Goal: Task Accomplishment & Management: Manage account settings

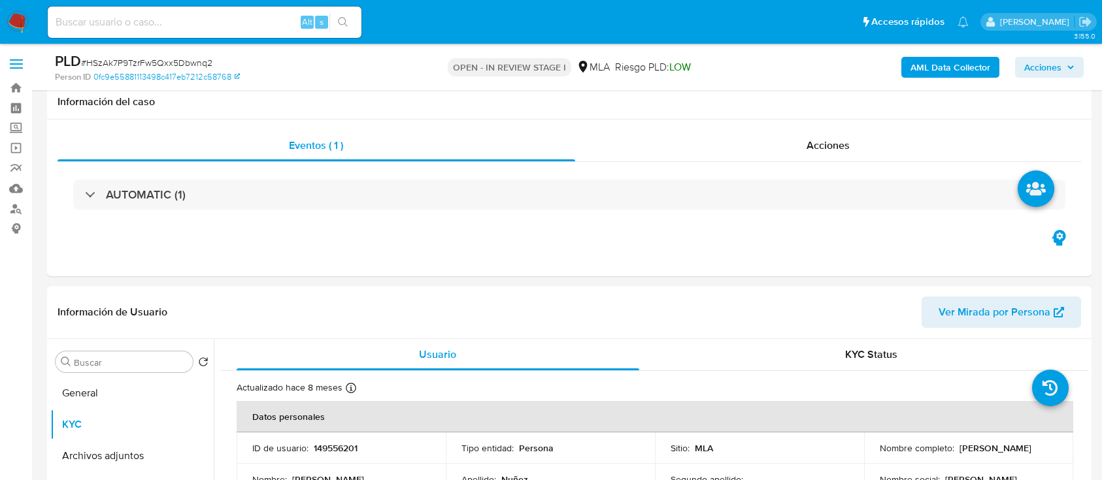
select select "10"
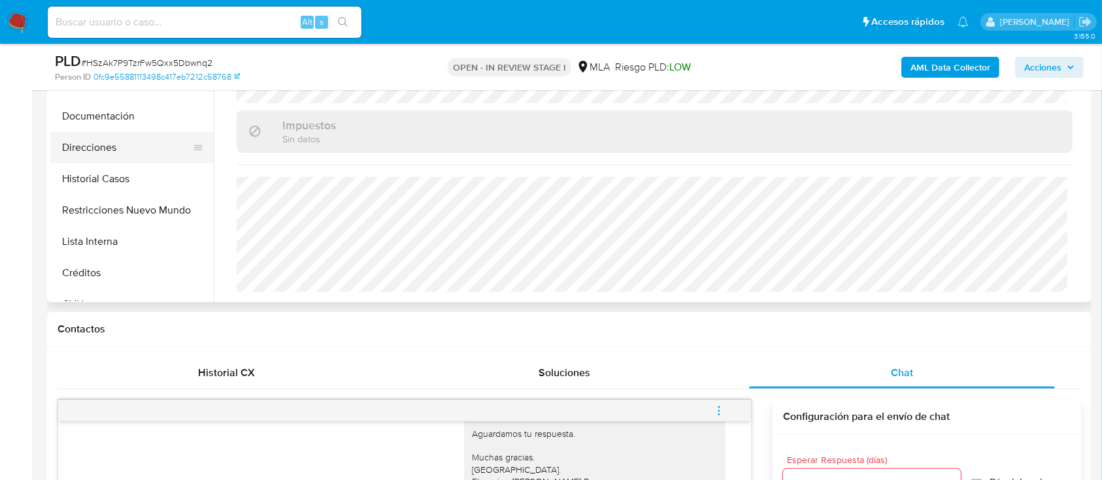
scroll to position [348, 0]
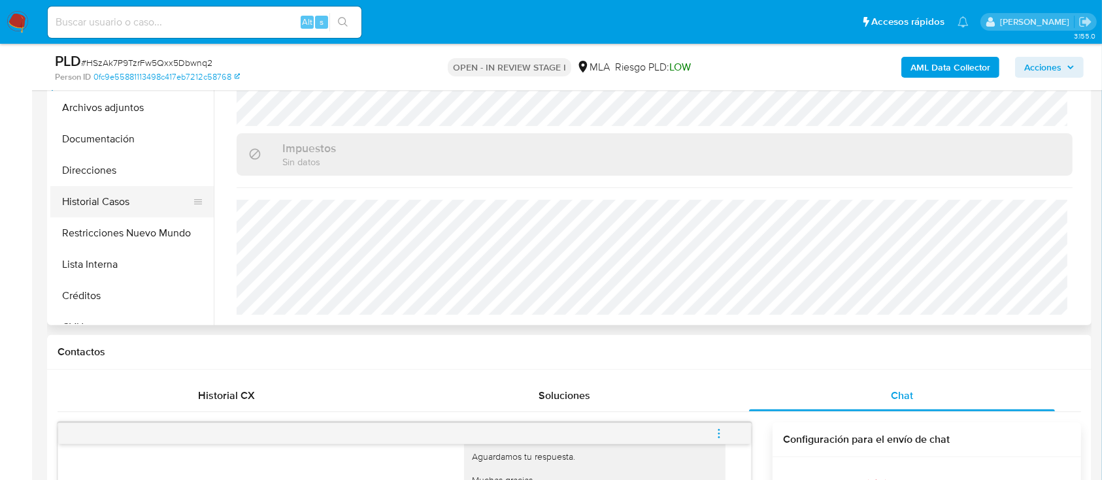
click at [115, 205] on button "Historial Casos" at bounding box center [126, 201] width 153 height 31
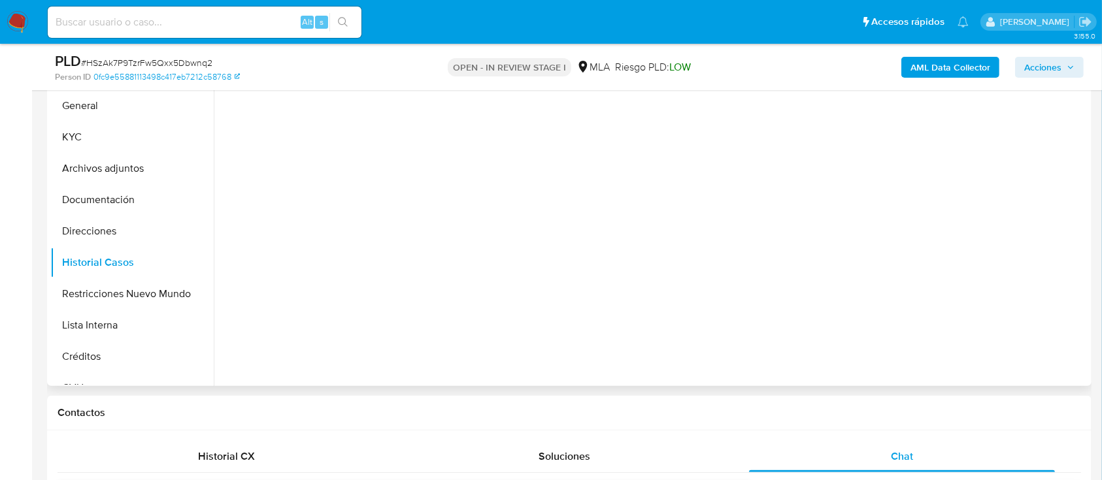
scroll to position [261, 0]
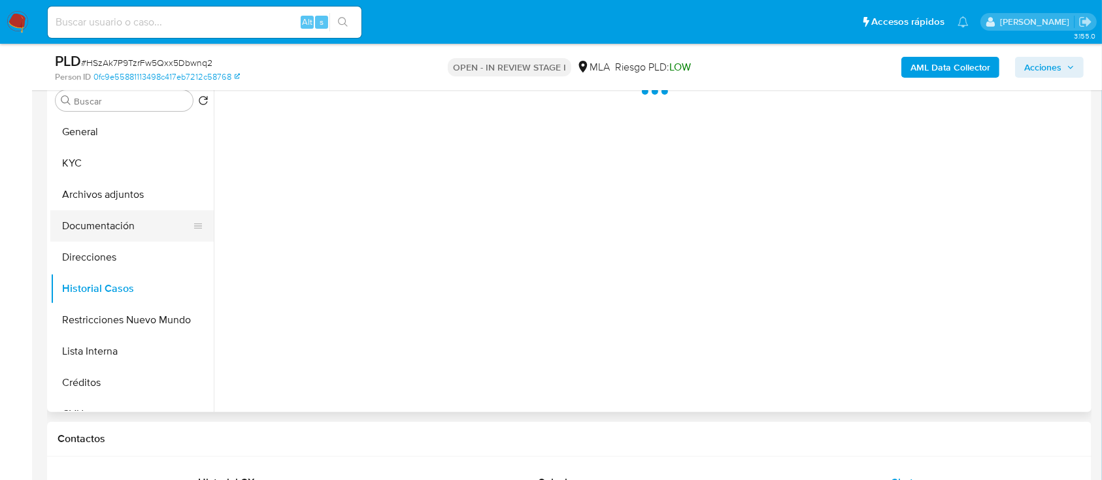
drag, startPoint x: 105, startPoint y: 255, endPoint x: 118, endPoint y: 234, distance: 24.7
click at [105, 255] on button "Direcciones" at bounding box center [131, 257] width 163 height 31
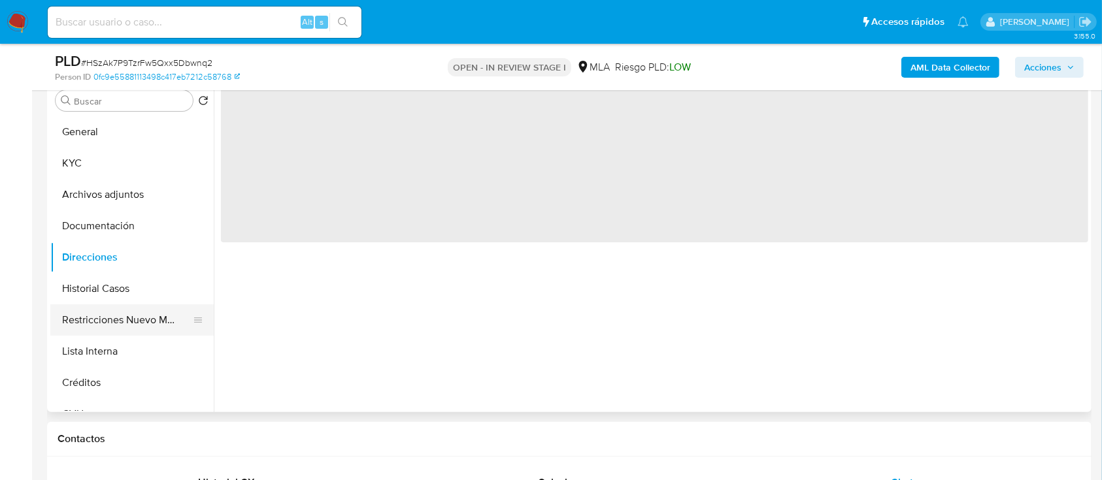
click at [133, 325] on button "Restricciones Nuevo Mundo" at bounding box center [126, 319] width 153 height 31
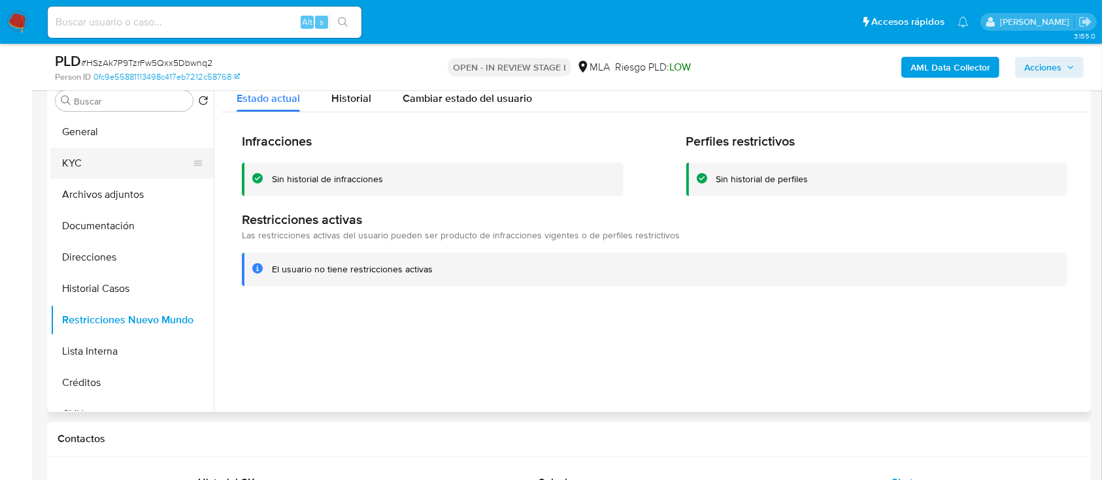
click at [115, 148] on button "KYC" at bounding box center [126, 163] width 153 height 31
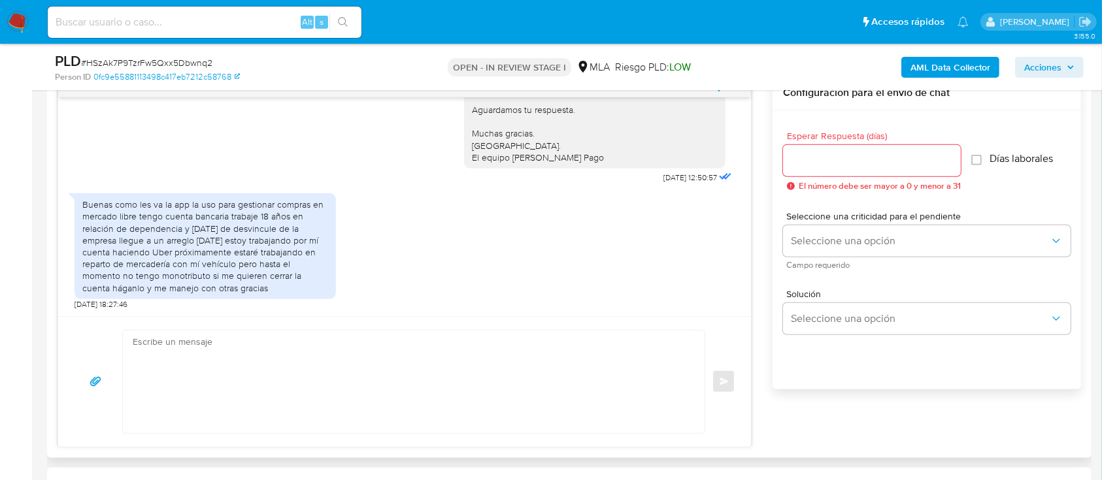
scroll to position [784, 0]
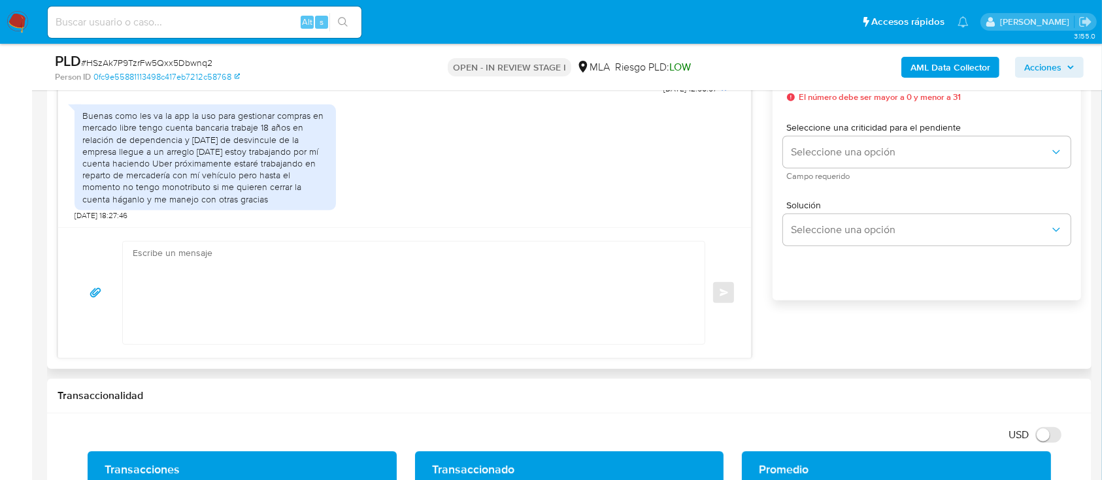
click at [382, 262] on textarea at bounding box center [410, 293] width 555 height 103
paste textarea "Hola, Muchas gracias por la respuesta. Analizamos tu caso y notamos que la info…"
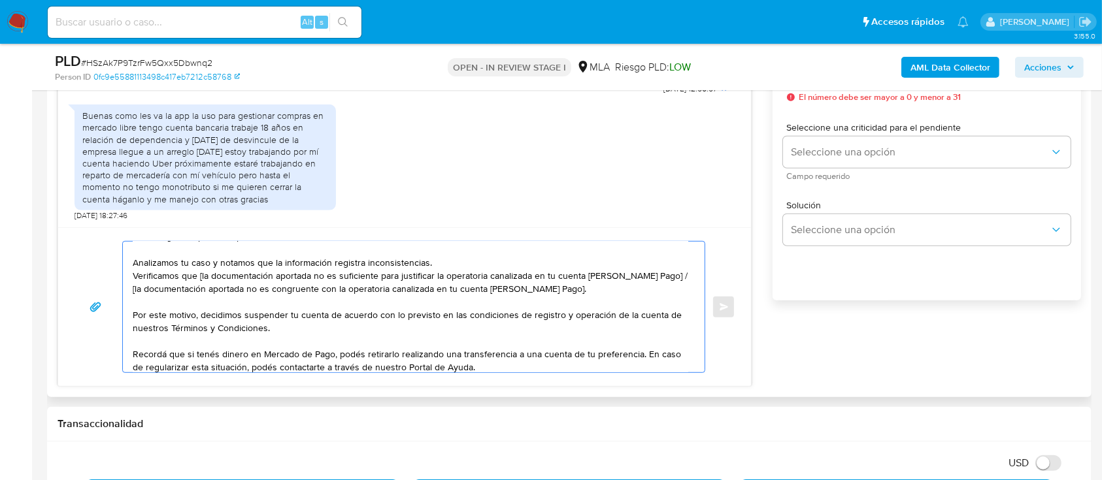
scroll to position [0, 0]
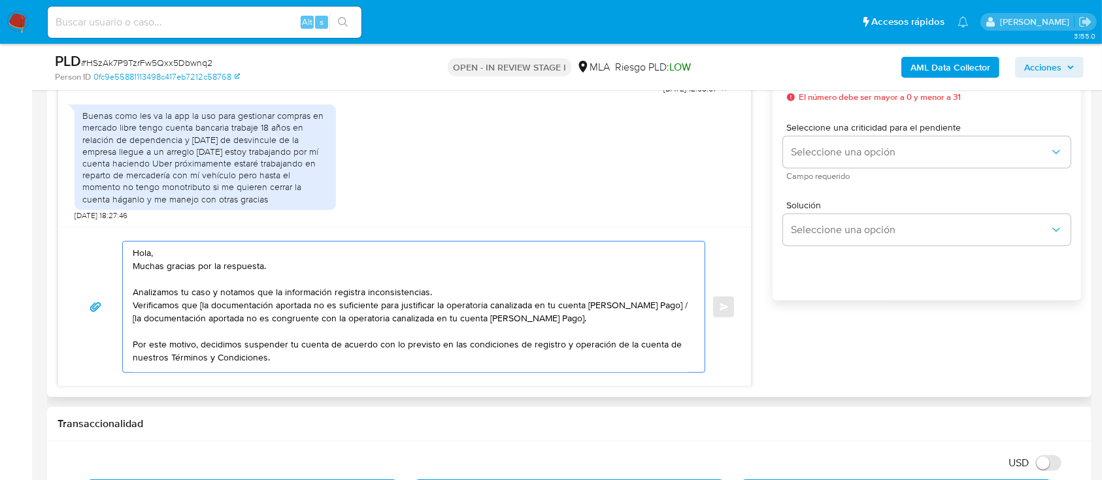
click at [268, 252] on textarea "Hola, Muchas gracias por la respuesta. Analizamos tu caso y notamos que la info…" at bounding box center [410, 307] width 555 height 131
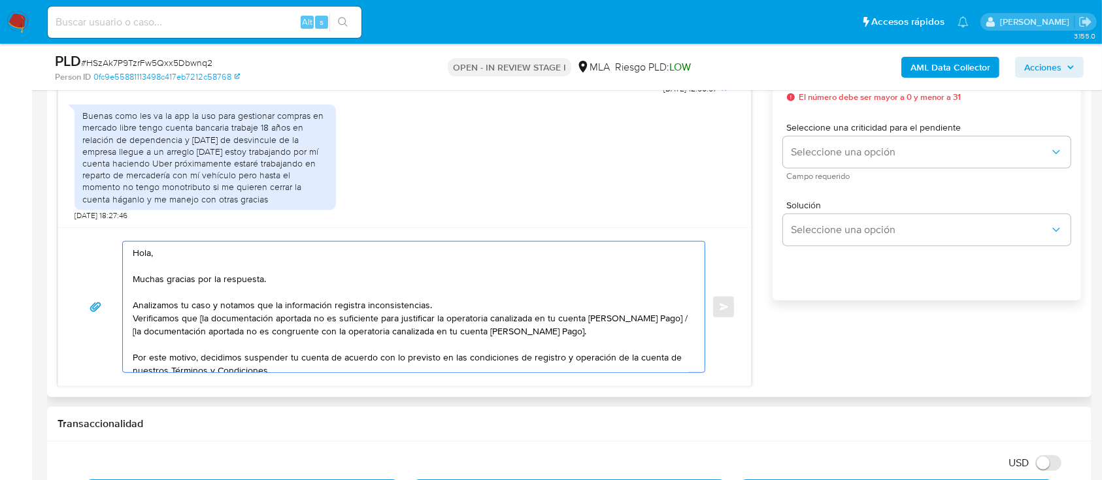
click at [455, 302] on textarea "Hola, Muchas gracias por la respuesta. Analizamos tu caso y notamos que la info…" at bounding box center [410, 307] width 555 height 131
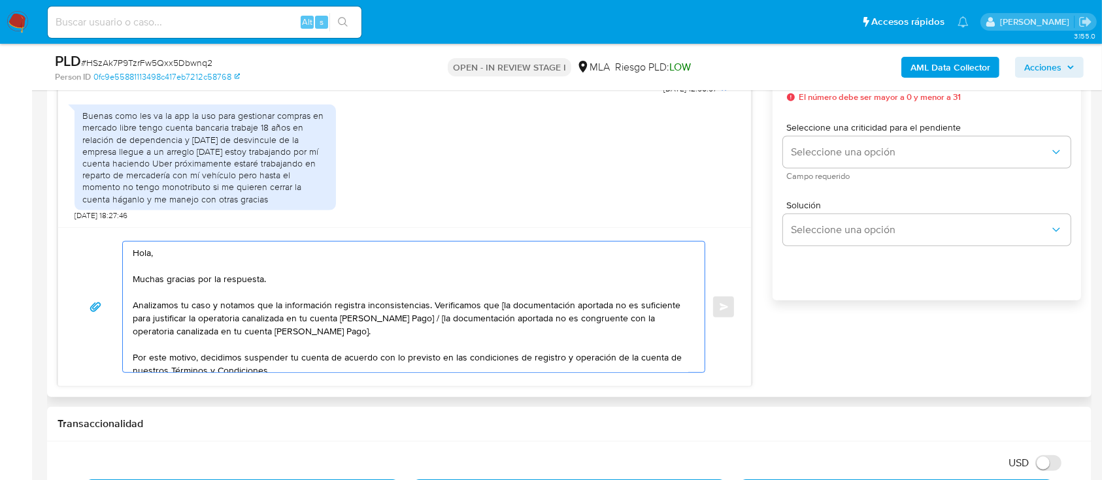
drag, startPoint x: 434, startPoint y: 338, endPoint x: 408, endPoint y: 321, distance: 30.8
click at [408, 321] on textarea "Hola, Muchas gracias por la respuesta. Analizamos tu caso y notamos que la info…" at bounding box center [410, 307] width 555 height 131
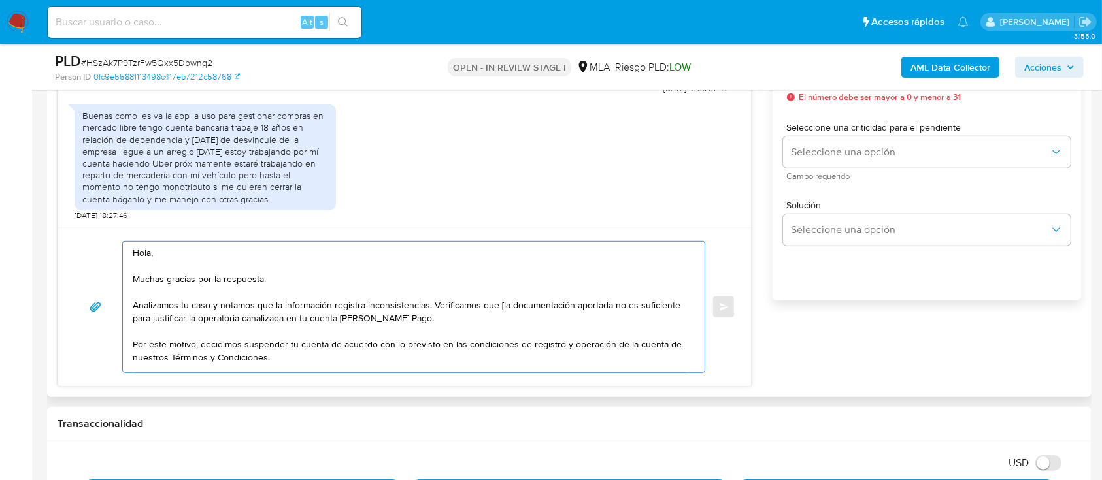
click at [501, 305] on textarea "Hola, Muchas gracias por la respuesta. Analizamos tu caso y notamos que la info…" at bounding box center [410, 307] width 555 height 131
click at [553, 304] on textarea "Hola, Muchas gracias por la respuesta. Analizamos tu caso y notamos que la info…" at bounding box center [410, 307] width 555 height 131
click at [302, 308] on textarea "Hola, Muchas gracias por la respuesta. Analizamos tu caso y notamos que la info…" at bounding box center [410, 307] width 555 height 131
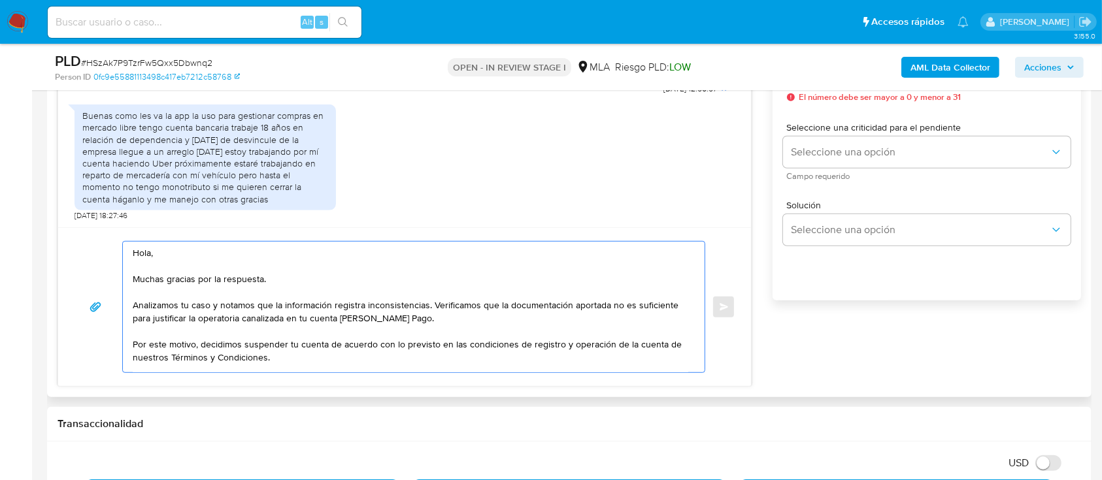
click at [534, 306] on textarea "Hola, Muchas gracias por la respuesta. Analizamos tu caso y notamos que la info…" at bounding box center [410, 307] width 555 height 131
paste textarea "inform"
click at [533, 340] on textarea "Hola, Muchas gracias por la respuesta. Analizamos tu caso y notamos que la info…" at bounding box center [410, 307] width 555 height 131
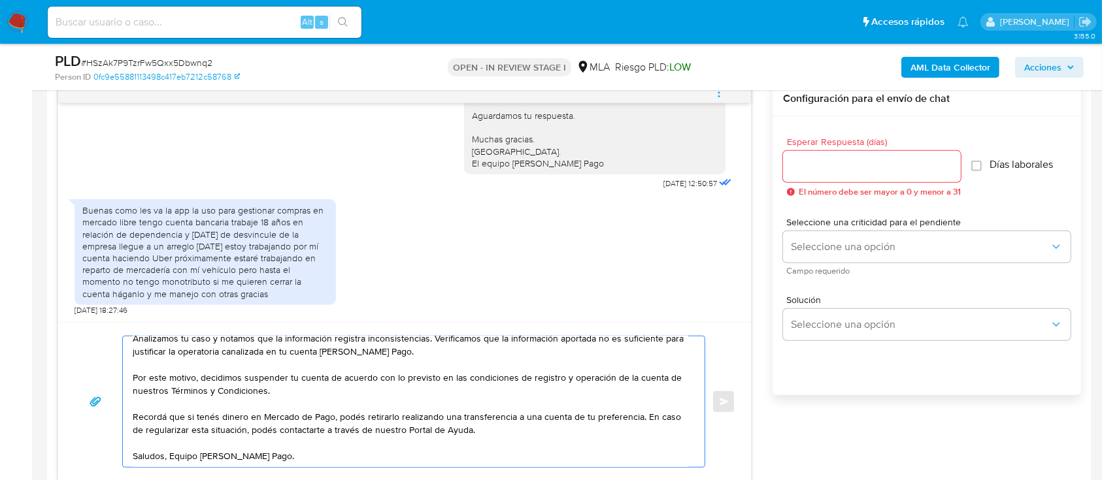
scroll to position [610, 0]
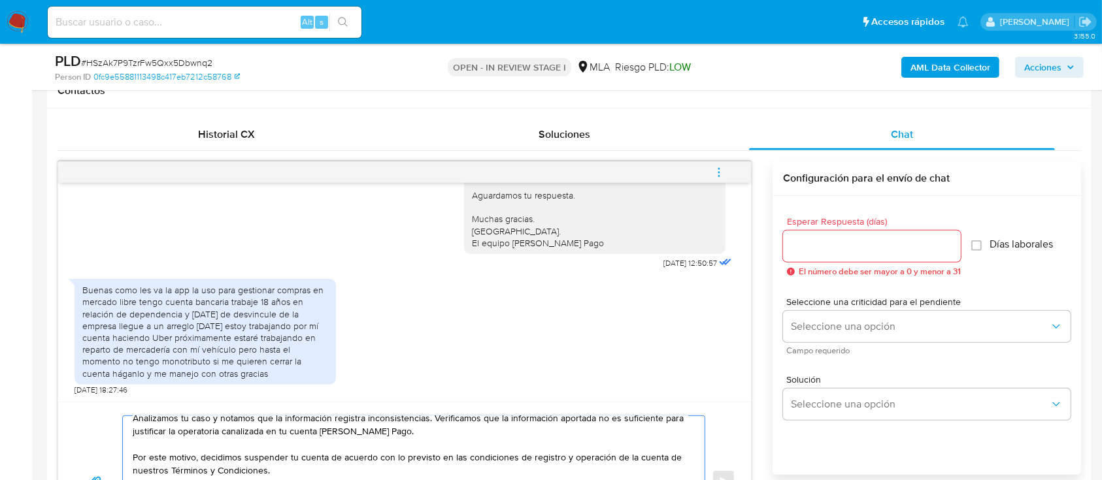
type textarea "Hola, Muchas gracias por la respuesta. Analizamos tu caso y notamos que la info…"
click at [827, 248] on input "Esperar Respuesta (días)" at bounding box center [872, 246] width 178 height 17
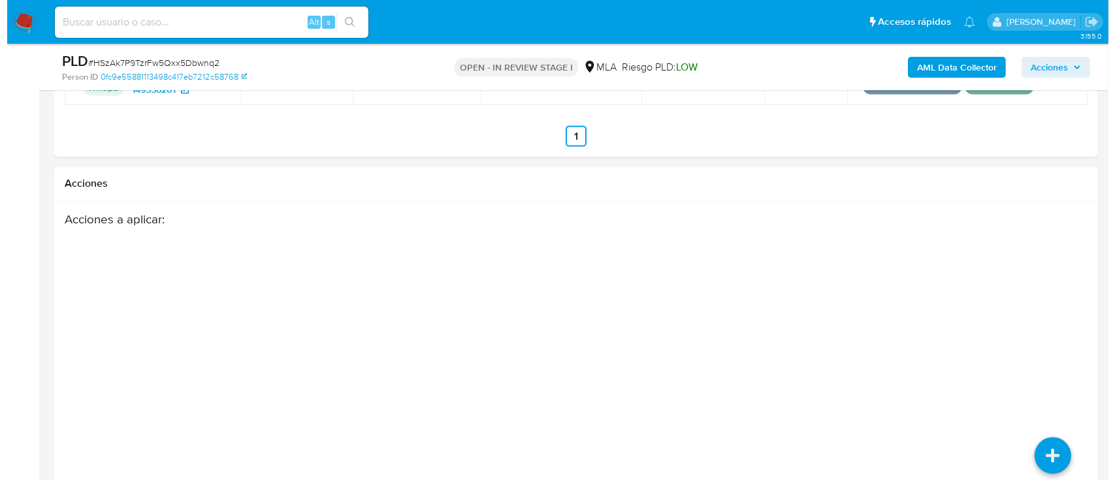
scroll to position [2326, 0]
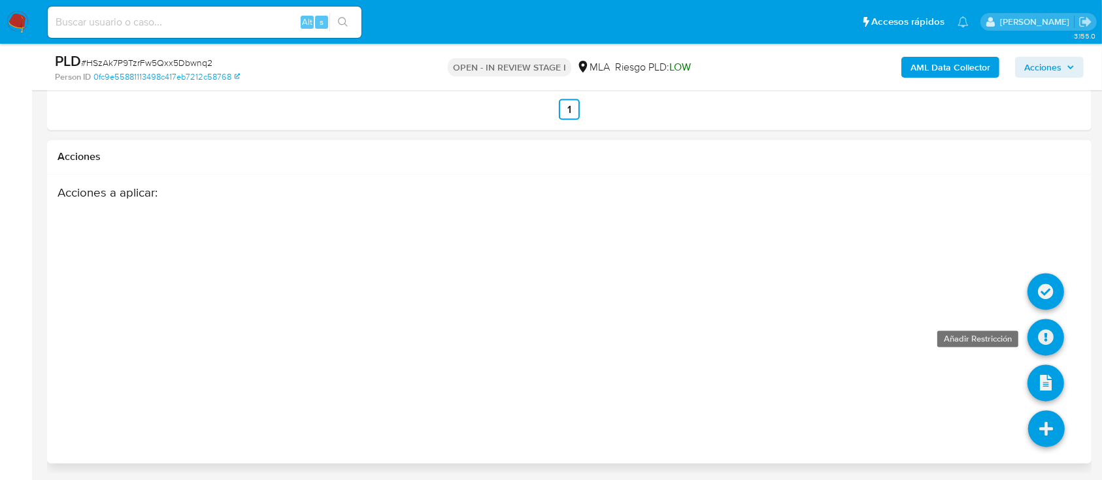
type input "0"
click at [1047, 342] on icon at bounding box center [1045, 337] width 37 height 37
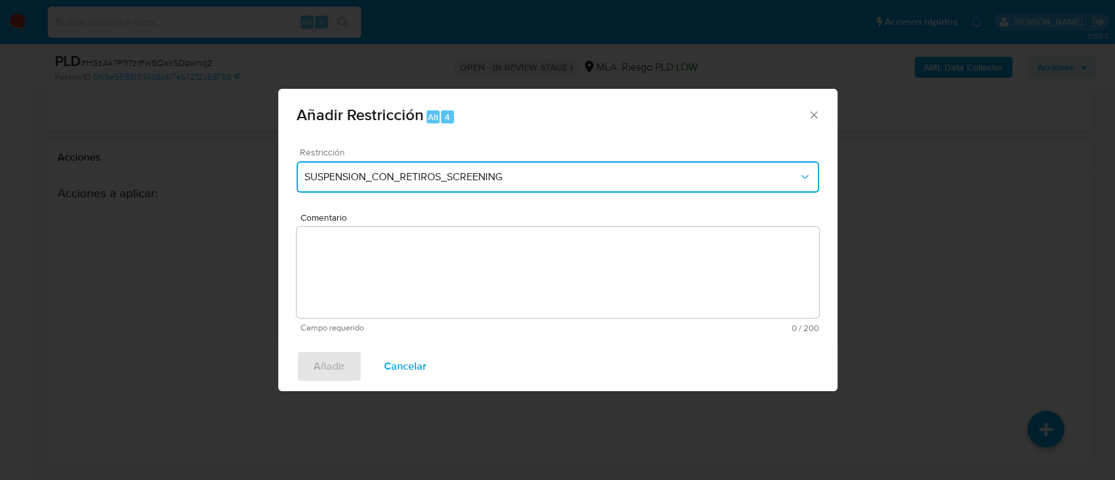
click at [349, 182] on span "SUSPENSION_CON_RETIROS_SCREENING" at bounding box center [551, 177] width 494 height 13
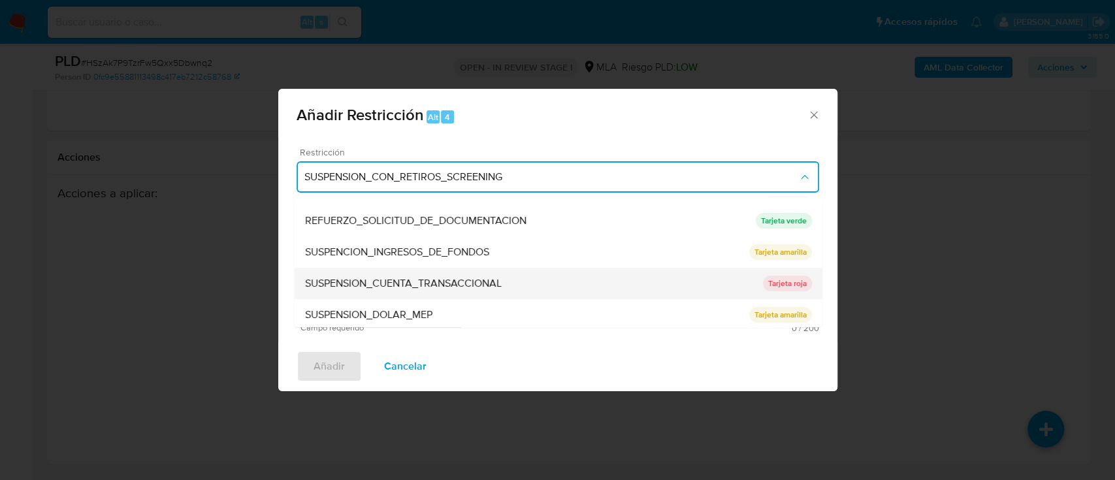
scroll to position [277, 0]
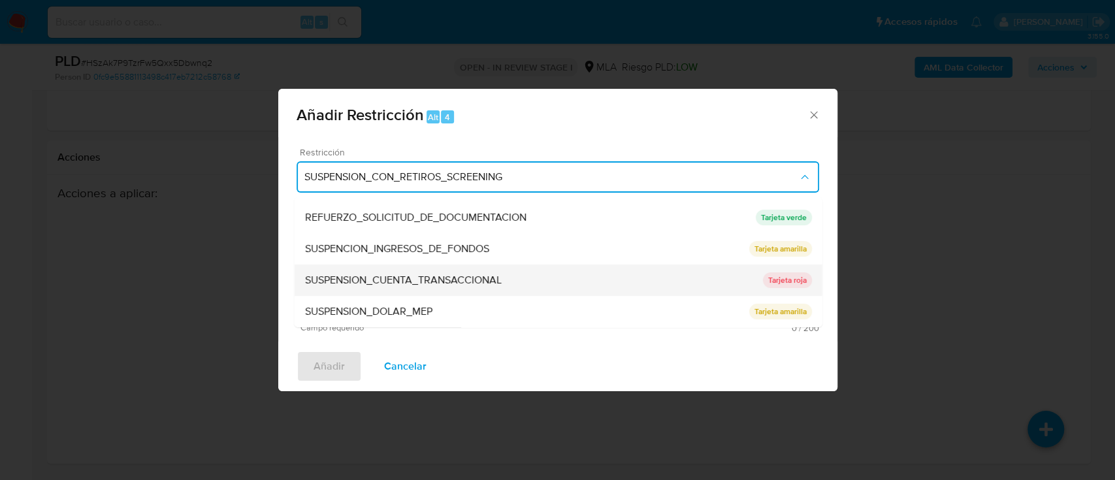
click at [380, 279] on span "SUSPENSION_CUENTA_TRANSACCIONAL" at bounding box center [402, 280] width 197 height 13
click at [380, 279] on textarea "Comentario" at bounding box center [558, 272] width 523 height 91
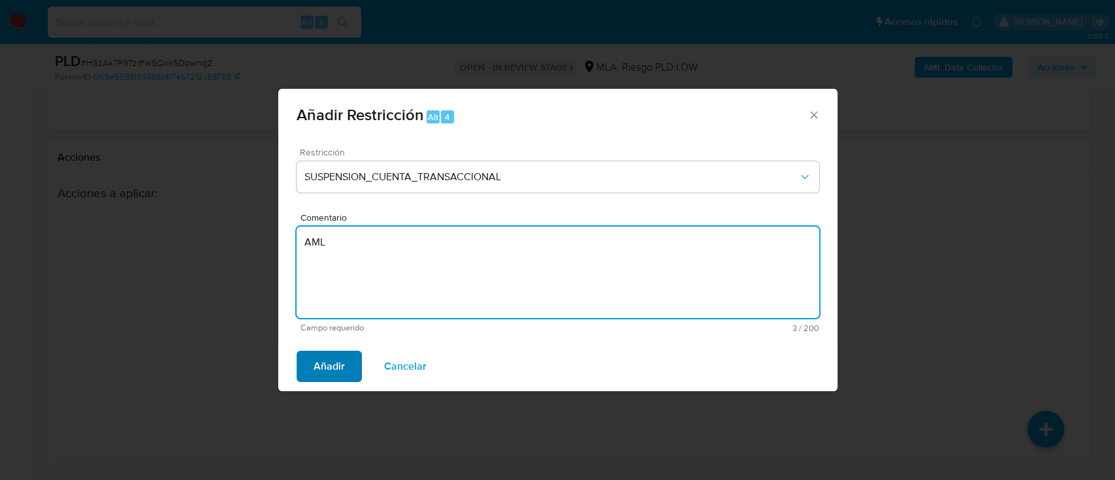
type textarea "AML"
click at [306, 359] on button "Añadir" at bounding box center [329, 366] width 65 height 31
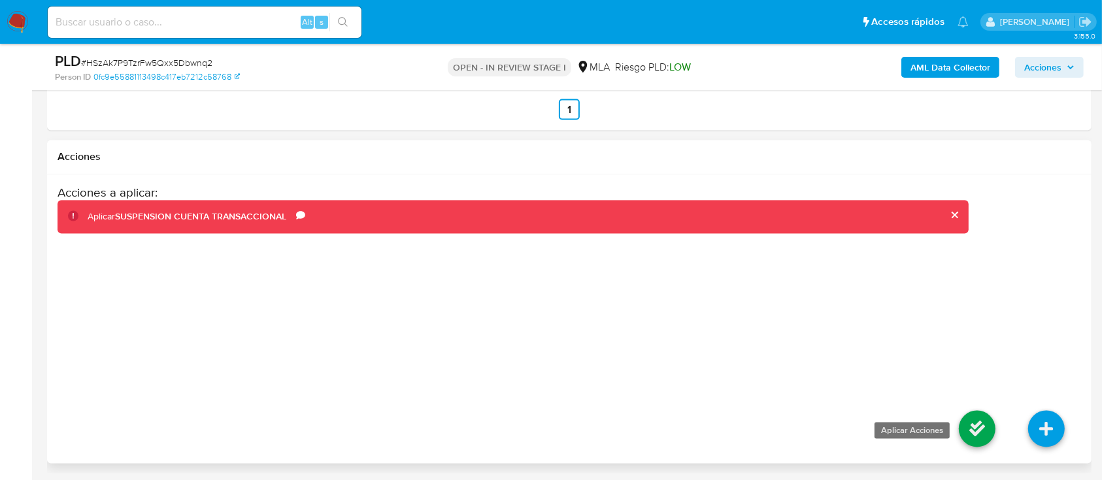
click at [976, 406] on li at bounding box center [976, 431] width 69 height 73
click at [980, 426] on icon at bounding box center [976, 429] width 37 height 37
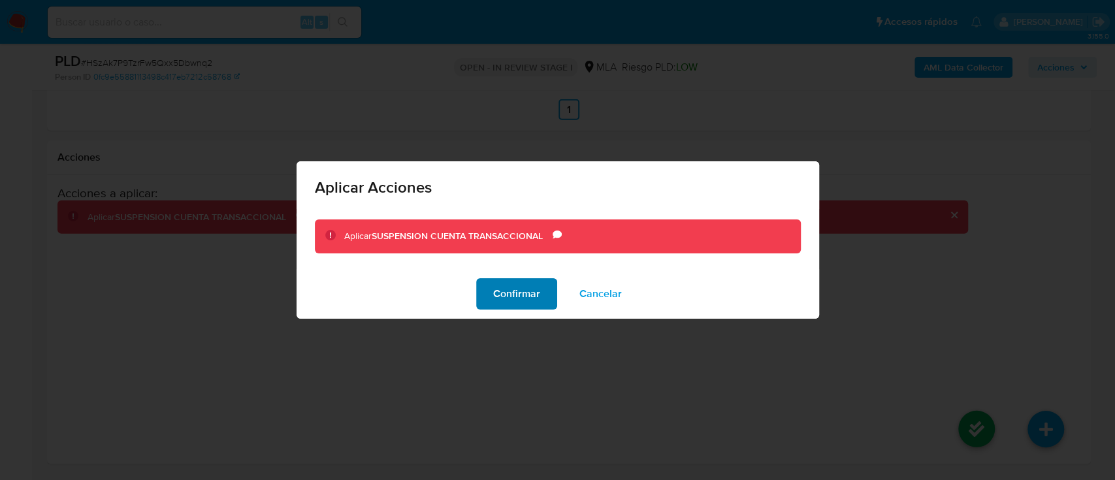
click at [494, 284] on span "Confirmar" at bounding box center [516, 294] width 47 height 29
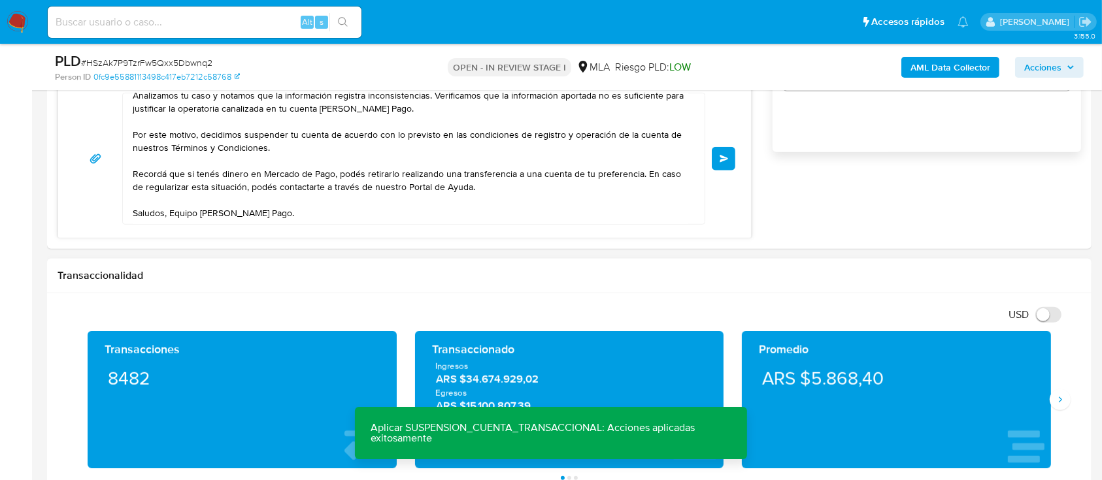
scroll to position [758, 0]
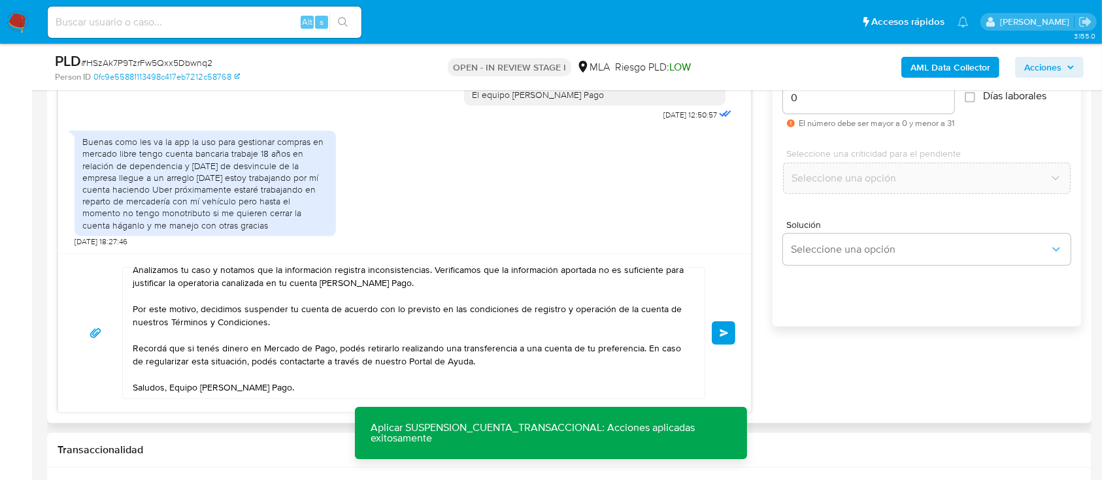
click at [733, 333] on button "Enviar" at bounding box center [723, 333] width 24 height 24
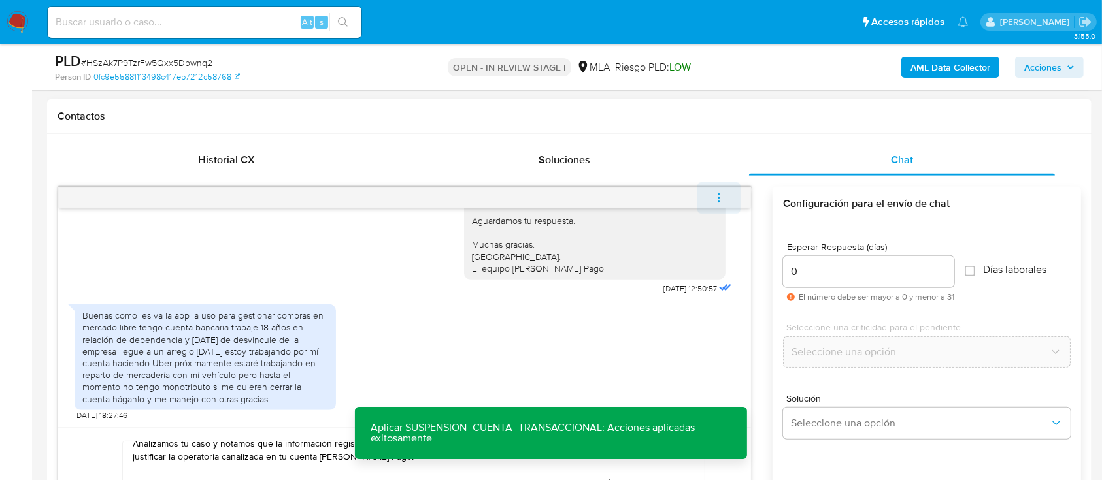
scroll to position [0, 0]
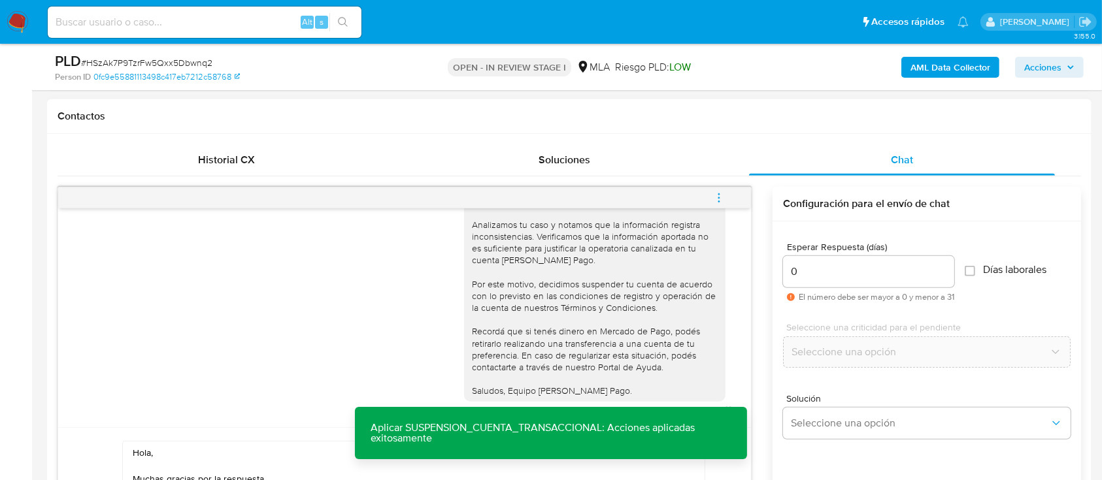
click at [728, 195] on button "menu-action" at bounding box center [718, 197] width 43 height 31
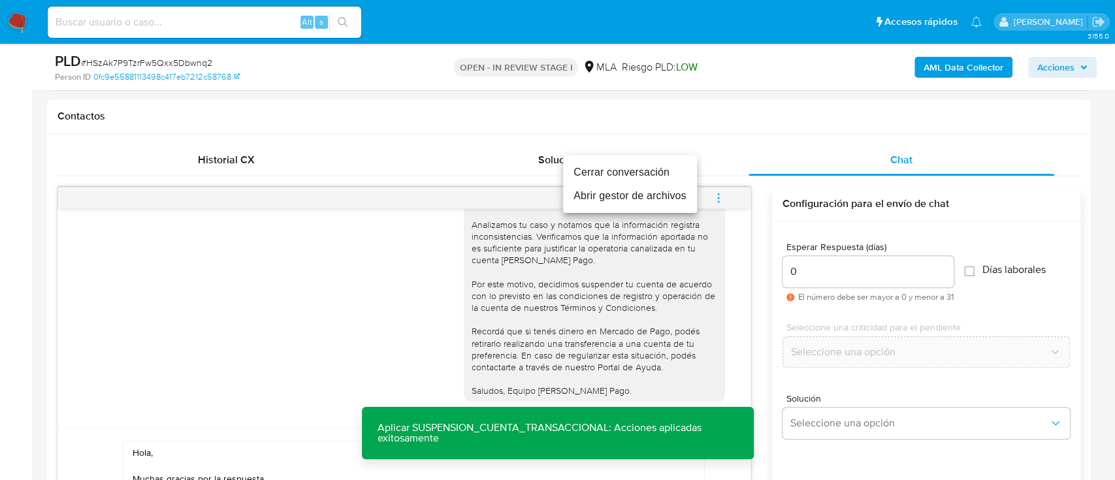
click at [653, 170] on li "Cerrar conversación" at bounding box center [630, 173] width 134 height 24
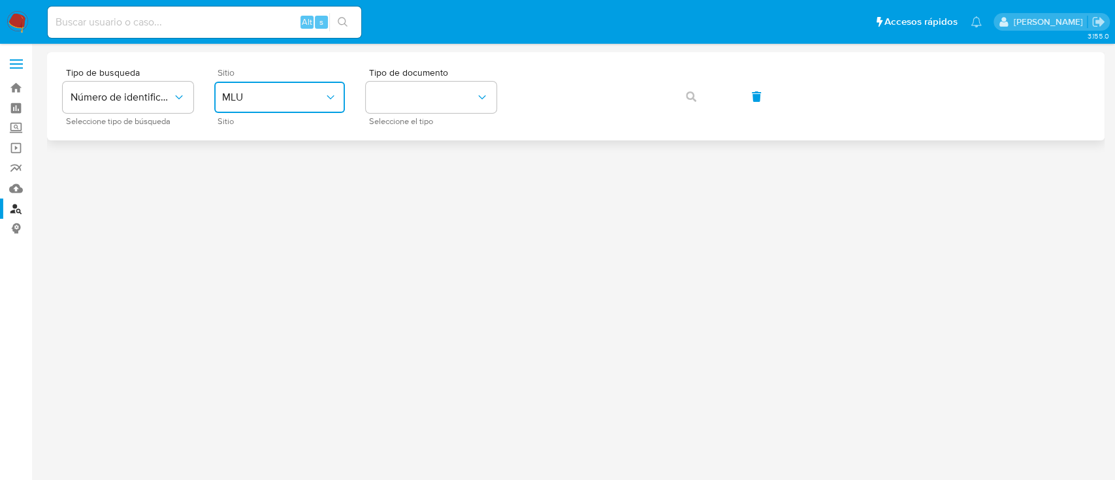
drag, startPoint x: 277, startPoint y: 95, endPoint x: 281, endPoint y: 107, distance: 12.4
click at [277, 96] on span "MLU" at bounding box center [273, 97] width 102 height 13
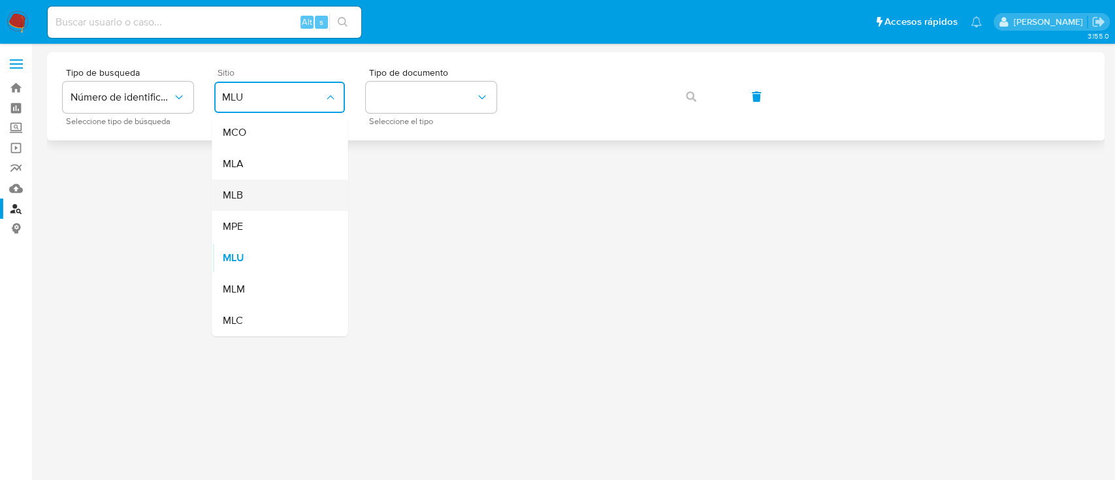
click at [282, 185] on div "MLB" at bounding box center [275, 195] width 107 height 31
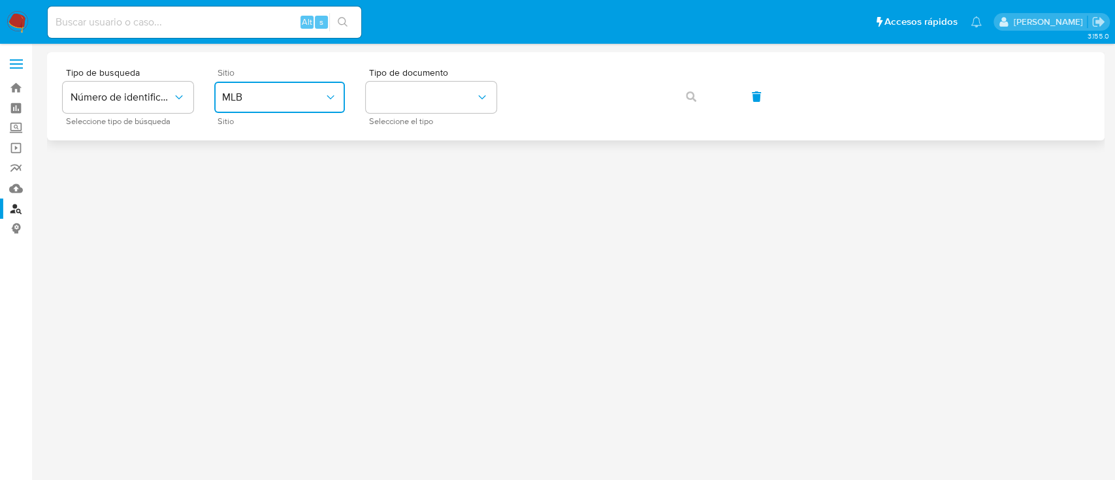
drag, startPoint x: 267, startPoint y: 99, endPoint x: 267, endPoint y: 112, distance: 13.1
click at [267, 106] on button "MLB" at bounding box center [279, 97] width 131 height 31
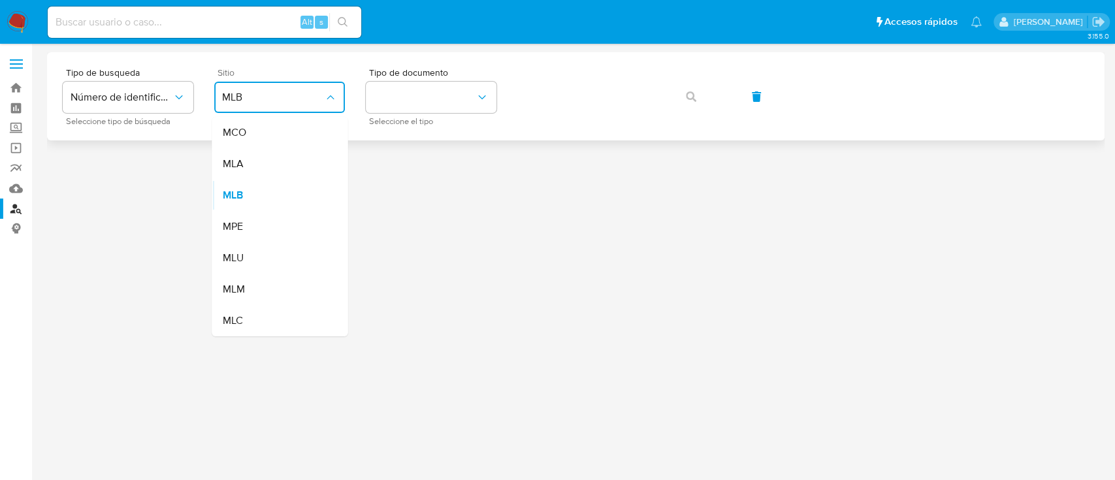
click at [260, 150] on div "MLA" at bounding box center [275, 163] width 107 height 31
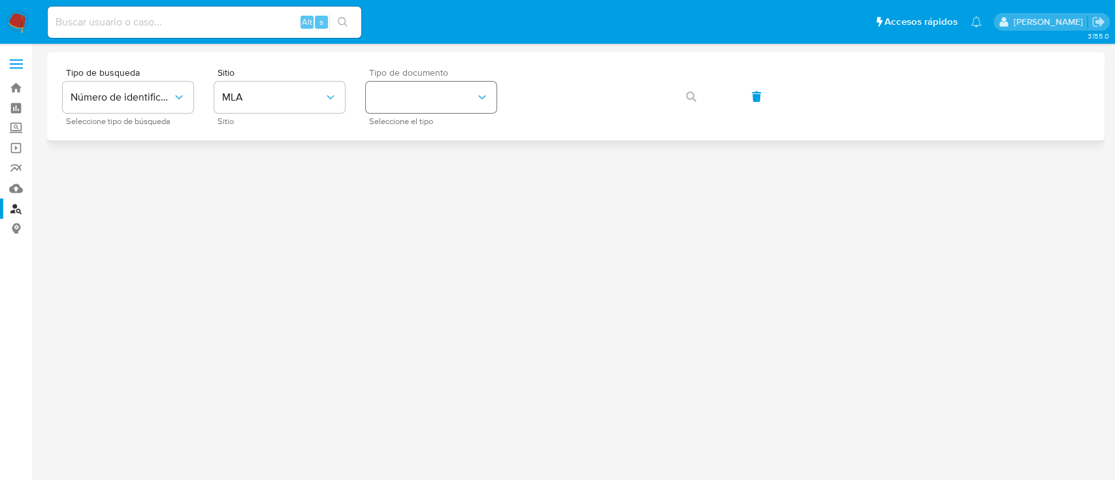
drag, startPoint x: 442, startPoint y: 74, endPoint x: 440, endPoint y: 91, distance: 17.0
click at [442, 76] on span "Tipo de documento" at bounding box center [434, 72] width 131 height 9
click at [439, 107] on button "identificationType" at bounding box center [431, 97] width 131 height 31
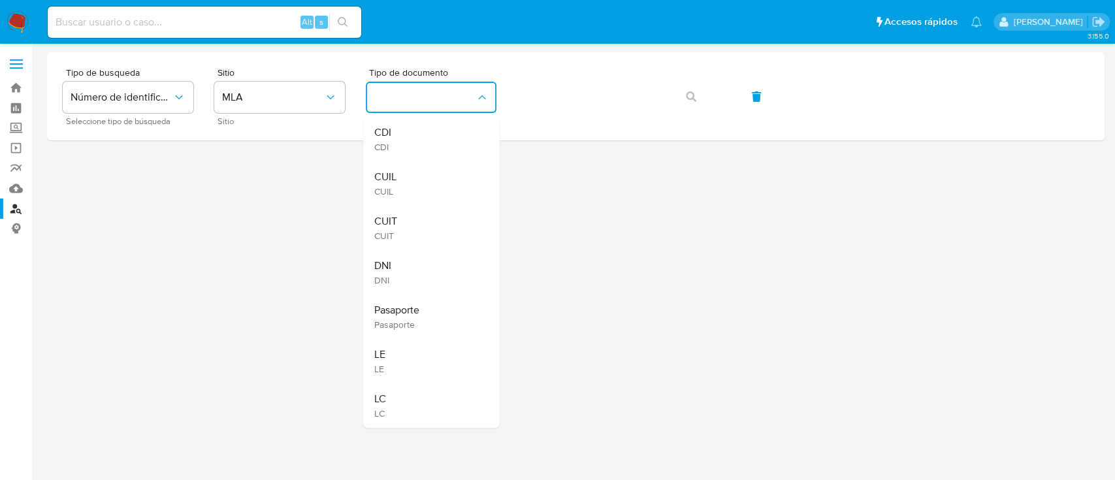
drag, startPoint x: 434, startPoint y: 176, endPoint x: 444, endPoint y: 170, distance: 11.8
click at [434, 178] on div "CUIL CUIL" at bounding box center [427, 183] width 107 height 44
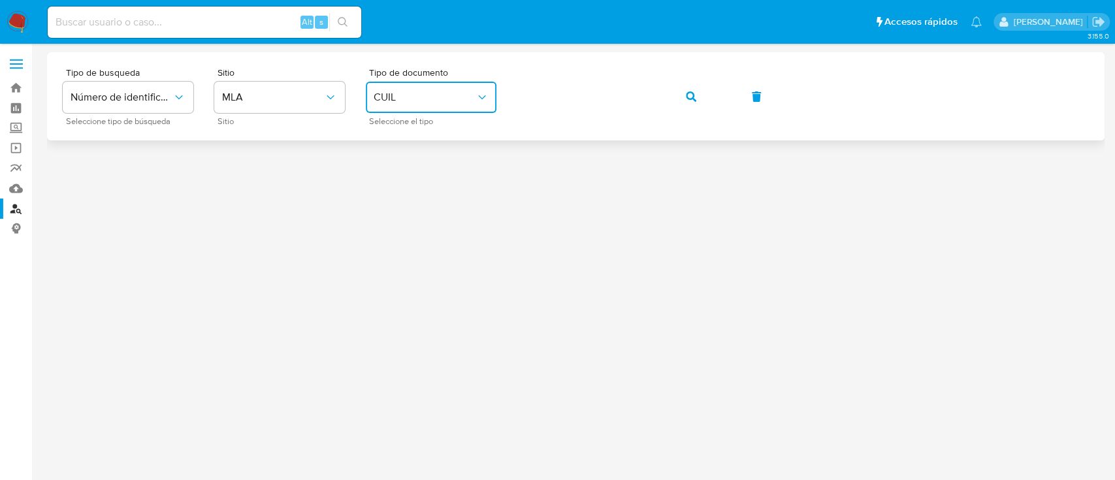
click at [689, 96] on icon "button" at bounding box center [691, 96] width 10 height 10
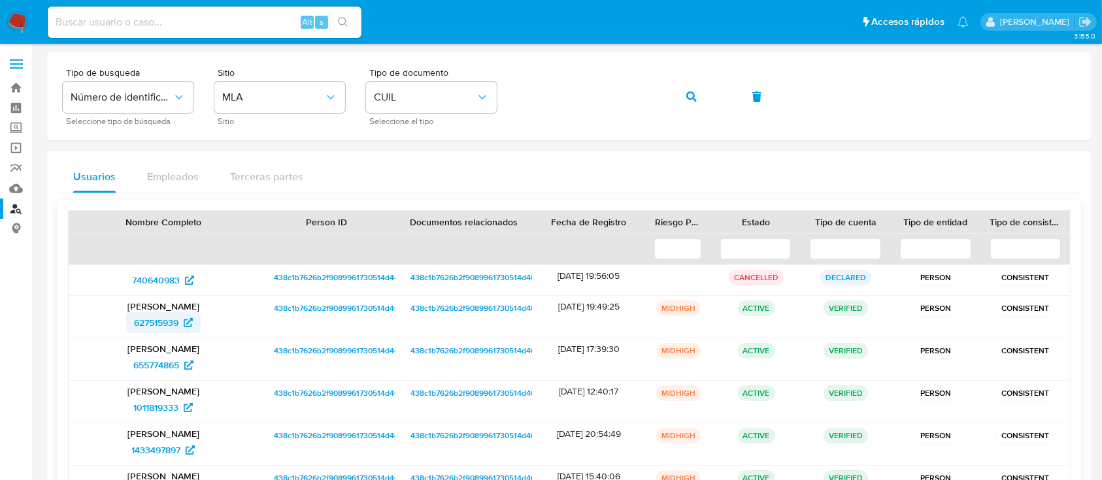
click at [167, 327] on span "627515939" at bounding box center [156, 322] width 44 height 21
click at [692, 93] on icon "button" at bounding box center [691, 96] width 10 height 10
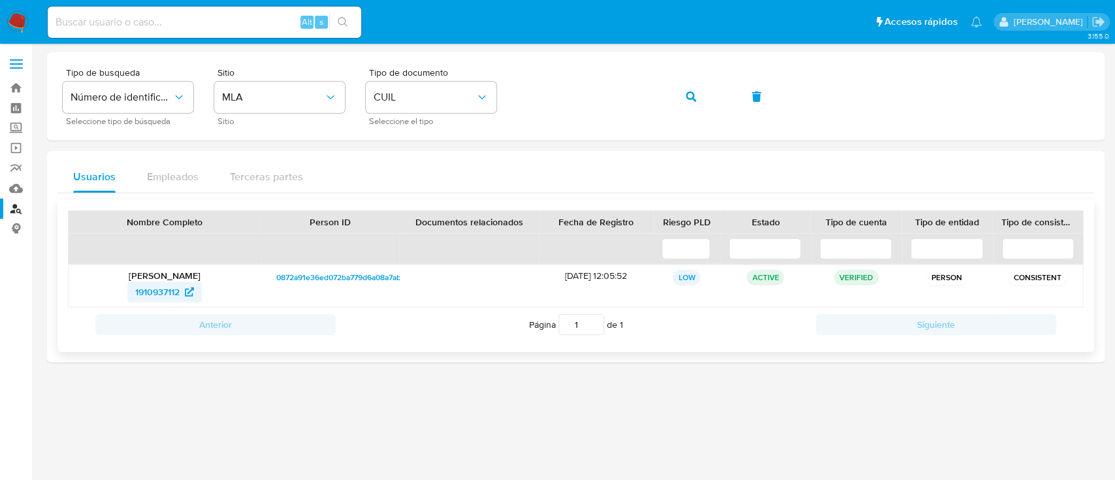
click at [180, 291] on span "1910937112" at bounding box center [157, 292] width 44 height 21
click at [699, 100] on button "button" at bounding box center [691, 96] width 44 height 31
click at [174, 288] on span "1188970075" at bounding box center [157, 292] width 48 height 21
click at [706, 89] on button "button" at bounding box center [691, 96] width 44 height 31
click at [174, 294] on span "604823689" at bounding box center [157, 292] width 48 height 21
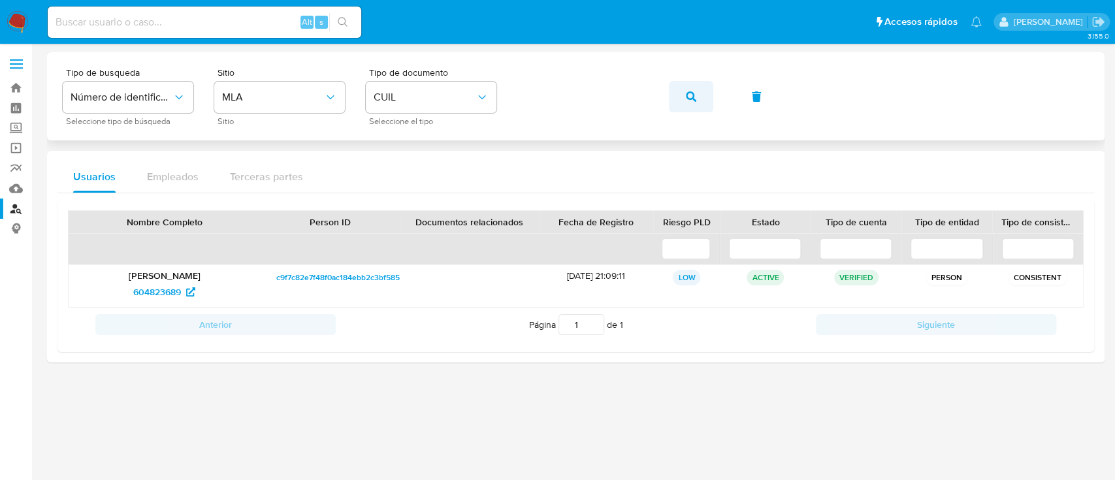
click at [691, 91] on icon "button" at bounding box center [691, 96] width 10 height 10
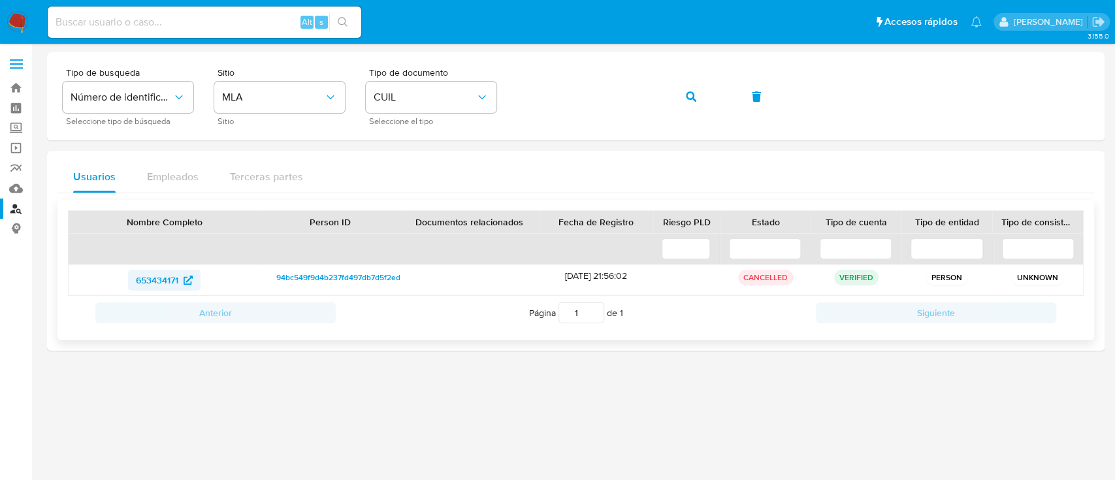
click at [170, 280] on span "653434171" at bounding box center [157, 280] width 42 height 21
drag, startPoint x: 700, startPoint y: 99, endPoint x: 626, endPoint y: 141, distance: 84.8
click at [699, 100] on button "button" at bounding box center [691, 96] width 44 height 31
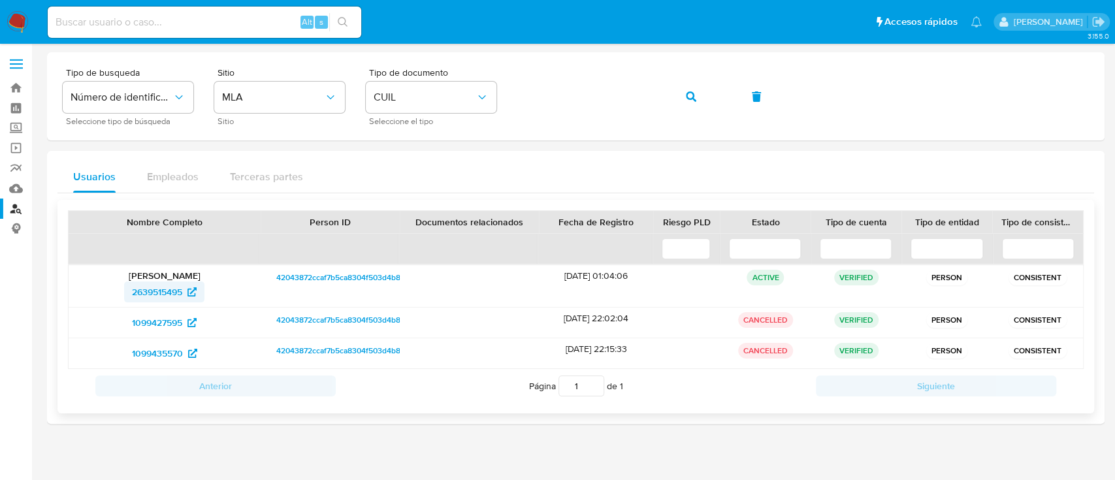
click at [174, 287] on span "2639515495" at bounding box center [157, 292] width 50 height 21
click at [677, 95] on button "button" at bounding box center [691, 96] width 44 height 31
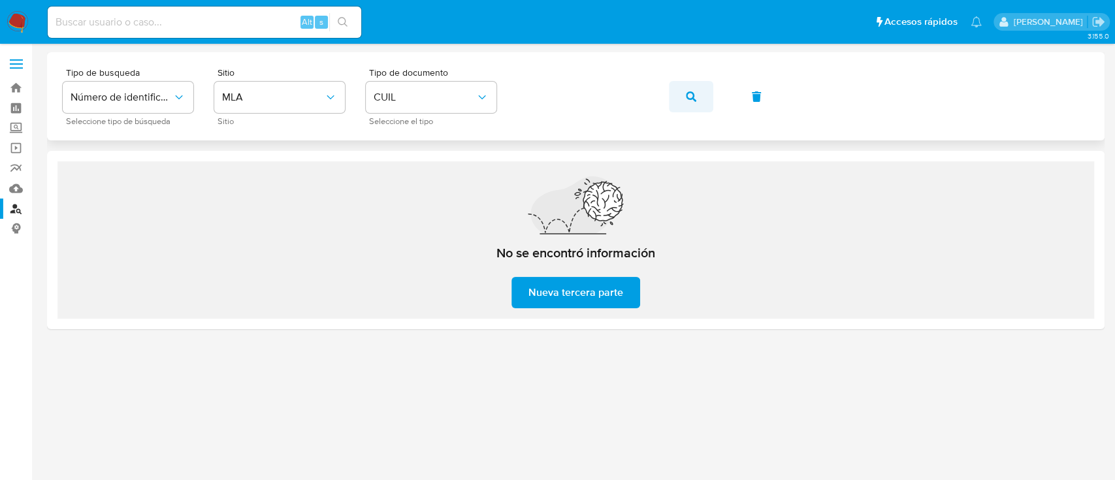
click at [683, 90] on button "button" at bounding box center [691, 96] width 44 height 31
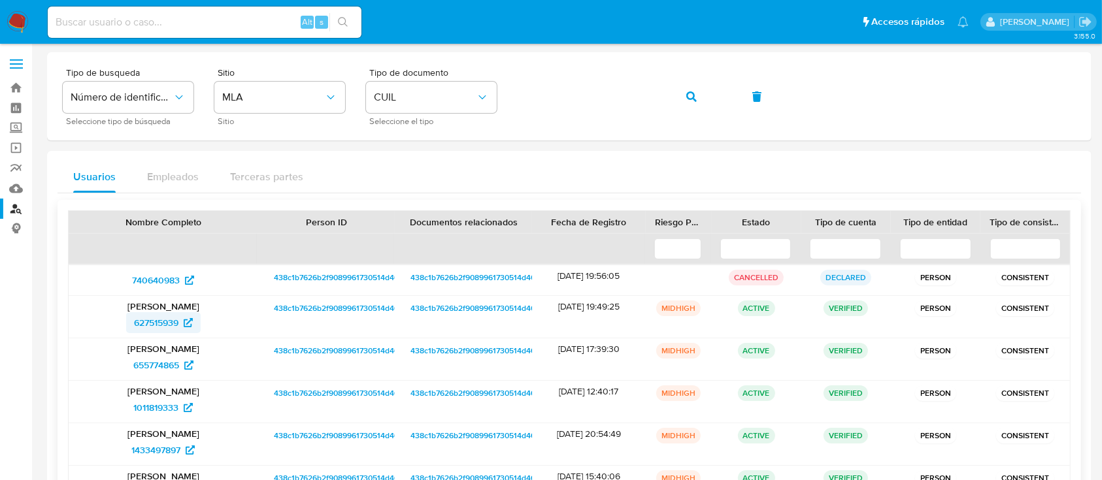
click at [159, 331] on span "627515939" at bounding box center [156, 322] width 44 height 21
click at [693, 95] on icon "button" at bounding box center [691, 96] width 10 height 10
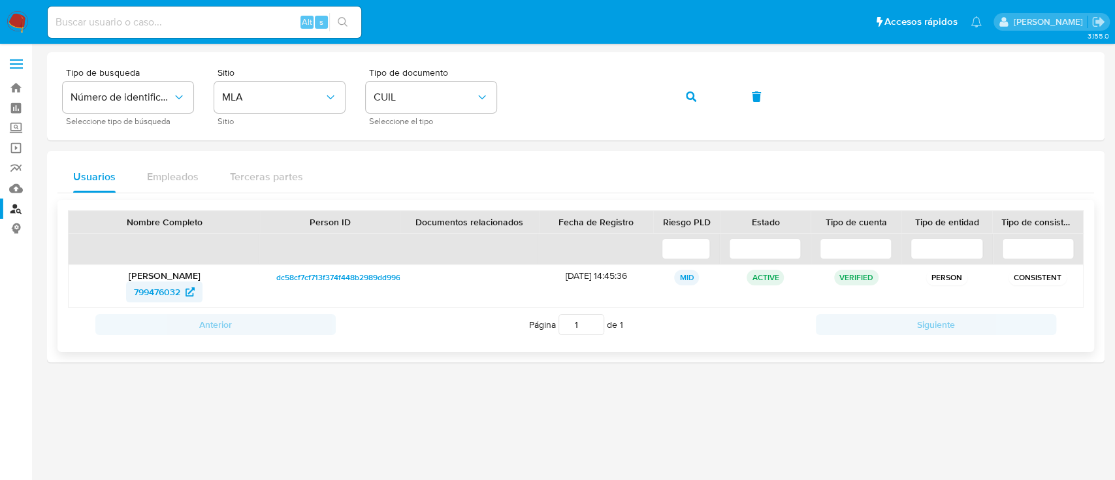
click at [165, 298] on span "799476032" at bounding box center [157, 292] width 46 height 21
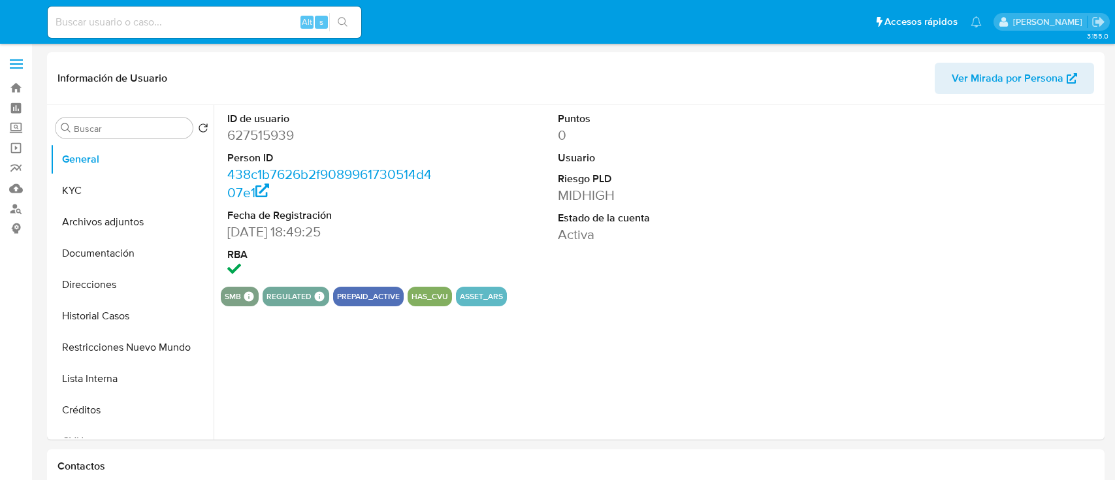
select select "10"
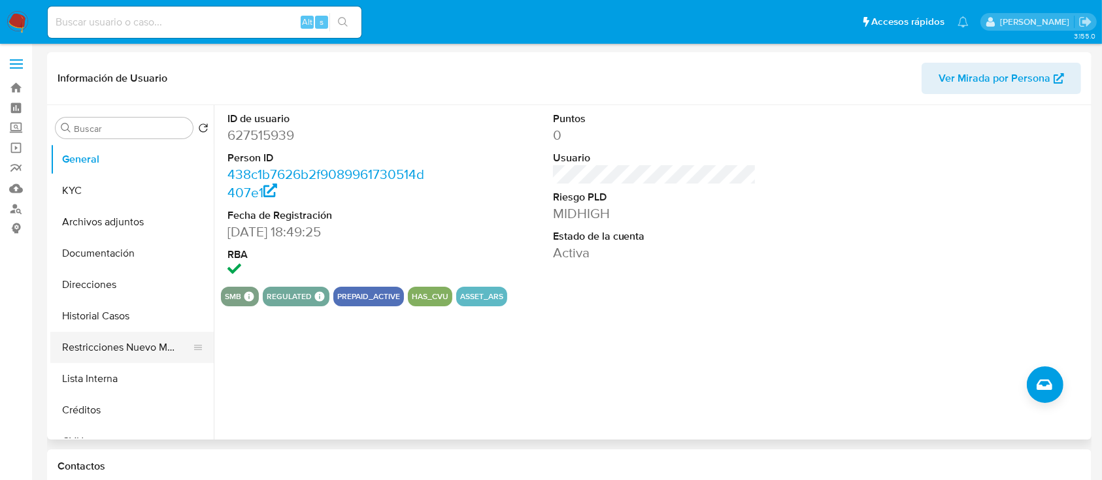
click at [142, 358] on button "Restricciones Nuevo Mundo" at bounding box center [126, 347] width 153 height 31
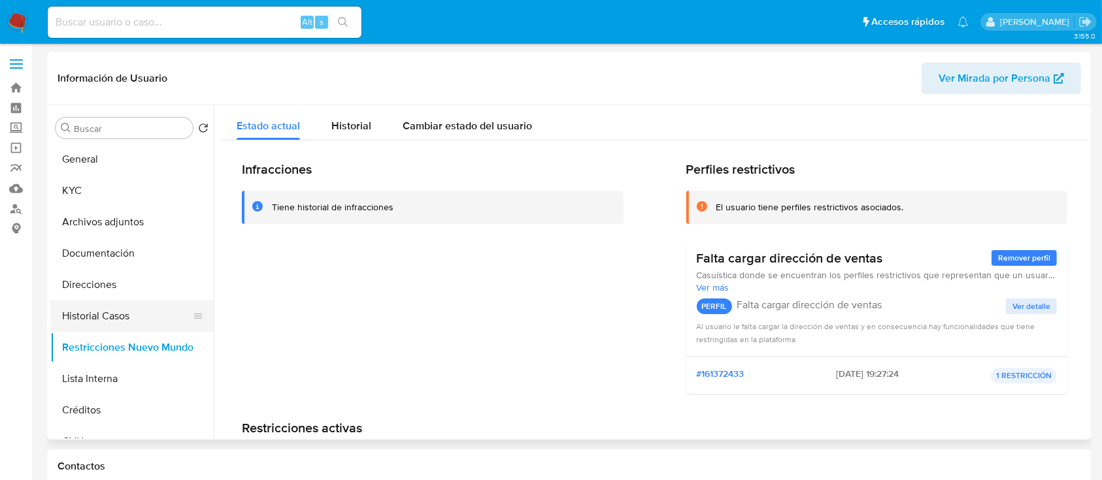
click at [148, 310] on button "Historial Casos" at bounding box center [126, 316] width 153 height 31
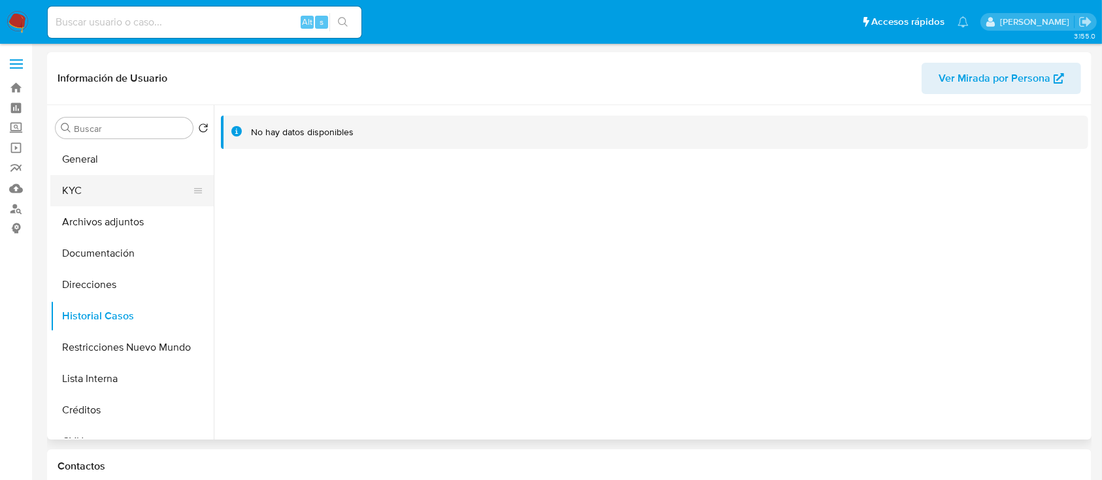
drag, startPoint x: 148, startPoint y: 185, endPoint x: 191, endPoint y: 191, distance: 43.6
click at [149, 186] on button "KYC" at bounding box center [126, 190] width 153 height 31
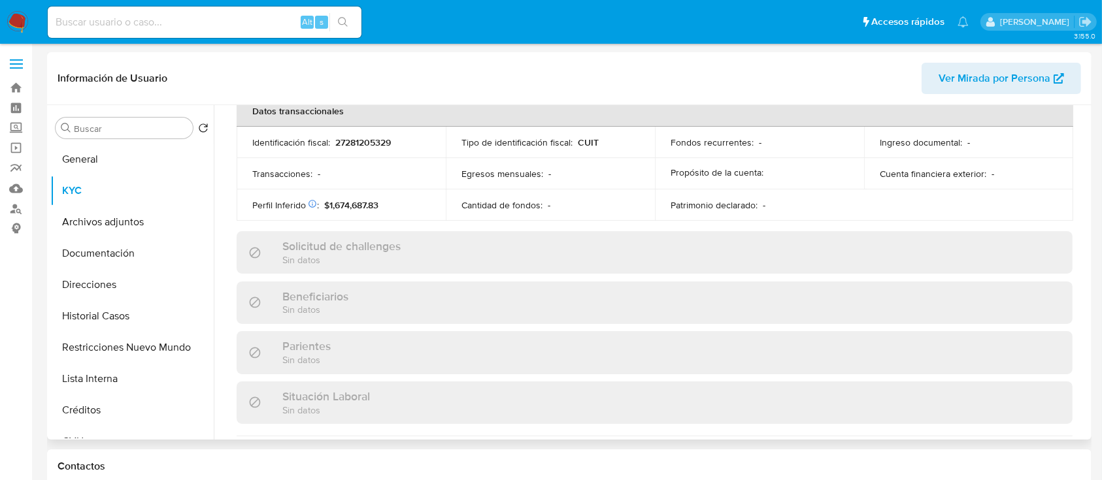
scroll to position [726, 0]
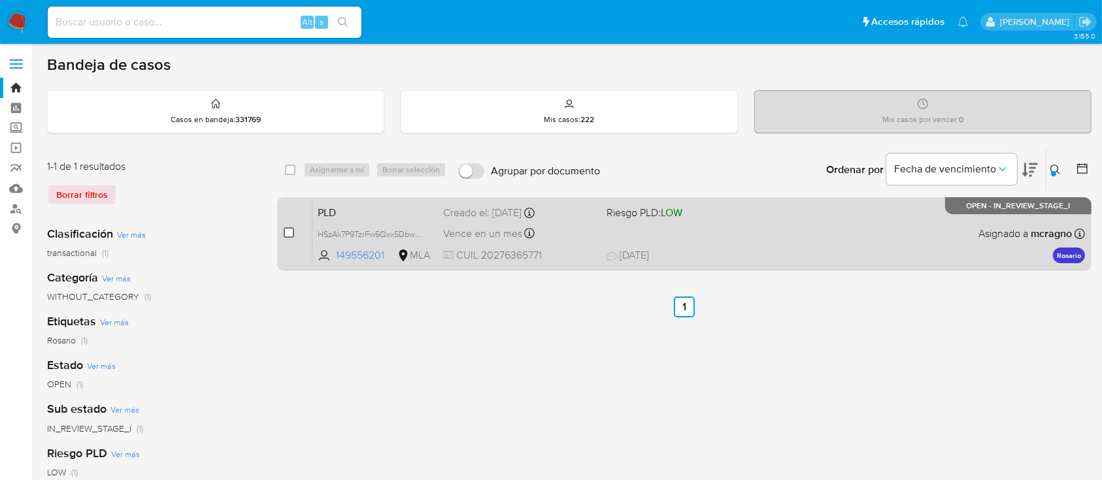
click at [284, 231] on input "checkbox" at bounding box center [289, 232] width 10 height 10
checkbox input "true"
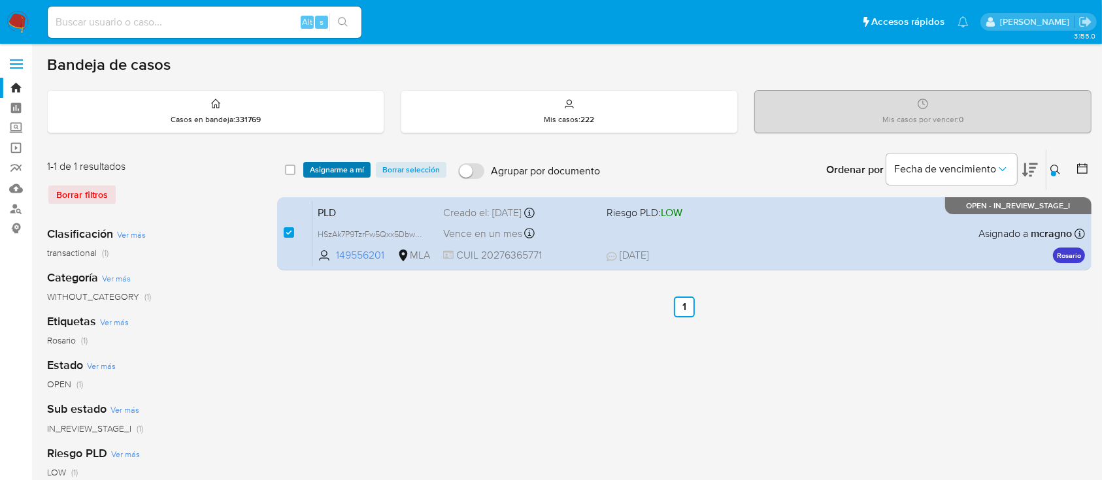
click at [322, 174] on span "Asignarme a mí" at bounding box center [337, 169] width 54 height 13
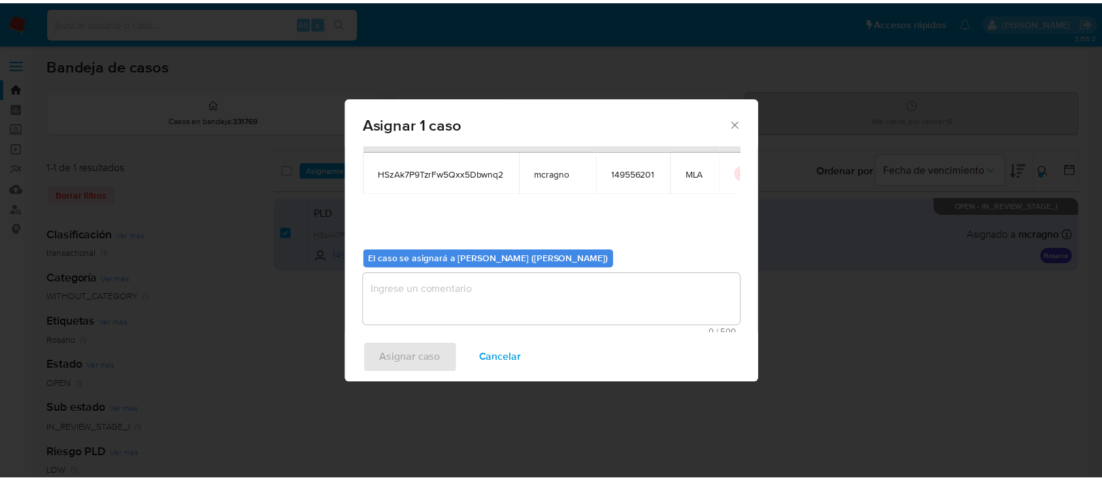
scroll to position [67, 0]
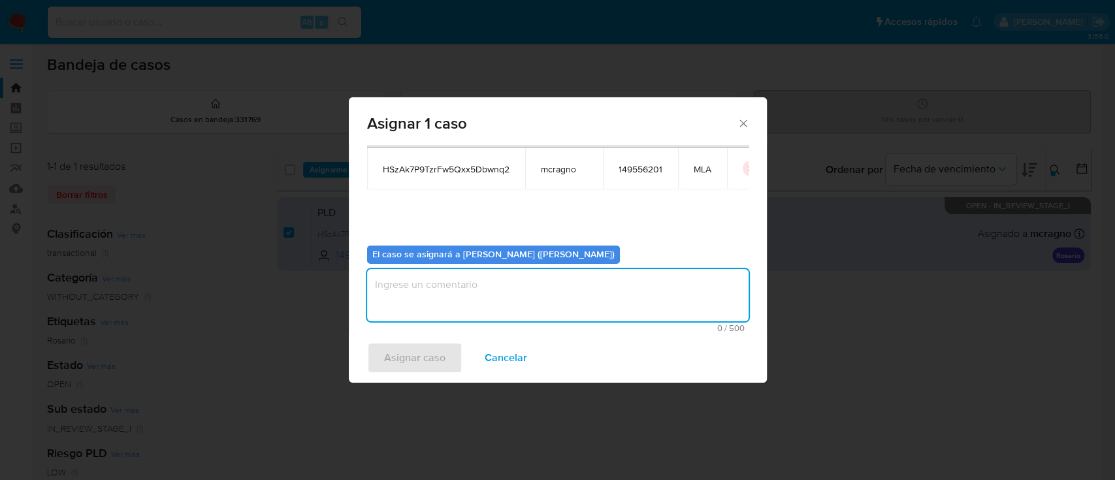
click at [388, 280] on textarea "assign-modal" at bounding box center [558, 295] width 382 height 52
click at [406, 351] on span "Asignar caso" at bounding box center [414, 358] width 61 height 29
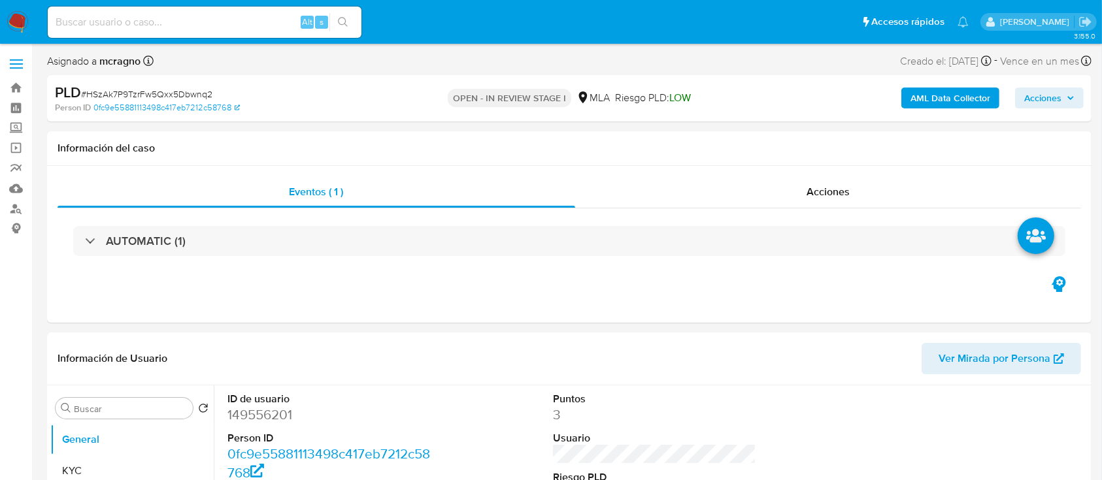
select select "10"
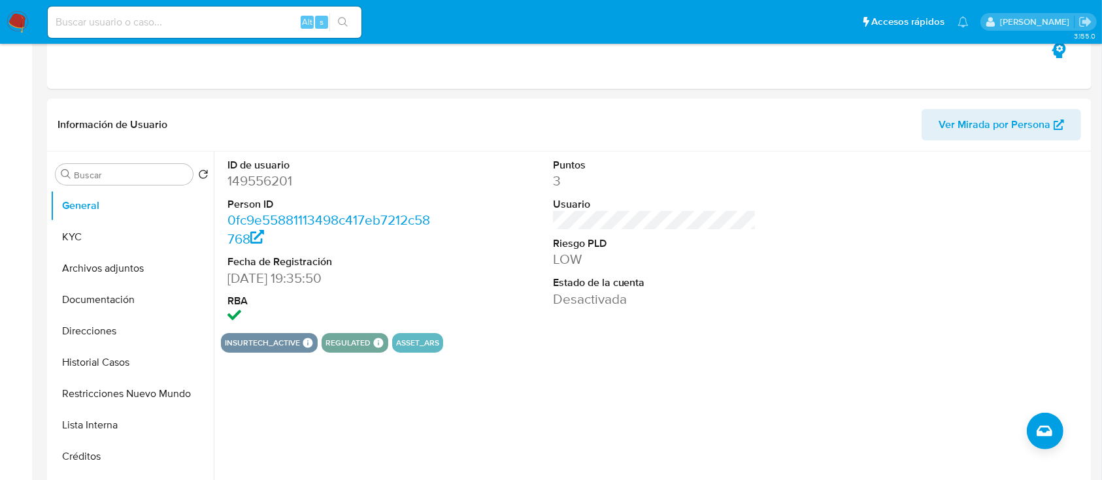
scroll to position [435, 0]
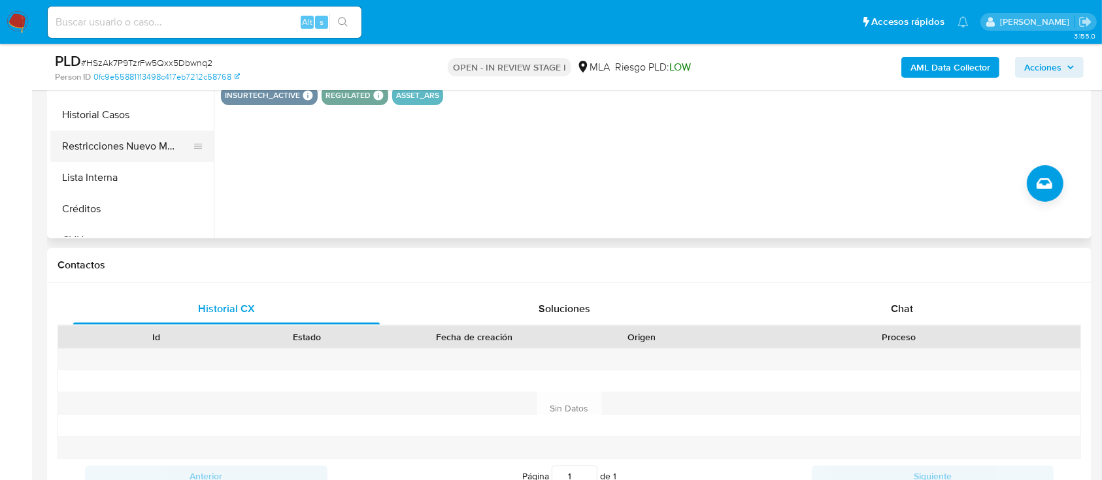
click at [153, 154] on button "Restricciones Nuevo Mundo" at bounding box center [126, 146] width 153 height 31
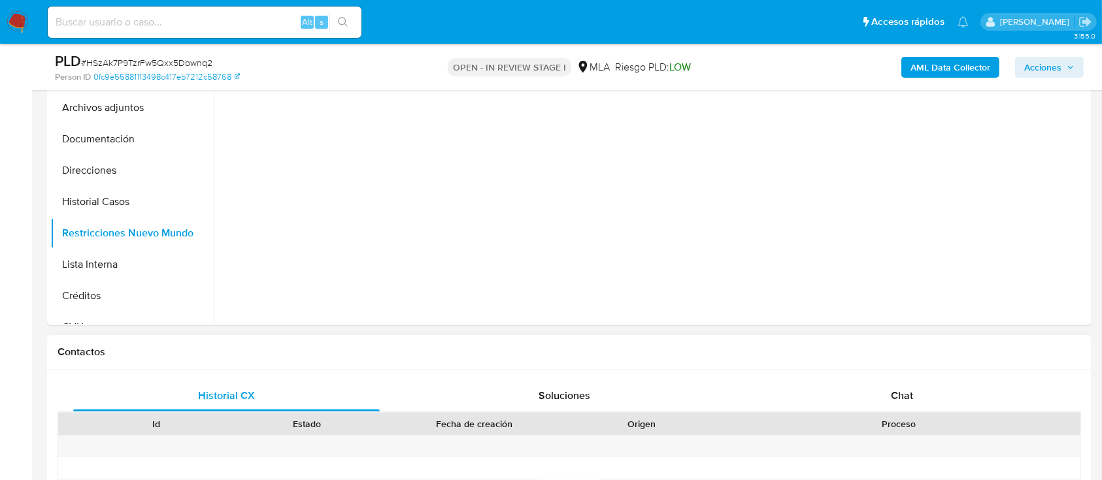
click at [977, 392] on div "Chat" at bounding box center [902, 395] width 306 height 31
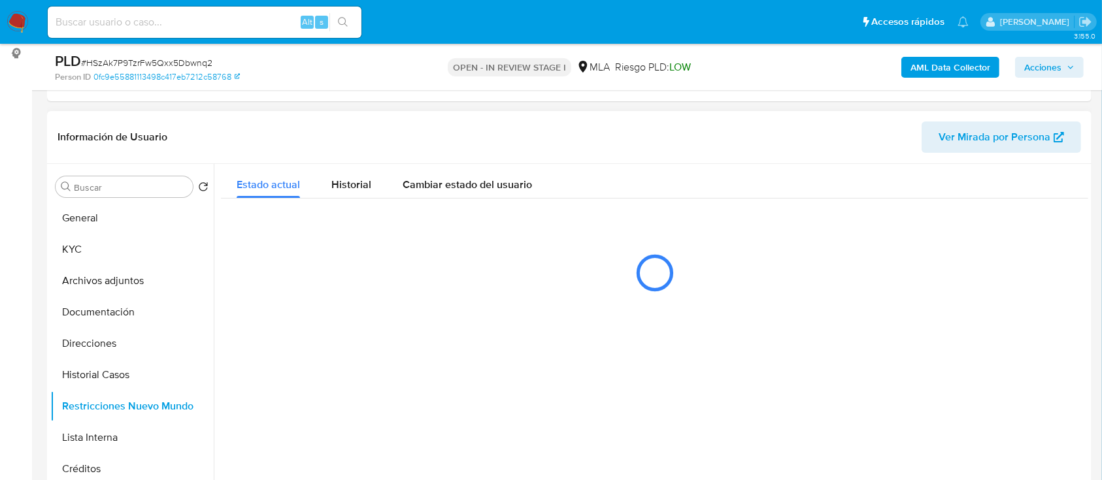
scroll to position [174, 0]
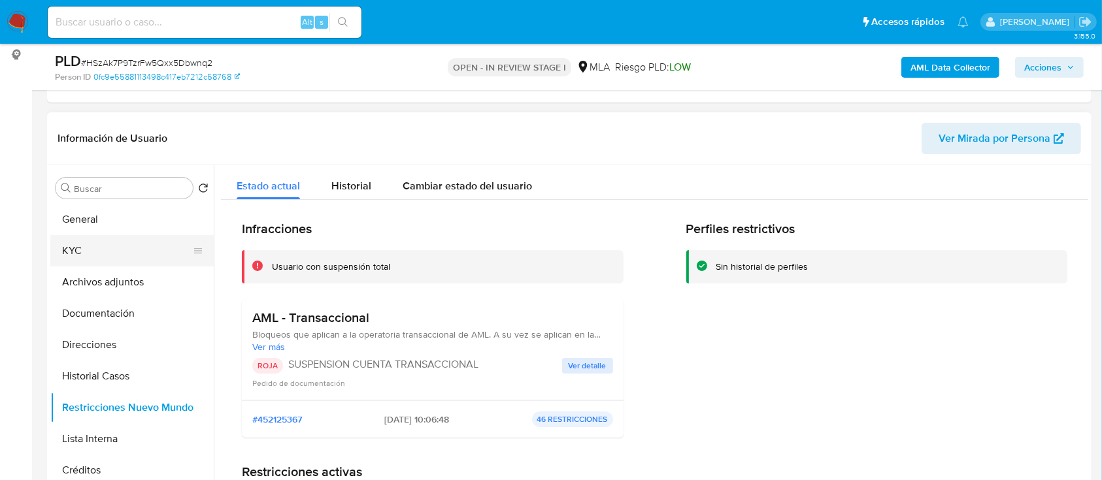
click at [127, 251] on button "KYC" at bounding box center [126, 250] width 153 height 31
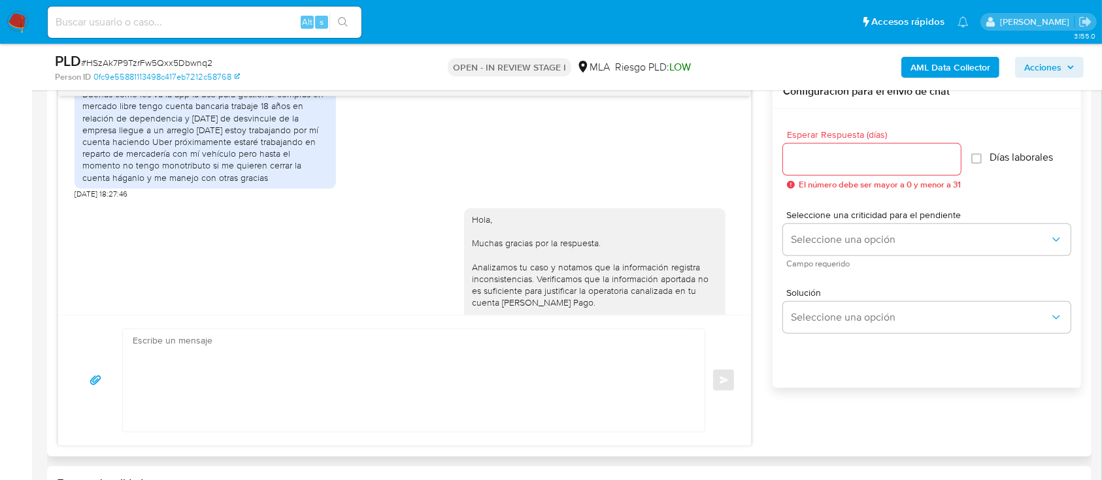
scroll to position [1021, 0]
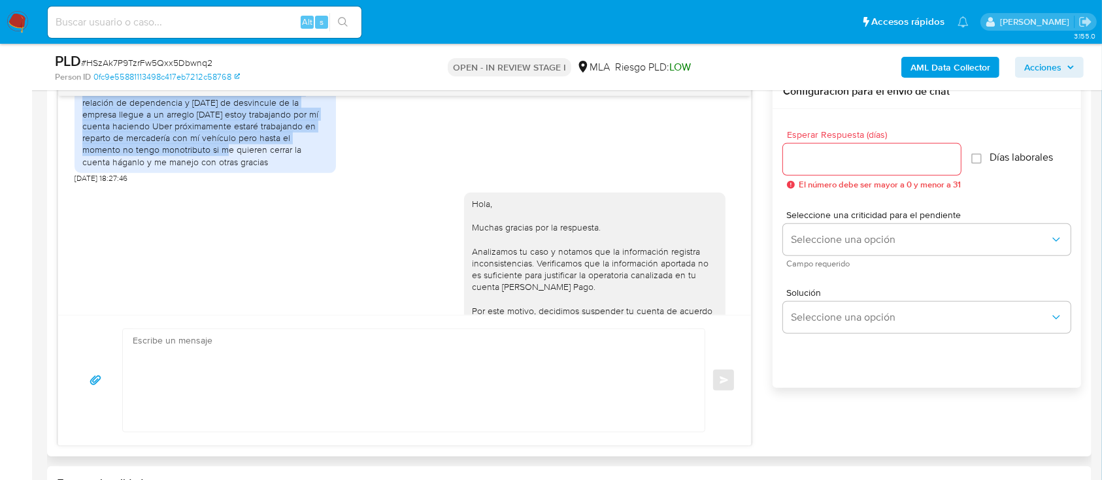
drag, startPoint x: 164, startPoint y: 110, endPoint x: 209, endPoint y: 186, distance: 88.7
click at [209, 168] on div "Buenas como les va la app la uso para gestionar compras en mercado libre tengo …" at bounding box center [205, 120] width 246 height 95
copy div "la app la uso para gestionar compras en mercado libre tengo cuenta bancaria tra…"
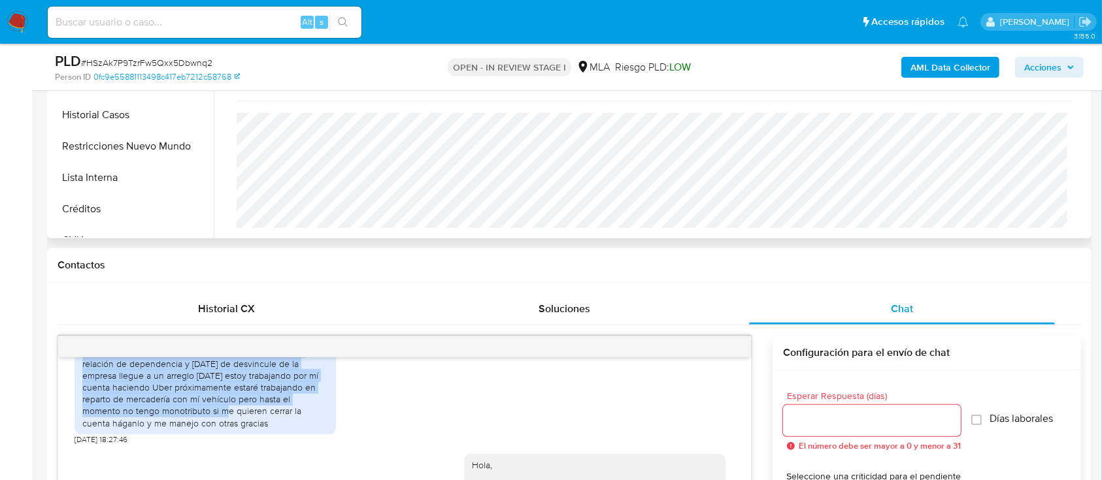
scroll to position [348, 0]
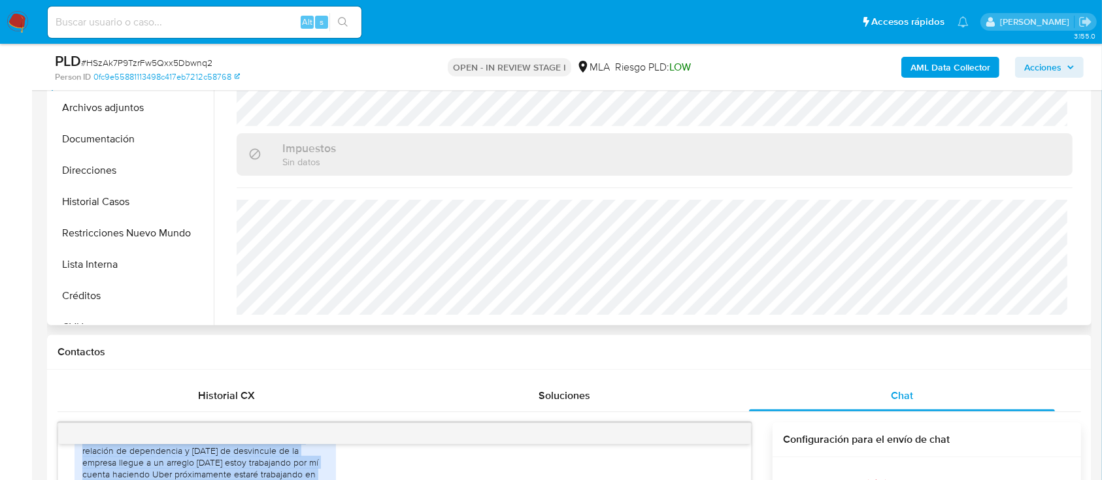
drag, startPoint x: 127, startPoint y: 119, endPoint x: 373, endPoint y: 196, distance: 258.1
click at [128, 120] on button "Archivos adjuntos" at bounding box center [131, 107] width 163 height 31
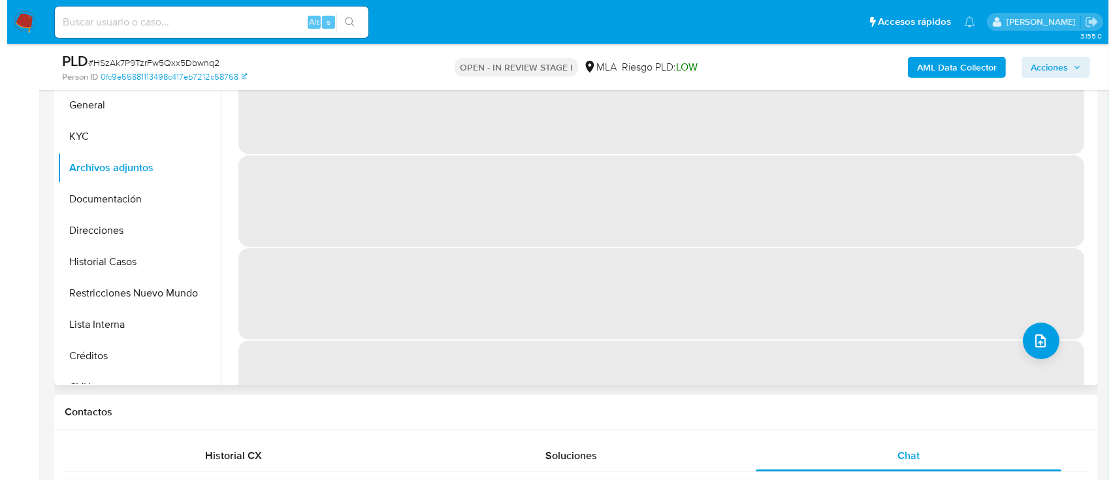
scroll to position [261, 0]
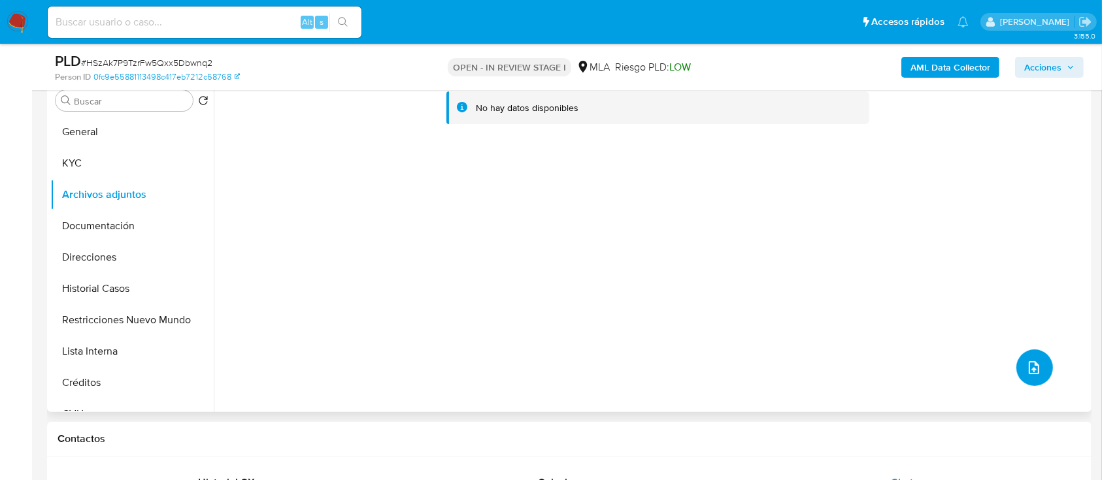
click at [1038, 378] on button "upload-file" at bounding box center [1034, 368] width 37 height 37
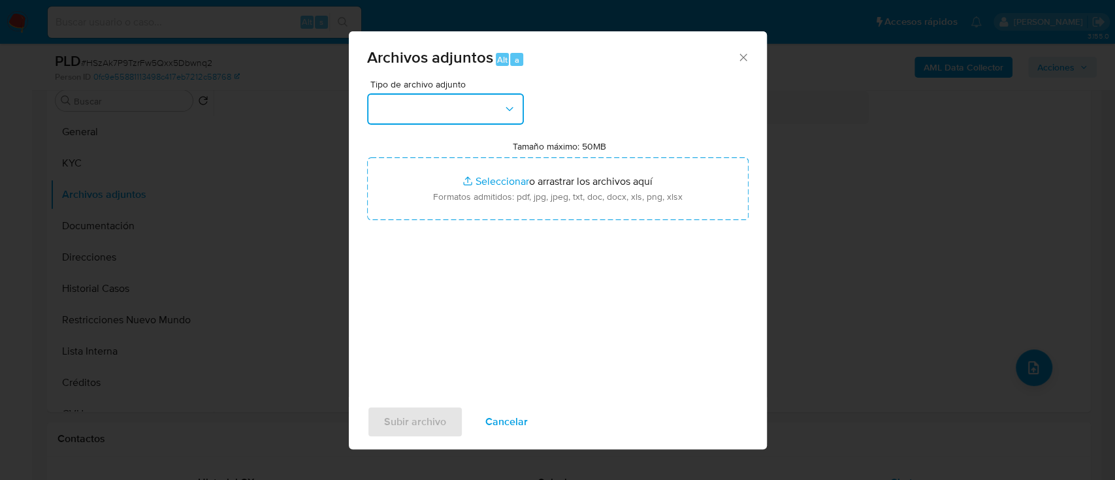
click at [512, 110] on icon "button" at bounding box center [509, 109] width 13 height 13
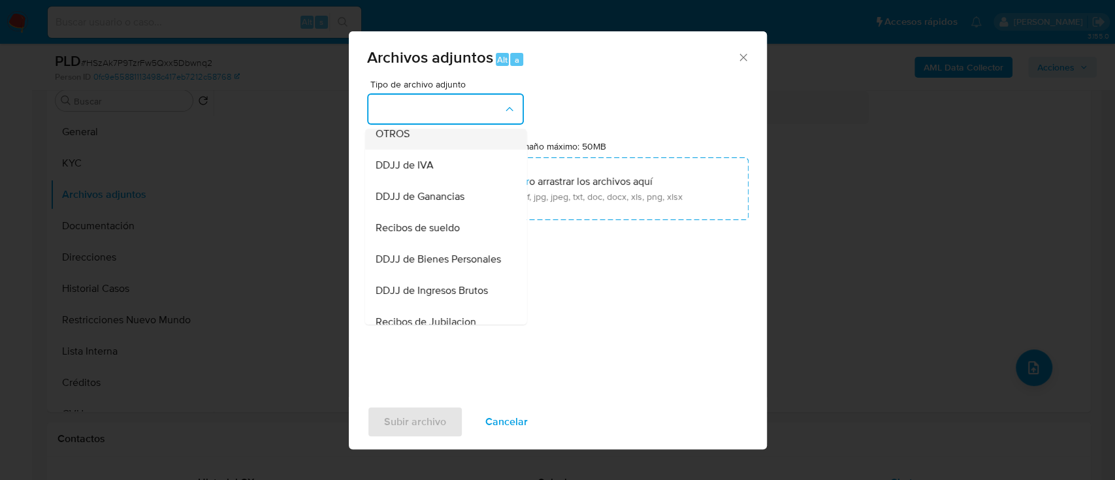
click at [429, 150] on div "OTROS" at bounding box center [441, 133] width 133 height 31
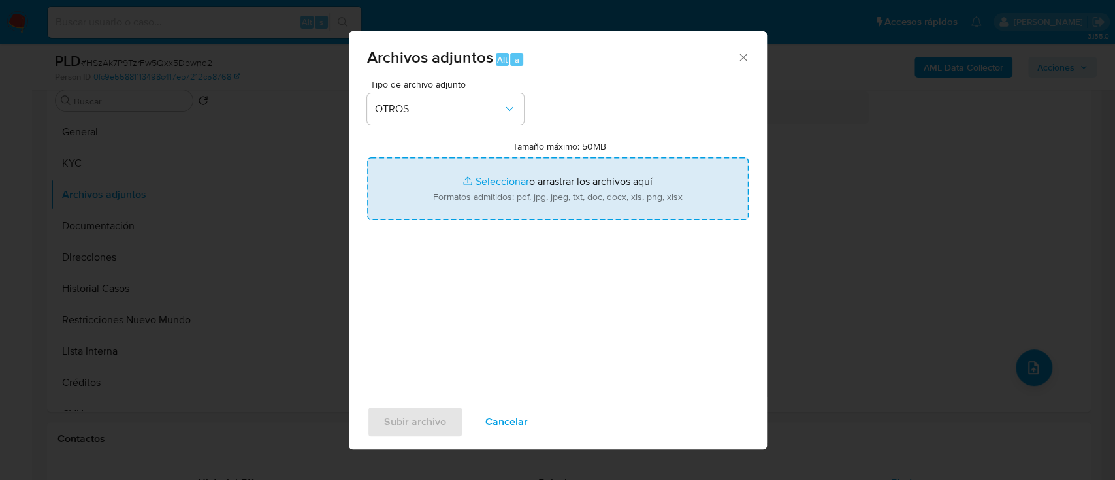
click at [485, 169] on input "Tamaño máximo: 50MB Seleccionar archivos" at bounding box center [558, 188] width 382 height 63
type input "C:\fakepath\149556201 - Movimientos.xlsx"
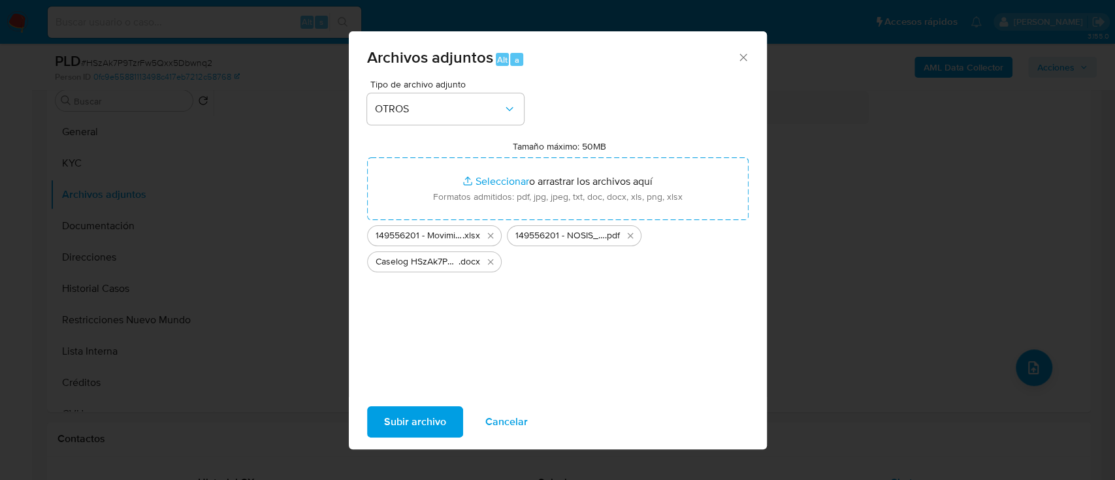
click at [444, 427] on span "Subir archivo" at bounding box center [415, 422] width 62 height 29
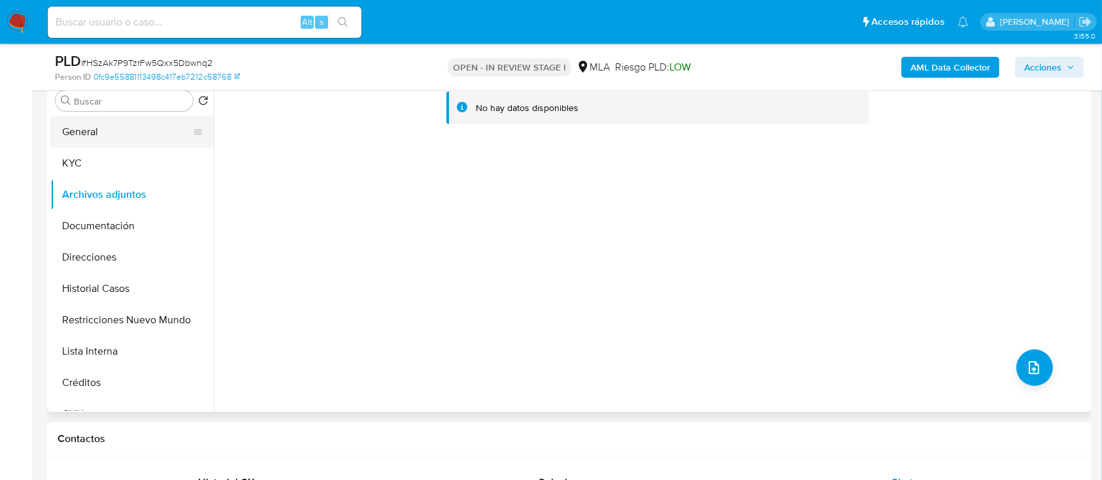
click at [97, 133] on button "General" at bounding box center [126, 131] width 153 height 31
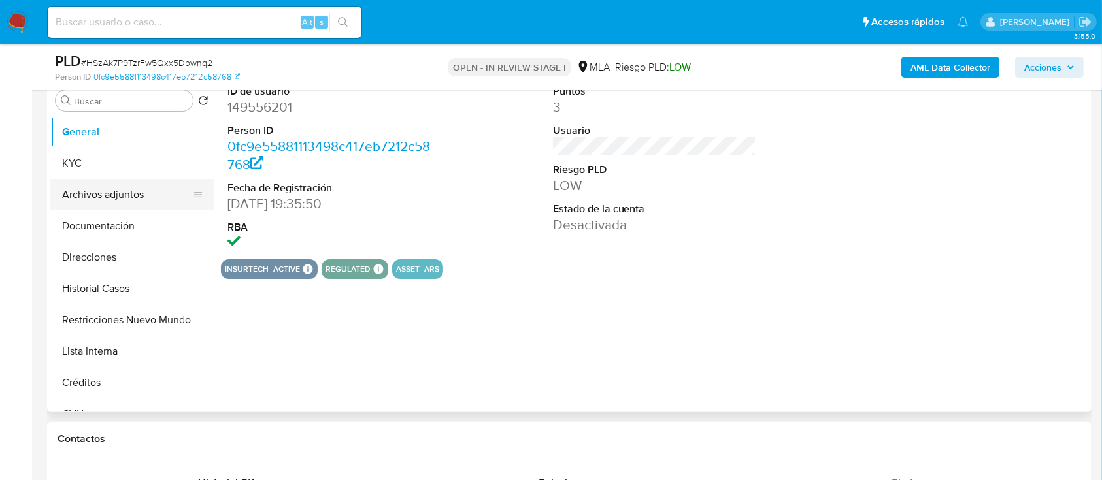
click at [125, 201] on button "Archivos adjuntos" at bounding box center [126, 194] width 153 height 31
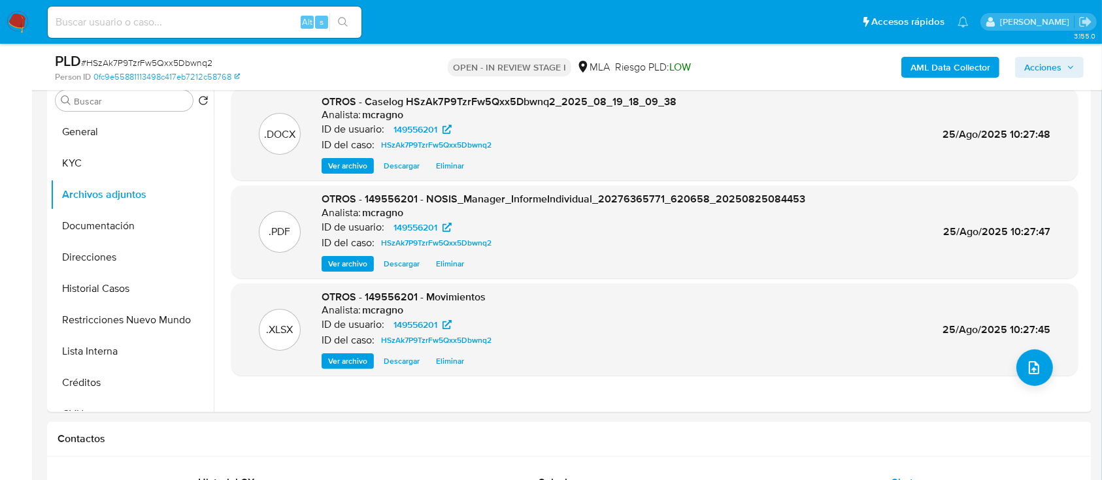
drag, startPoint x: 1073, startPoint y: 73, endPoint x: 1002, endPoint y: 73, distance: 71.2
click at [1071, 71] on span "Acciones" at bounding box center [1049, 67] width 50 height 18
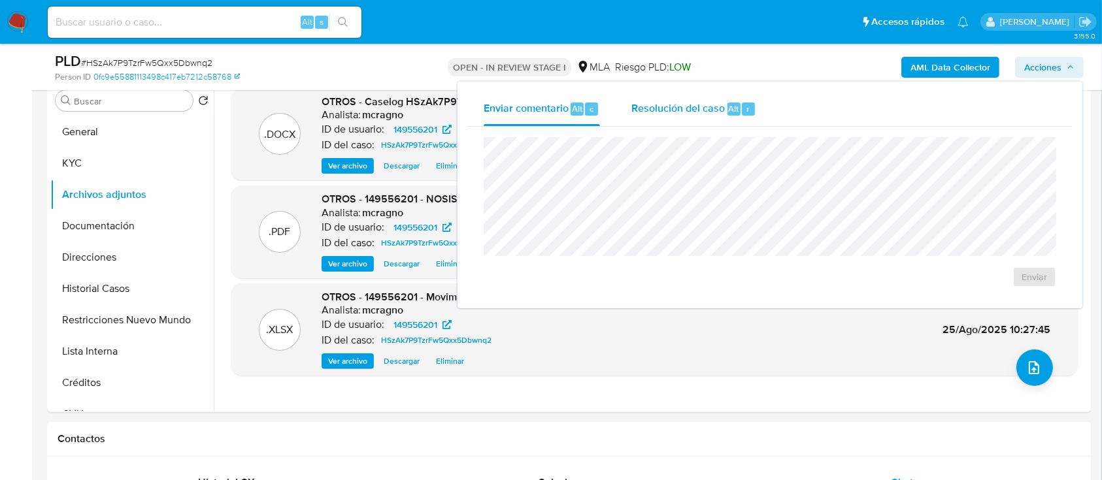
click at [690, 117] on div "Resolución del caso Alt r" at bounding box center [693, 109] width 125 height 34
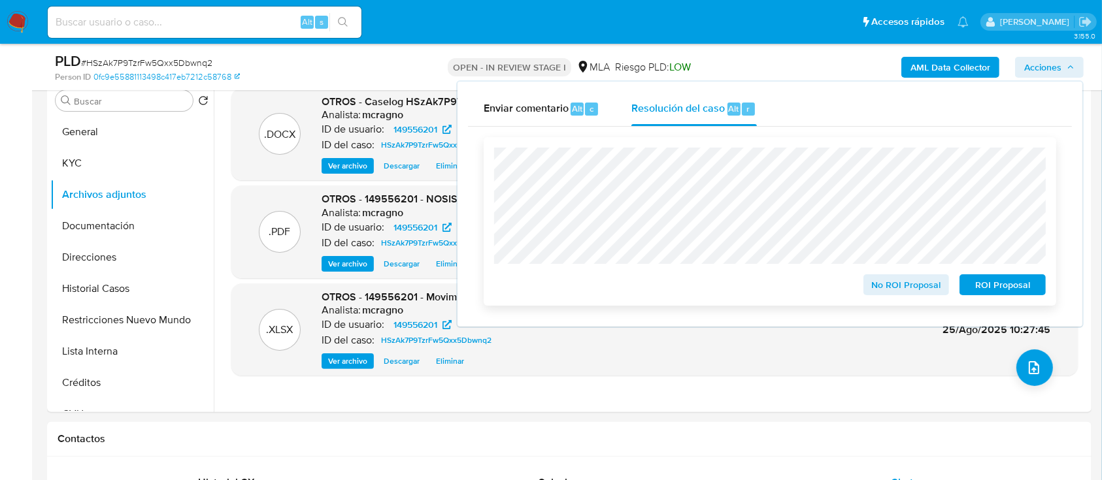
drag, startPoint x: 1043, startPoint y: 290, endPoint x: 951, endPoint y: 274, distance: 92.8
click at [1042, 290] on button "ROI Proposal" at bounding box center [1002, 284] width 86 height 21
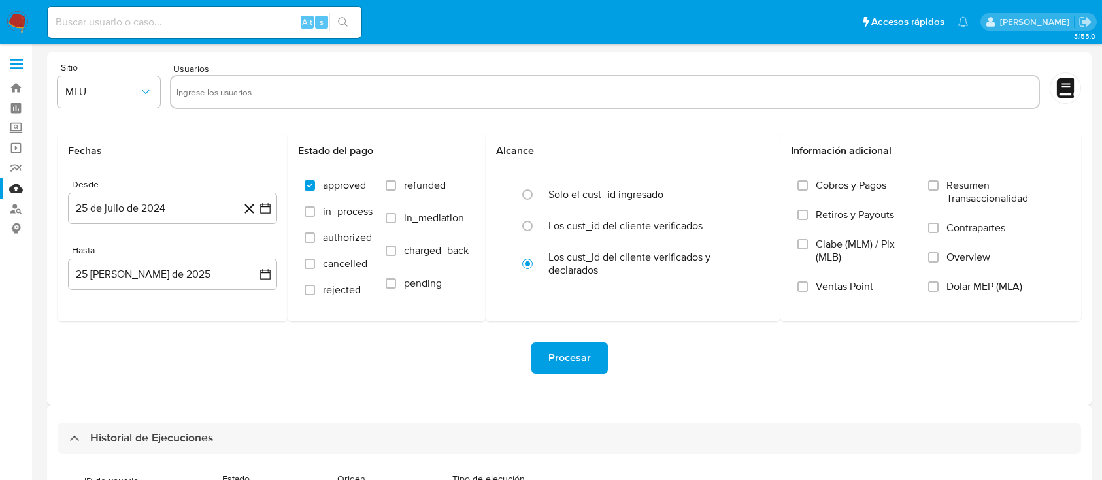
select select "10"
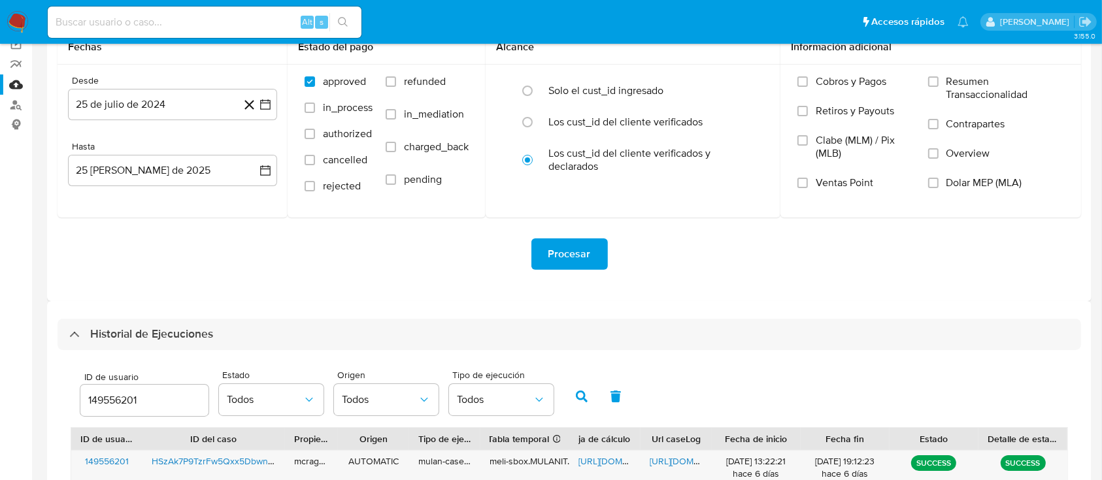
scroll to position [183, 0]
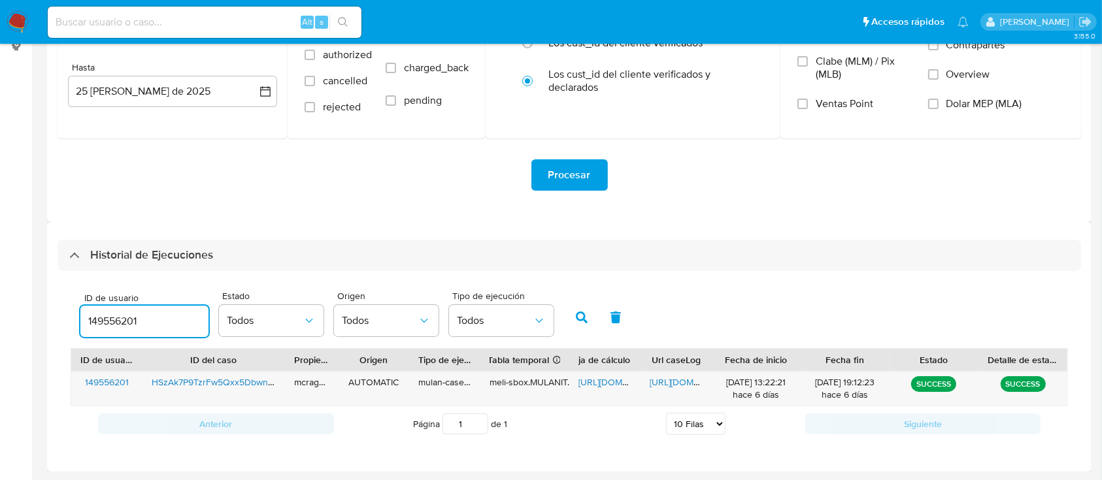
click at [123, 325] on input "149556201" at bounding box center [144, 321] width 128 height 17
type input "444686837"
click at [578, 323] on icon "button" at bounding box center [582, 318] width 12 height 12
click at [595, 377] on span "[URL][DOMAIN_NAME]" at bounding box center [623, 382] width 90 height 13
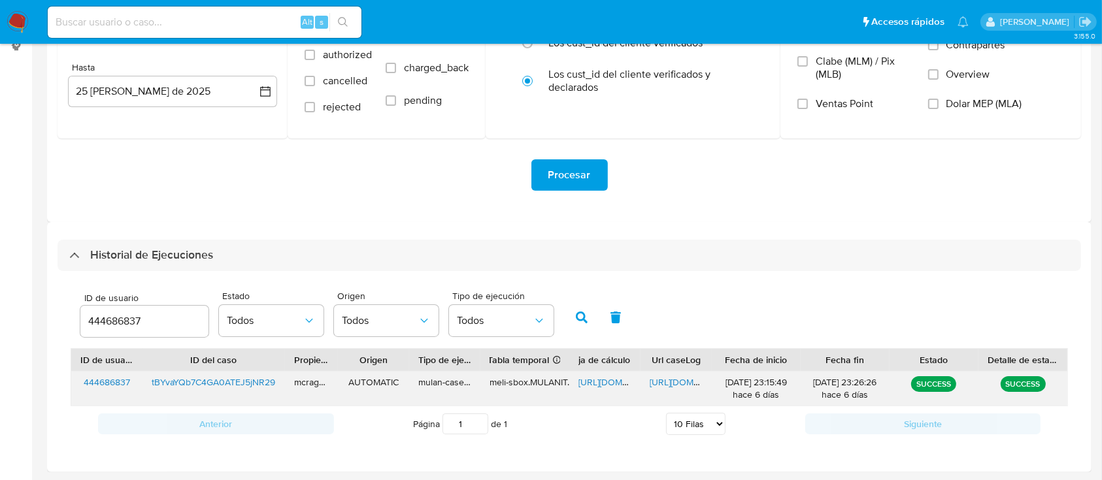
click at [693, 374] on div "[URL][DOMAIN_NAME]" at bounding box center [675, 389] width 71 height 34
click at [689, 384] on span "[URL][DOMAIN_NAME]" at bounding box center [694, 382] width 90 height 13
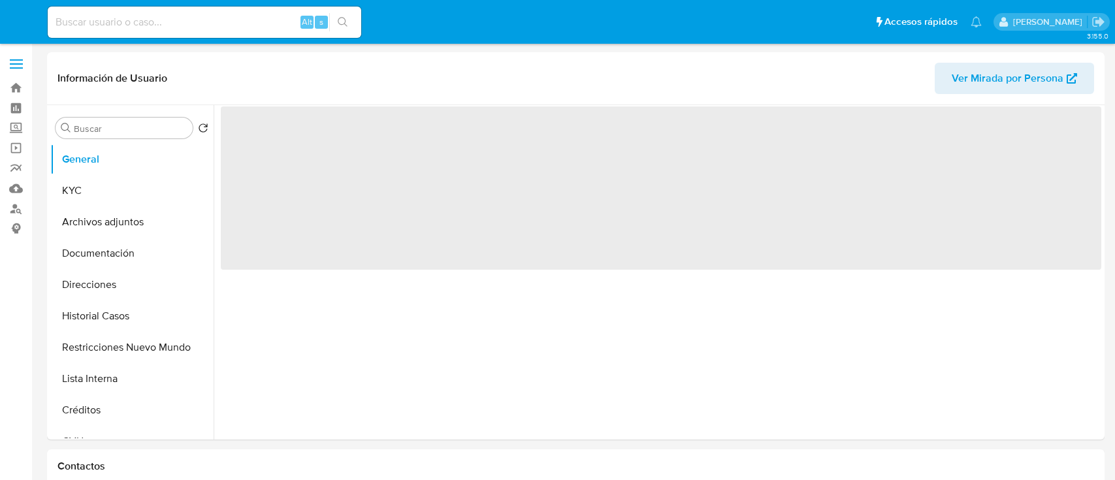
select select "10"
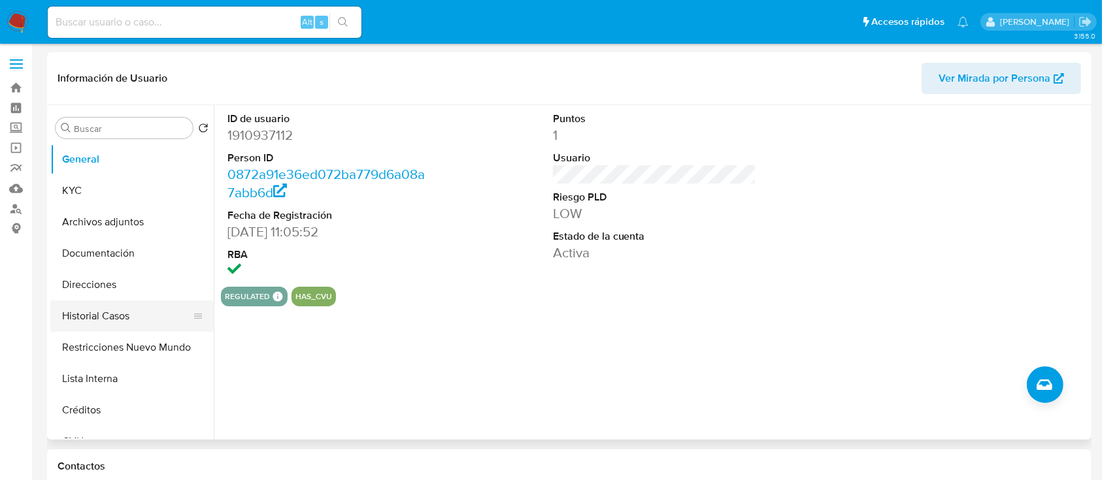
drag, startPoint x: 127, startPoint y: 355, endPoint x: 135, endPoint y: 310, distance: 45.8
click at [127, 354] on button "Restricciones Nuevo Mundo" at bounding box center [131, 347] width 163 height 31
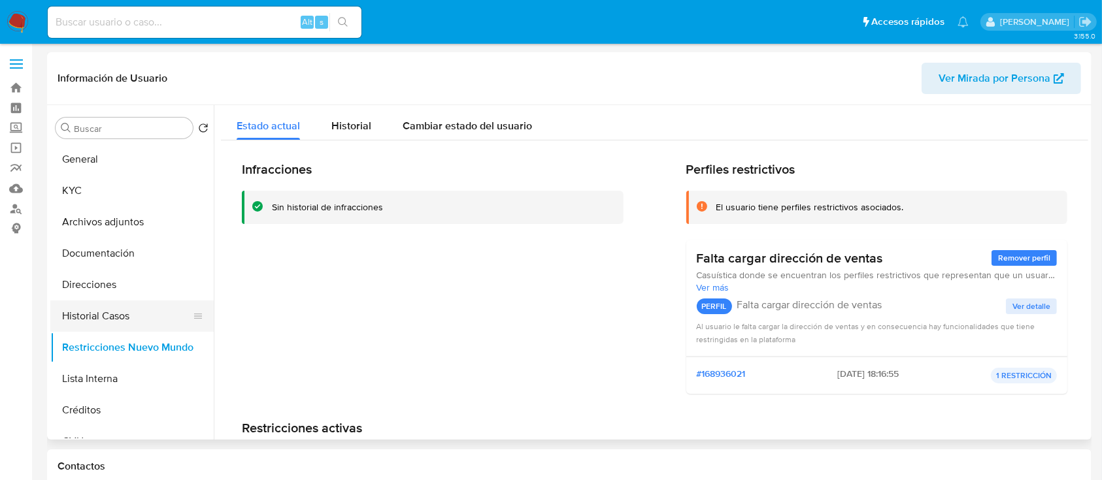
click at [133, 318] on button "Historial Casos" at bounding box center [126, 316] width 153 height 31
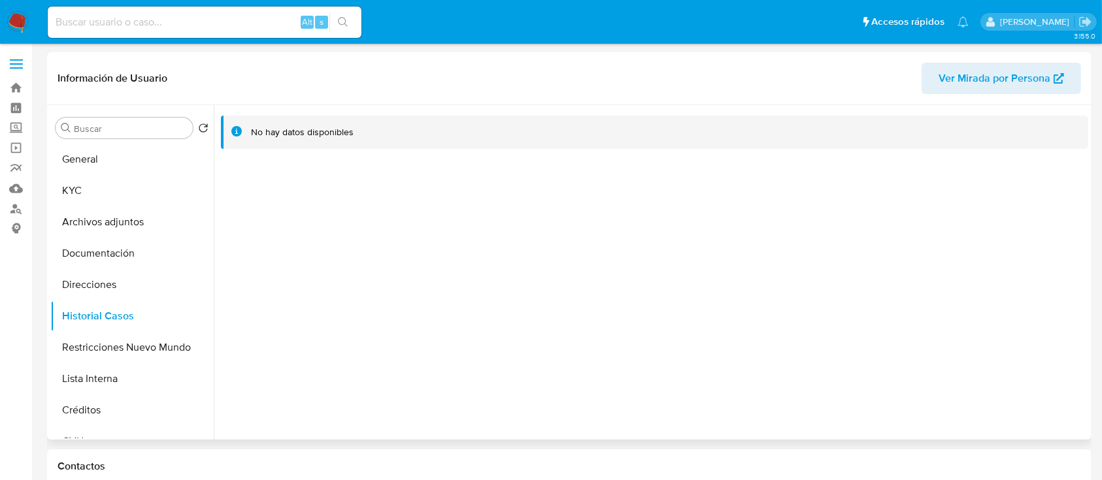
drag, startPoint x: 128, startPoint y: 186, endPoint x: 211, endPoint y: 196, distance: 83.6
click at [128, 185] on button "KYC" at bounding box center [131, 190] width 163 height 31
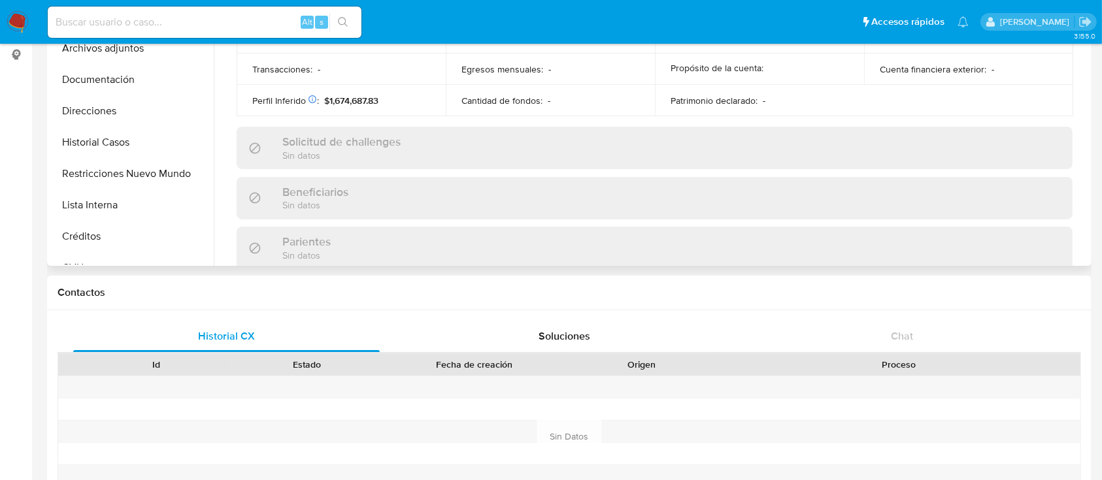
scroll to position [688, 0]
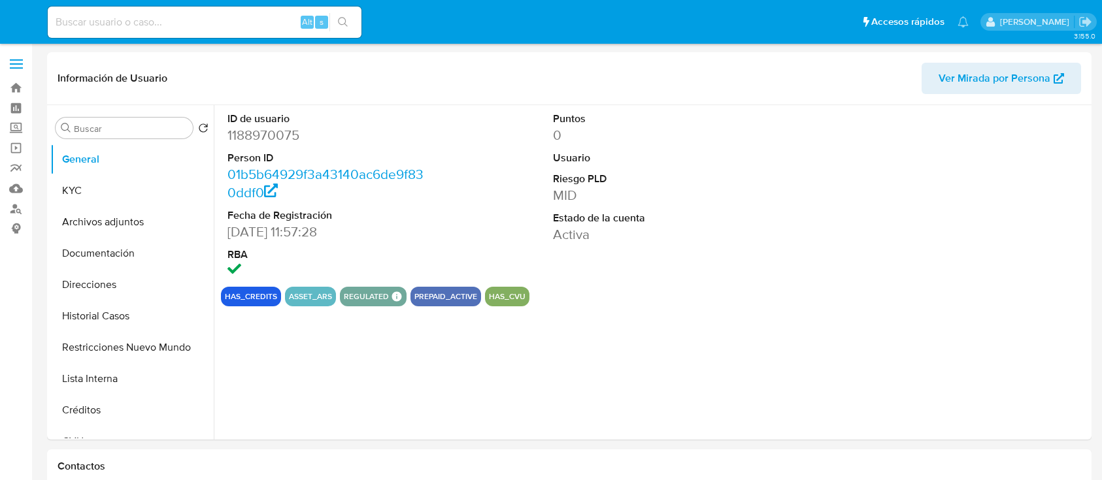
select select "10"
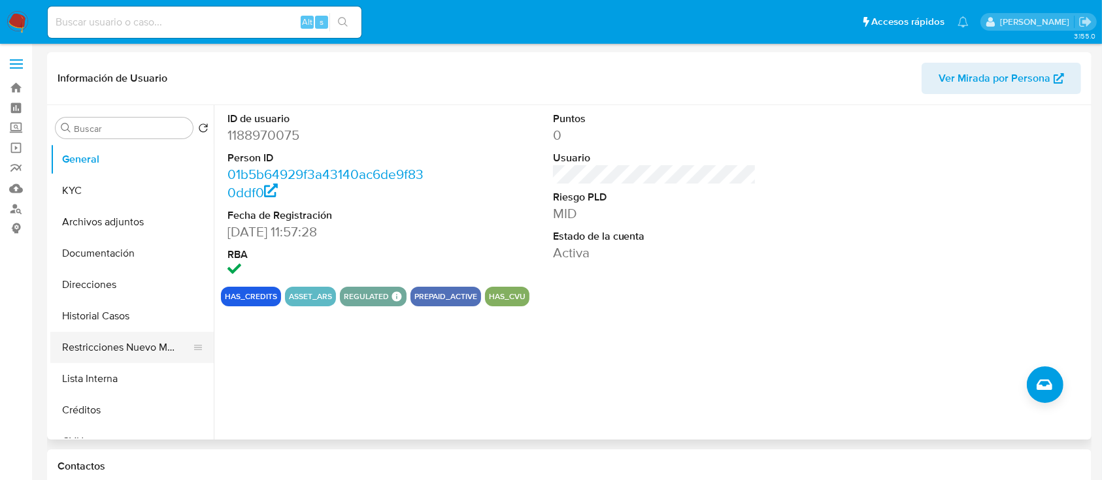
click at [117, 347] on button "Restricciones Nuevo Mundo" at bounding box center [126, 347] width 153 height 31
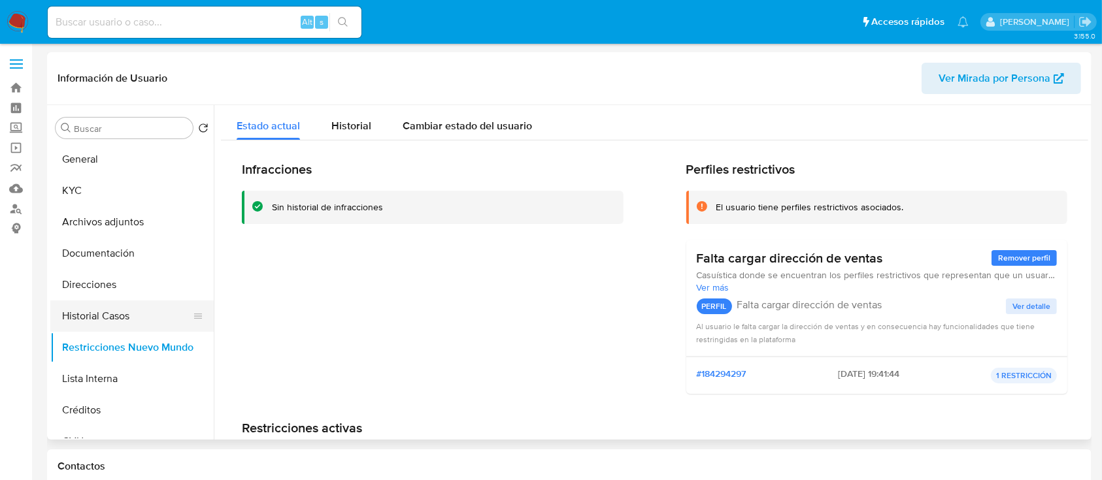
click at [123, 305] on button "Historial Casos" at bounding box center [126, 316] width 153 height 31
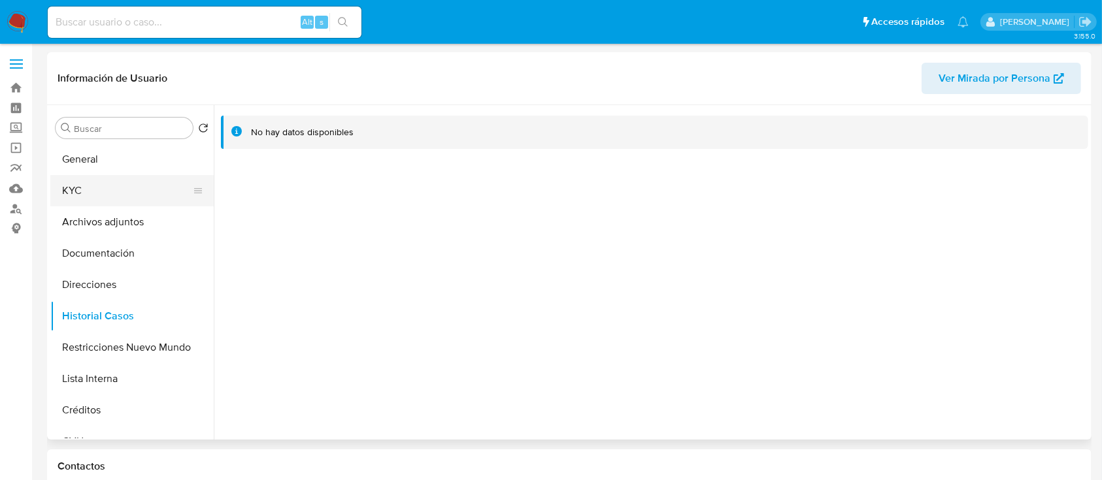
click at [136, 186] on button "KYC" at bounding box center [126, 190] width 153 height 31
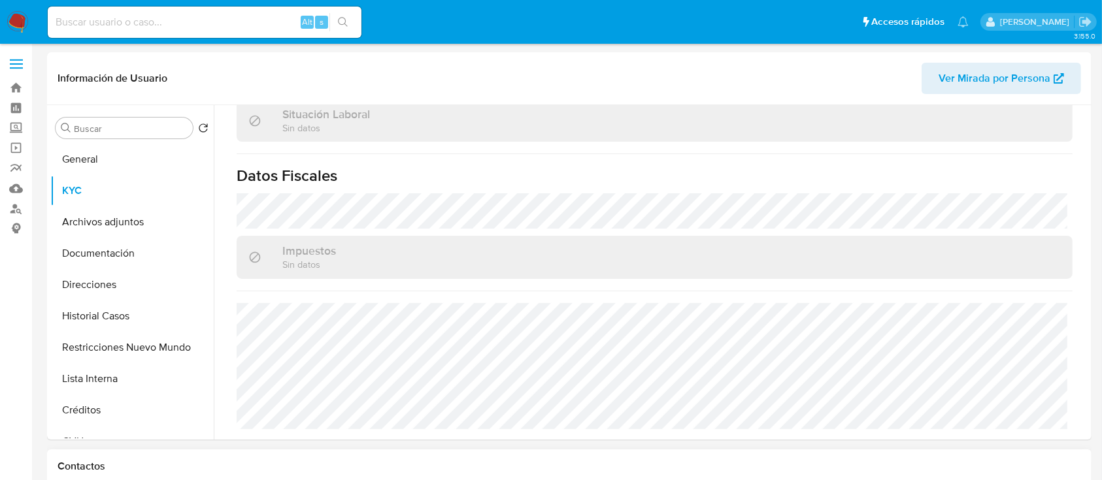
scroll to position [688, 0]
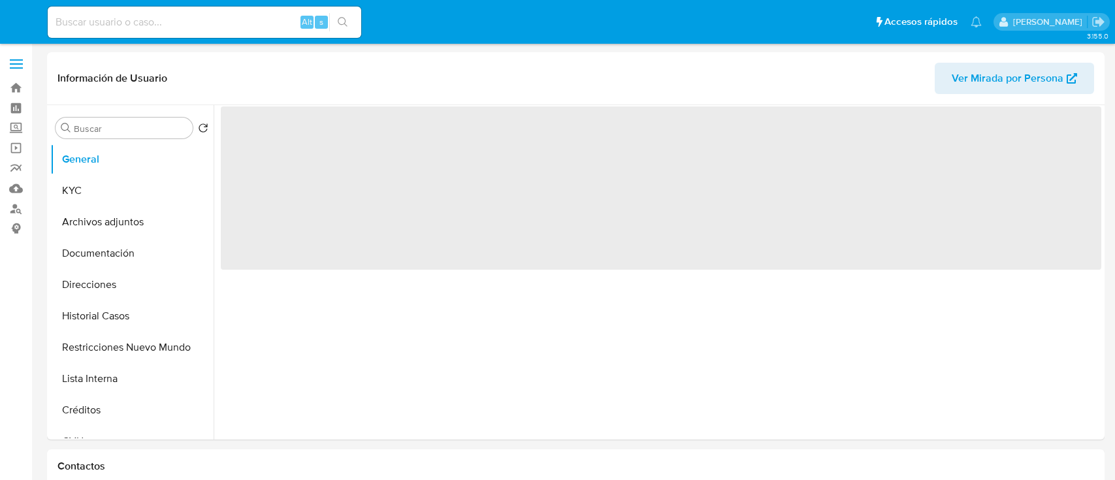
select select "10"
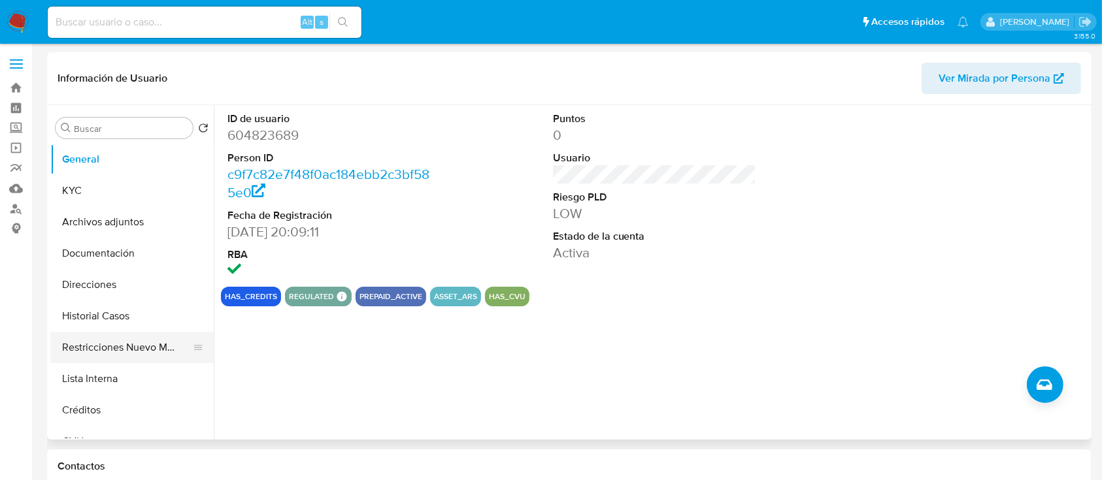
click at [130, 340] on button "Restricciones Nuevo Mundo" at bounding box center [126, 347] width 153 height 31
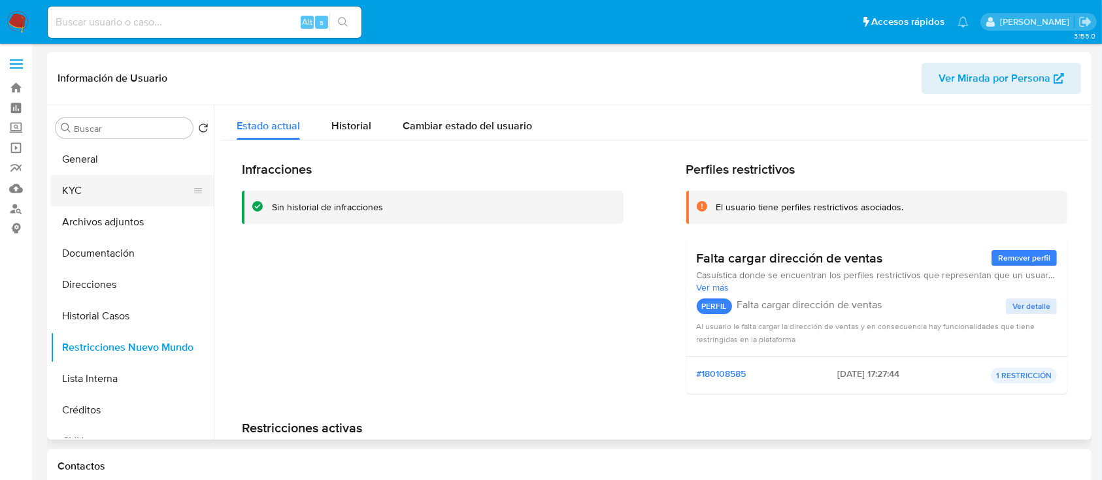
click at [99, 192] on button "KYC" at bounding box center [126, 190] width 153 height 31
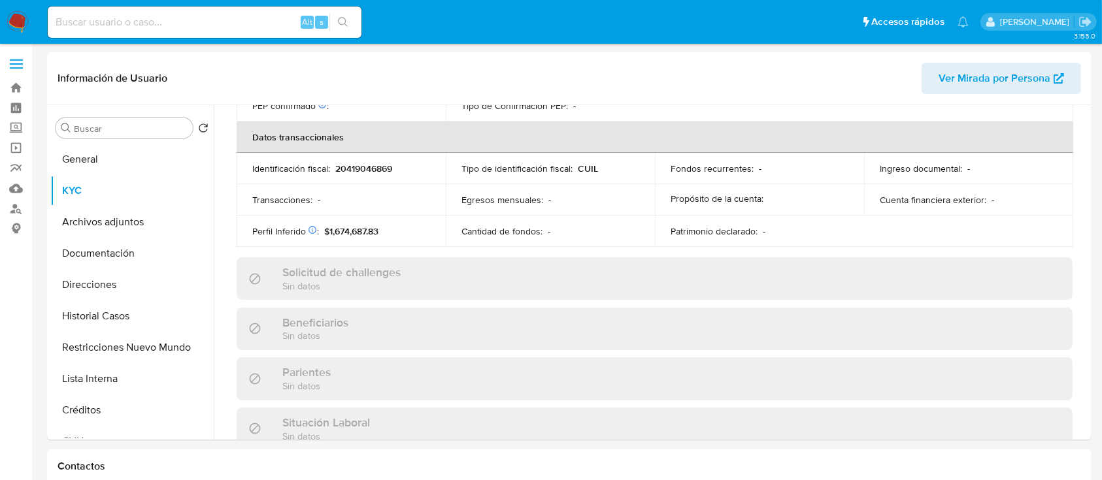
scroll to position [688, 0]
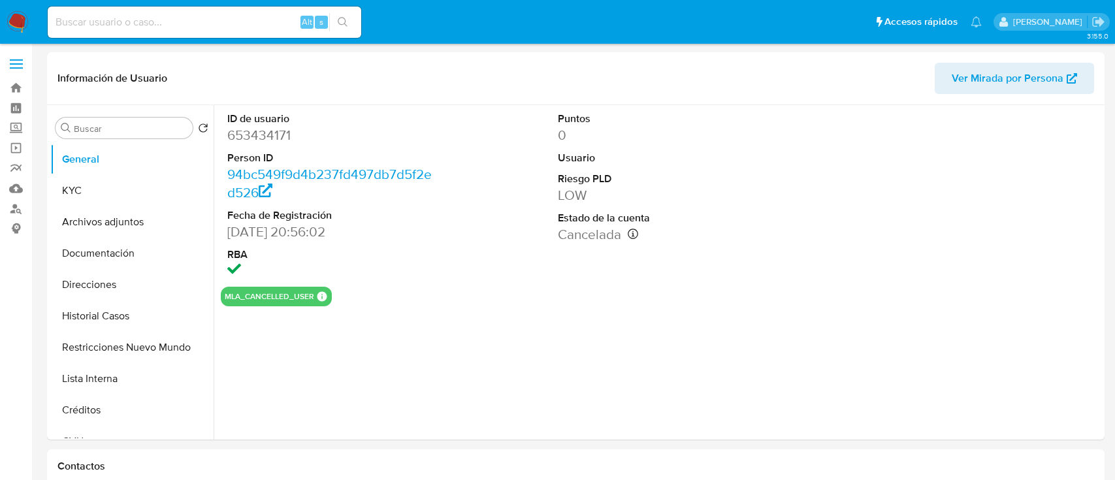
select select "10"
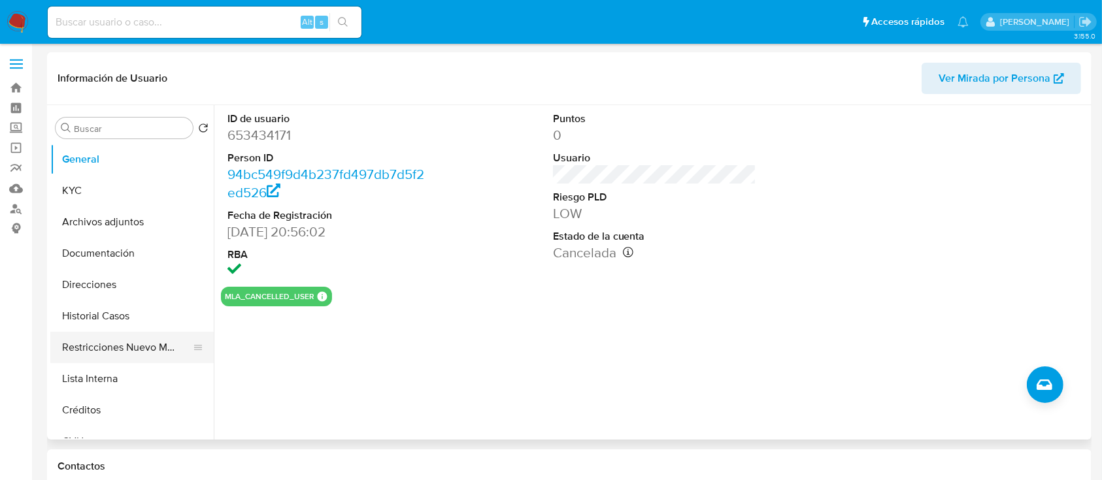
click at [132, 343] on button "Restricciones Nuevo Mundo" at bounding box center [126, 347] width 153 height 31
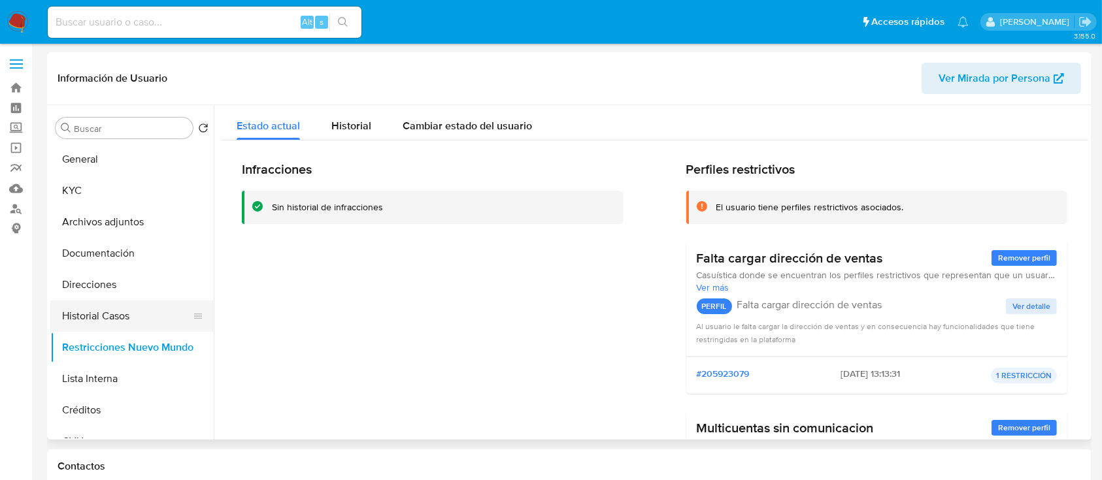
click at [128, 312] on button "Historial Casos" at bounding box center [126, 316] width 153 height 31
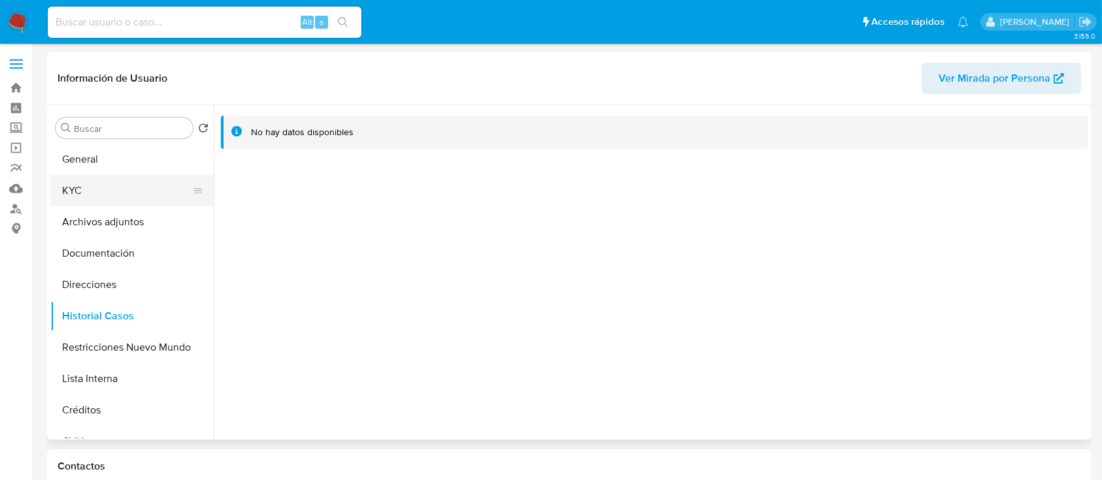
click at [117, 185] on button "KYC" at bounding box center [126, 190] width 153 height 31
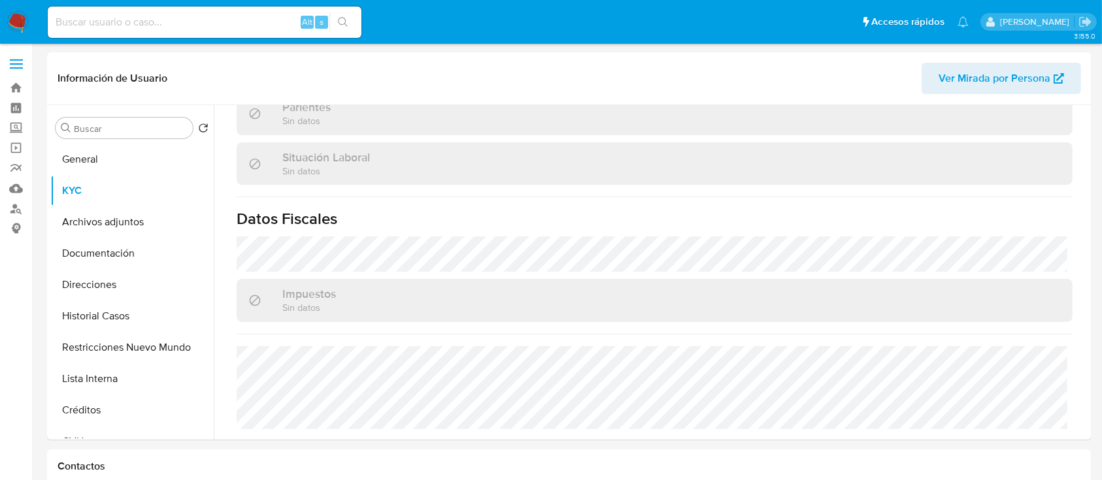
scroll to position [643, 0]
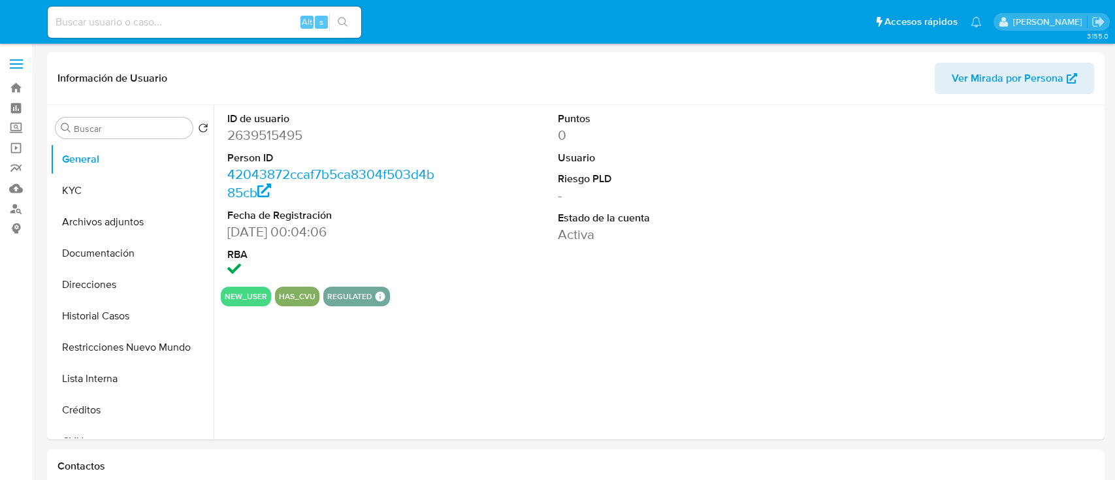
select select "10"
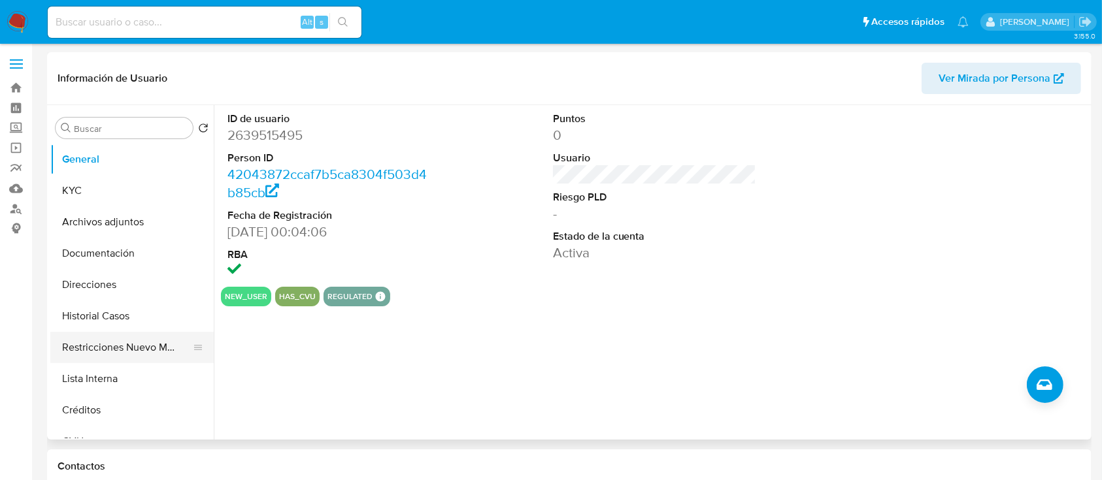
click at [120, 361] on button "Restricciones Nuevo Mundo" at bounding box center [126, 347] width 153 height 31
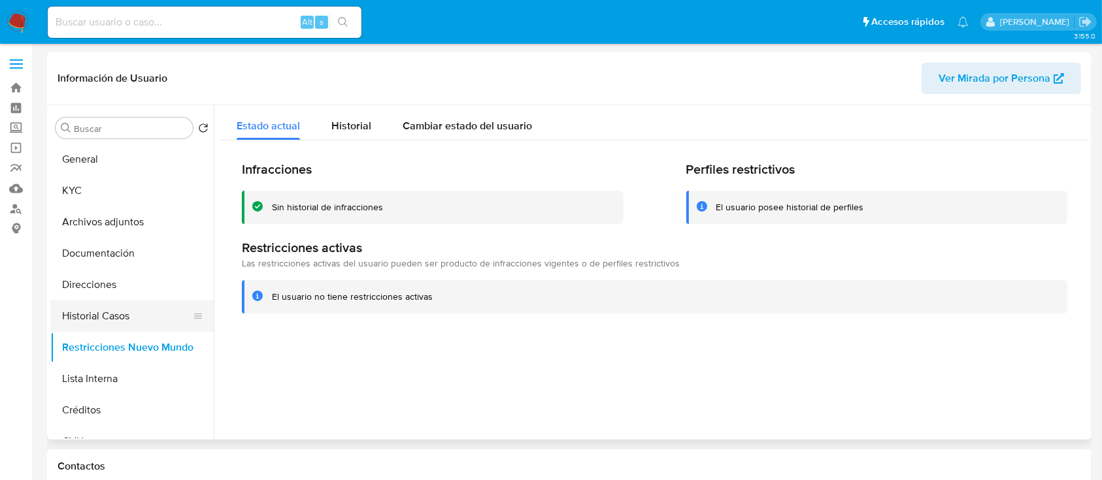
click at [137, 316] on button "Historial Casos" at bounding box center [126, 316] width 153 height 31
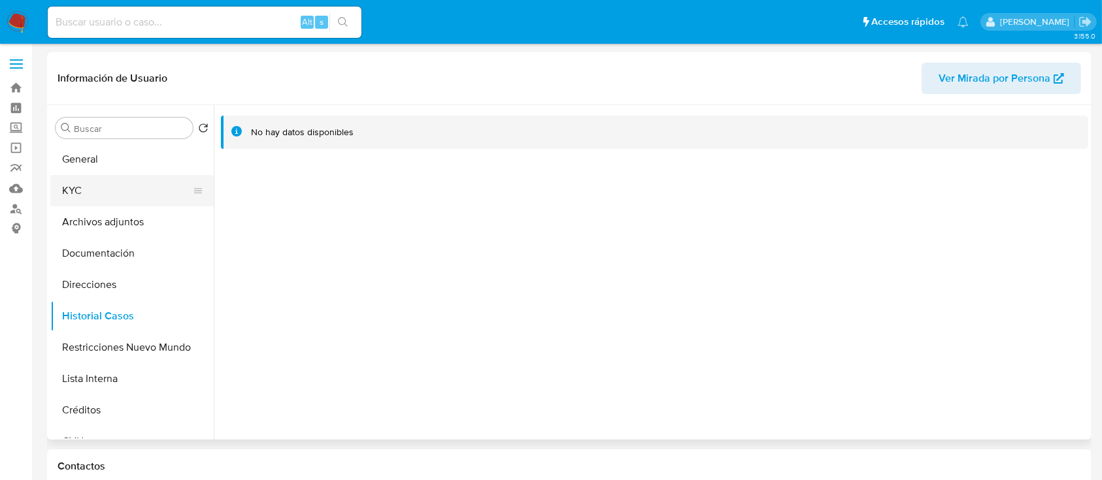
click at [131, 182] on button "KYC" at bounding box center [126, 190] width 153 height 31
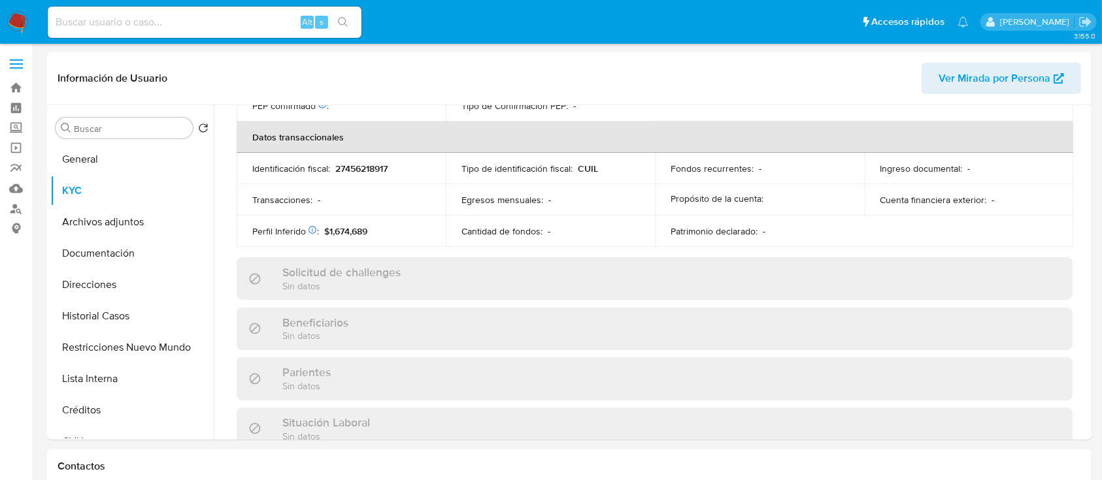
scroll to position [688, 0]
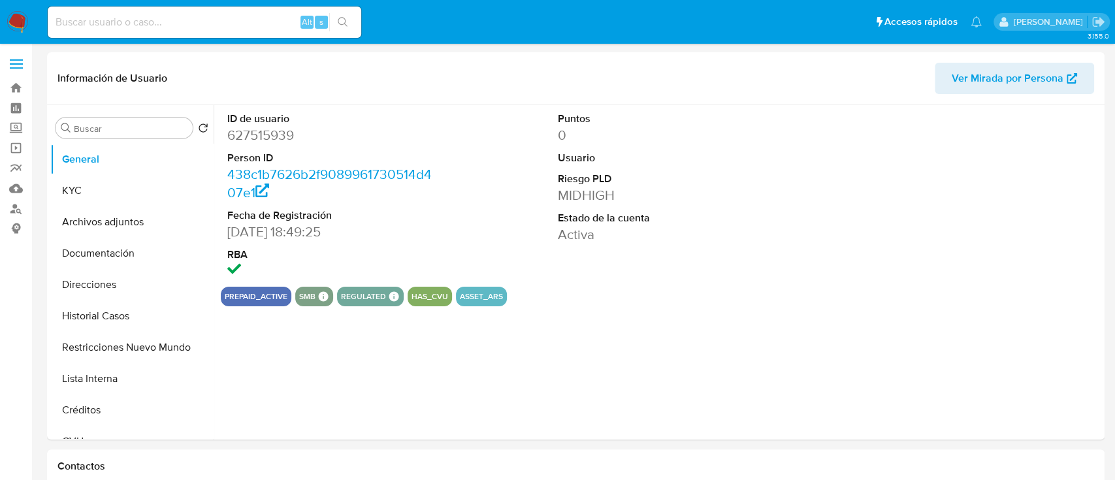
select select "10"
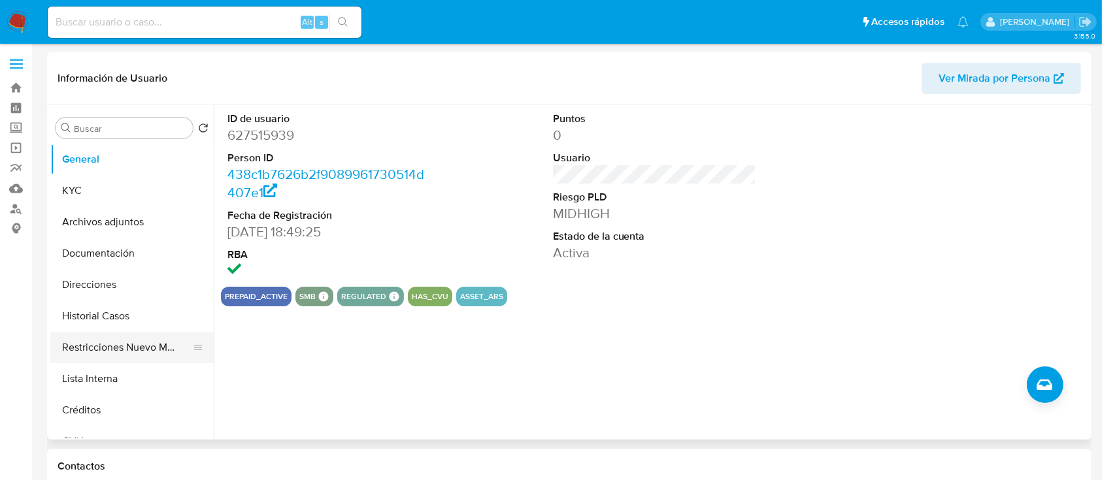
click at [118, 363] on button "Restricciones Nuevo Mundo" at bounding box center [126, 347] width 153 height 31
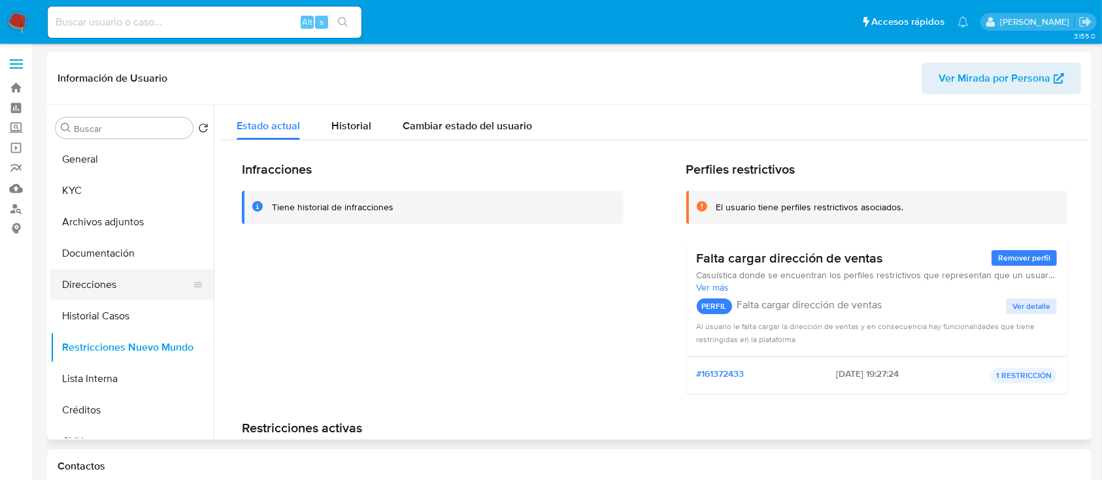
click at [142, 294] on button "Direcciones" at bounding box center [126, 284] width 153 height 31
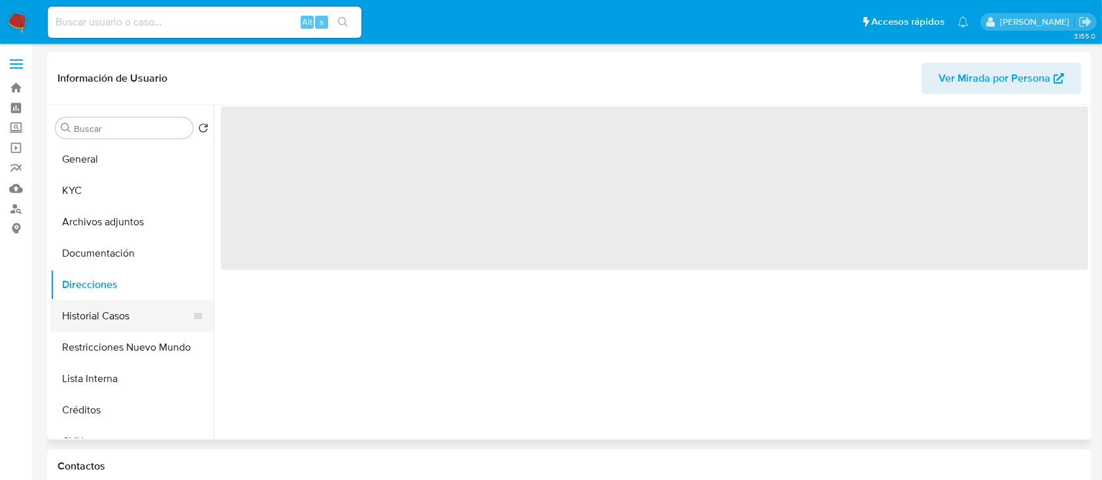
click at [138, 316] on button "Historial Casos" at bounding box center [126, 316] width 153 height 31
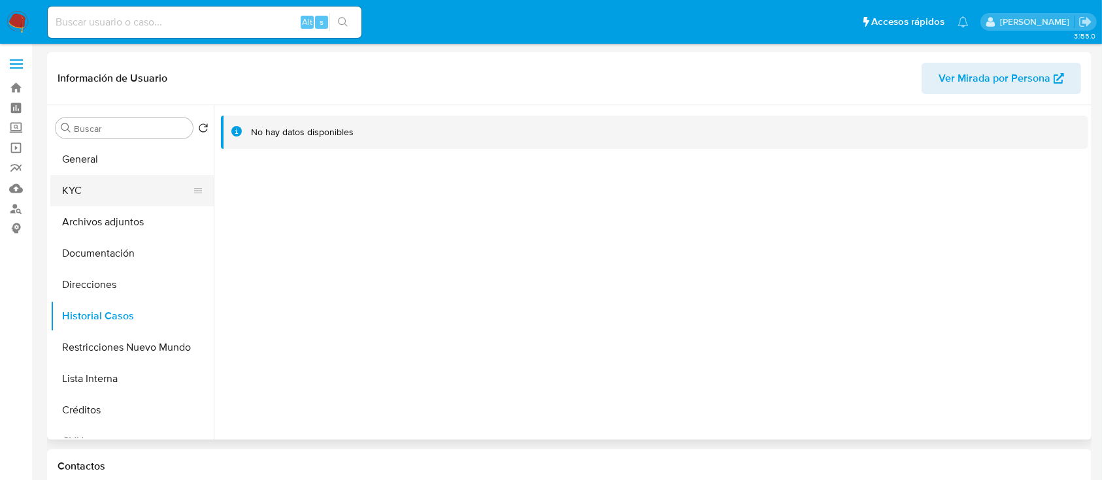
click at [74, 195] on button "KYC" at bounding box center [126, 190] width 153 height 31
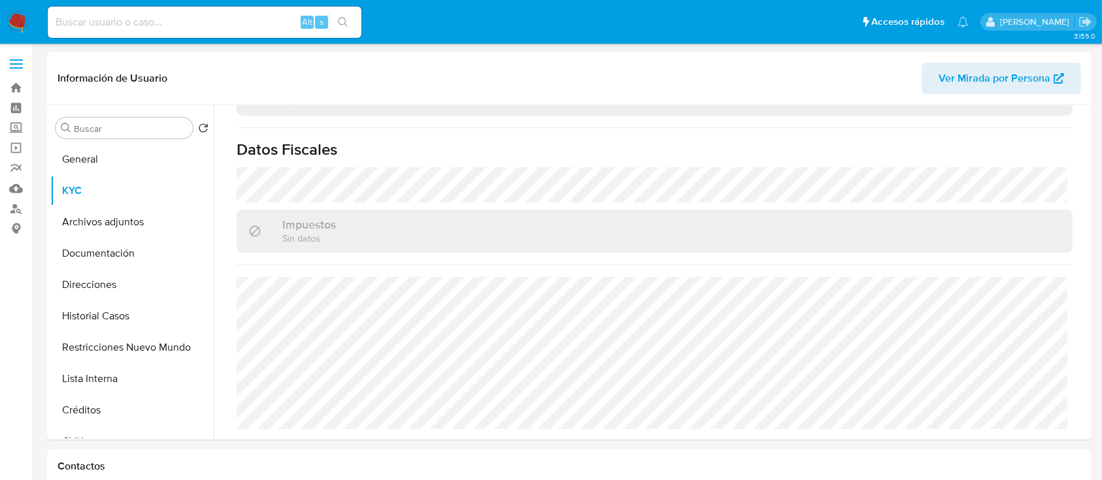
scroll to position [726, 0]
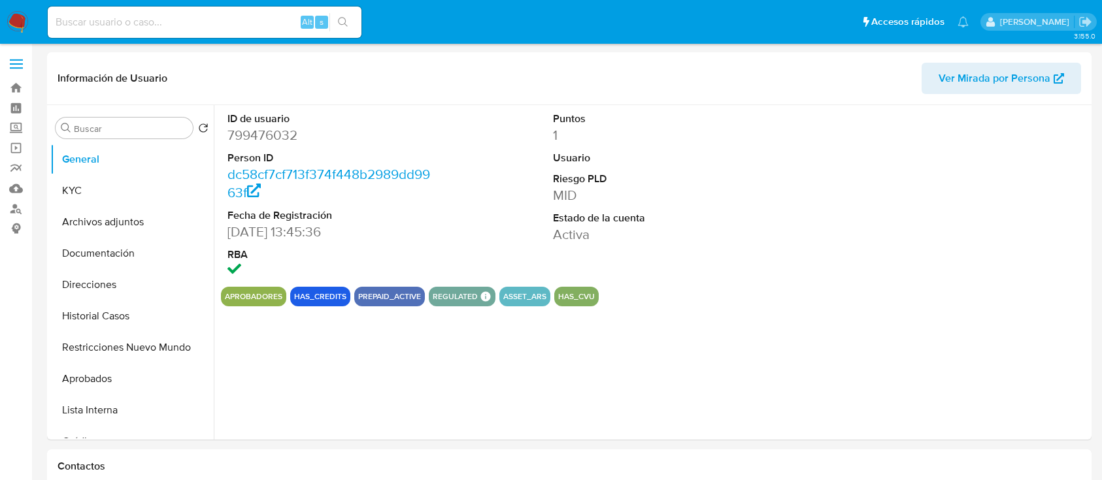
select select "10"
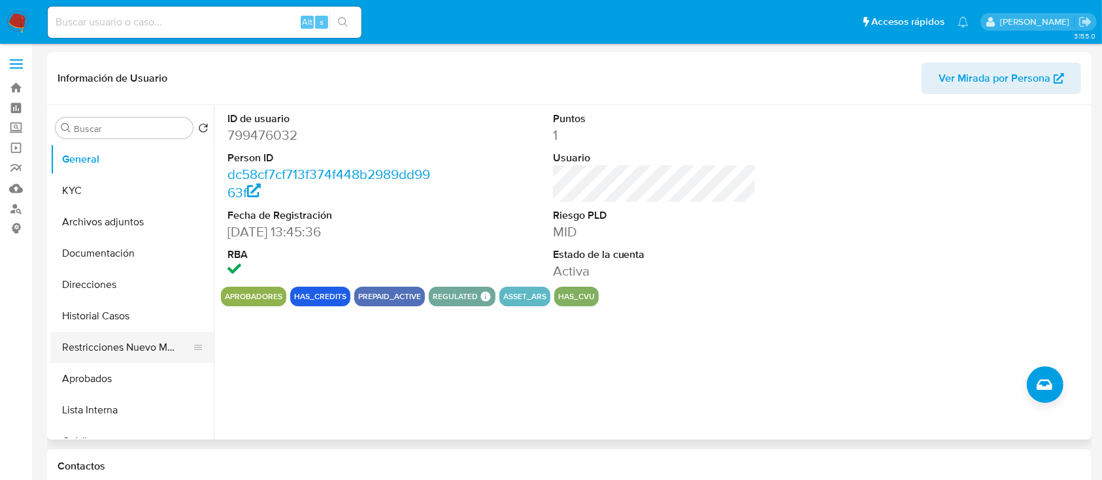
click at [102, 342] on button "Restricciones Nuevo Mundo" at bounding box center [126, 347] width 153 height 31
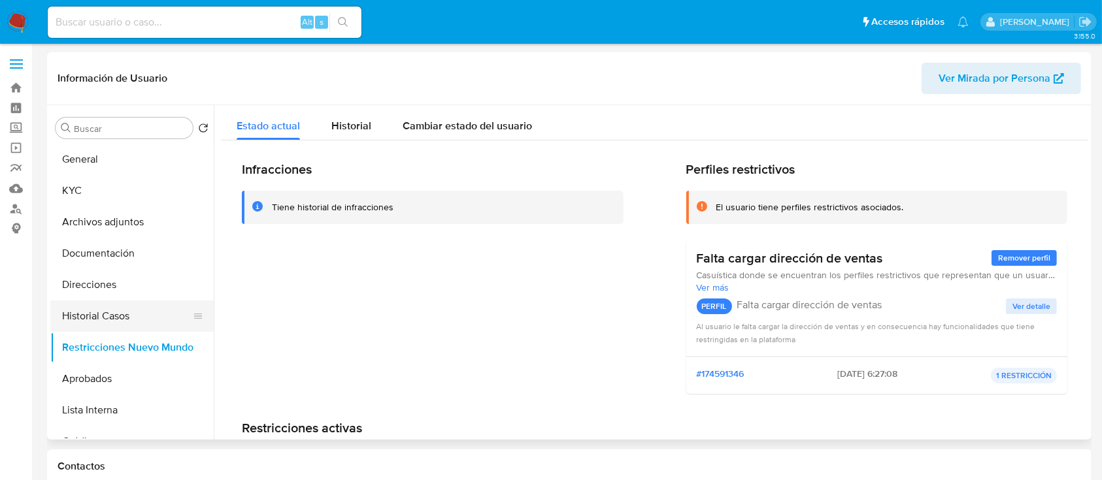
click at [95, 320] on button "Historial Casos" at bounding box center [126, 316] width 153 height 31
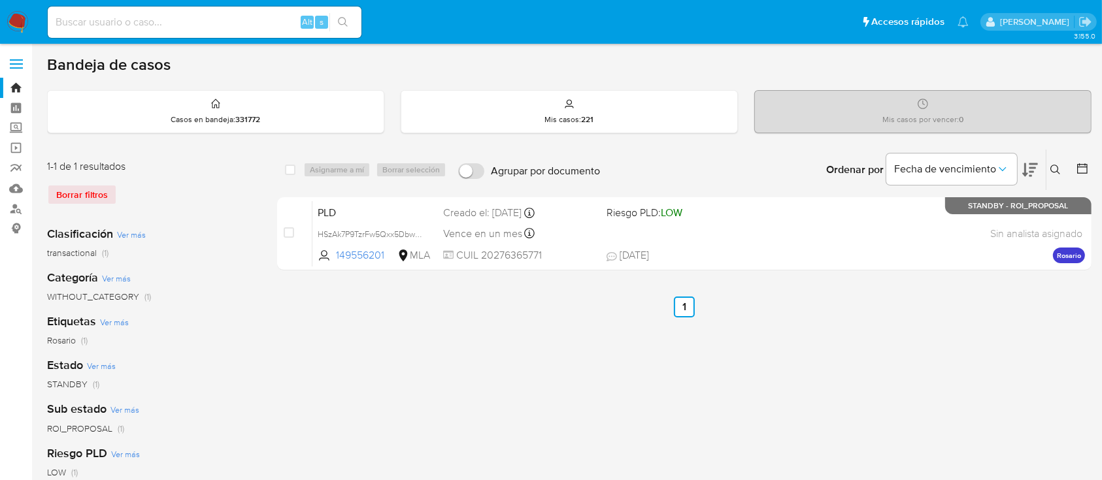
click at [1057, 167] on icon at bounding box center [1055, 170] width 10 height 10
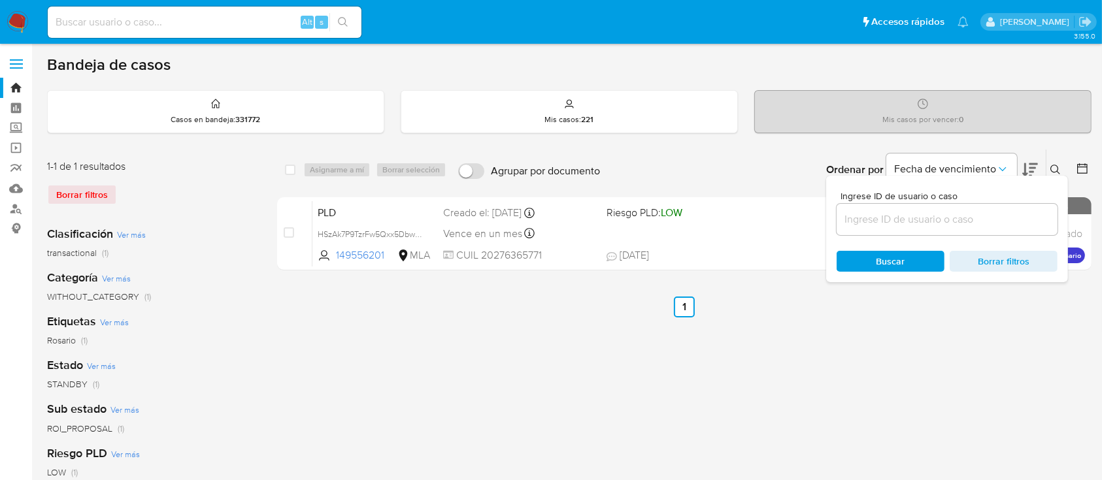
drag, startPoint x: 977, startPoint y: 224, endPoint x: 992, endPoint y: 224, distance: 15.7
click at [977, 224] on input at bounding box center [946, 219] width 221 height 17
type input "444686837"
drag, startPoint x: 1054, startPoint y: 167, endPoint x: 791, endPoint y: 192, distance: 265.2
click at [1054, 166] on icon at bounding box center [1055, 170] width 10 height 10
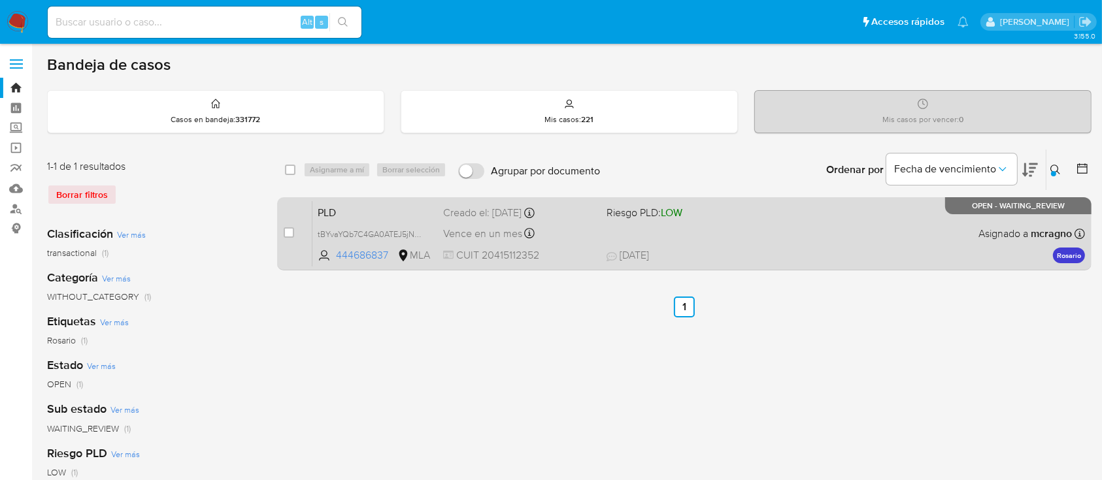
click at [282, 236] on div "case-item-checkbox No es posible asignar el caso PLD tBYvaYQb7C4GA0ATEJ5jNR29 4…" at bounding box center [684, 233] width 814 height 73
click at [287, 232] on input "checkbox" at bounding box center [289, 232] width 10 height 10
checkbox input "true"
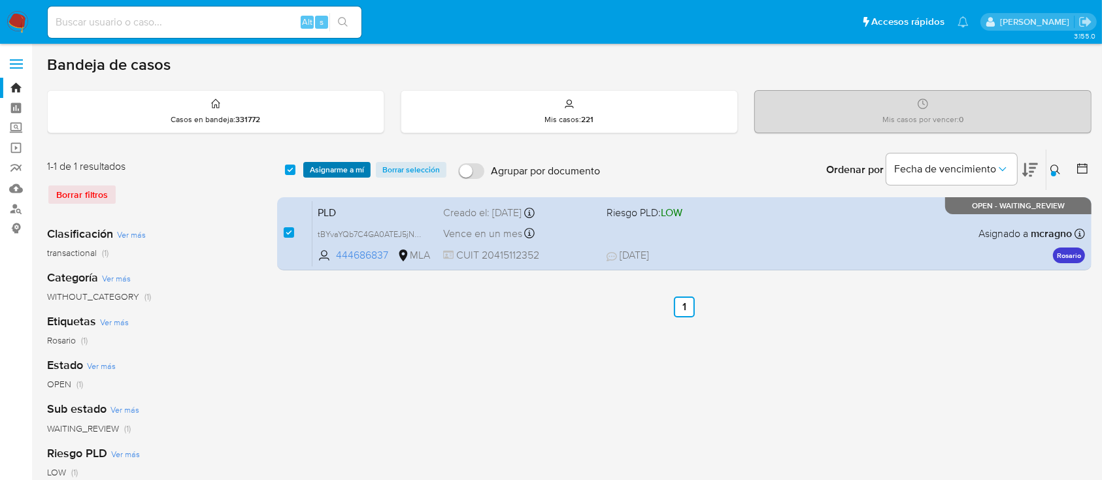
click at [335, 168] on span "Asignarme a mí" at bounding box center [337, 169] width 54 height 13
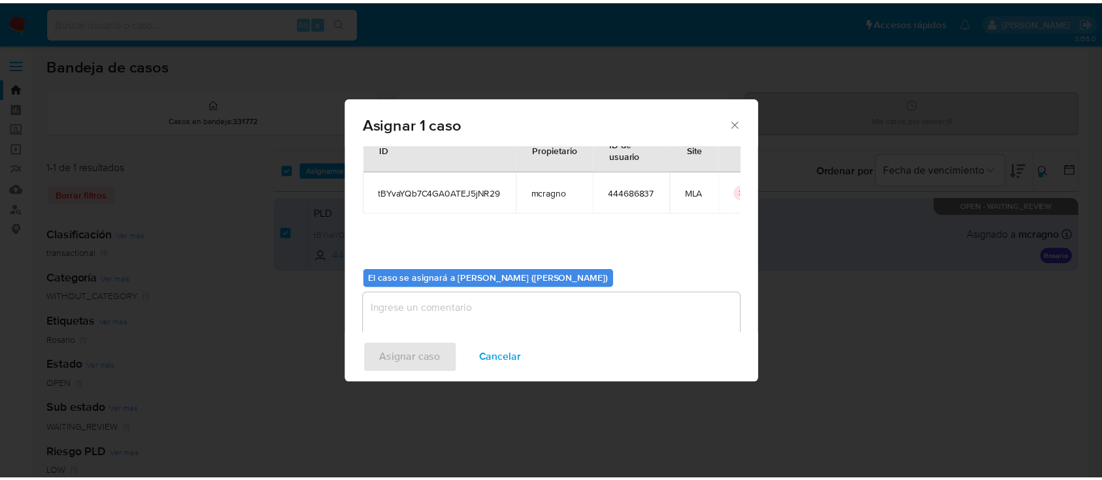
scroll to position [67, 0]
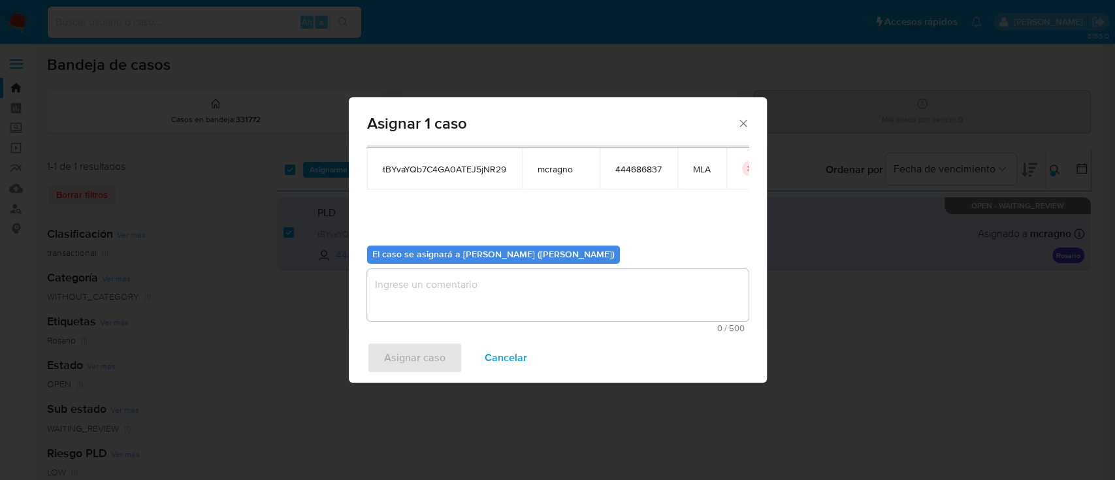
click at [427, 304] on textarea "assign-modal" at bounding box center [558, 295] width 382 height 52
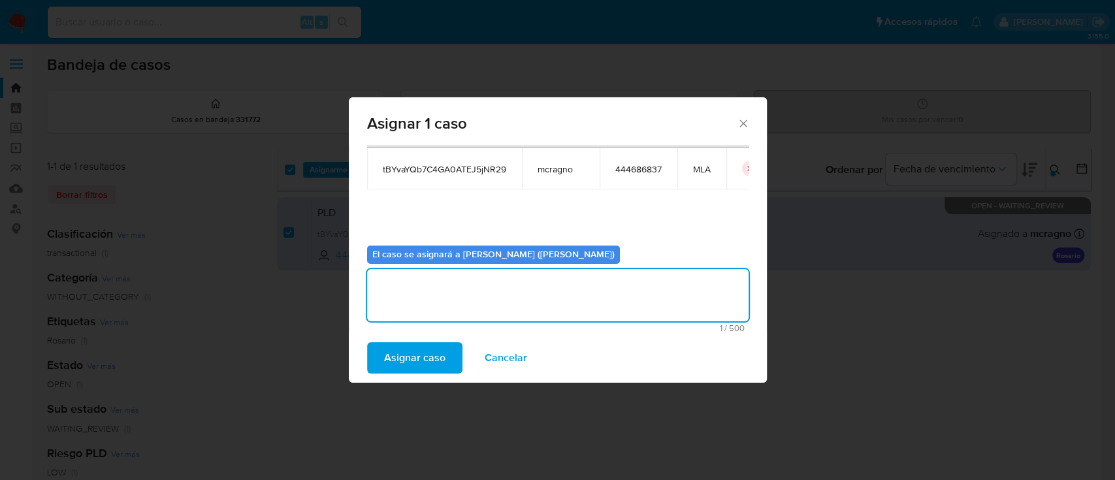
click at [421, 348] on span "Asignar caso" at bounding box center [414, 358] width 61 height 29
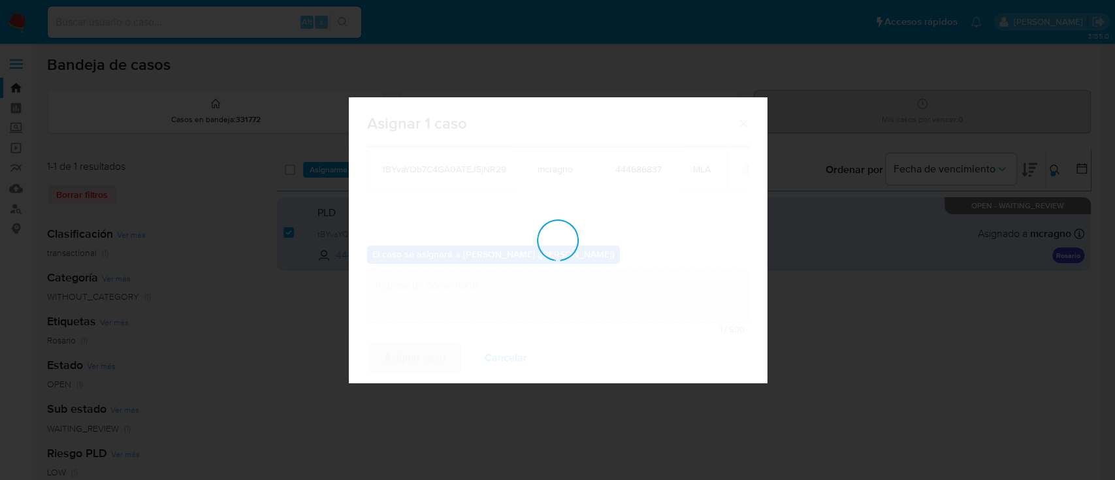
checkbox input "false"
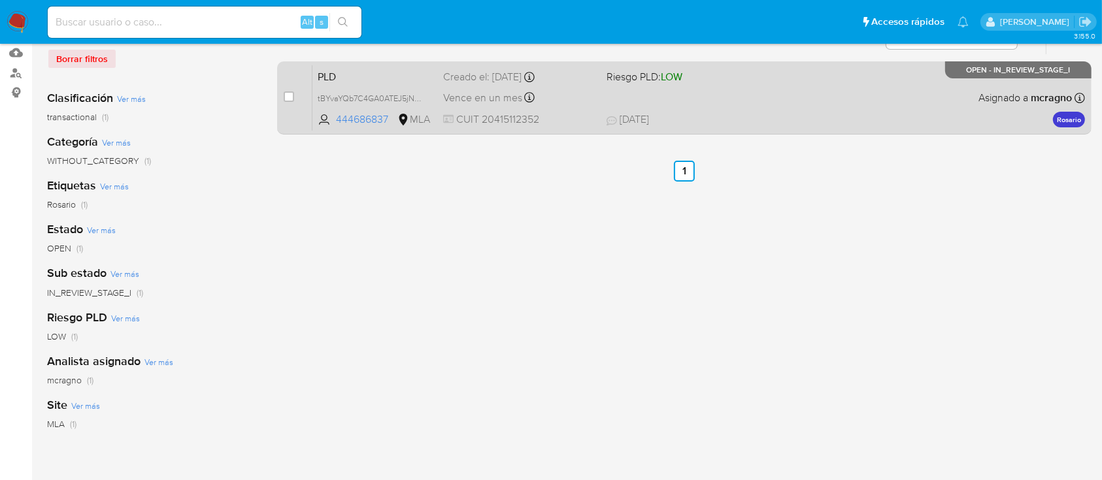
scroll to position [75, 0]
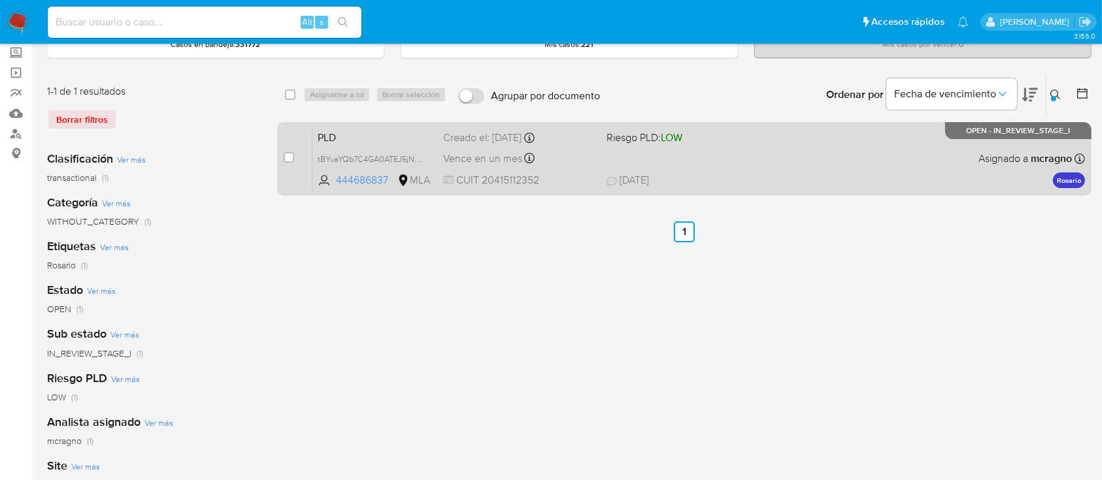
click at [794, 169] on div "PLD tBYvaYQb7C4GA0ATEJ5jNR29 444686837 MLA Riesgo PLD: LOW Creado el: 12/08/202…" at bounding box center [698, 158] width 772 height 66
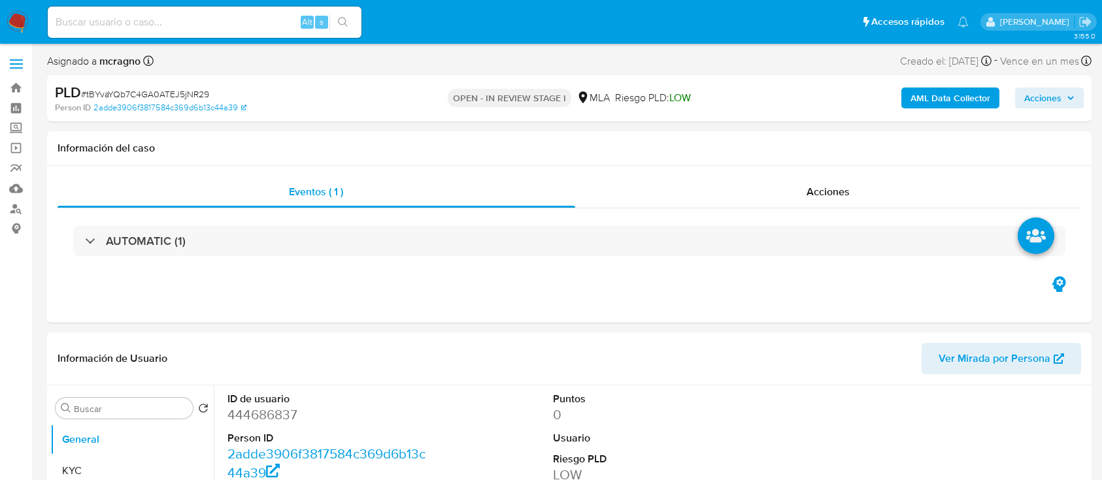
select select "10"
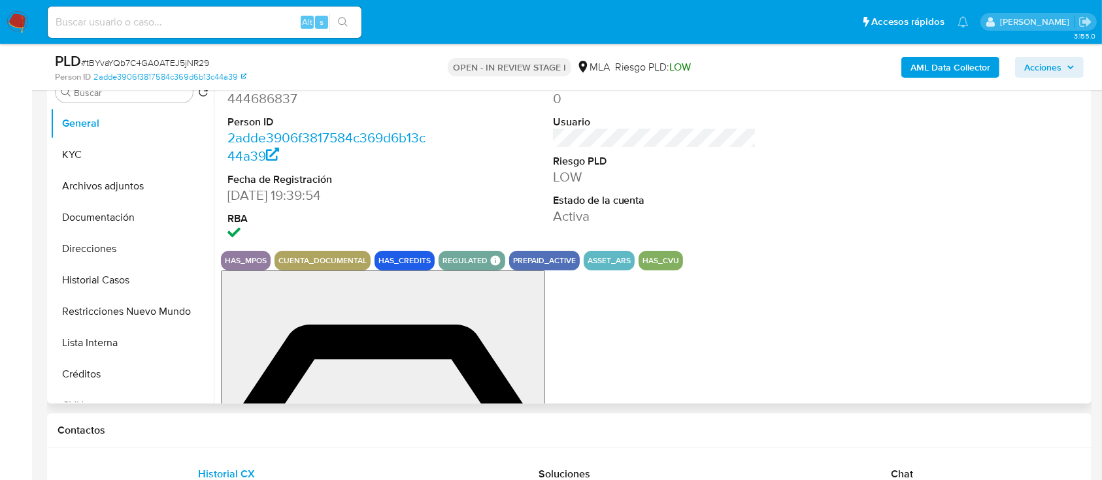
scroll to position [348, 0]
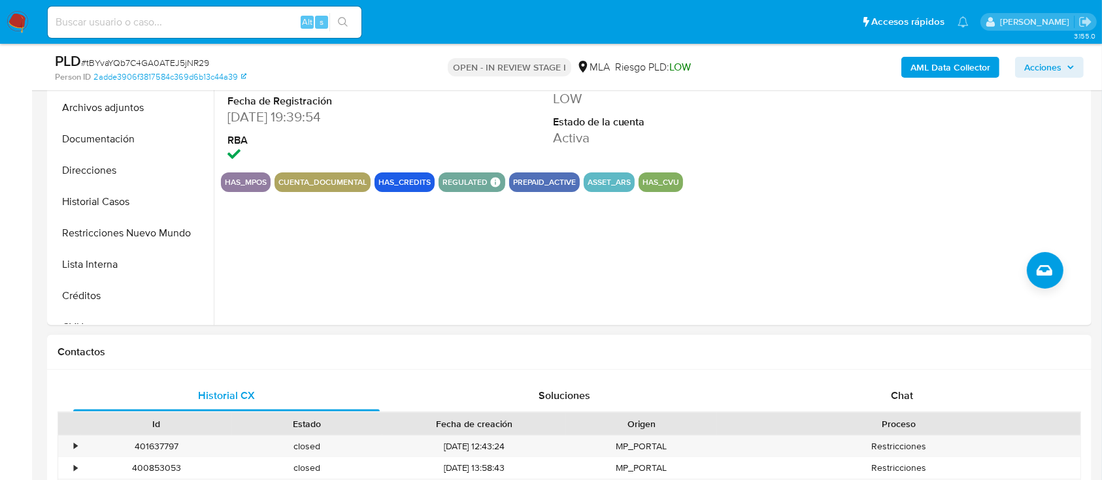
click at [904, 415] on div "Proceso" at bounding box center [898, 424] width 363 height 22
click at [889, 397] on div "Chat" at bounding box center [902, 395] width 306 height 31
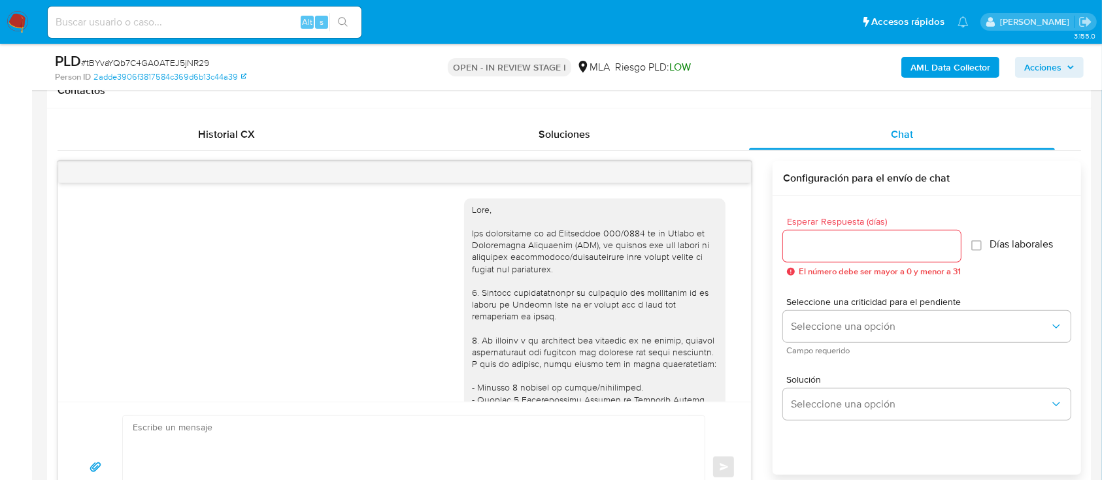
scroll to position [657, 0]
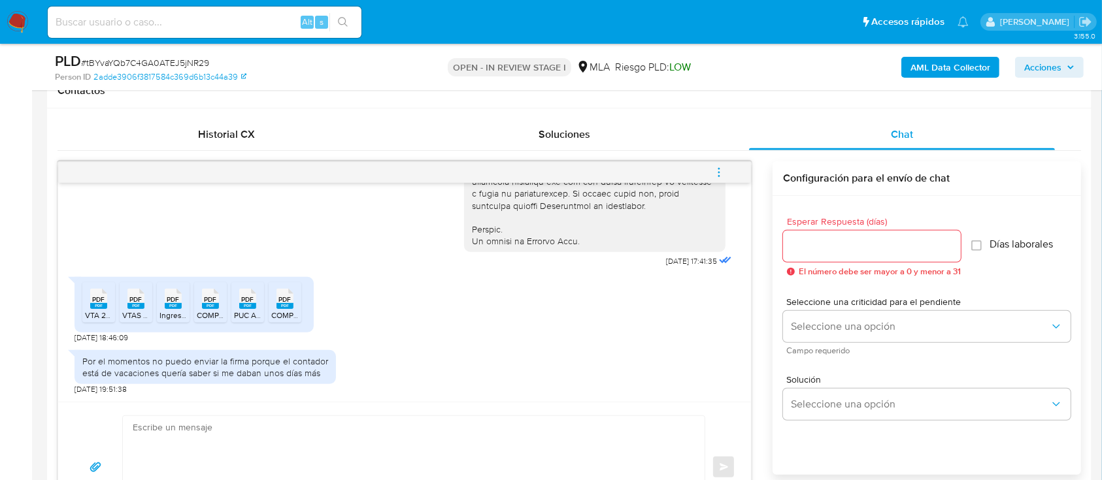
click at [108, 310] on span "VTA 2024.pdf" at bounding box center [109, 315] width 48 height 11
click at [139, 302] on span "PDF" at bounding box center [136, 299] width 12 height 8
click at [184, 298] on div "PDF PDF" at bounding box center [172, 297] width 27 height 25
click at [214, 297] on span "PDF" at bounding box center [210, 299] width 12 height 8
drag, startPoint x: 248, startPoint y: 293, endPoint x: 280, endPoint y: 293, distance: 32.0
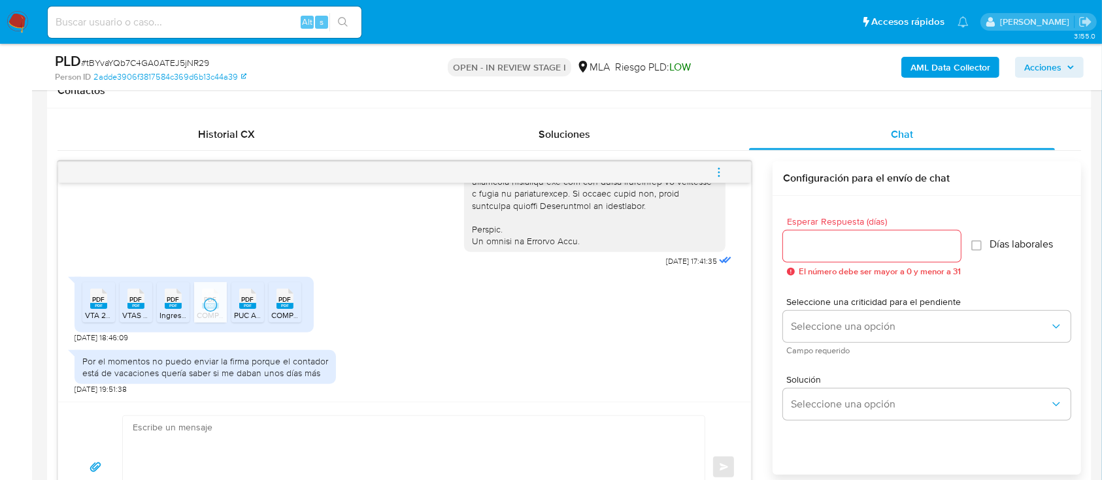
click at [250, 293] on icon at bounding box center [247, 299] width 17 height 20
click at [290, 295] on span "PDF" at bounding box center [285, 299] width 12 height 8
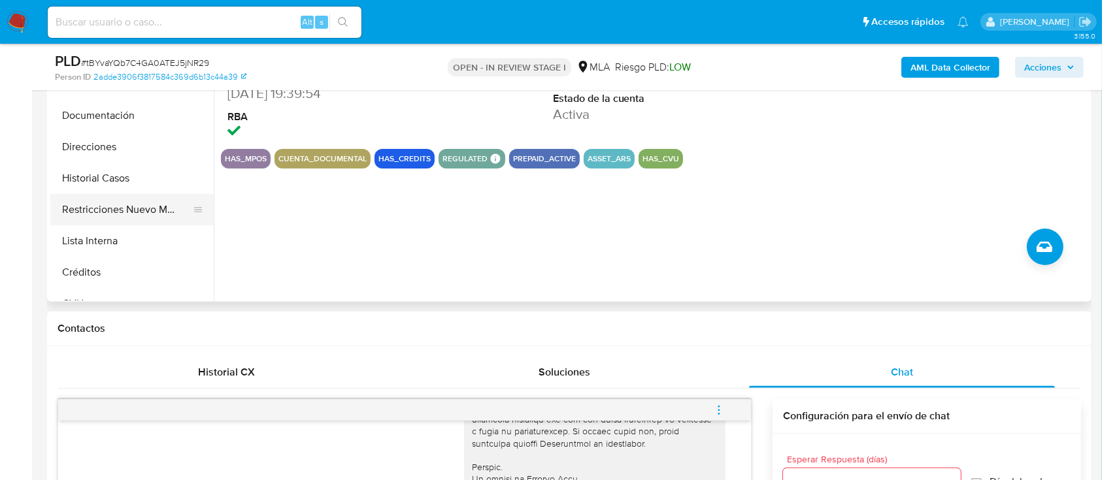
scroll to position [348, 0]
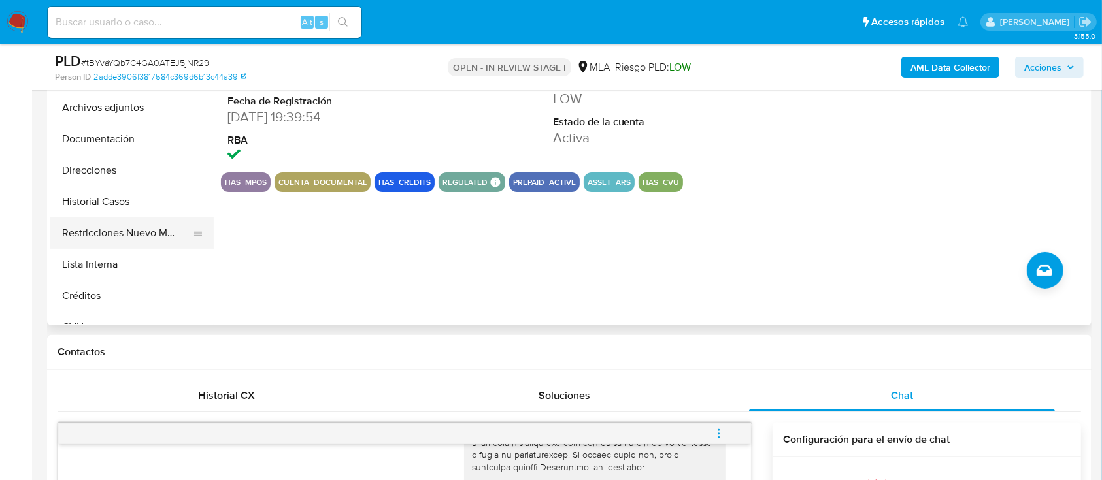
click at [120, 244] on button "Restricciones Nuevo Mundo" at bounding box center [126, 233] width 153 height 31
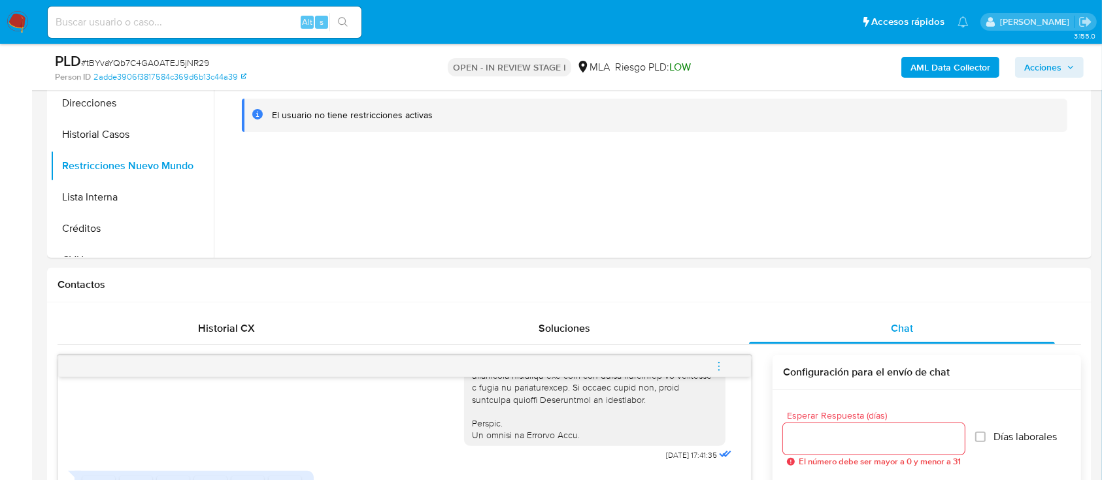
scroll to position [261, 0]
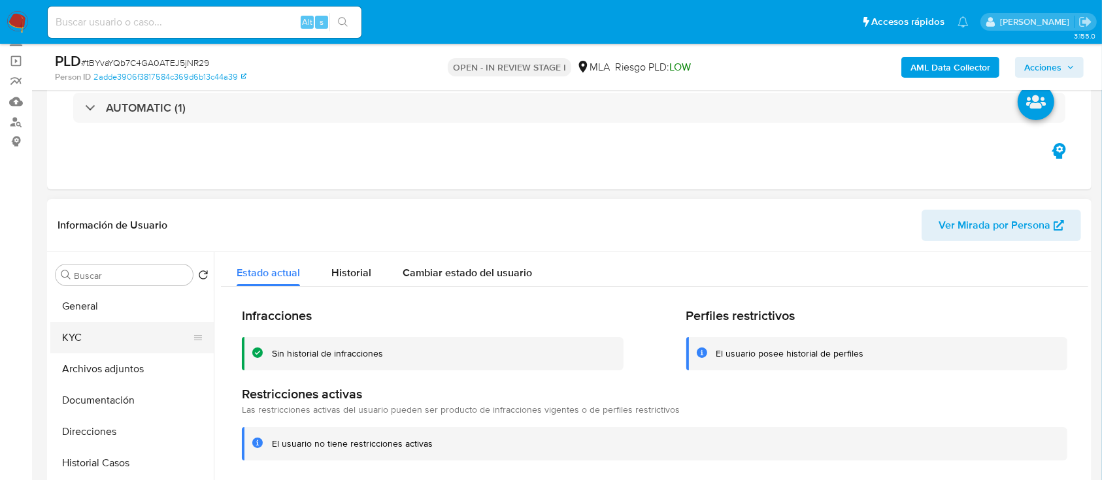
drag, startPoint x: 84, startPoint y: 340, endPoint x: 136, endPoint y: 335, distance: 51.8
click at [85, 340] on button "KYC" at bounding box center [126, 337] width 153 height 31
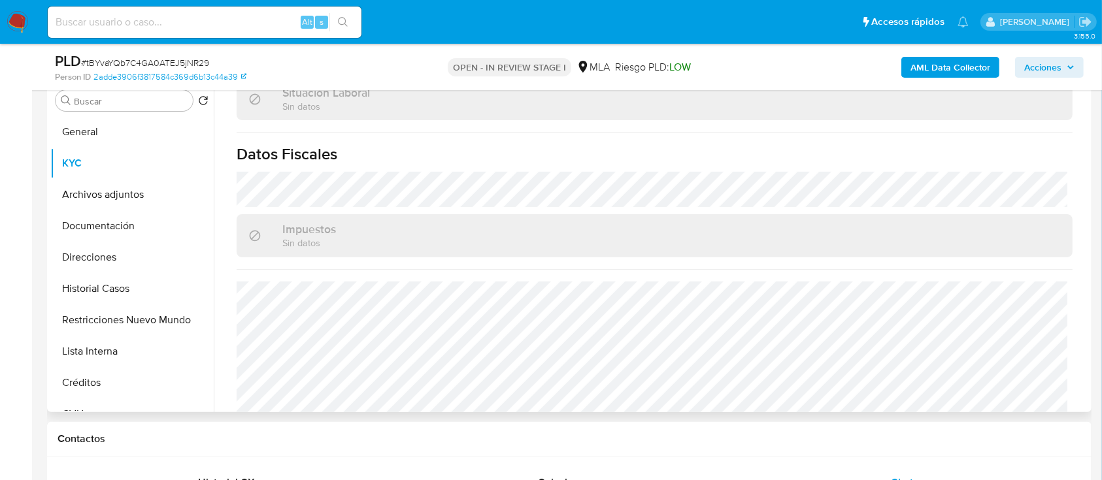
scroll to position [700, 0]
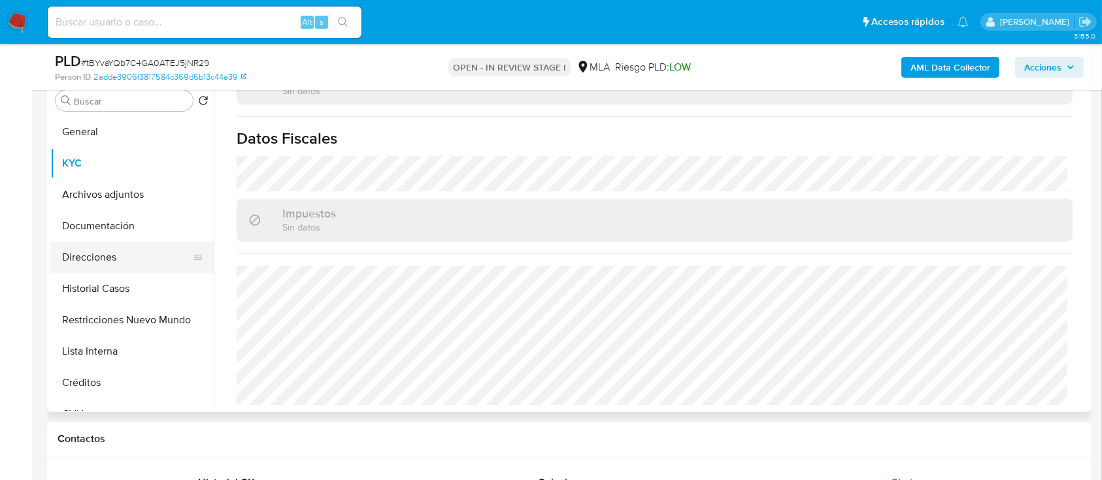
click at [82, 256] on button "Direcciones" at bounding box center [126, 257] width 153 height 31
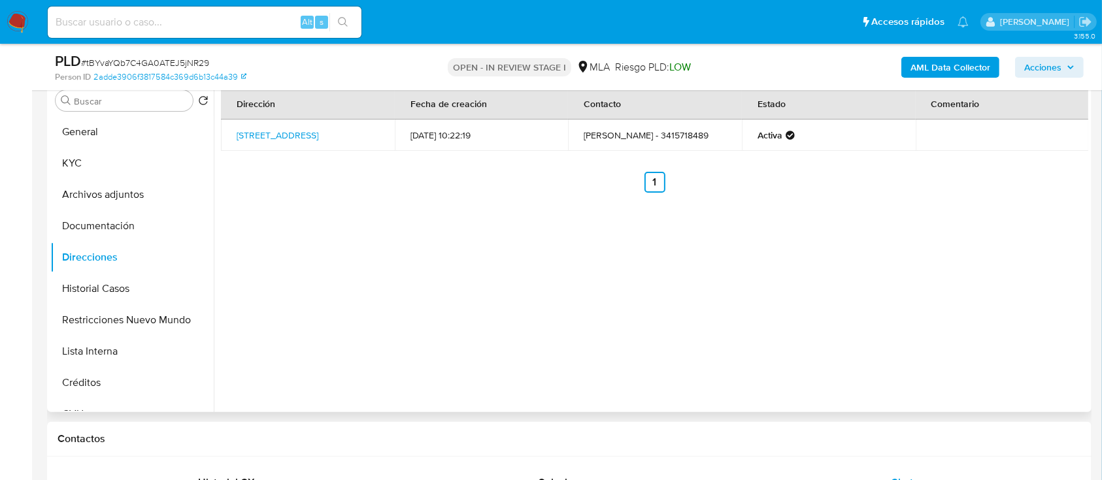
scroll to position [174, 0]
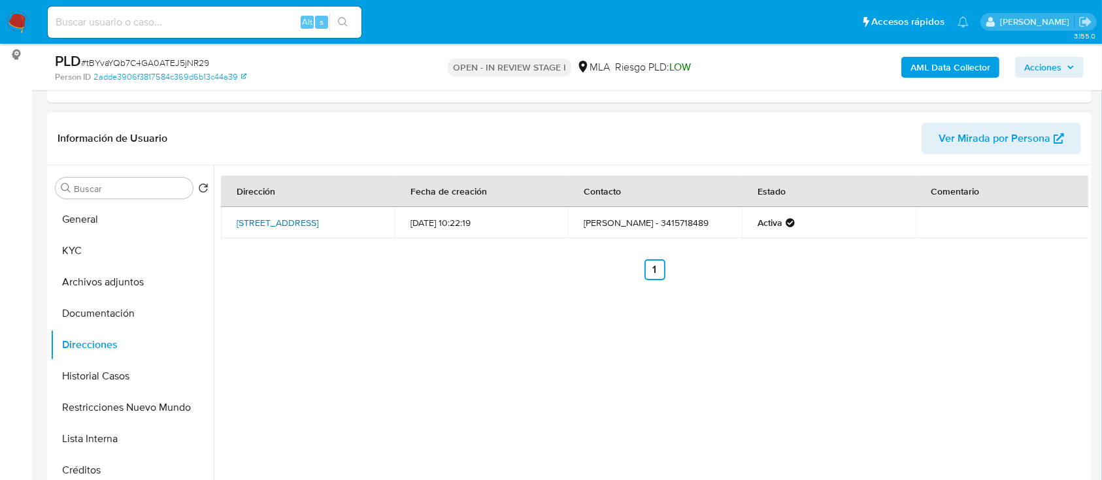
click at [318, 216] on link "Gutenberg 2038, Rosario, Santa Fe, 2009, Argentina 2038" at bounding box center [278, 222] width 82 height 13
click at [141, 248] on button "KYC" at bounding box center [126, 250] width 153 height 31
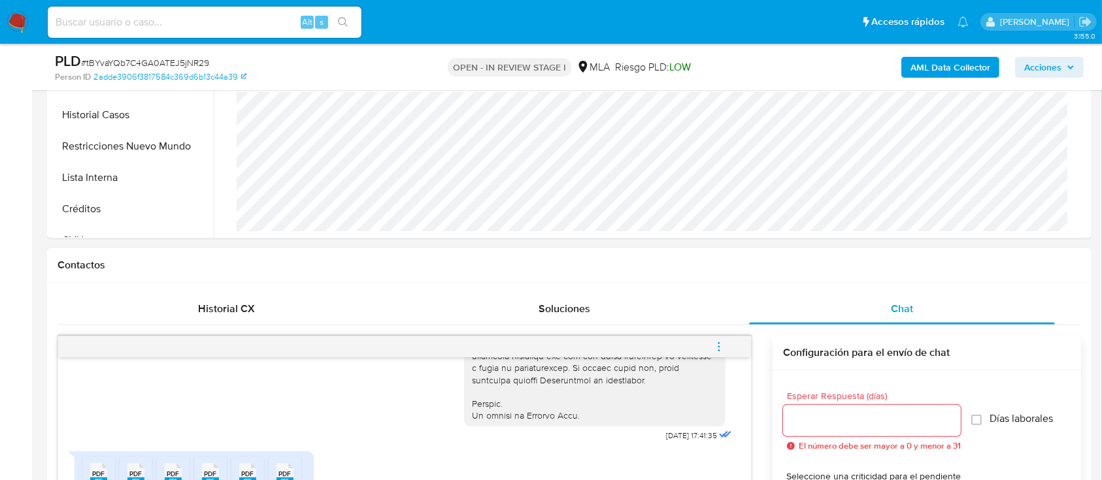
scroll to position [784, 0]
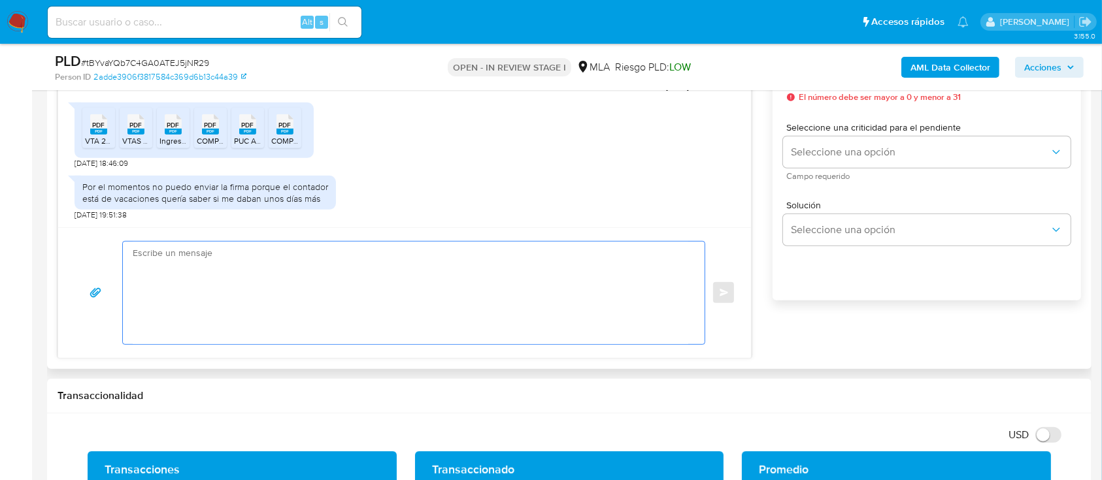
click at [389, 288] on textarea at bounding box center [410, 293] width 555 height 103
paste textarea "Hola Kevin Yoel Gudel, Muchas gracias por la documentacion aportada, no obstant…"
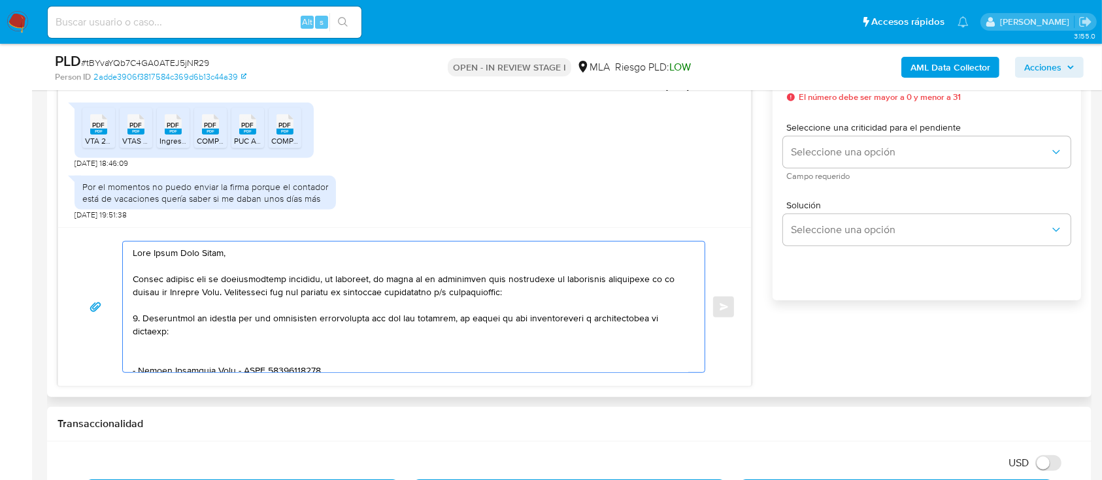
click at [171, 357] on textarea at bounding box center [410, 307] width 555 height 131
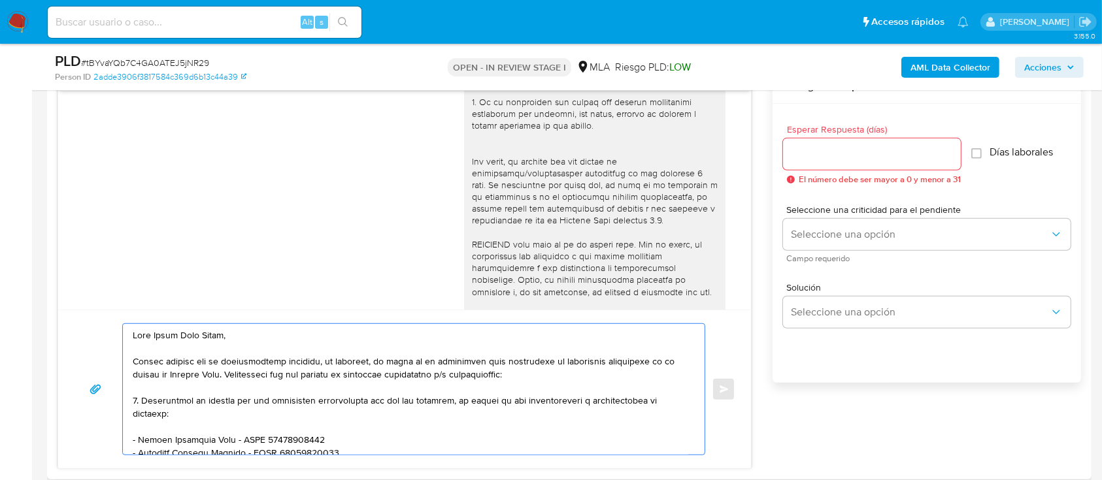
scroll to position [610, 0]
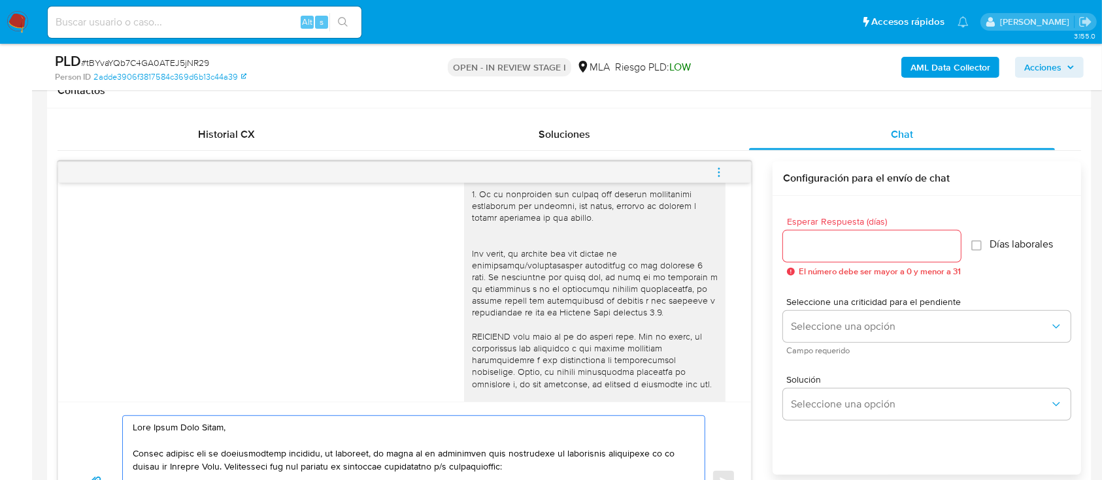
type textarea "Hola Kevin Yoel Gudel, Muchas gracias por la documentacion aportada, no obstant…"
drag, startPoint x: 825, startPoint y: 236, endPoint x: 826, endPoint y: 250, distance: 13.9
click at [825, 238] on input "Esperar Respuesta (días)" at bounding box center [872, 246] width 178 height 17
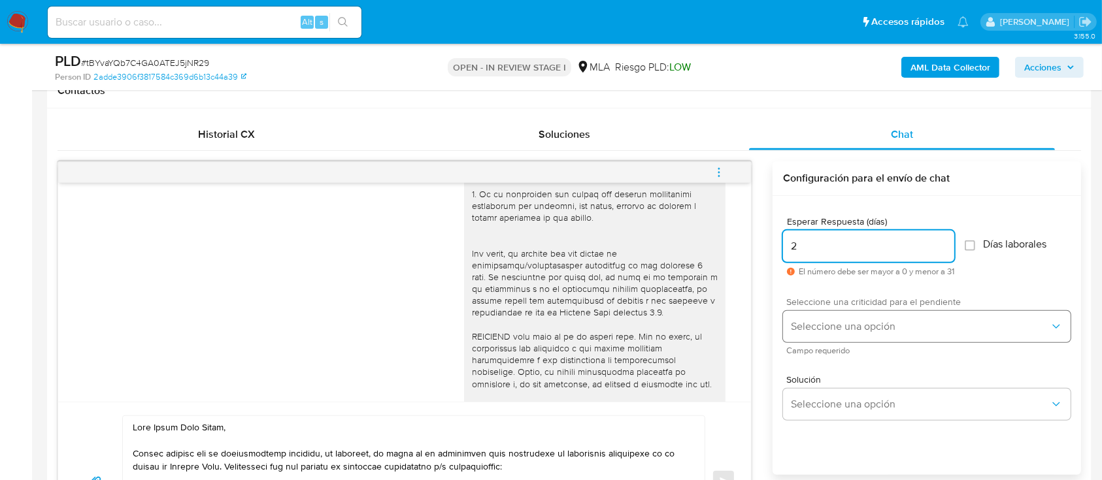
type input "2"
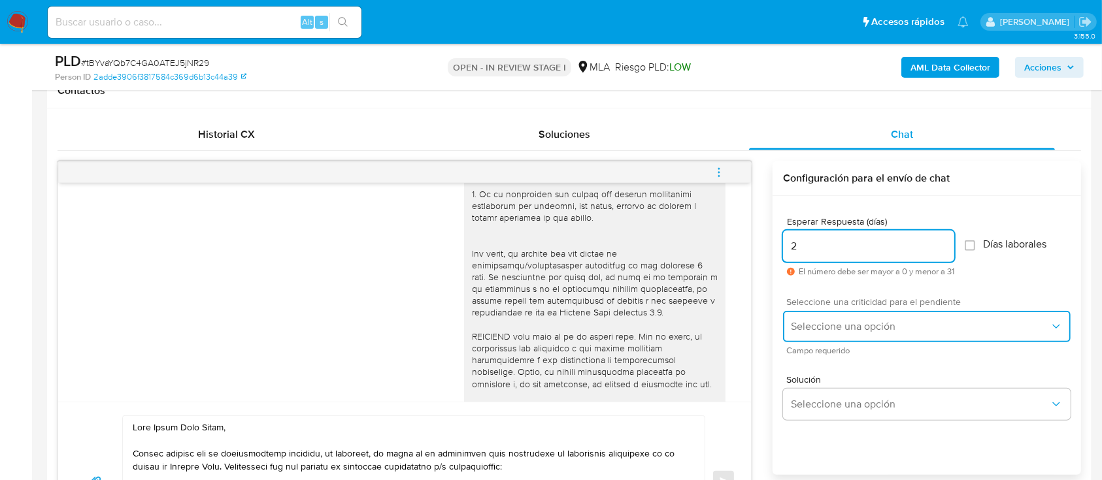
drag, startPoint x: 855, startPoint y: 328, endPoint x: 855, endPoint y: 338, distance: 9.8
click at [855, 330] on span "Seleccione una opción" at bounding box center [920, 326] width 259 height 13
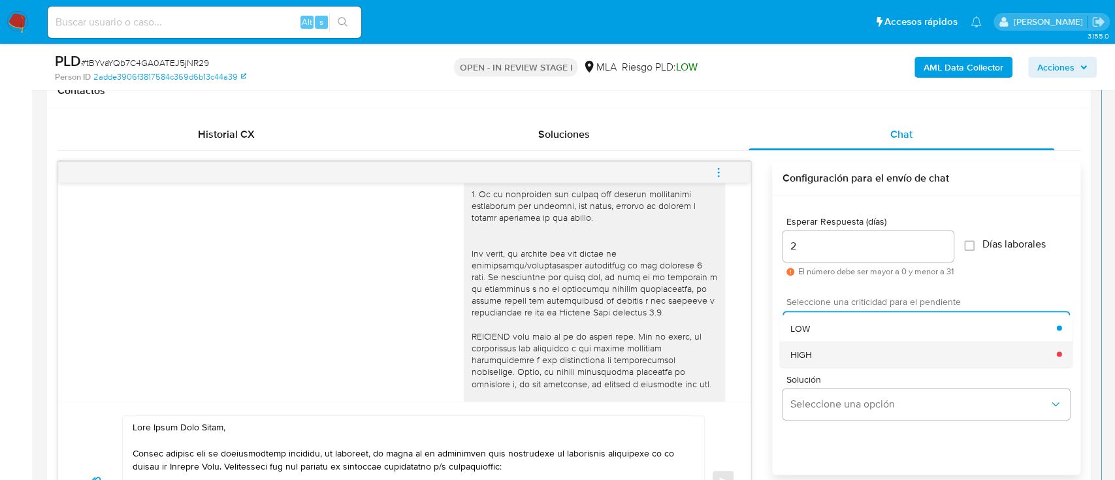
click at [838, 351] on div "HIGH" at bounding box center [924, 354] width 267 height 26
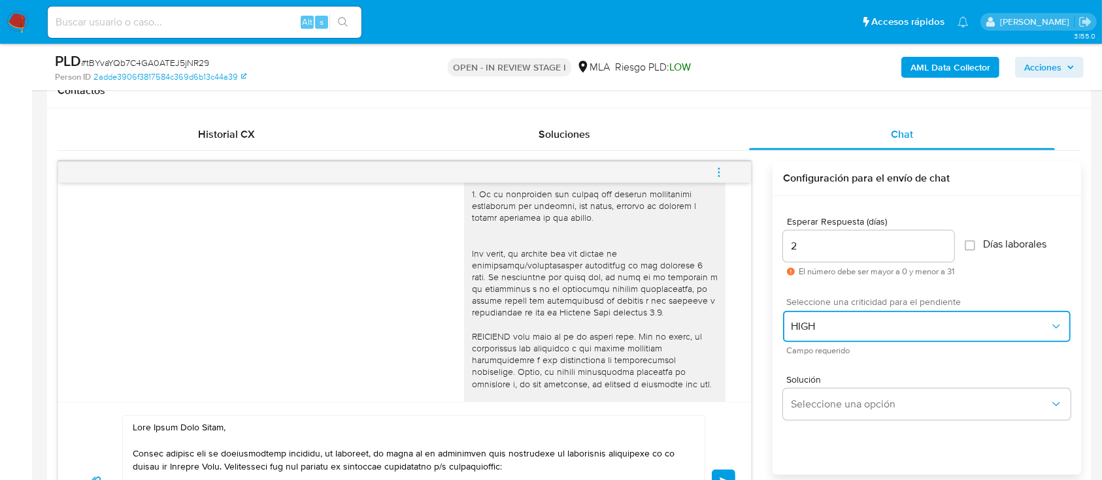
scroll to position [483, 0]
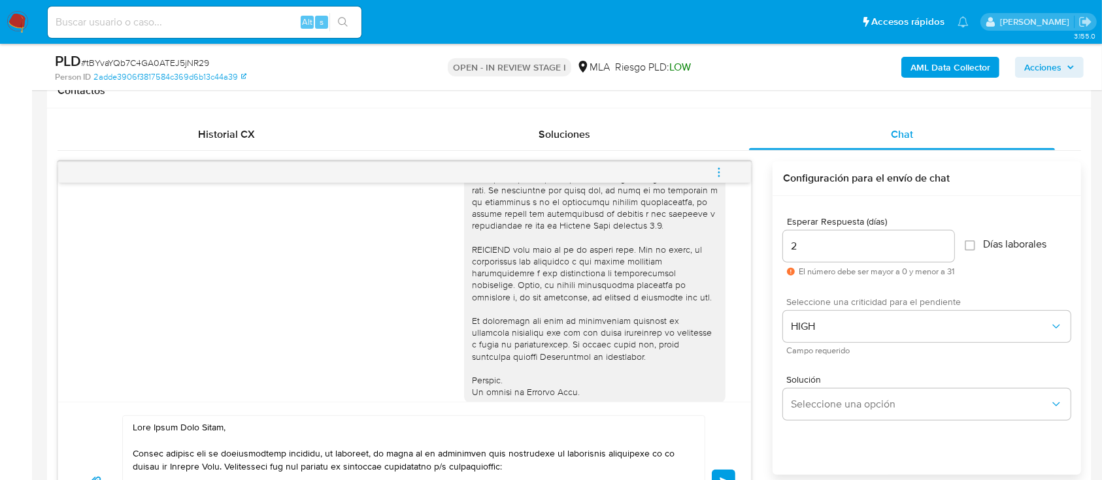
click at [730, 470] on button "Enviar" at bounding box center [723, 482] width 24 height 24
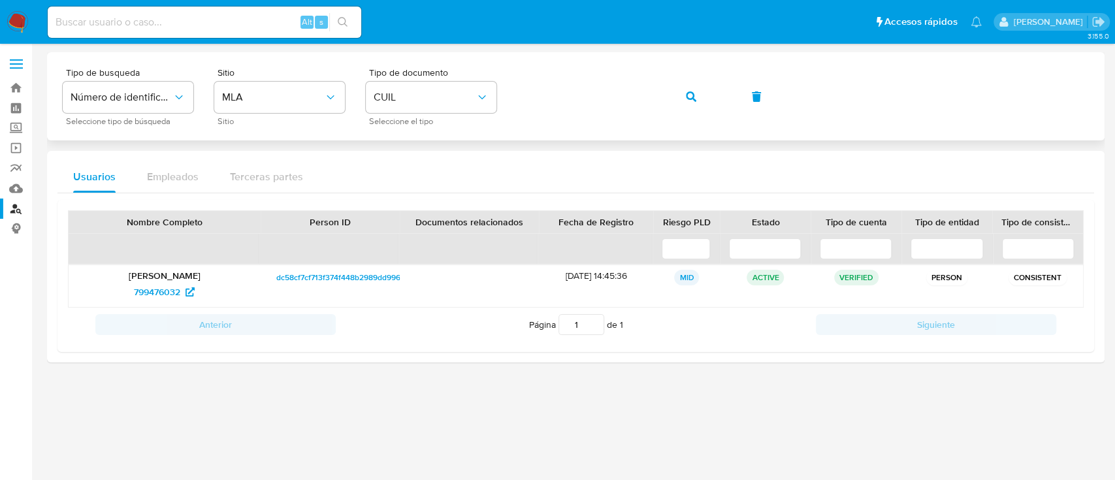
drag, startPoint x: 684, startPoint y: 92, endPoint x: 664, endPoint y: 126, distance: 39.6
click at [683, 94] on button "button" at bounding box center [691, 96] width 44 height 31
click at [143, 291] on span "131293583" at bounding box center [157, 292] width 43 height 21
click at [691, 90] on span "button" at bounding box center [691, 96] width 10 height 29
click at [163, 282] on span "489470969" at bounding box center [157, 292] width 47 height 21
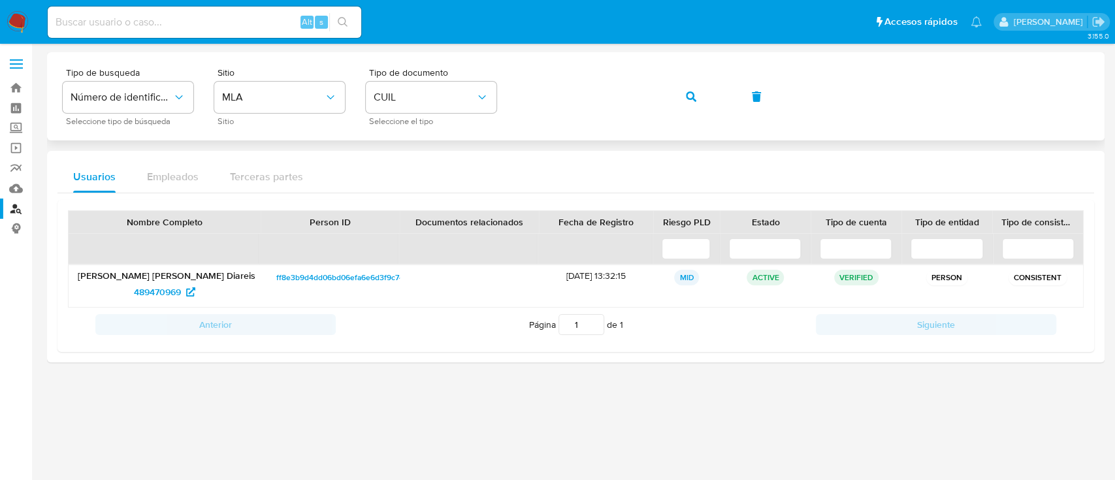
click at [710, 95] on button "button" at bounding box center [691, 96] width 44 height 31
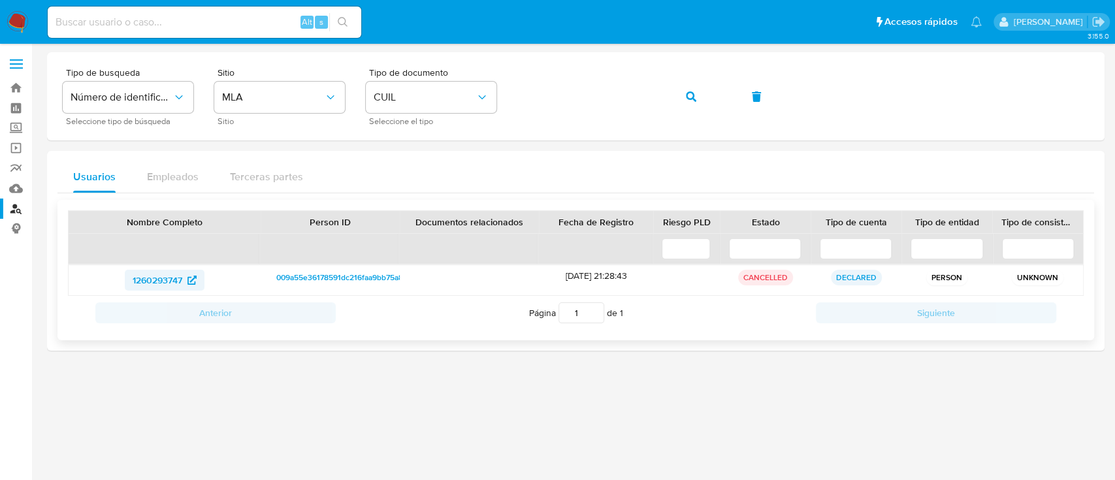
click at [167, 285] on span "1260293747" at bounding box center [158, 280] width 50 height 21
click at [680, 89] on button "button" at bounding box center [691, 96] width 44 height 31
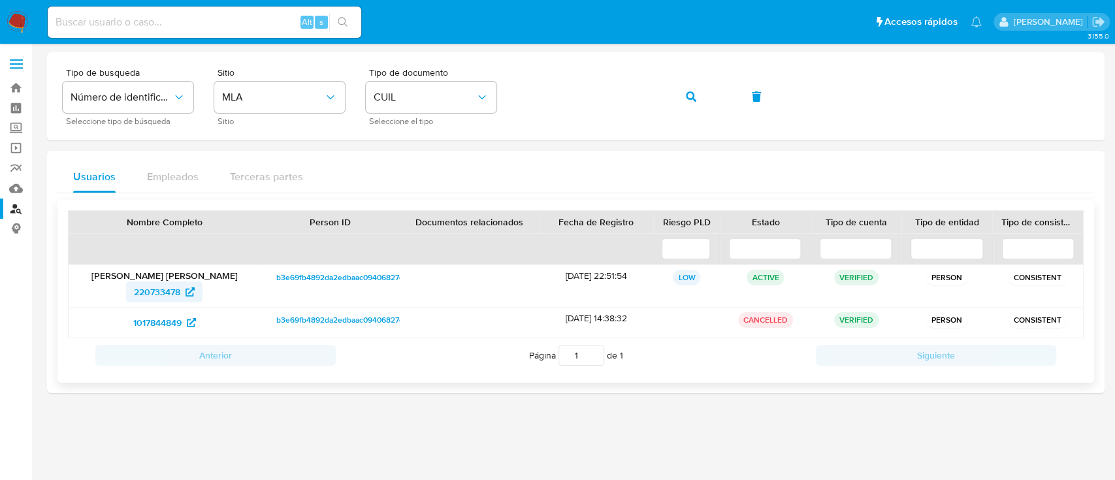
click at [169, 285] on span "220733478" at bounding box center [157, 292] width 46 height 21
click at [688, 91] on icon "button" at bounding box center [691, 96] width 10 height 10
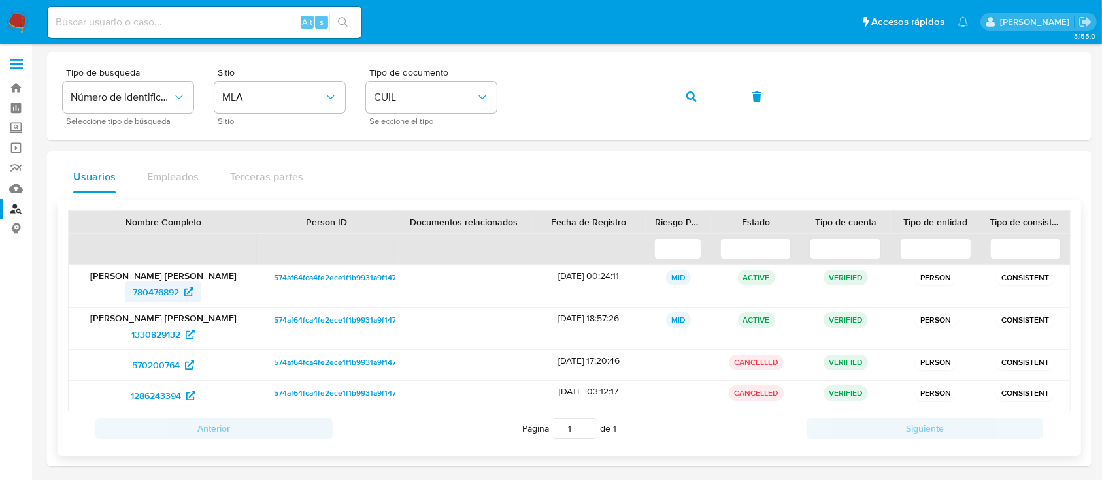
click at [140, 287] on span "780476892" at bounding box center [156, 292] width 46 height 21
click at [700, 88] on button "button" at bounding box center [691, 96] width 44 height 31
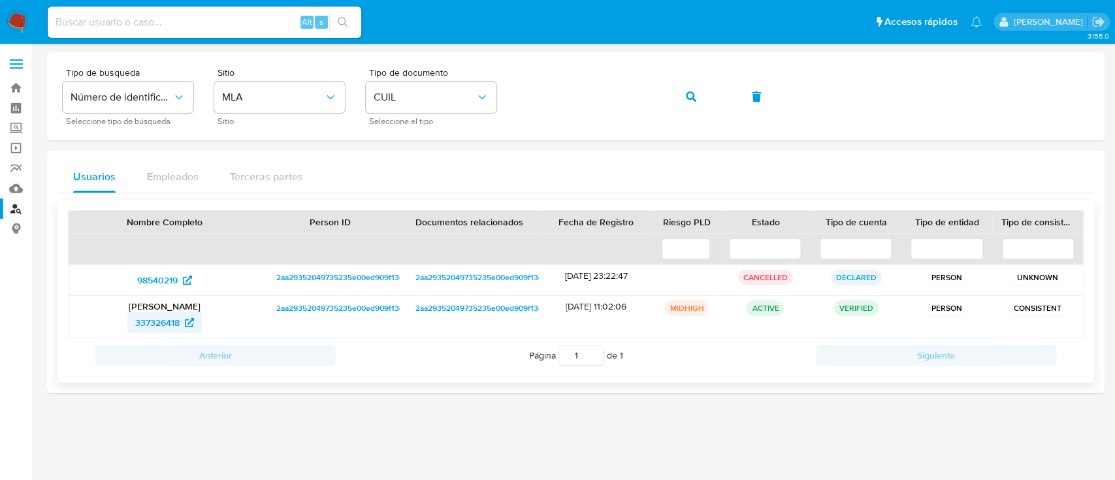
click at [171, 325] on span "337326418" at bounding box center [157, 322] width 44 height 21
click at [693, 96] on icon "button" at bounding box center [691, 96] width 10 height 10
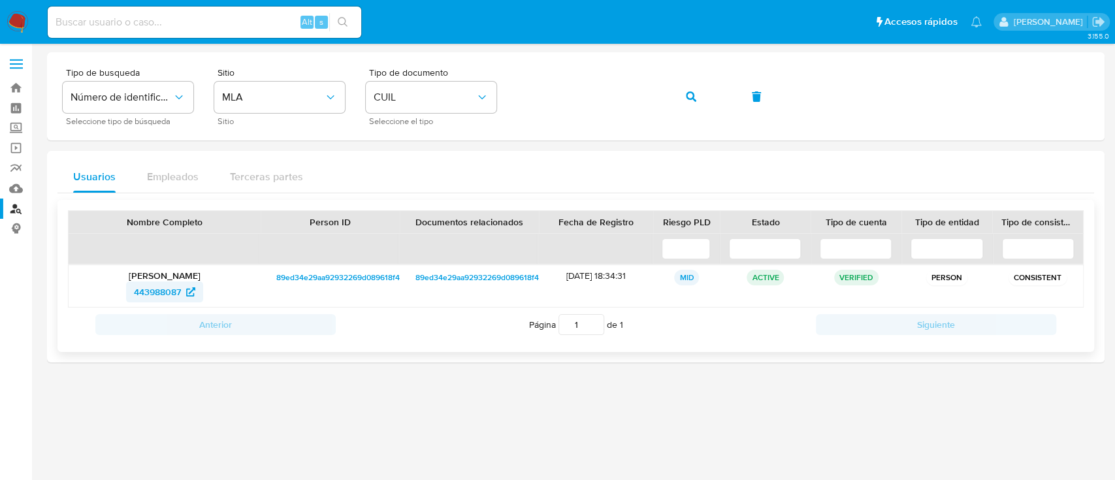
click at [160, 288] on span "443988087" at bounding box center [157, 292] width 47 height 21
click at [691, 92] on icon "button" at bounding box center [691, 96] width 10 height 10
click at [141, 293] on span "294042442" at bounding box center [157, 292] width 48 height 21
click at [695, 86] on span "button" at bounding box center [691, 96] width 10 height 29
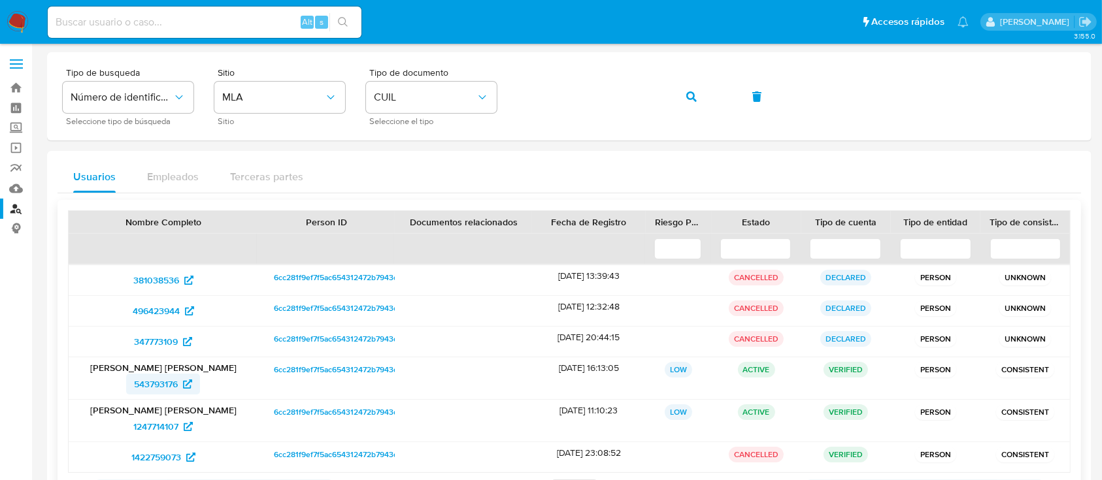
click at [159, 390] on span "543793176" at bounding box center [156, 384] width 44 height 21
drag, startPoint x: 676, startPoint y: 93, endPoint x: 687, endPoint y: 93, distance: 11.1
click at [681, 93] on button "button" at bounding box center [691, 96] width 44 height 31
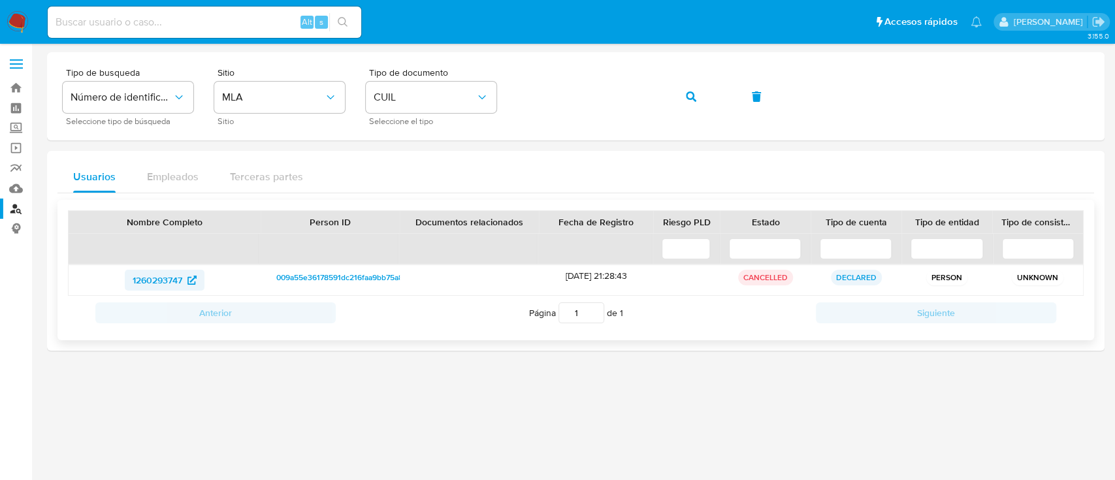
click at [155, 282] on span "1260293747" at bounding box center [158, 280] width 50 height 21
drag, startPoint x: 702, startPoint y: 88, endPoint x: 654, endPoint y: 133, distance: 65.7
click at [701, 90] on button "button" at bounding box center [691, 96] width 44 height 31
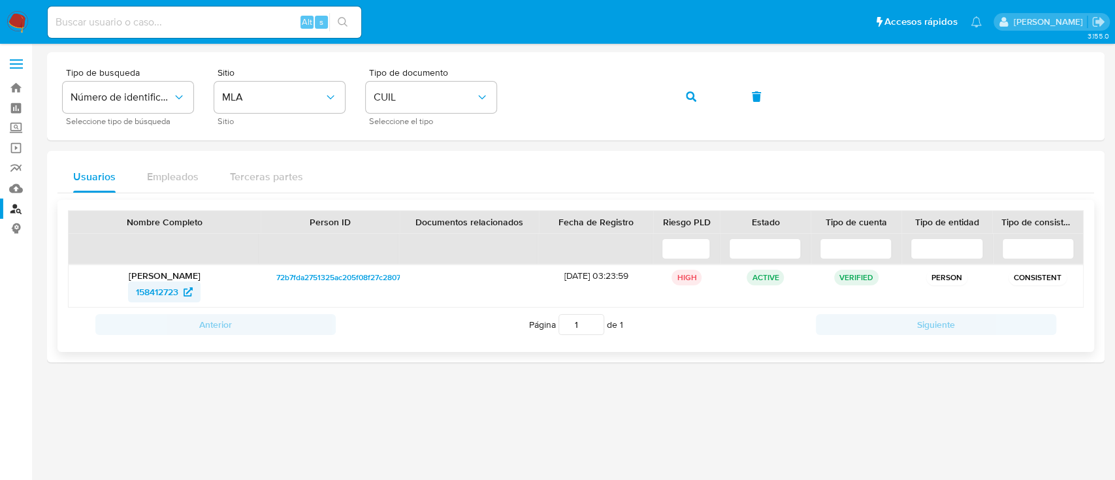
click at [186, 287] on icon at bounding box center [188, 291] width 9 height 9
click at [693, 97] on icon "button" at bounding box center [691, 96] width 10 height 10
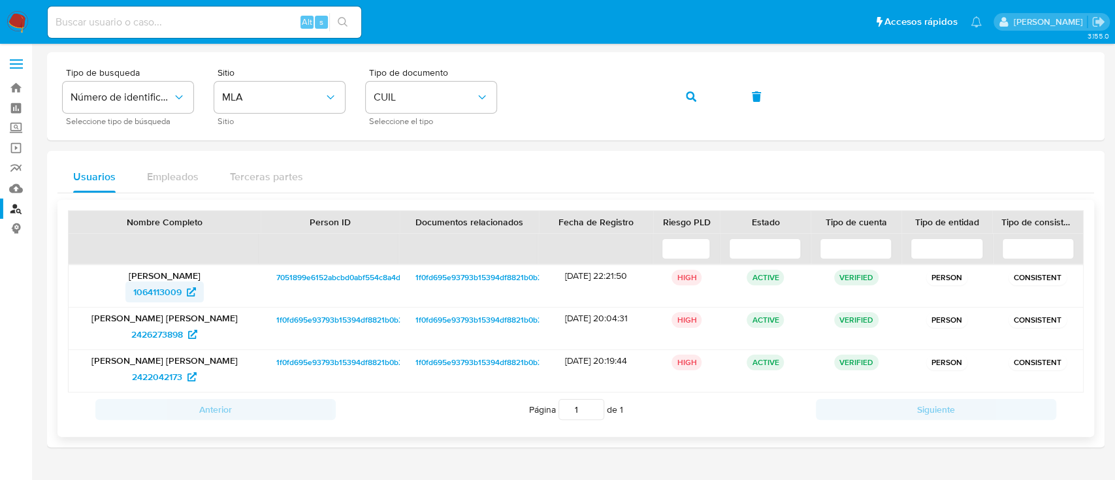
click at [152, 290] on span "1064113009" at bounding box center [157, 292] width 48 height 21
click at [685, 91] on button "button" at bounding box center [691, 96] width 44 height 31
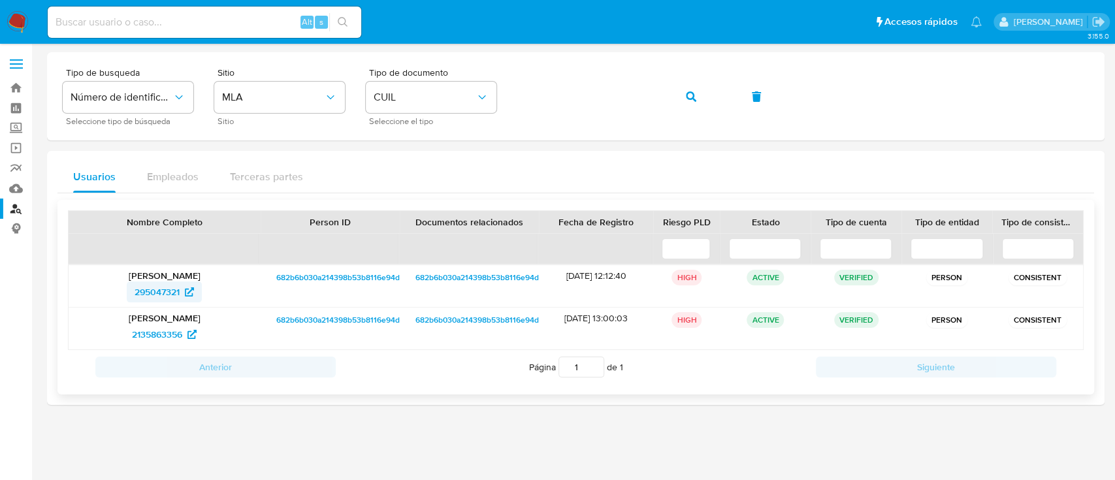
click at [167, 290] on span "295047321" at bounding box center [157, 292] width 45 height 21
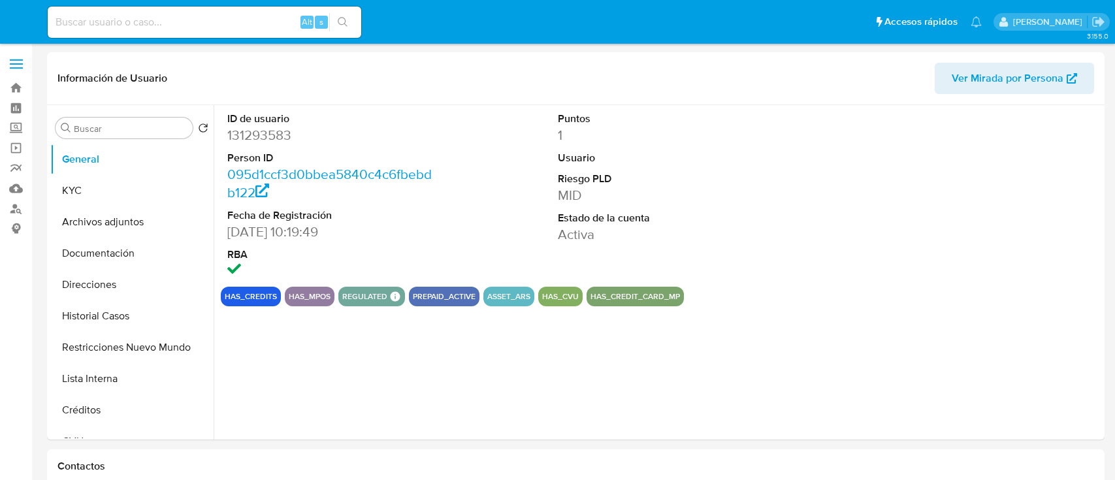
select select "10"
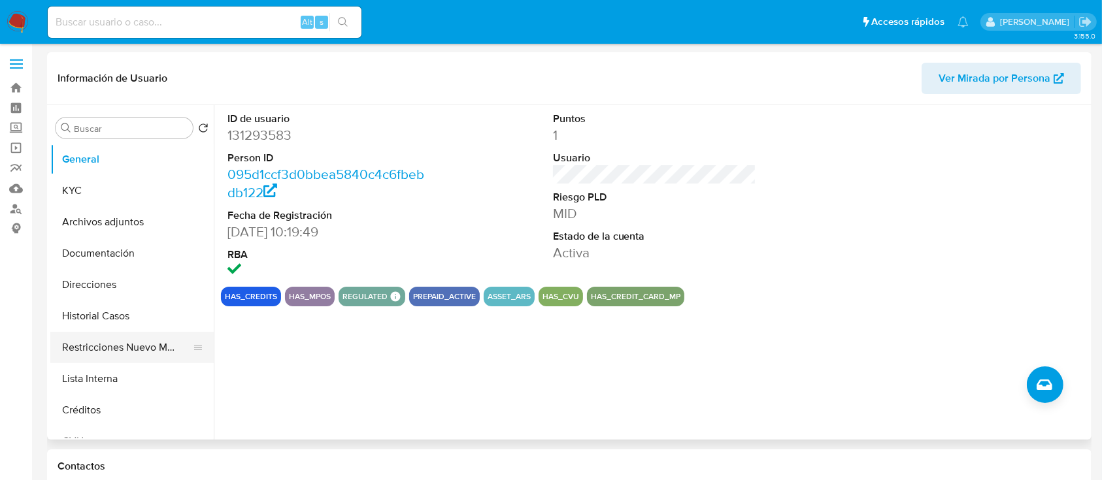
click at [137, 358] on button "Restricciones Nuevo Mundo" at bounding box center [126, 347] width 153 height 31
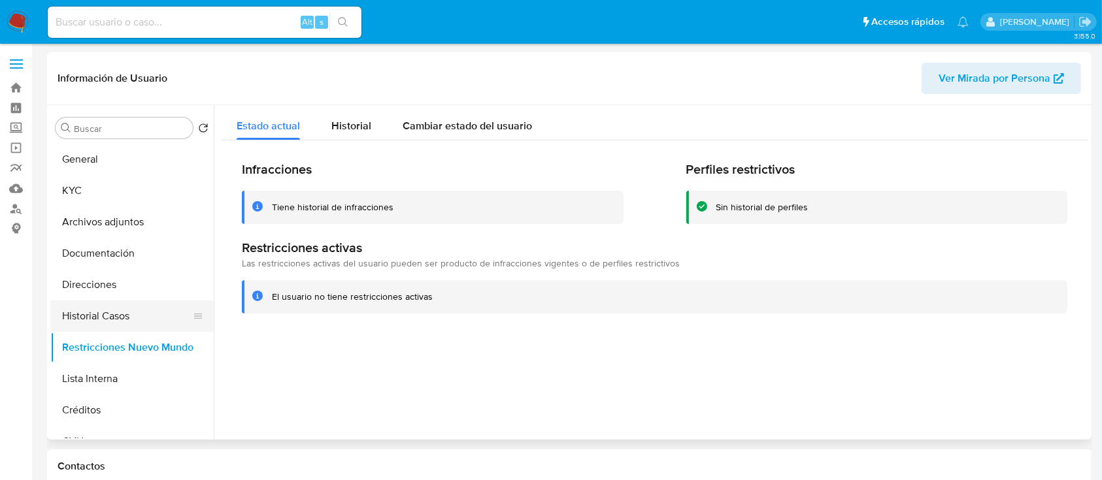
click at [133, 321] on button "Historial Casos" at bounding box center [126, 316] width 153 height 31
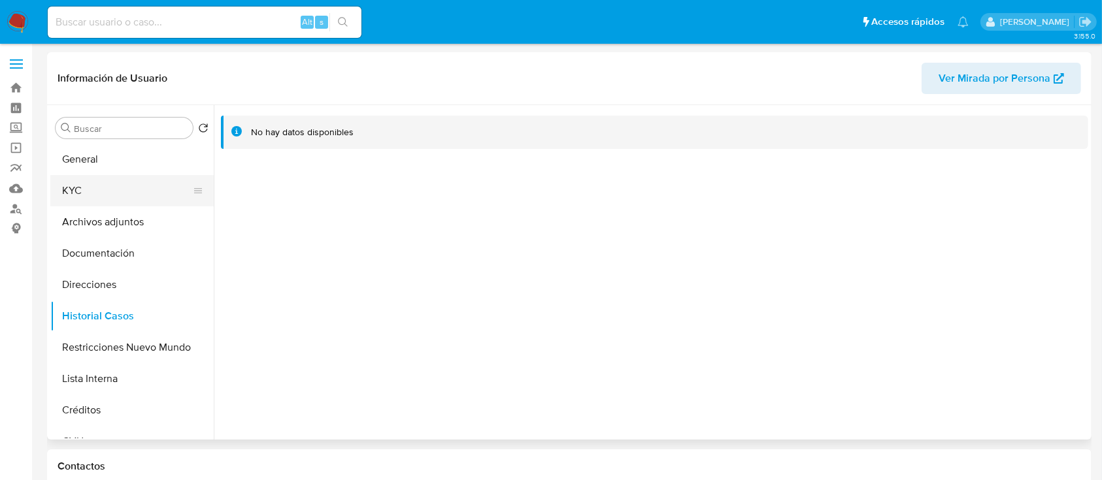
click at [135, 195] on button "KYC" at bounding box center [126, 190] width 153 height 31
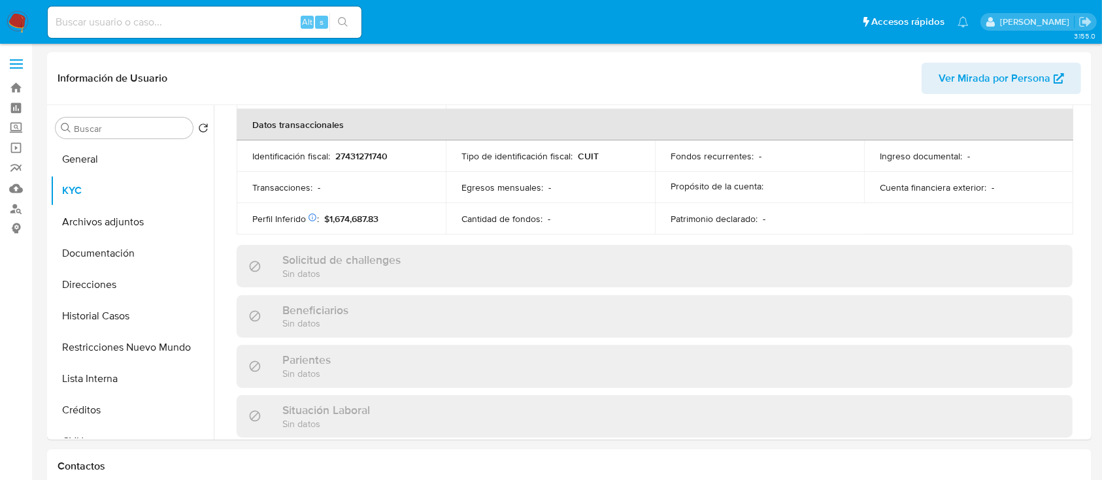
scroll to position [712, 0]
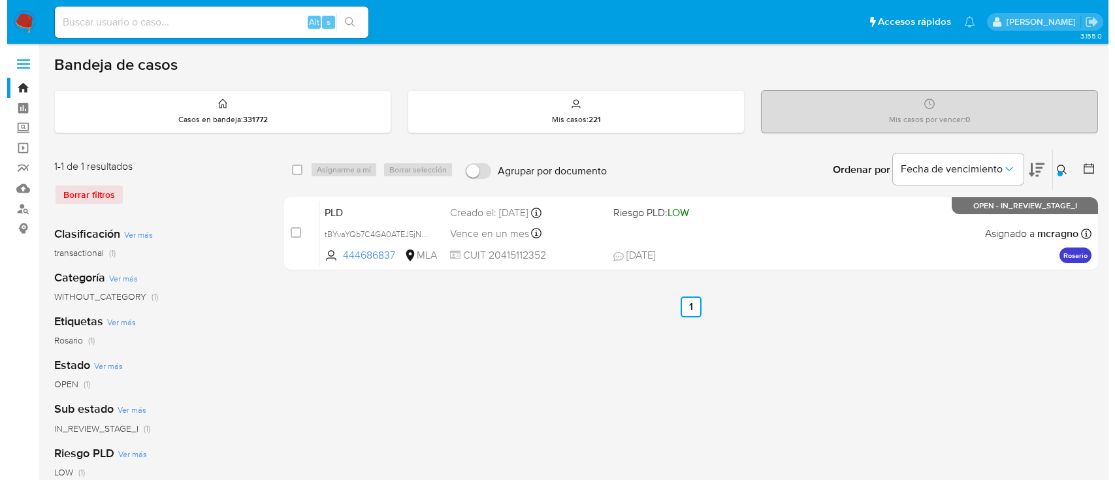
scroll to position [75, 0]
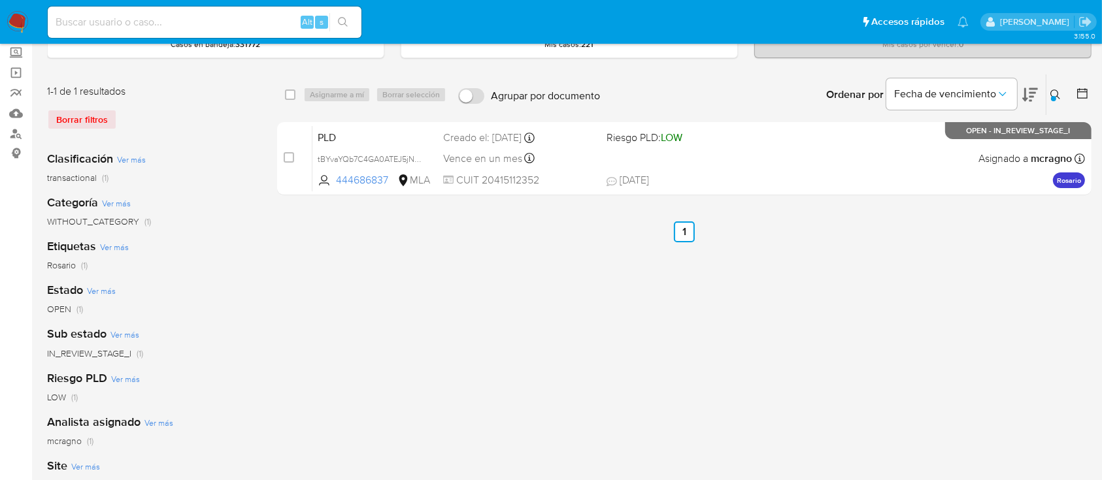
click at [1051, 85] on div "Ingrese ID de usuario o caso 444686837 Buscar Borrar filtros" at bounding box center [1056, 94] width 22 height 41
click at [1053, 92] on icon at bounding box center [1055, 95] width 10 height 10
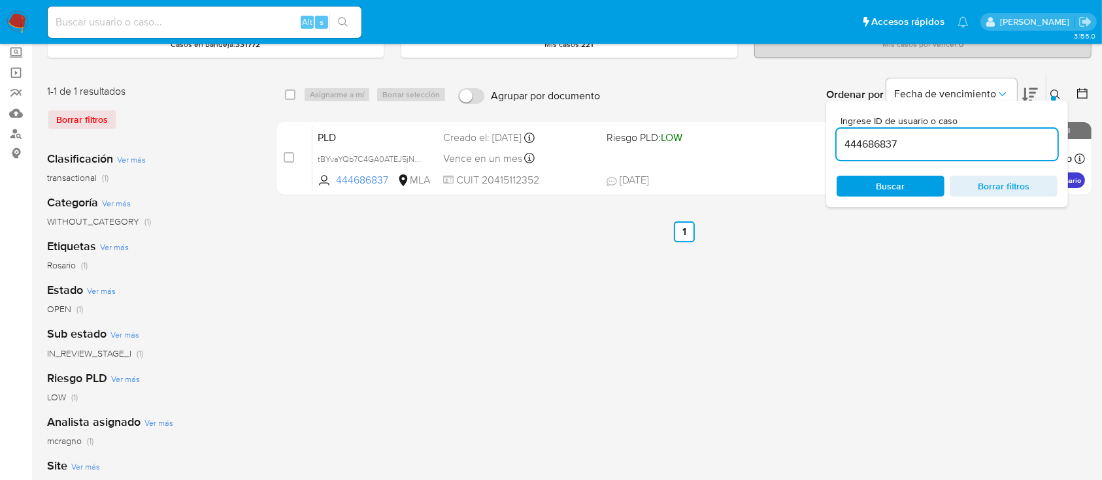
click at [936, 141] on input "444686837" at bounding box center [946, 144] width 221 height 17
type input "74905013"
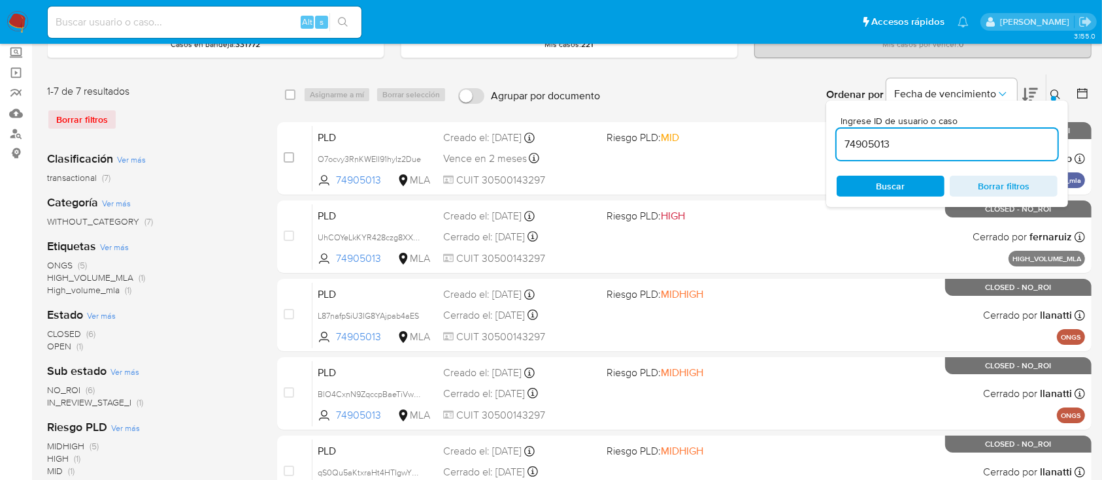
drag, startPoint x: 1054, startPoint y: 86, endPoint x: 1037, endPoint y: 106, distance: 26.4
click at [1053, 88] on button at bounding box center [1057, 95] width 22 height 16
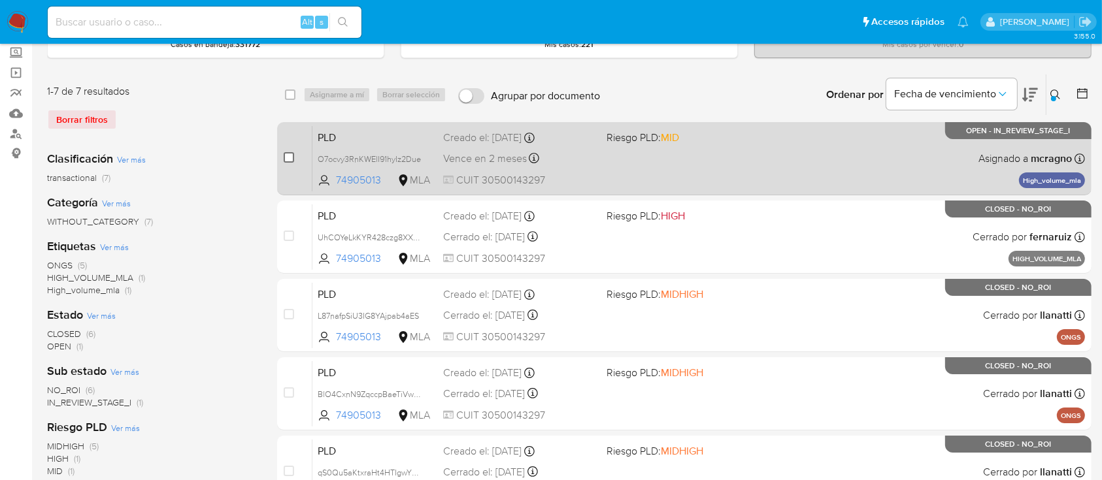
click at [288, 155] on input "checkbox" at bounding box center [289, 157] width 10 height 10
checkbox input "true"
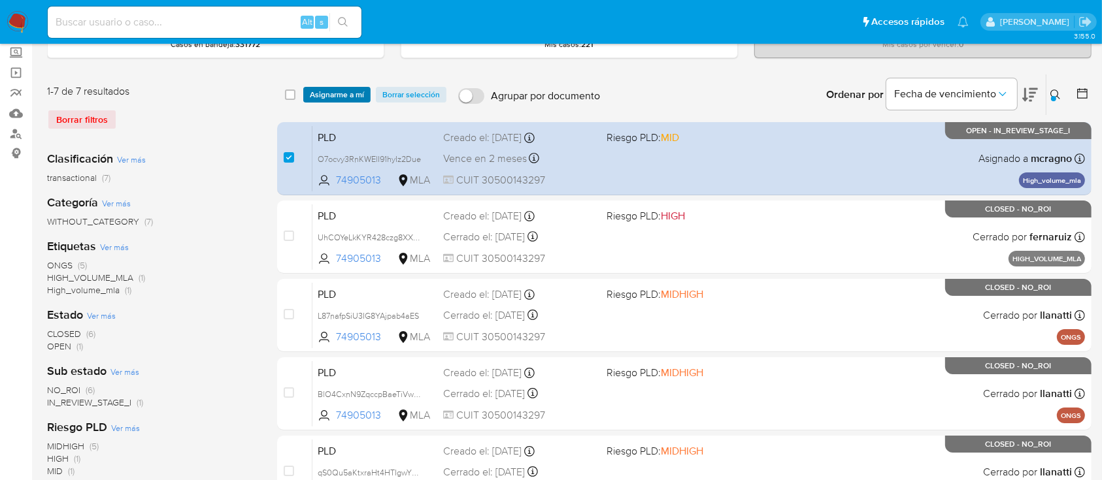
click at [340, 96] on span "Asignarme a mí" at bounding box center [337, 94] width 54 height 13
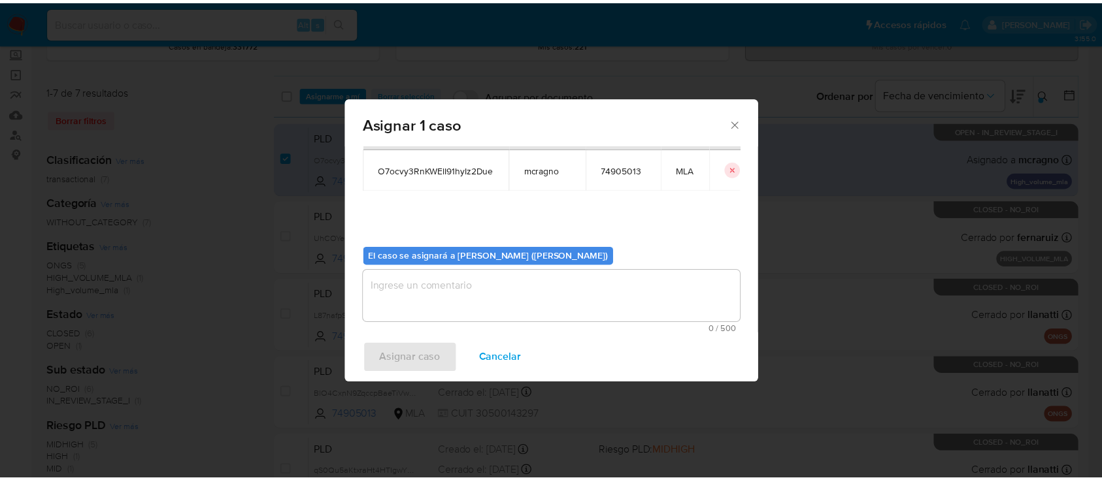
scroll to position [67, 0]
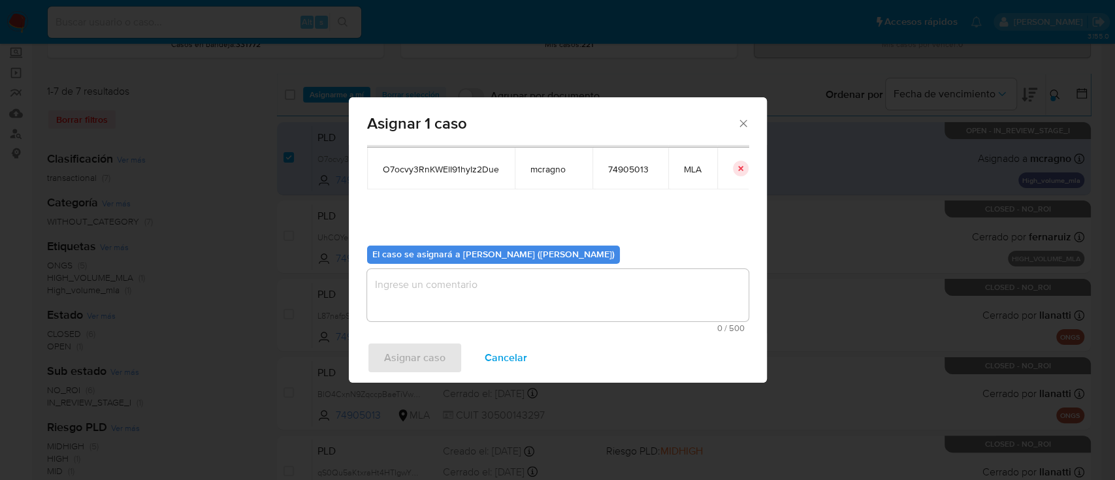
click at [862, 203] on div "Asignar 1 caso Casos a asignar: ID Propietario ID de usuario Site O7ocvy3RnKWEl…" at bounding box center [557, 240] width 1115 height 480
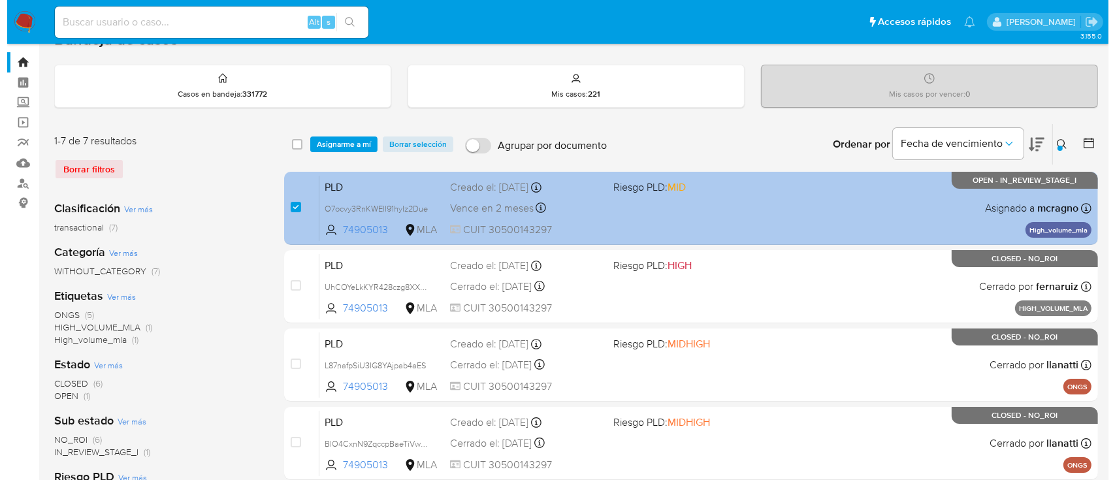
scroll to position [0, 0]
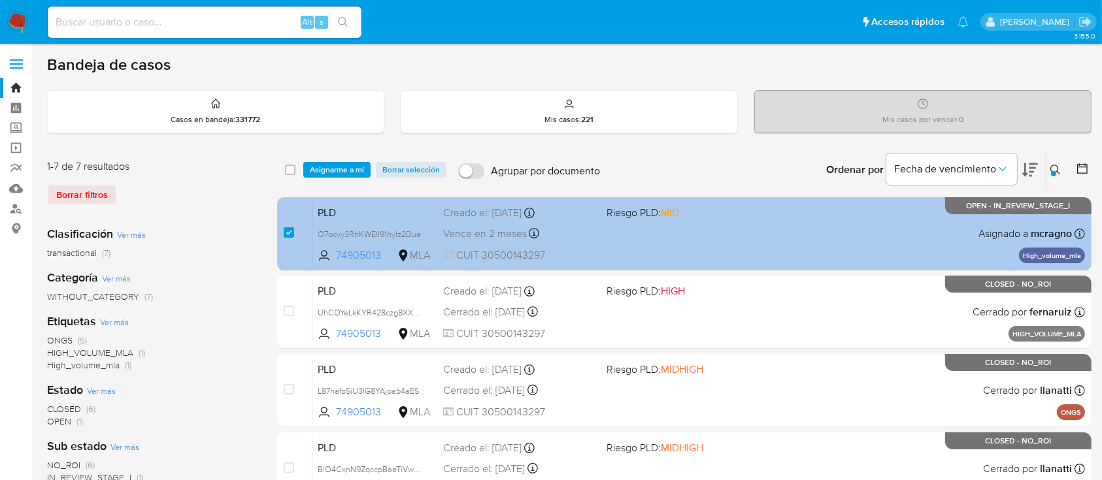
click at [728, 249] on div "PLD O7ocvy3RnKWElI91hyIz2Due 74905013 MLA Riesgo PLD: MID Creado el: 12/08/2025…" at bounding box center [698, 234] width 772 height 66
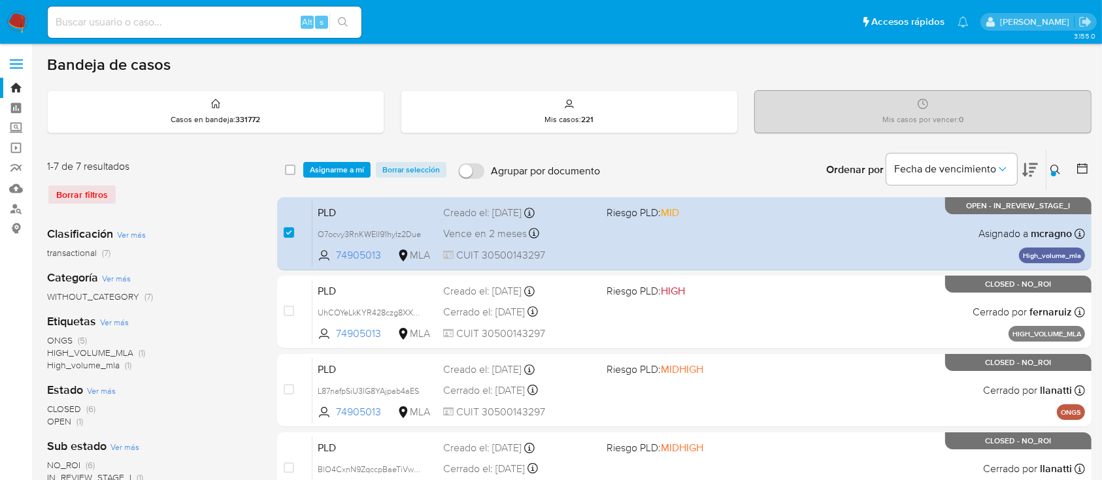
click at [1054, 171] on div at bounding box center [1053, 173] width 5 height 5
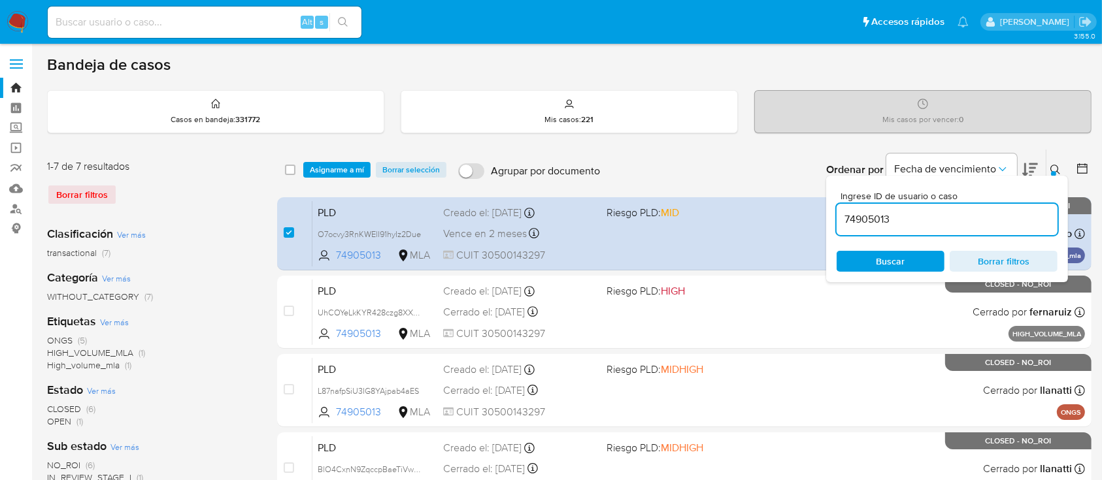
click at [955, 214] on input "74905013" at bounding box center [946, 219] width 221 height 17
type input "182007039"
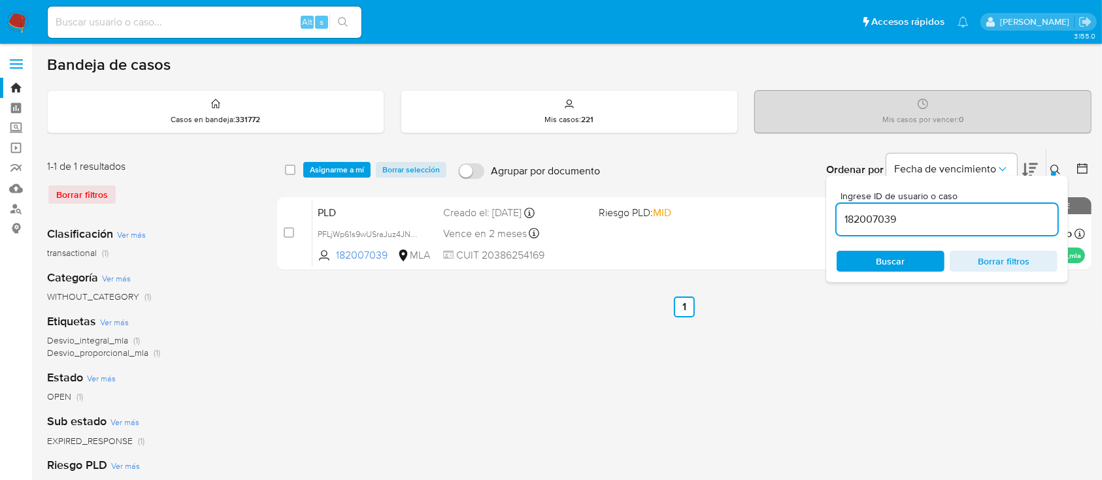
click at [1054, 167] on icon at bounding box center [1055, 170] width 10 height 10
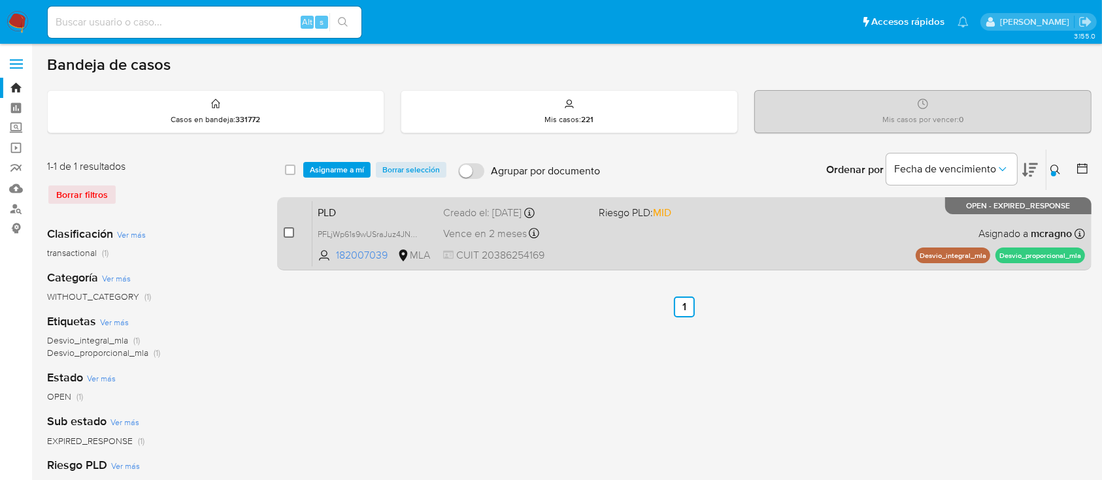
click at [288, 227] on input "checkbox" at bounding box center [289, 232] width 10 height 10
checkbox input "true"
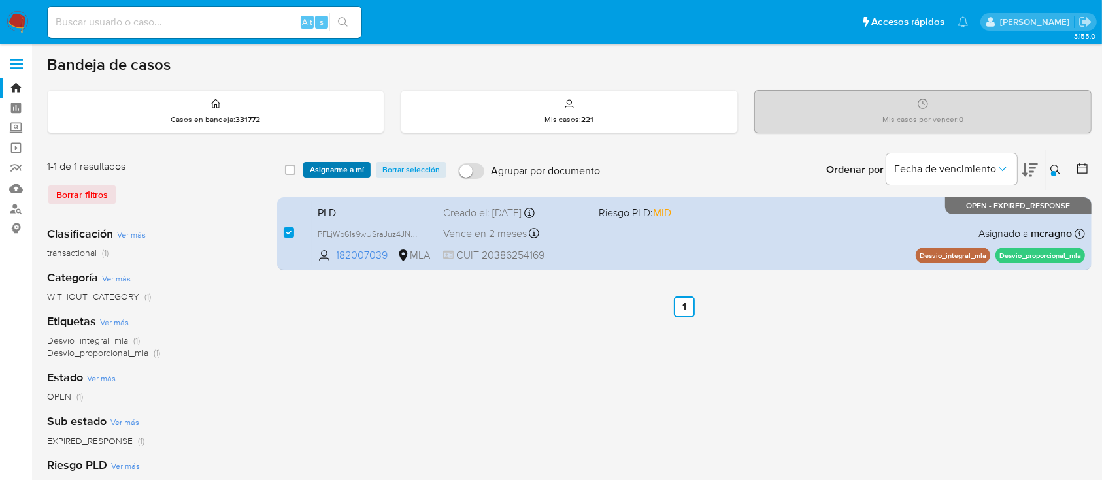
click at [356, 163] on span "Asignarme a mí" at bounding box center [337, 169] width 54 height 13
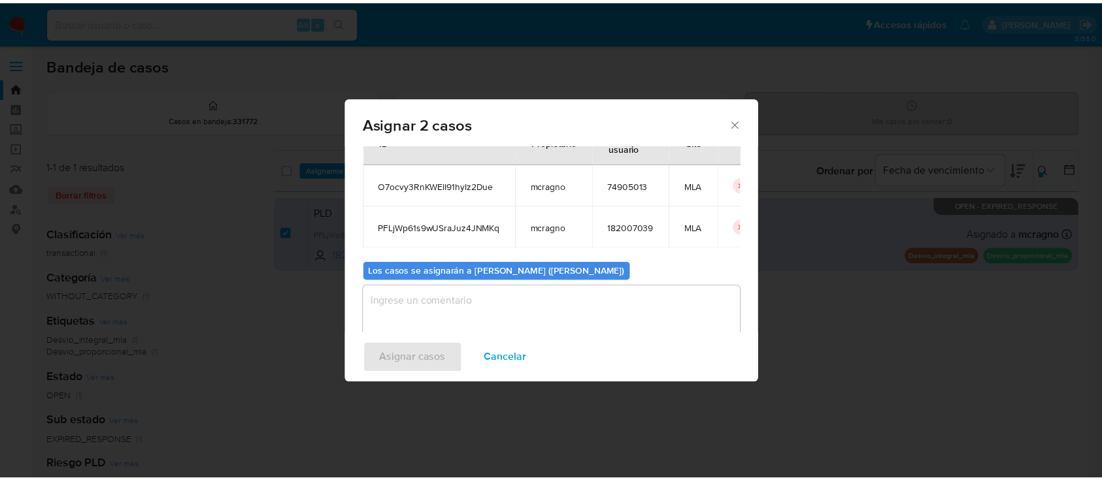
scroll to position [76, 0]
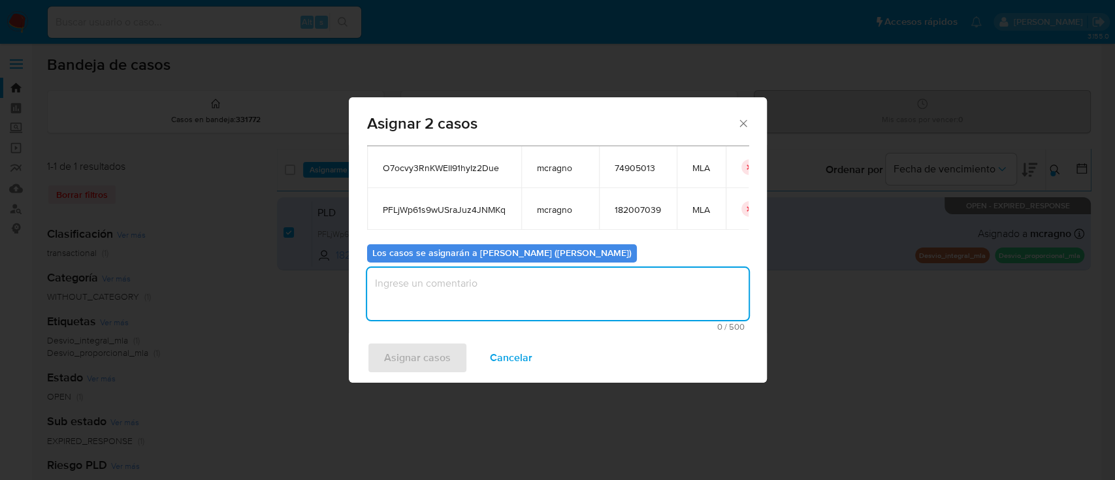
click at [419, 294] on textarea "assign-modal" at bounding box center [558, 294] width 382 height 52
click at [412, 368] on span "Asignar casos" at bounding box center [417, 358] width 67 height 29
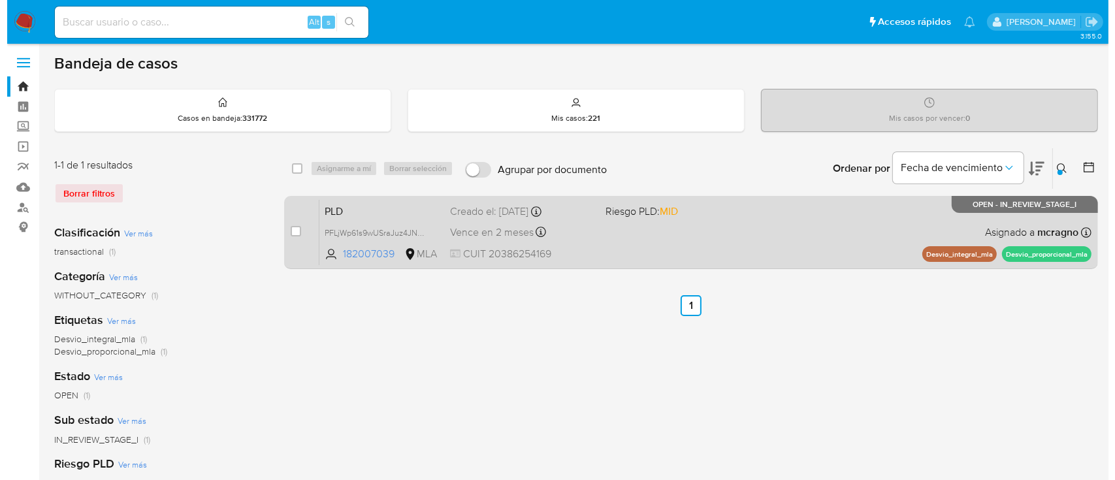
scroll to position [0, 0]
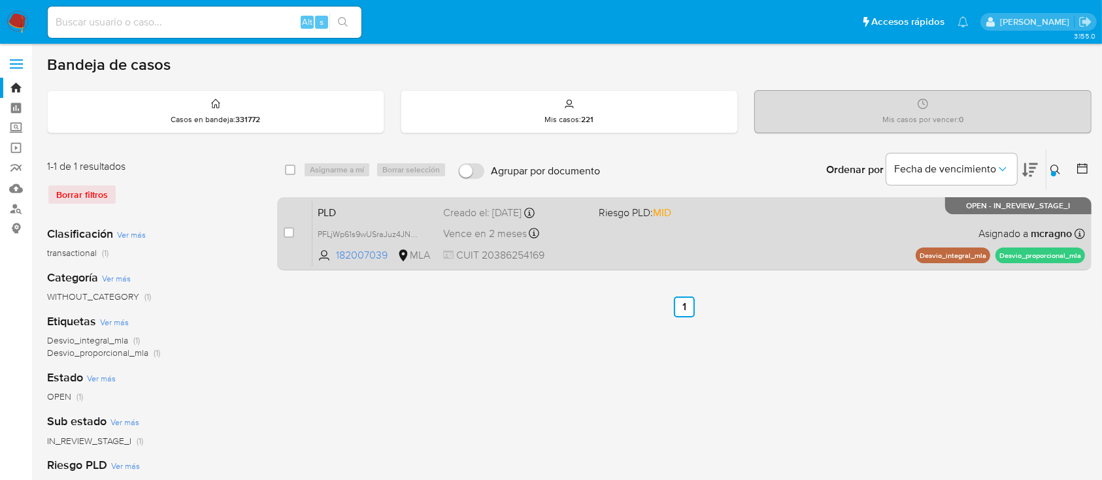
click at [805, 214] on div "PLD PFLjWp61s9wUSraJuz4JNMKq 182007039 MLA Riesgo PLD: MID Creado el: 12/08/202…" at bounding box center [698, 234] width 772 height 66
click at [292, 233] on input "checkbox" at bounding box center [289, 232] width 10 height 10
checkbox input "true"
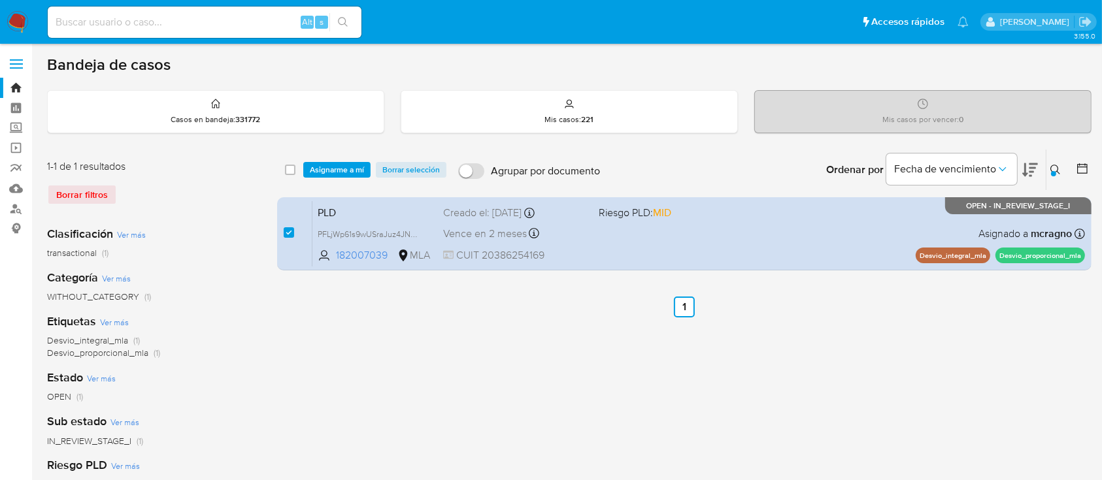
drag, startPoint x: 346, startPoint y: 158, endPoint x: 350, endPoint y: 179, distance: 21.3
click at [346, 158] on div "select-all-cases-checkbox Asignarme a mí Borrar selección Agrupar por documento…" at bounding box center [684, 170] width 814 height 41
click at [349, 169] on span "Asignarme a mí" at bounding box center [337, 169] width 54 height 13
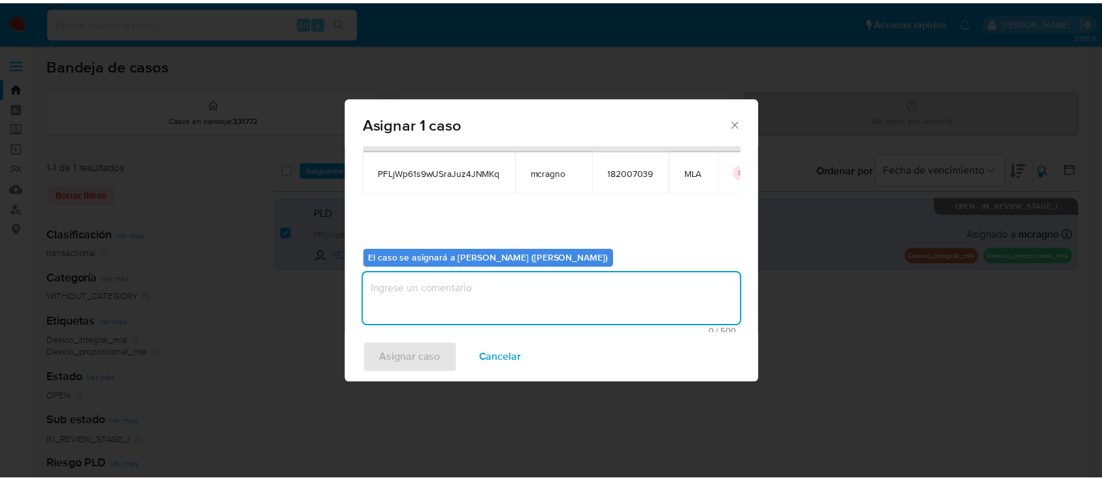
scroll to position [67, 0]
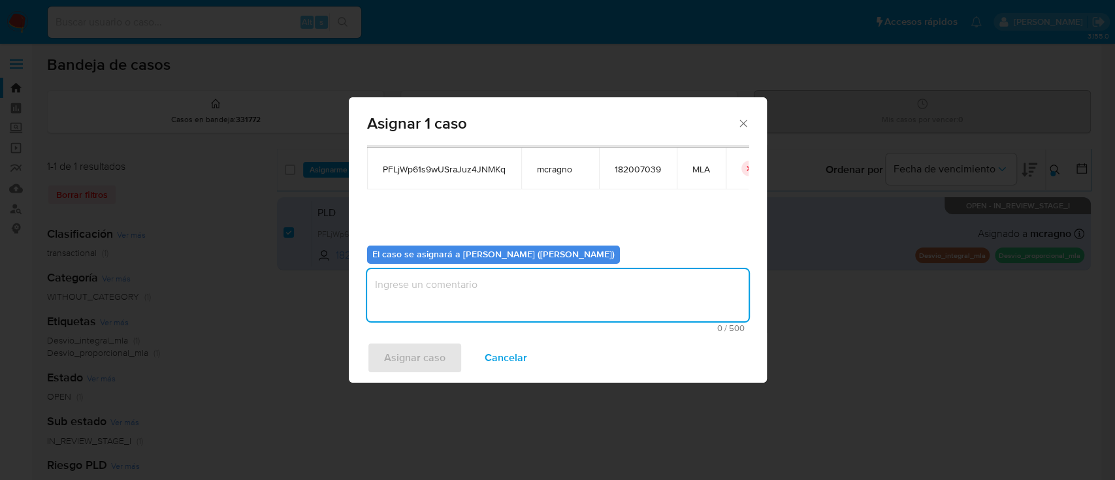
click at [410, 311] on textarea "assign-modal" at bounding box center [558, 295] width 382 height 52
click at [414, 347] on span "Asignar caso" at bounding box center [414, 358] width 61 height 29
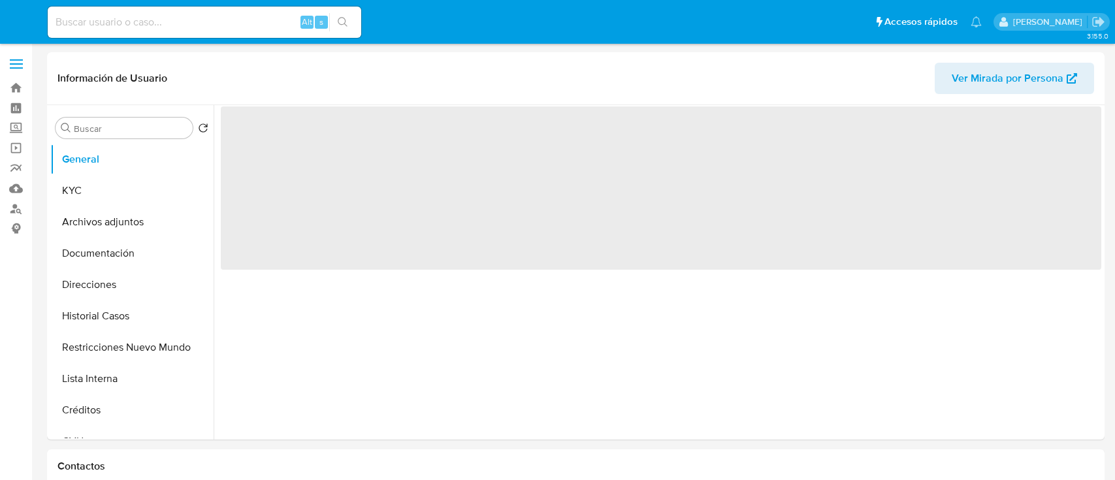
select select "10"
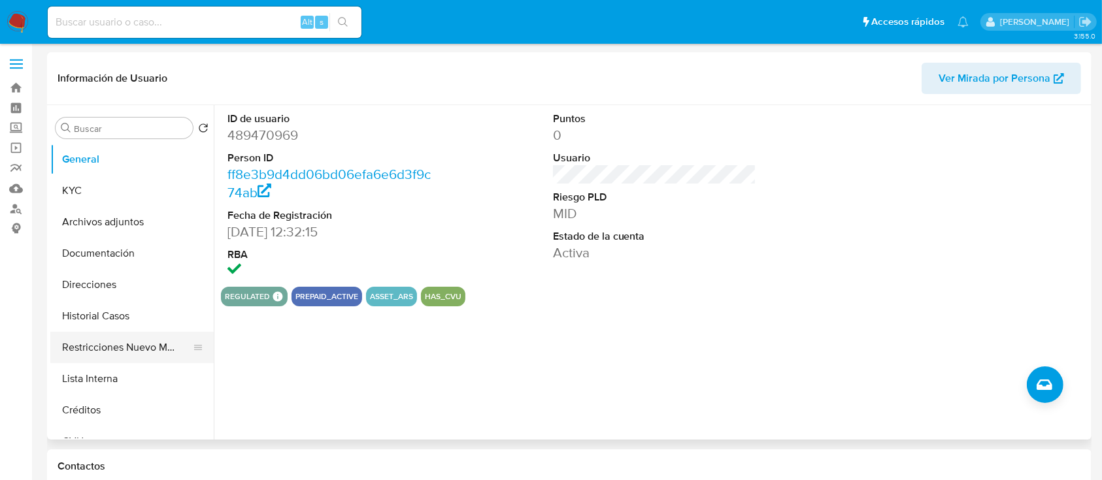
click at [150, 340] on button "Restricciones Nuevo Mundo" at bounding box center [126, 347] width 153 height 31
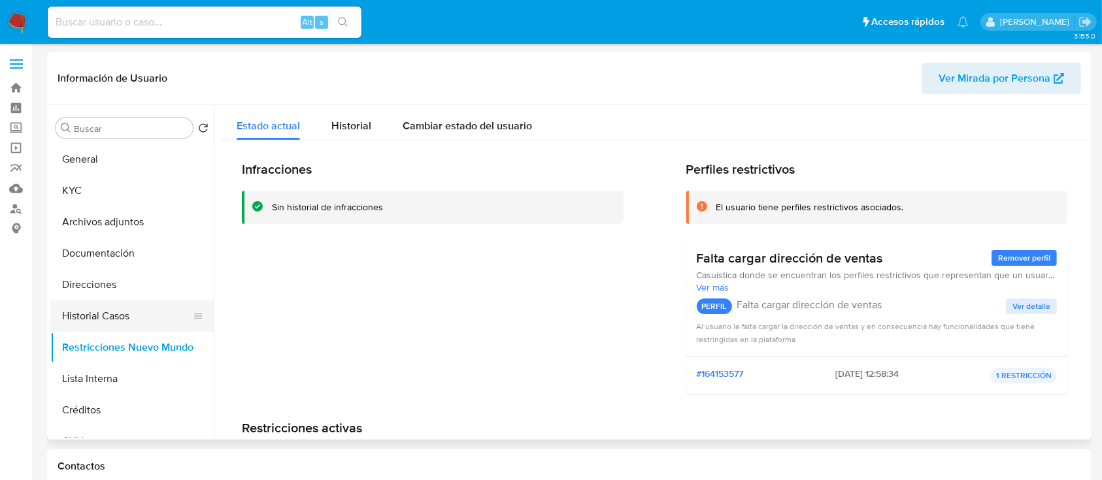
click at [107, 310] on button "Historial Casos" at bounding box center [126, 316] width 153 height 31
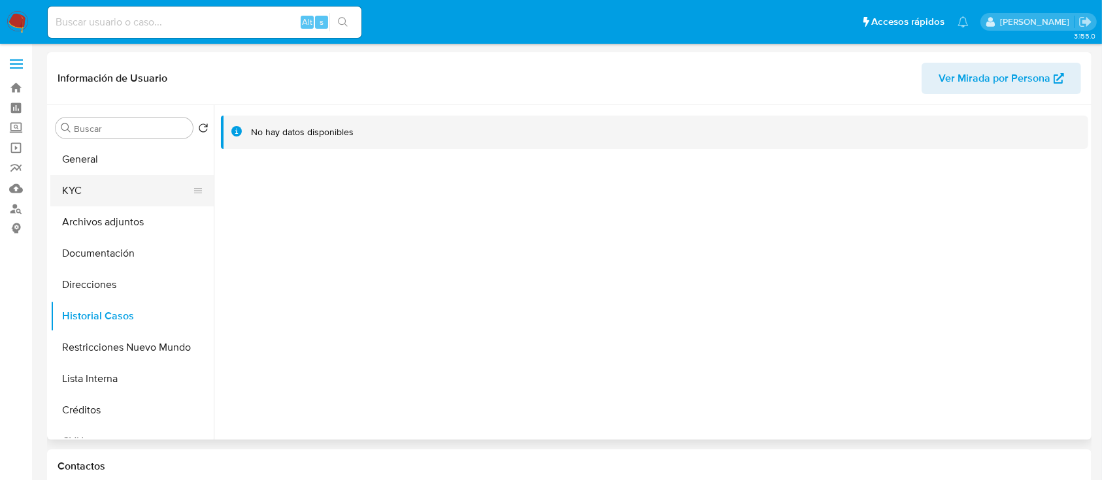
click at [118, 190] on button "KYC" at bounding box center [126, 190] width 153 height 31
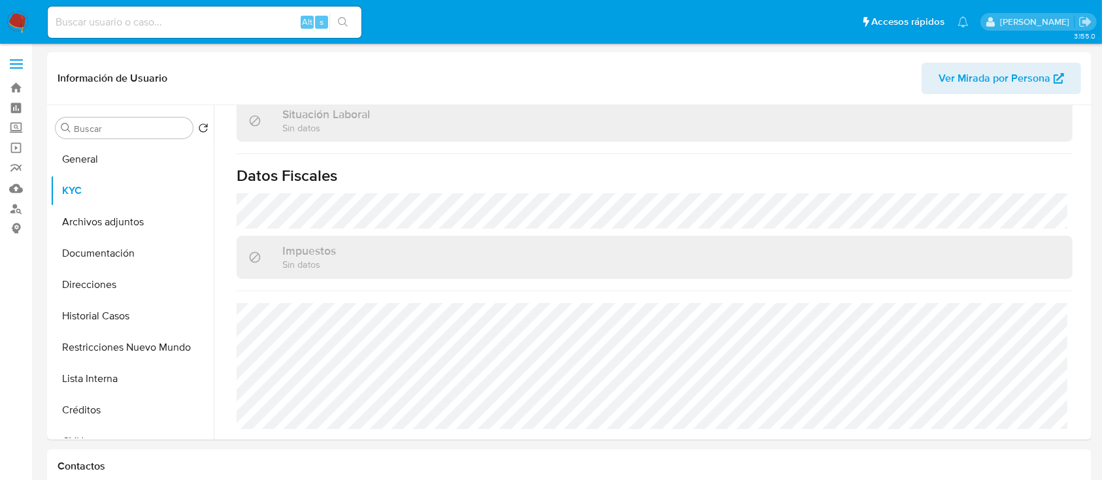
scroll to position [688, 0]
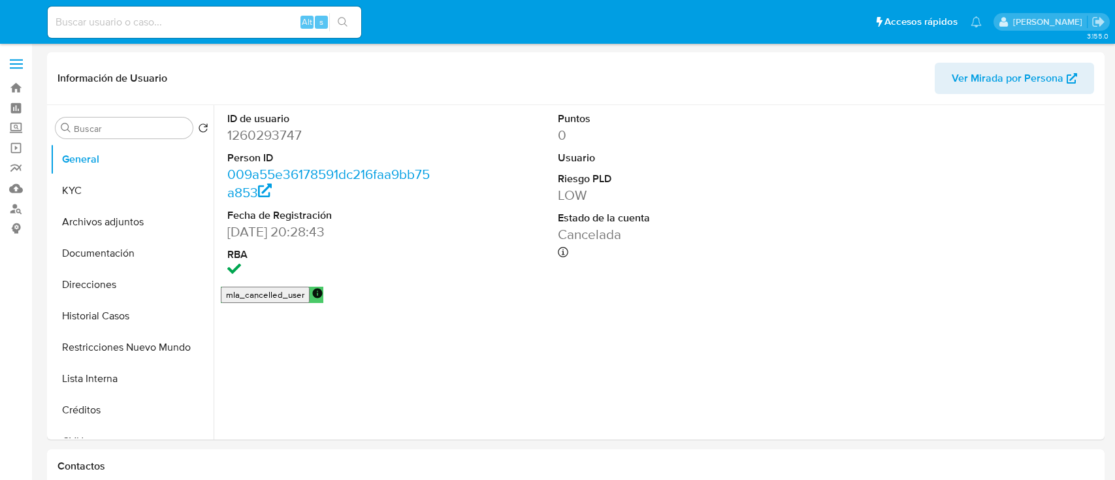
select select "10"
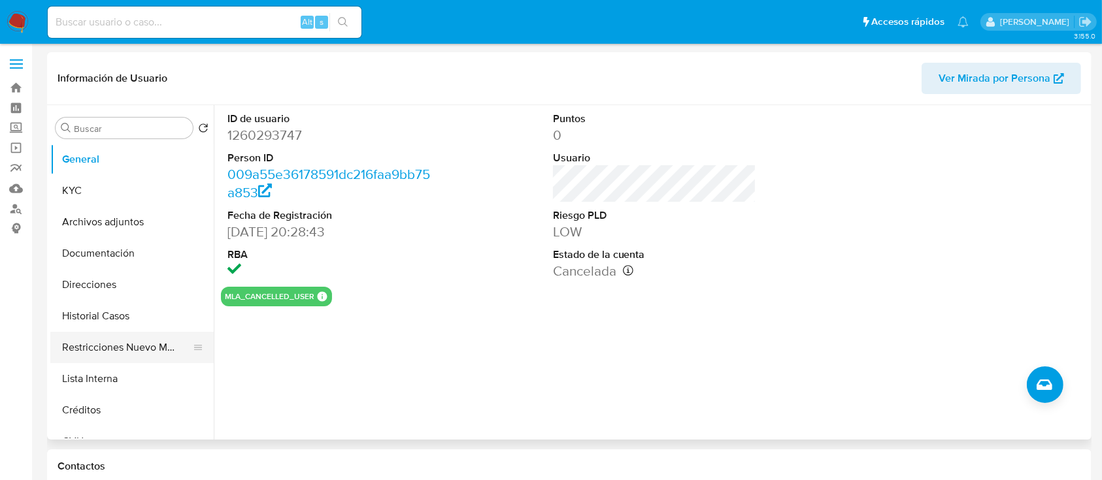
click at [140, 350] on button "Restricciones Nuevo Mundo" at bounding box center [126, 347] width 153 height 31
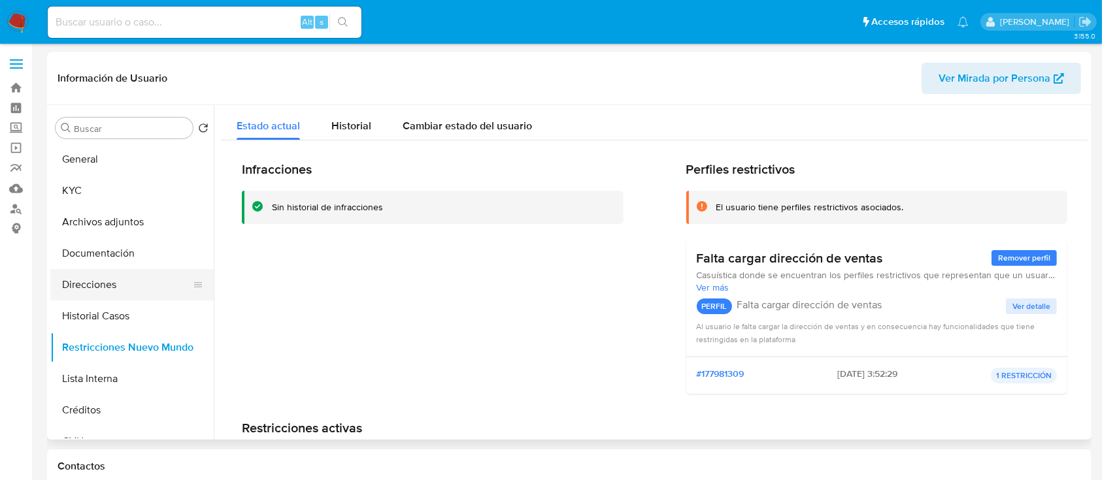
drag, startPoint x: 133, startPoint y: 316, endPoint x: 129, endPoint y: 286, distance: 30.3
click at [131, 316] on button "Historial Casos" at bounding box center [131, 316] width 163 height 31
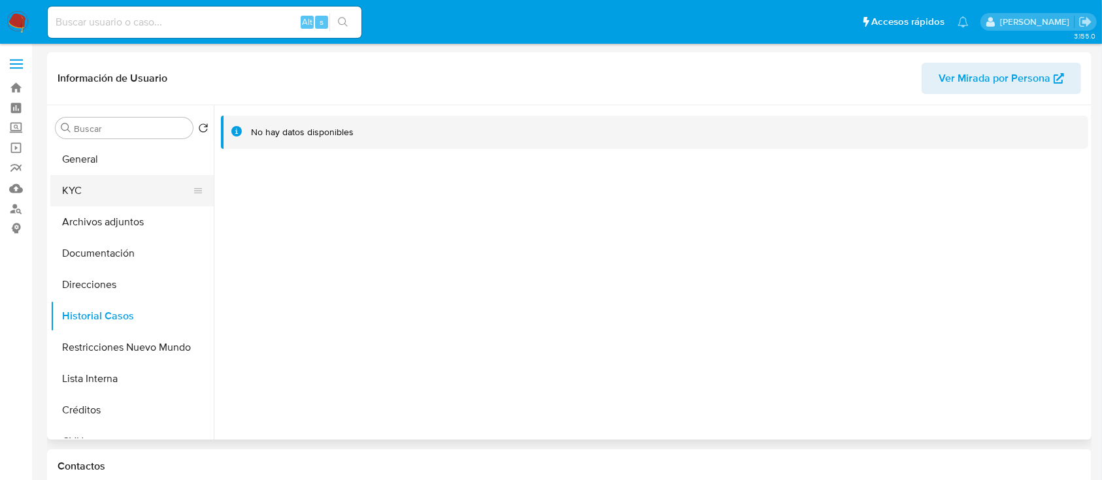
drag, startPoint x: 129, startPoint y: 176, endPoint x: 193, endPoint y: 201, distance: 69.5
click at [129, 178] on button "KYC" at bounding box center [126, 190] width 153 height 31
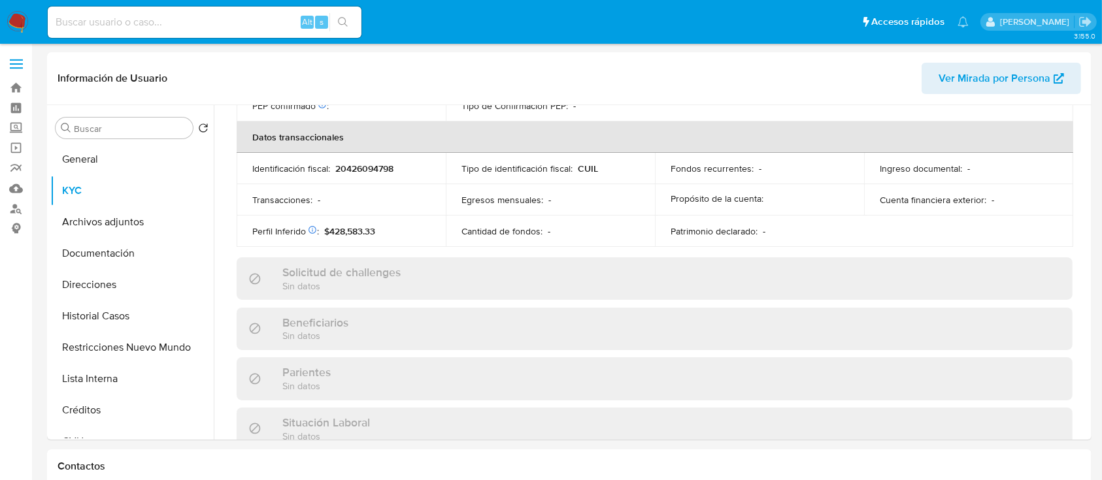
scroll to position [688, 0]
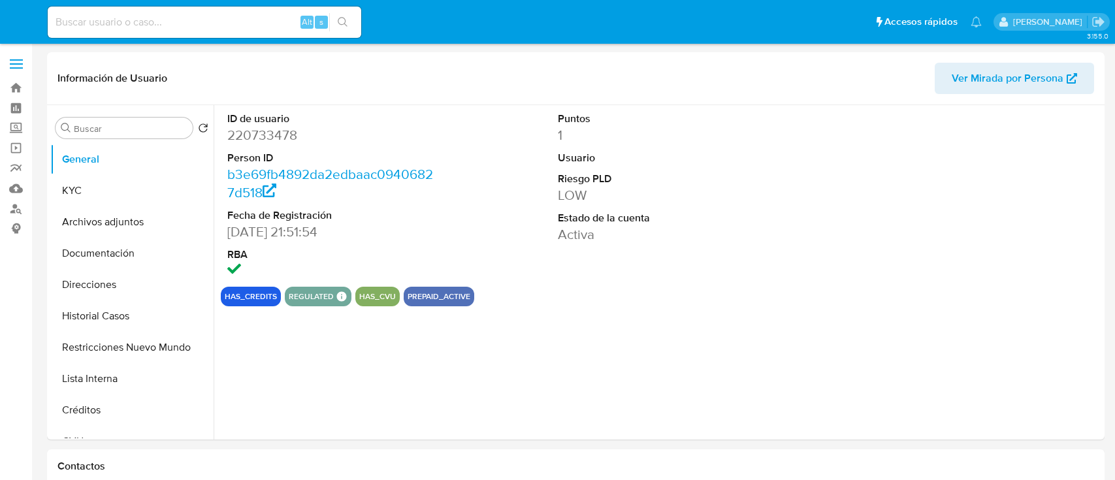
select select "10"
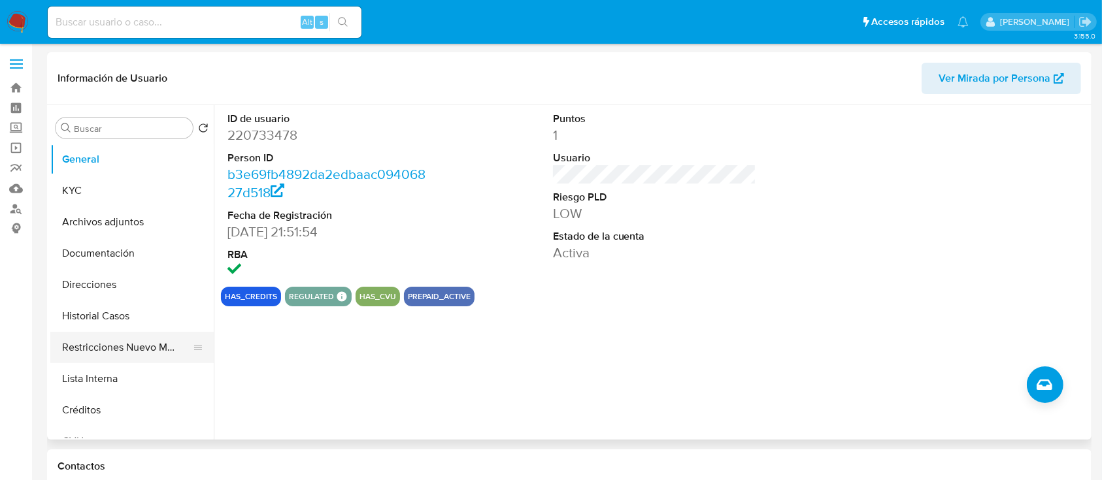
click at [115, 343] on button "Restricciones Nuevo Mundo" at bounding box center [126, 347] width 153 height 31
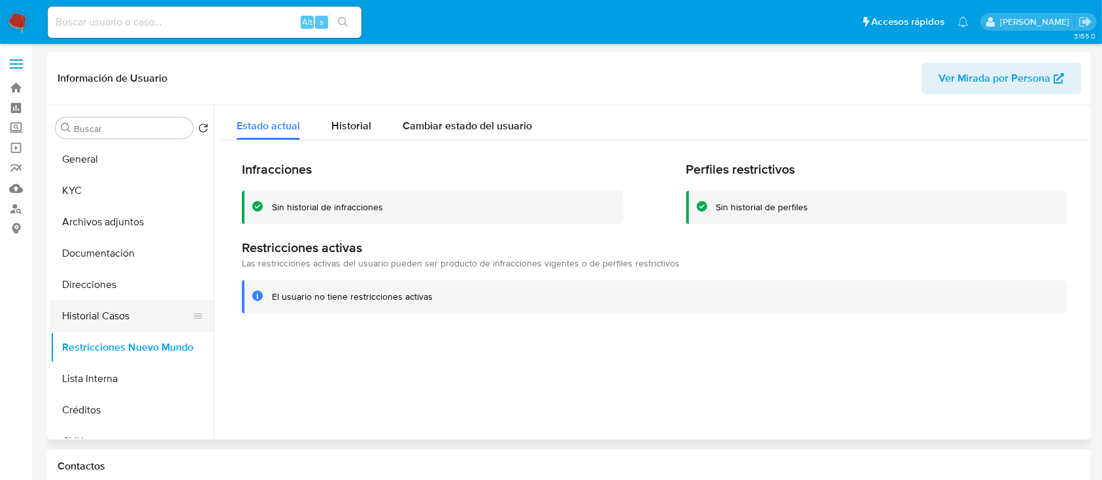
click at [131, 306] on button "Historial Casos" at bounding box center [126, 316] width 153 height 31
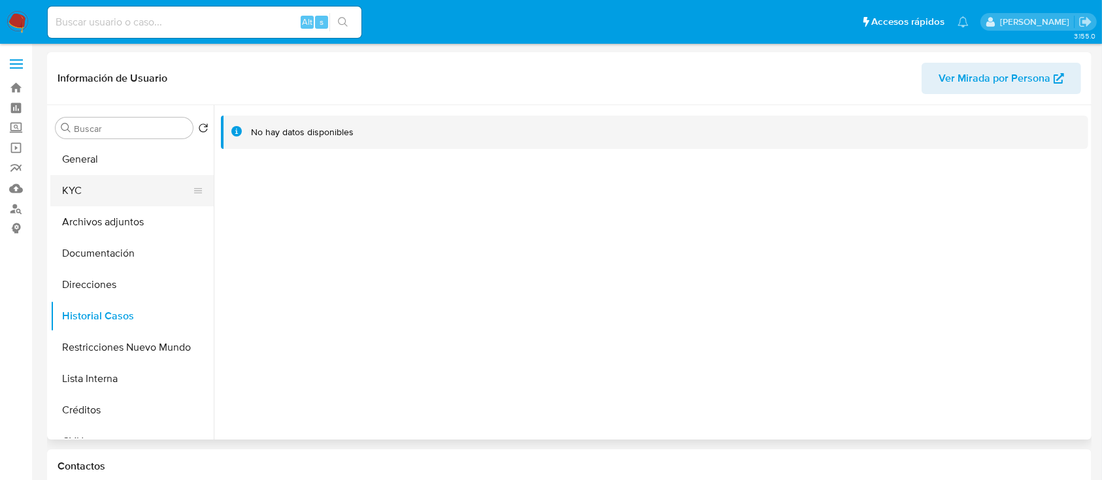
click at [113, 189] on button "KYC" at bounding box center [126, 190] width 153 height 31
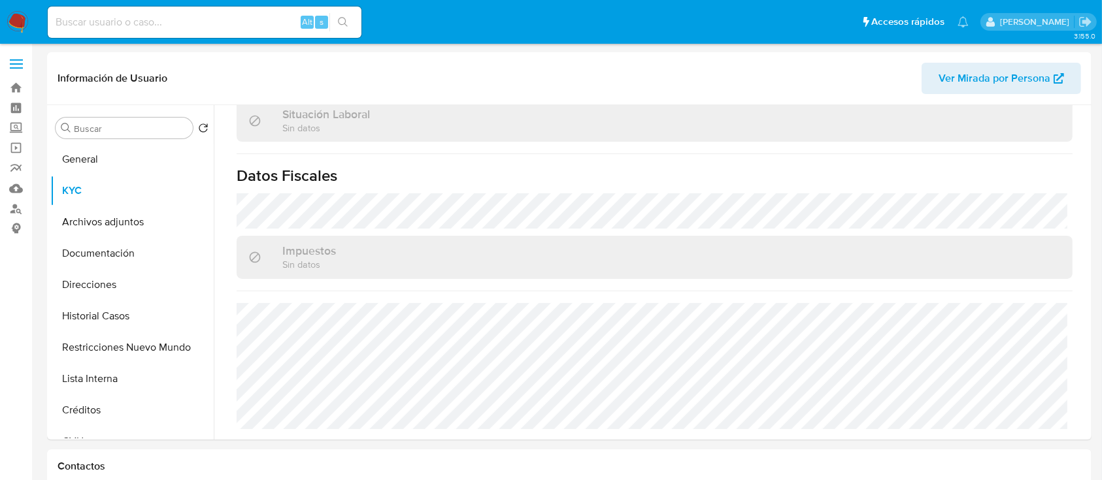
scroll to position [688, 0]
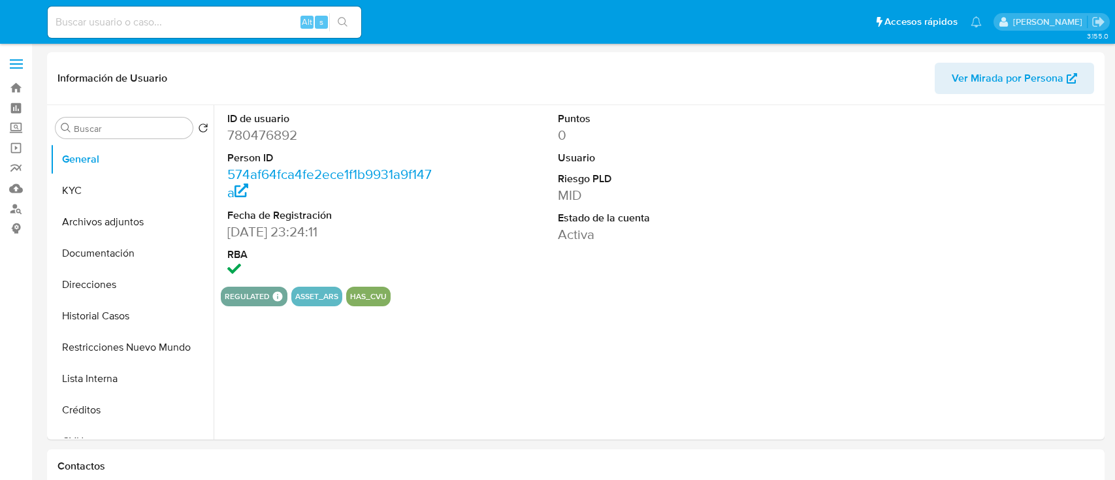
select select "10"
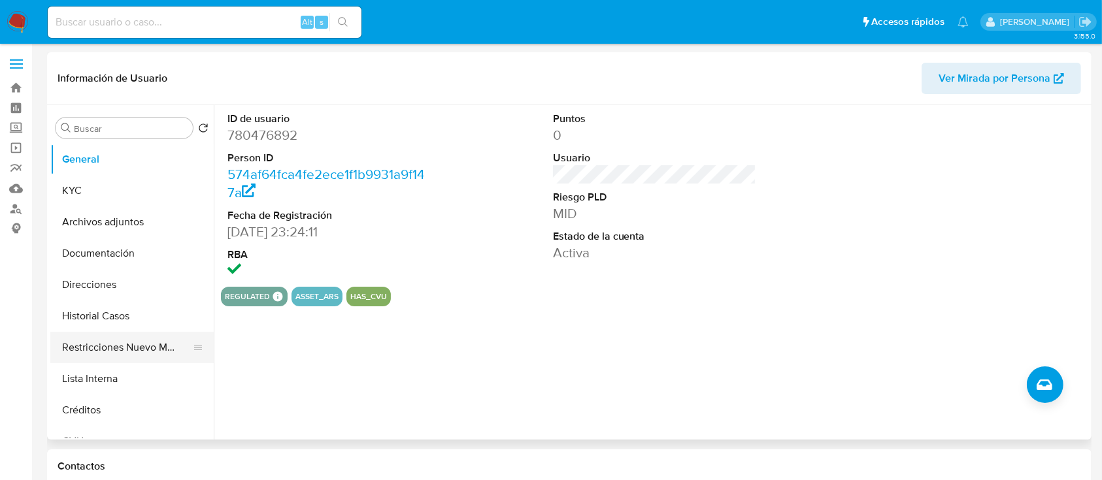
click at [97, 361] on button "Restricciones Nuevo Mundo" at bounding box center [126, 347] width 153 height 31
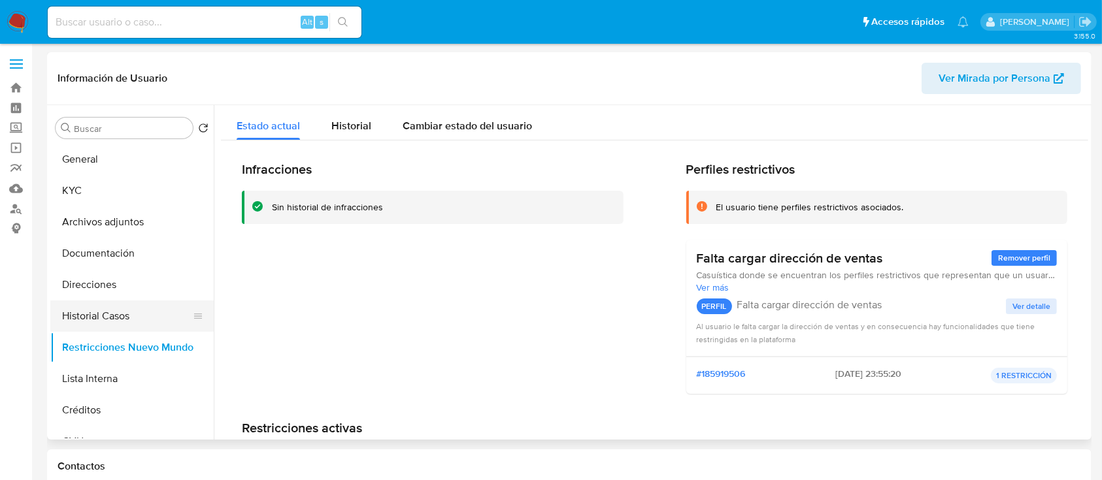
click at [114, 316] on button "Historial Casos" at bounding box center [126, 316] width 153 height 31
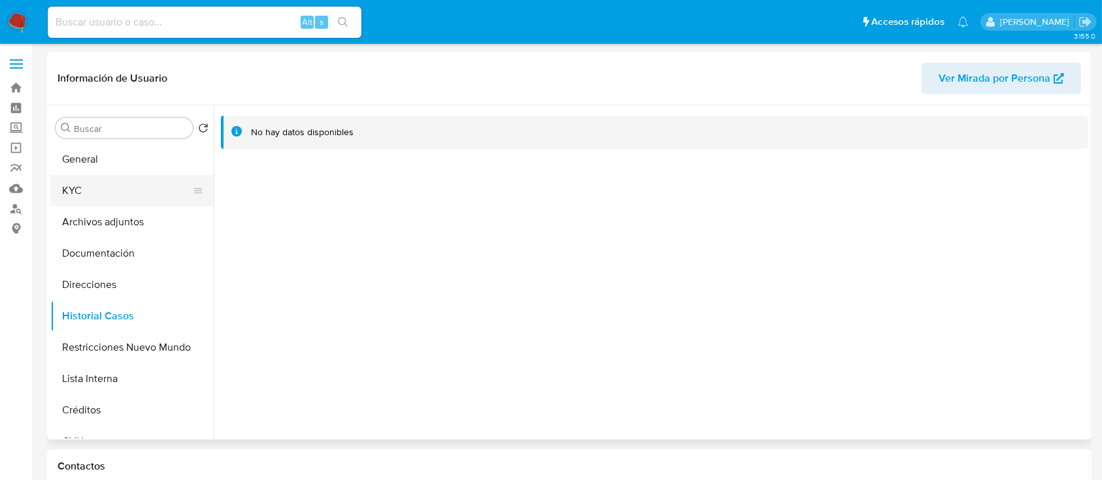
click at [119, 189] on button "KYC" at bounding box center [126, 190] width 153 height 31
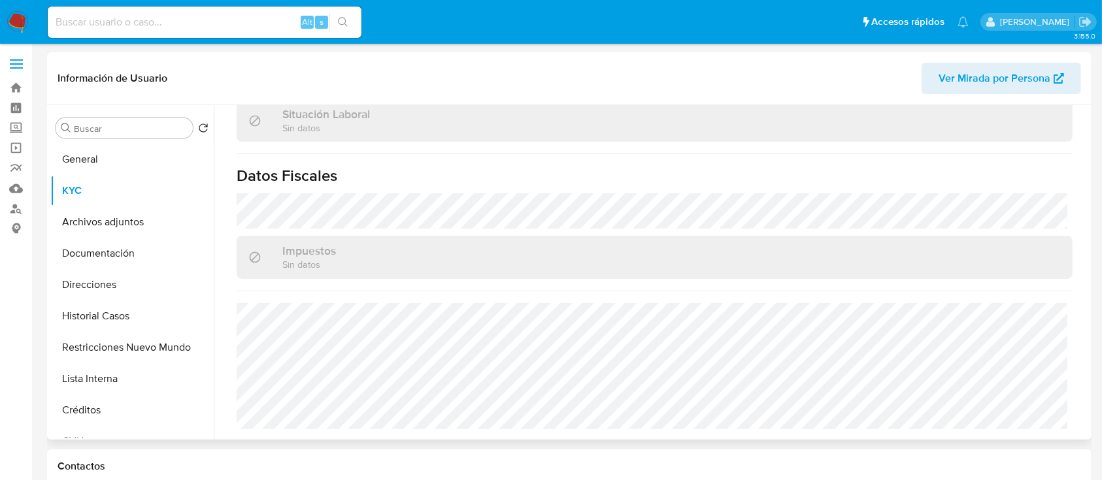
scroll to position [688, 0]
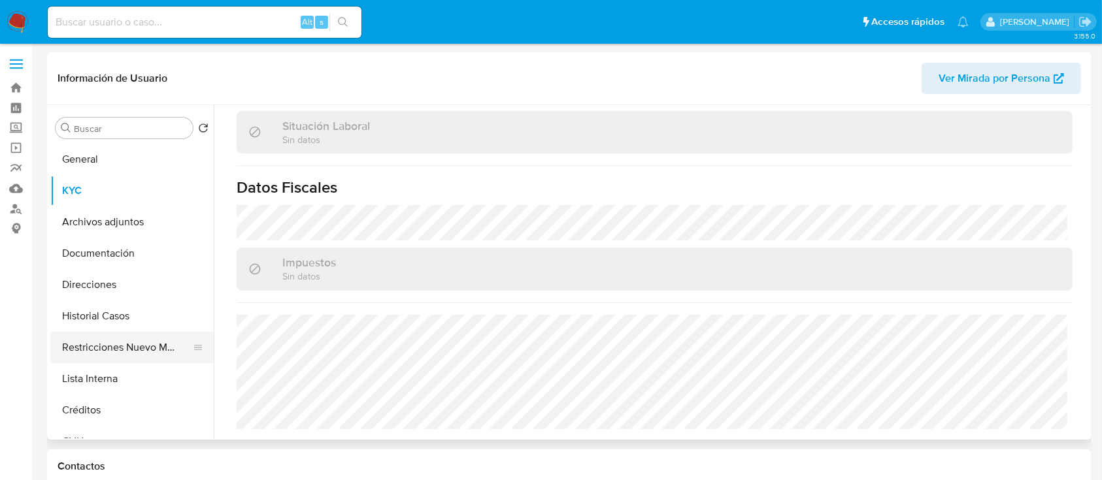
click at [105, 349] on button "Restricciones Nuevo Mundo" at bounding box center [126, 347] width 153 height 31
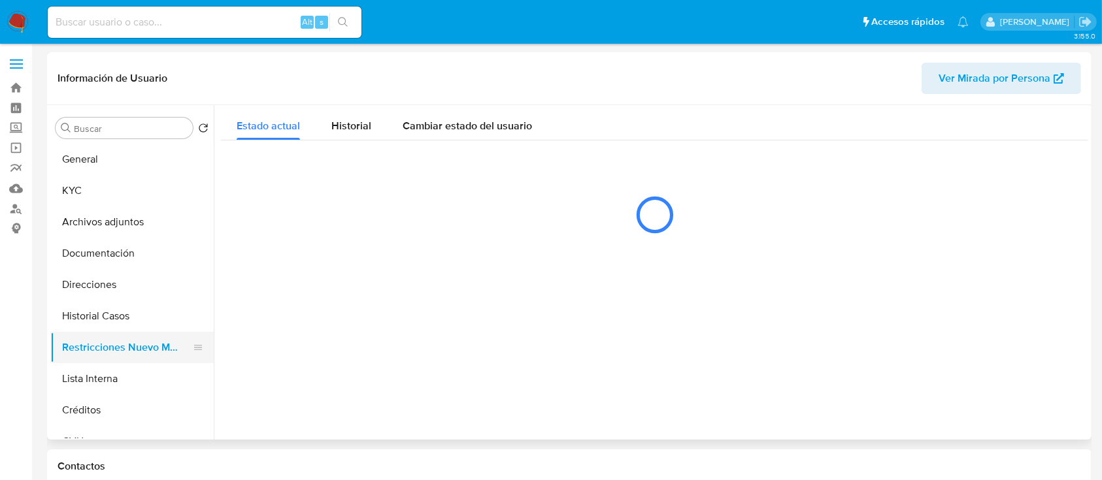
scroll to position [0, 0]
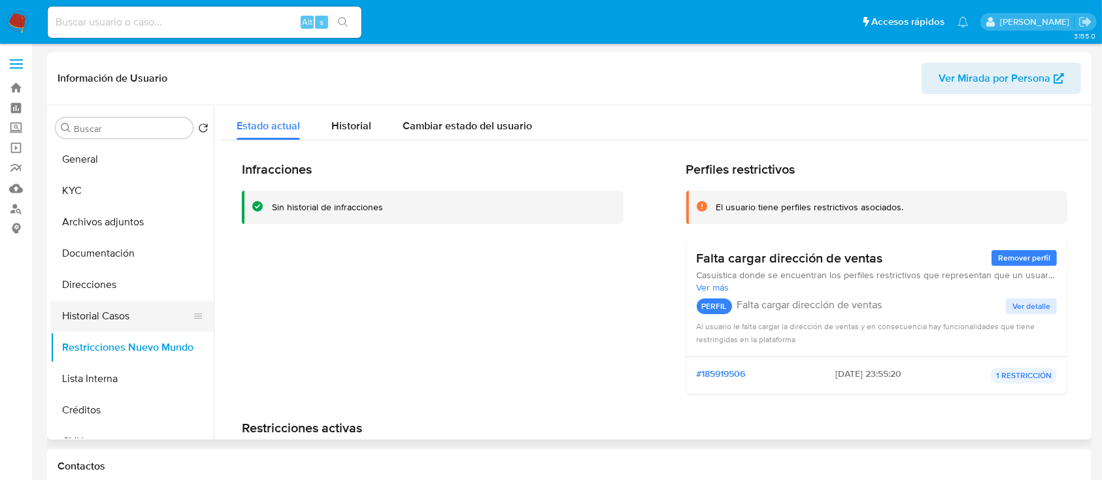
click at [127, 306] on button "Historial Casos" at bounding box center [126, 316] width 153 height 31
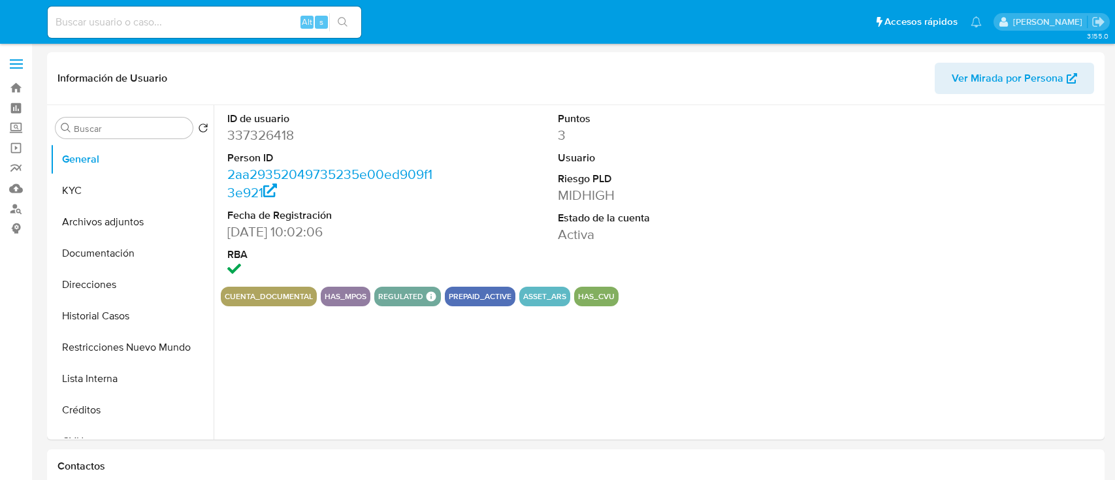
select select "10"
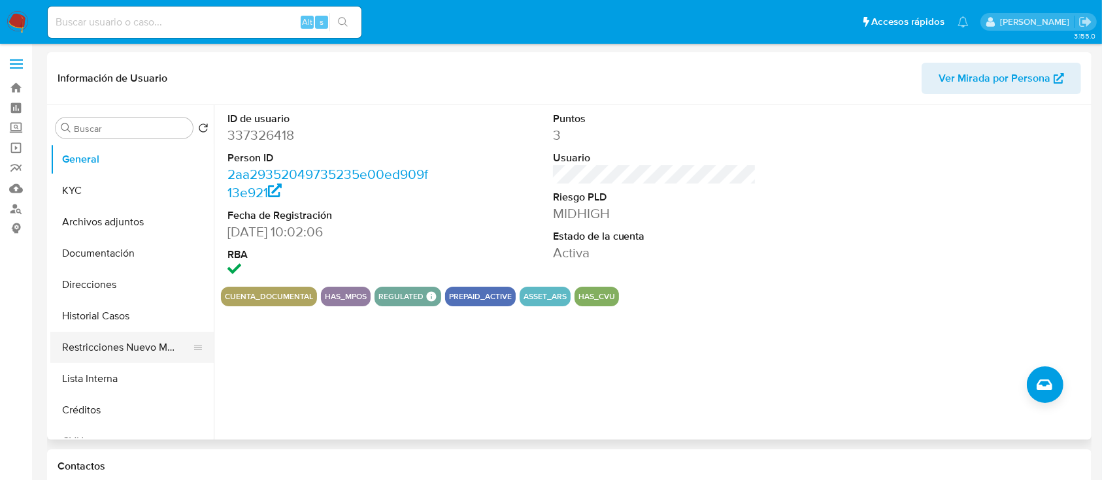
click at [82, 351] on button "Restricciones Nuevo Mundo" at bounding box center [126, 347] width 153 height 31
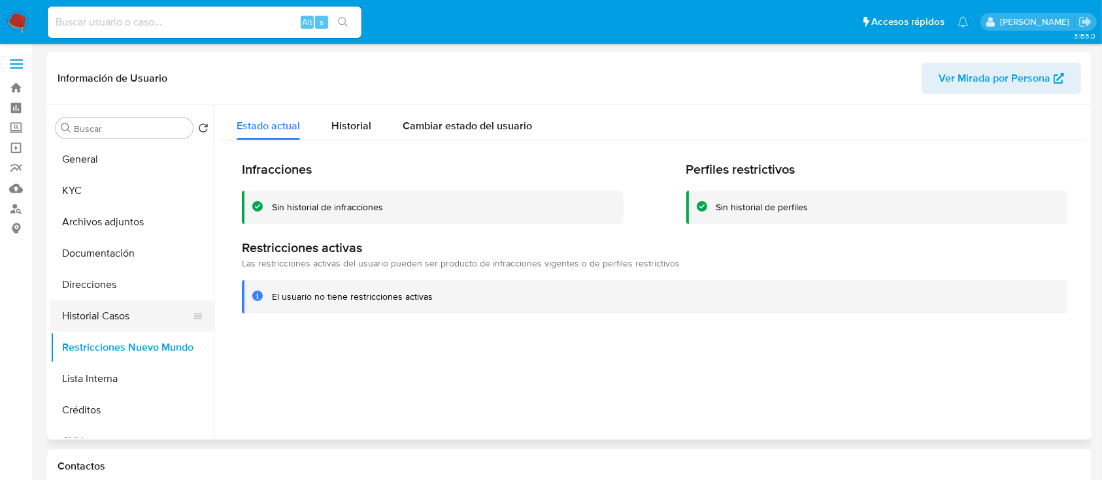
click at [97, 315] on button "Historial Casos" at bounding box center [126, 316] width 153 height 31
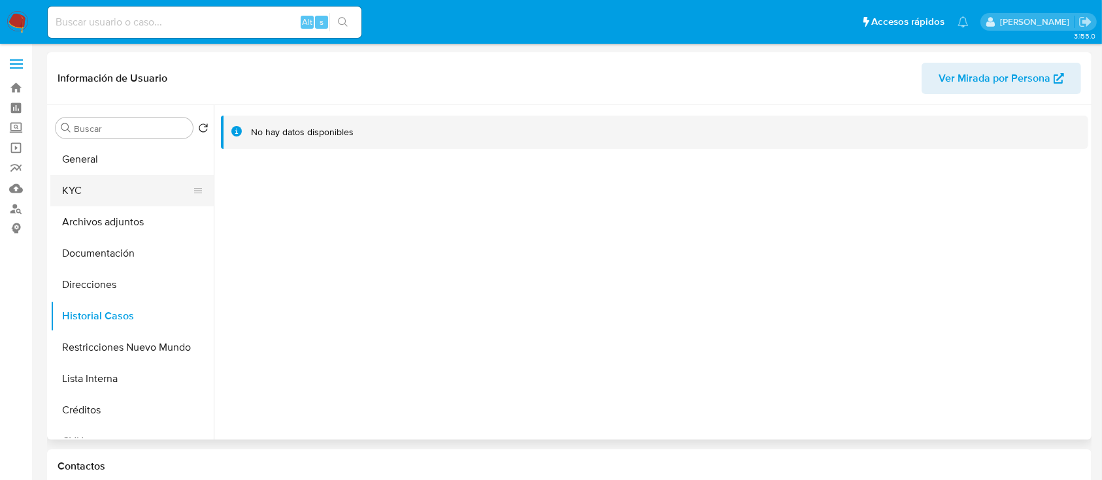
click at [141, 188] on button "KYC" at bounding box center [126, 190] width 153 height 31
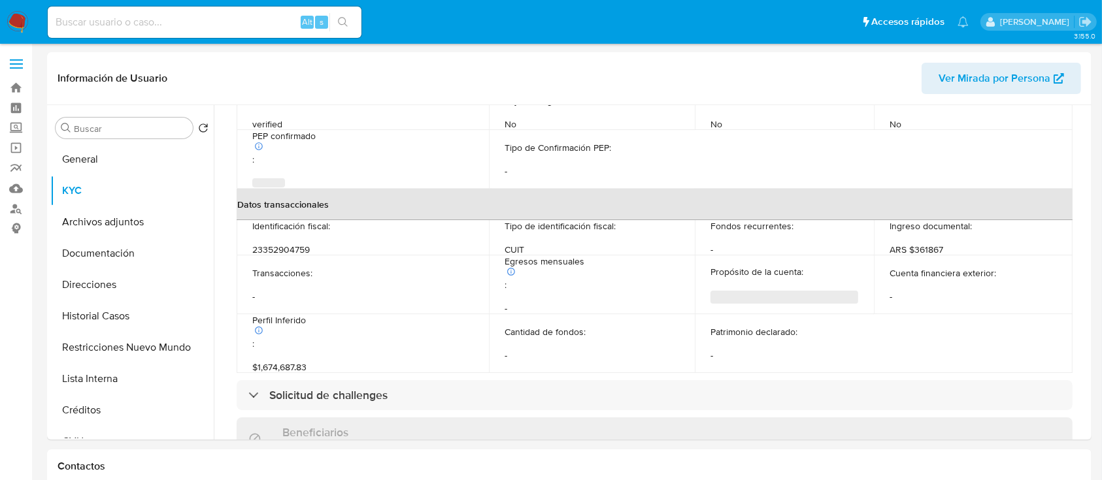
scroll to position [687, 0]
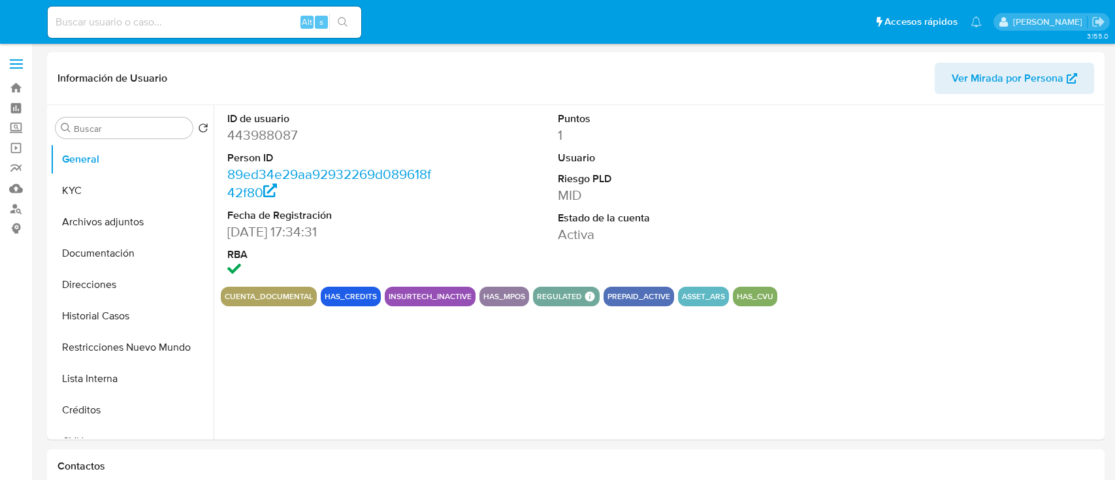
select select "10"
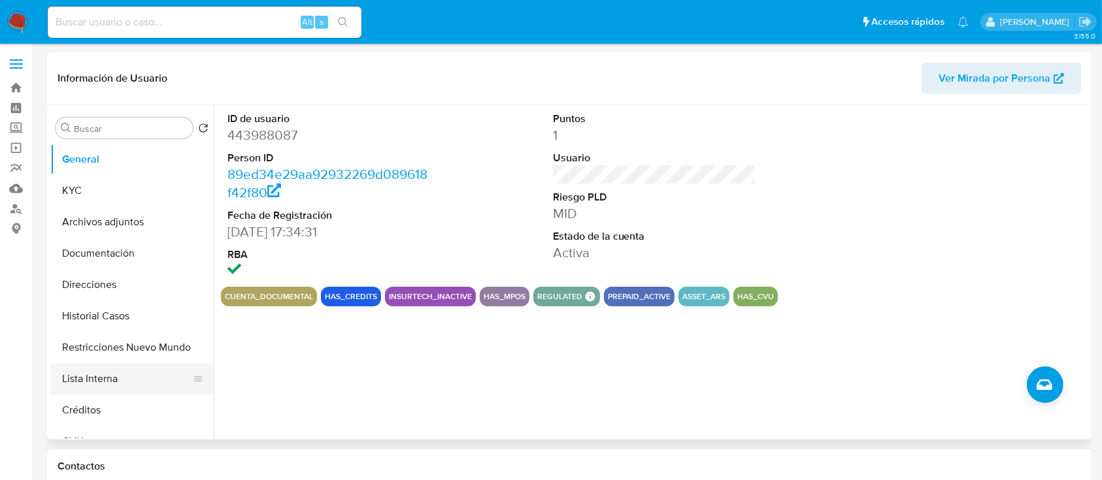
click at [121, 368] on button "Lista Interna" at bounding box center [126, 378] width 153 height 31
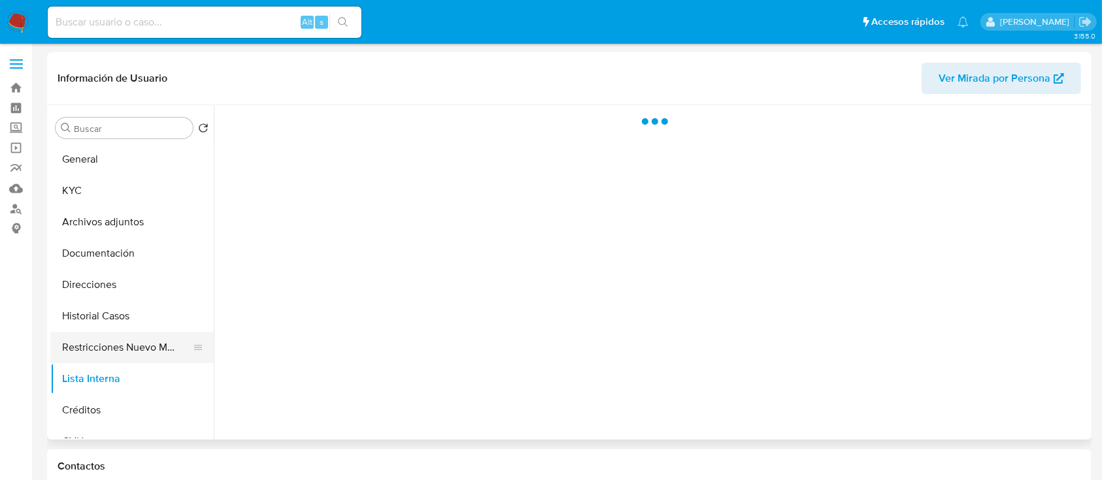
click at [134, 341] on button "Restricciones Nuevo Mundo" at bounding box center [126, 347] width 153 height 31
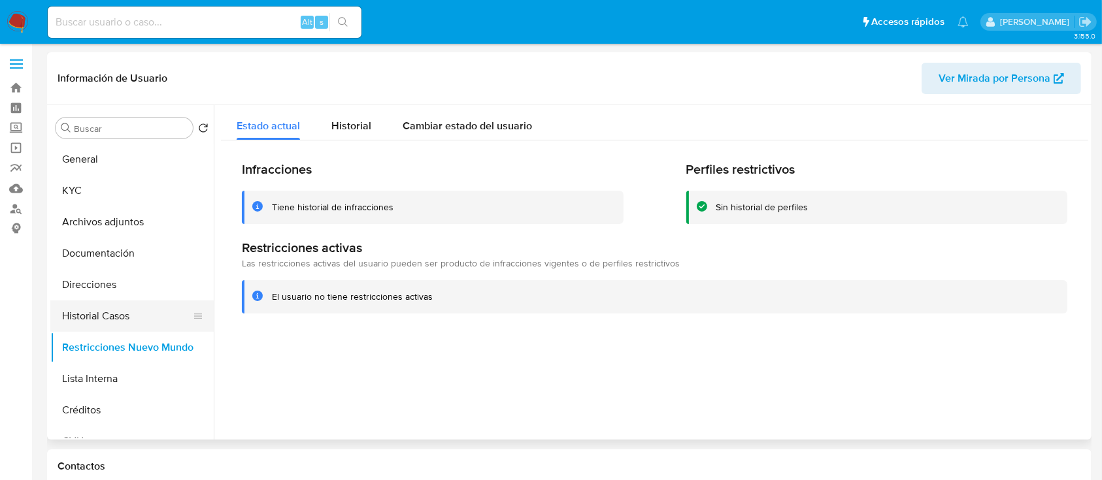
click at [135, 314] on button "Historial Casos" at bounding box center [126, 316] width 153 height 31
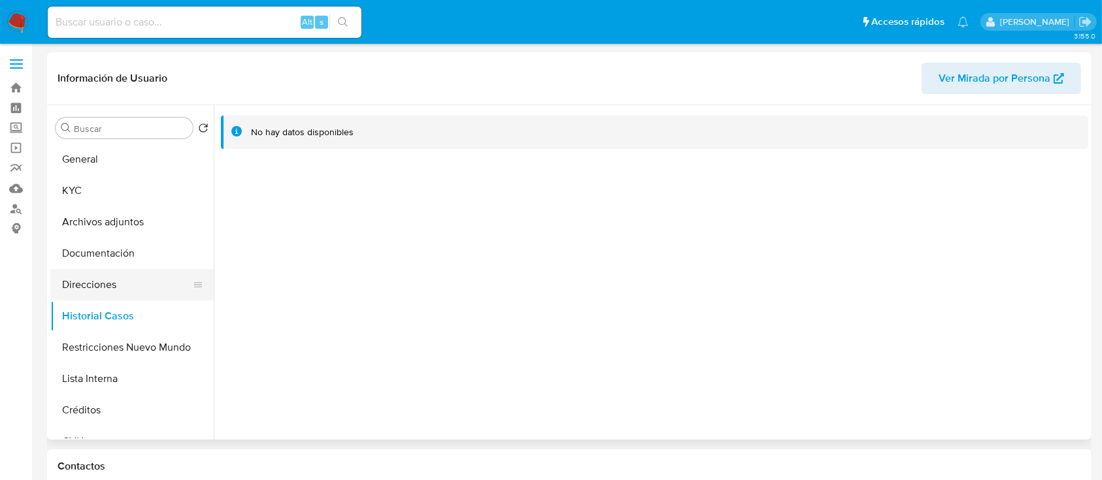
click at [130, 284] on button "Direcciones" at bounding box center [126, 284] width 153 height 31
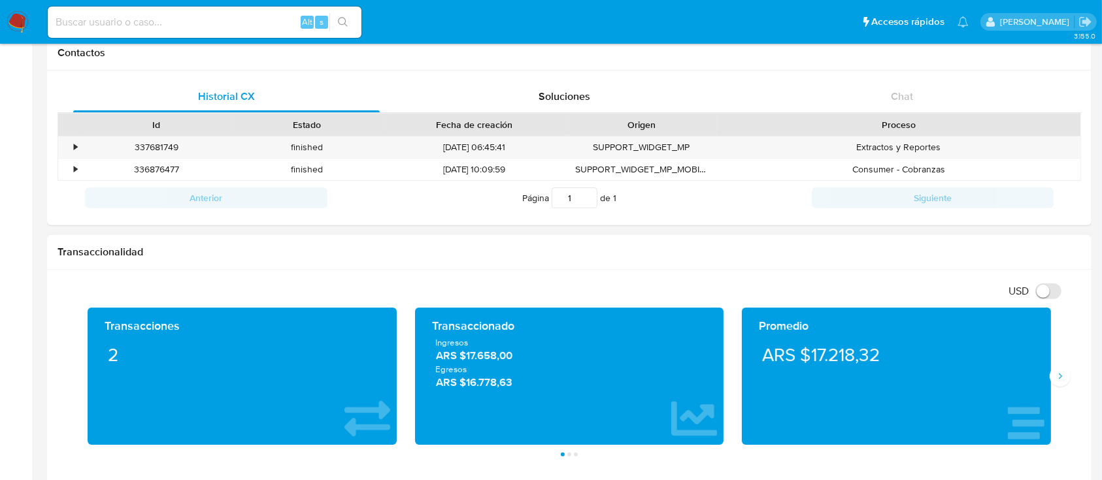
scroll to position [435, 0]
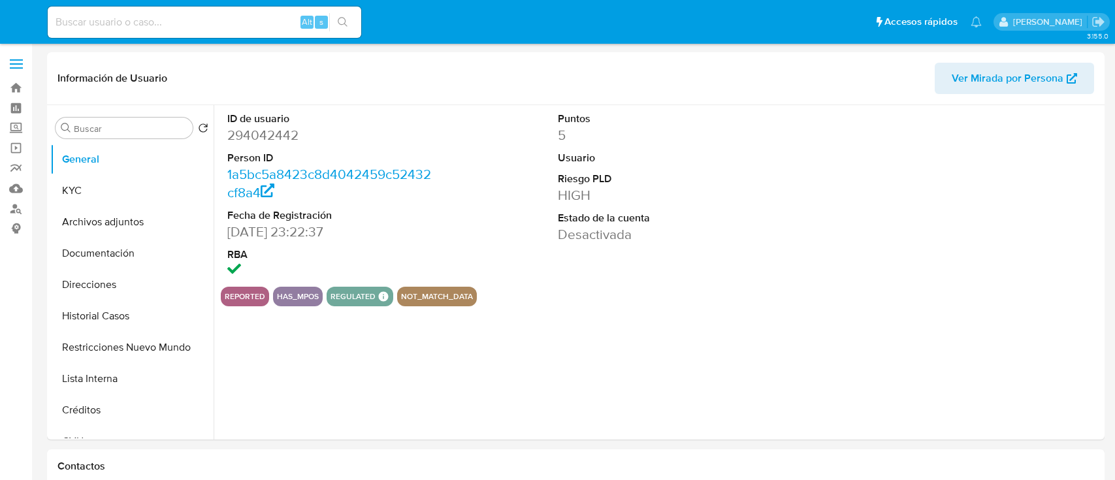
select select "10"
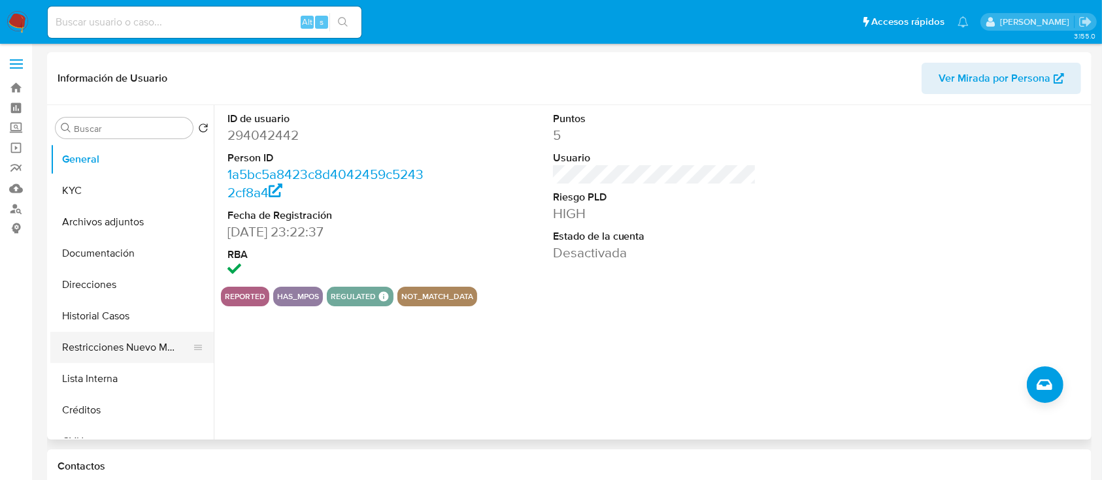
click at [156, 344] on button "Restricciones Nuevo Mundo" at bounding box center [126, 347] width 153 height 31
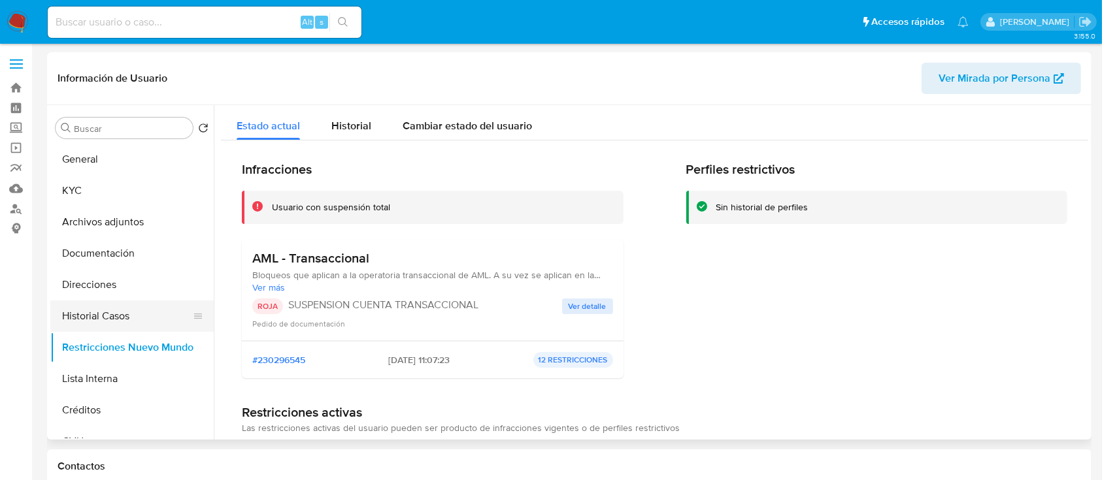
click at [135, 316] on button "Historial Casos" at bounding box center [126, 316] width 153 height 31
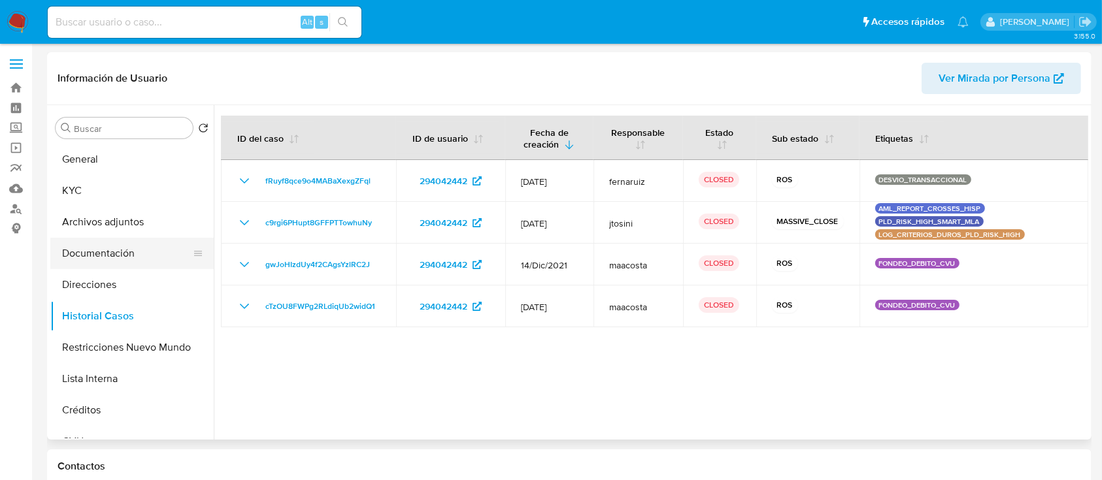
drag, startPoint x: 108, startPoint y: 282, endPoint x: 117, endPoint y: 252, distance: 30.6
click at [110, 280] on button "Direcciones" at bounding box center [131, 284] width 163 height 31
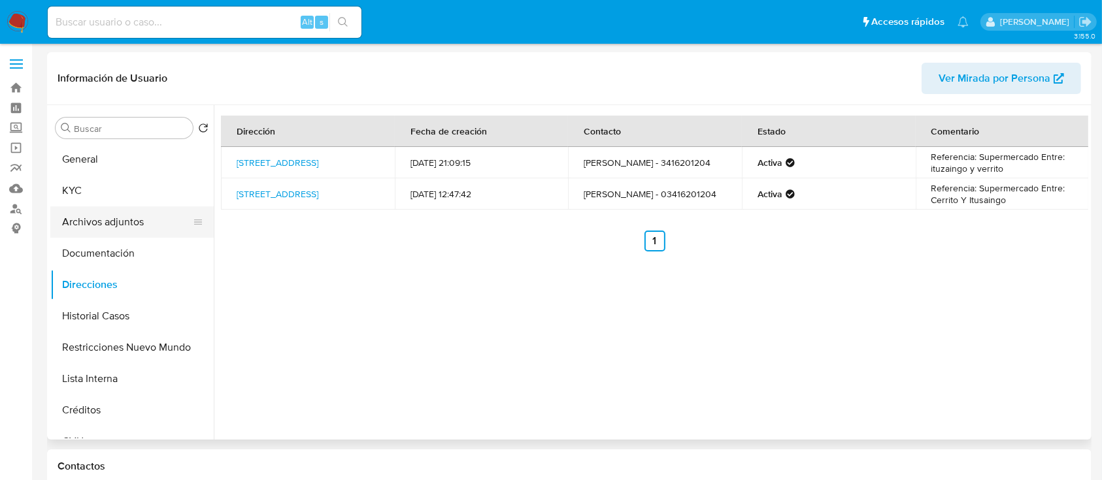
click at [133, 219] on button "Archivos adjuntos" at bounding box center [126, 221] width 153 height 31
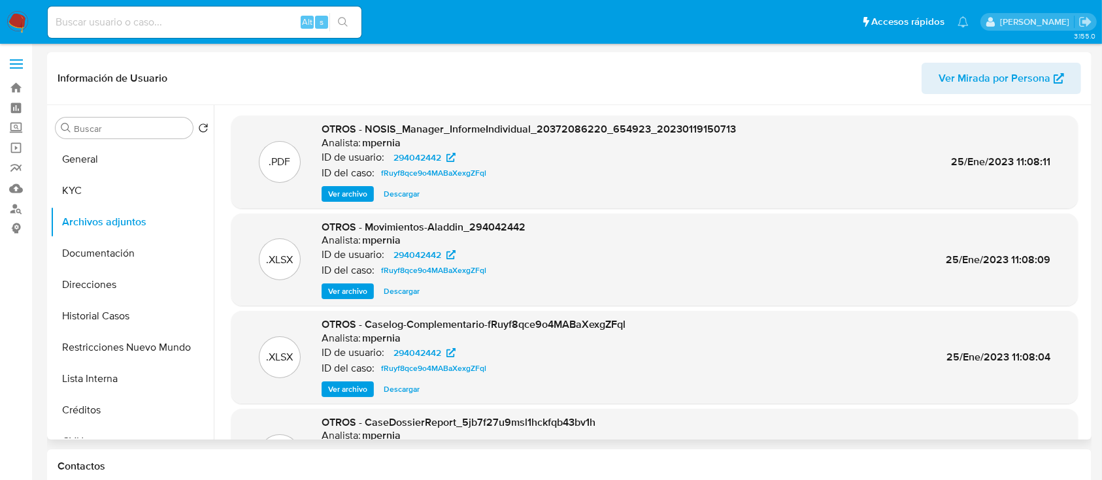
scroll to position [87, 0]
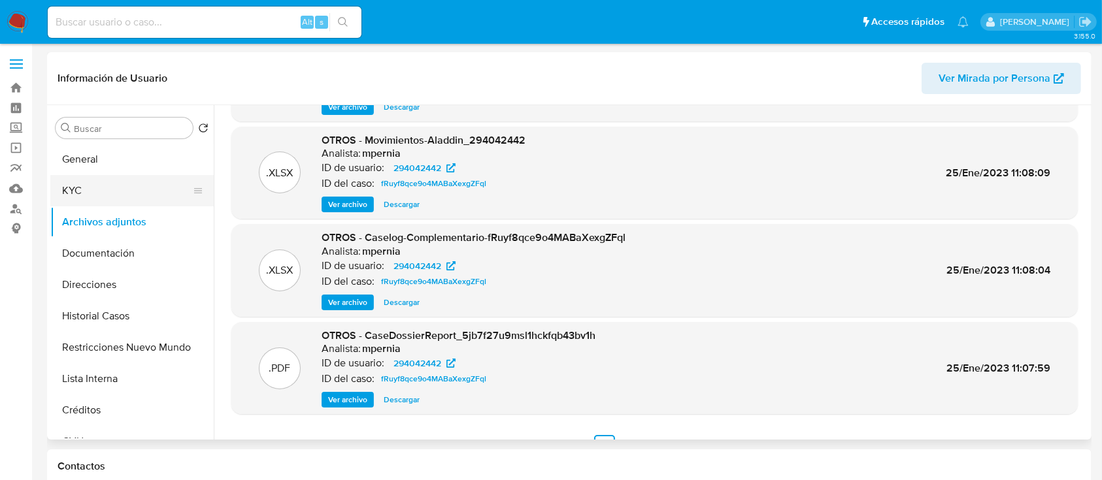
click at [129, 186] on button "KYC" at bounding box center [126, 190] width 153 height 31
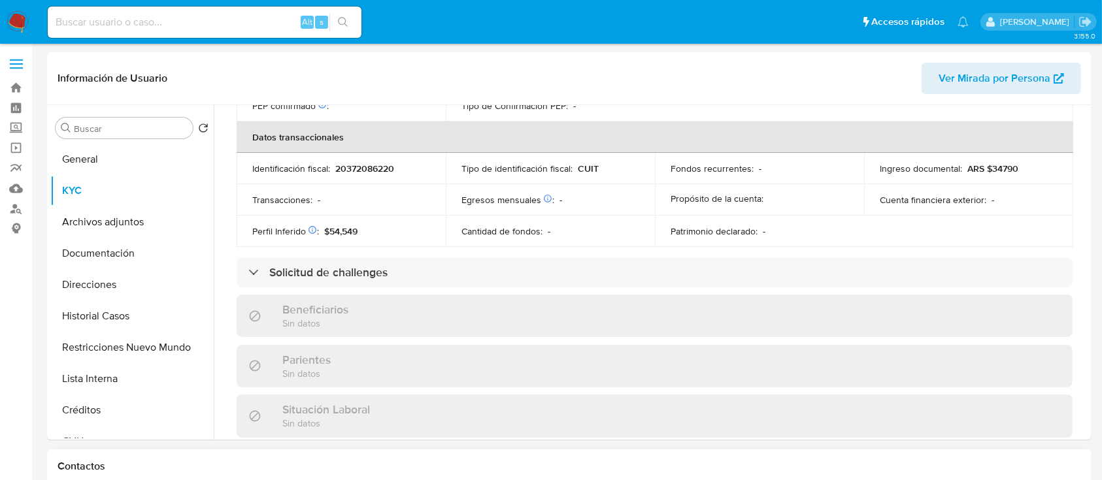
scroll to position [700, 0]
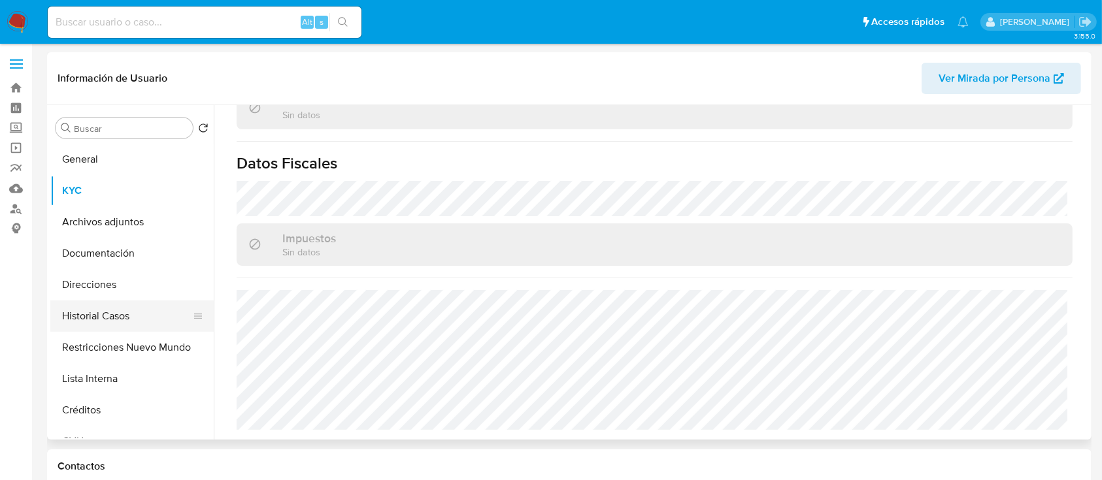
click at [132, 312] on button "Historial Casos" at bounding box center [126, 316] width 153 height 31
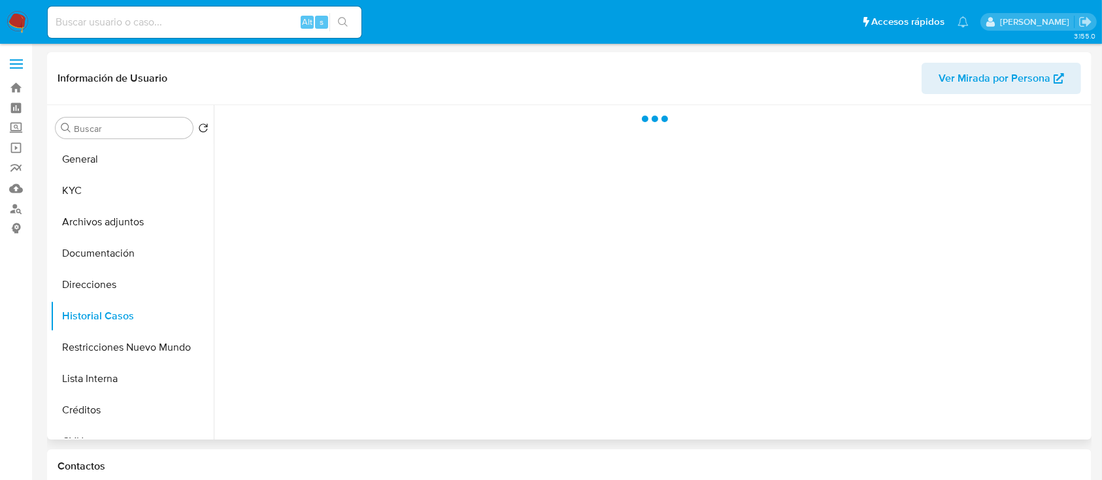
scroll to position [0, 0]
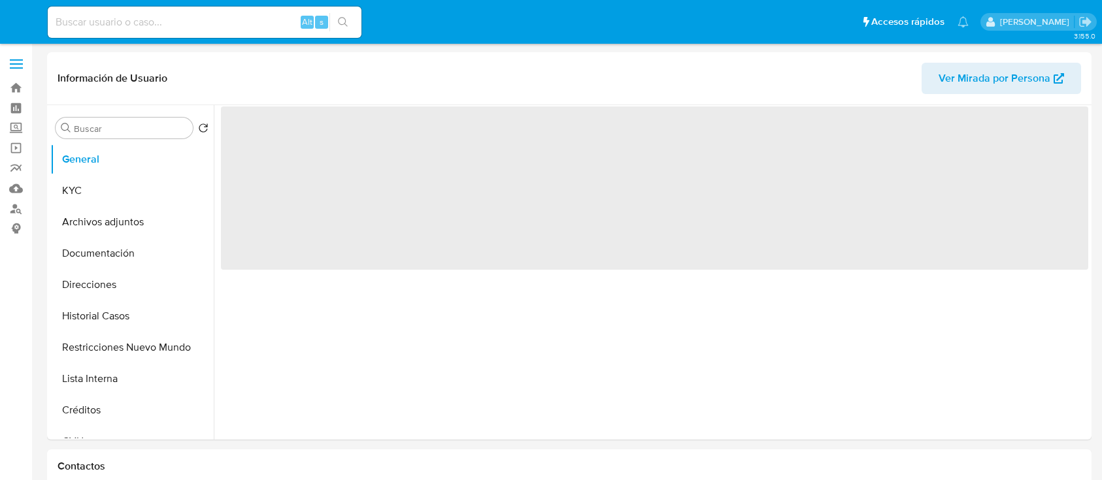
select select "10"
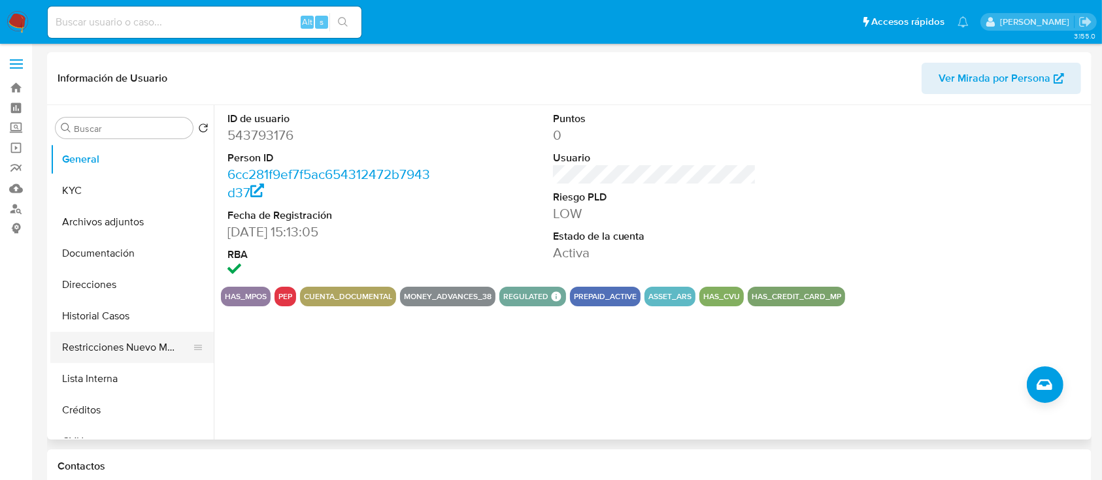
click at [139, 342] on button "Restricciones Nuevo Mundo" at bounding box center [126, 347] width 153 height 31
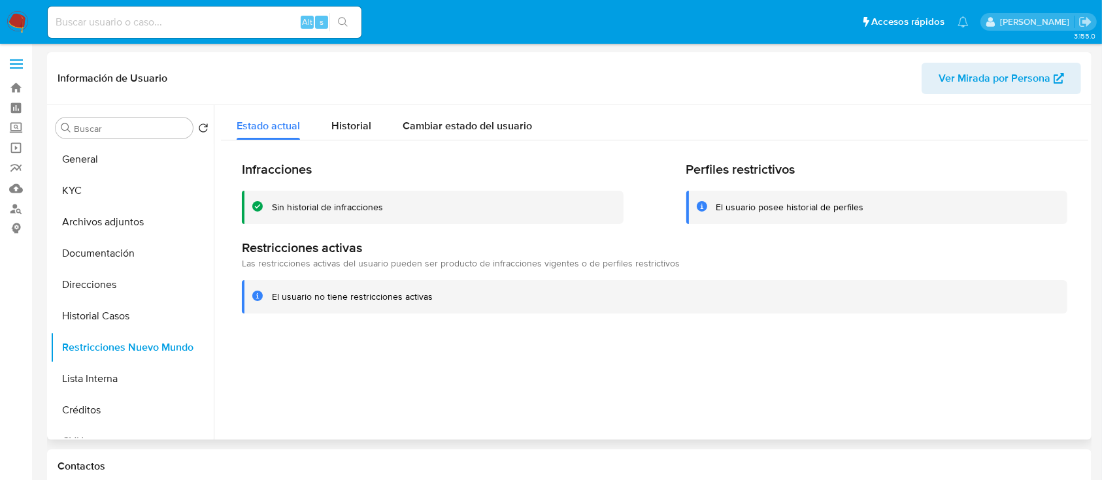
drag, startPoint x: 152, startPoint y: 189, endPoint x: 220, endPoint y: 232, distance: 80.5
click at [151, 191] on button "KYC" at bounding box center [131, 190] width 163 height 31
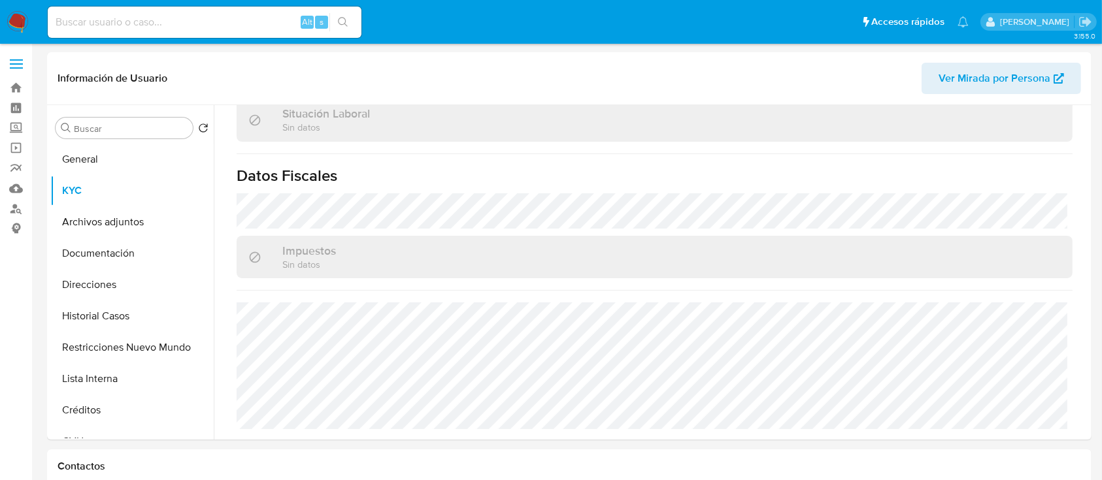
scroll to position [675, 0]
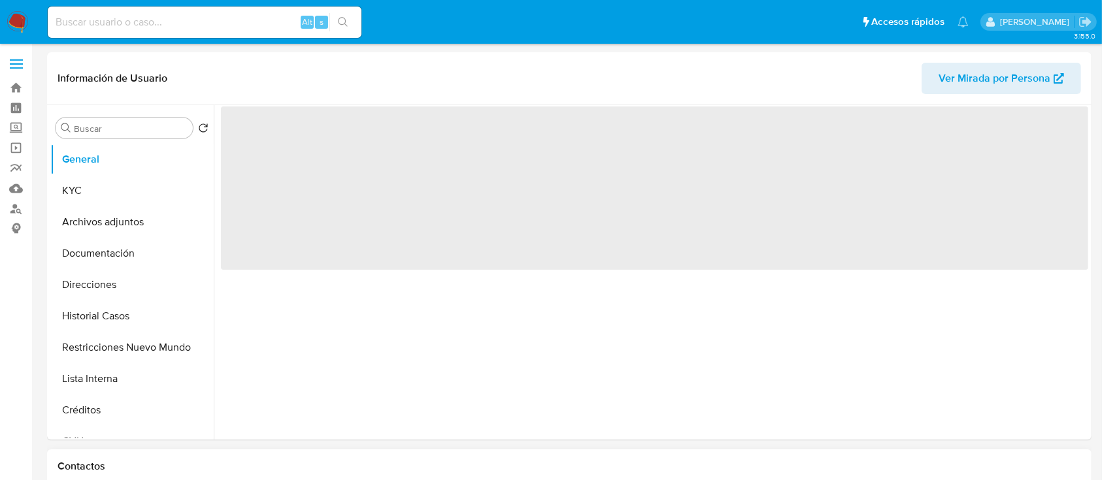
scroll to position [174, 0]
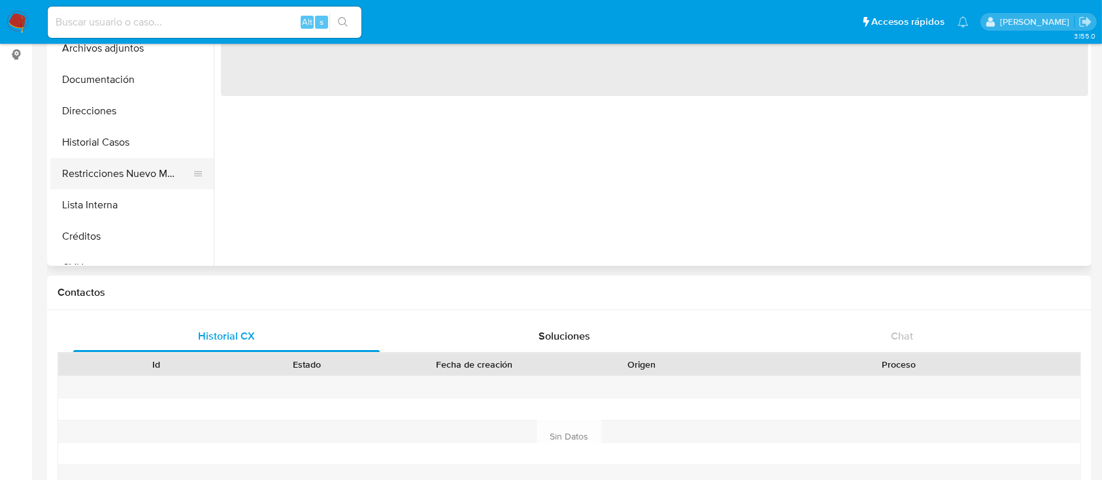
click at [143, 180] on button "Restricciones Nuevo Mundo" at bounding box center [126, 173] width 153 height 31
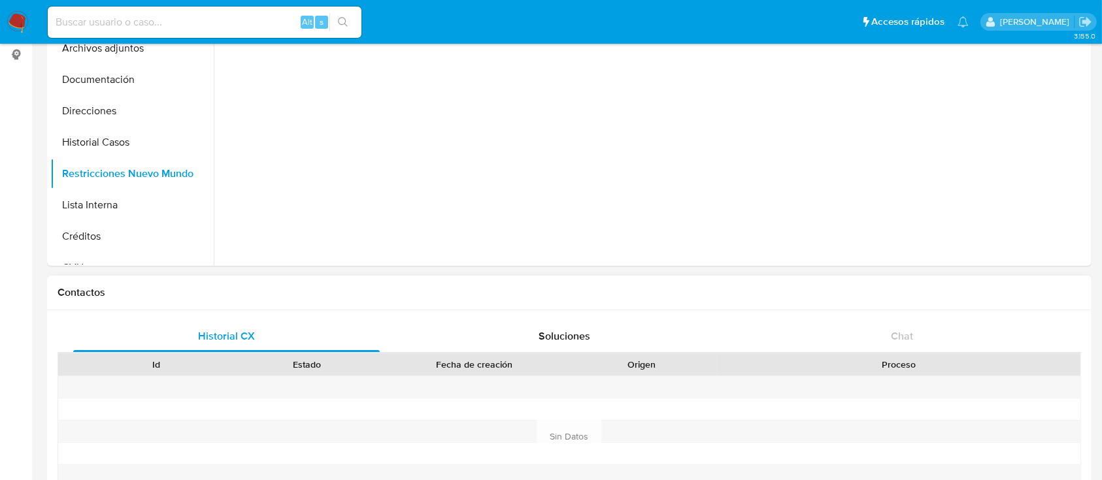
scroll to position [87, 0]
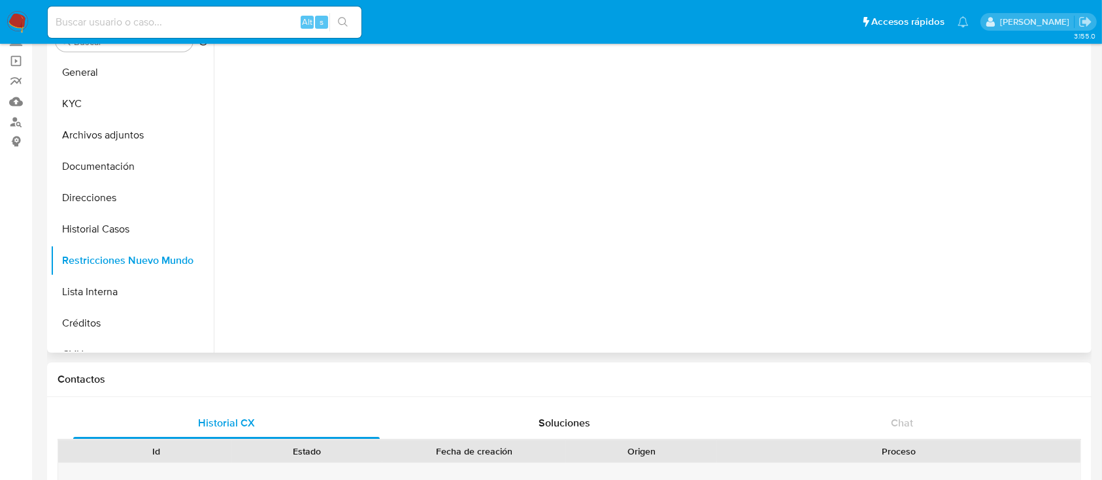
select select "10"
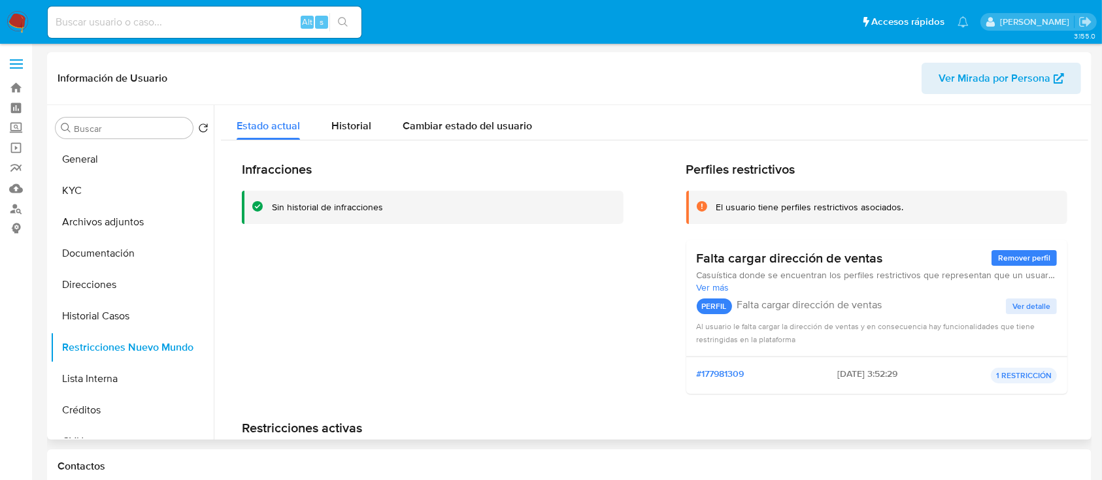
click at [986, 85] on span "Ver Mirada por Persona" at bounding box center [994, 78] width 112 height 31
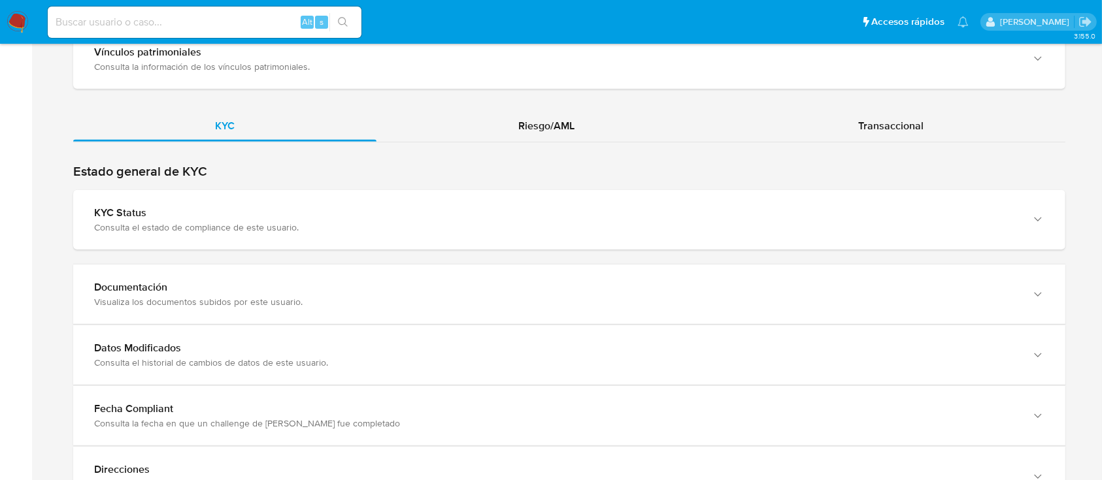
scroll to position [1213, 0]
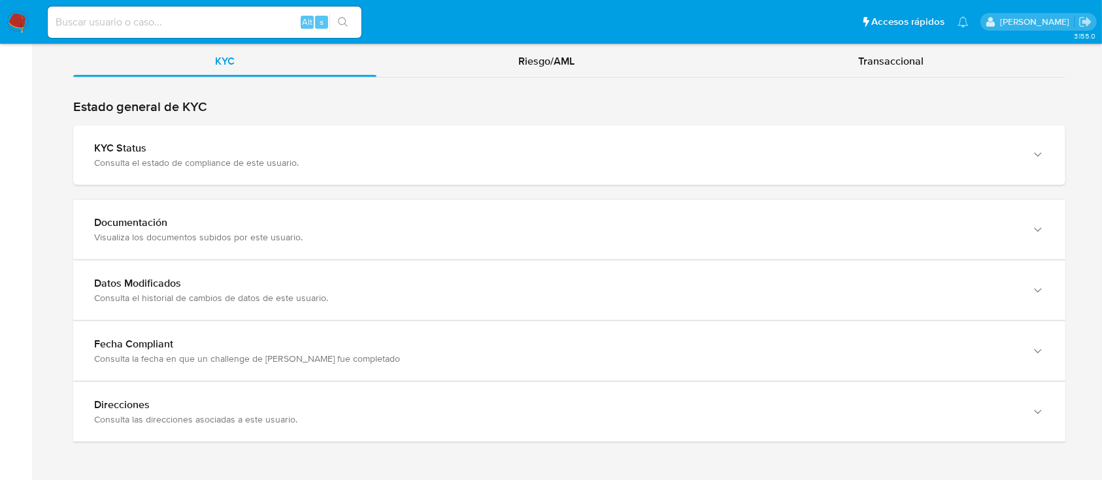
click at [555, 88] on div "KYC Riesgo/AML Transaccional" at bounding box center [569, 244] width 992 height 397
drag, startPoint x: 559, startPoint y: 59, endPoint x: 559, endPoint y: 71, distance: 11.1
click at [559, 59] on span "Riesgo/AML" at bounding box center [546, 61] width 56 height 15
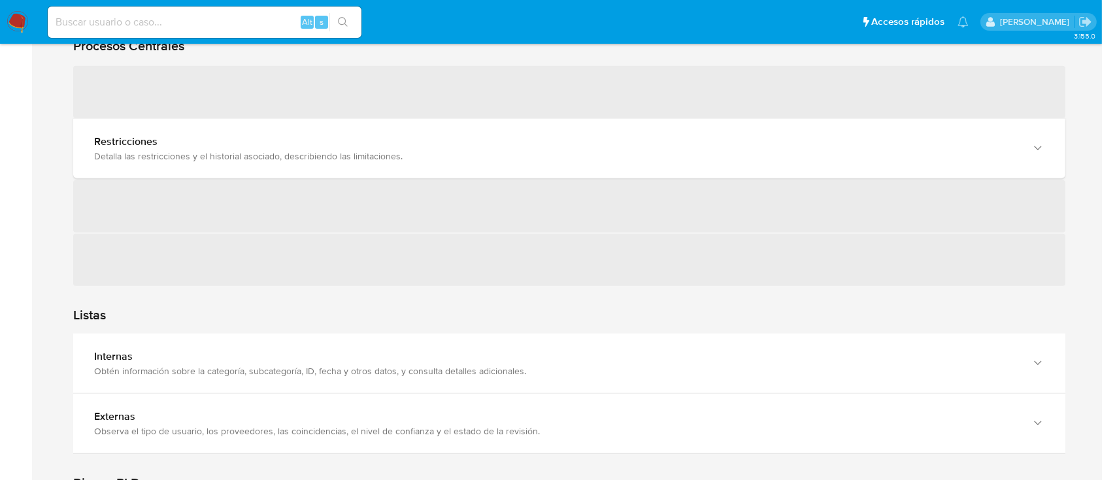
scroll to position [1300, 0]
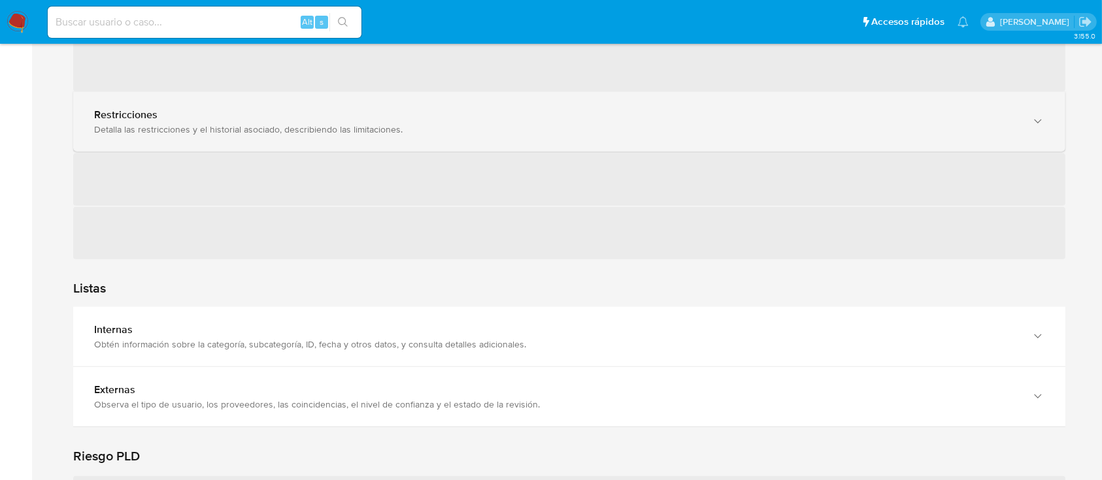
click at [225, 136] on div "Restricciones Detalla las restricciones y el historial asociado, describiendo l…" at bounding box center [569, 121] width 992 height 59
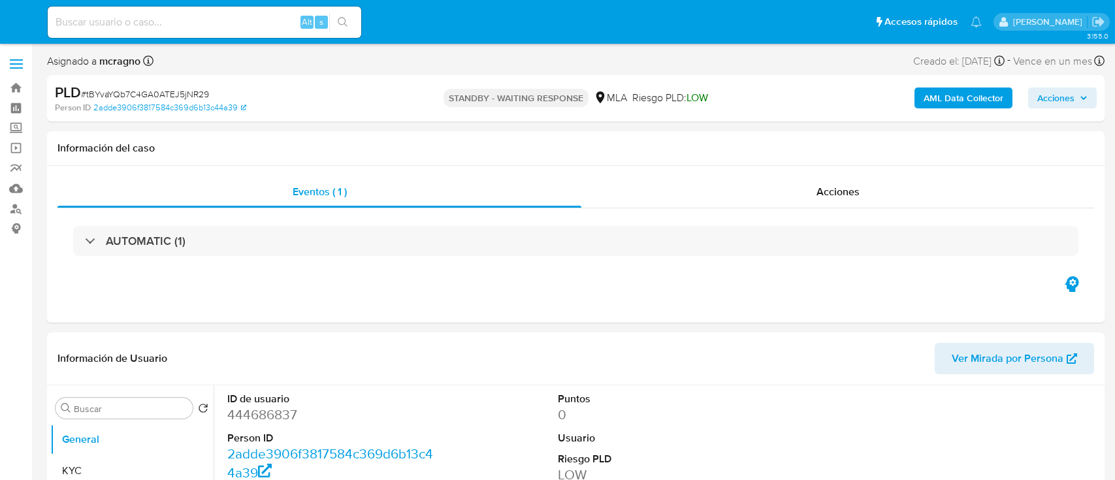
select select "10"
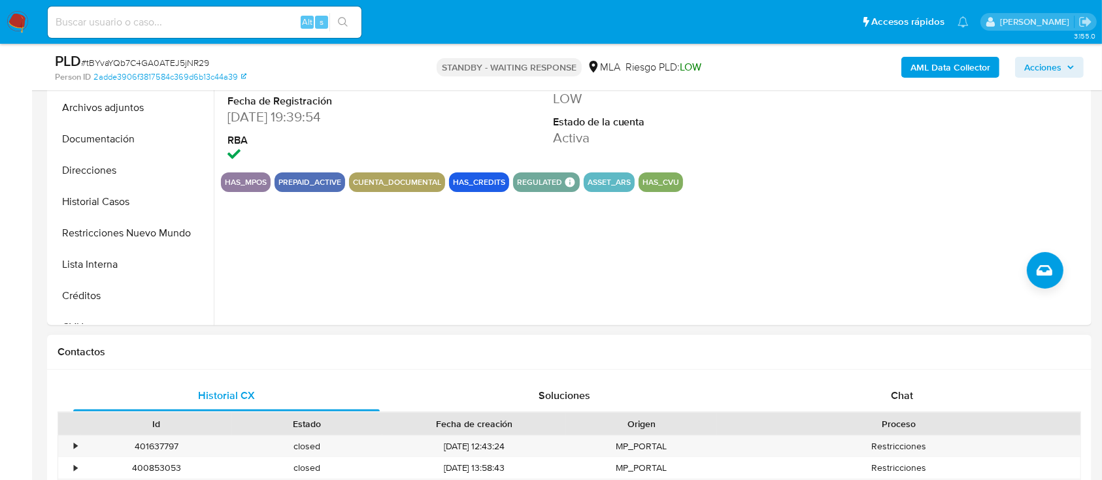
drag, startPoint x: 930, startPoint y: 387, endPoint x: 873, endPoint y: 364, distance: 61.3
click at [930, 387] on div "Chat" at bounding box center [902, 395] width 306 height 31
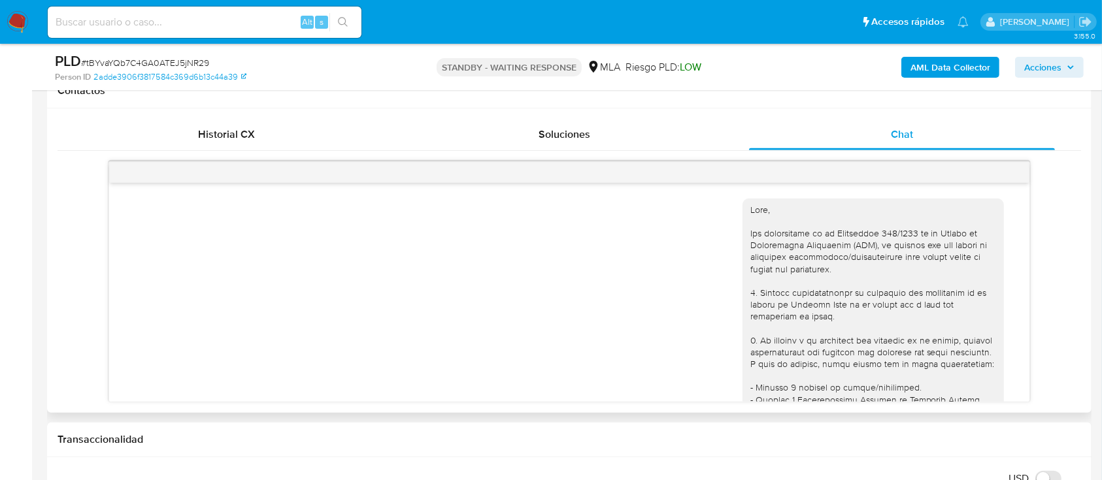
scroll to position [1087, 0]
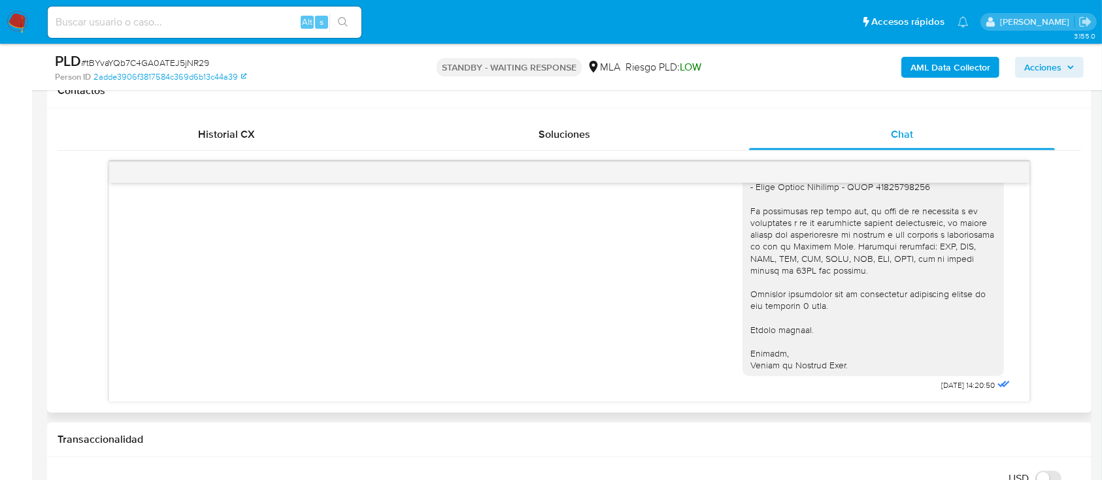
click at [270, 112] on div "Historial CX Soluciones Chat Id Estado Fecha de creación Origen Proceso • 40163…" at bounding box center [569, 260] width 1044 height 304
click at [276, 123] on div "Historial CX" at bounding box center [226, 134] width 306 height 31
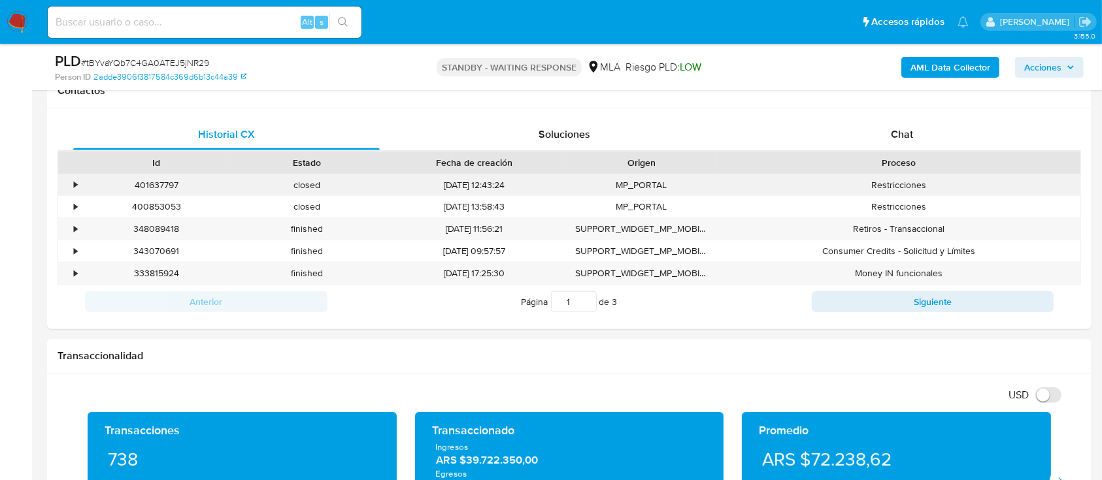
click at [163, 180] on div "401637797" at bounding box center [156, 185] width 151 height 22
copy div "401637797"
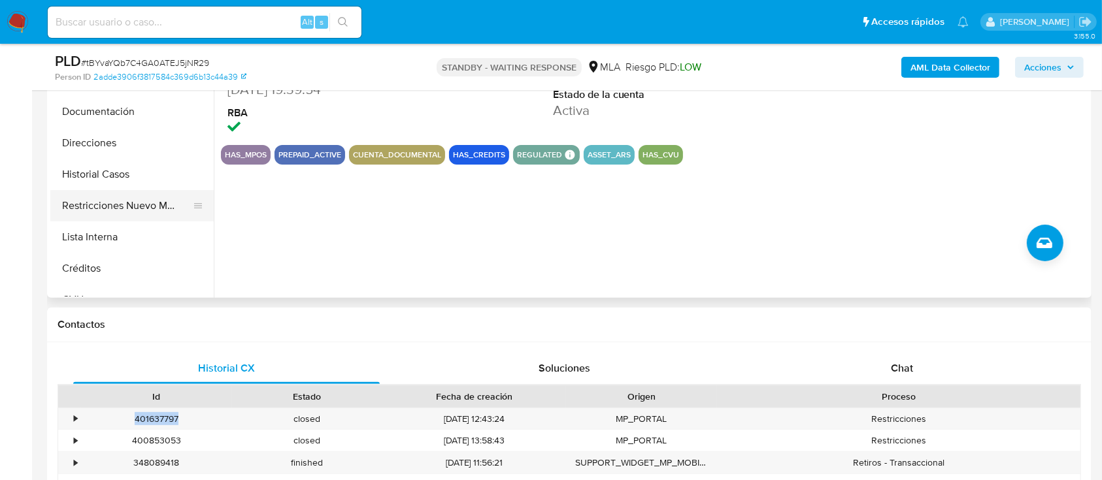
scroll to position [348, 0]
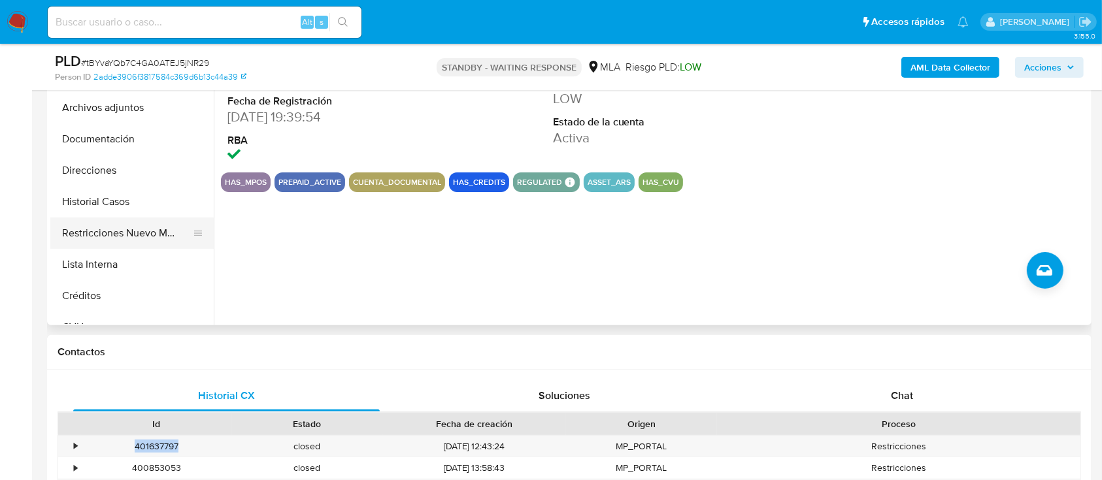
click at [155, 228] on button "Restricciones Nuevo Mundo" at bounding box center [126, 233] width 153 height 31
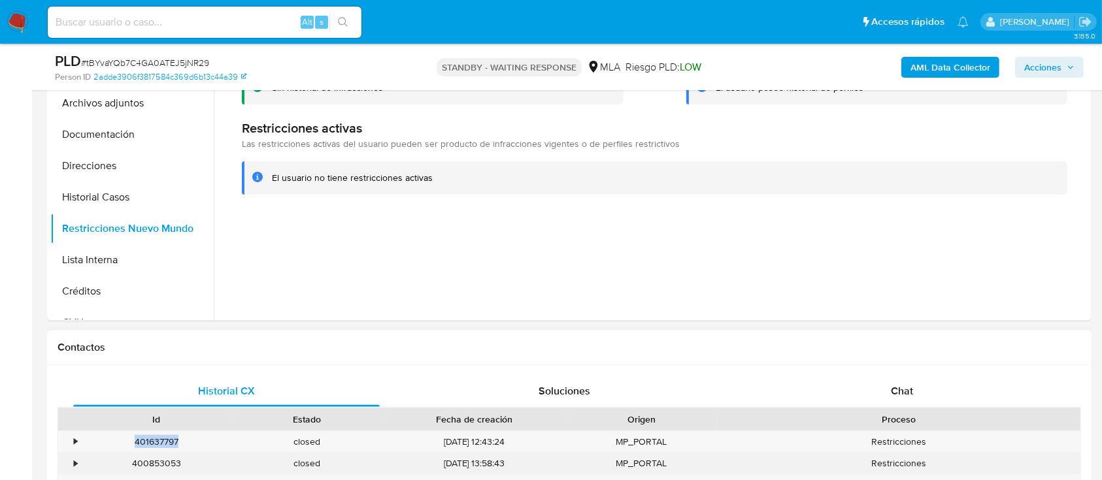
scroll to position [523, 0]
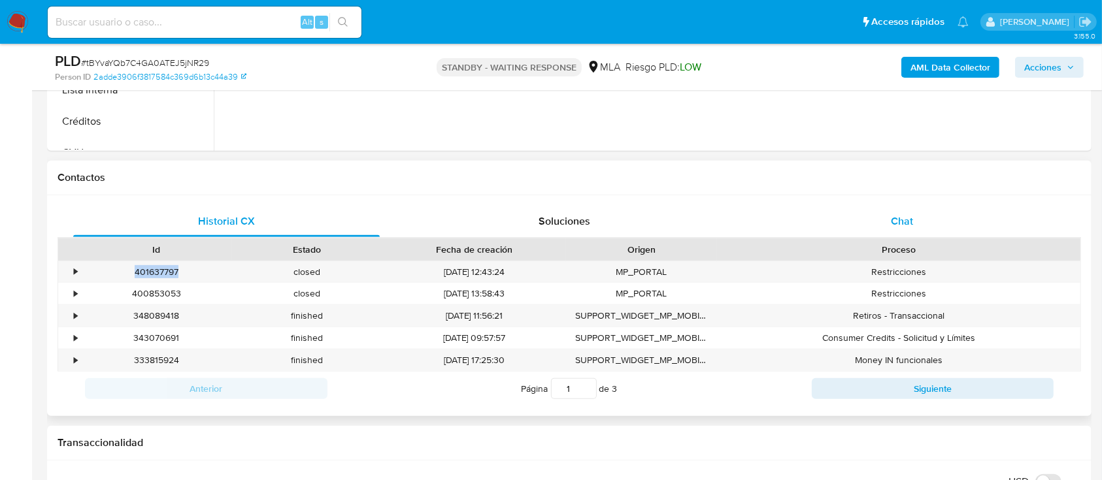
click at [934, 236] on div "Chat" at bounding box center [902, 221] width 306 height 31
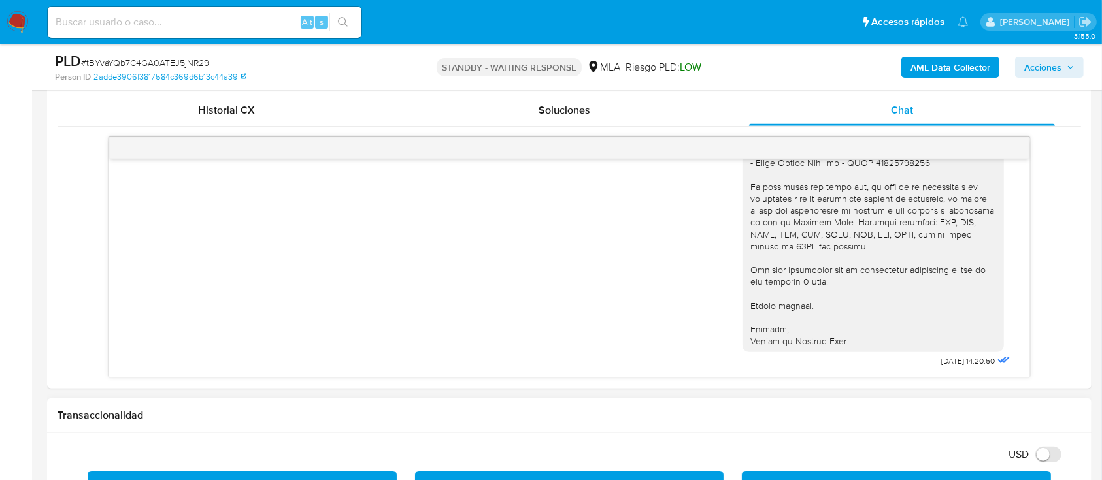
scroll to position [696, 0]
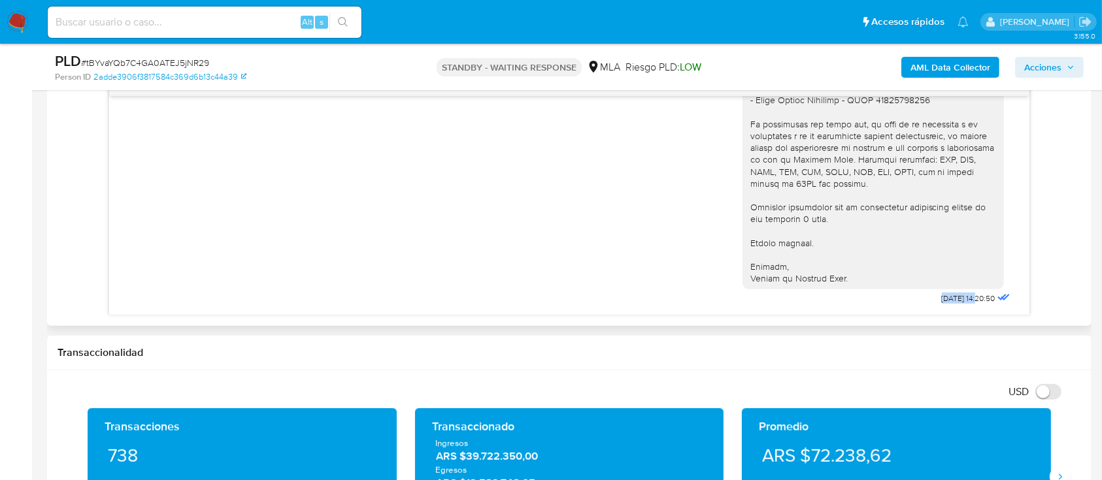
drag, startPoint x: 906, startPoint y: 299, endPoint x: 951, endPoint y: 291, distance: 45.6
click at [951, 291] on div "[DATE] 14:20:50" at bounding box center [877, 93] width 270 height 430
copy span "25/08/2025"
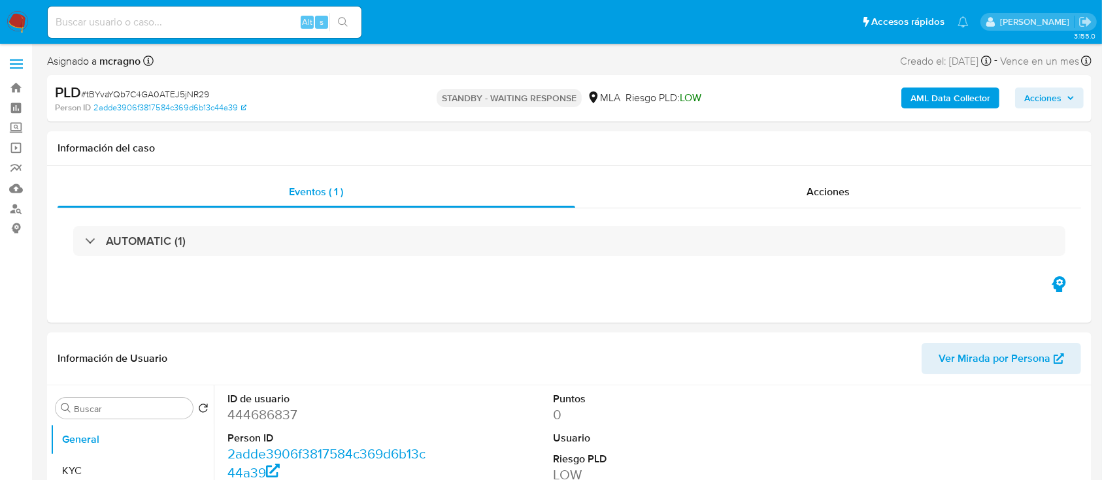
select select "10"
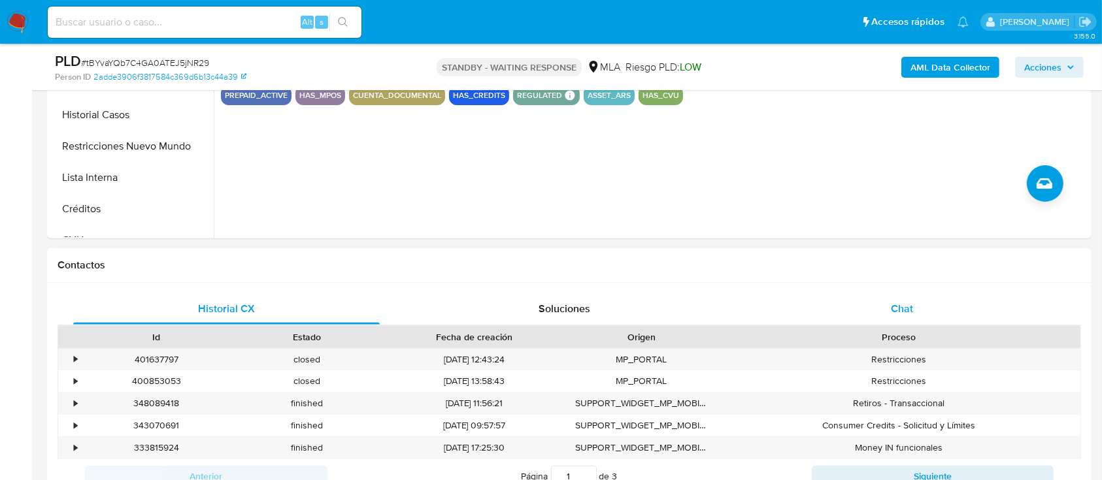
click at [941, 309] on div "Chat" at bounding box center [902, 308] width 306 height 31
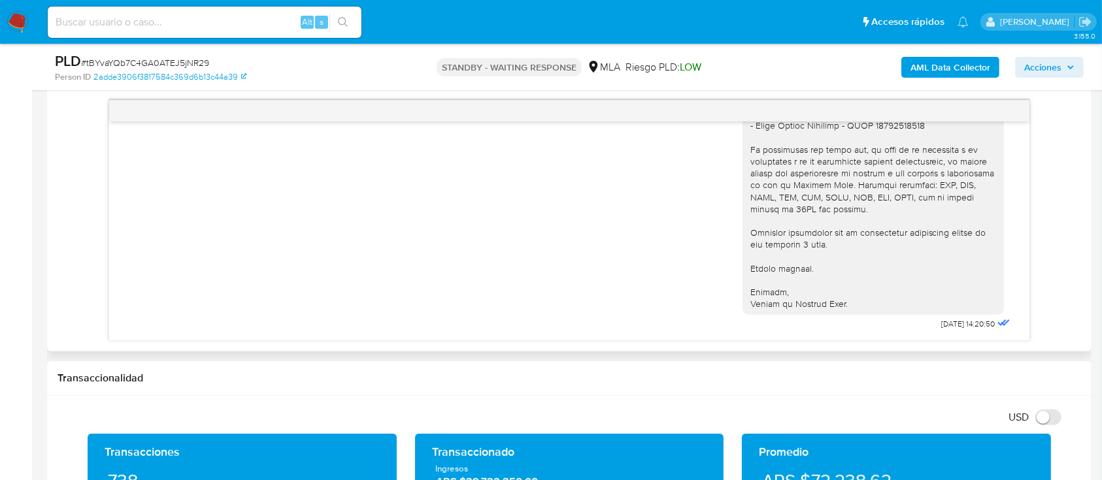
scroll to position [610, 0]
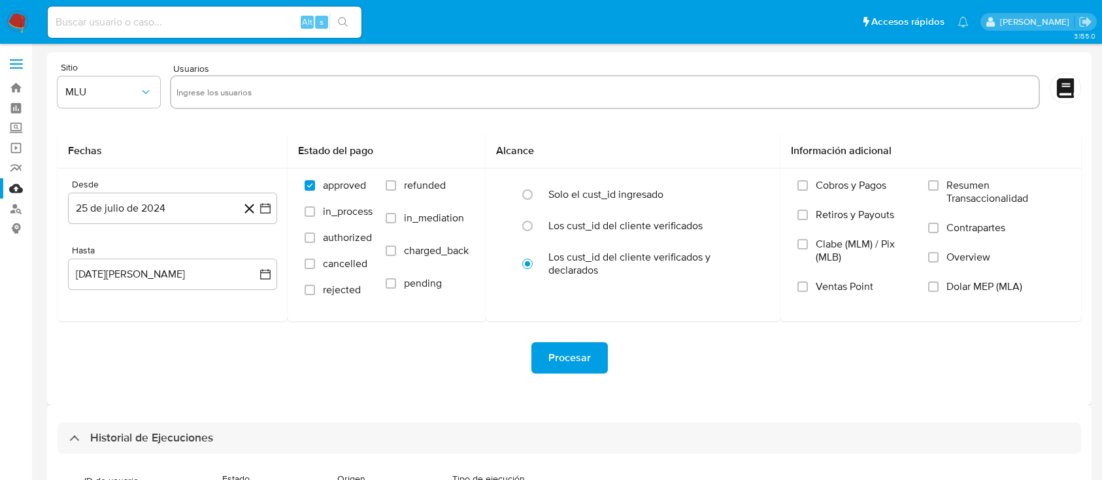
select select "10"
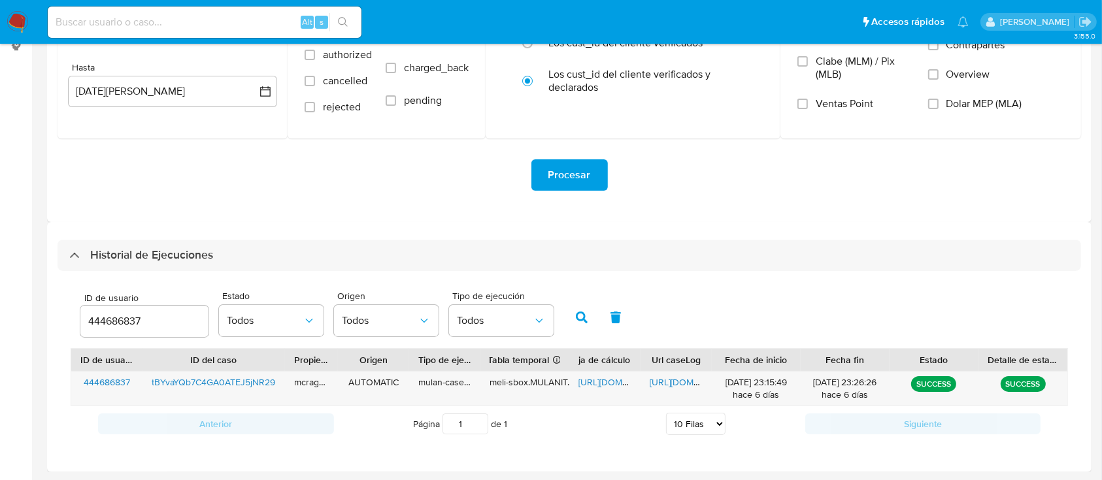
scroll to position [183, 0]
click at [118, 322] on input "444686837" at bounding box center [144, 321] width 128 height 17
drag, startPoint x: 566, startPoint y: 319, endPoint x: 608, endPoint y: 353, distance: 53.0
click at [568, 320] on button "button" at bounding box center [581, 317] width 34 height 31
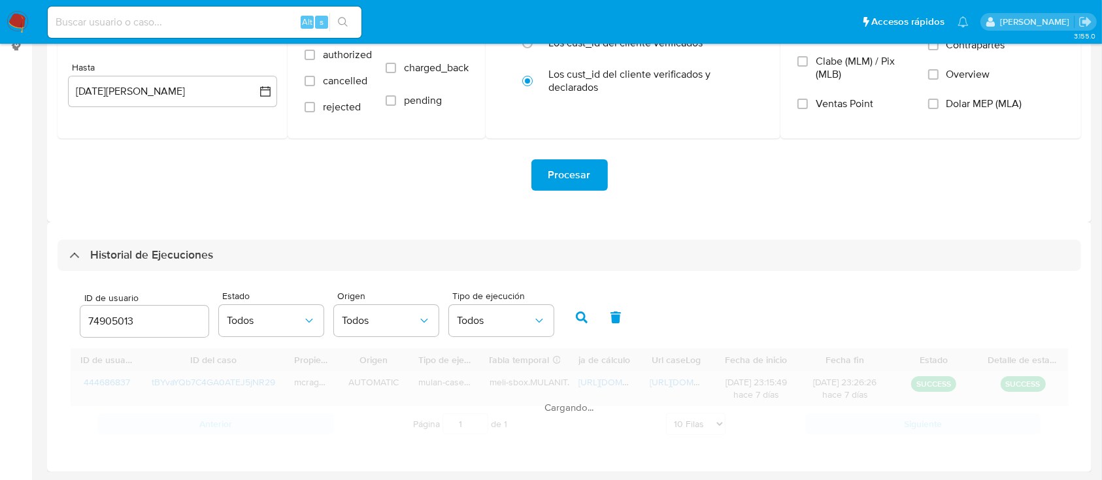
click at [617, 382] on div "ID de usuario ID del caso Propietario Origen Tipo de ejecución Tabla temporal D…" at bounding box center [569, 394] width 997 height 93
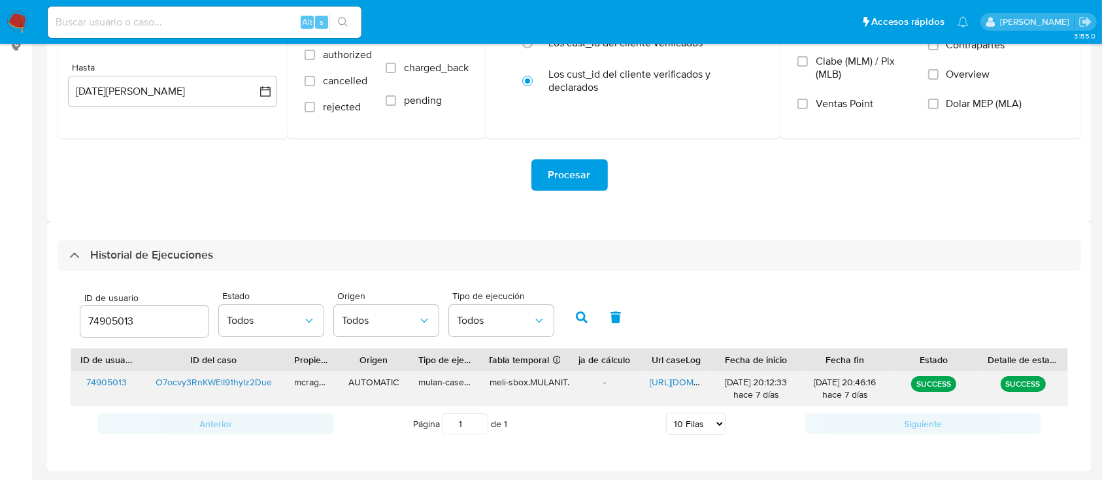
click at [686, 387] on span "https://docs.google.com/document/d/1v1NBPWStT83tNab-rEBgUvZmukeHMlIRmclaxjCDq_w…" at bounding box center [694, 382] width 90 height 13
click at [97, 329] on input "74905013" at bounding box center [144, 321] width 128 height 17
click at [97, 328] on input "74905013" at bounding box center [144, 321] width 128 height 17
click at [574, 315] on button "button" at bounding box center [581, 317] width 34 height 31
click at [622, 382] on span "https://docs.google.com/spreadsheets/d/1V23oHmOoIwz78P9chboLVdgXBWeBg54G1xRcr75…" at bounding box center [623, 382] width 90 height 13
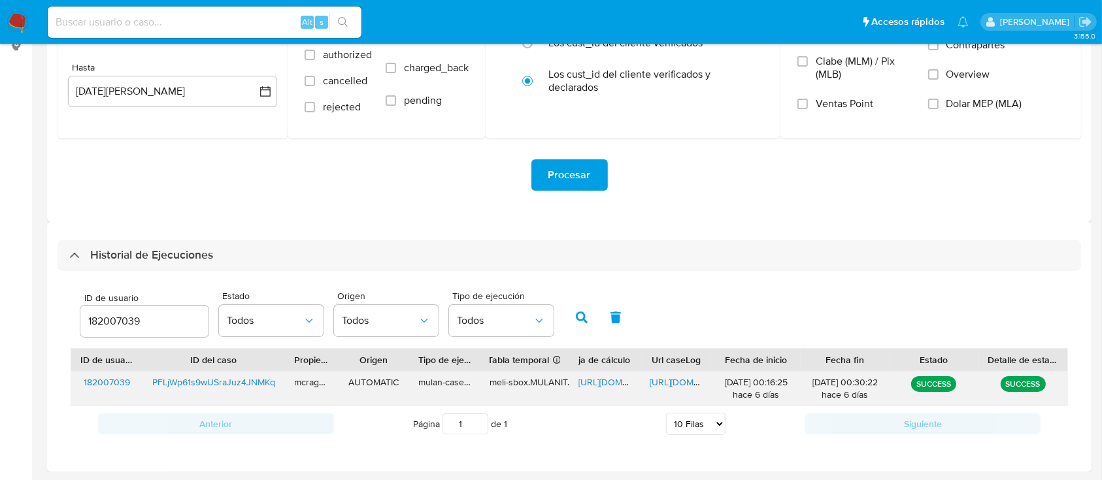
click at [666, 378] on span "https://docs.google.com/document/d/1ML9_MldXlsFZ4hl5DMqFNLML7LppDNncvhiEhU2nHaI…" at bounding box center [694, 382] width 90 height 13
click at [100, 321] on input "182007039" at bounding box center [144, 321] width 128 height 17
drag, startPoint x: 577, startPoint y: 314, endPoint x: 593, endPoint y: 385, distance: 72.9
click at [577, 315] on icon "button" at bounding box center [582, 318] width 12 height 12
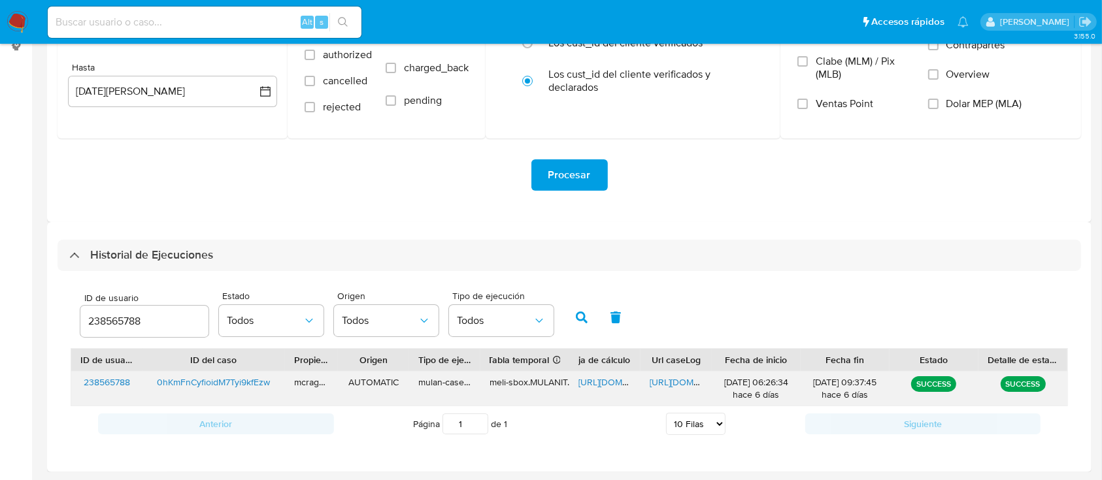
click at [602, 384] on span "https://docs.google.com/spreadsheets/d/1IWMDyxRYN40qMF0qKlECvSOFaQrS6w3s8xzch4w…" at bounding box center [623, 382] width 90 height 13
click at [684, 379] on span "https://docs.google.com/document/d/1llwJMJbTRoDO64TBYAOZc5dwg4FgtlTuRzUnNvCOYXE…" at bounding box center [694, 382] width 90 height 13
click at [120, 321] on input "238565788" at bounding box center [144, 321] width 128 height 17
click at [584, 310] on button "button" at bounding box center [581, 317] width 34 height 31
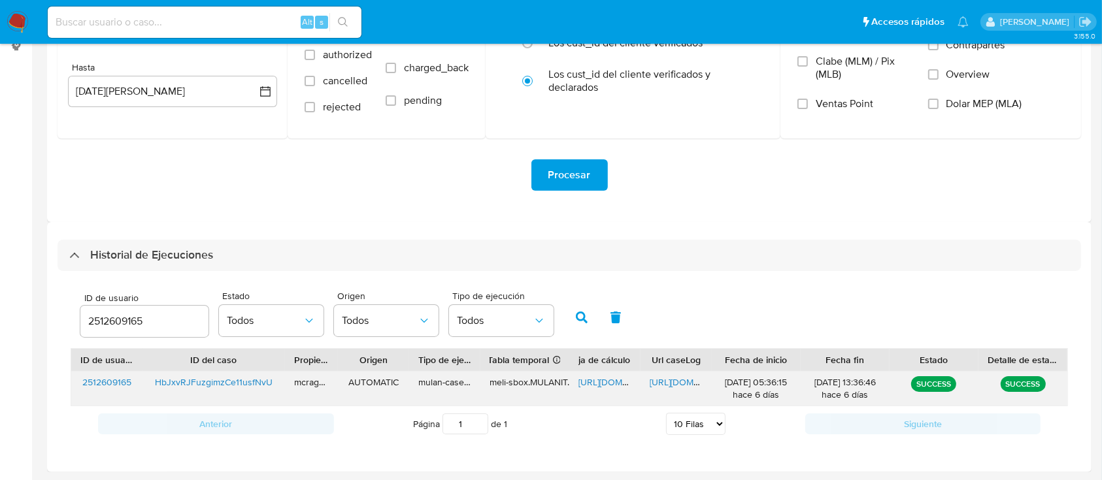
click at [604, 382] on span "https://docs.google.com/spreadsheets/d/1XSlVvhui7UJkll_ch3Z-Pse1YGHzO1e7JaGRx9A…" at bounding box center [623, 382] width 90 height 13
click at [663, 388] on span "https://docs.google.com/document/d/1xZdNjnwAgp-lxHqzFEsFB-o_QHSXmz-kT9CK5UHnP0I…" at bounding box center [694, 382] width 90 height 13
click at [116, 323] on input "2512609165" at bounding box center [144, 321] width 128 height 17
type input "2521767852"
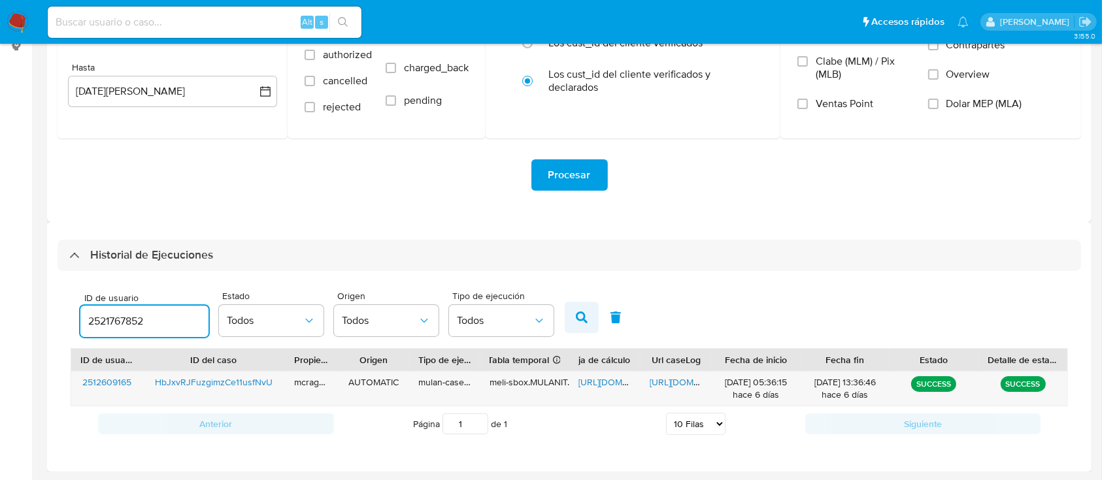
click at [581, 315] on icon "button" at bounding box center [582, 318] width 12 height 12
click at [596, 382] on span "https://docs.google.com/spreadsheets/d/15hejbYo1dgfKDYxvWpivd_Ct0WrnXMJcvXs3Vlg…" at bounding box center [623, 382] width 90 height 13
click at [667, 380] on span "https://docs.google.com/document/d/1avj46lNsRUN0ThHuxakiioJEoFZgGMBADwxkty5agEA…" at bounding box center [694, 382] width 90 height 13
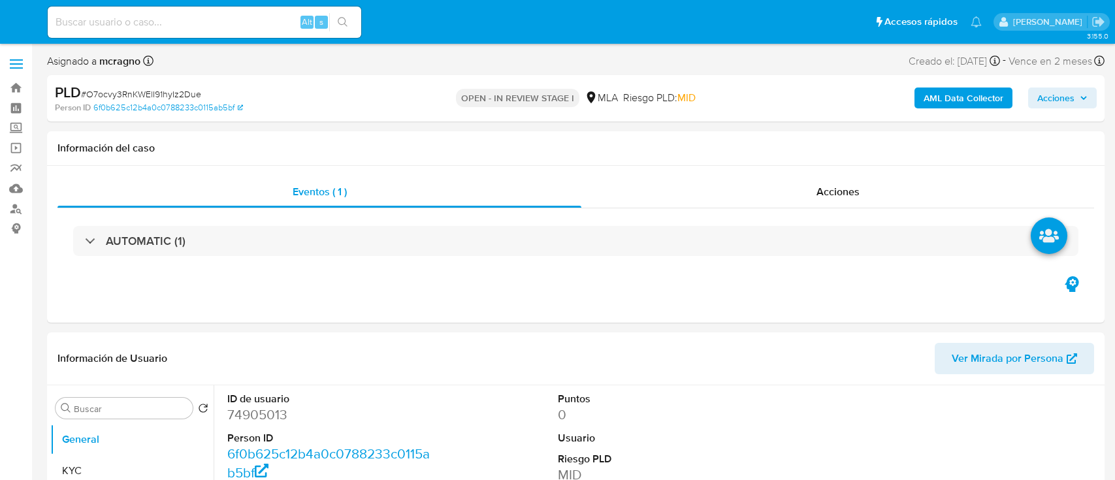
select select "10"
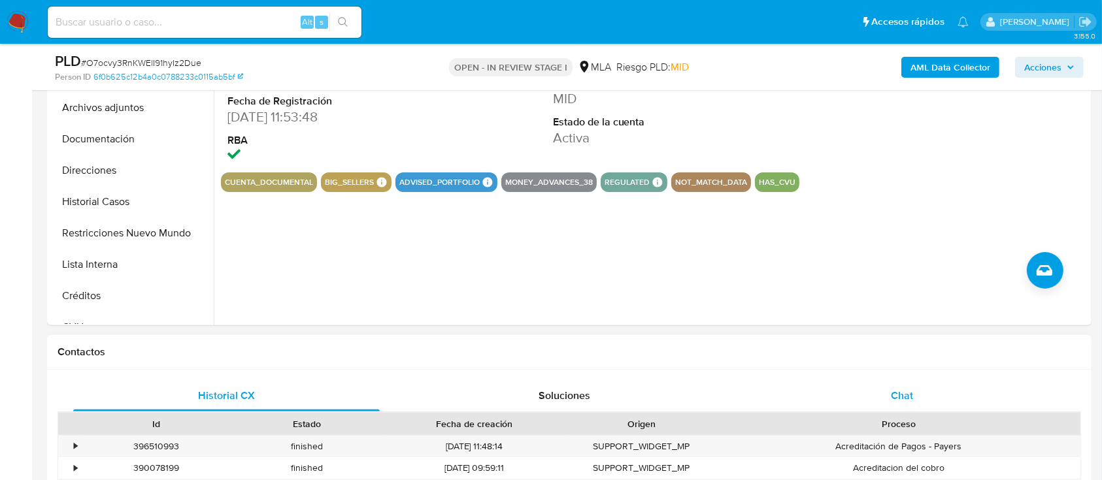
click at [975, 409] on div "Chat" at bounding box center [902, 395] width 306 height 31
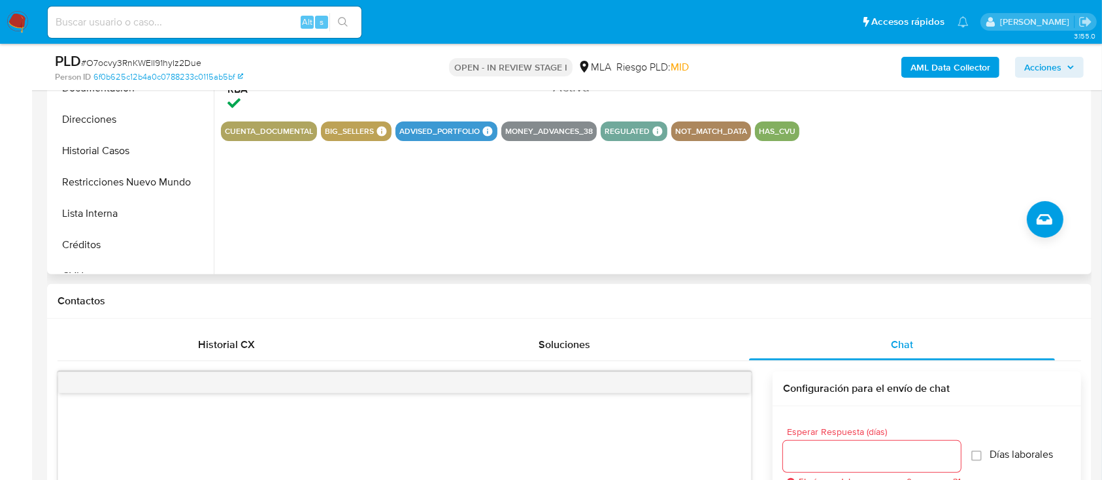
scroll to position [87, 0]
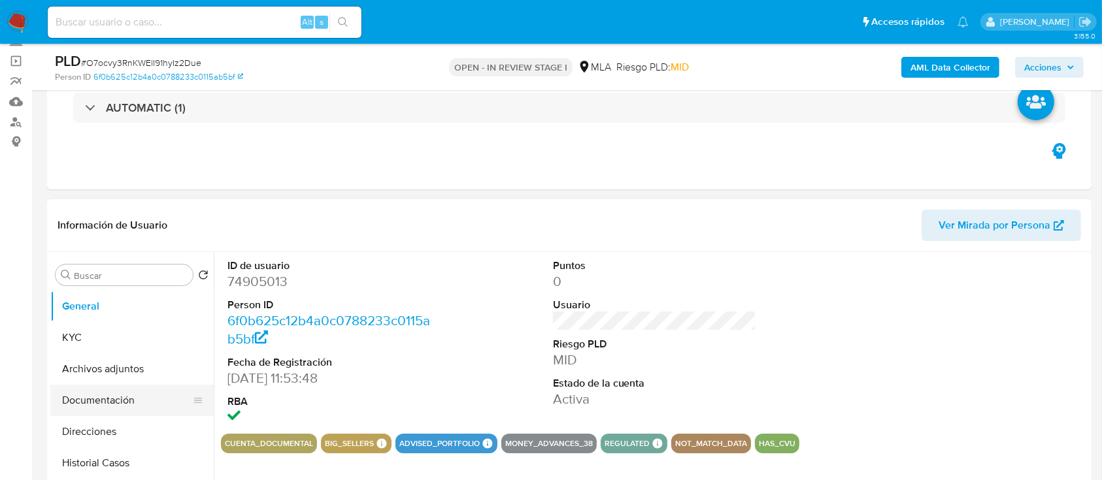
drag, startPoint x: 129, startPoint y: 405, endPoint x: 131, endPoint y: 389, distance: 15.8
click at [129, 405] on button "Documentación" at bounding box center [126, 400] width 153 height 31
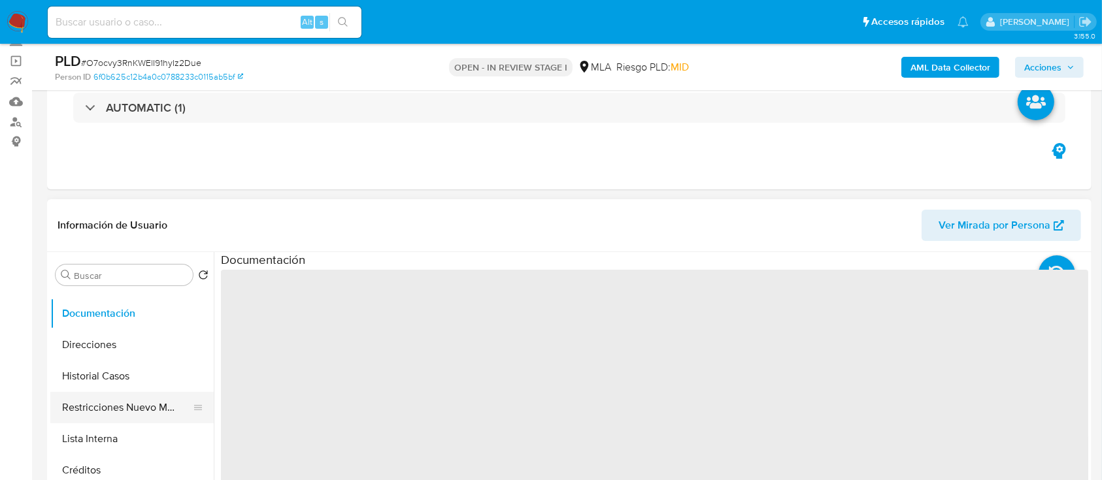
scroll to position [0, 0]
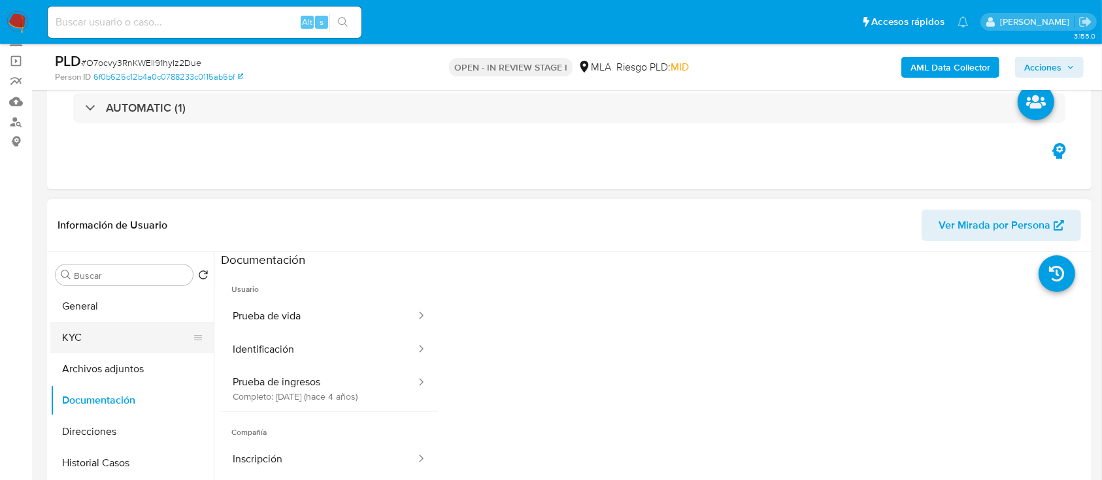
click at [122, 342] on button "KYC" at bounding box center [126, 337] width 153 height 31
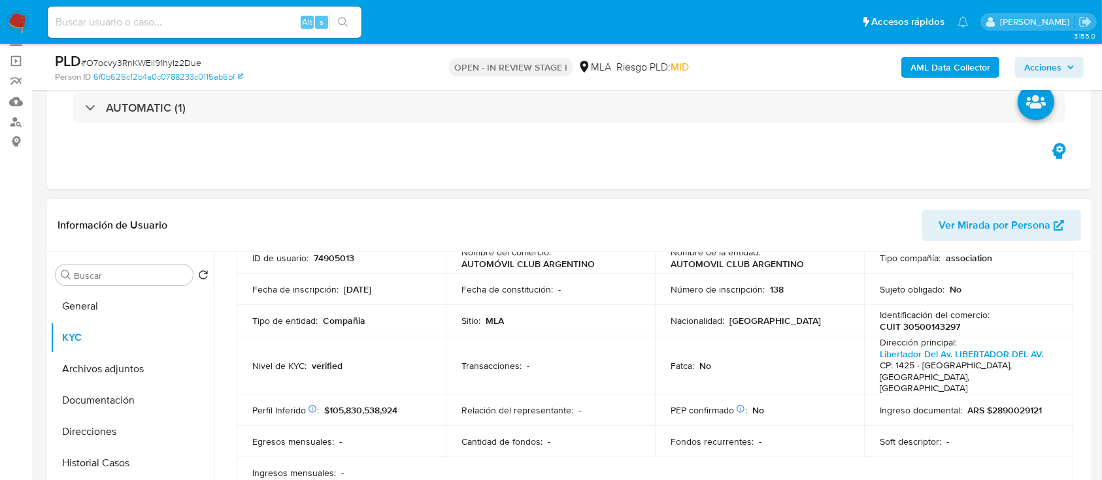
scroll to position [87, 0]
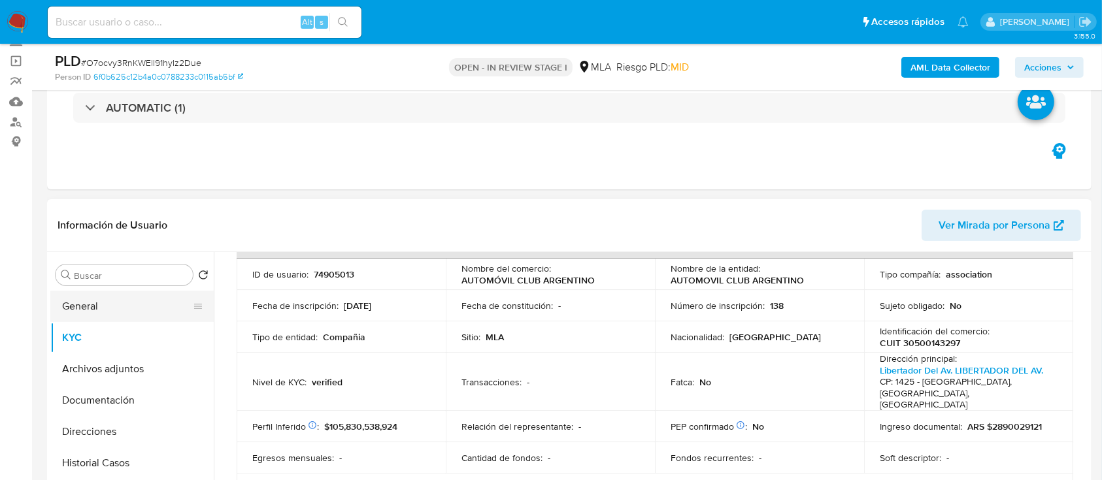
click at [146, 306] on button "General" at bounding box center [126, 306] width 153 height 31
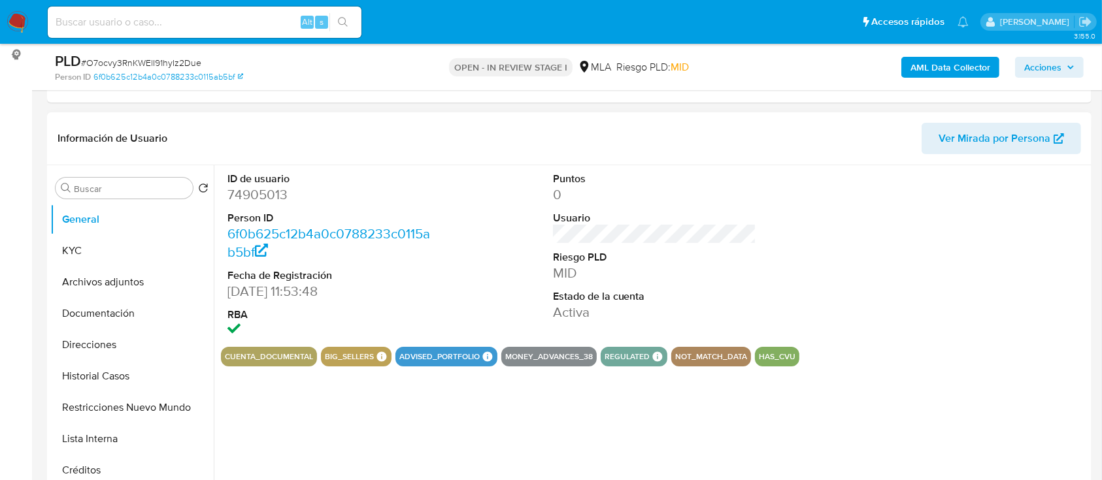
scroll to position [261, 0]
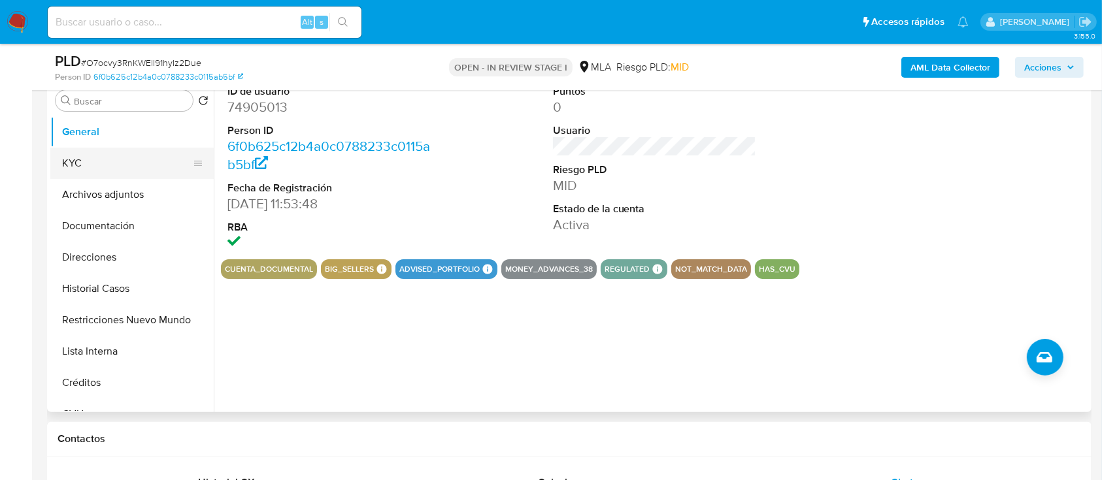
click at [134, 174] on button "KYC" at bounding box center [126, 163] width 153 height 31
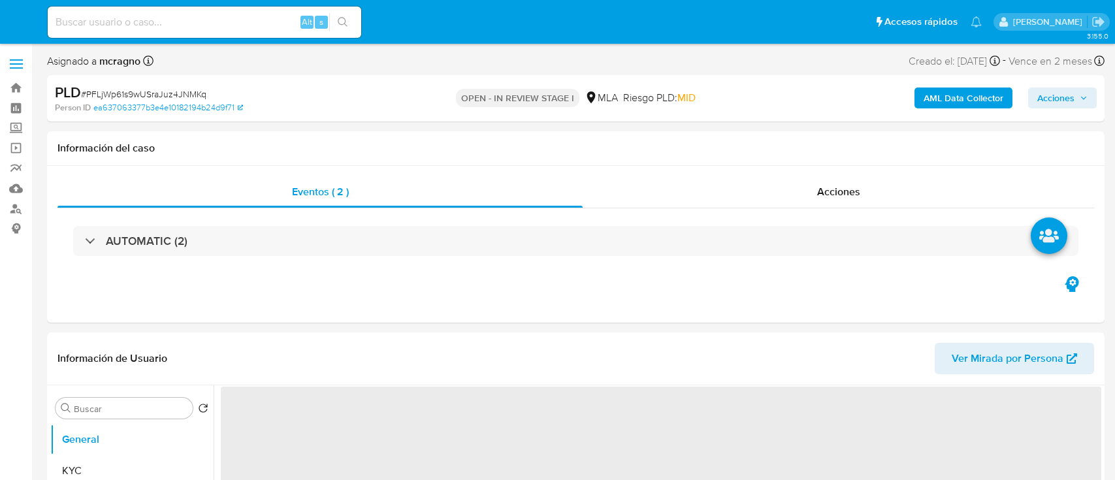
select select "10"
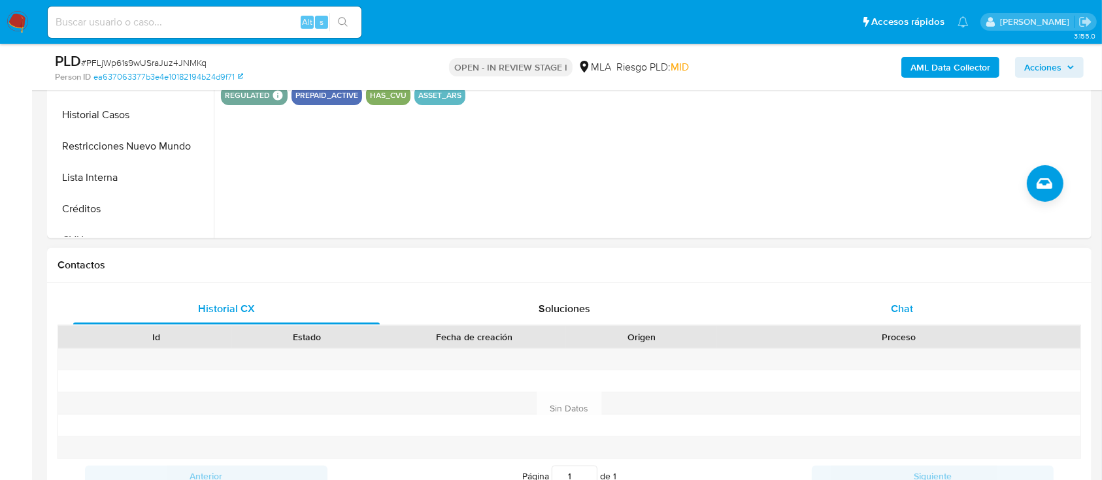
click at [949, 312] on div "Chat" at bounding box center [902, 308] width 306 height 31
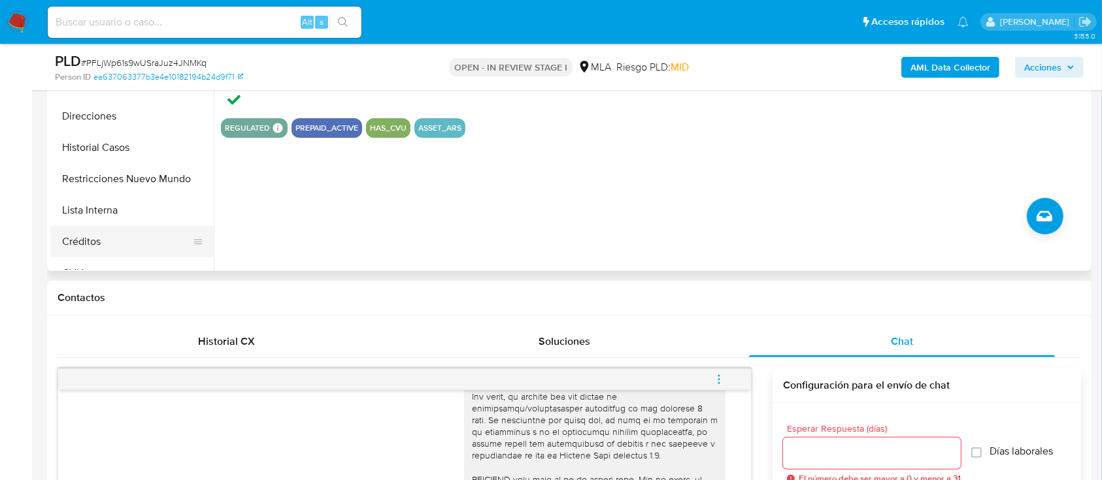
scroll to position [348, 0]
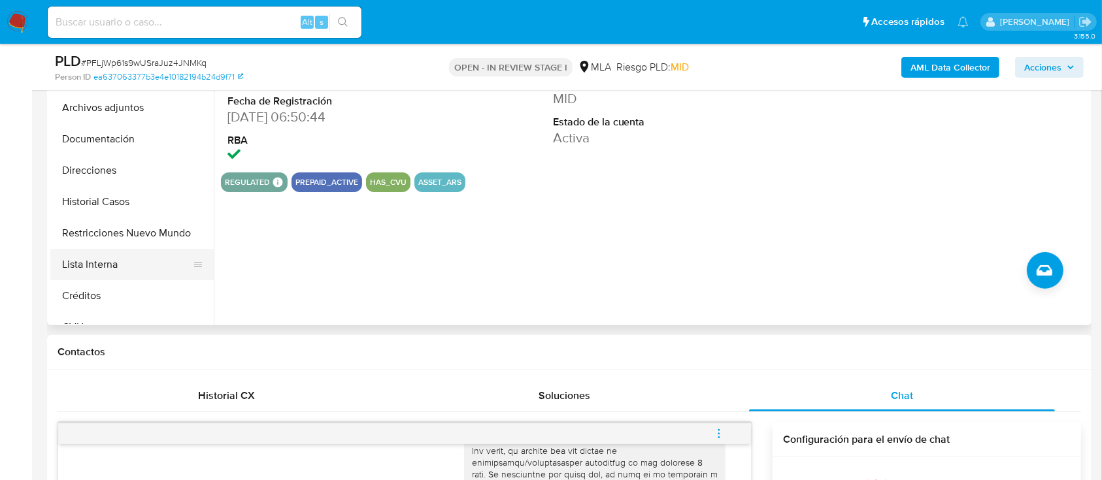
click at [129, 250] on button "Lista Interna" at bounding box center [126, 264] width 153 height 31
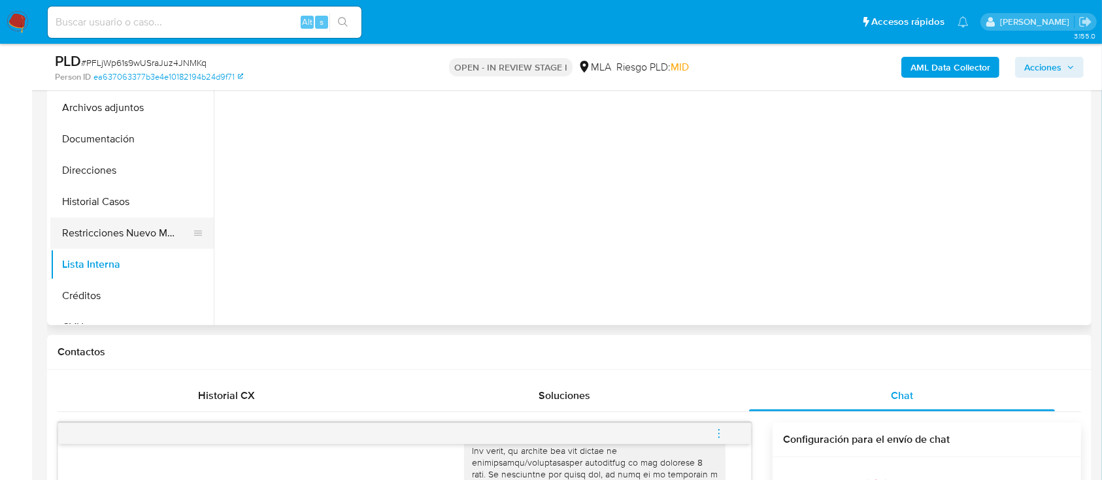
click at [123, 227] on button "Restricciones Nuevo Mundo" at bounding box center [126, 233] width 153 height 31
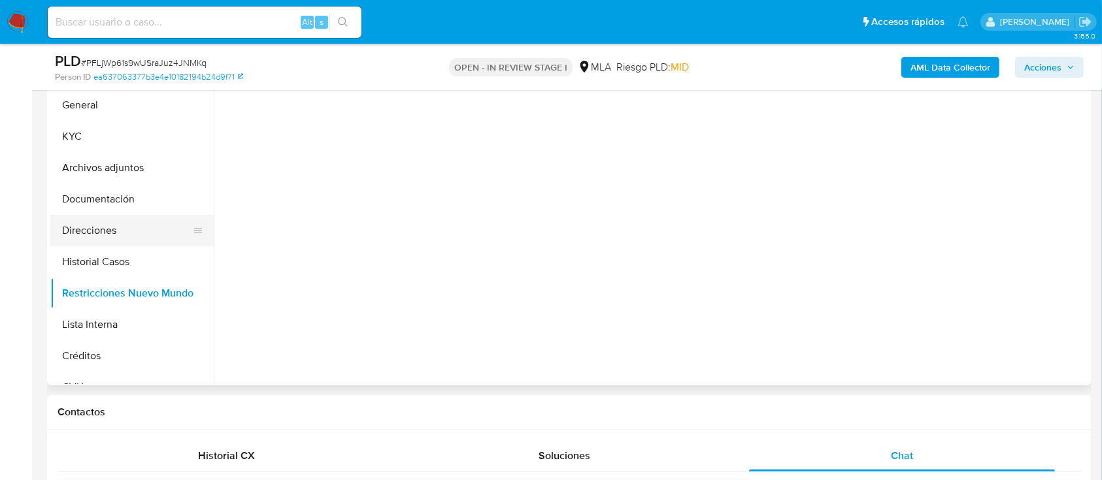
scroll to position [261, 0]
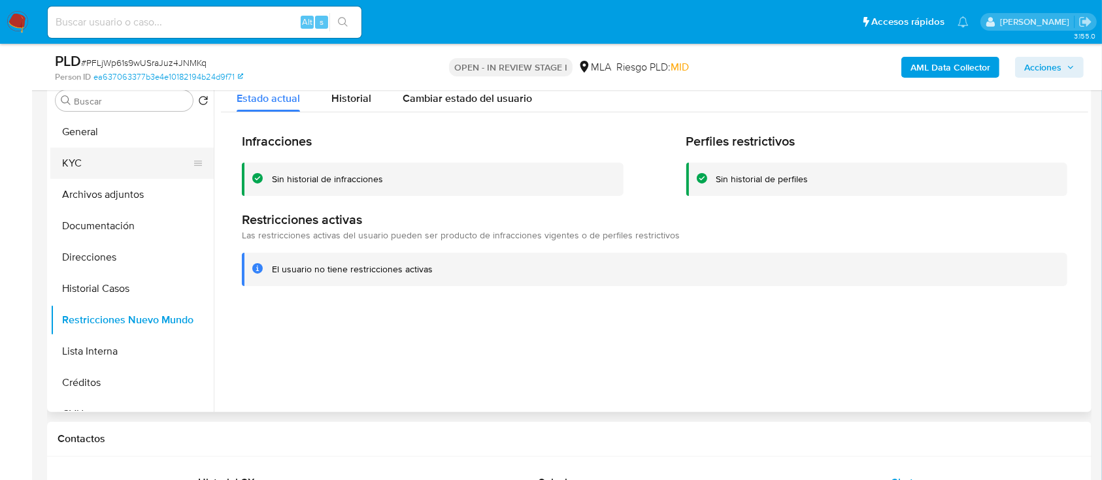
click at [115, 165] on button "KYC" at bounding box center [126, 163] width 153 height 31
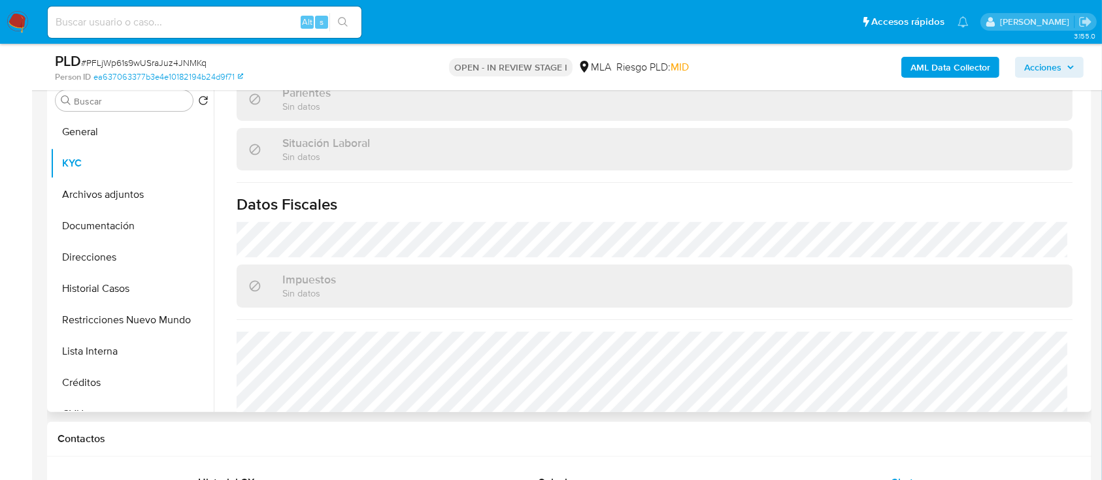
scroll to position [691, 0]
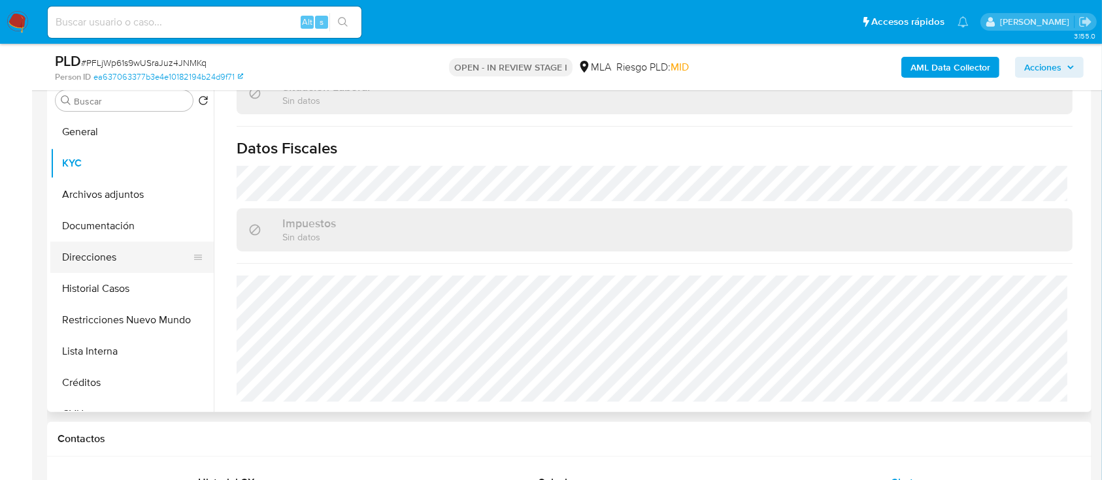
click at [108, 259] on button "Direcciones" at bounding box center [126, 257] width 153 height 31
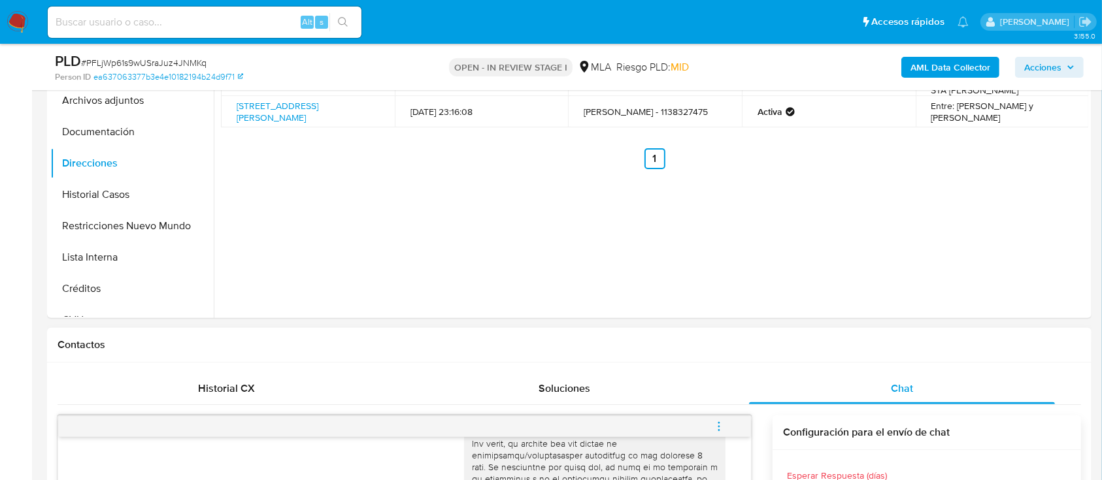
scroll to position [784, 0]
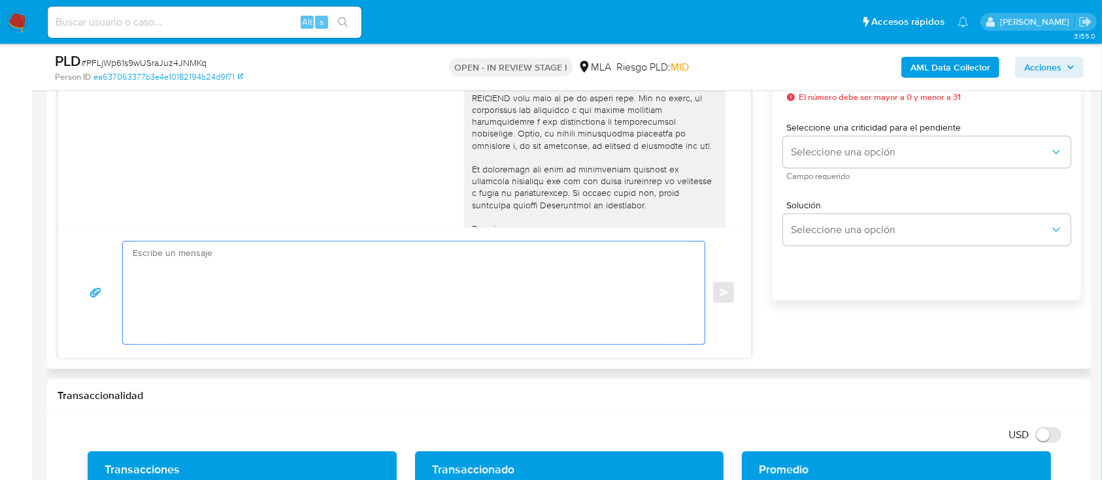
click at [399, 297] on textarea at bounding box center [410, 293] width 555 height 103
paste textarea "Hola XXX, Al analizar tu caso se encontraron algunas inconsistencias, por este …"
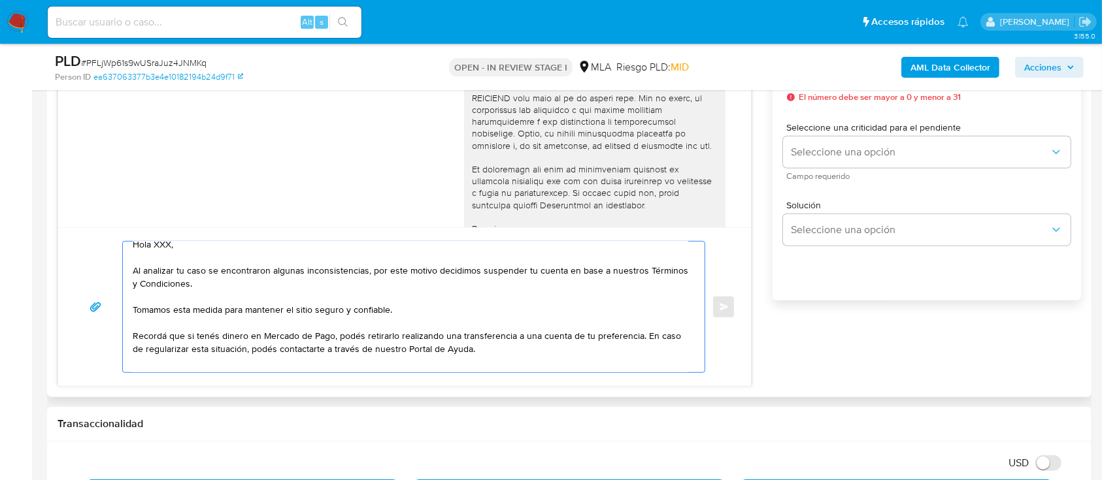
scroll to position [0, 0]
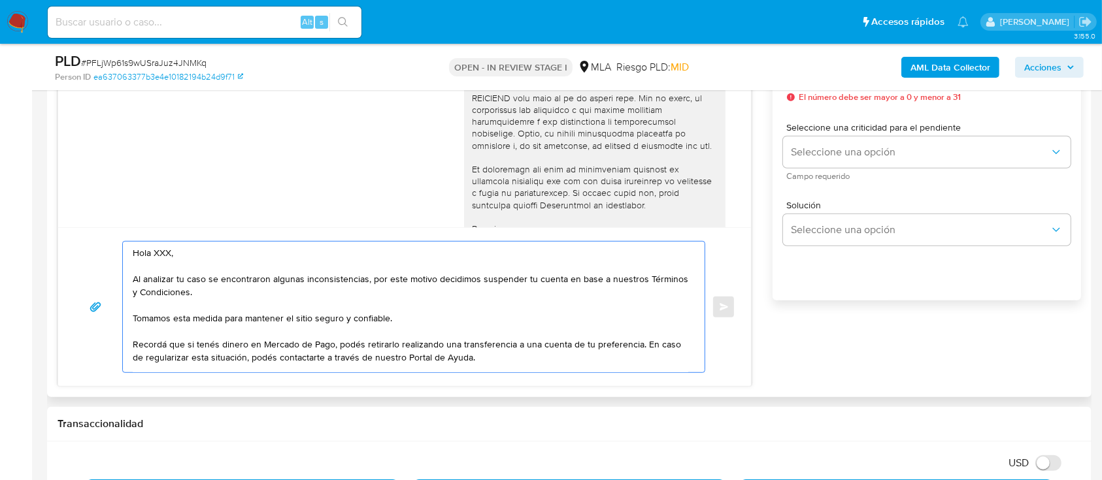
click at [212, 256] on textarea "Hola XXX, Al analizar tu caso se encontraron algunas inconsistencias, por este …" at bounding box center [410, 307] width 555 height 131
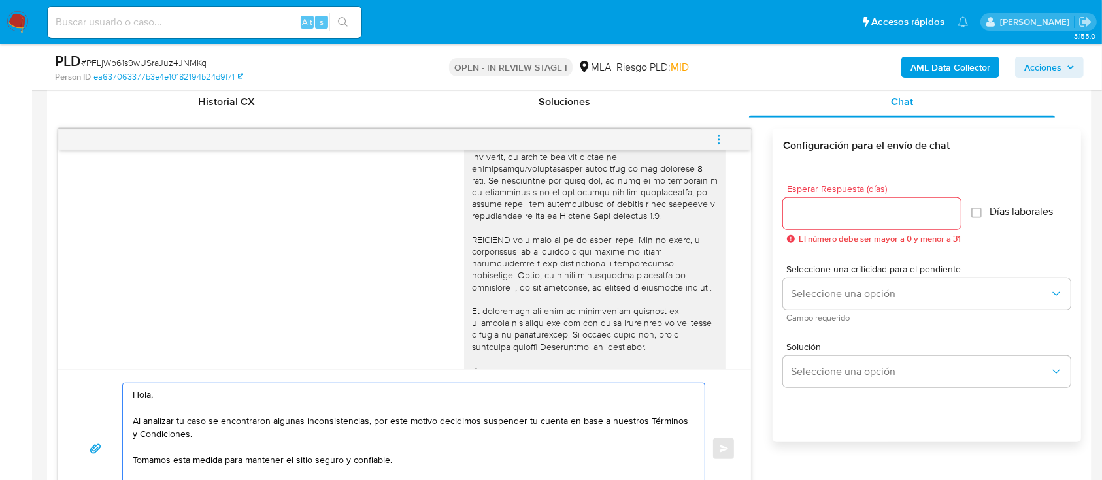
scroll to position [523, 0]
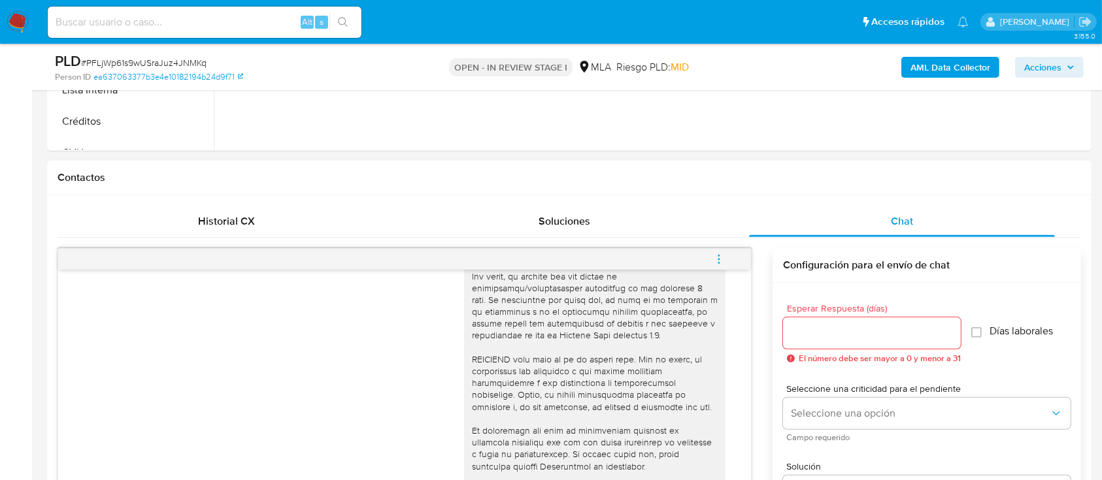
type textarea "Hola, Al analizar tu caso se encontraron algunas inconsistencias, por este moti…"
click at [828, 333] on input "Esperar Respuesta (días)" at bounding box center [872, 333] width 178 height 17
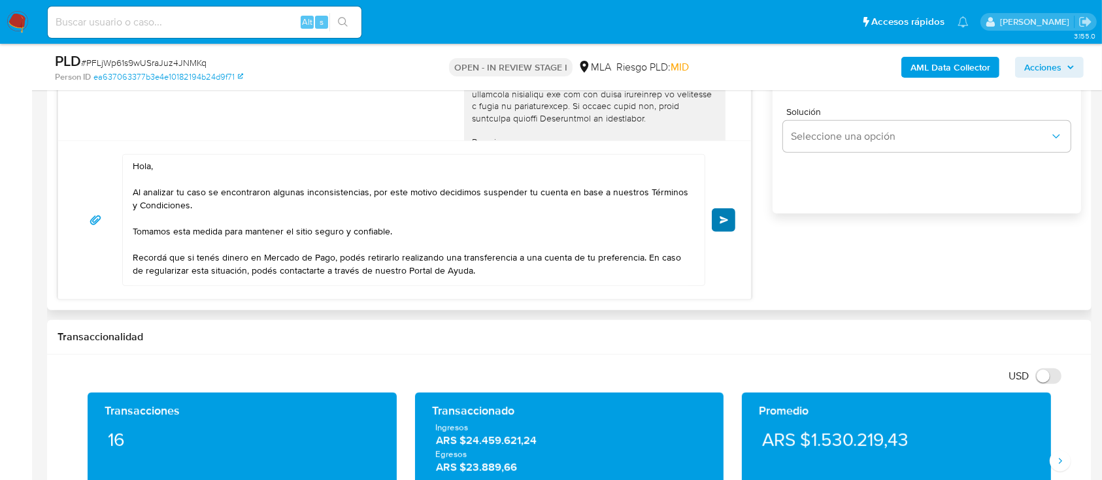
type input "0"
click at [721, 211] on button "Enviar" at bounding box center [723, 220] width 24 height 24
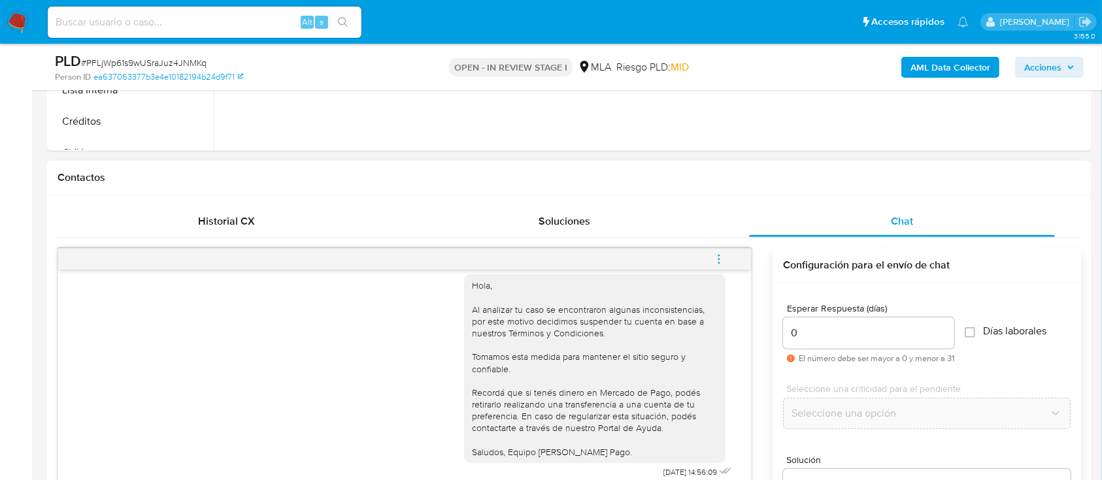
click at [718, 253] on icon "menu-action" at bounding box center [719, 259] width 12 height 12
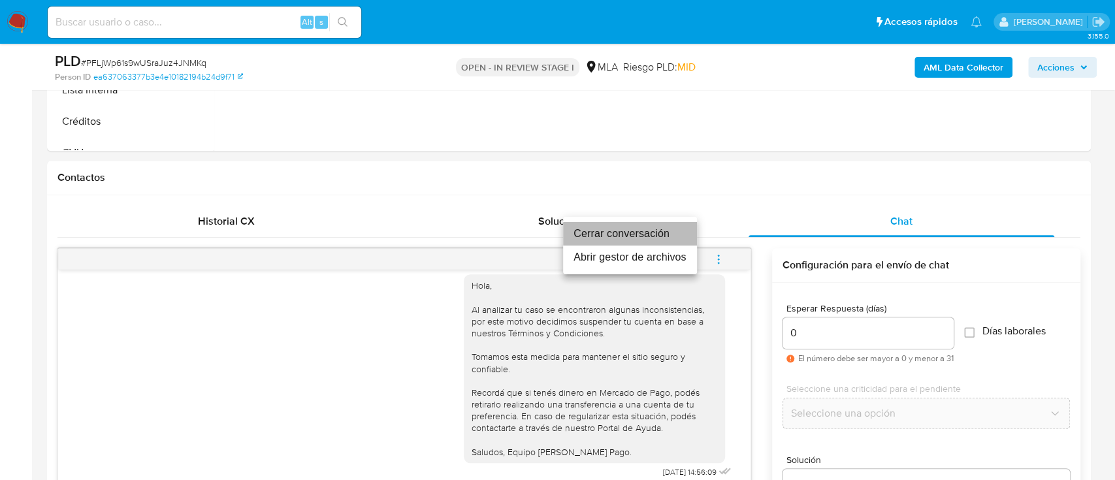
click at [619, 231] on li "Cerrar conversación" at bounding box center [630, 234] width 134 height 24
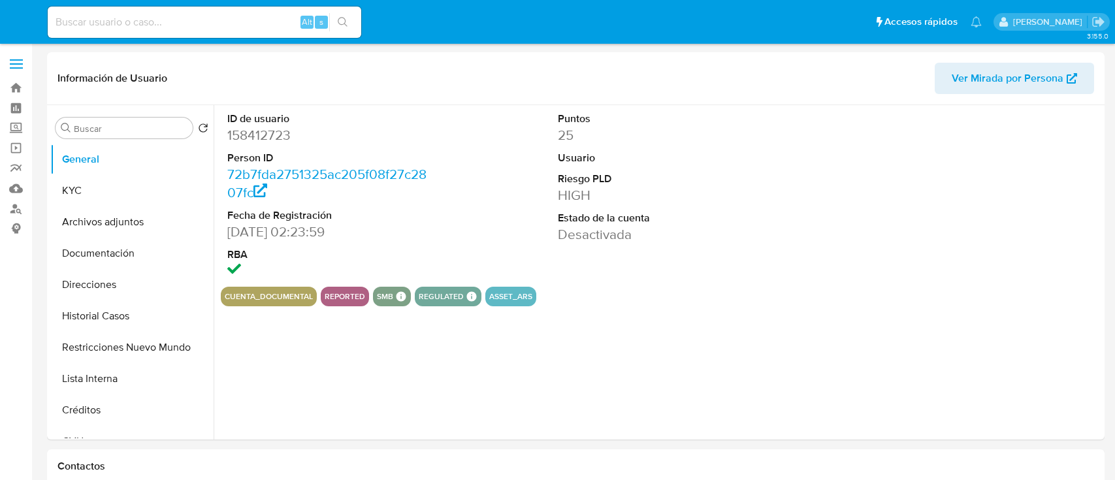
select select "10"
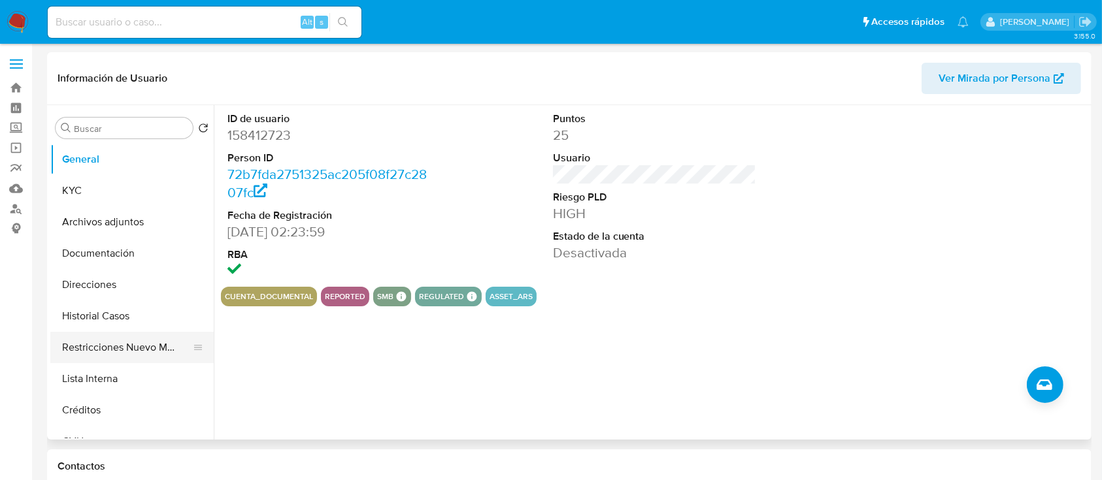
click at [89, 347] on button "Restricciones Nuevo Mundo" at bounding box center [126, 347] width 153 height 31
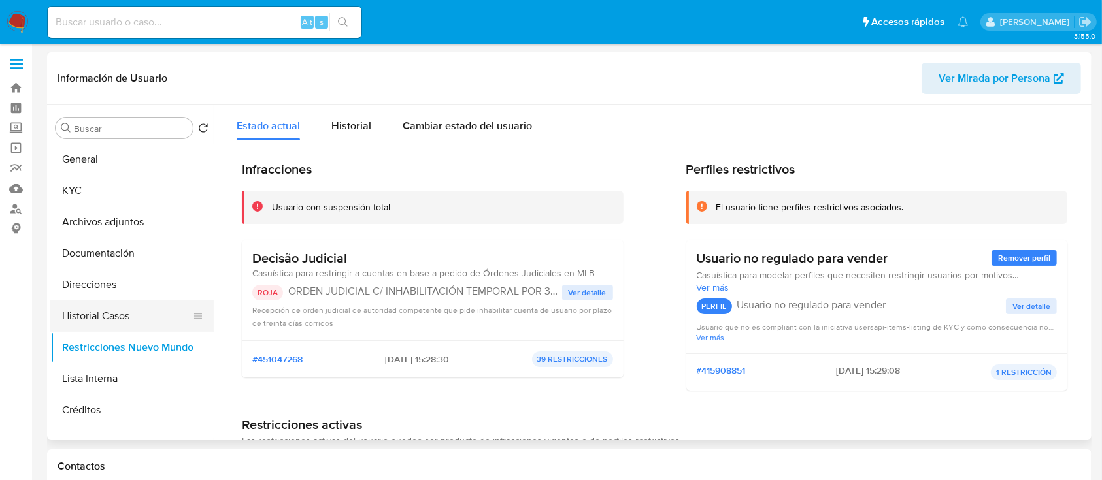
click at [115, 310] on button "Historial Casos" at bounding box center [126, 316] width 153 height 31
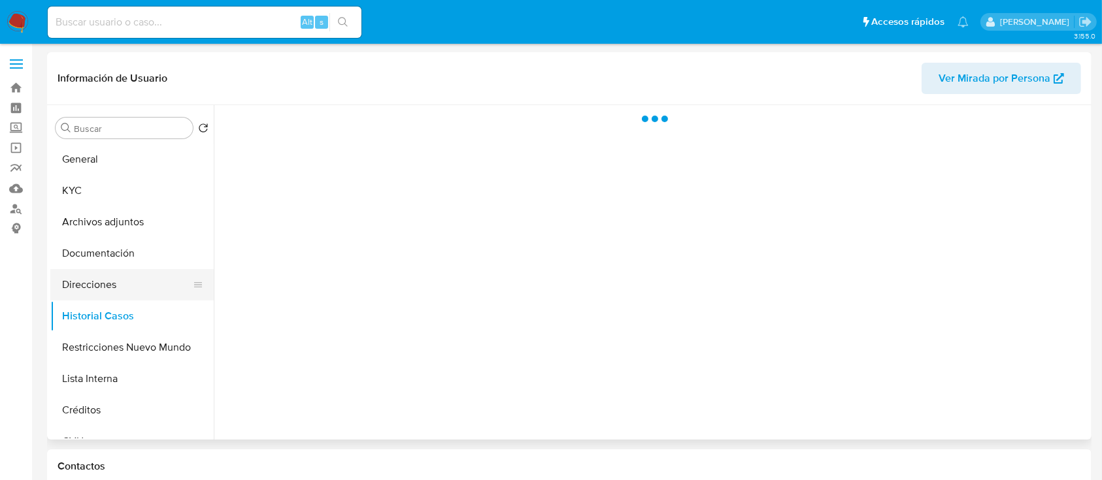
click at [127, 280] on button "Direcciones" at bounding box center [126, 284] width 153 height 31
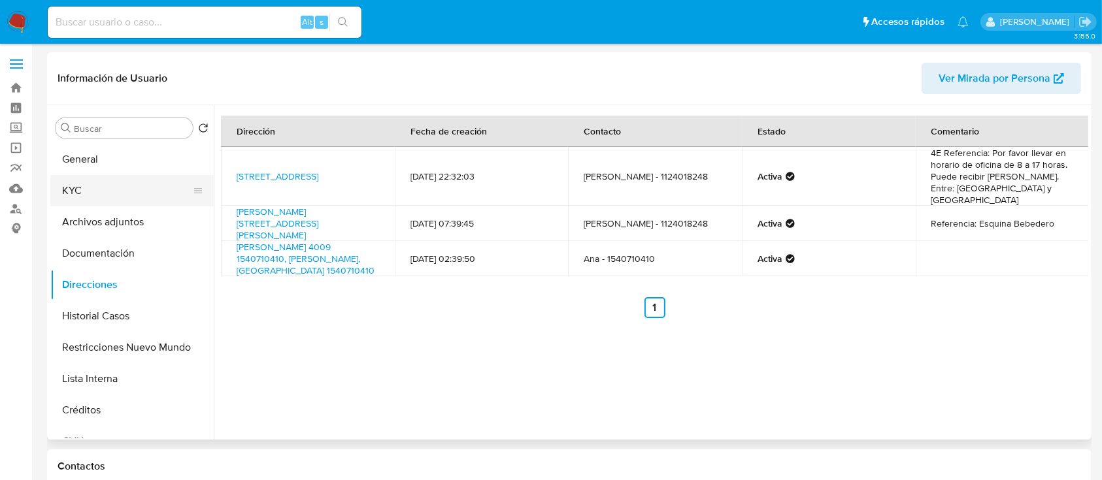
click at [122, 191] on button "KYC" at bounding box center [126, 190] width 153 height 31
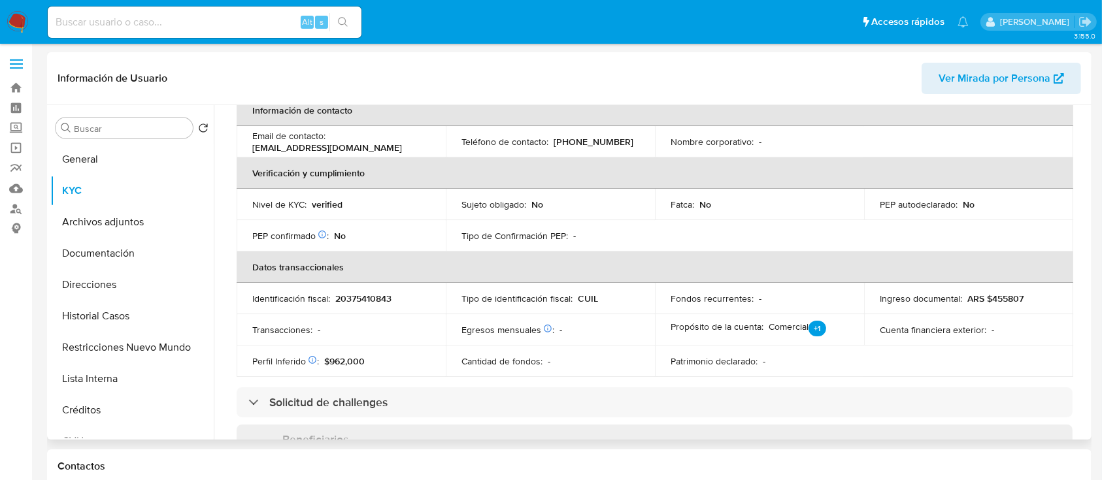
scroll to position [610, 0]
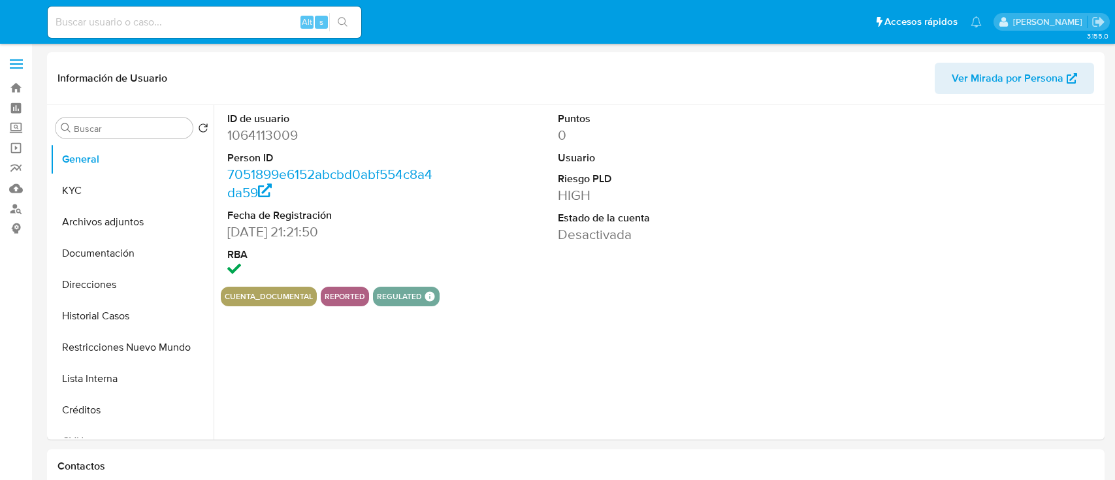
select select "10"
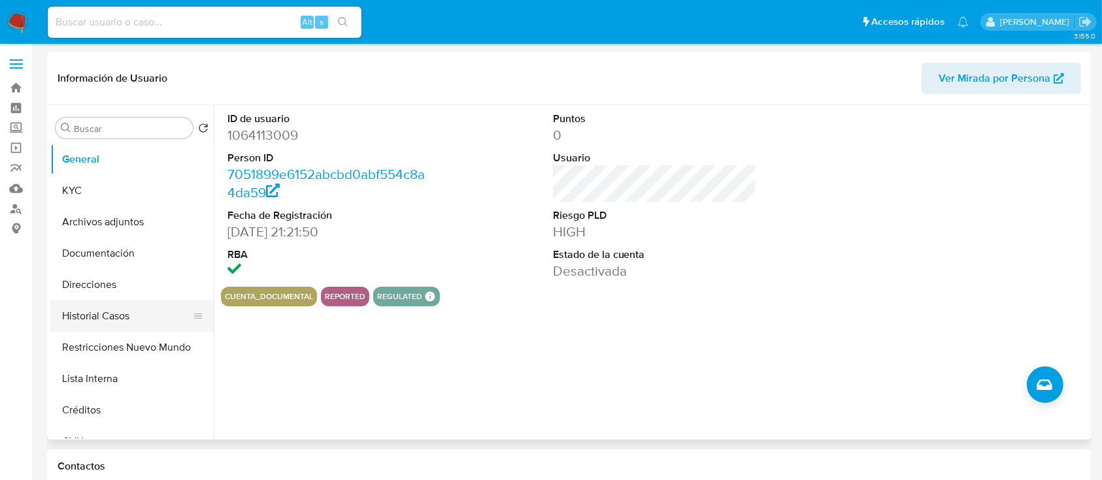
click at [127, 359] on button "Restricciones Nuevo Mundo" at bounding box center [131, 347] width 163 height 31
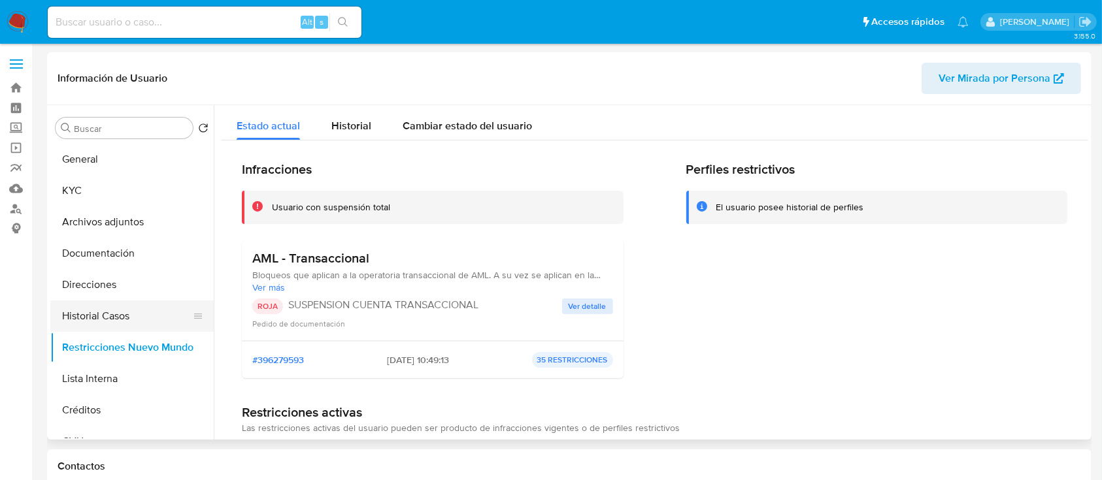
click at [110, 312] on button "Historial Casos" at bounding box center [126, 316] width 153 height 31
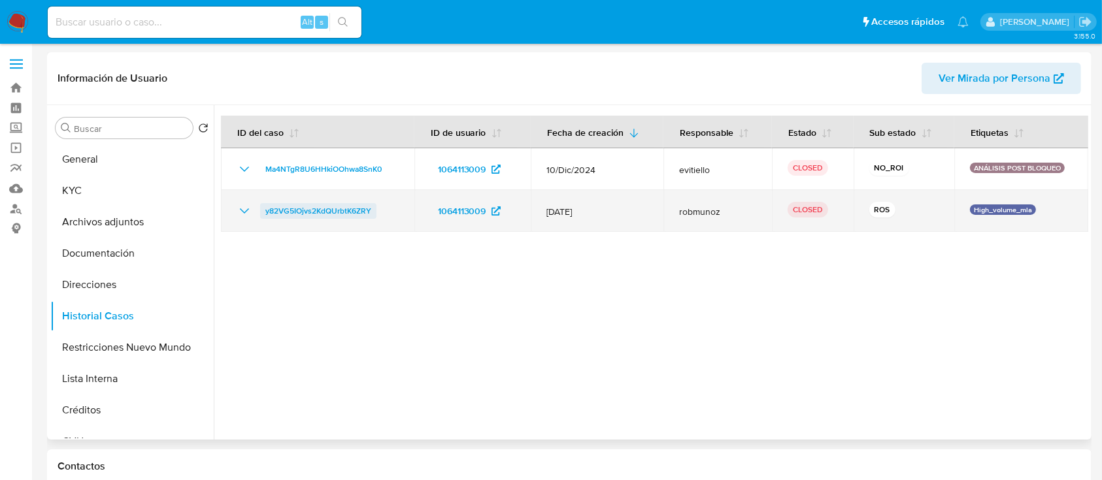
click at [241, 208] on icon "Mostrar/Ocultar" at bounding box center [245, 211] width 16 height 16
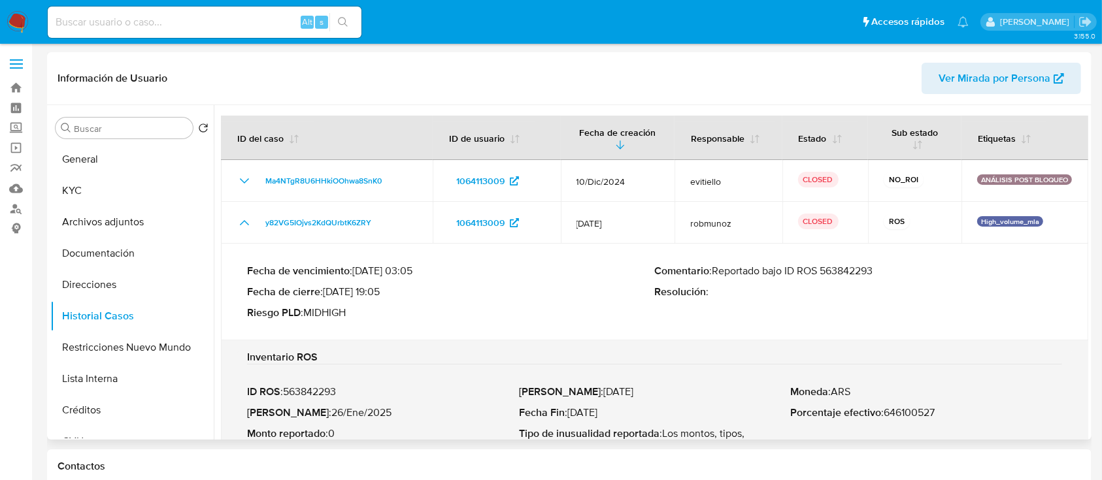
drag, startPoint x: 342, startPoint y: 293, endPoint x: 381, endPoint y: 293, distance: 38.6
click at [381, 293] on p "Fecha de cierre : [DATE] 19:05" at bounding box center [451, 292] width 408 height 13
click at [156, 195] on button "KYC" at bounding box center [126, 190] width 153 height 31
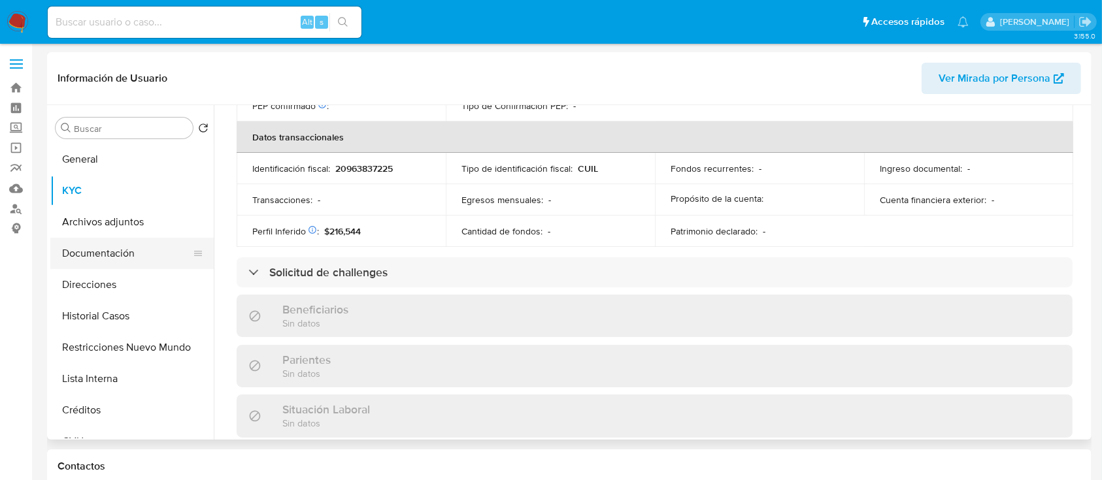
scroll to position [700, 0]
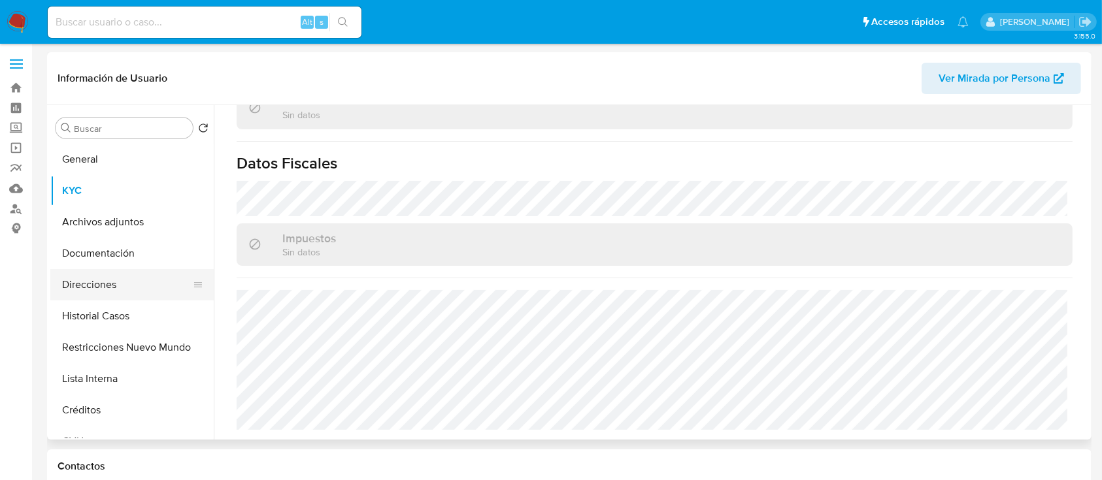
click at [93, 275] on button "Direcciones" at bounding box center [126, 284] width 153 height 31
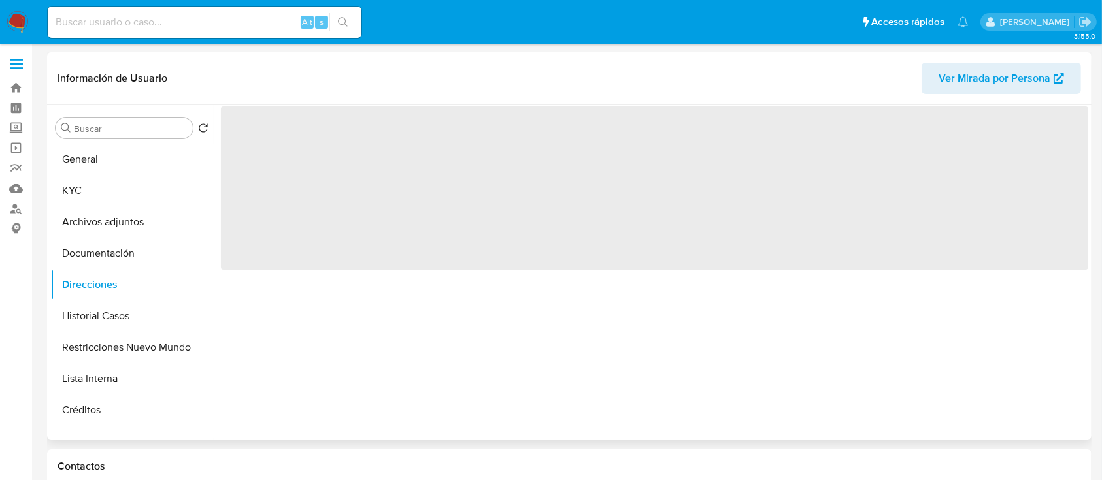
scroll to position [0, 0]
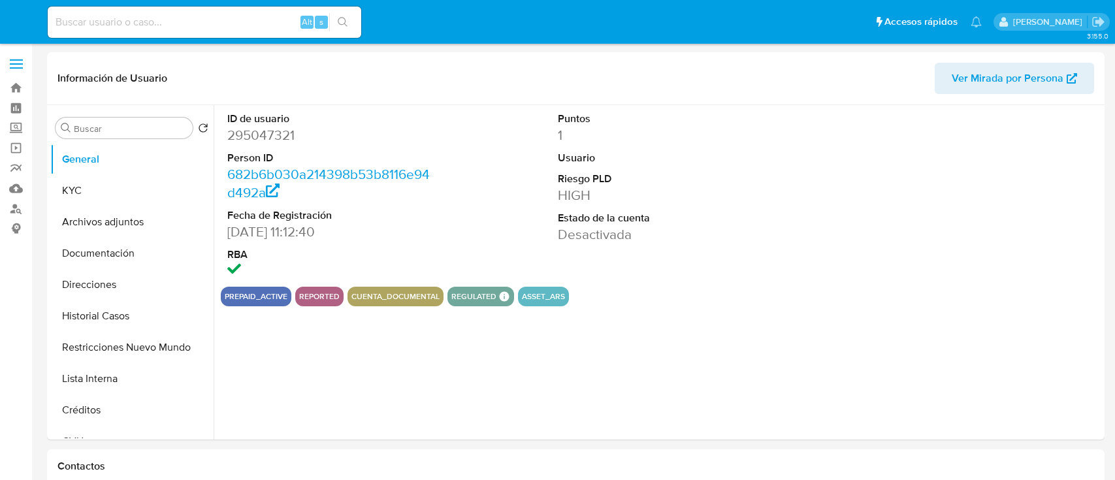
select select "10"
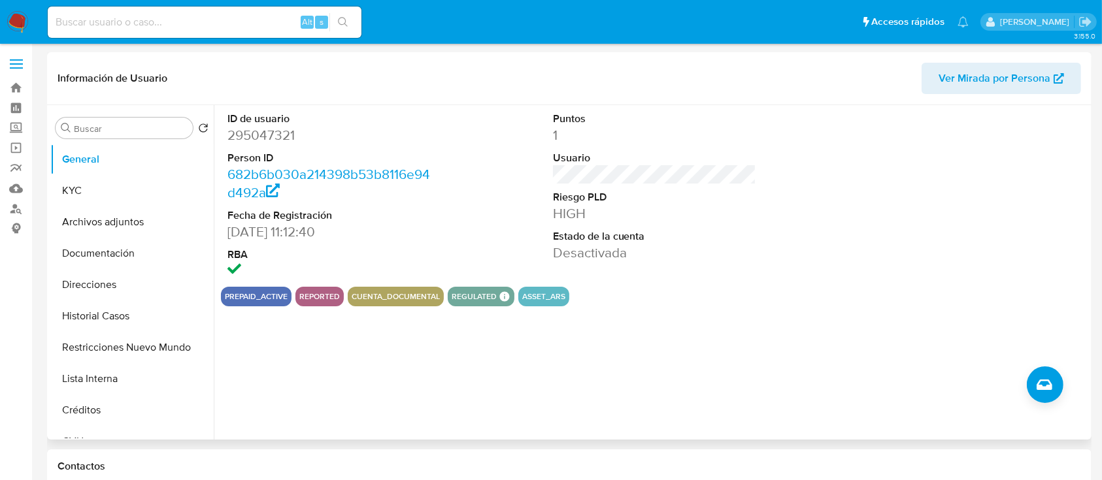
click at [129, 342] on button "Restricciones Nuevo Mundo" at bounding box center [131, 347] width 163 height 31
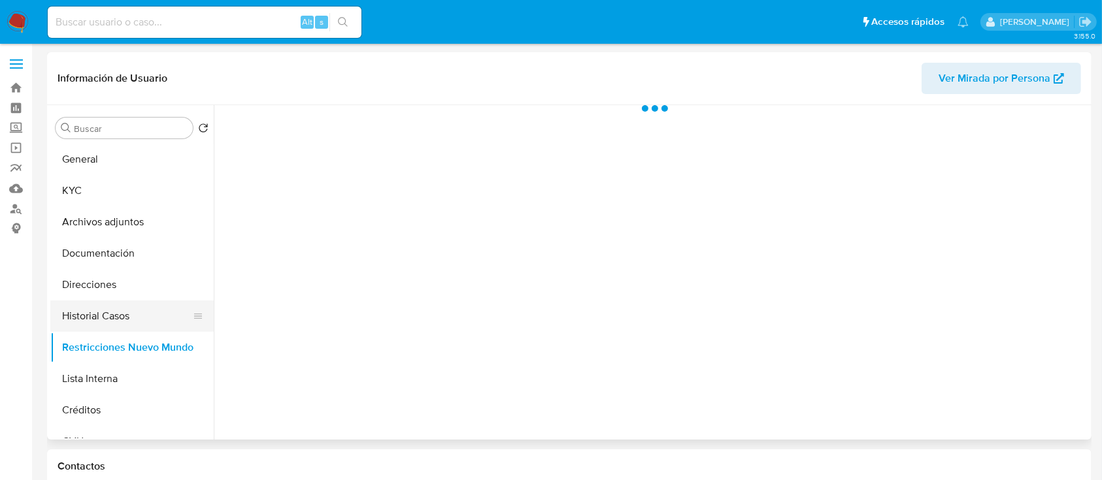
drag, startPoint x: 70, startPoint y: 316, endPoint x: 122, endPoint y: 318, distance: 52.3
click at [70, 317] on button "Historial Casos" at bounding box center [126, 316] width 153 height 31
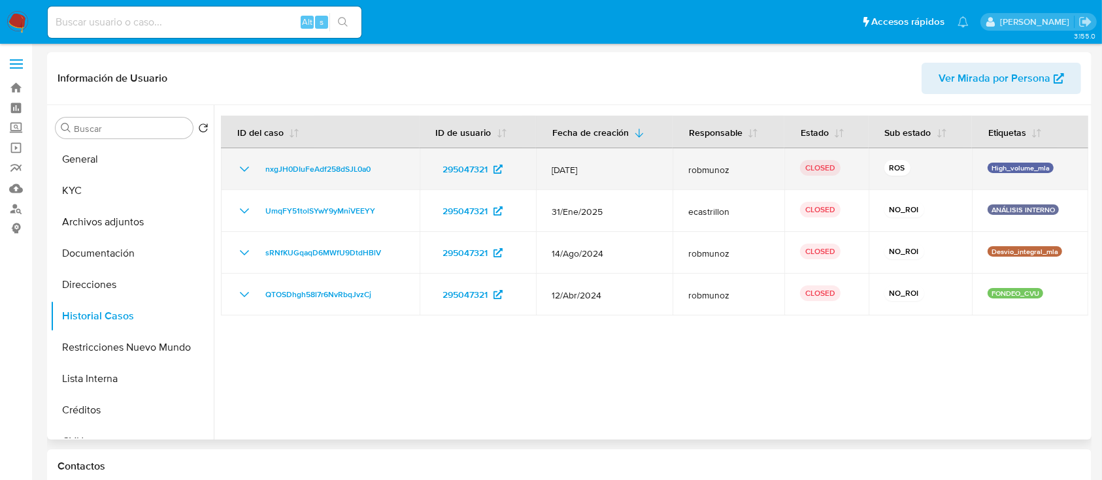
click at [242, 170] on icon "Mostrar/Ocultar" at bounding box center [245, 169] width 16 height 16
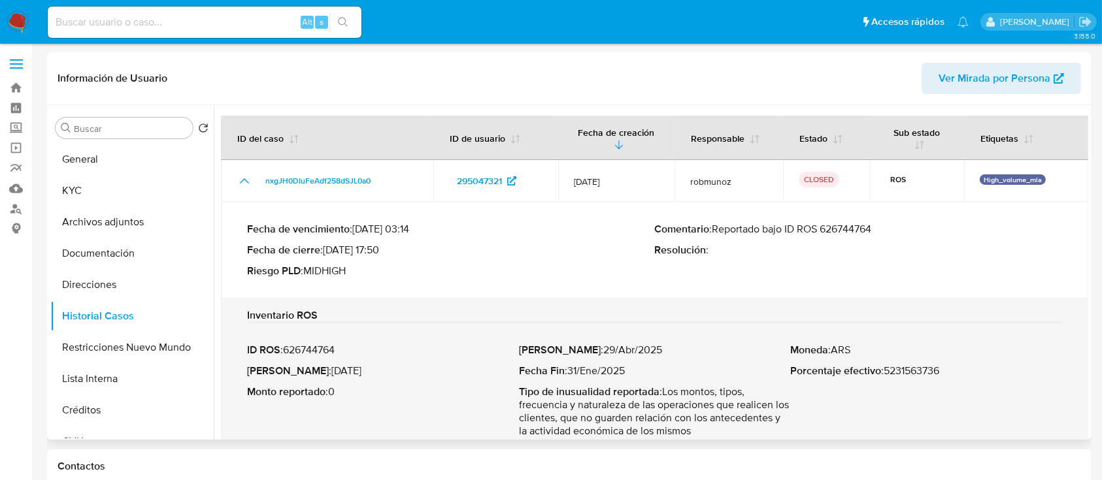
drag, startPoint x: 344, startPoint y: 249, endPoint x: 382, endPoint y: 249, distance: 37.2
click at [382, 249] on p "Fecha de cierre : 25/07/2025 17:50" at bounding box center [451, 250] width 408 height 13
click at [99, 285] on button "Direcciones" at bounding box center [126, 284] width 153 height 31
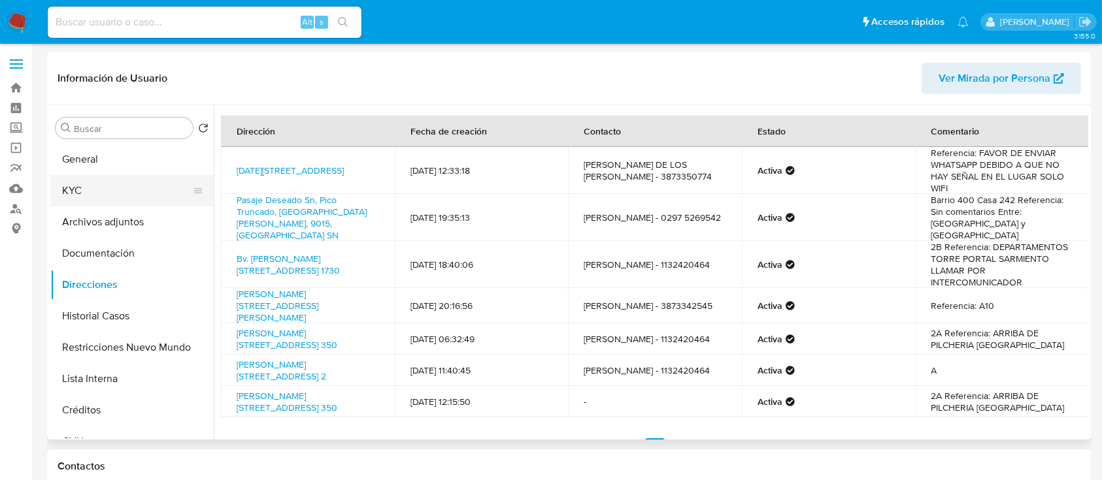
click at [115, 183] on button "KYC" at bounding box center [126, 190] width 153 height 31
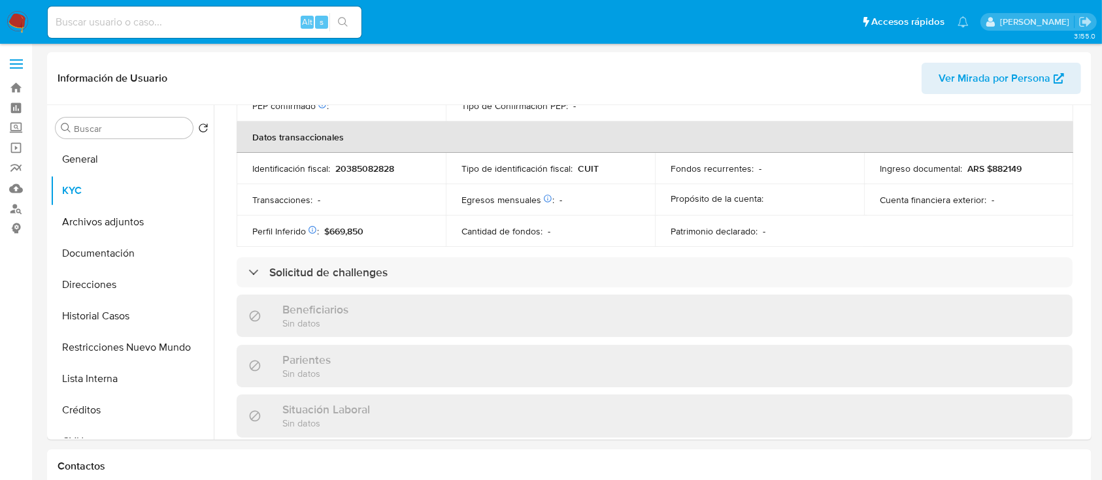
scroll to position [700, 0]
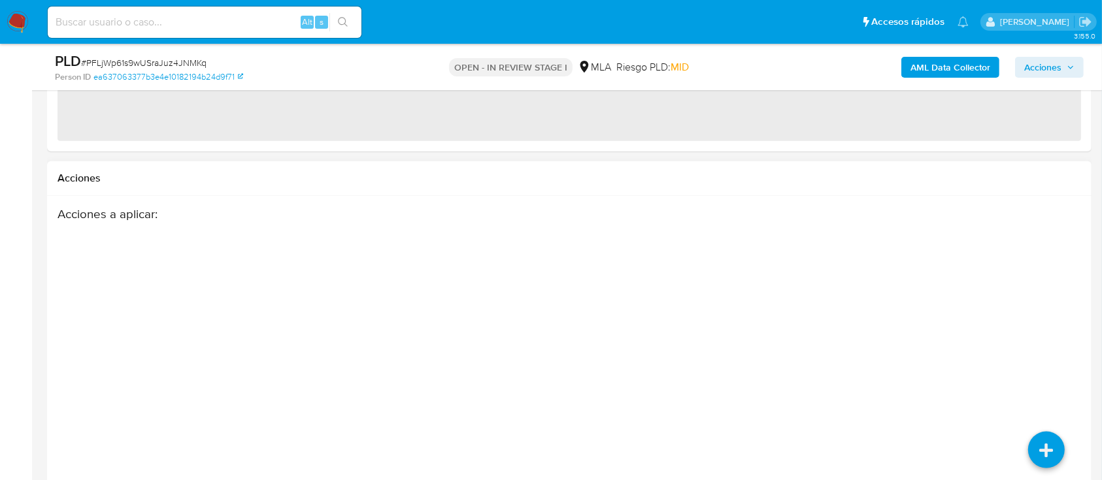
scroll to position [1635, 0]
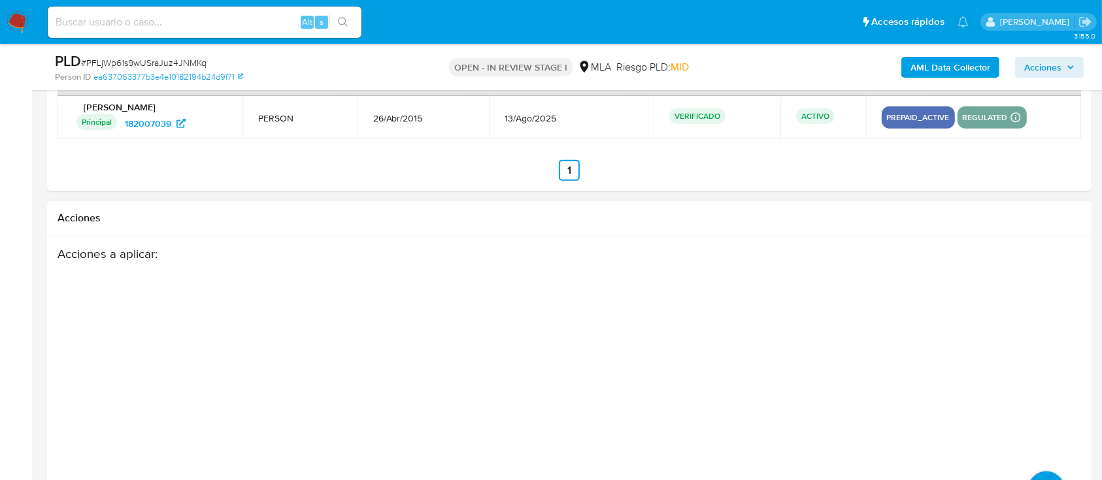
select select "10"
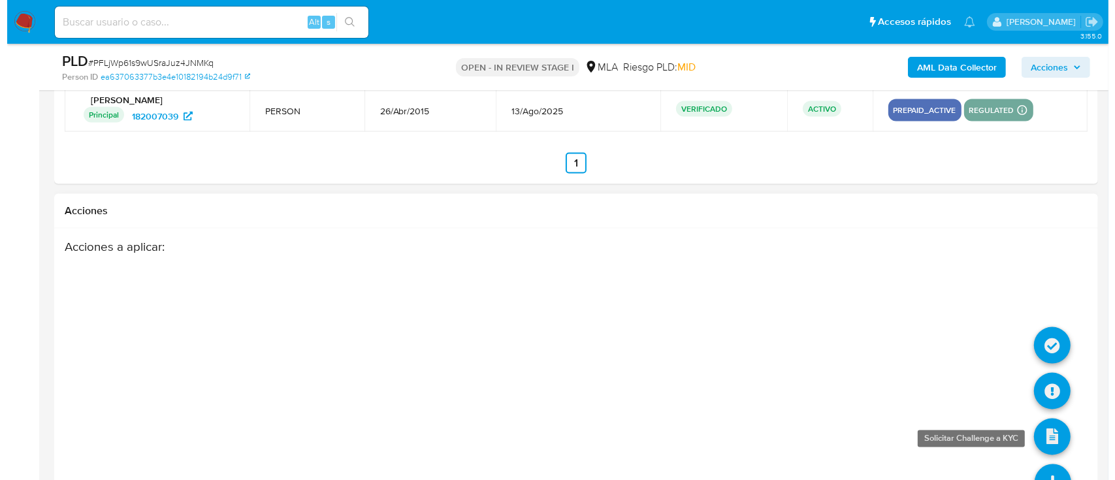
scroll to position [2115, 0]
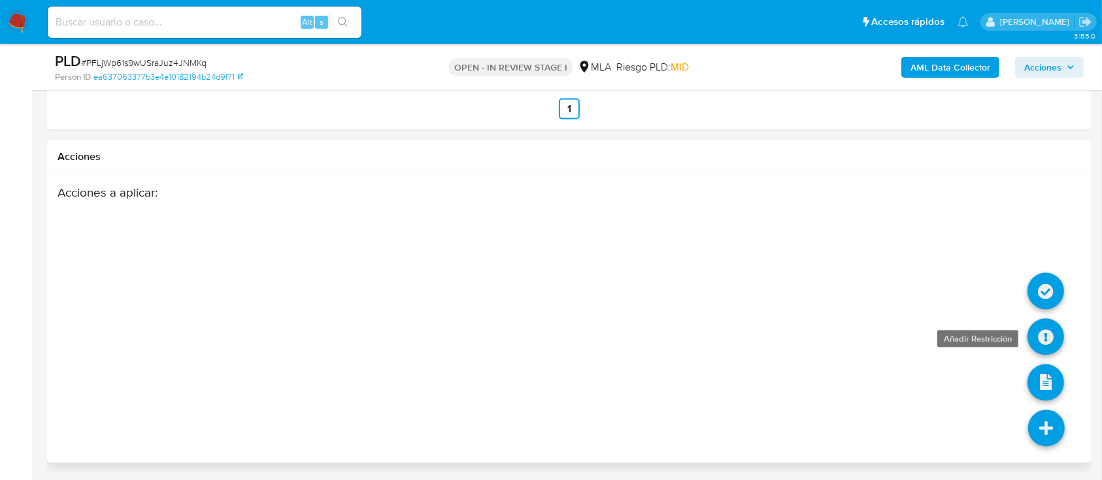
click at [1056, 330] on icon at bounding box center [1045, 337] width 37 height 37
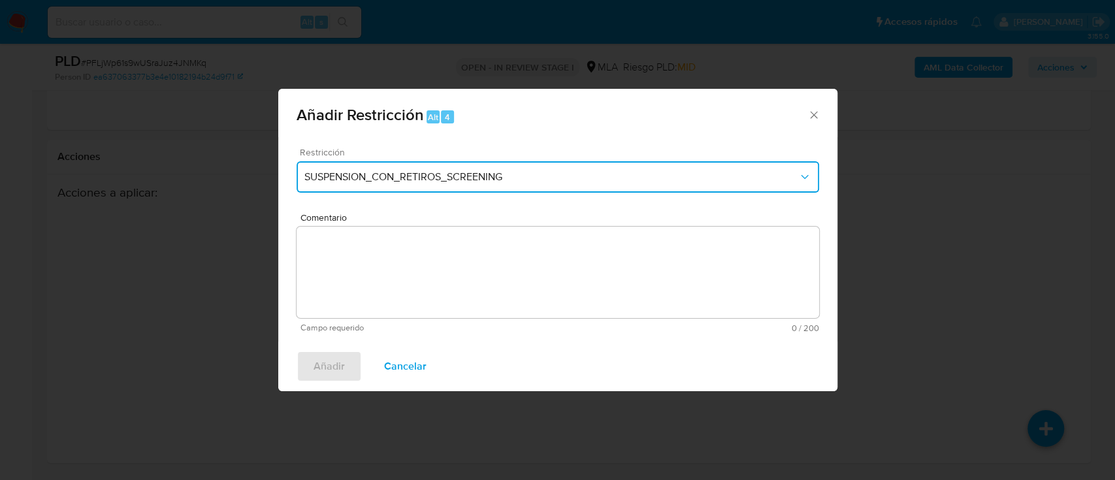
drag, startPoint x: 357, startPoint y: 177, endPoint x: 358, endPoint y: 187, distance: 9.9
click at [357, 178] on span "SUSPENSION_CON_RETIROS_SCREENING" at bounding box center [551, 177] width 494 height 13
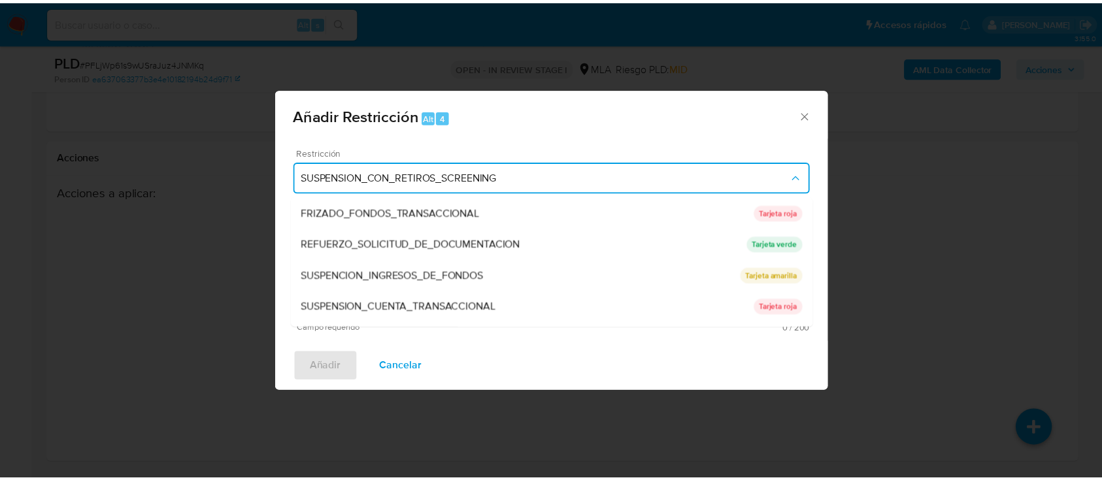
scroll to position [261, 0]
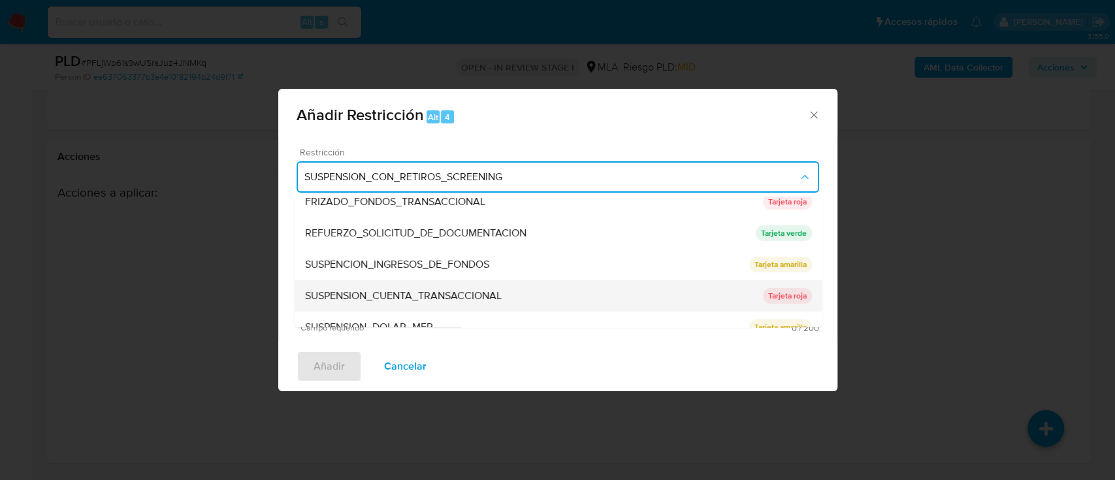
click at [449, 290] on span "SUSPENSION_CUENTA_TRANSACCIONAL" at bounding box center [402, 295] width 197 height 13
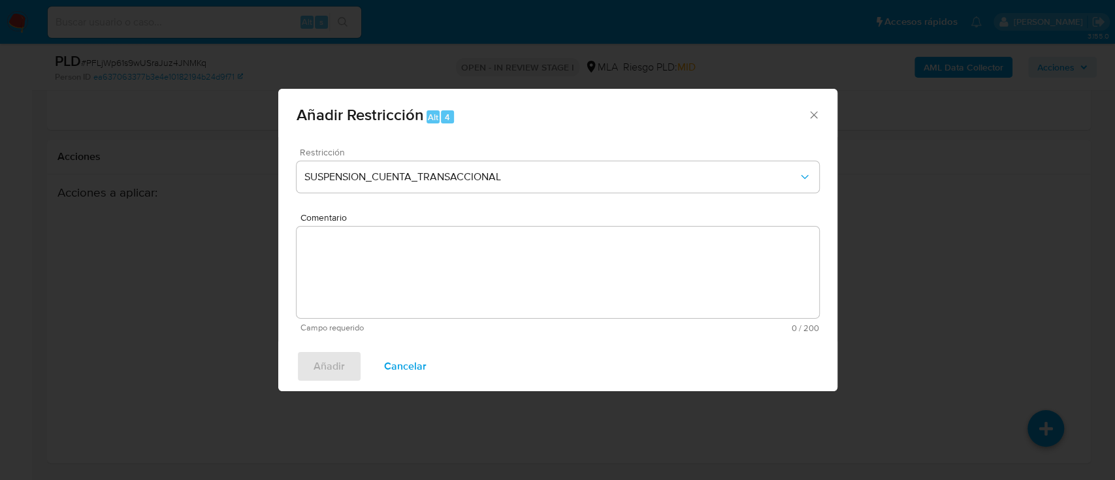
click at [449, 288] on textarea "Comentario" at bounding box center [558, 272] width 523 height 91
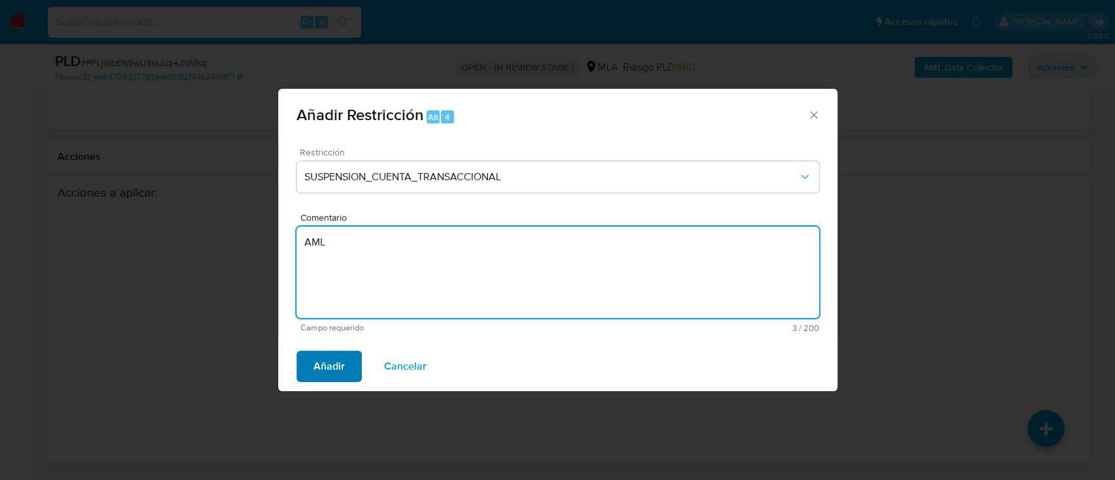
type textarea "AML"
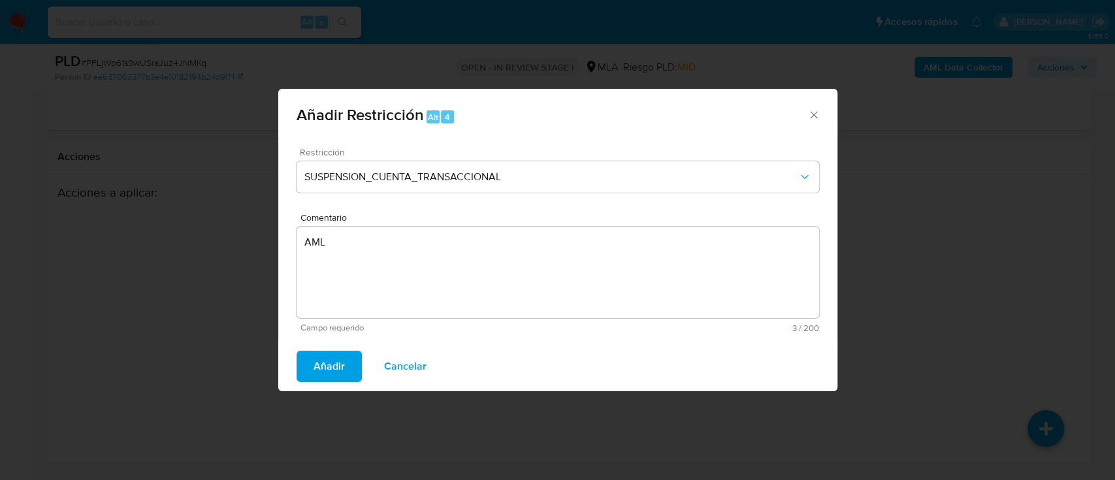
click at [312, 374] on button "Añadir" at bounding box center [329, 366] width 65 height 31
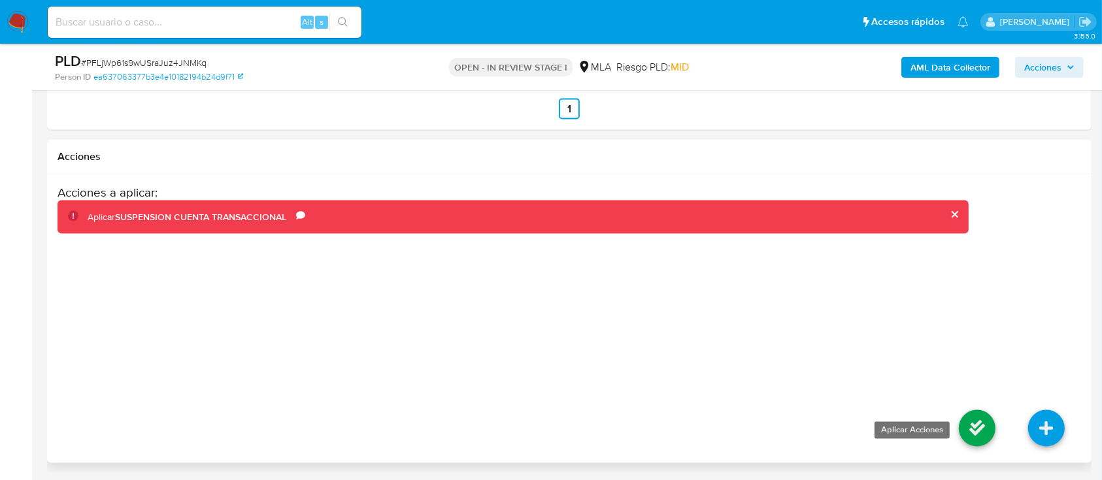
click at [967, 429] on icon at bounding box center [976, 428] width 37 height 37
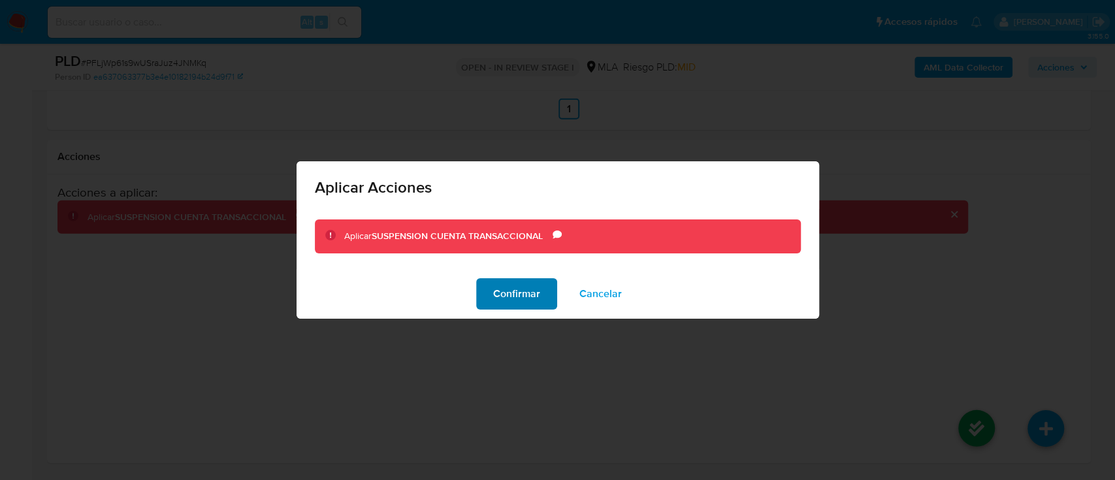
click at [532, 297] on span "Confirmar" at bounding box center [516, 294] width 47 height 29
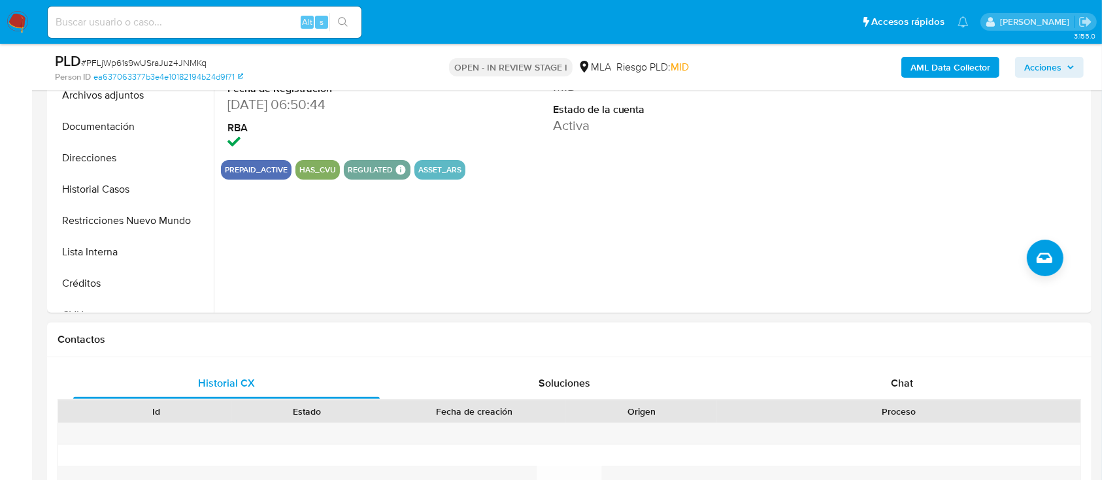
scroll to position [547, 0]
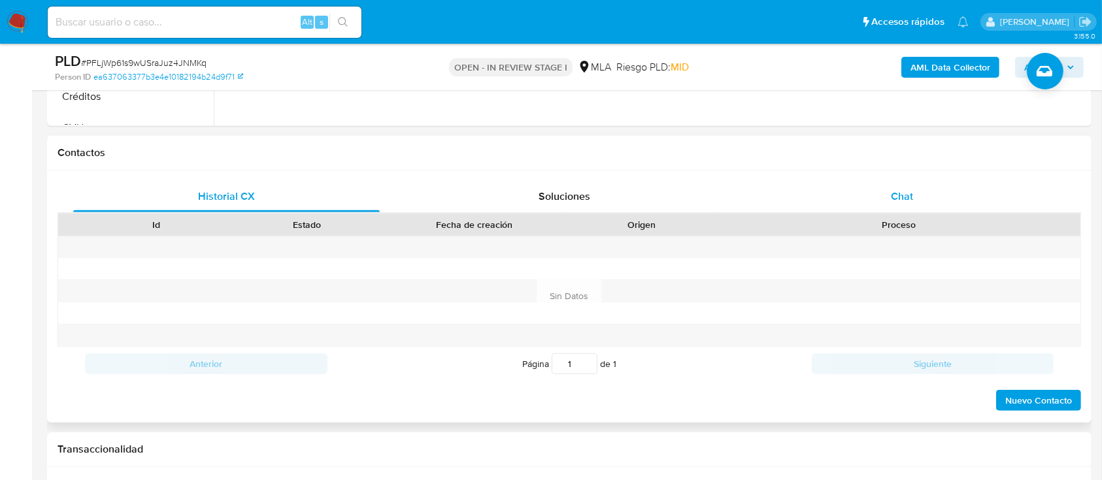
drag, startPoint x: 929, startPoint y: 184, endPoint x: 928, endPoint y: 191, distance: 6.7
click at [929, 184] on div "Chat" at bounding box center [902, 196] width 306 height 31
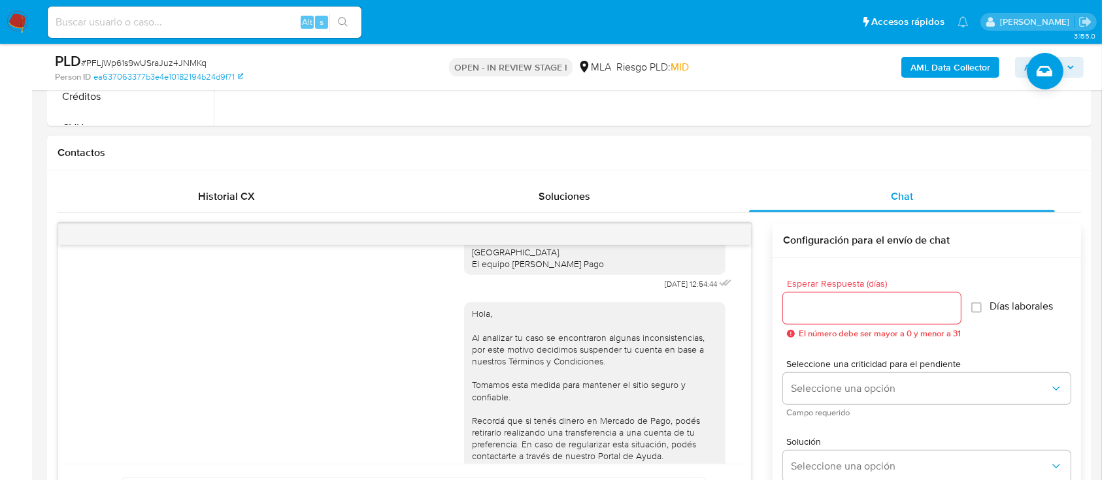
scroll to position [763, 0]
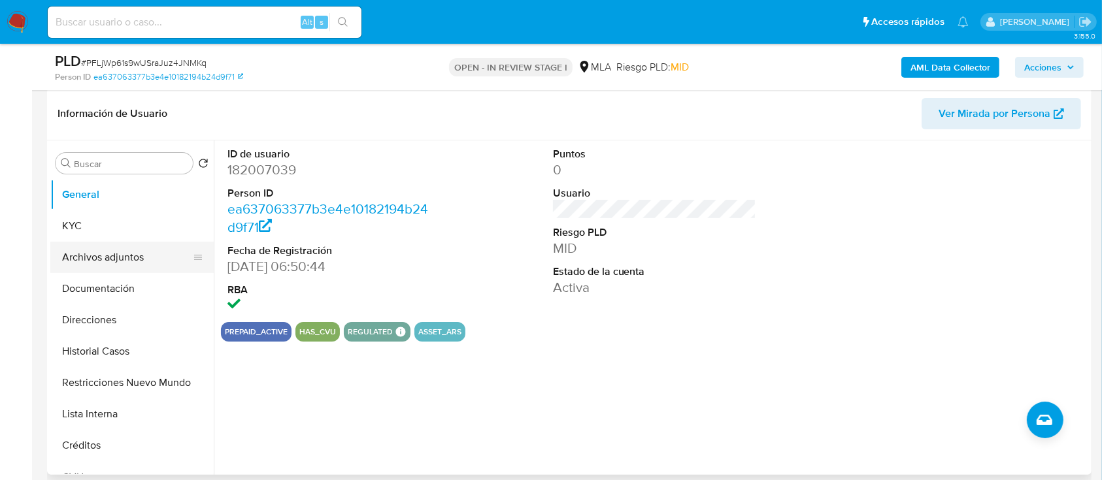
click at [122, 257] on button "Archivos adjuntos" at bounding box center [126, 257] width 153 height 31
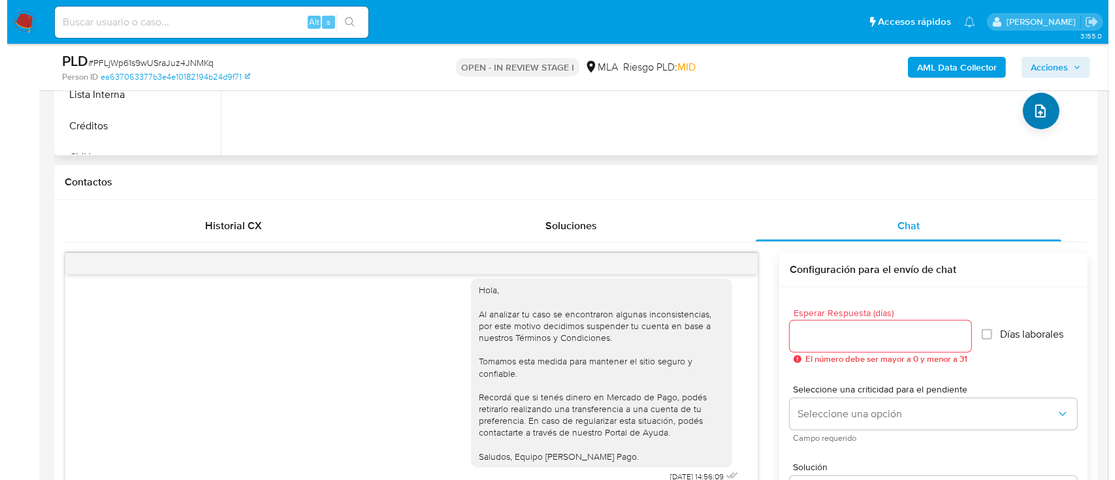
scroll to position [460, 0]
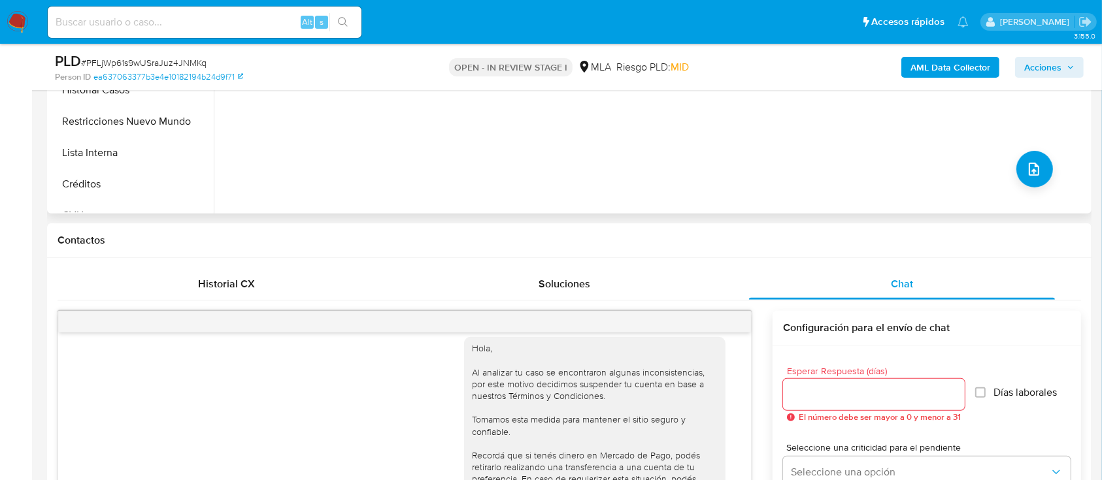
click at [1052, 159] on div "No hay datos disponibles" at bounding box center [651, 46] width 874 height 335
click at [1032, 170] on icon "upload-file" at bounding box center [1033, 169] width 10 height 13
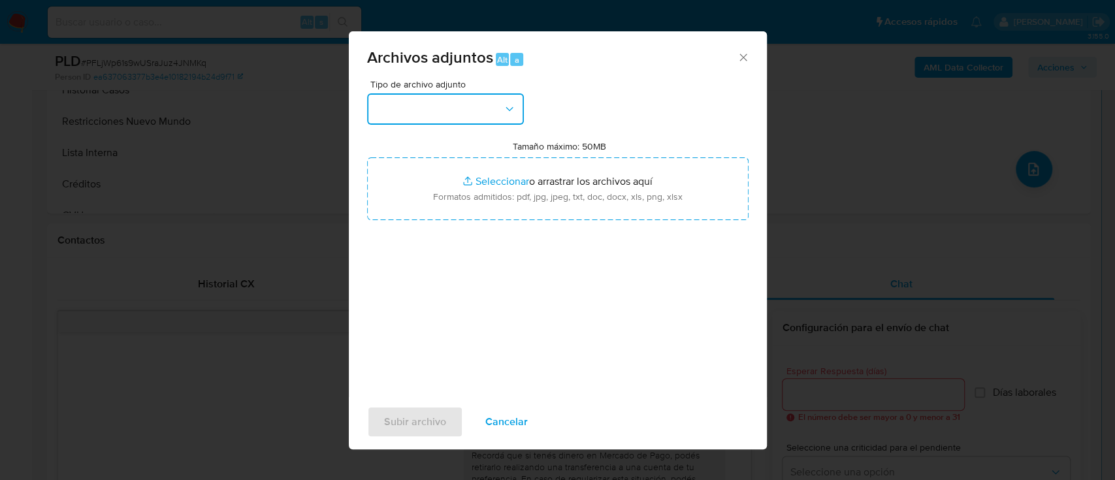
click at [412, 104] on button "button" at bounding box center [445, 108] width 157 height 31
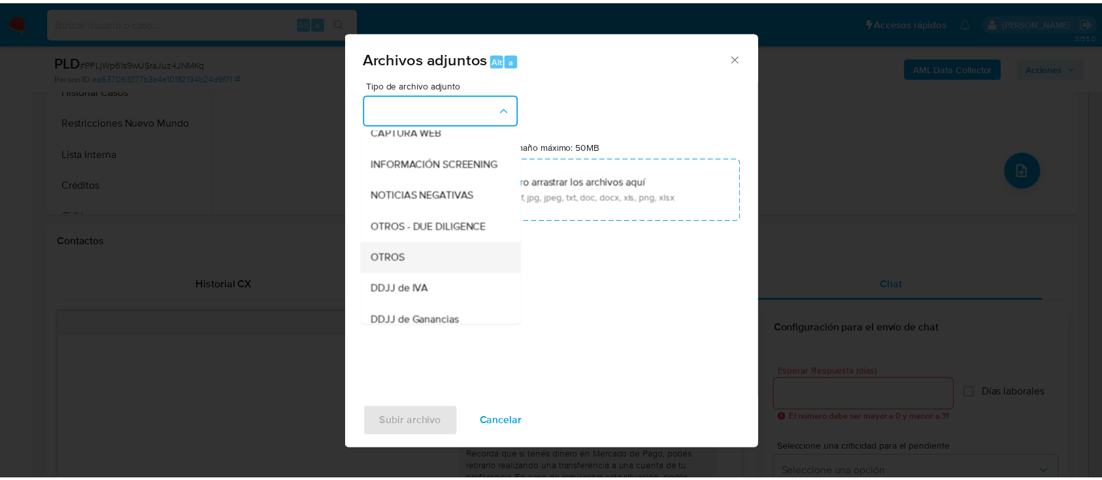
scroll to position [174, 0]
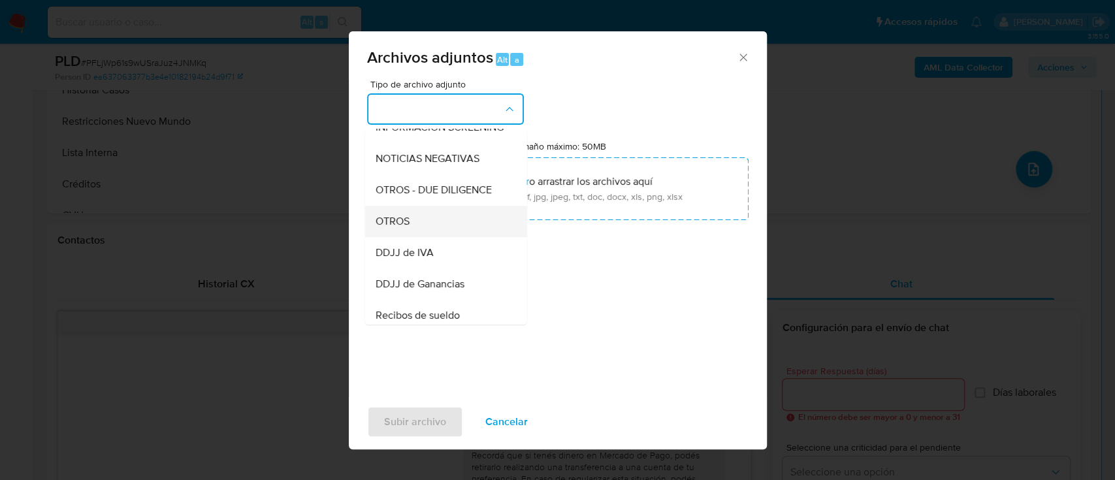
click at [429, 235] on div "OTROS" at bounding box center [441, 221] width 133 height 31
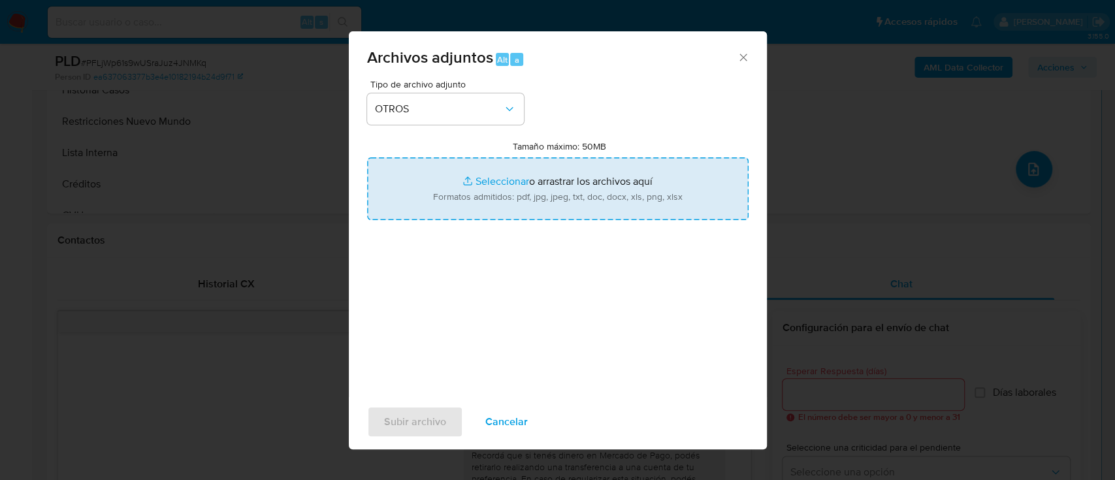
click at [510, 192] on input "Tamaño máximo: 50MB Seleccionar archivos" at bounding box center [558, 188] width 382 height 63
type input "C:\fakepath\182007039 - Movimientos.xlsx"
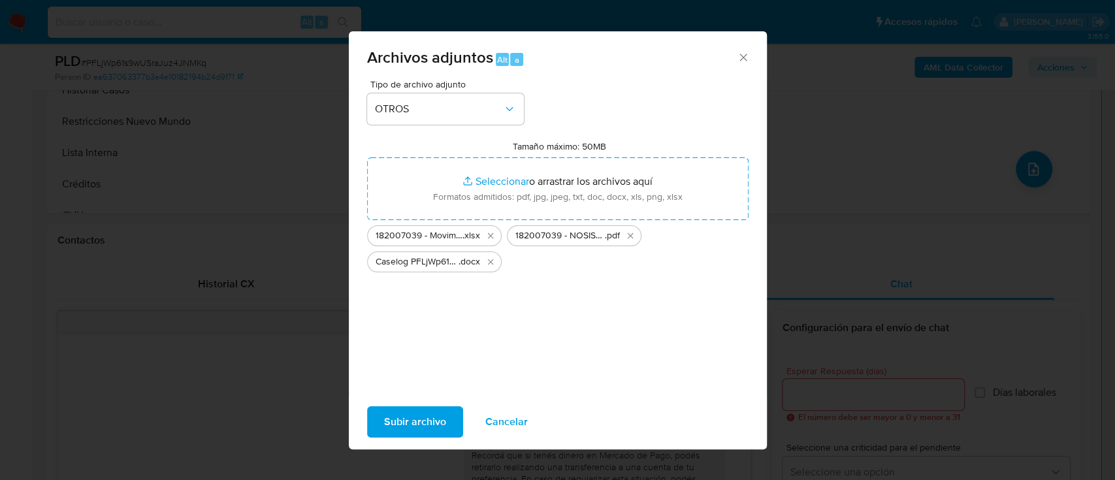
click at [417, 440] on div "Subir archivo Cancelar" at bounding box center [558, 422] width 418 height 50
click at [384, 416] on span "Subir archivo" at bounding box center [415, 422] width 62 height 29
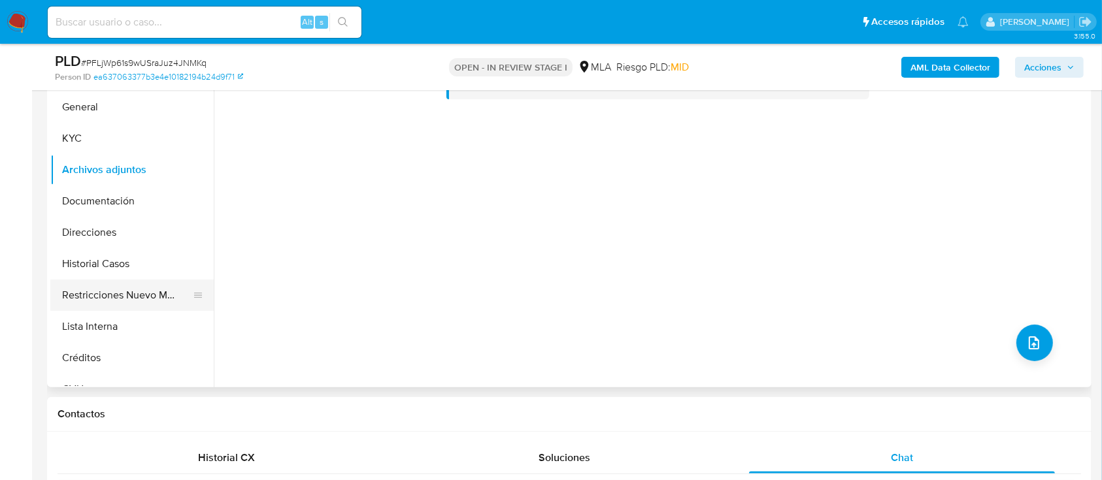
click at [137, 305] on button "Restricciones Nuevo Mundo" at bounding box center [126, 295] width 153 height 31
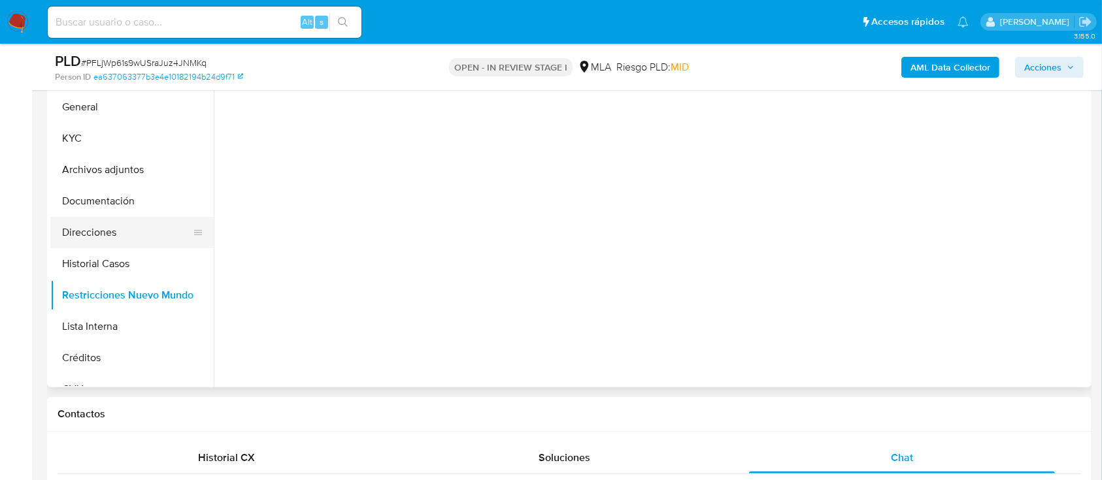
scroll to position [199, 0]
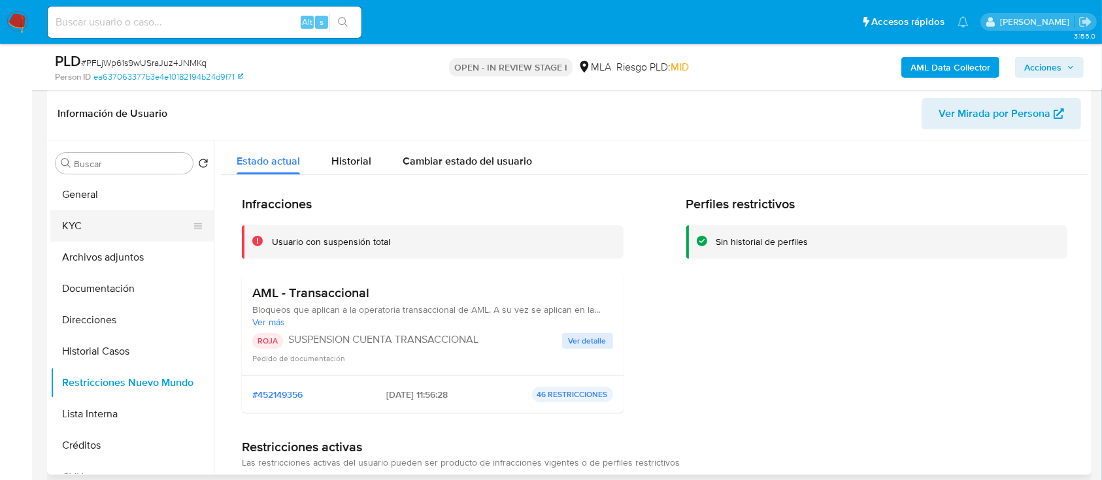
drag, startPoint x: 129, startPoint y: 191, endPoint x: 133, endPoint y: 212, distance: 21.9
click at [129, 191] on button "General" at bounding box center [131, 194] width 163 height 31
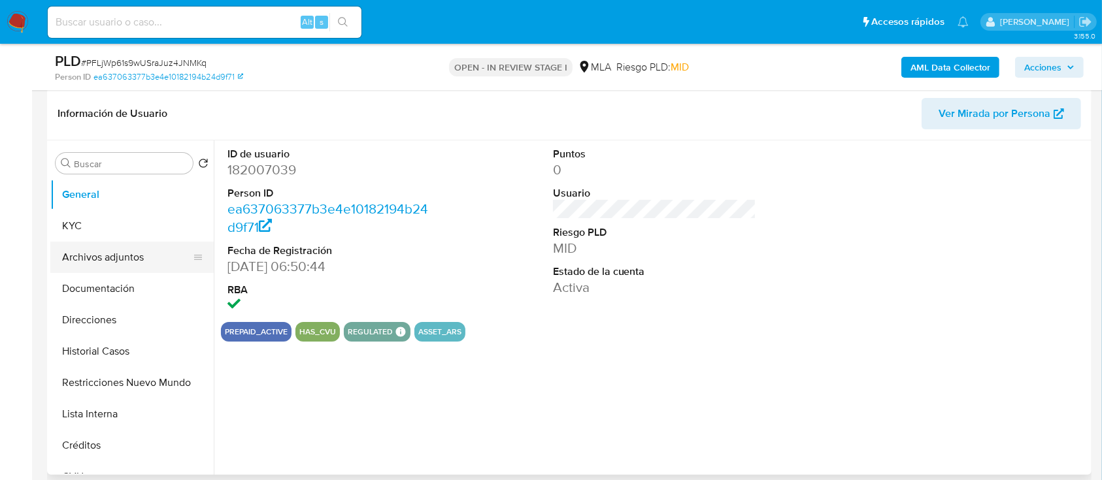
click at [127, 255] on button "Archivos adjuntos" at bounding box center [126, 257] width 153 height 31
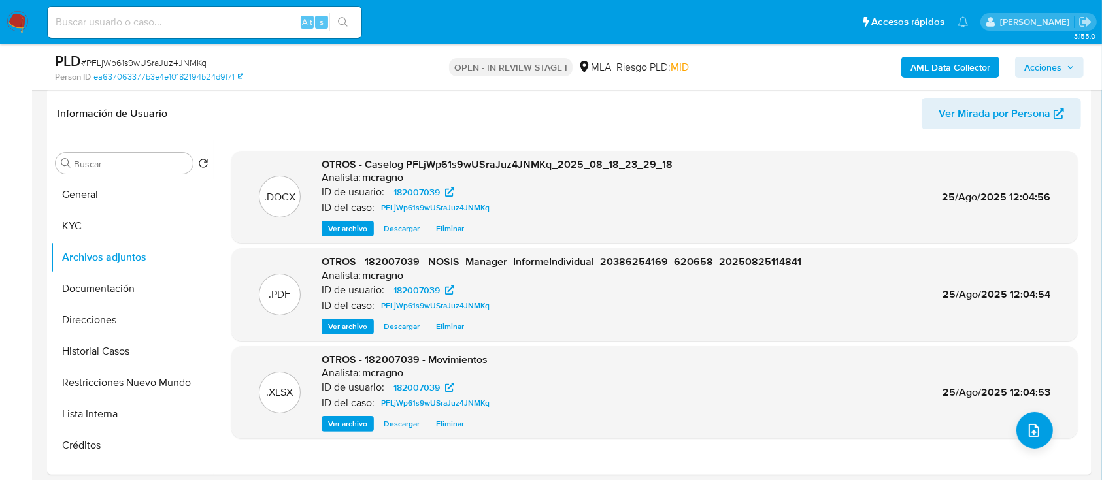
click at [1058, 70] on span "Acciones" at bounding box center [1042, 67] width 37 height 21
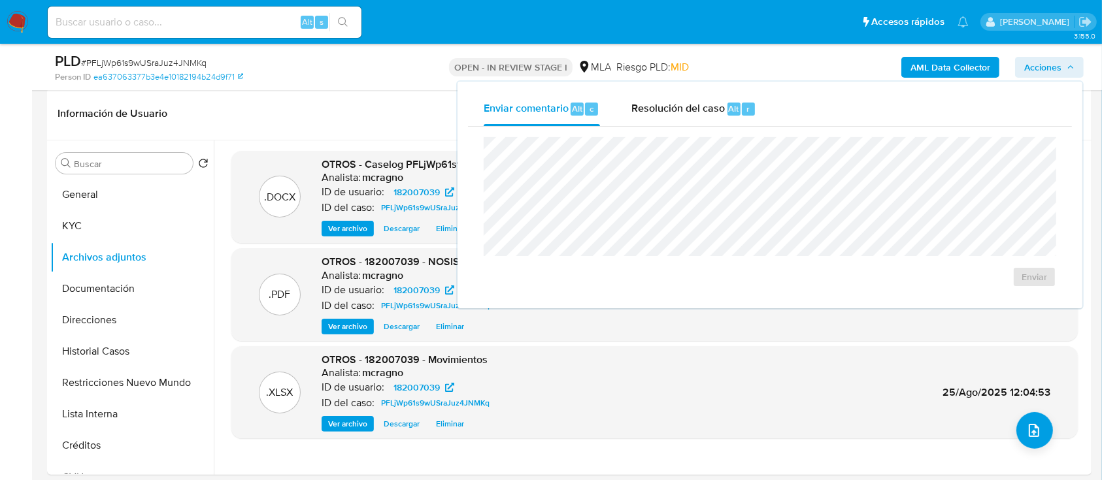
drag, startPoint x: 707, startPoint y: 112, endPoint x: 708, endPoint y: 128, distance: 15.7
click at [708, 113] on span "Resolución del caso" at bounding box center [677, 108] width 93 height 15
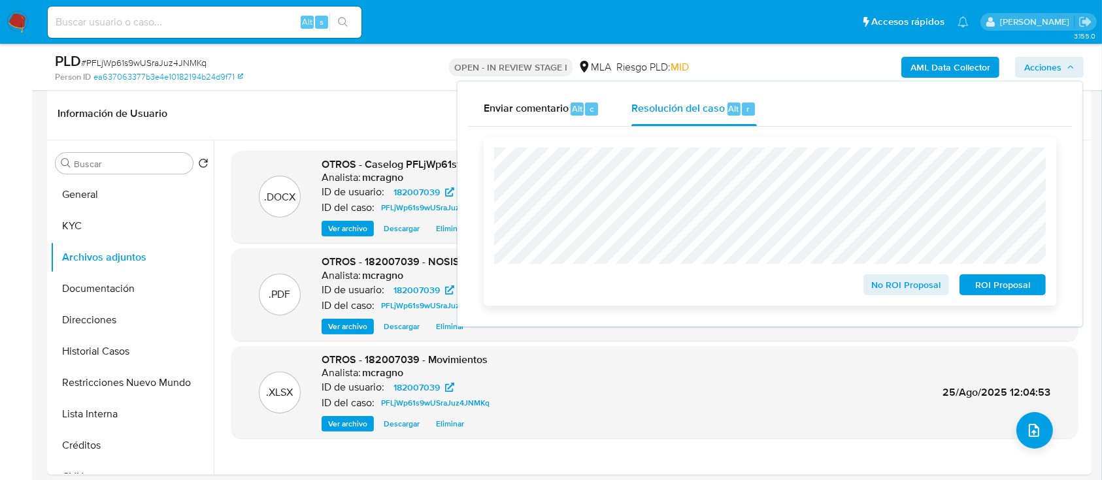
click at [995, 293] on span "ROI Proposal" at bounding box center [1002, 285] width 68 height 18
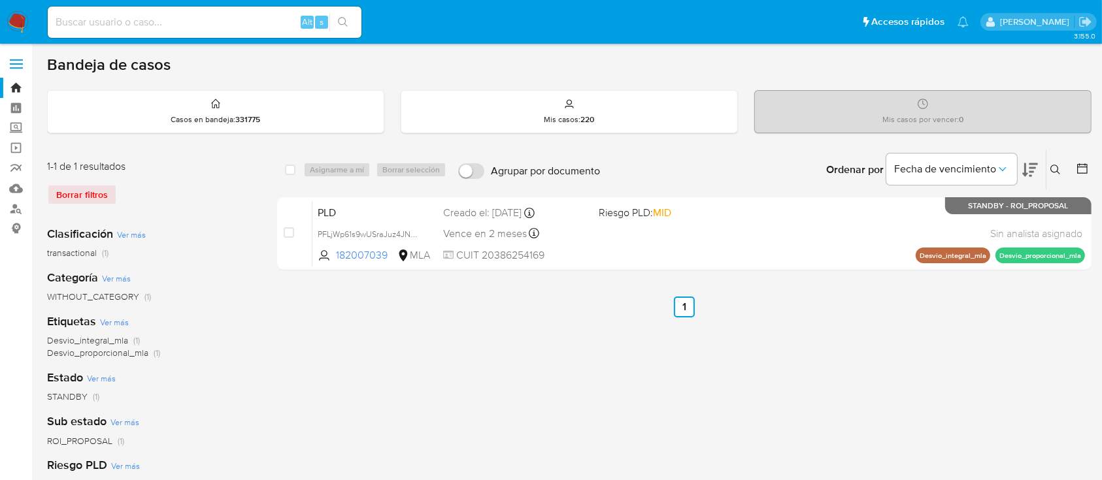
click at [1056, 167] on icon at bounding box center [1055, 170] width 10 height 10
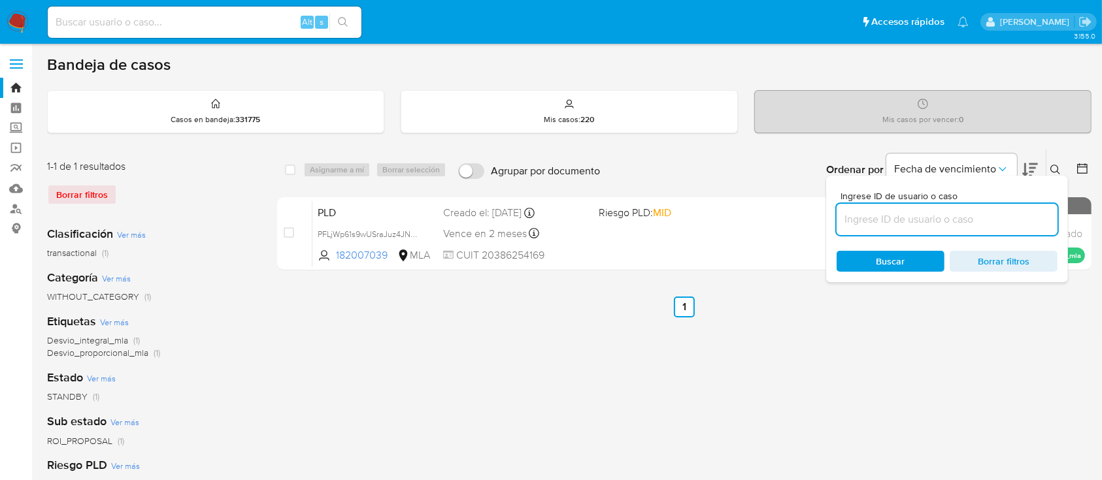
drag, startPoint x: 985, startPoint y: 216, endPoint x: 1011, endPoint y: 201, distance: 29.6
click at [985, 216] on input at bounding box center [946, 219] width 221 height 17
type input "238565788"
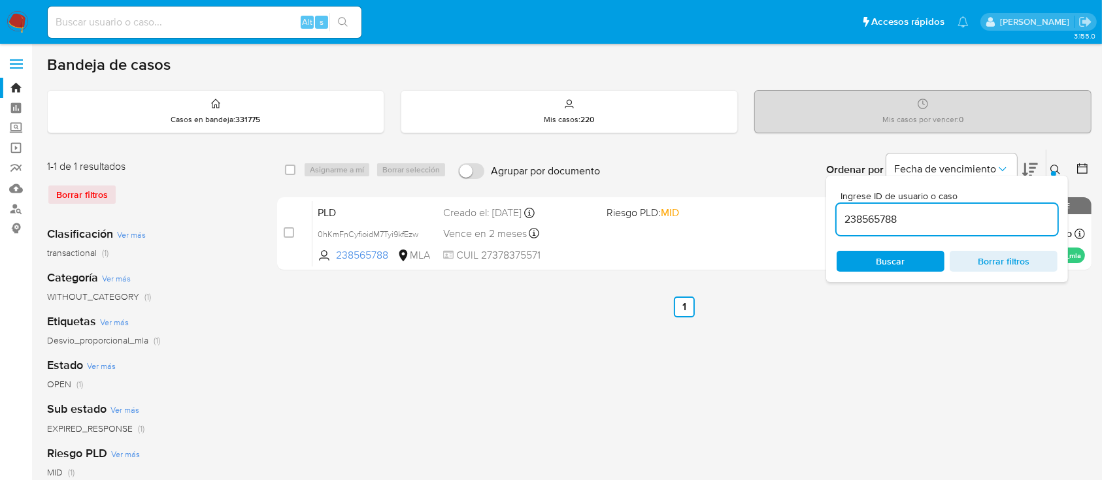
click at [1053, 166] on icon at bounding box center [1055, 170] width 10 height 10
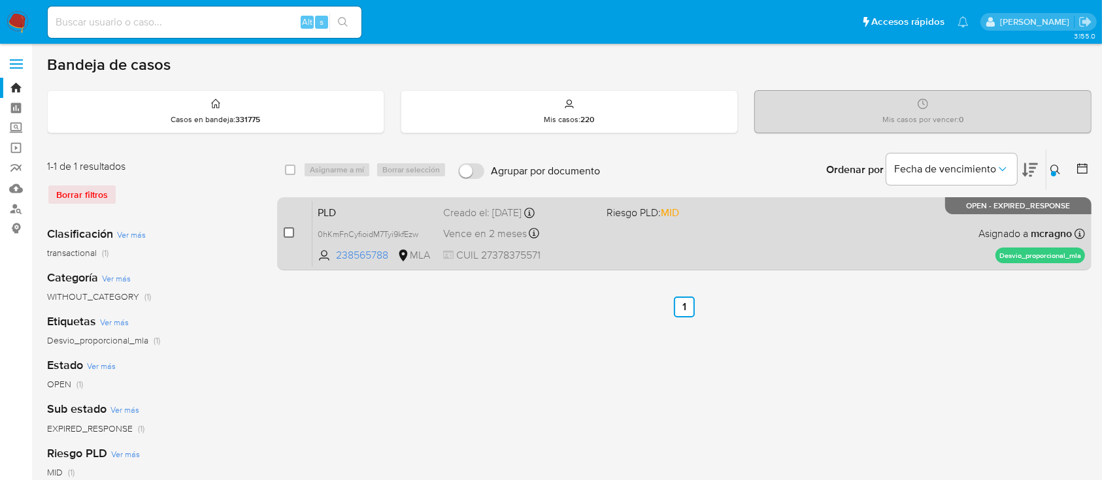
click at [291, 233] on input "checkbox" at bounding box center [289, 232] width 10 height 10
checkbox input "true"
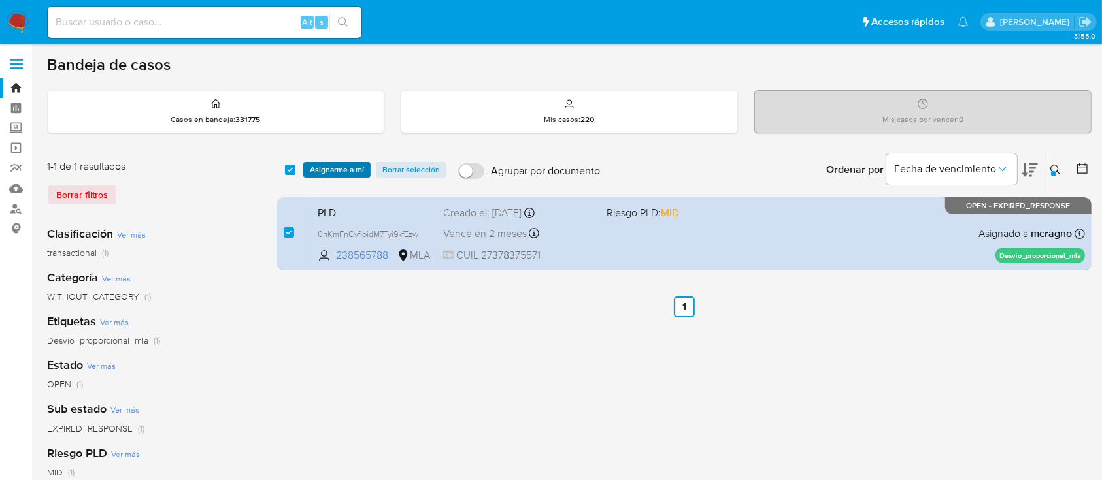
click at [333, 174] on span "Asignarme a mí" at bounding box center [337, 169] width 54 height 13
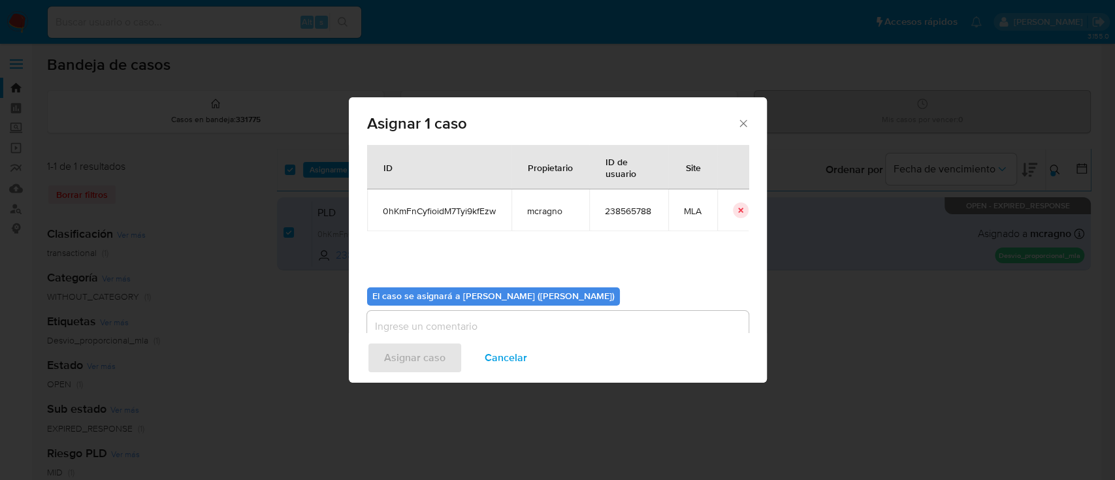
scroll to position [67, 0]
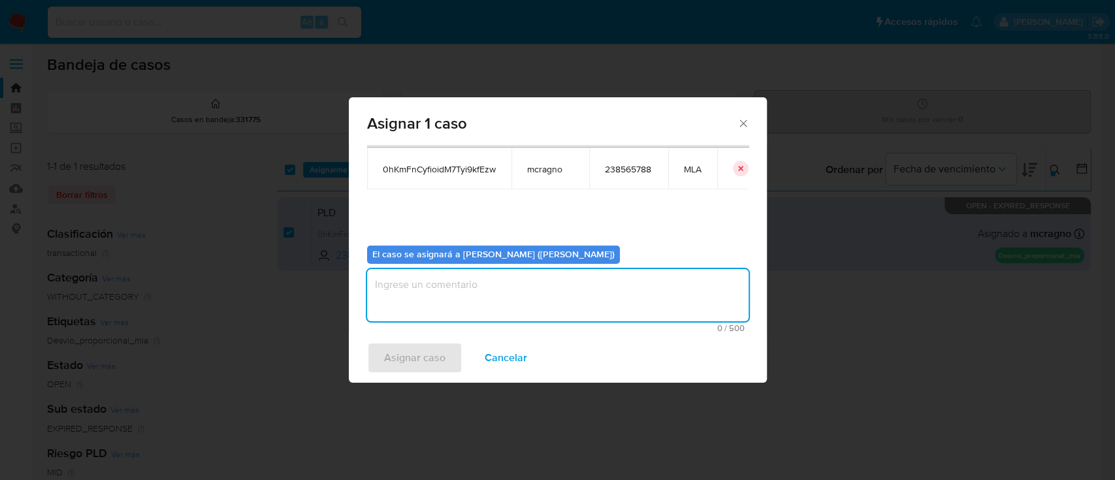
click at [449, 308] on textarea "assign-modal" at bounding box center [558, 295] width 382 height 52
click at [427, 344] on span "Asignar caso" at bounding box center [414, 358] width 61 height 29
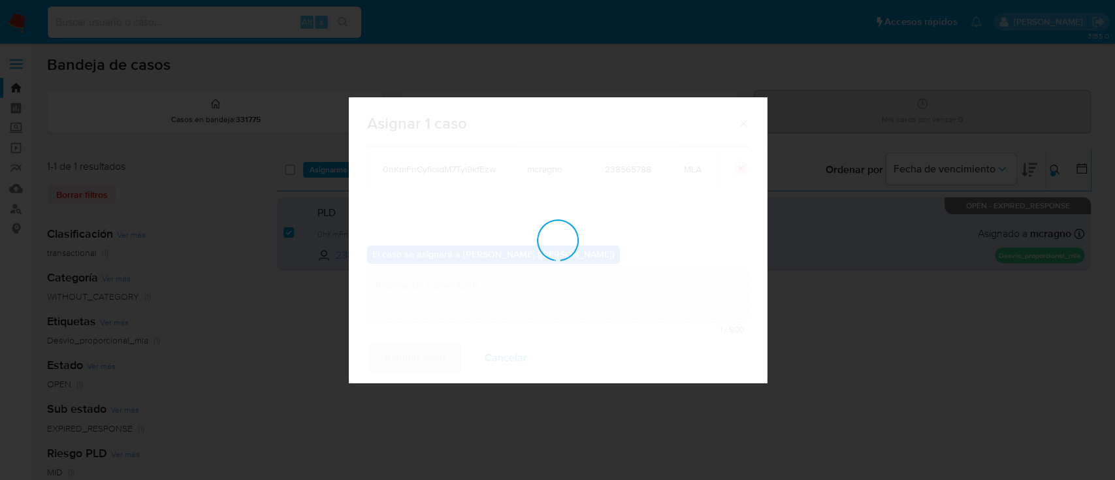
checkbox input "false"
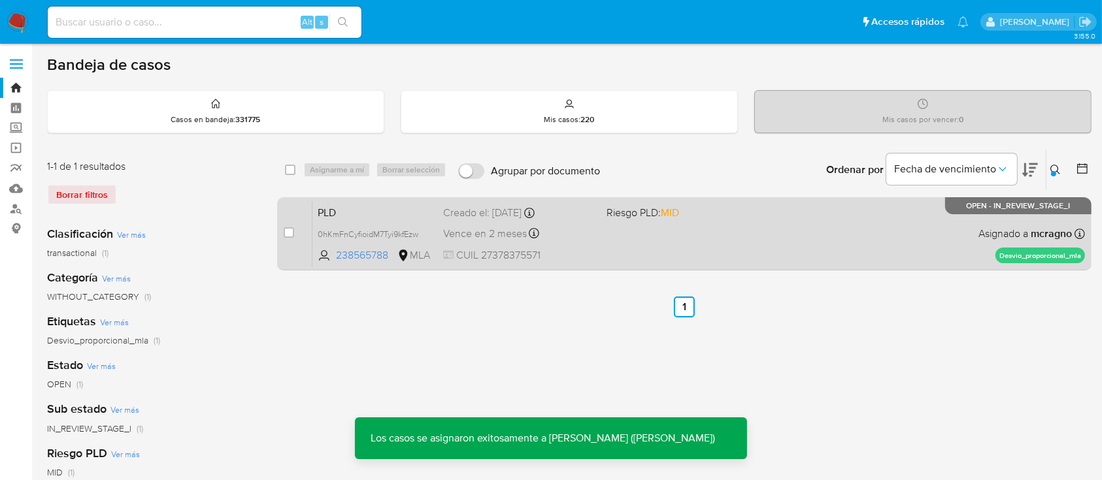
click at [763, 236] on div "PLD 0hKmFnCyfioidM7Tyi9kfEzw 238565788 MLA Riesgo PLD: MID Creado el: 12/08/202…" at bounding box center [698, 234] width 772 height 66
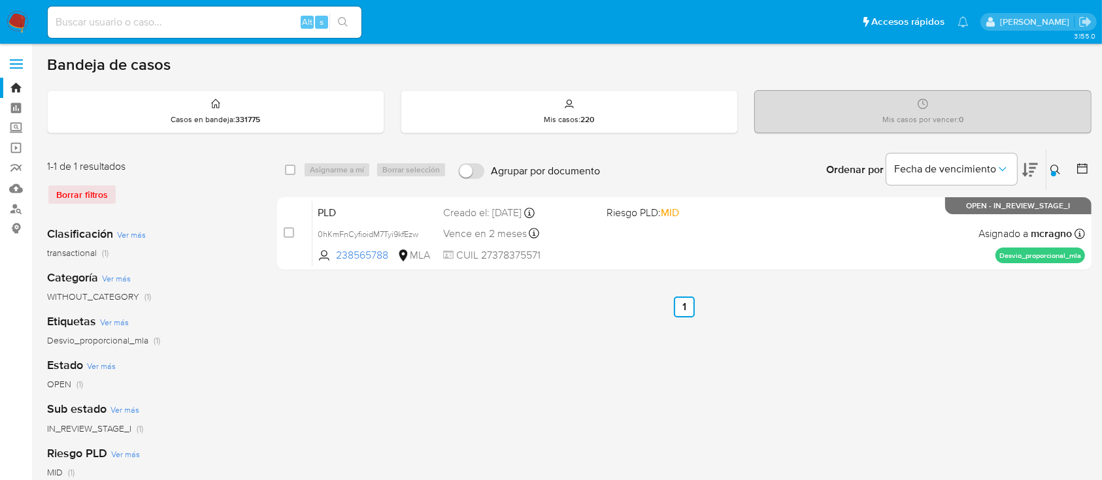
click at [1061, 169] on button at bounding box center [1057, 170] width 22 height 16
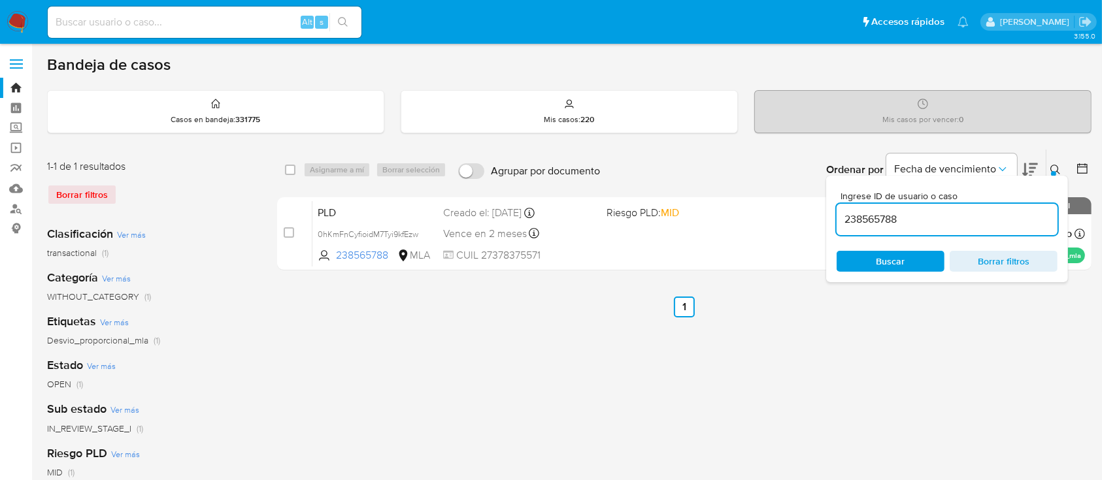
click at [1004, 211] on input "238565788" at bounding box center [946, 219] width 221 height 17
type input "2512609165"
click at [1051, 164] on button at bounding box center [1057, 170] width 22 height 16
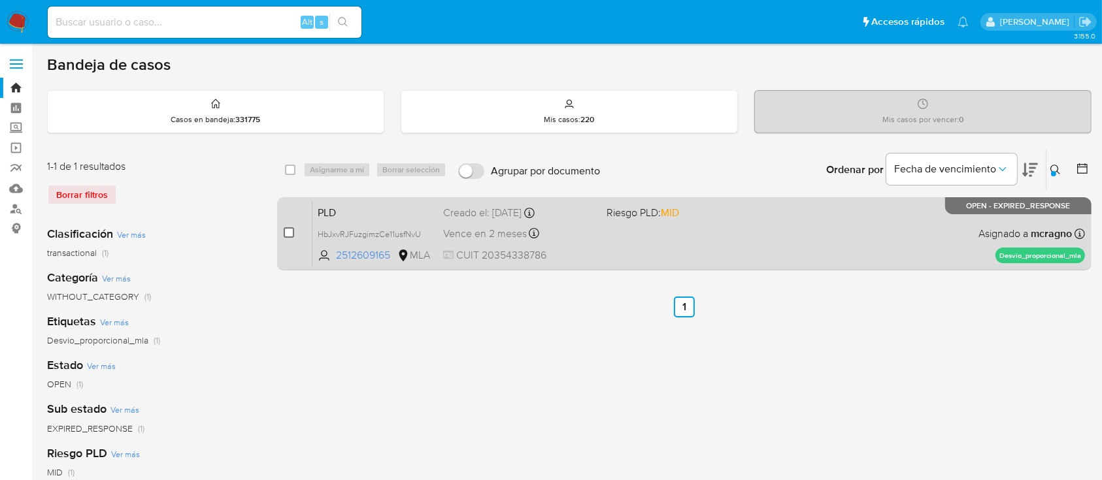
click at [289, 230] on input "checkbox" at bounding box center [289, 232] width 10 height 10
checkbox input "true"
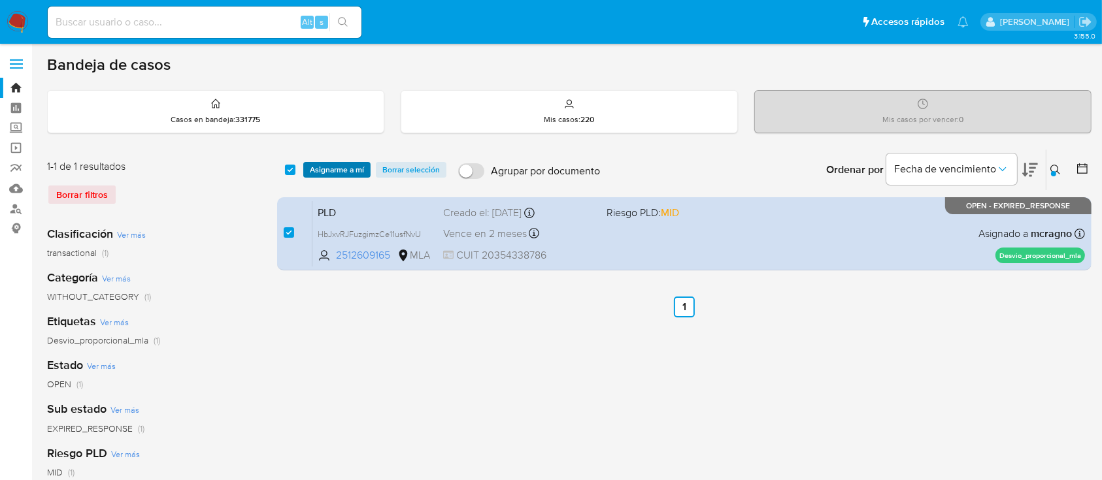
click at [342, 163] on span "Asignarme a mí" at bounding box center [337, 169] width 54 height 13
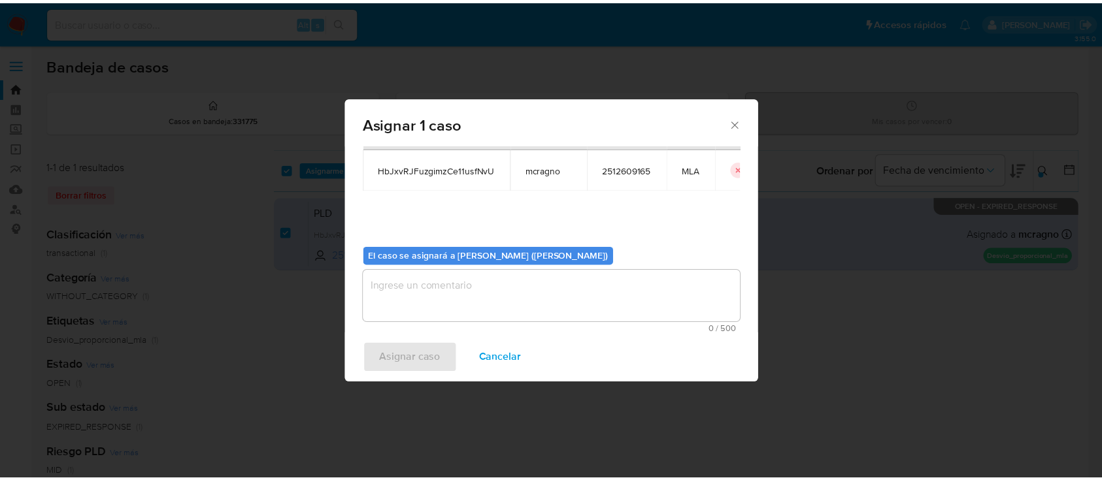
scroll to position [67, 0]
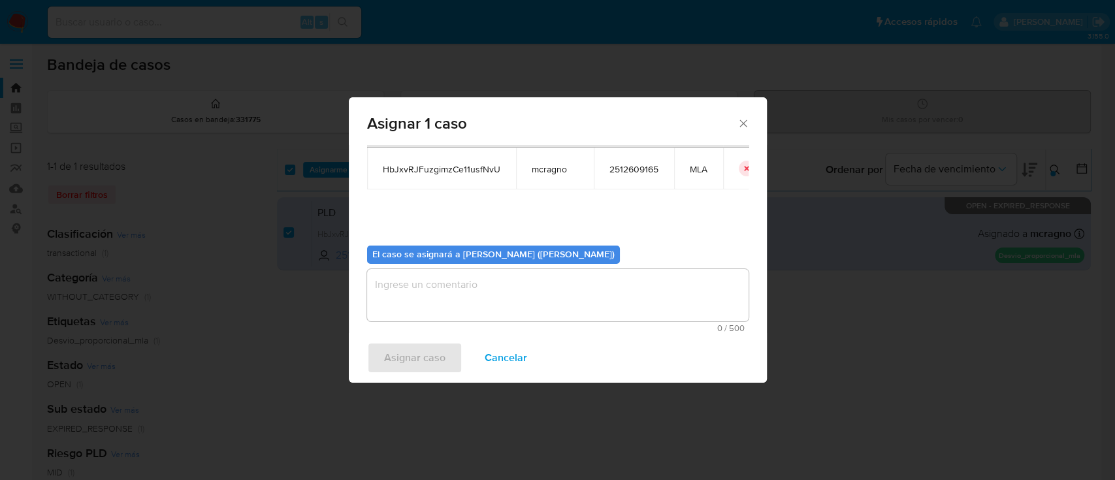
drag, startPoint x: 401, startPoint y: 297, endPoint x: 408, endPoint y: 324, distance: 28.2
click at [401, 299] on textarea "assign-modal" at bounding box center [558, 295] width 382 height 52
click at [408, 355] on span "Asignar caso" at bounding box center [414, 358] width 61 height 29
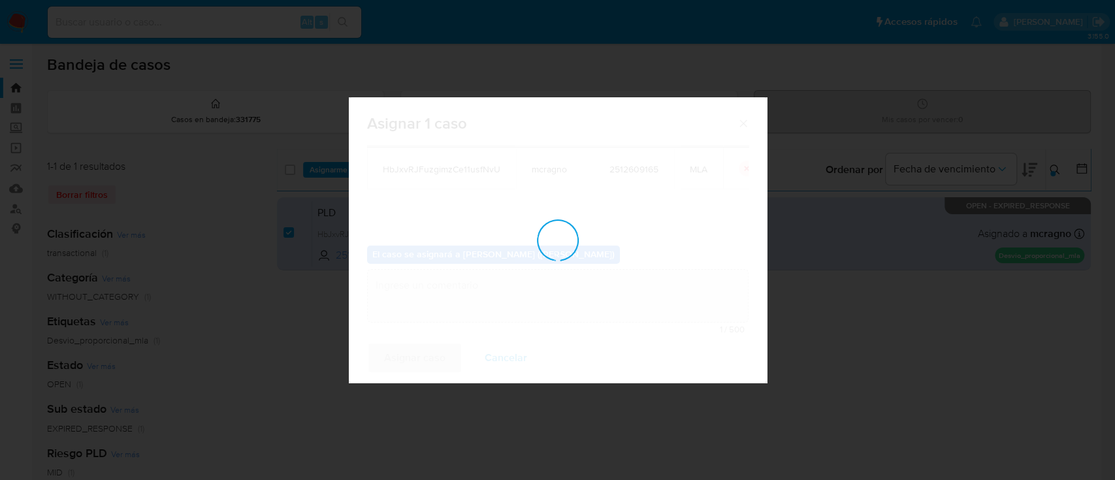
checkbox input "false"
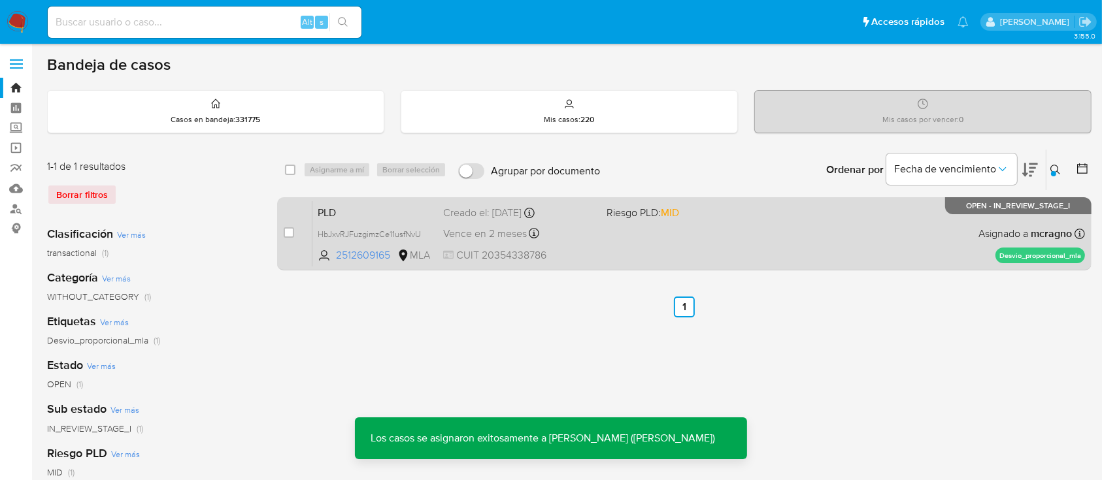
click at [755, 218] on span "Riesgo PLD: MID" at bounding box center [682, 211] width 152 height 17
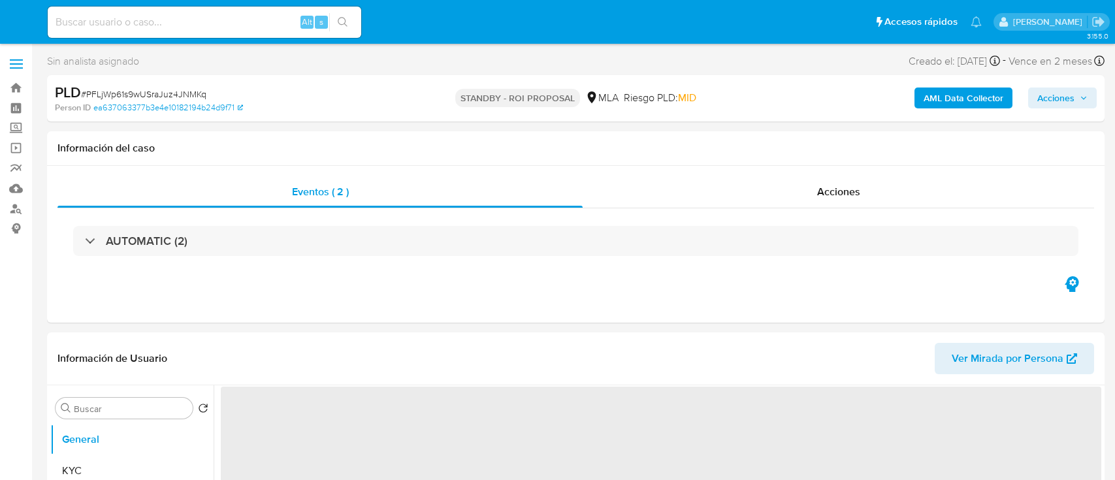
select select "10"
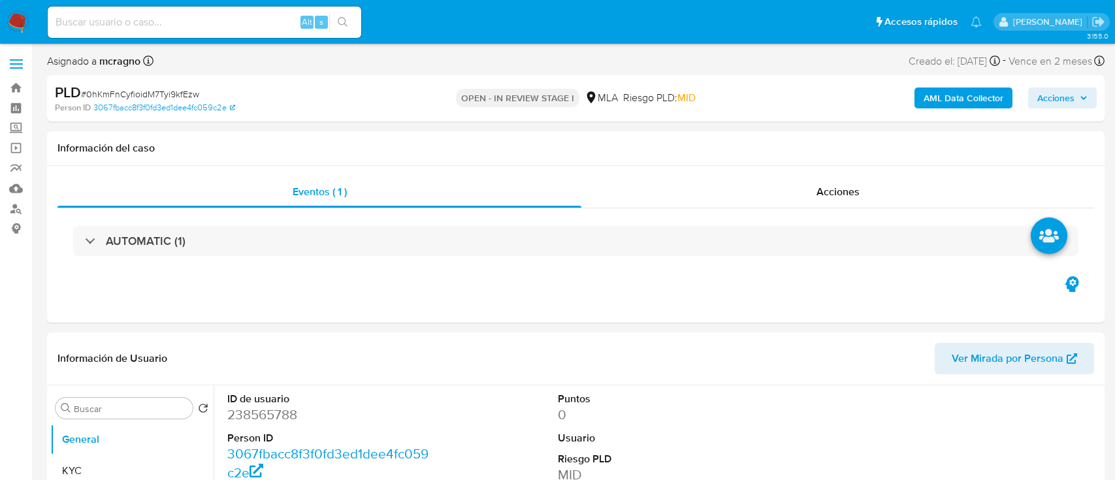
select select "10"
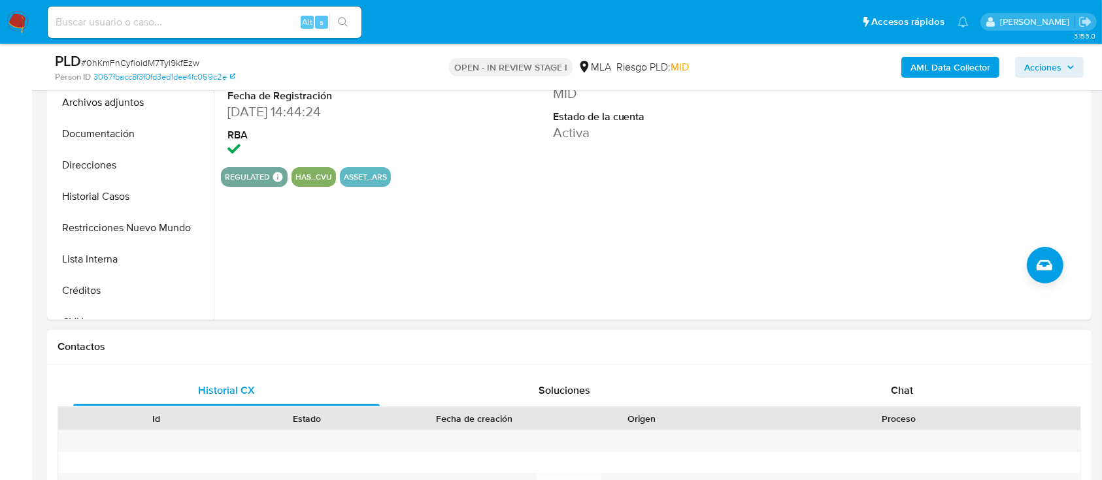
scroll to position [435, 0]
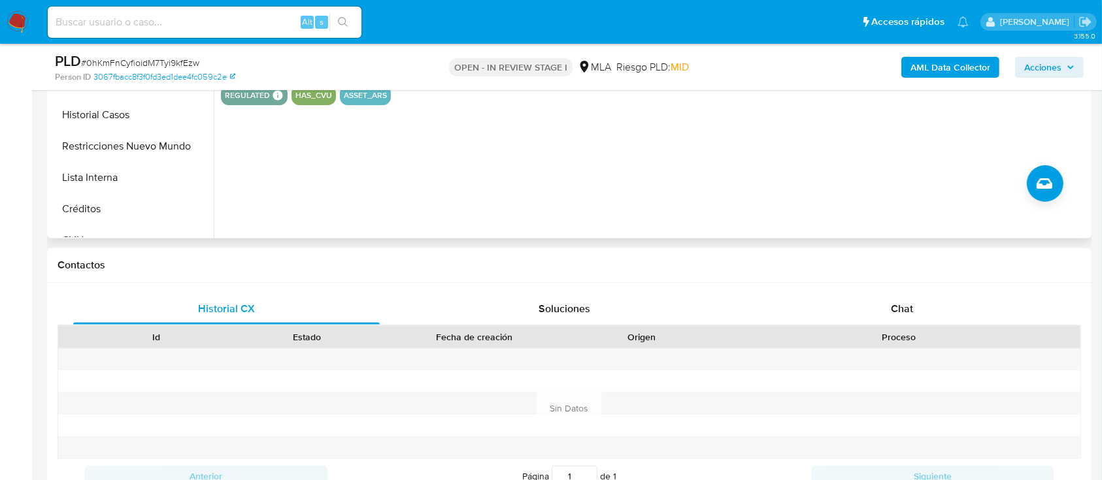
click at [913, 301] on div "Chat" at bounding box center [902, 308] width 306 height 31
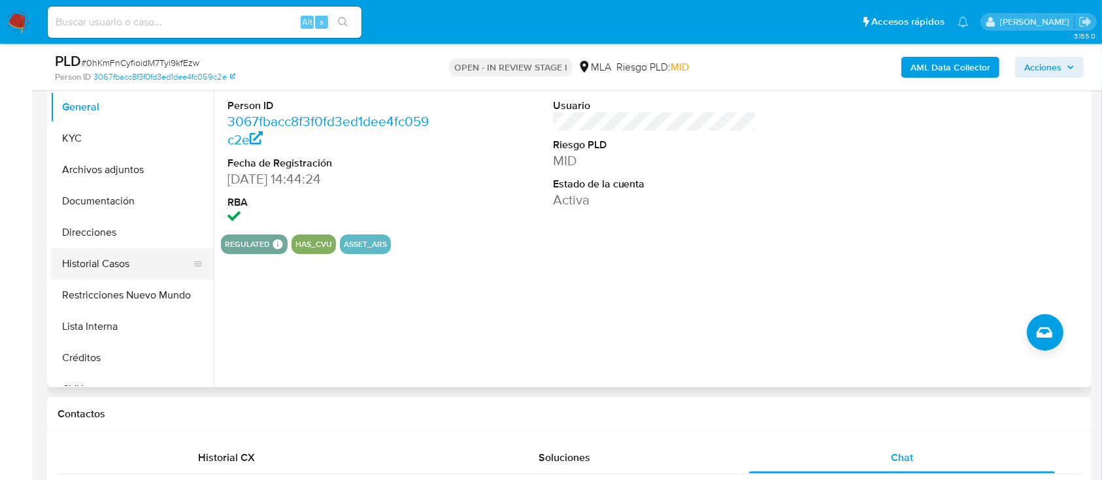
scroll to position [261, 0]
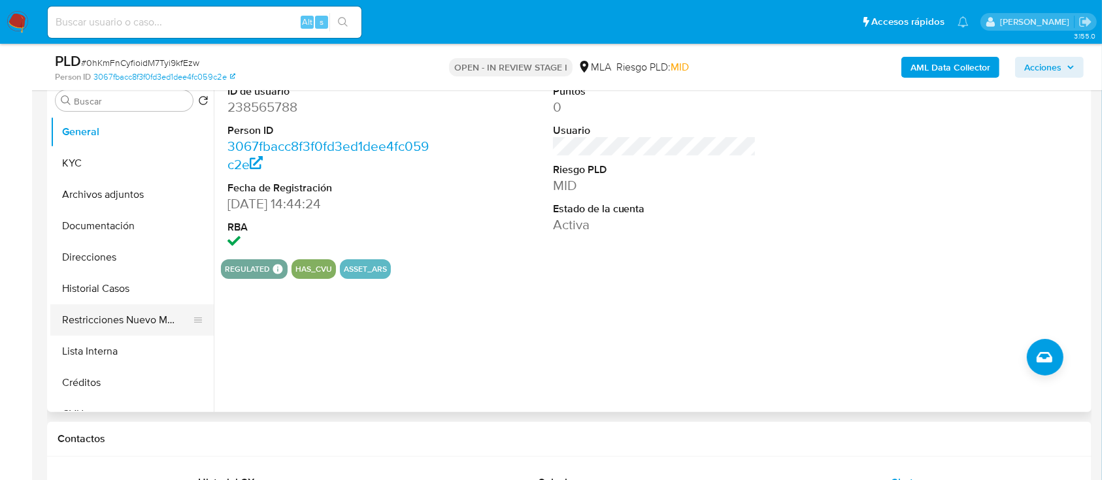
click at [131, 316] on button "Restricciones Nuevo Mundo" at bounding box center [126, 319] width 153 height 31
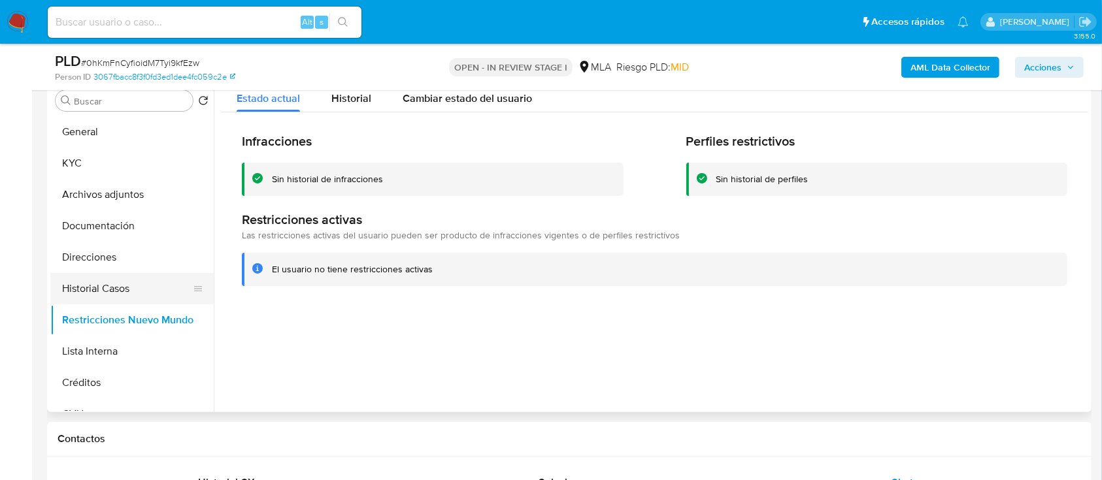
click at [131, 287] on button "Historial Casos" at bounding box center [126, 288] width 153 height 31
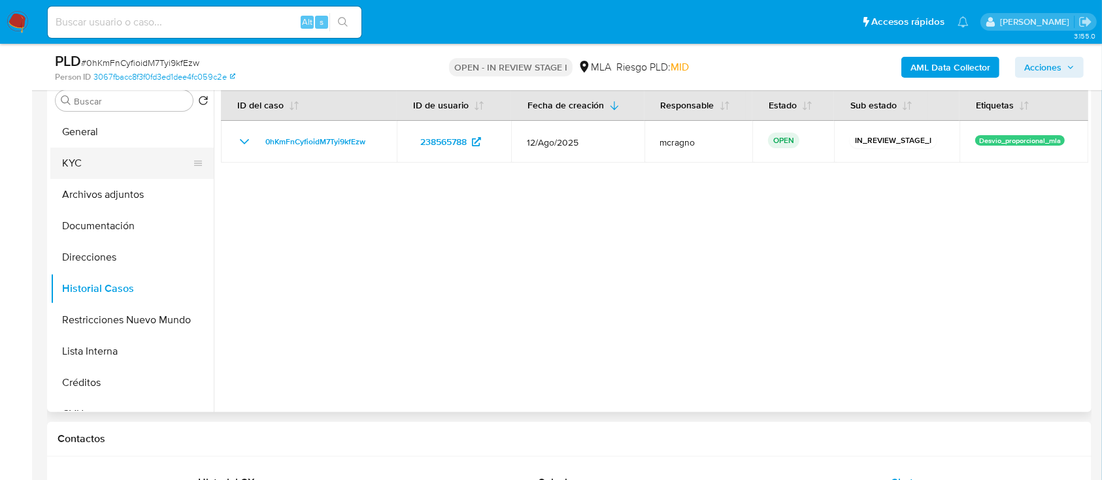
click at [120, 157] on button "KYC" at bounding box center [126, 163] width 153 height 31
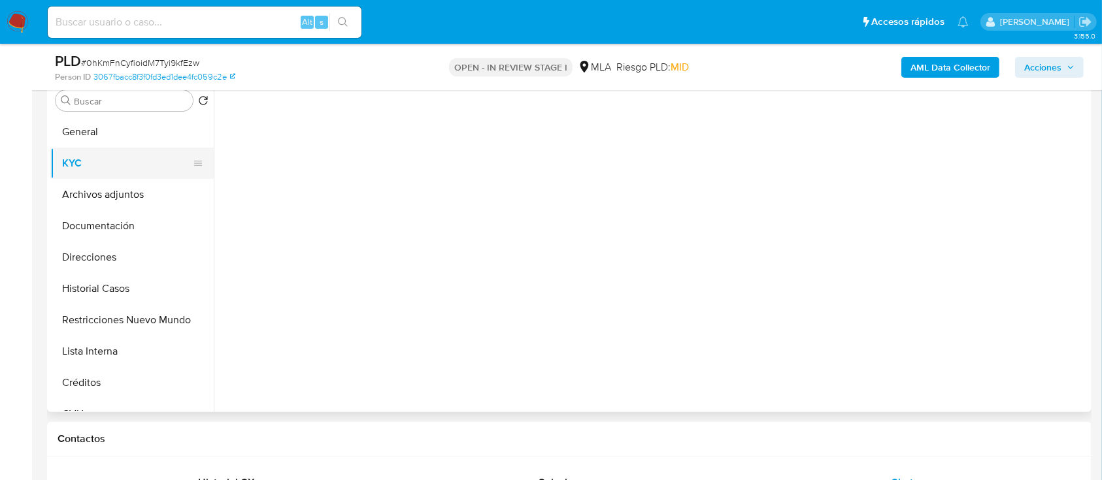
click at [120, 157] on button "KYC" at bounding box center [126, 163] width 153 height 31
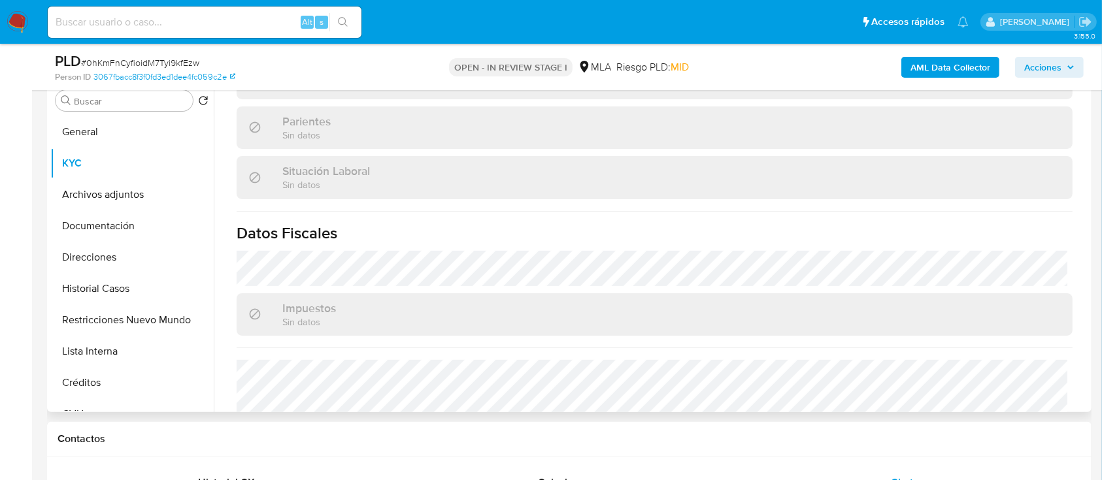
scroll to position [688, 0]
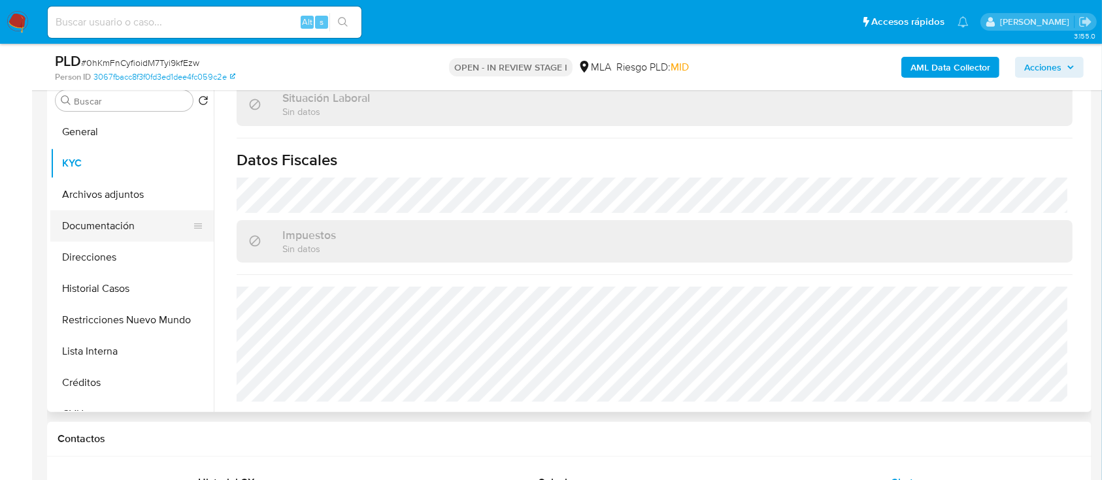
click at [105, 215] on button "Documentación" at bounding box center [126, 225] width 153 height 31
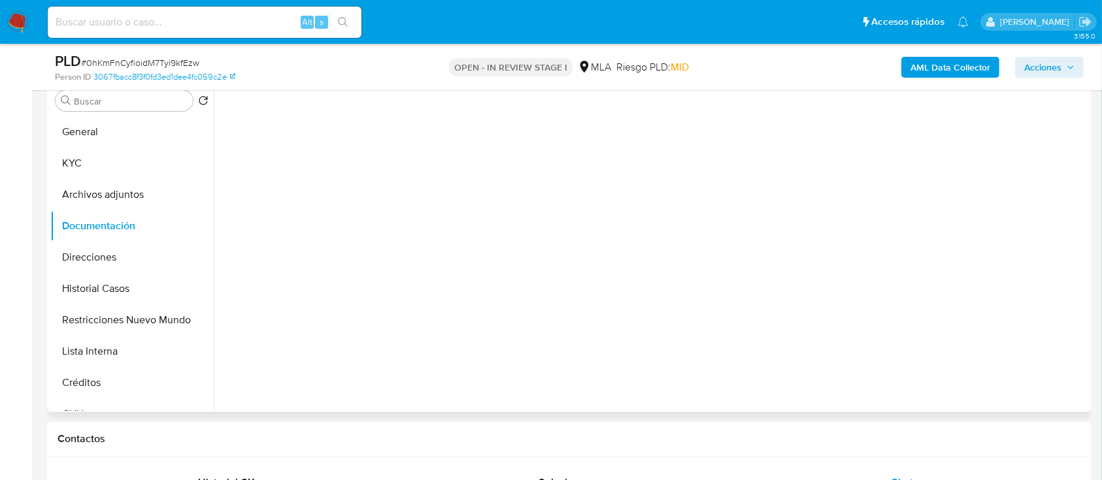
scroll to position [0, 0]
click at [139, 171] on button "KYC" at bounding box center [126, 163] width 153 height 31
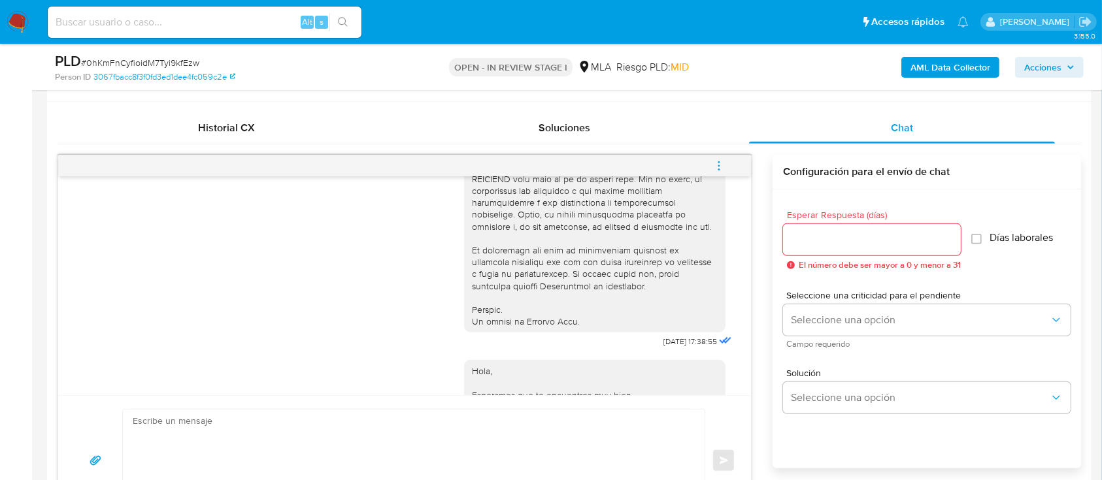
scroll to position [696, 0]
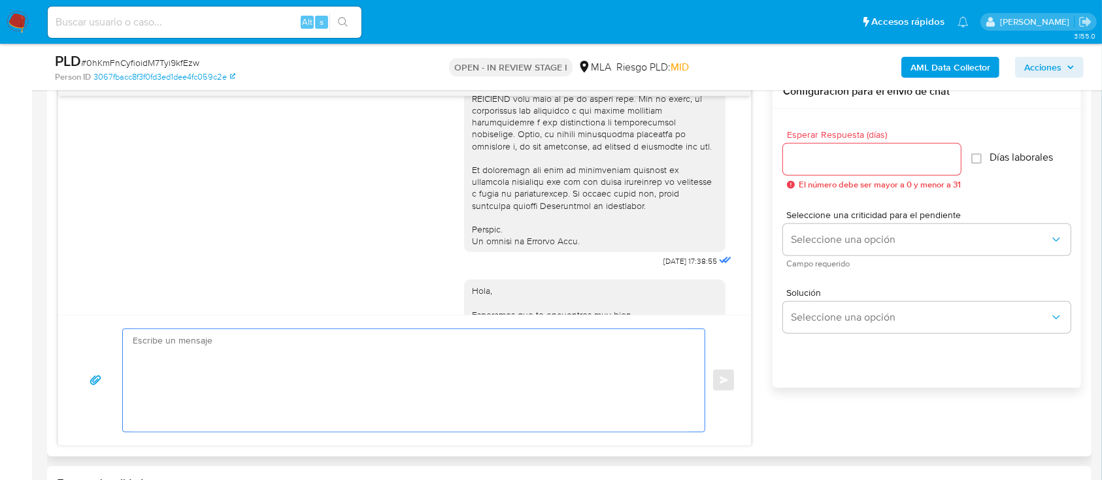
click at [423, 358] on textarea at bounding box center [410, 380] width 555 height 103
paste textarea "Hola Iana Belén Perez Alcaraz, En función de las operaciones registradas en tu …"
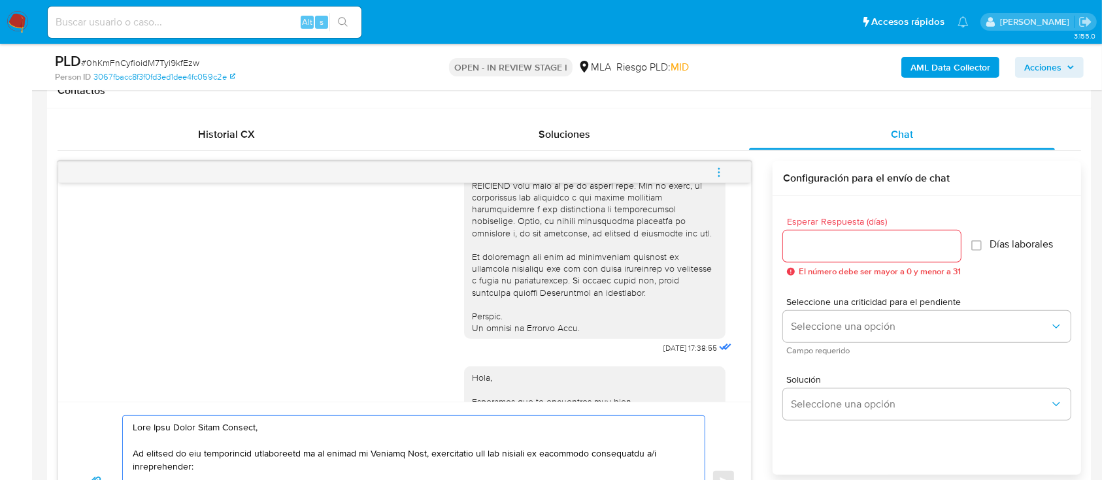
scroll to position [840, 0]
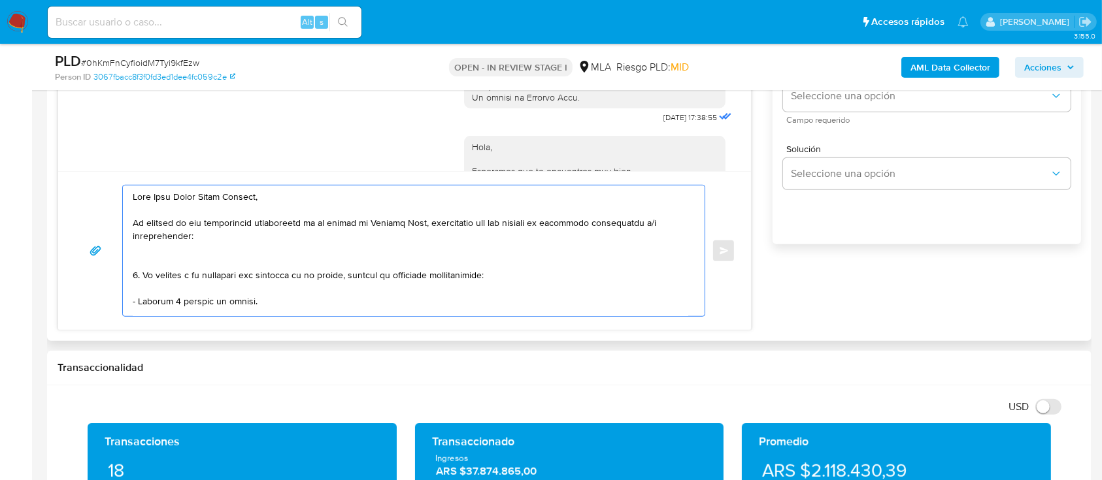
click at [157, 256] on textarea at bounding box center [410, 251] width 555 height 131
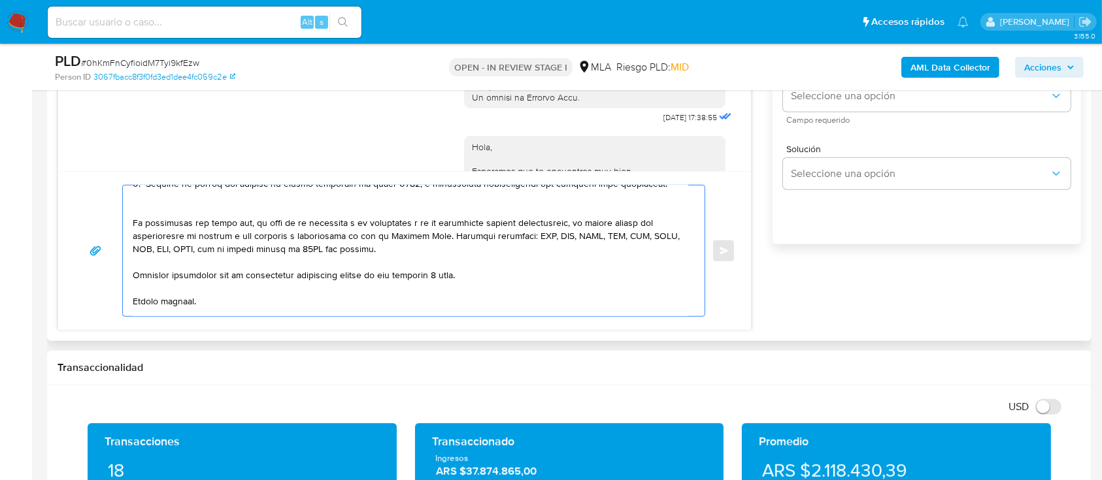
scroll to position [174, 0]
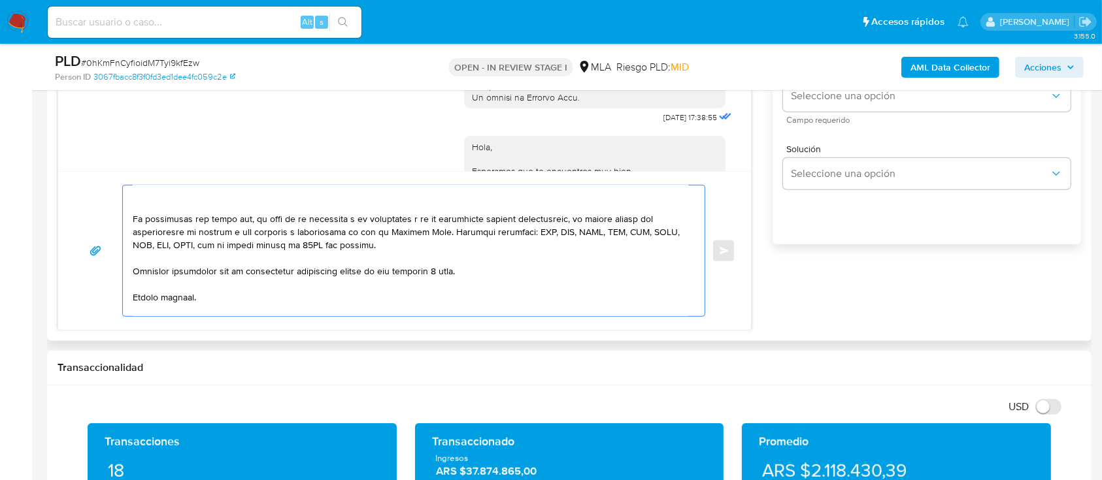
click at [190, 206] on textarea at bounding box center [410, 251] width 555 height 131
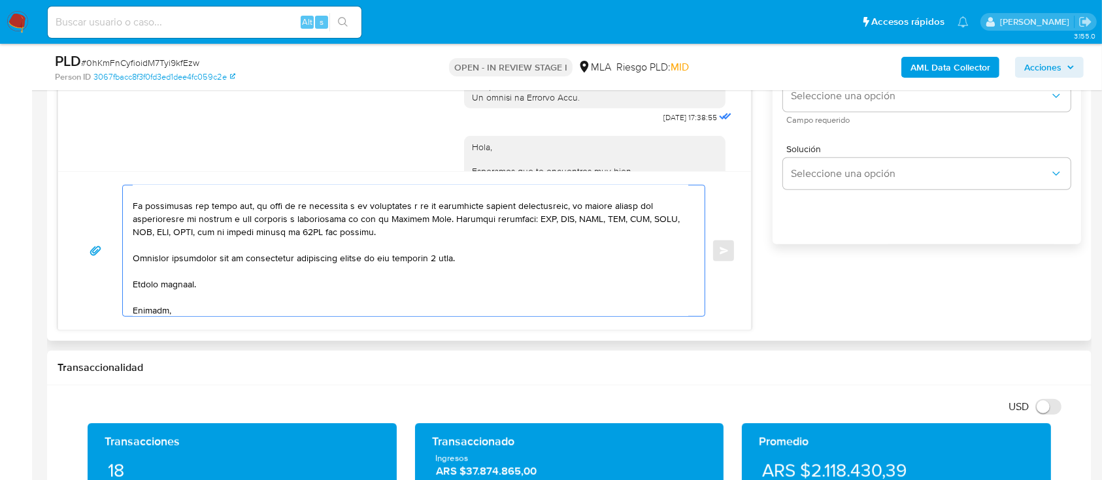
scroll to position [579, 0]
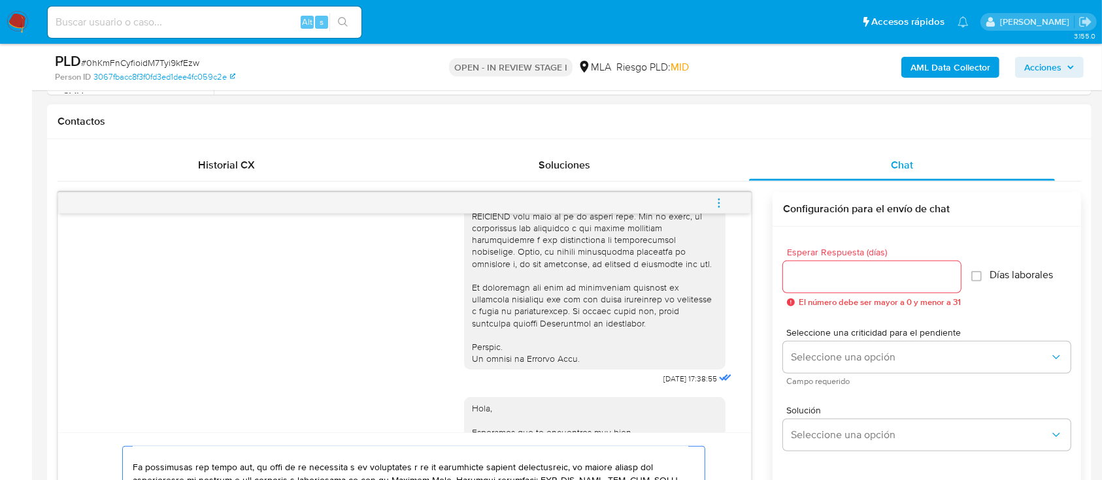
type textarea "Hola Iana Belén Perez Alcaraz, En función de las operaciones registradas en tu …"
click at [846, 280] on input "Esperar Respuesta (días)" at bounding box center [872, 277] width 178 height 17
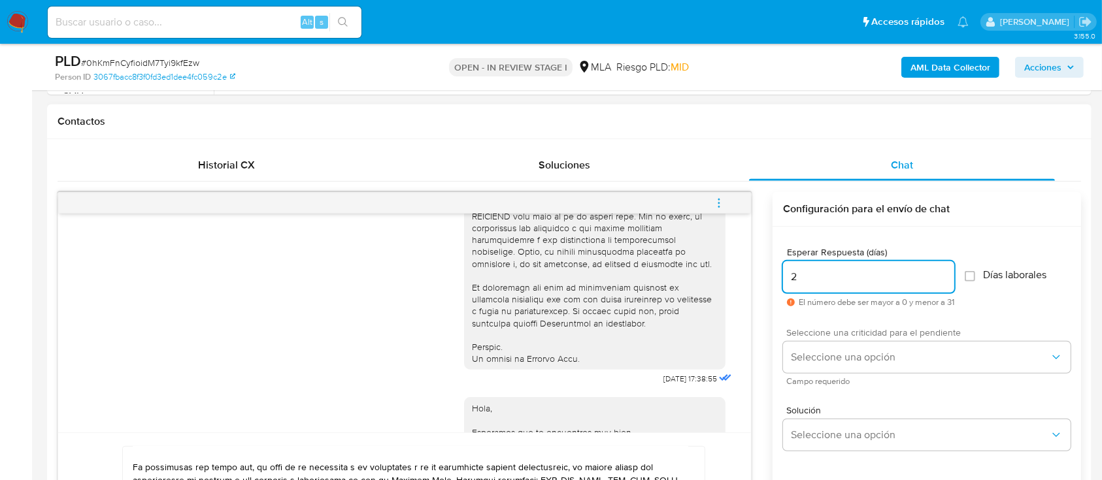
type input "2"
click at [829, 339] on div "Seleccione una criticidad para el pendiente Seleccione una opción Campo requeri…" at bounding box center [926, 356] width 287 height 57
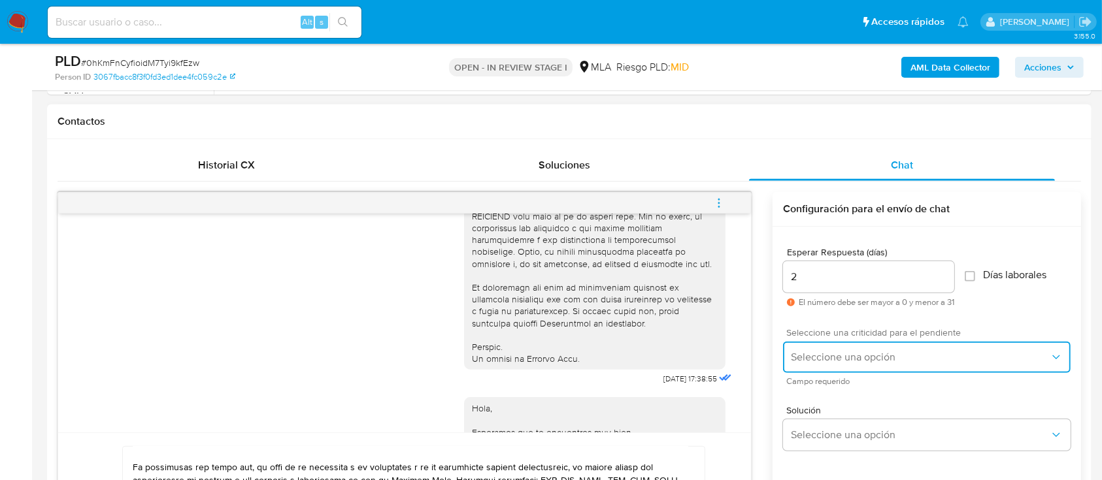
click at [826, 363] on button "Seleccione una opción" at bounding box center [926, 357] width 287 height 31
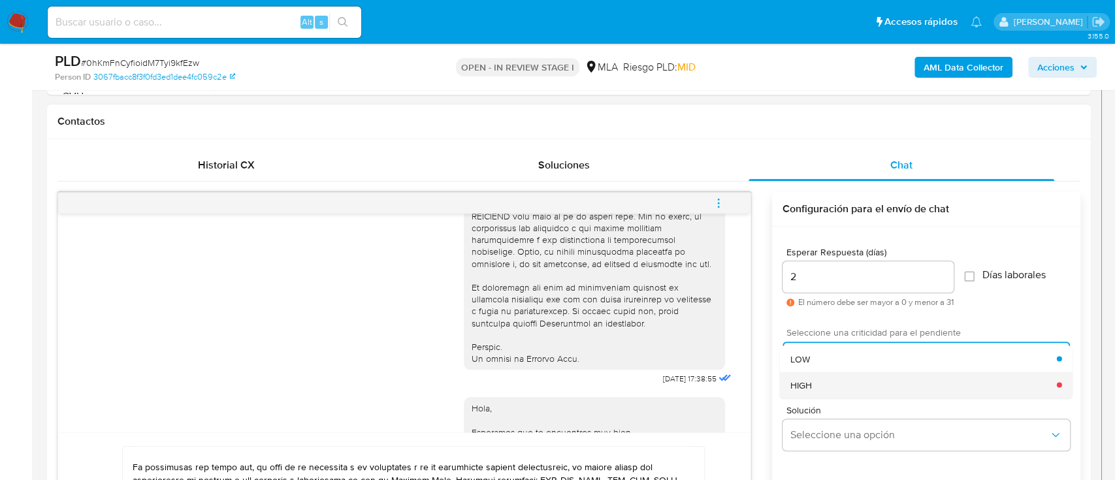
click at [820, 386] on div "HIGH" at bounding box center [924, 385] width 267 height 26
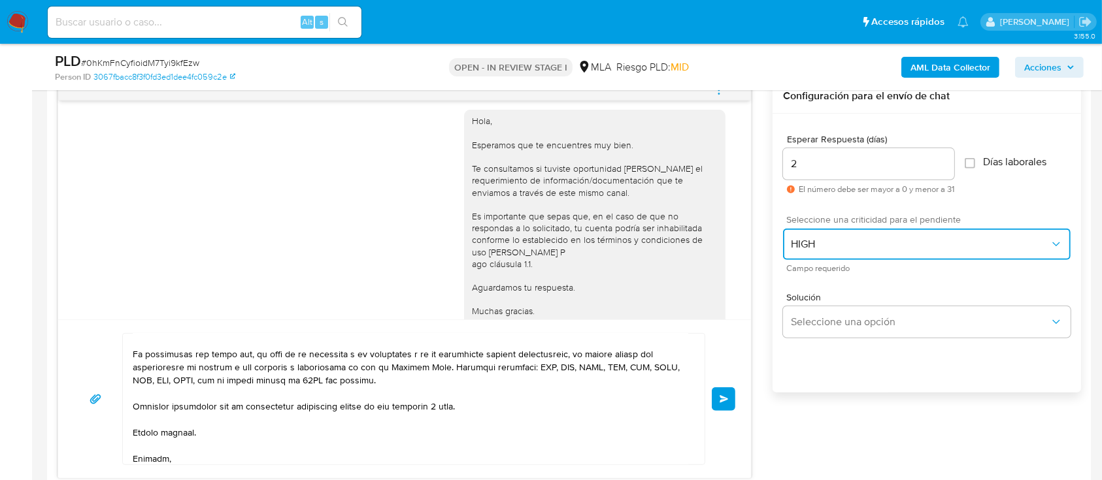
scroll to position [840, 0]
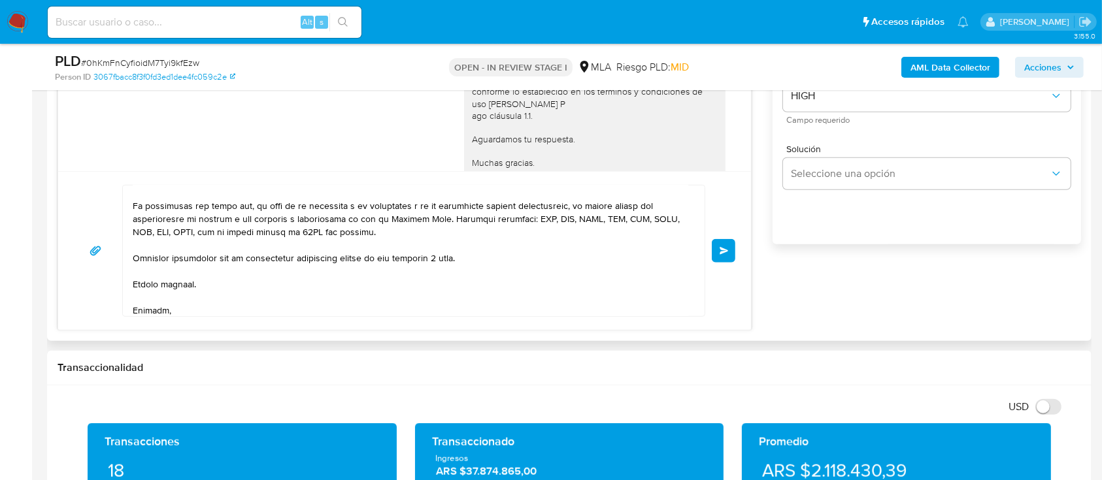
click at [717, 255] on button "Enviar" at bounding box center [723, 251] width 24 height 24
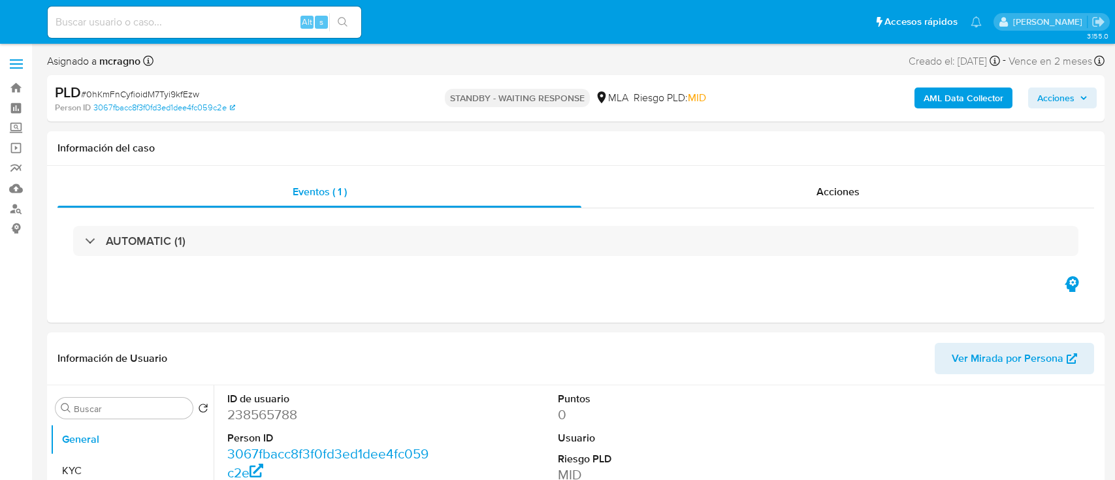
select select "10"
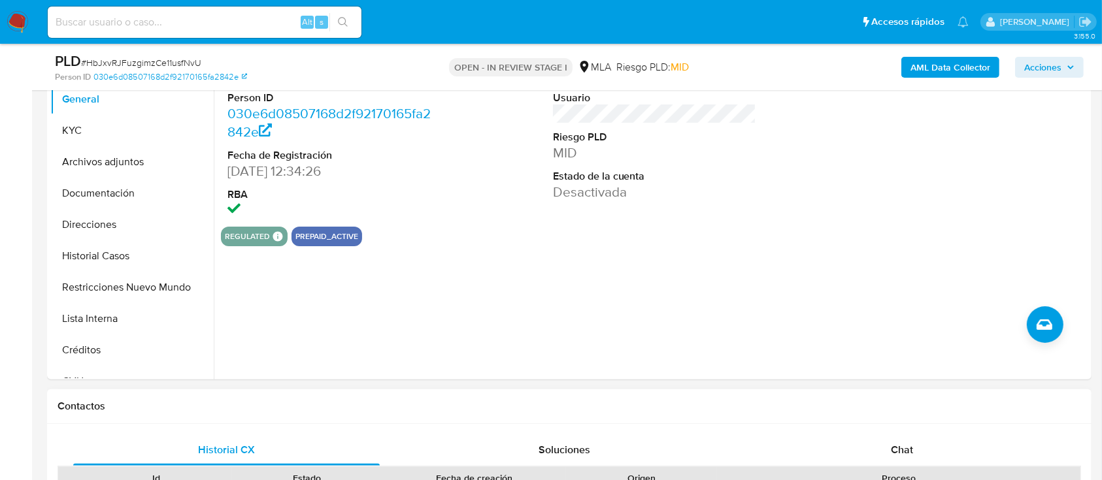
scroll to position [348, 0]
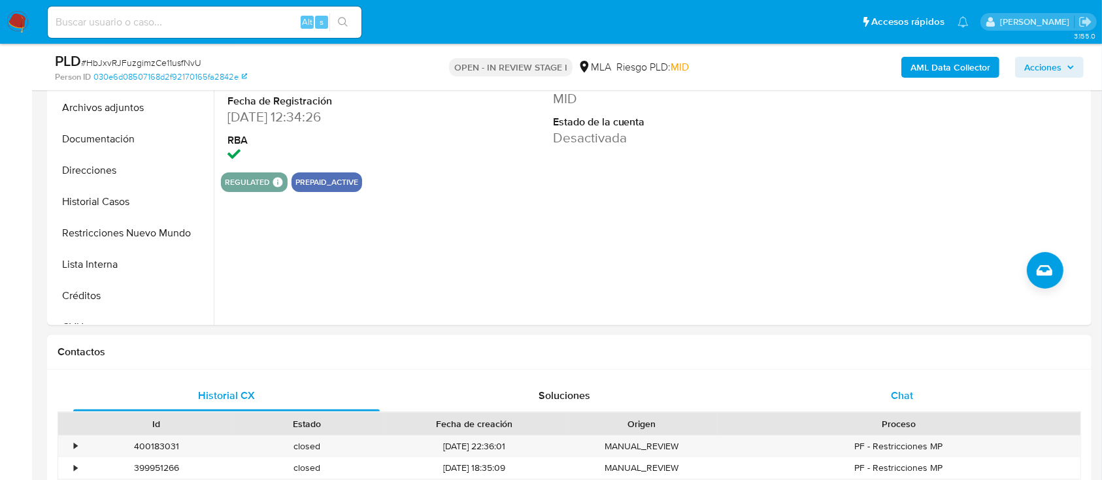
drag, startPoint x: 962, startPoint y: 375, endPoint x: 954, endPoint y: 384, distance: 11.6
click at [948, 391] on div "Chat" at bounding box center [902, 395] width 306 height 31
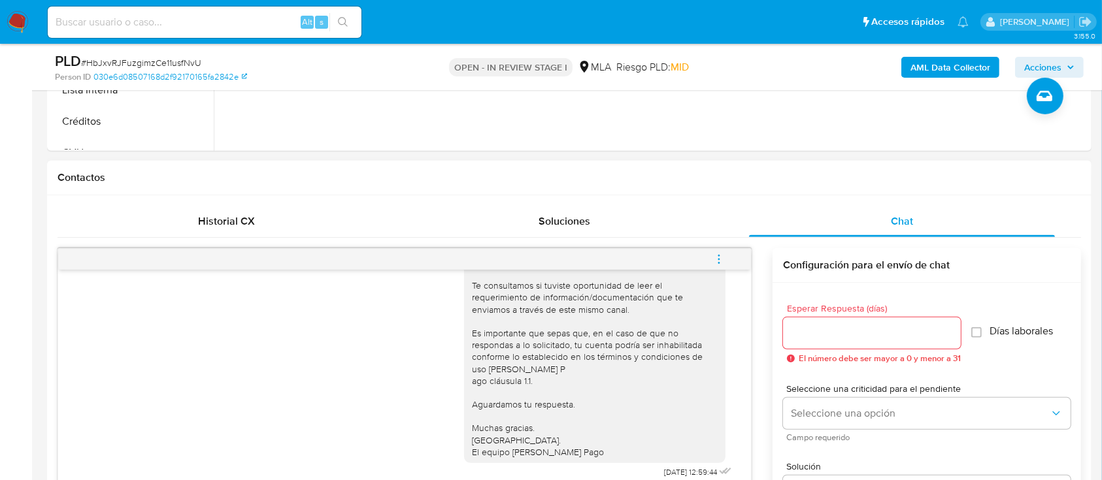
scroll to position [547, 0]
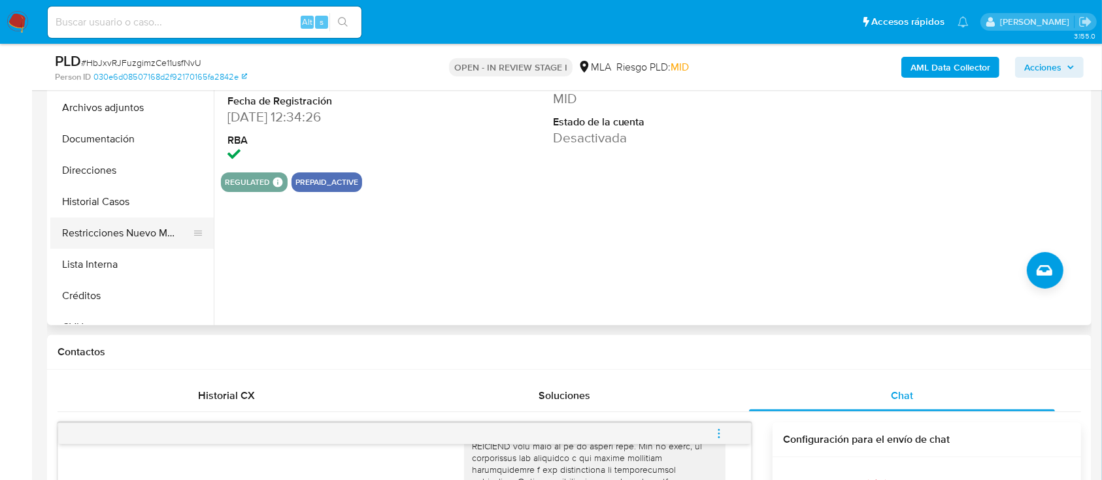
click at [127, 227] on button "Restricciones Nuevo Mundo" at bounding box center [126, 233] width 153 height 31
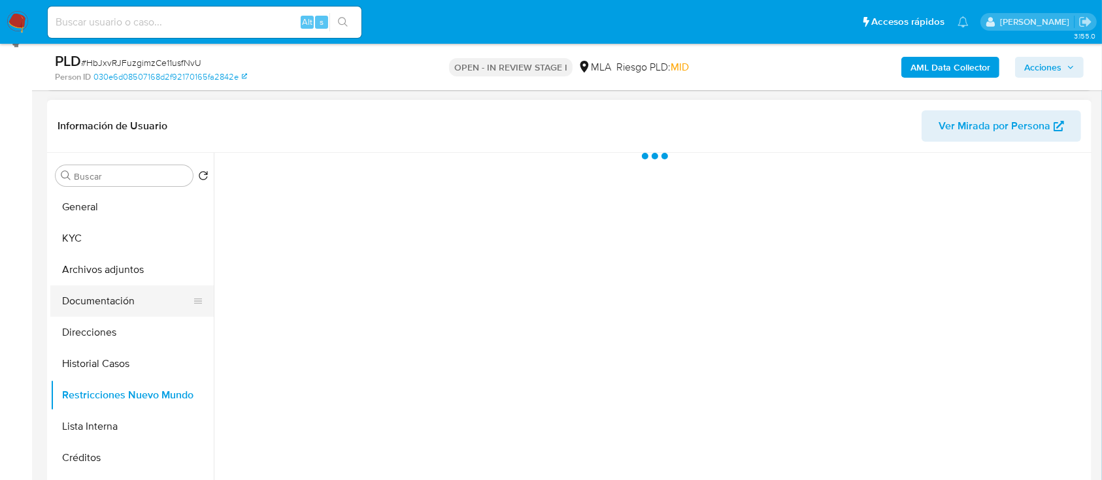
scroll to position [174, 0]
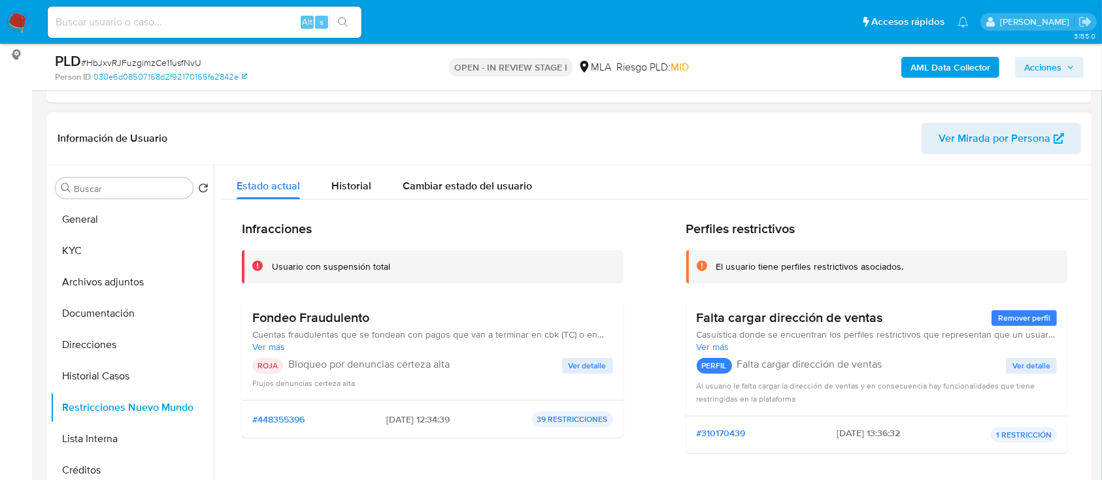
drag, startPoint x: 368, startPoint y: 416, endPoint x: 423, endPoint y: 423, distance: 55.3
click at [423, 423] on div "#448355396 [DATE] 12:34:39 39 RESTRICCIONES" at bounding box center [432, 420] width 361 height 16
drag, startPoint x: 99, startPoint y: 253, endPoint x: 171, endPoint y: 255, distance: 71.9
click at [99, 253] on button "KYC" at bounding box center [126, 250] width 153 height 31
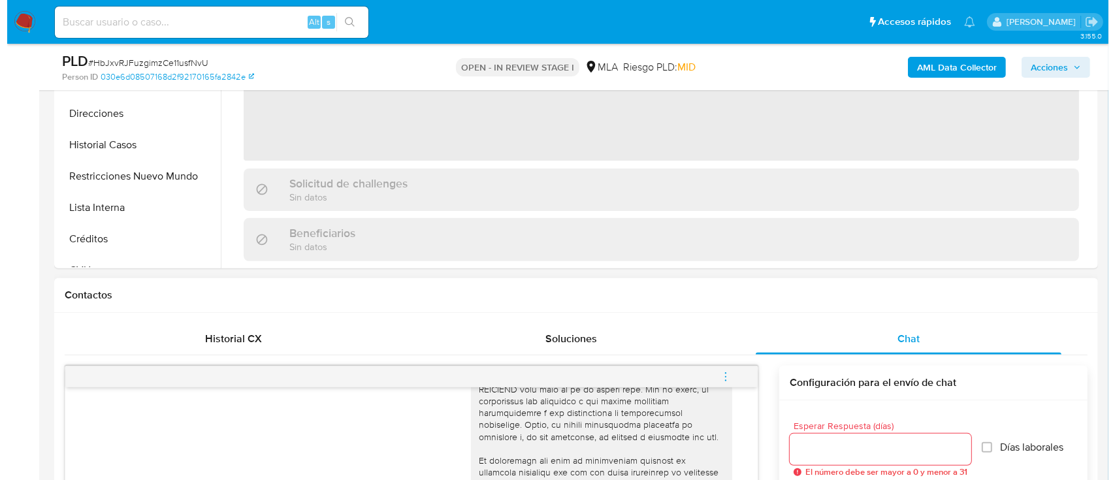
scroll to position [523, 0]
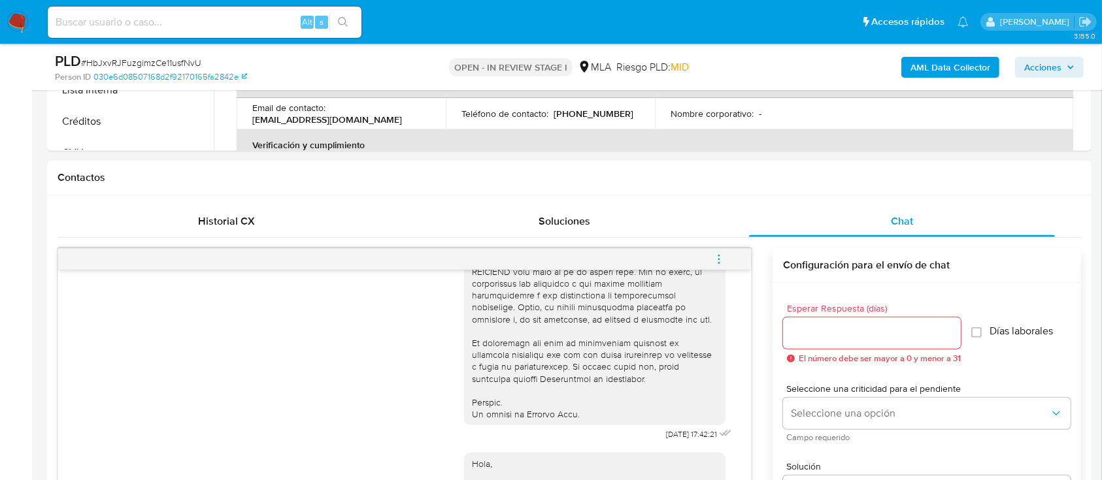
click at [718, 253] on icon "menu-action" at bounding box center [719, 259] width 12 height 12
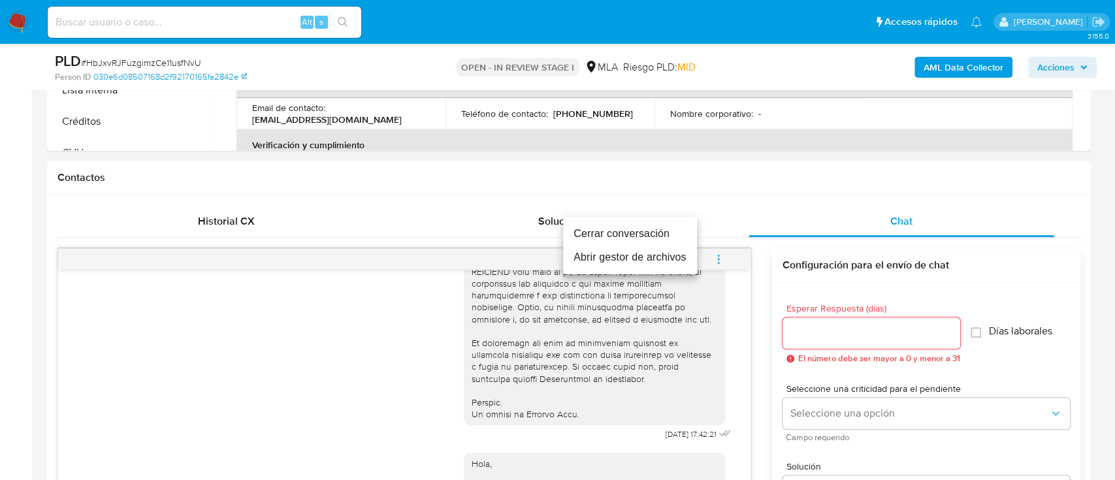
click at [601, 235] on li "Cerrar conversación" at bounding box center [630, 234] width 134 height 24
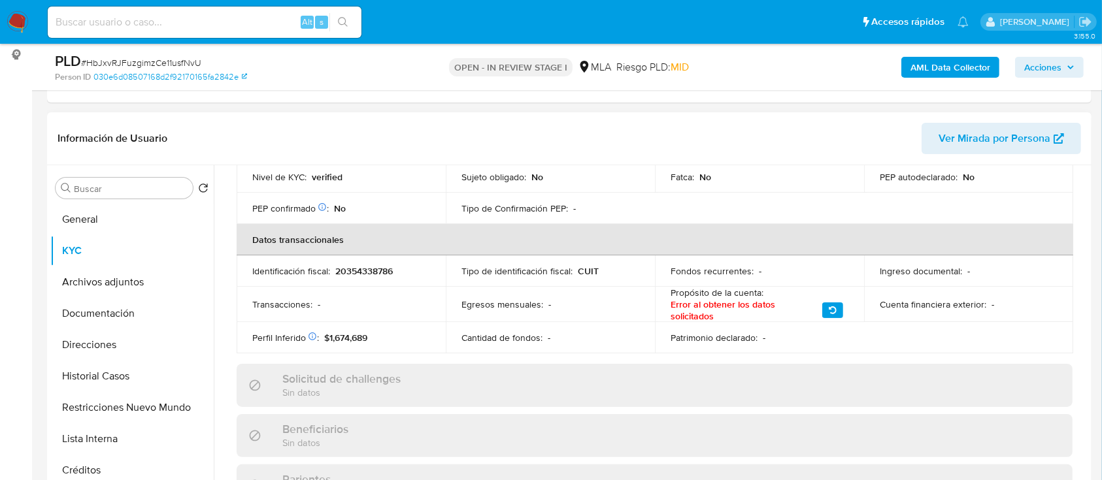
scroll to position [691, 0]
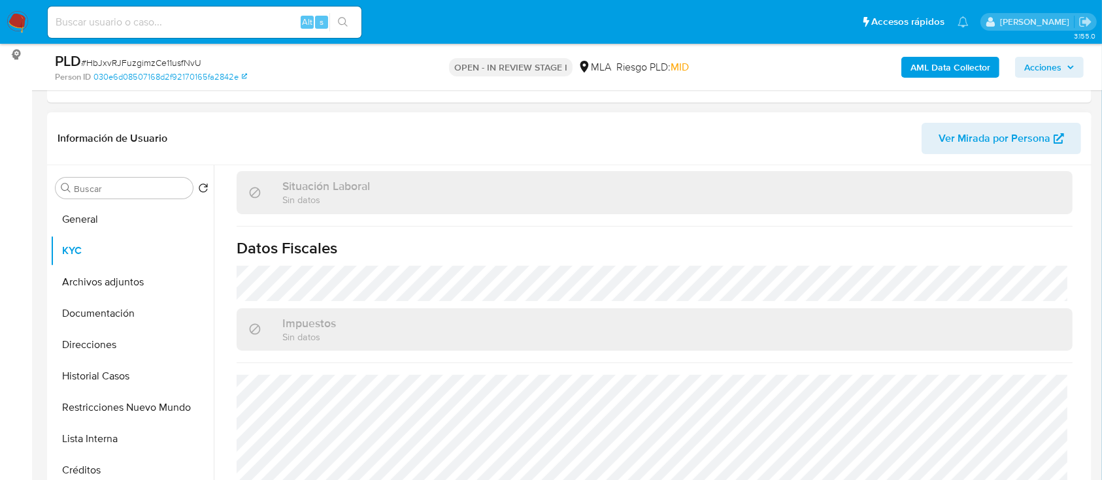
drag, startPoint x: 104, startPoint y: 342, endPoint x: 361, endPoint y: 375, distance: 258.9
click at [107, 346] on button "Direcciones" at bounding box center [131, 344] width 163 height 31
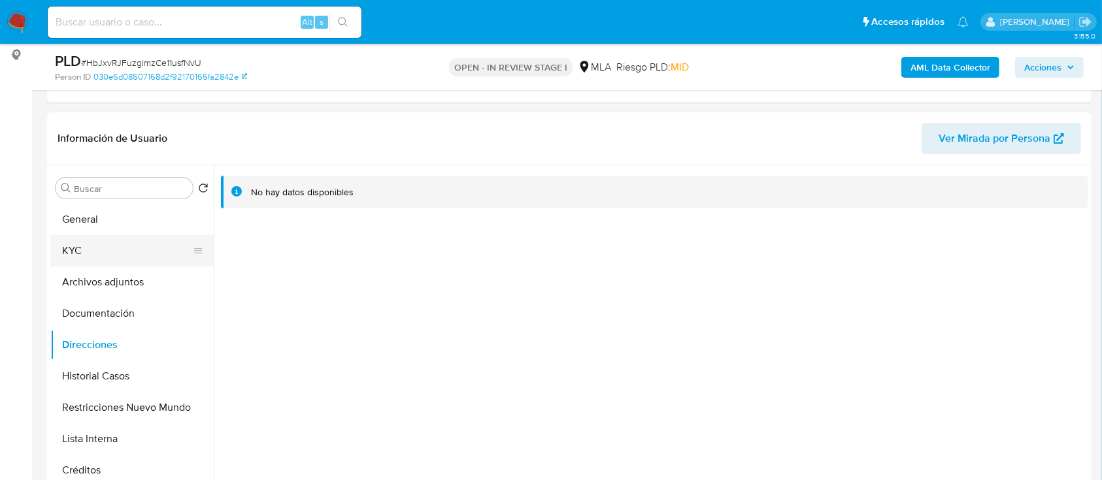
click at [120, 249] on button "KYC" at bounding box center [126, 250] width 153 height 31
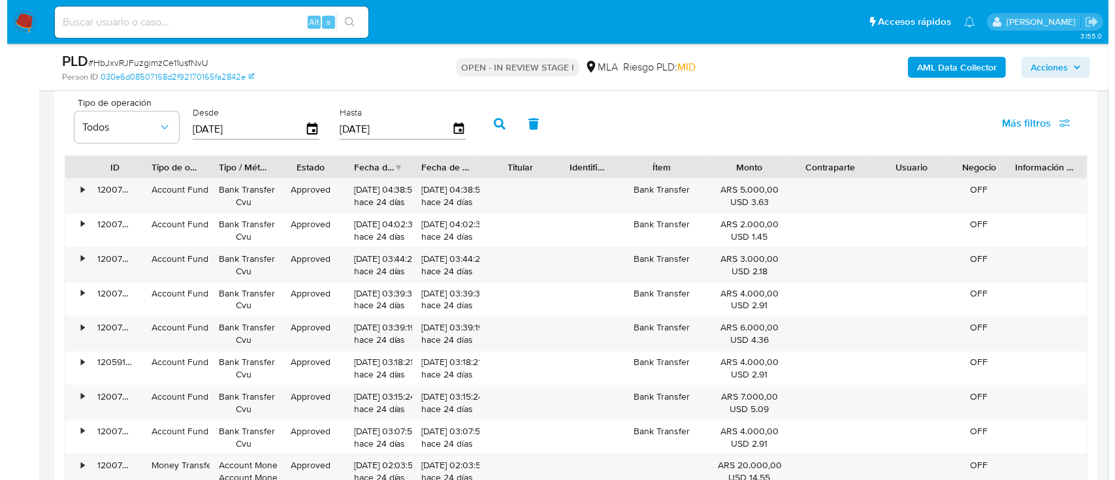
scroll to position [2470, 0]
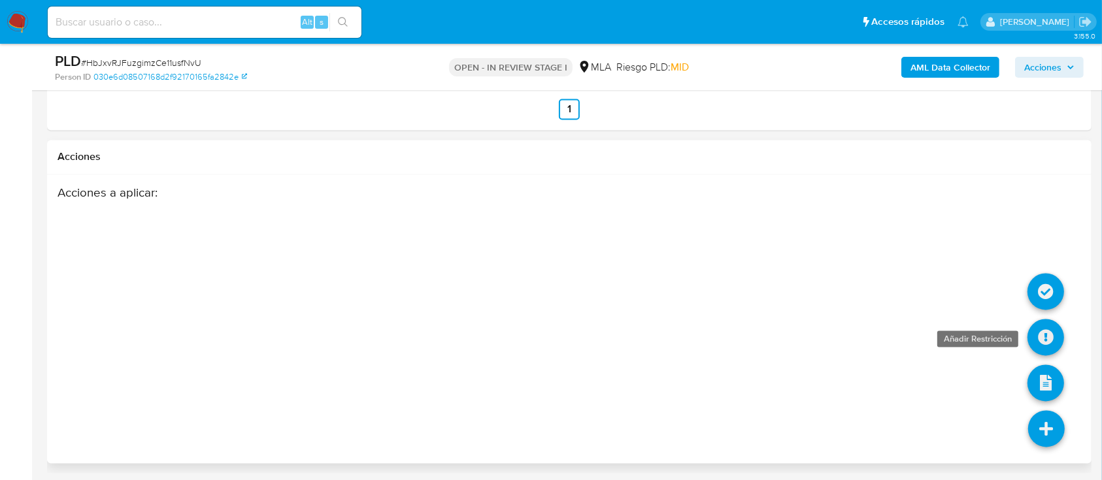
click at [1043, 327] on icon at bounding box center [1045, 337] width 37 height 37
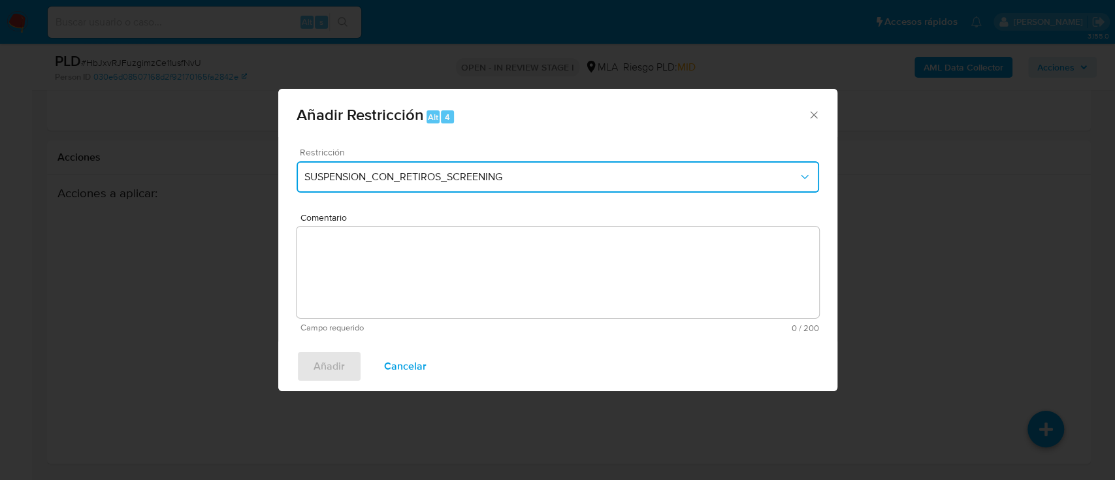
click at [320, 178] on span "SUSPENSION_CON_RETIROS_SCREENING" at bounding box center [551, 177] width 494 height 13
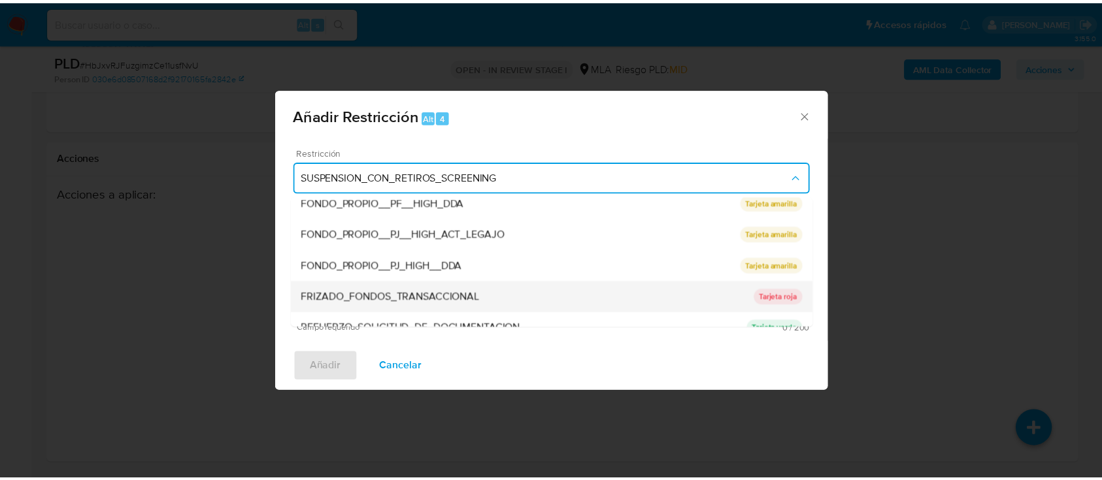
scroll to position [261, 0]
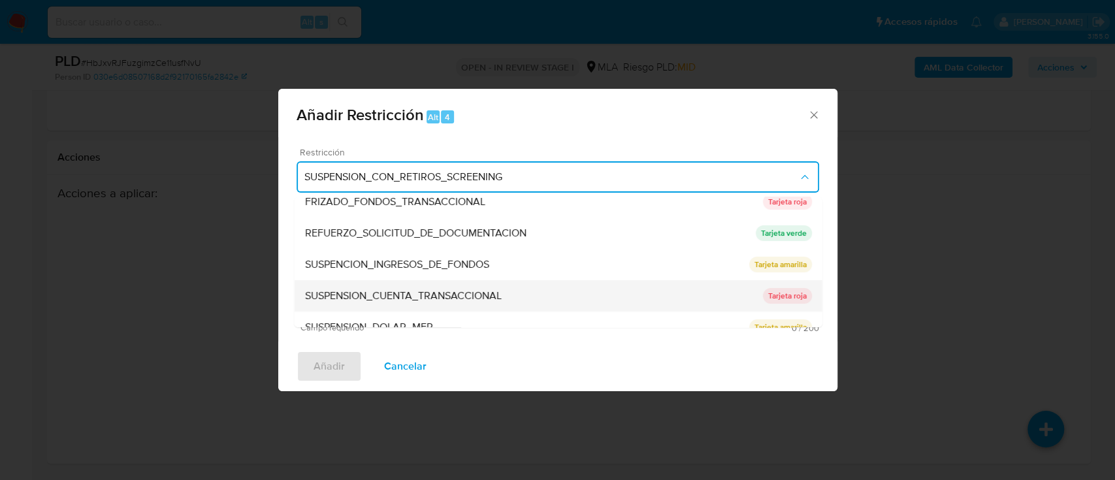
click at [410, 290] on span "SUSPENSION_CUENTA_TRANSACCIONAL" at bounding box center [402, 295] width 197 height 13
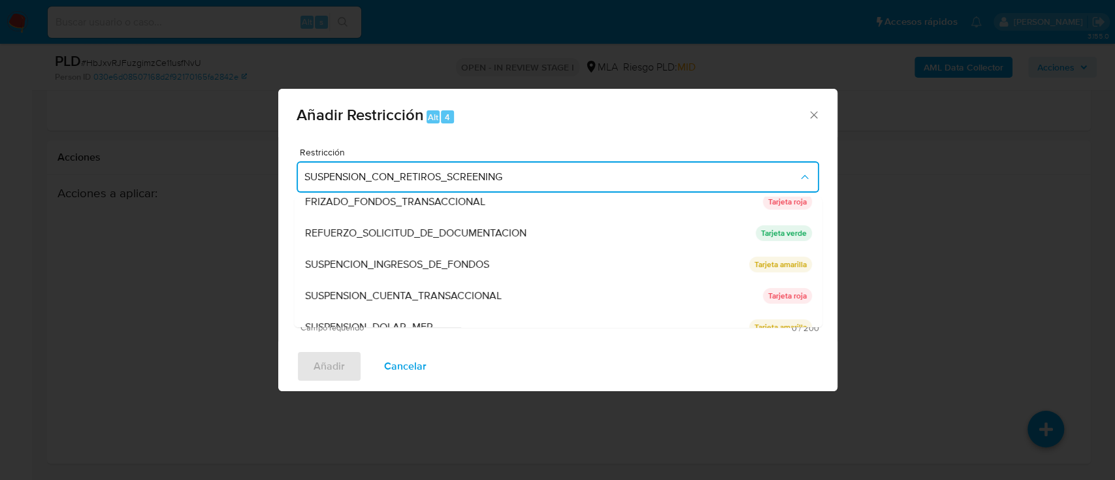
click at [411, 288] on textarea "Comentario" at bounding box center [558, 272] width 523 height 91
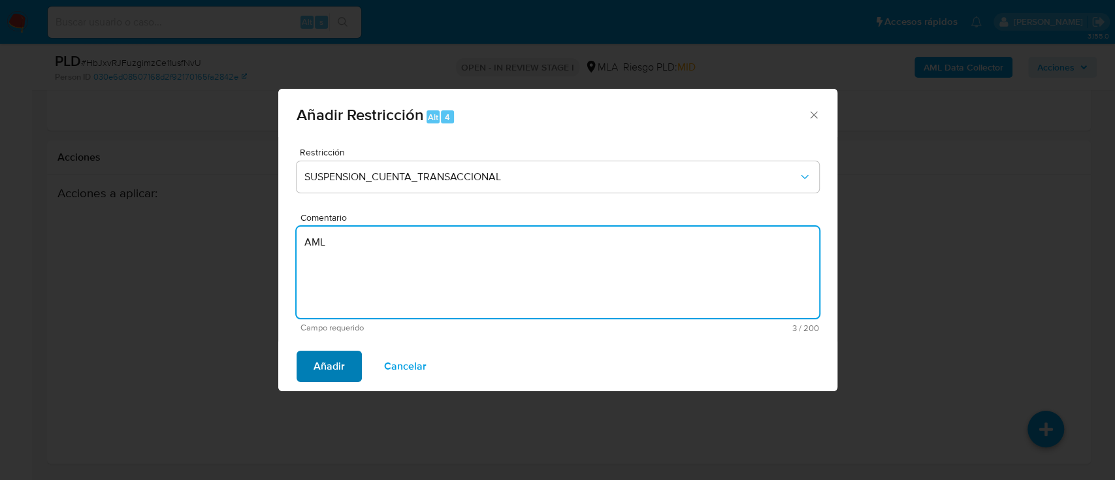
type textarea "AML"
click at [319, 371] on span "Añadir" at bounding box center [329, 366] width 31 height 29
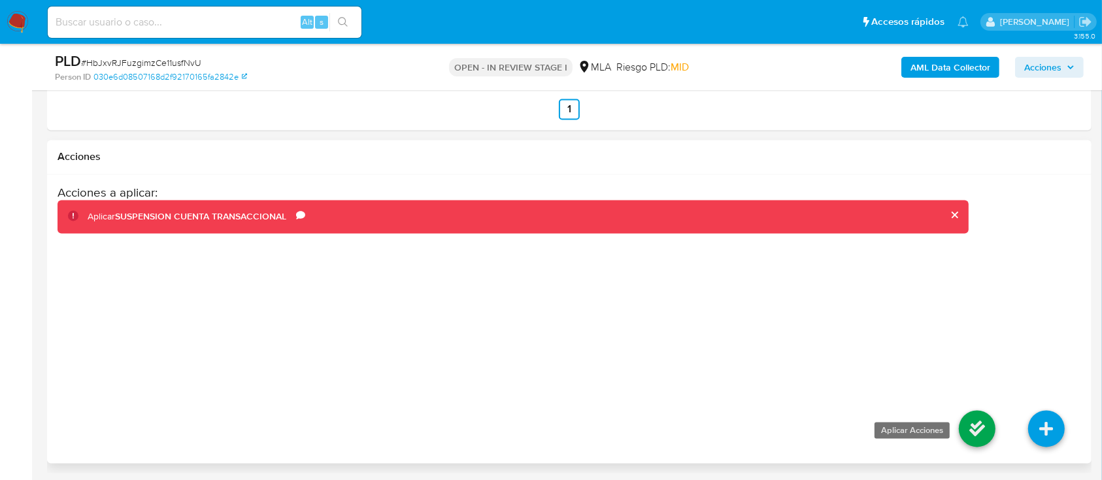
click at [959, 414] on icon at bounding box center [976, 429] width 37 height 37
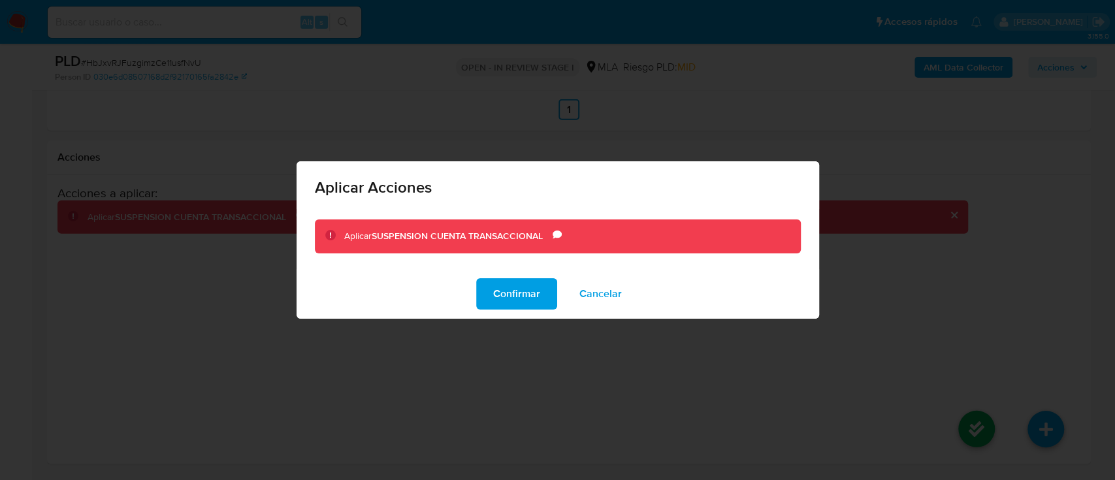
click at [453, 290] on div "Confirmar Cancelar" at bounding box center [558, 294] width 523 height 50
click at [535, 296] on span "Confirmar" at bounding box center [516, 294] width 47 height 29
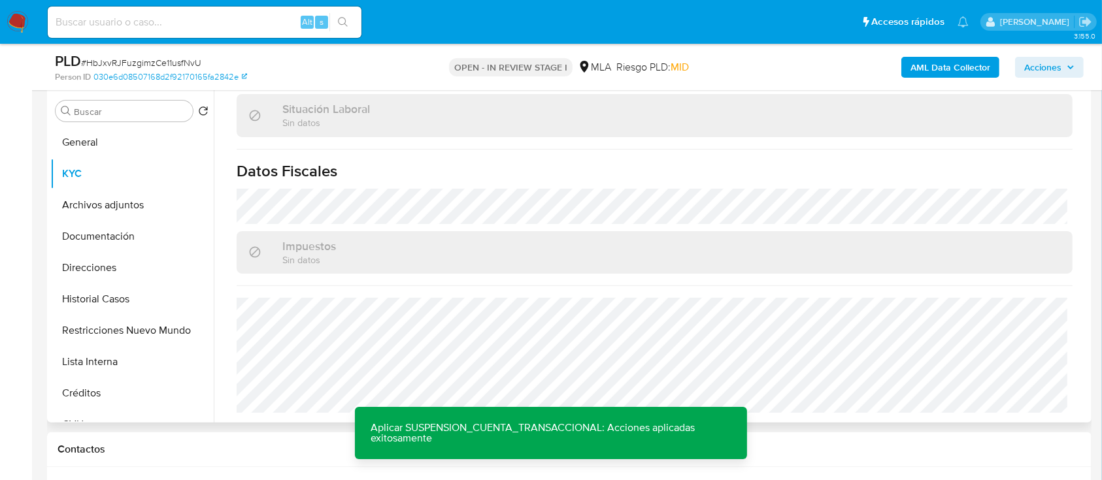
scroll to position [118, 0]
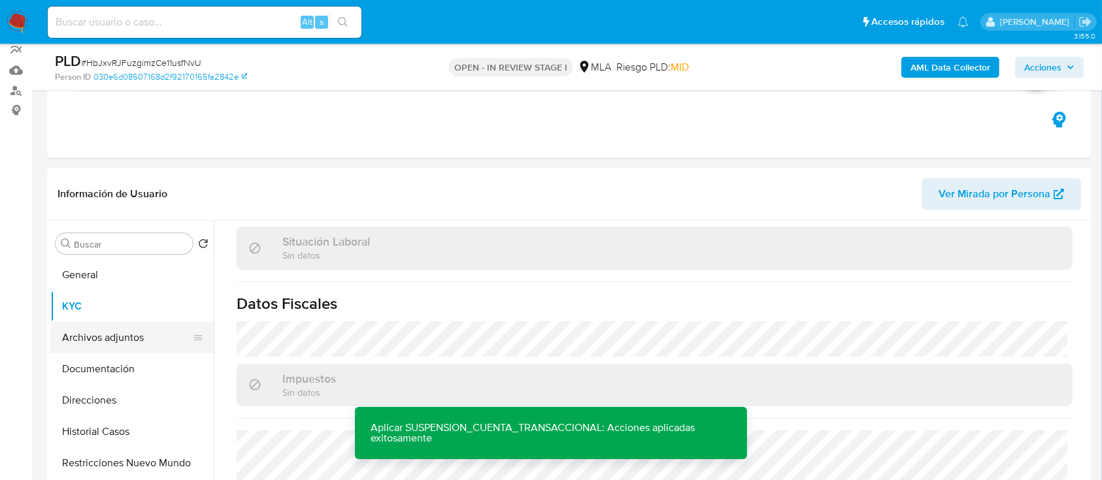
click at [136, 329] on button "Archivos adjuntos" at bounding box center [126, 337] width 153 height 31
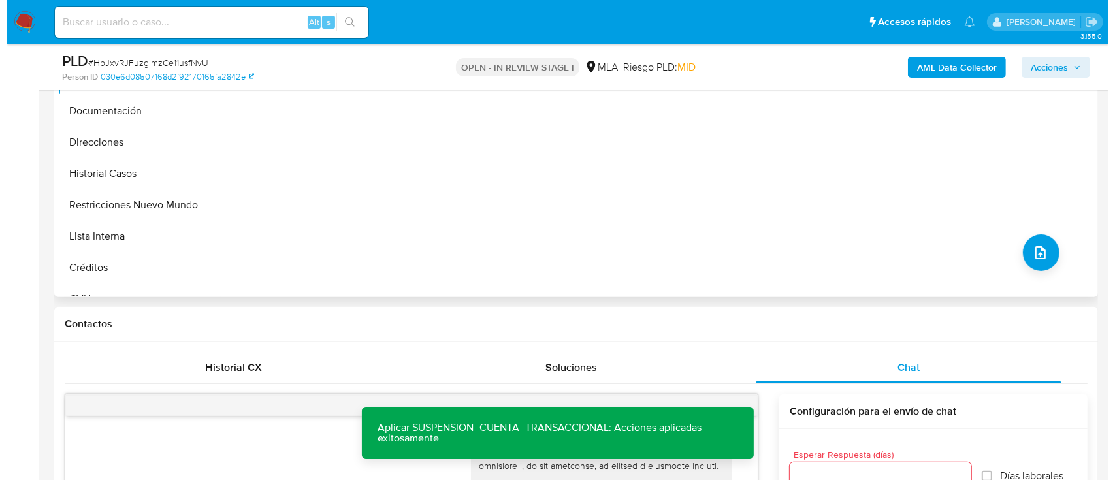
scroll to position [380, 0]
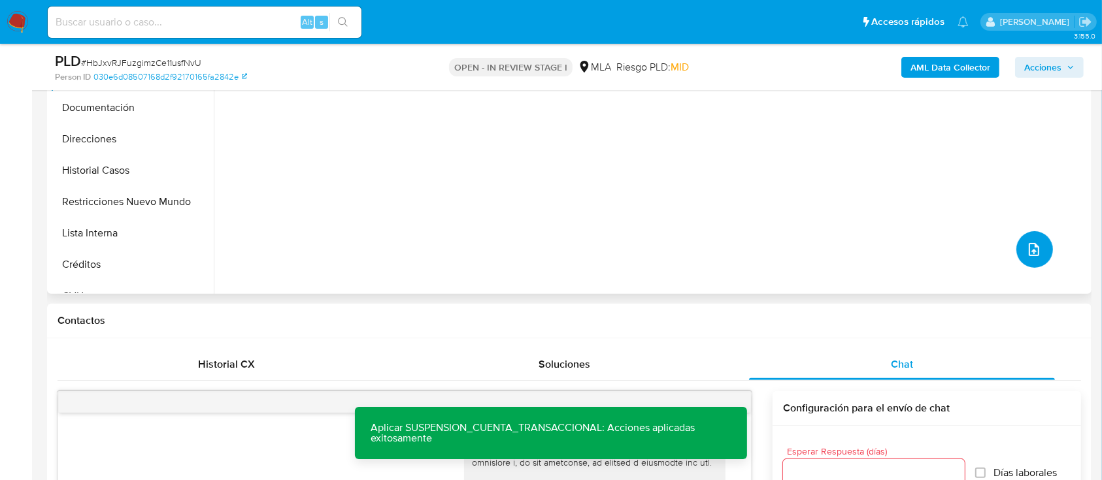
click at [1023, 233] on button "upload-file" at bounding box center [1034, 249] width 37 height 37
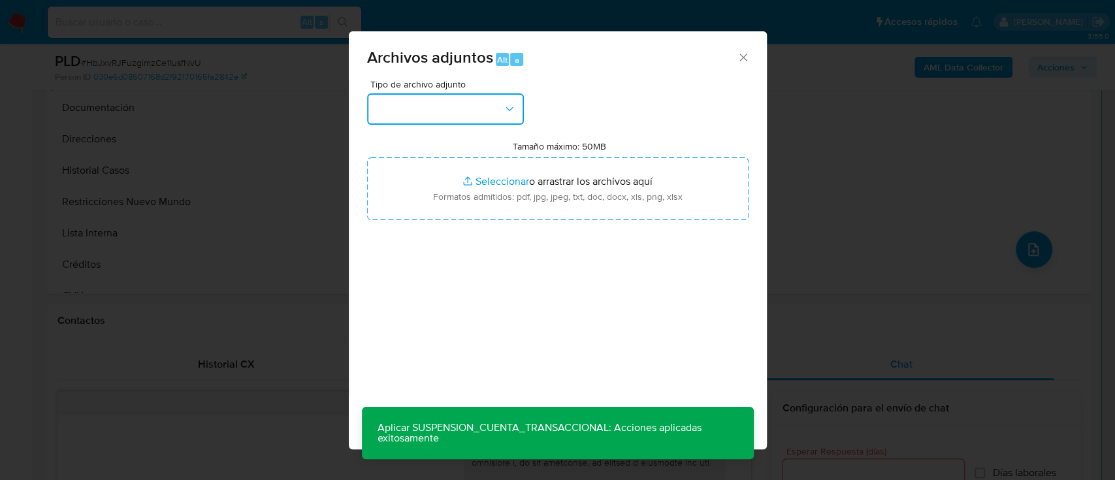
click at [495, 107] on button "button" at bounding box center [445, 108] width 157 height 31
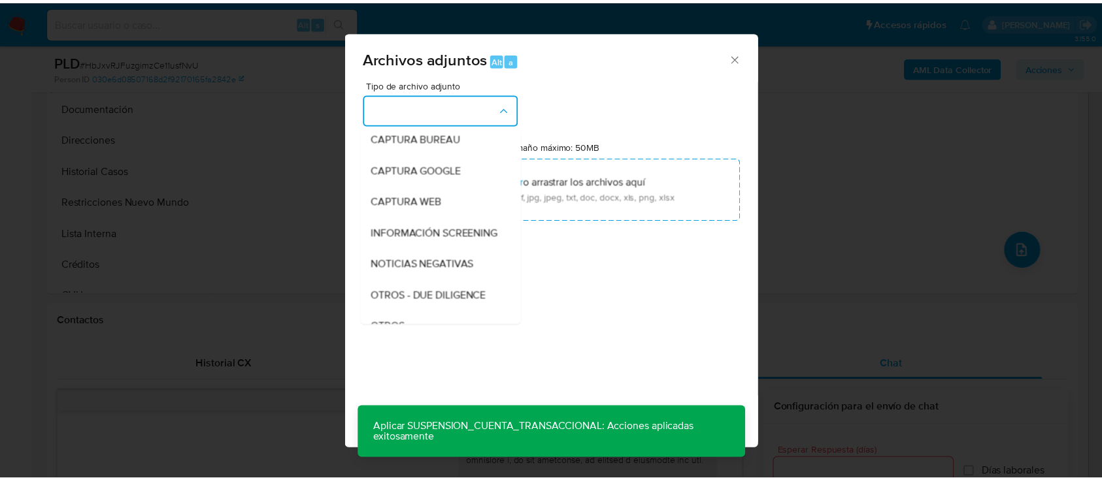
scroll to position [174, 0]
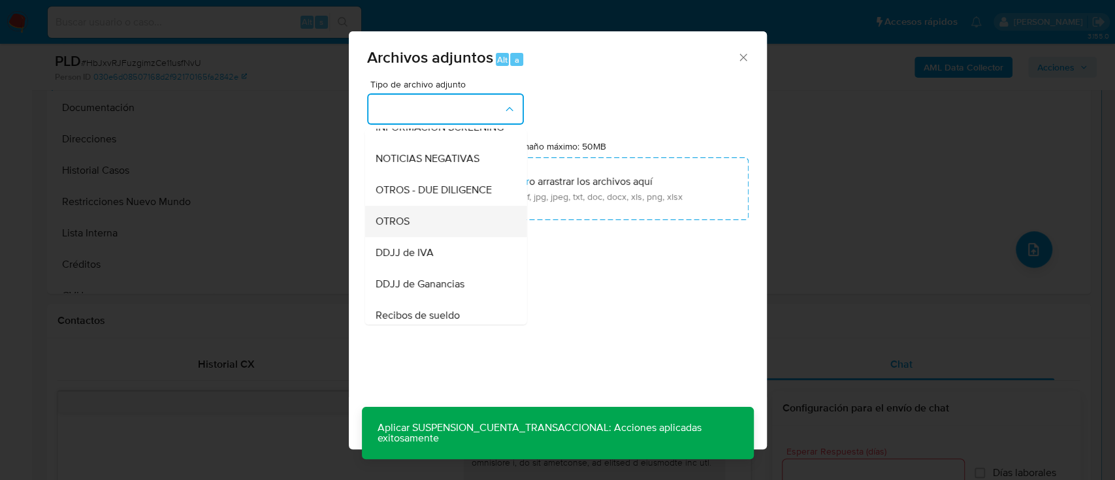
click at [426, 229] on div "OTROS" at bounding box center [441, 221] width 133 height 31
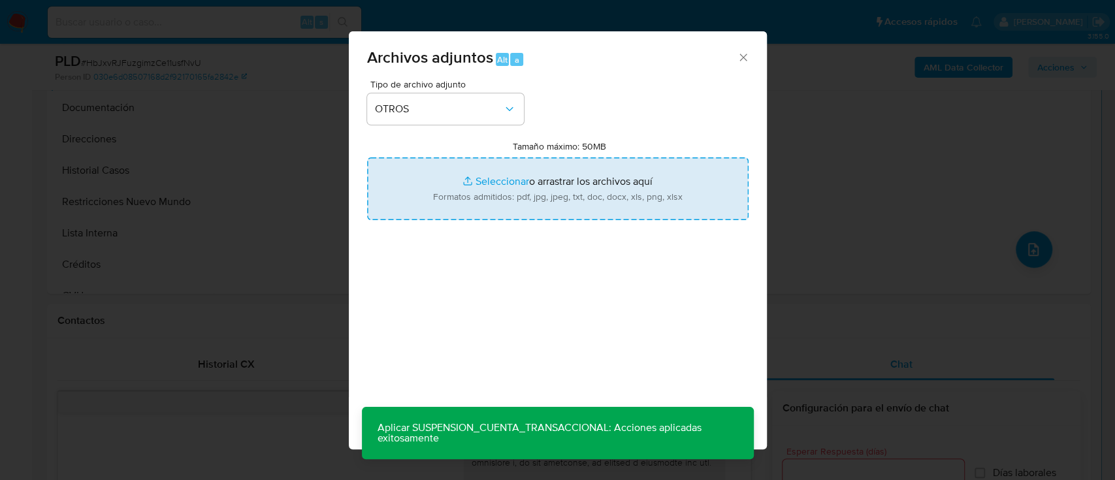
click at [470, 196] on input "Tamaño máximo: 50MB Seleccionar archivos" at bounding box center [558, 188] width 382 height 63
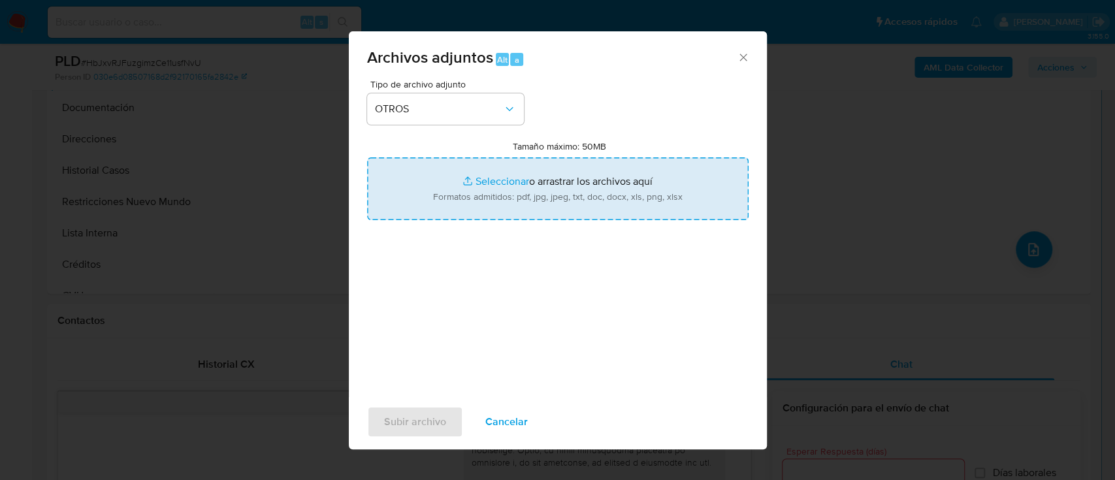
type input "C:\fakepath\2512609165 - Movimientos.xlsx"
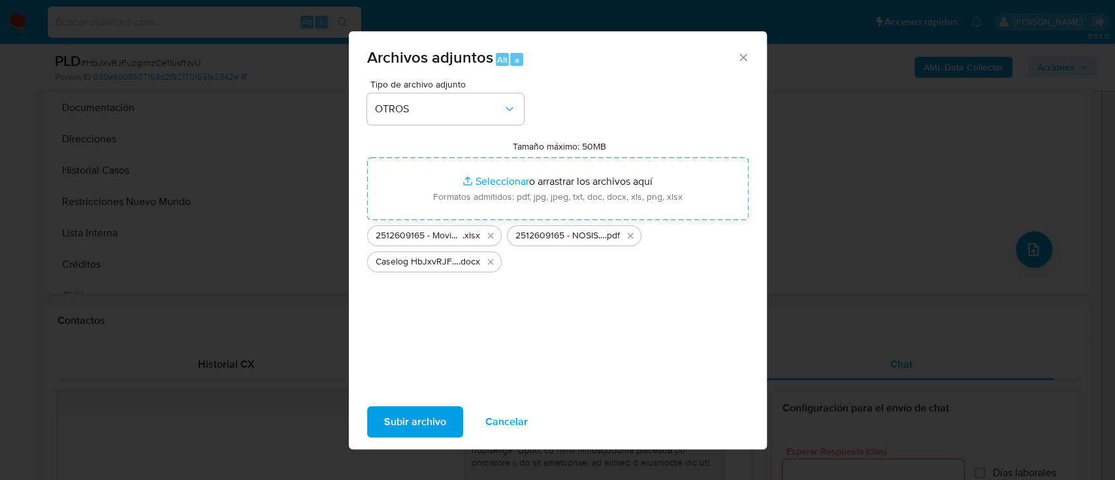
click at [91, 384] on div "Archivos adjuntos Alt a Tipo de archivo adjunto OTROS Tamaño máximo: 50MB Selec…" at bounding box center [557, 240] width 1115 height 480
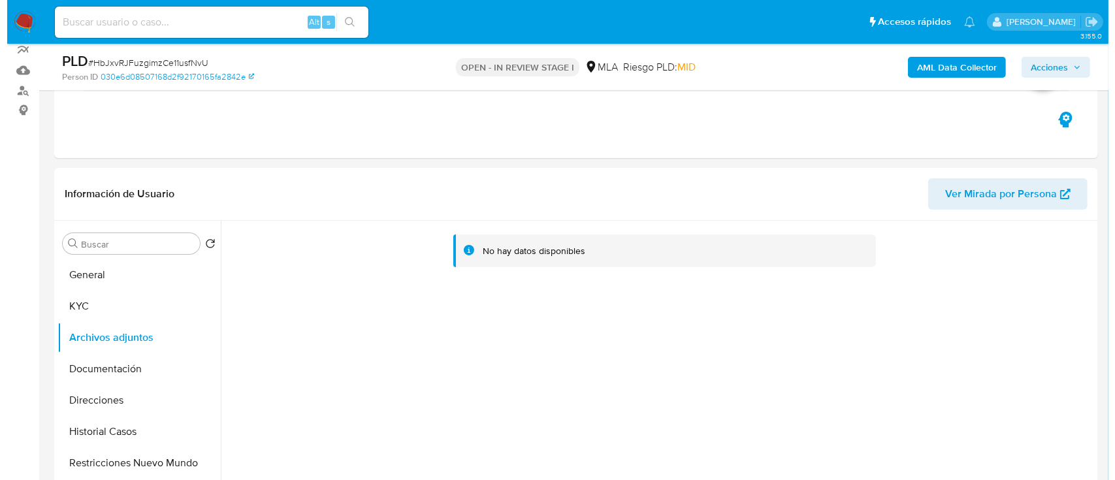
scroll to position [380, 0]
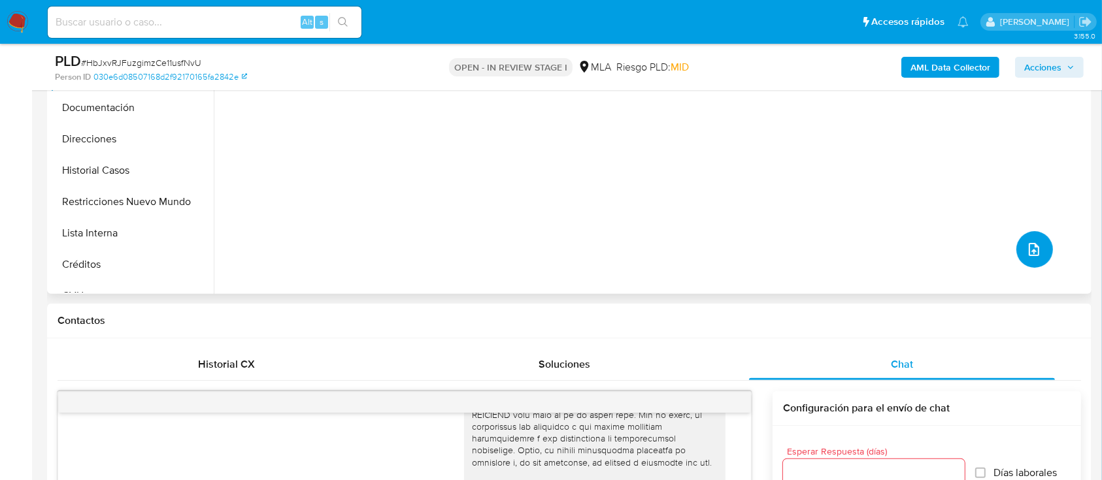
click at [1036, 248] on button "upload-file" at bounding box center [1034, 249] width 37 height 37
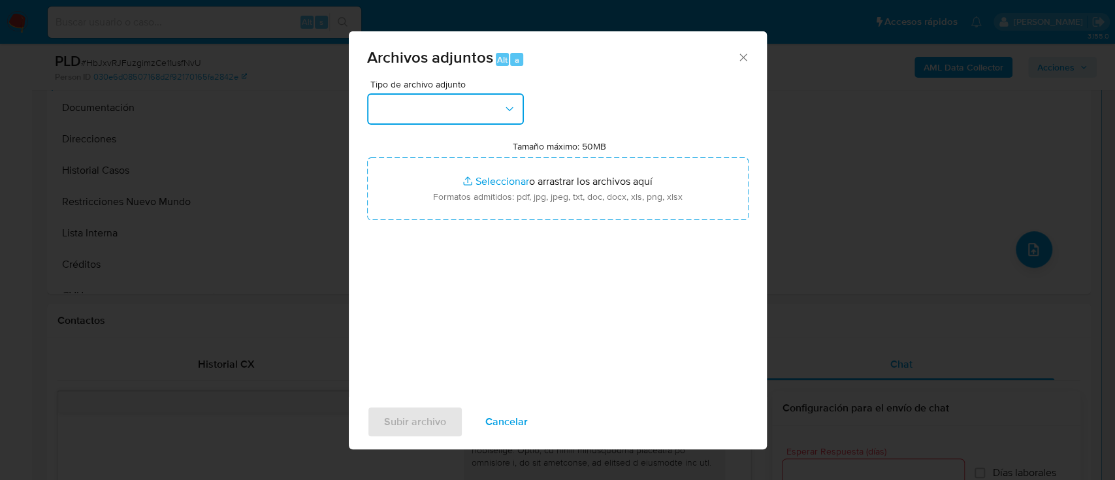
click at [470, 114] on button "button" at bounding box center [445, 108] width 157 height 31
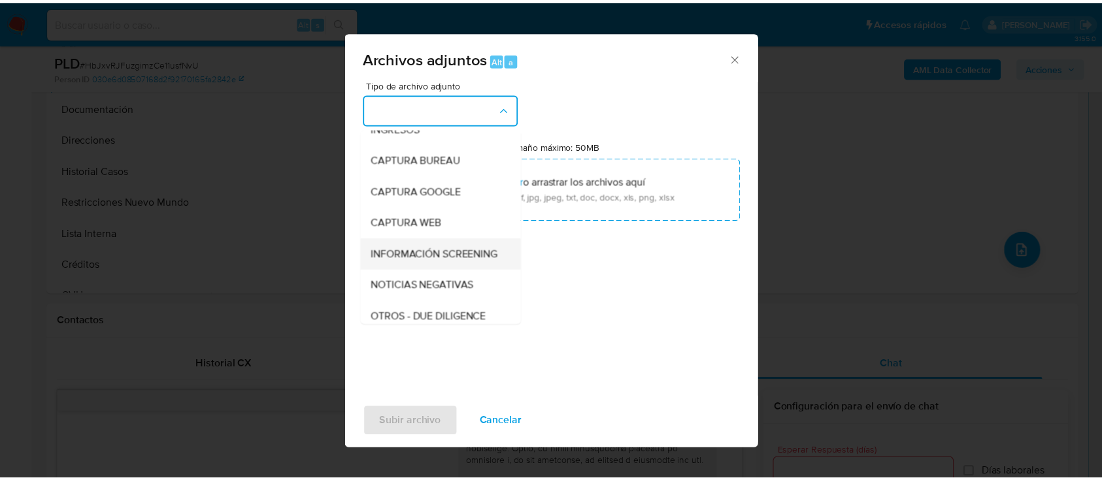
scroll to position [87, 0]
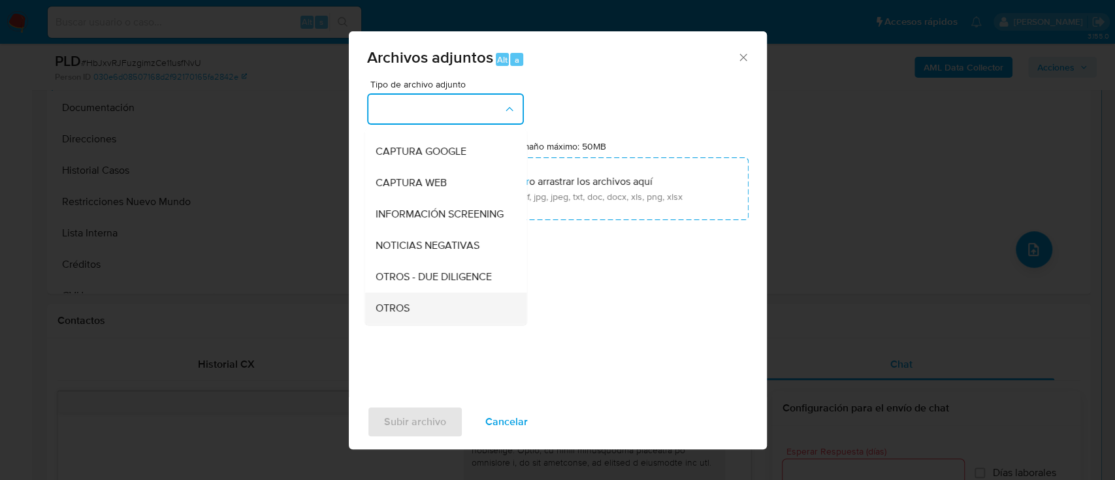
click at [408, 314] on span "OTROS" at bounding box center [392, 308] width 34 height 13
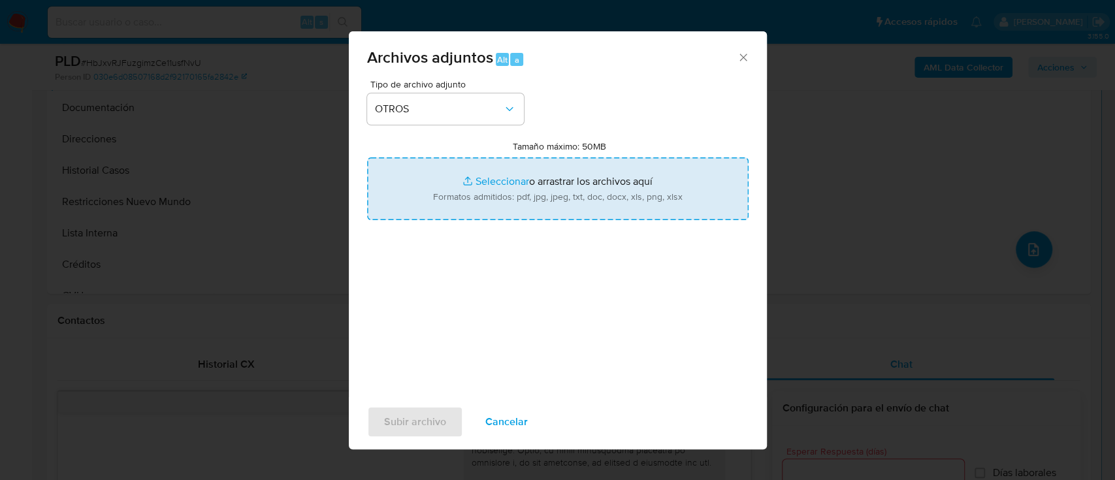
click at [470, 206] on input "Tamaño máximo: 50MB Seleccionar archivos" at bounding box center [558, 188] width 382 height 63
type input "C:\fakepath\2512609165 - Movimientos.xlsx"
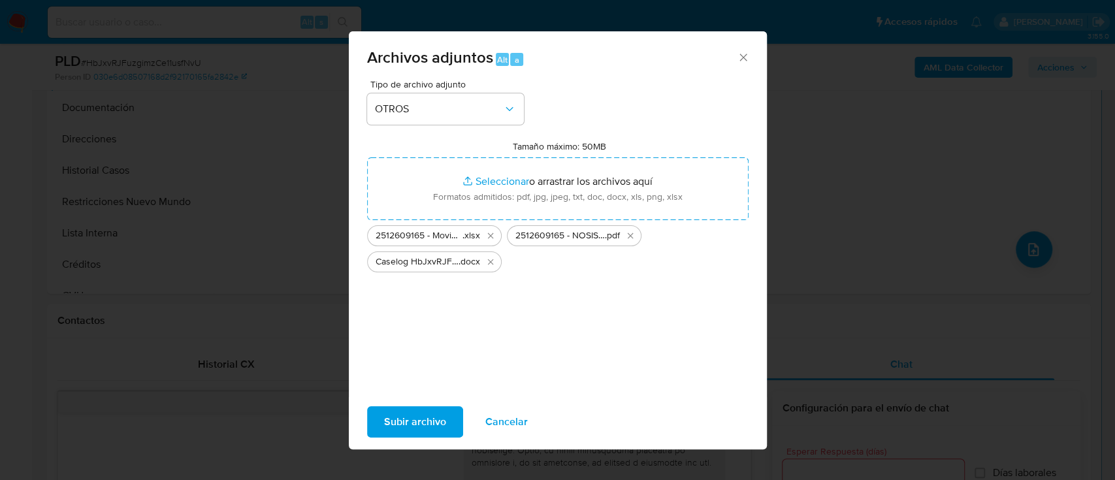
click at [382, 430] on button "Subir archivo" at bounding box center [415, 421] width 96 height 31
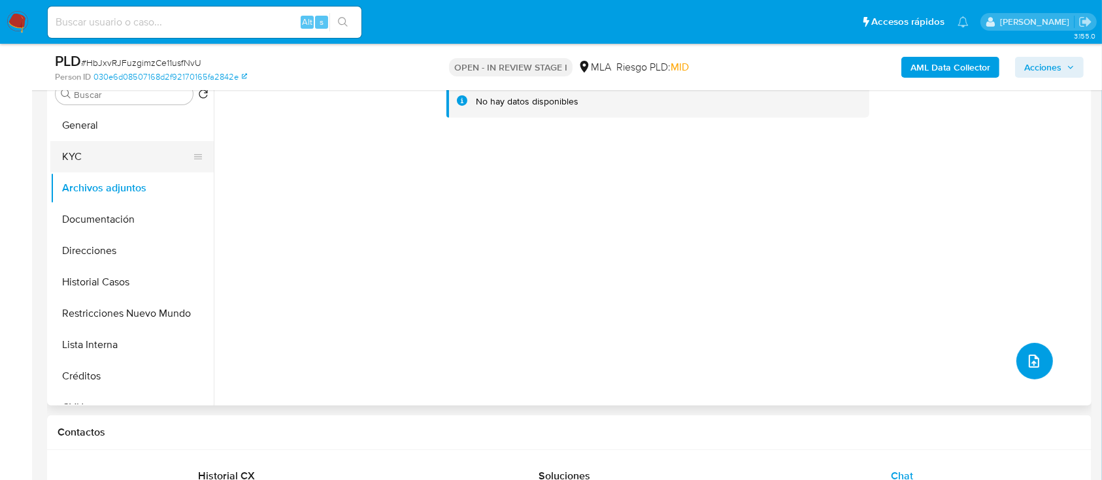
scroll to position [205, 0]
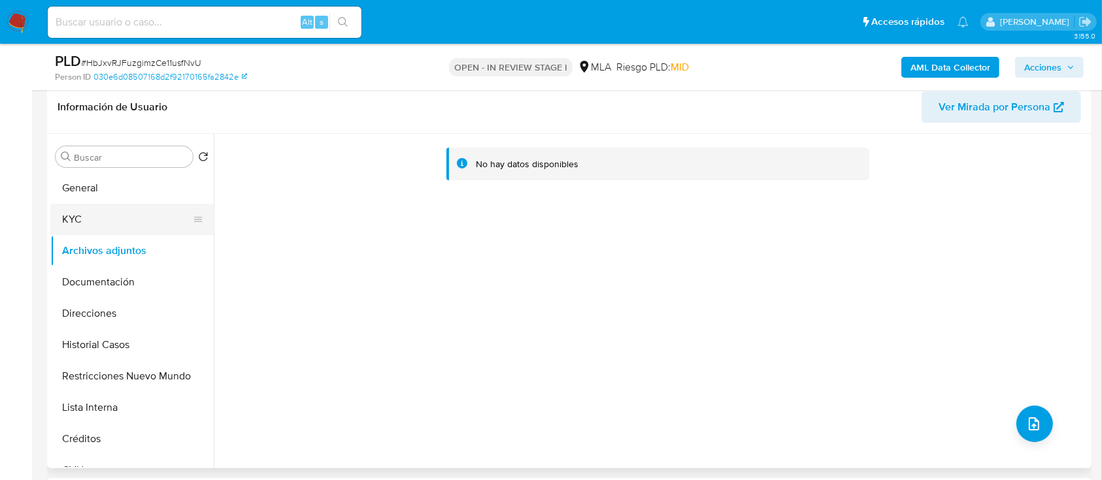
drag, startPoint x: 85, startPoint y: 191, endPoint x: 110, endPoint y: 227, distance: 44.1
click at [86, 191] on button "General" at bounding box center [131, 187] width 163 height 31
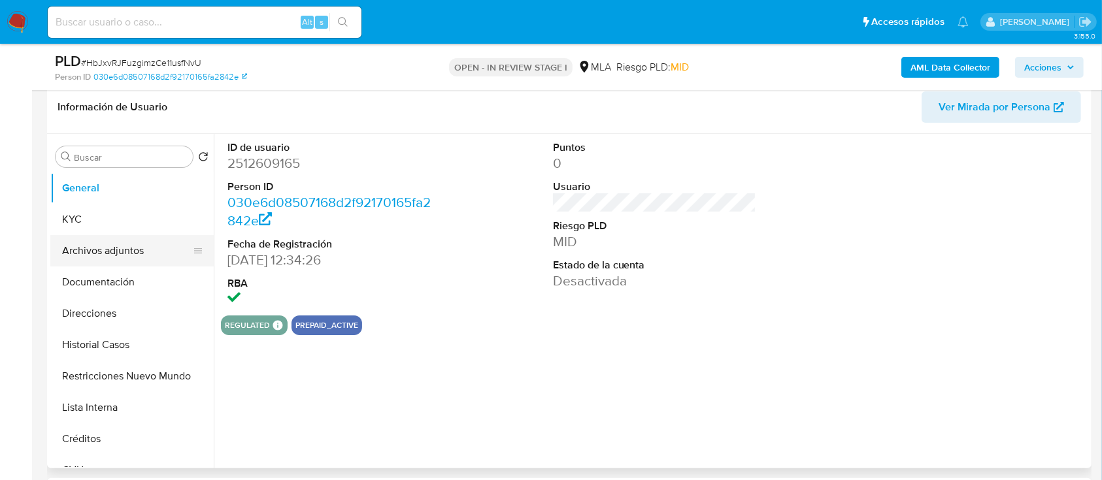
click at [126, 260] on button "Archivos adjuntos" at bounding box center [126, 250] width 153 height 31
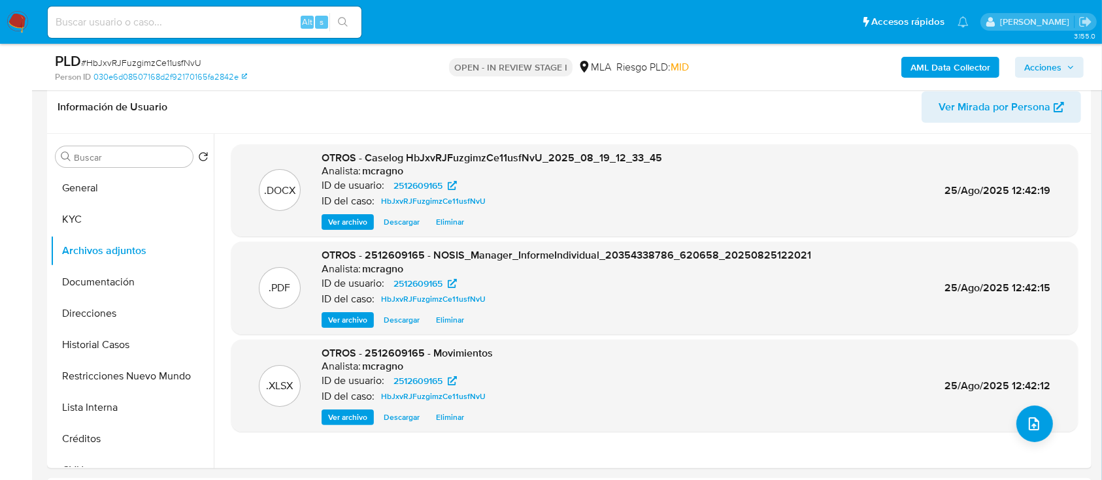
click at [1036, 67] on span "Acciones" at bounding box center [1042, 67] width 37 height 21
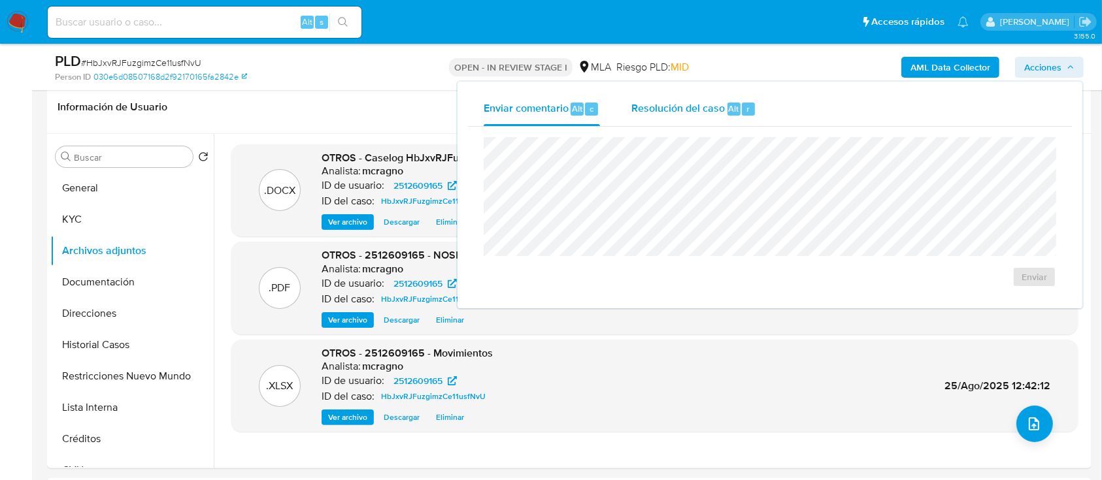
click at [707, 114] on span "Resolución del caso" at bounding box center [677, 108] width 93 height 15
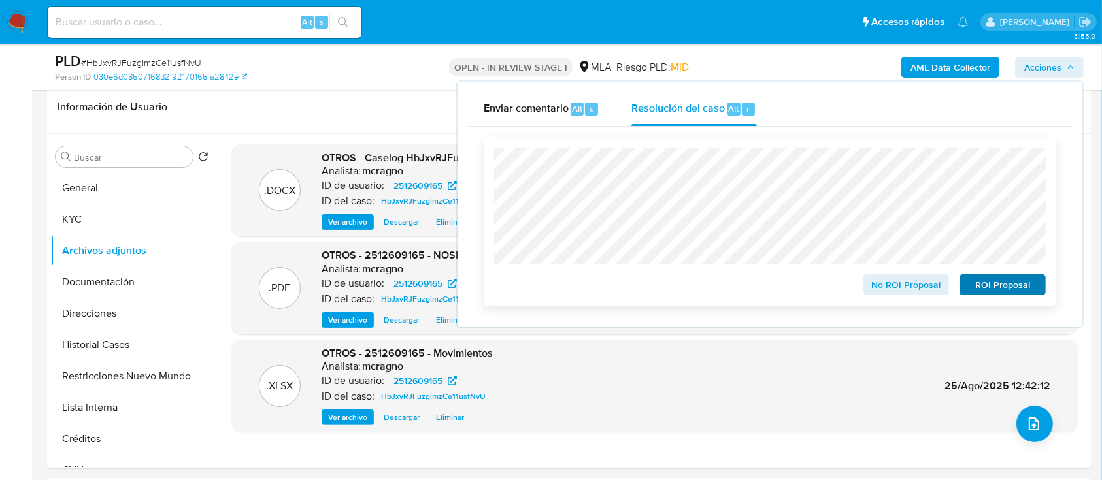
click at [1045, 291] on div "No ROI Proposal ROI Proposal" at bounding box center [769, 221] width 572 height 169
click at [1005, 280] on span "ROI Proposal" at bounding box center [1002, 285] width 68 height 18
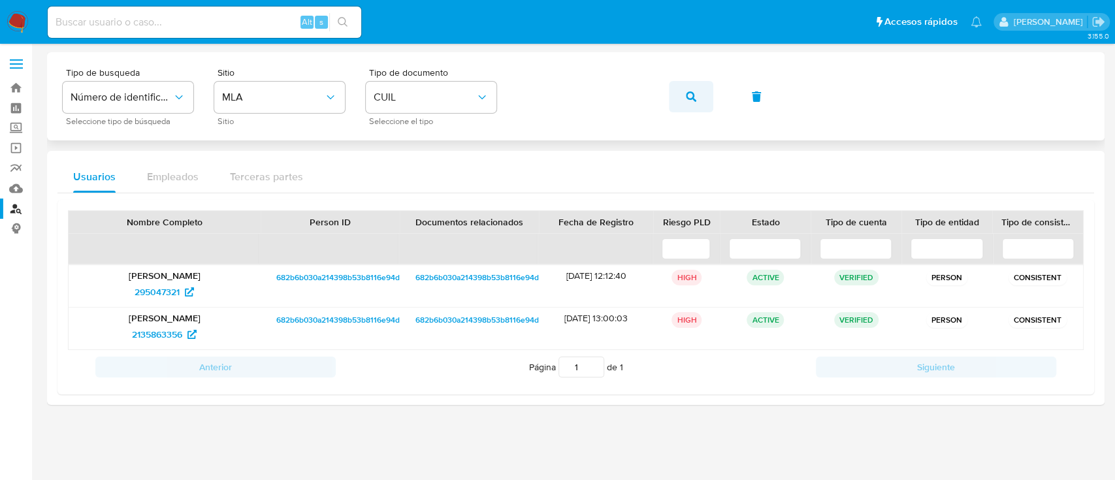
click at [700, 95] on button "button" at bounding box center [691, 96] width 44 height 31
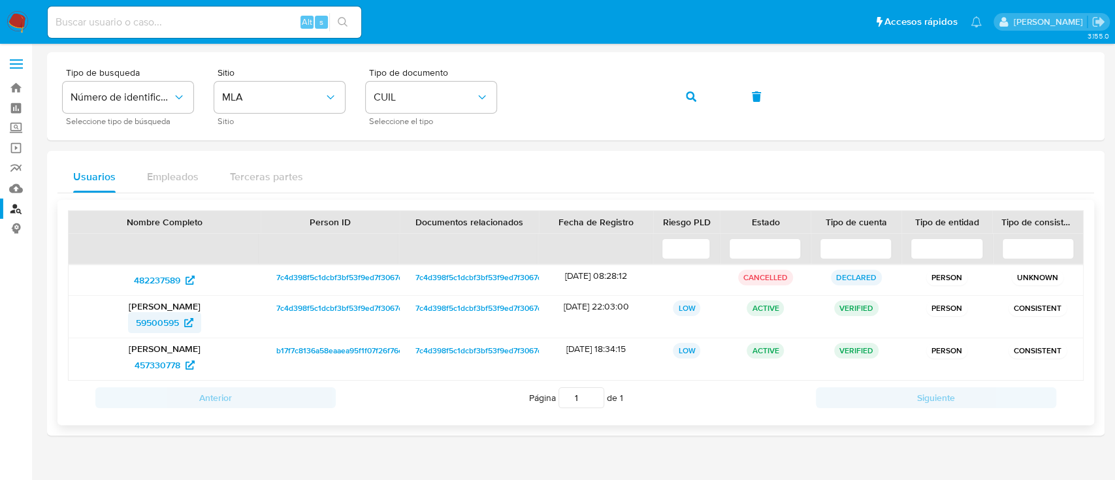
click at [167, 325] on span "59500595" at bounding box center [157, 322] width 43 height 21
drag, startPoint x: 704, startPoint y: 95, endPoint x: 664, endPoint y: 150, distance: 67.8
click at [702, 96] on button "button" at bounding box center [691, 96] width 44 height 31
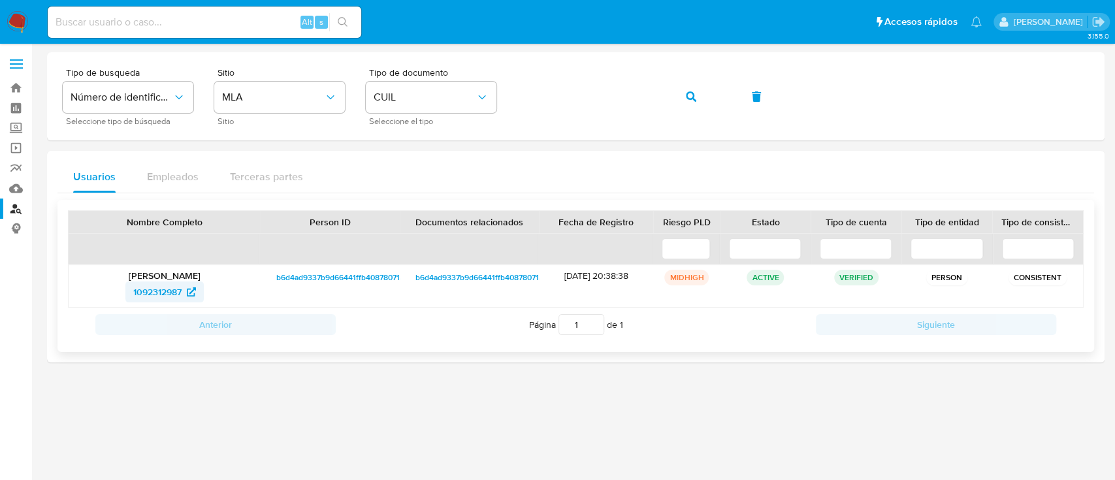
click at [151, 287] on span "1092312987" at bounding box center [157, 292] width 48 height 21
click at [694, 102] on span "button" at bounding box center [691, 96] width 10 height 29
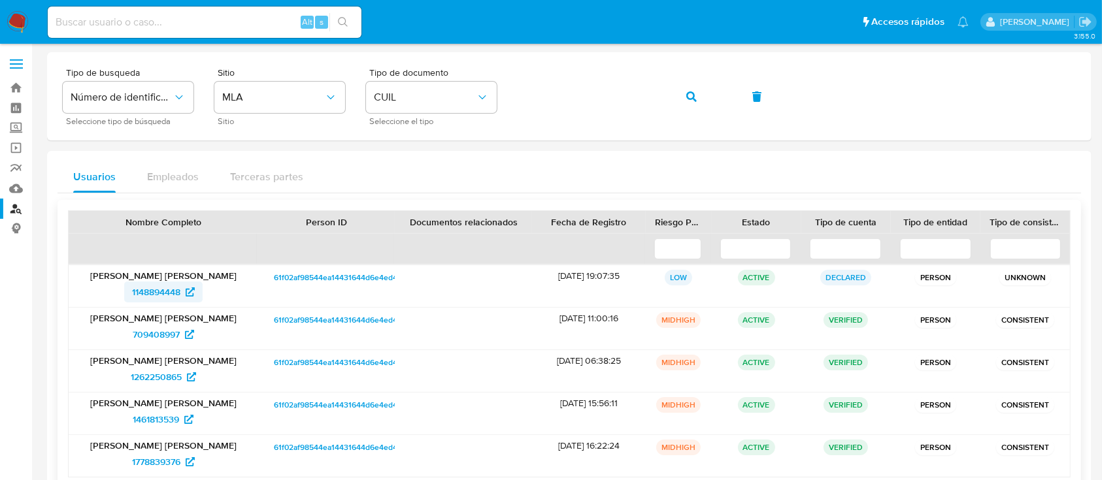
click at [185, 285] on span "1148894448" at bounding box center [163, 292] width 63 height 21
click at [691, 91] on icon "button" at bounding box center [691, 96] width 10 height 10
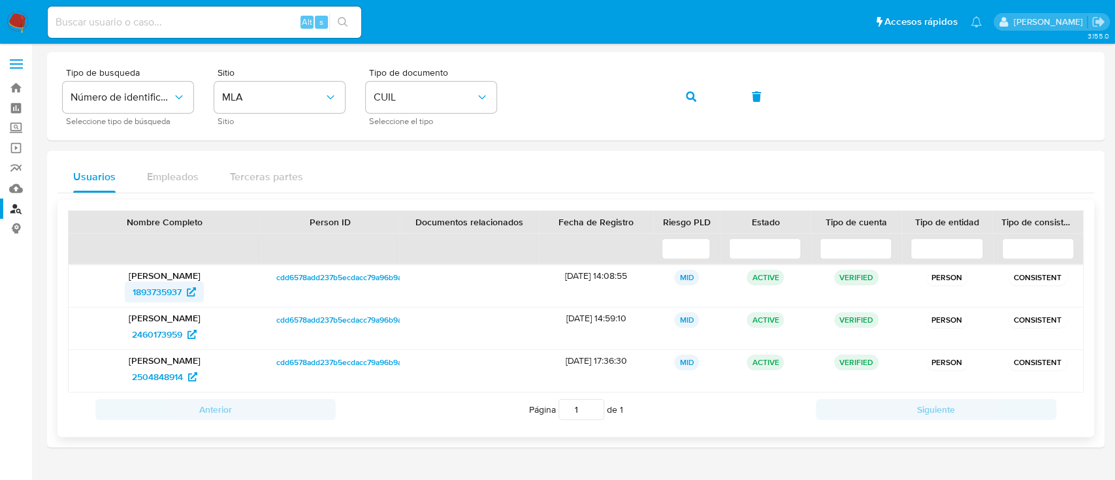
click at [159, 297] on span "1893735937" at bounding box center [157, 292] width 49 height 21
click at [679, 96] on button "button" at bounding box center [691, 96] width 44 height 31
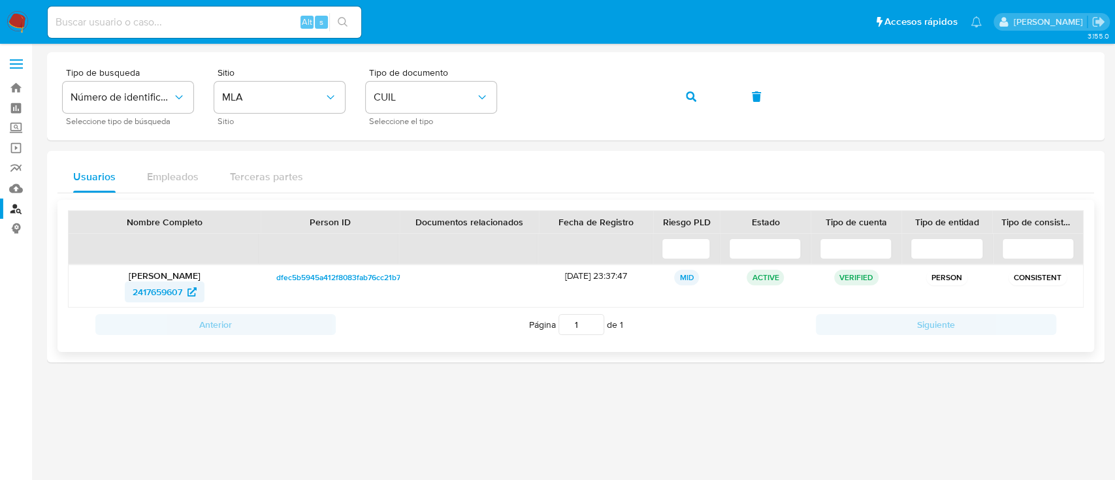
click at [189, 289] on icon at bounding box center [192, 291] width 9 height 9
drag, startPoint x: 662, startPoint y: 90, endPoint x: 678, endPoint y: 93, distance: 15.9
click at [664, 91] on div "Tipo de busqueda Número de identificación Seleccione tipo de búsqueda Sitio MLA…" at bounding box center [576, 96] width 1026 height 57
click at [678, 93] on button "button" at bounding box center [691, 96] width 44 height 31
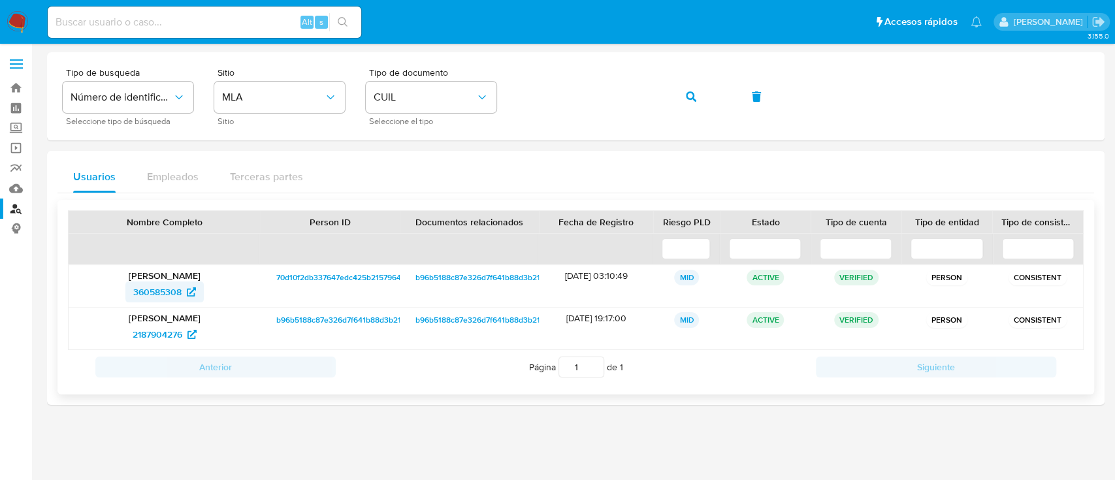
click at [155, 287] on span "360585308" at bounding box center [157, 292] width 48 height 21
click at [699, 90] on button "button" at bounding box center [691, 96] width 44 height 31
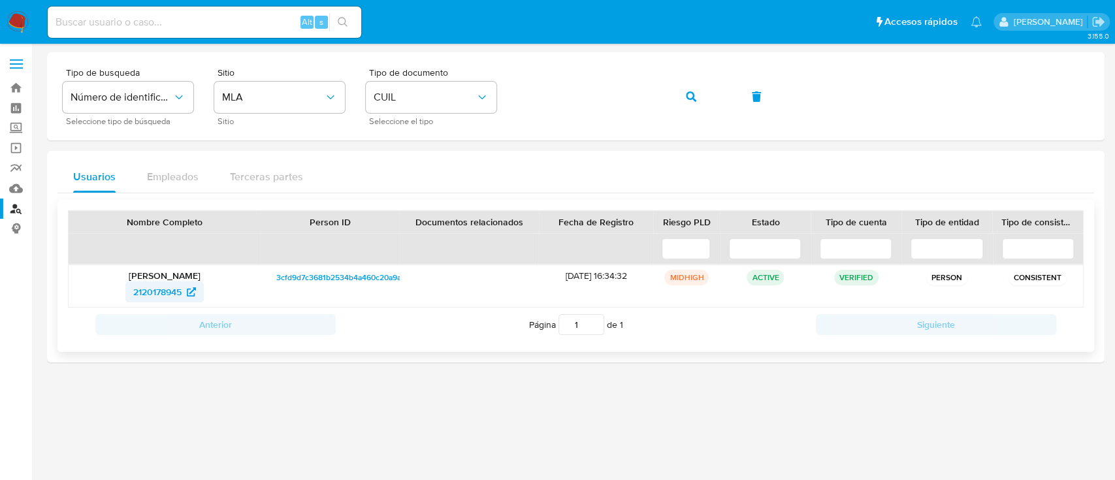
click at [157, 291] on span "2120178945" at bounding box center [157, 292] width 48 height 21
click at [697, 92] on button "button" at bounding box center [691, 96] width 44 height 31
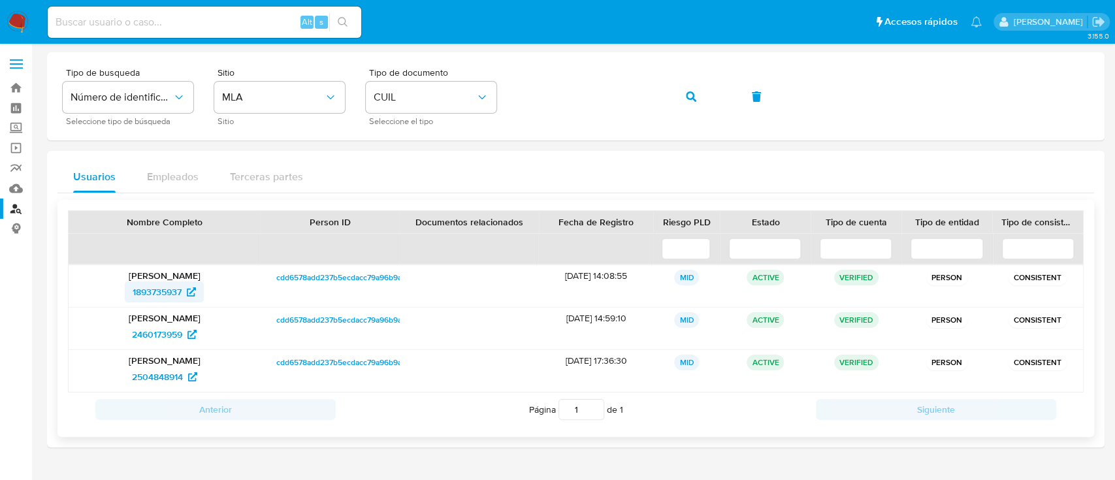
click at [163, 287] on span "1893735937" at bounding box center [157, 292] width 49 height 21
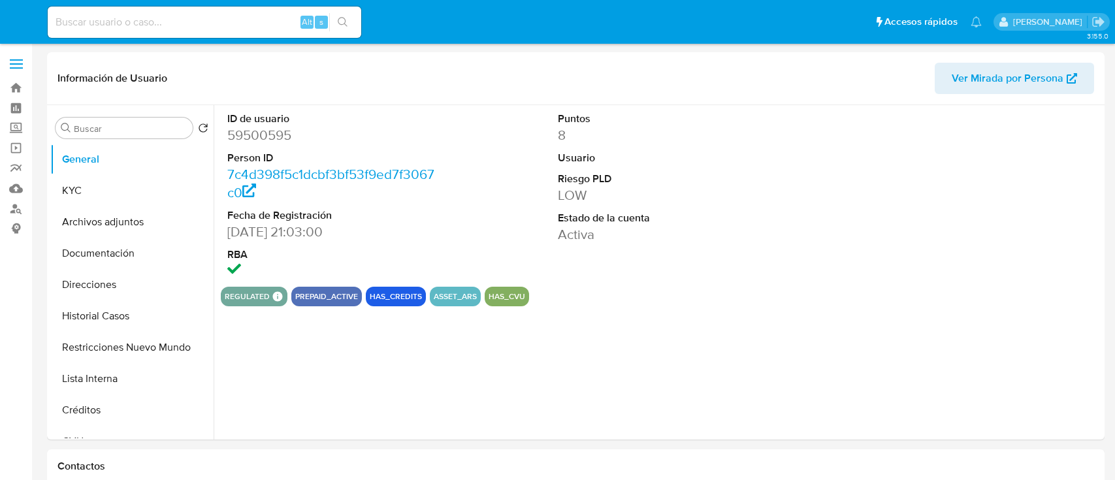
select select "10"
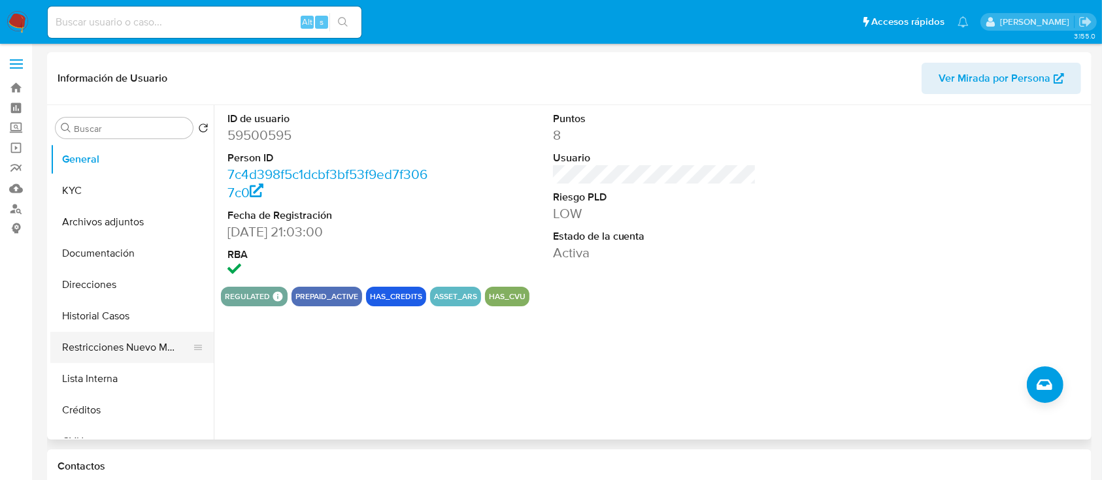
click at [139, 348] on button "Restricciones Nuevo Mundo" at bounding box center [126, 347] width 153 height 31
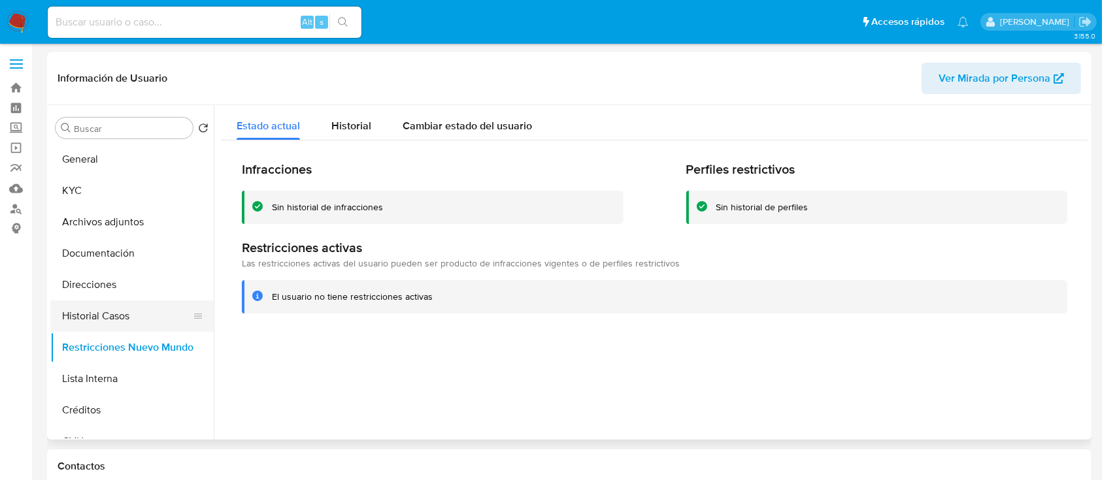
click at [137, 305] on button "Historial Casos" at bounding box center [126, 316] width 153 height 31
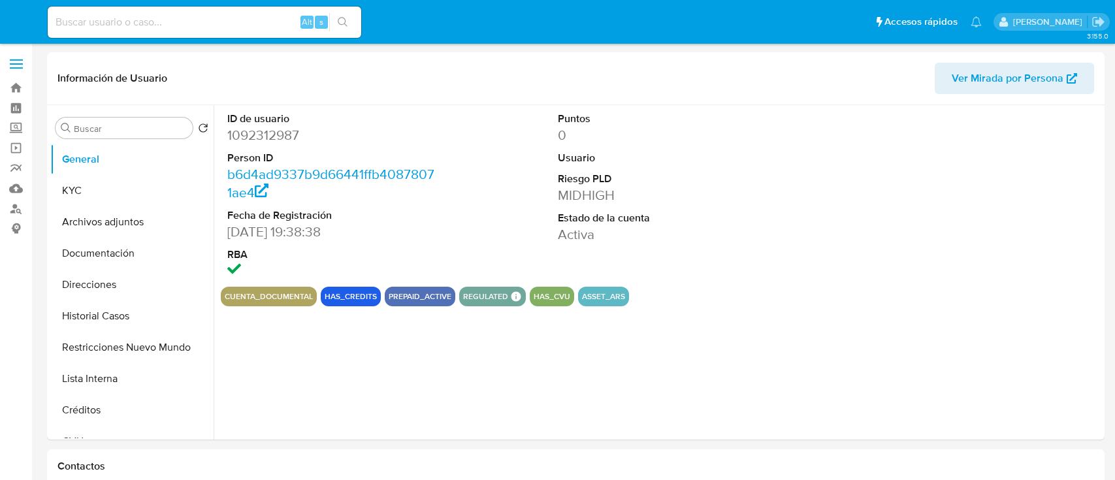
select select "10"
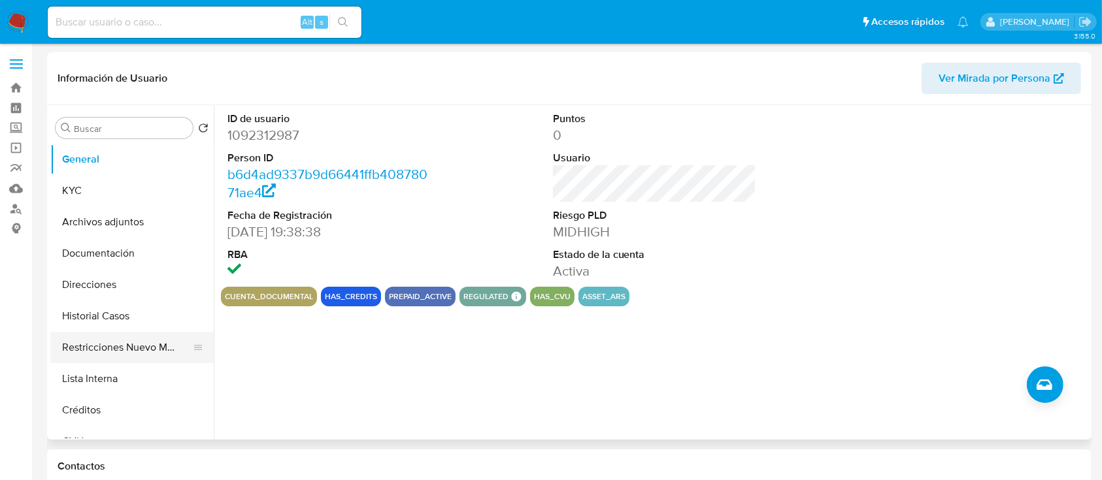
click at [106, 355] on button "Restricciones Nuevo Mundo" at bounding box center [126, 347] width 153 height 31
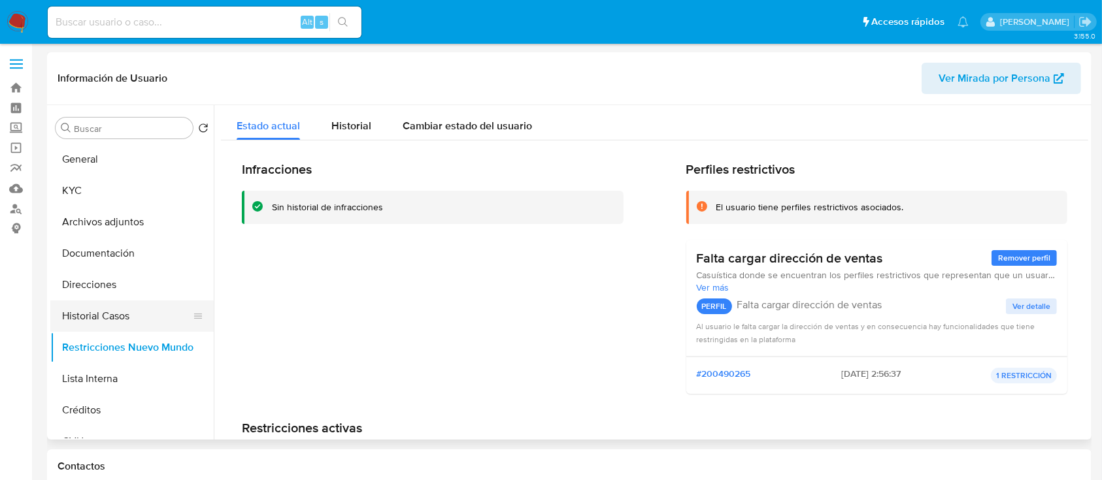
click at [118, 306] on button "Historial Casos" at bounding box center [126, 316] width 153 height 31
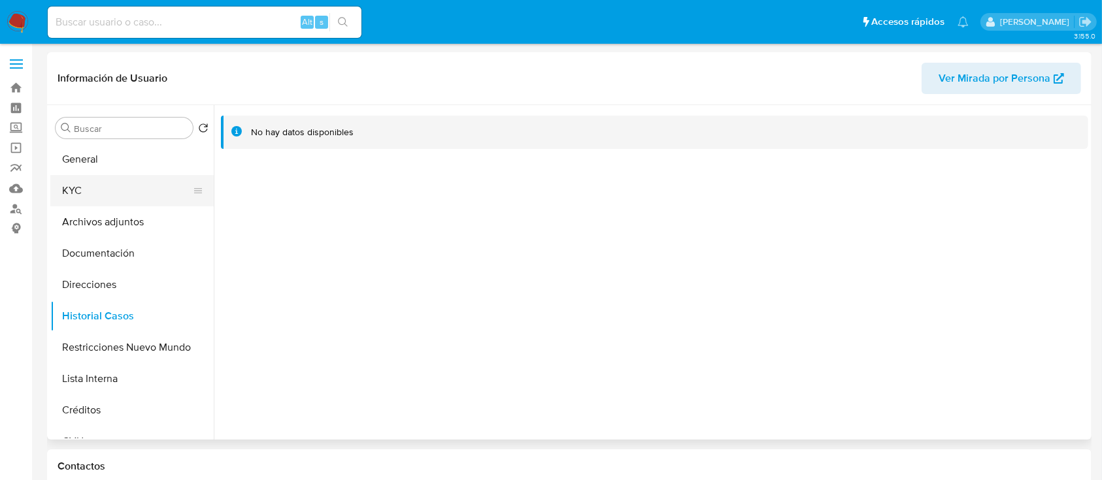
click at [135, 187] on button "KYC" at bounding box center [126, 190] width 153 height 31
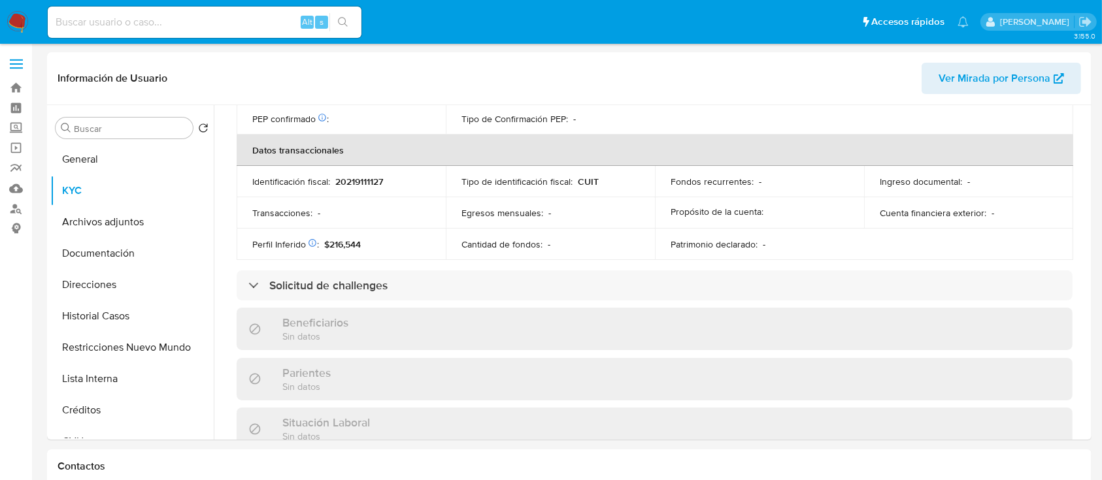
scroll to position [675, 0]
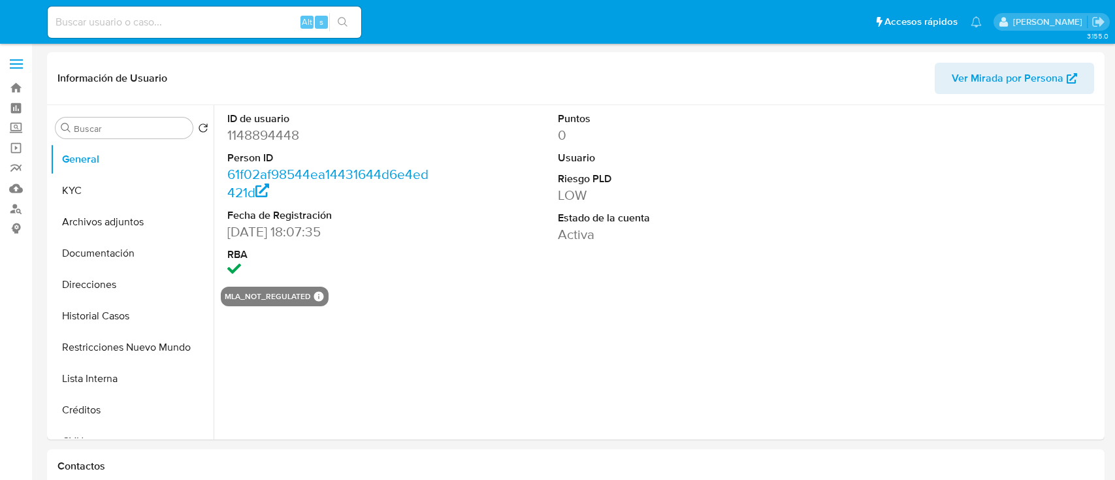
select select "10"
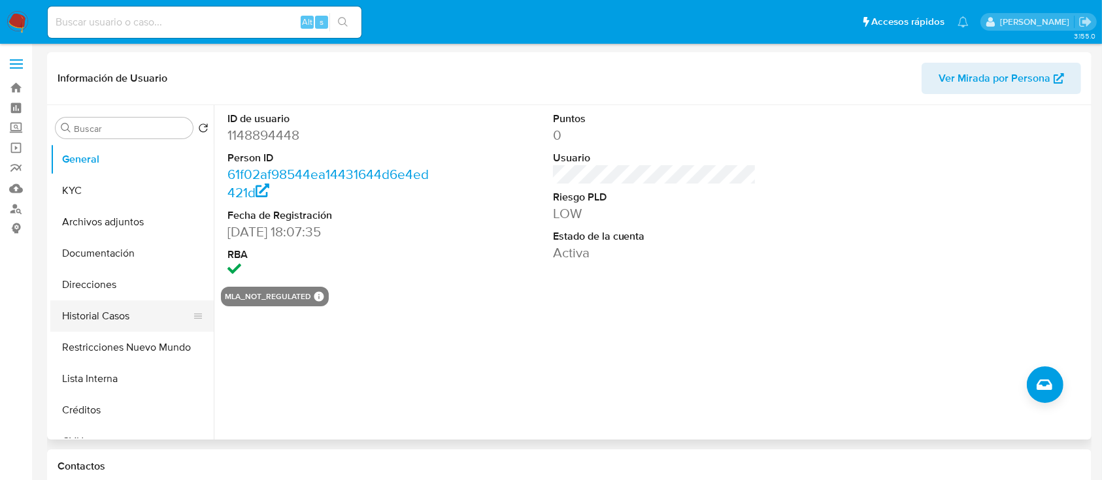
drag, startPoint x: 128, startPoint y: 338, endPoint x: 131, endPoint y: 331, distance: 7.0
click at [129, 338] on button "Restricciones Nuevo Mundo" at bounding box center [131, 347] width 163 height 31
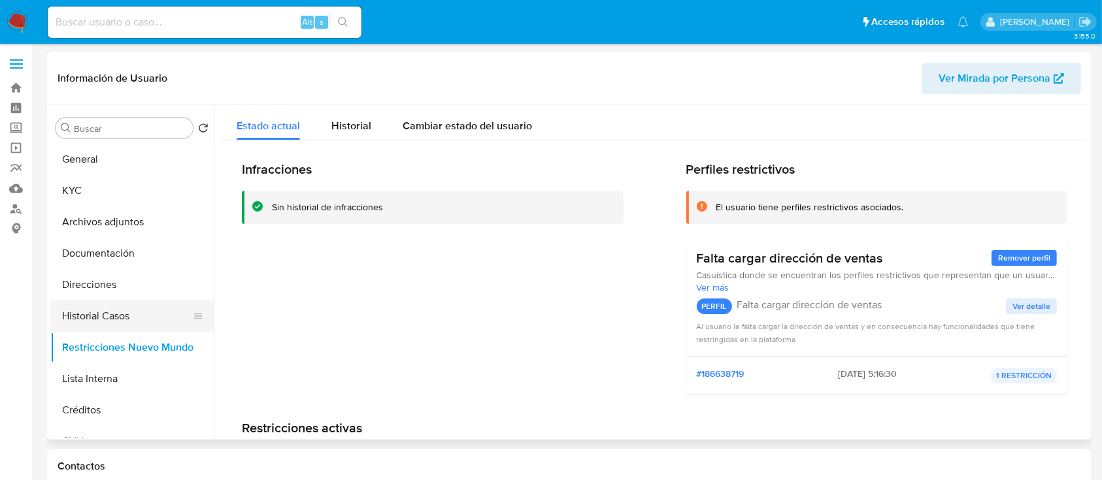
click at [125, 314] on button "Historial Casos" at bounding box center [126, 316] width 153 height 31
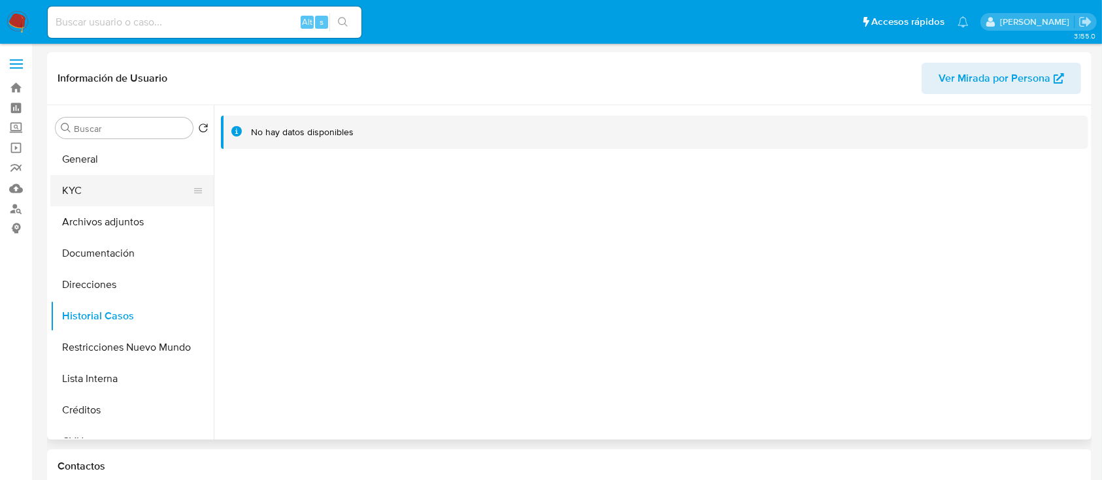
click at [130, 201] on button "KYC" at bounding box center [126, 190] width 153 height 31
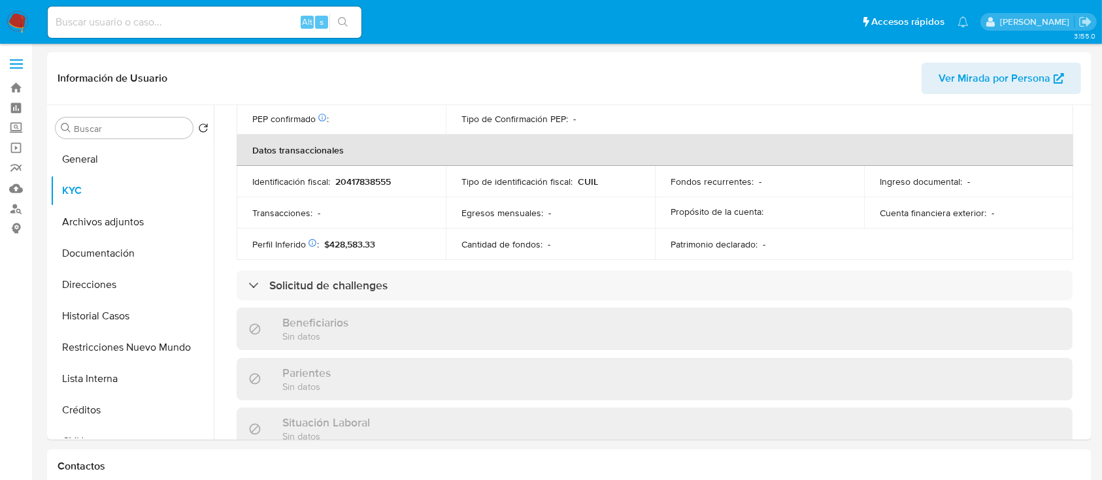
scroll to position [675, 0]
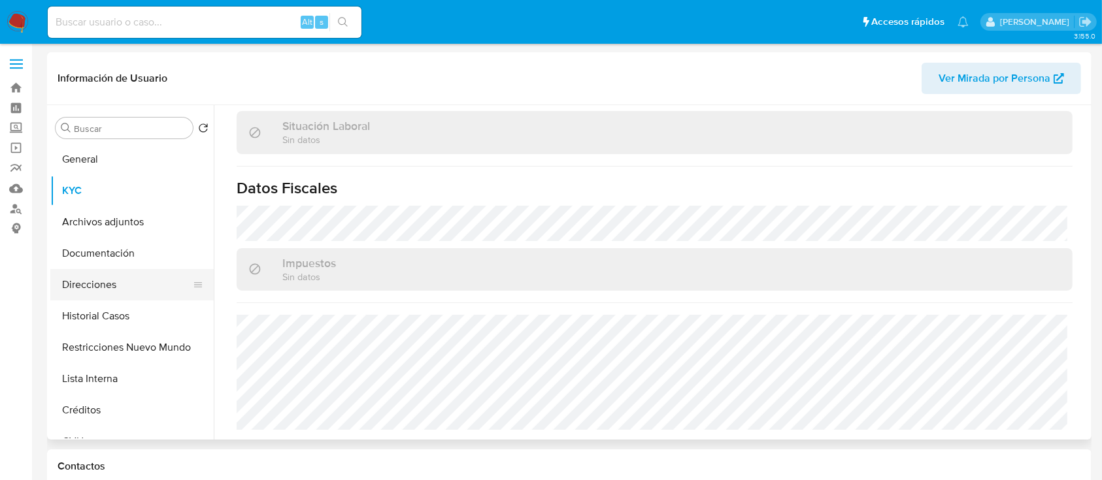
drag, startPoint x: 137, startPoint y: 274, endPoint x: 201, endPoint y: 280, distance: 64.2
click at [137, 274] on button "Direcciones" at bounding box center [126, 284] width 153 height 31
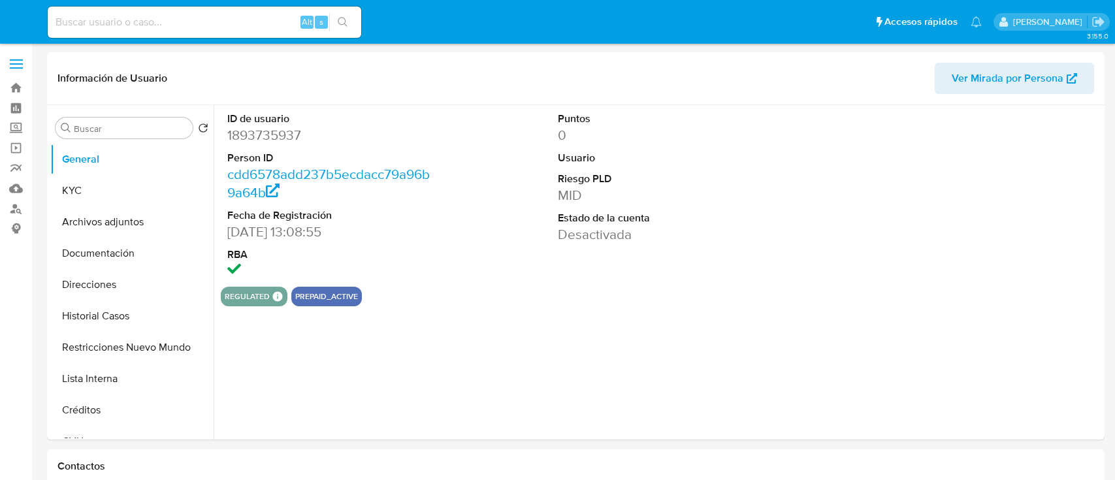
select select "10"
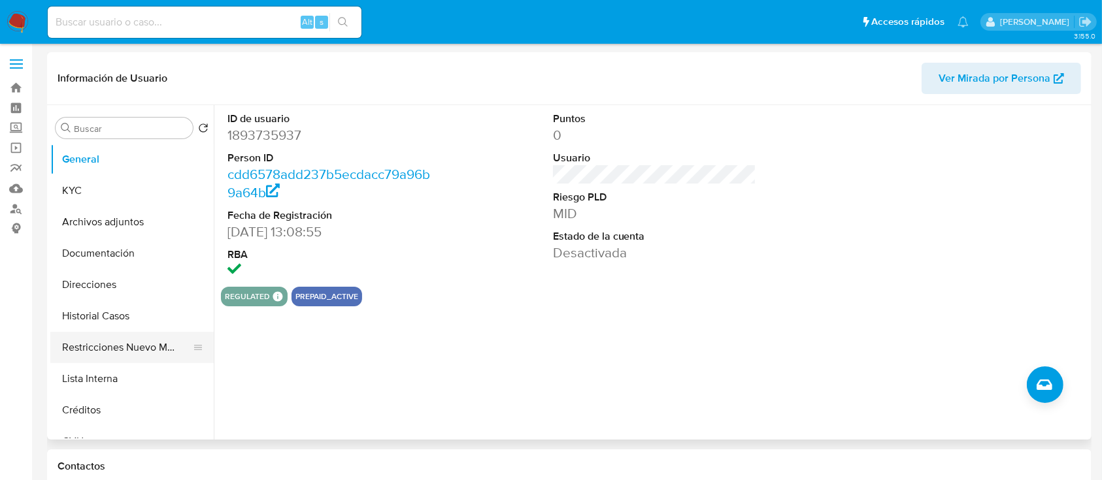
click at [146, 341] on button "Restricciones Nuevo Mundo" at bounding box center [126, 347] width 153 height 31
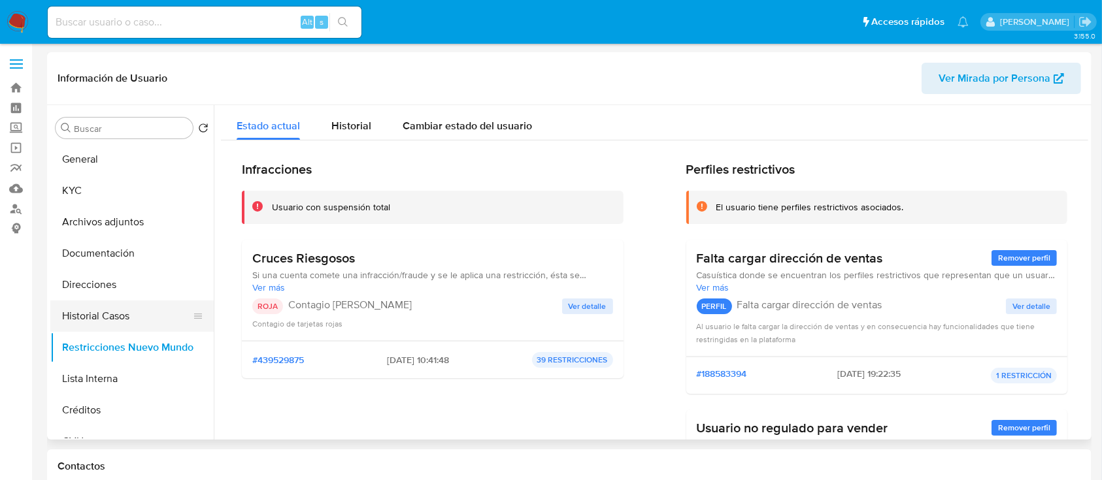
click at [108, 319] on button "Historial Casos" at bounding box center [126, 316] width 153 height 31
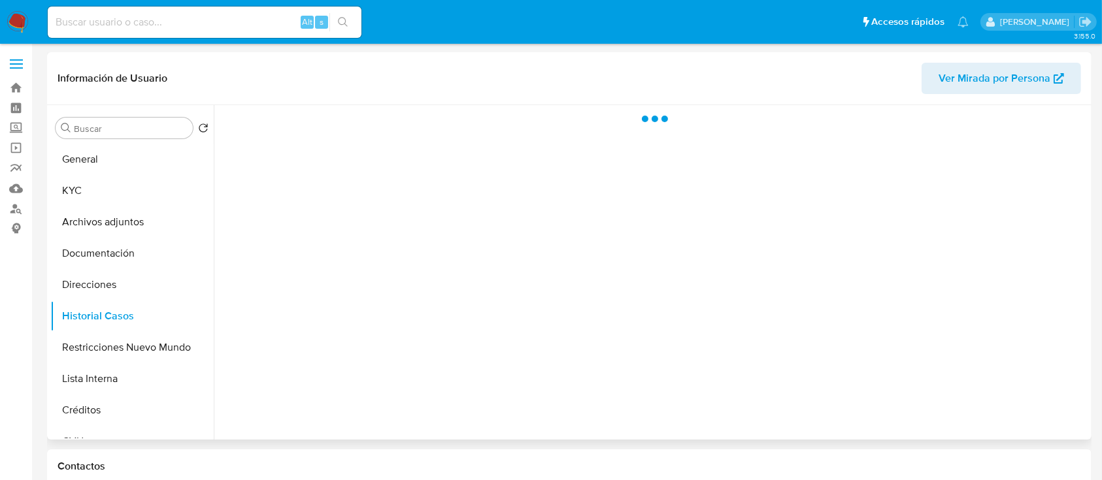
click at [1060, 98] on div "Información de Usuario Ver Mirada por Persona" at bounding box center [569, 78] width 1044 height 53
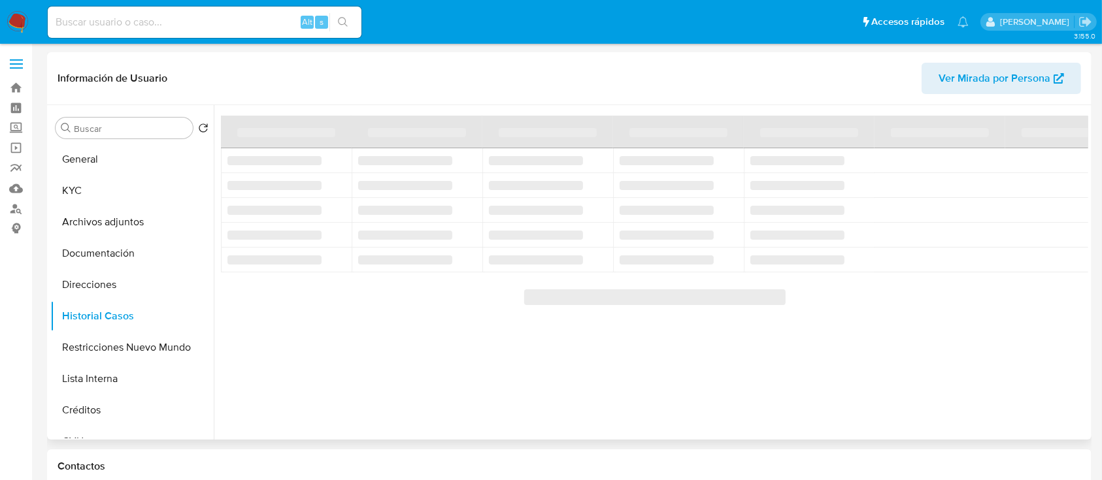
click at [1052, 77] on span "Ver Mirada por Persona" at bounding box center [1000, 78] width 125 height 29
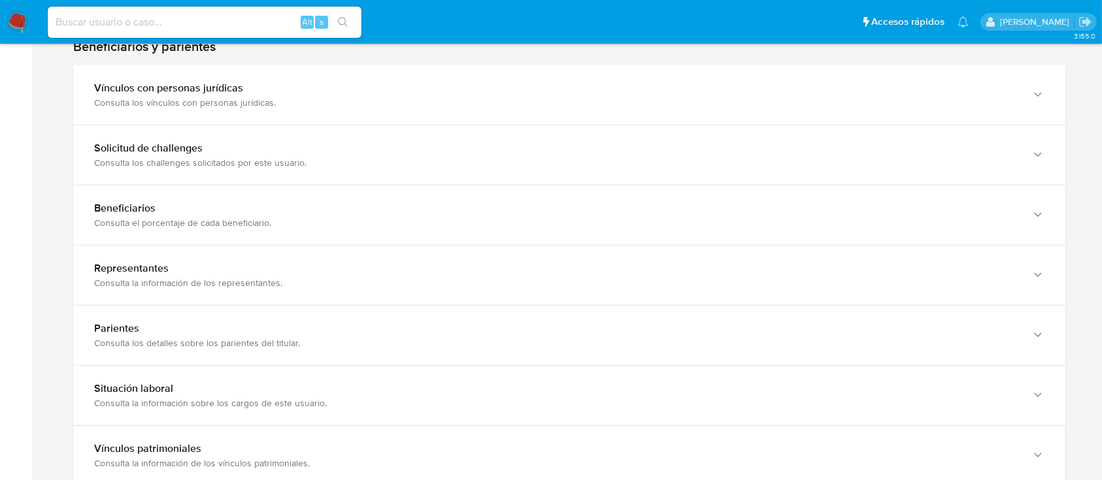
scroll to position [871, 0]
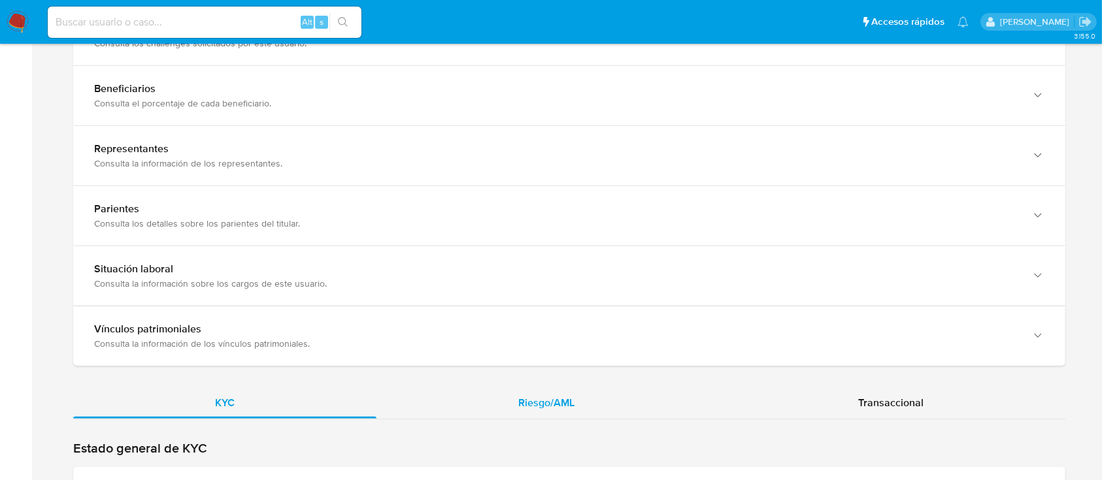
click at [546, 388] on div "Riesgo/AML" at bounding box center [546, 402] width 340 height 31
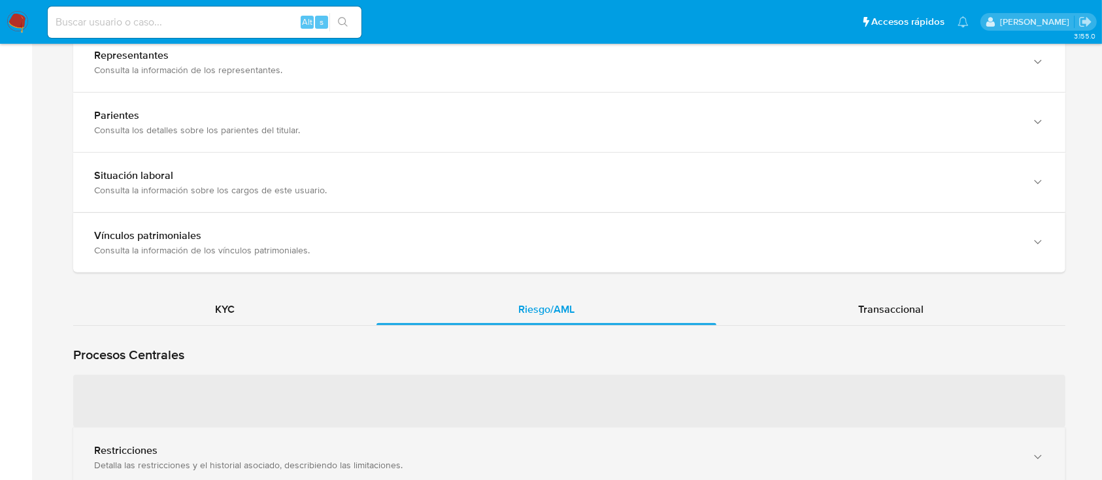
scroll to position [1132, 0]
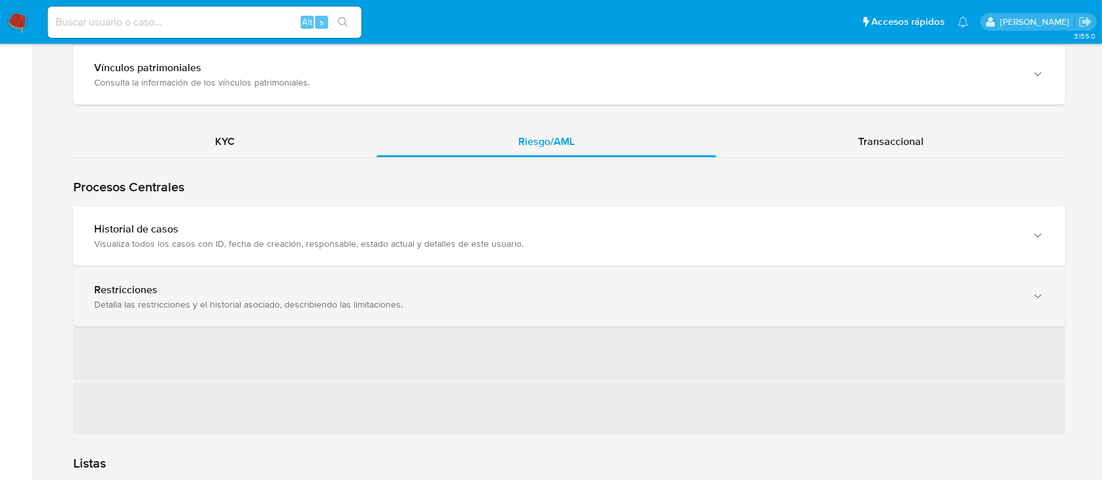
click at [296, 293] on div "Restricciones Detalla las restricciones y el historial asociado, describiendo l…" at bounding box center [556, 297] width 924 height 27
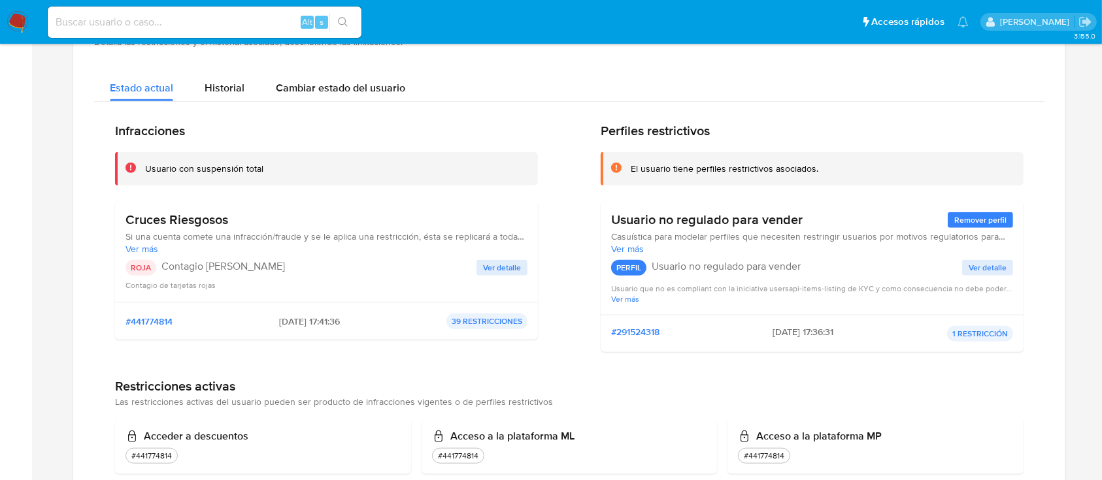
scroll to position [1568, 0]
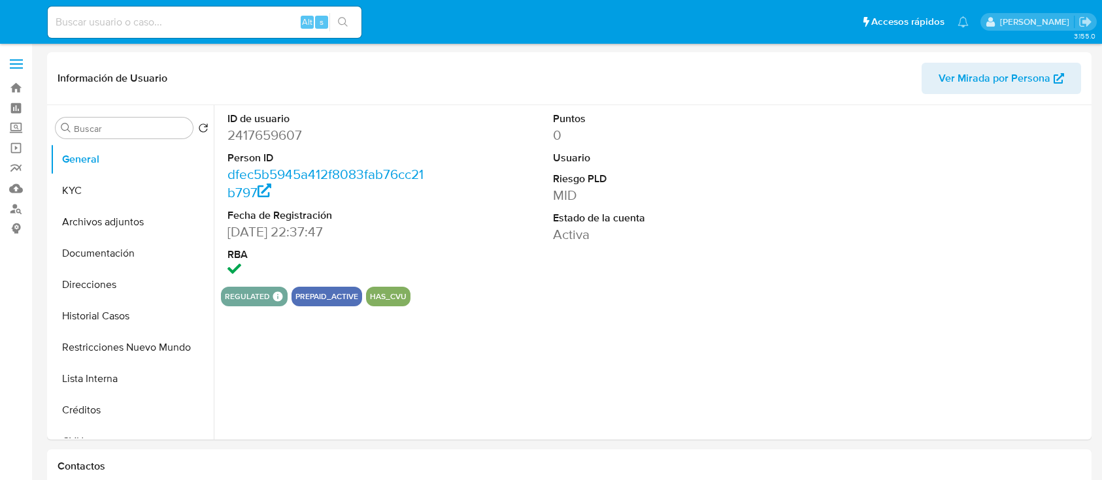
select select "10"
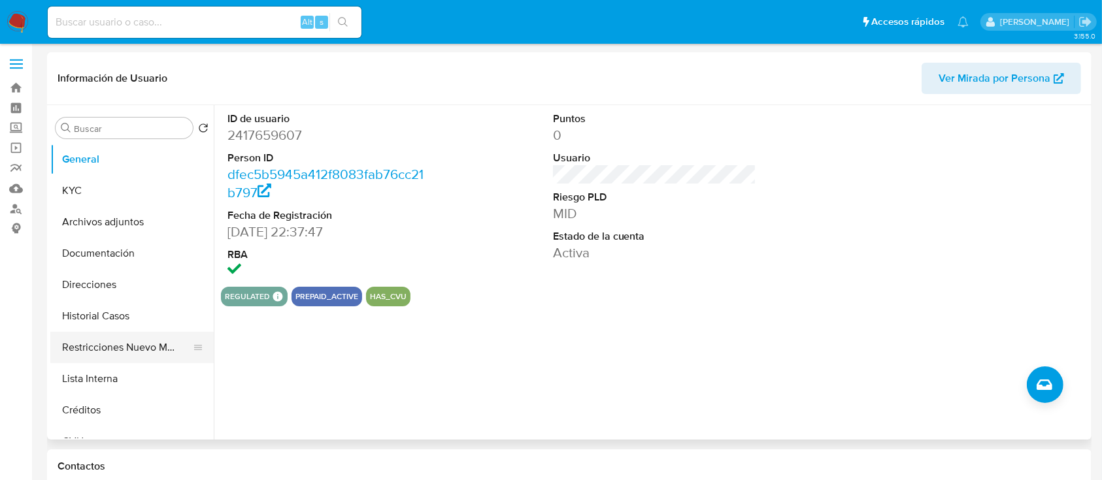
click at [152, 343] on button "Restricciones Nuevo Mundo" at bounding box center [126, 347] width 153 height 31
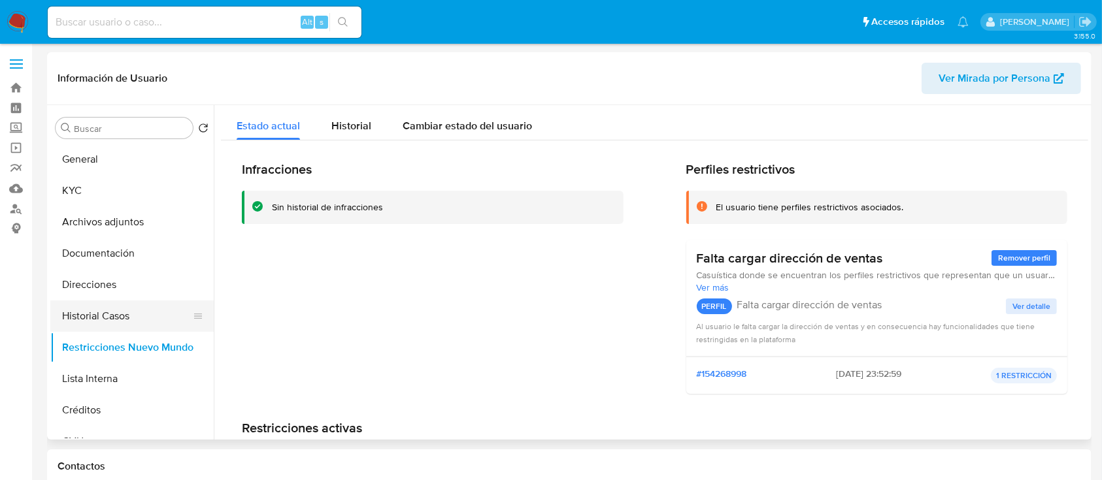
click at [129, 318] on button "Historial Casos" at bounding box center [126, 316] width 153 height 31
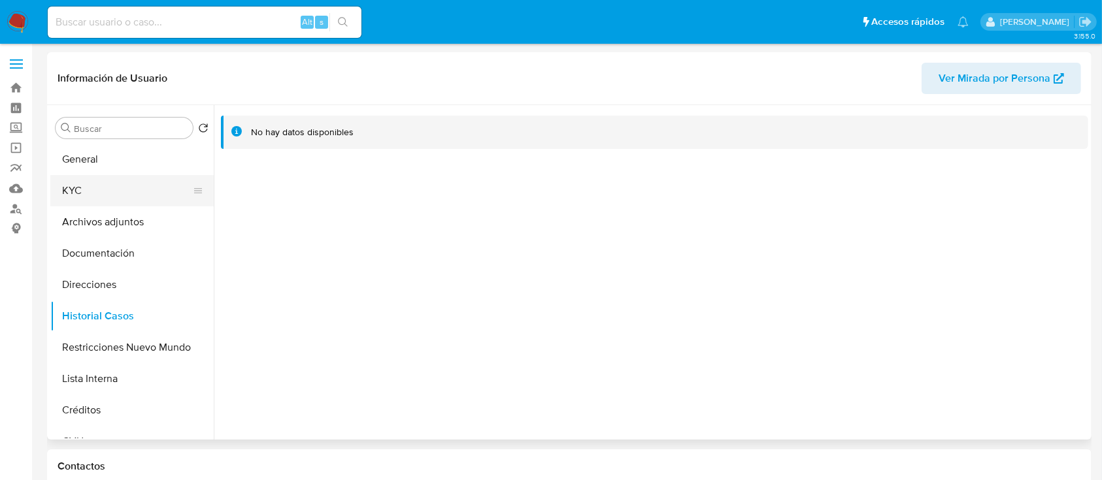
click at [144, 198] on button "KYC" at bounding box center [126, 190] width 153 height 31
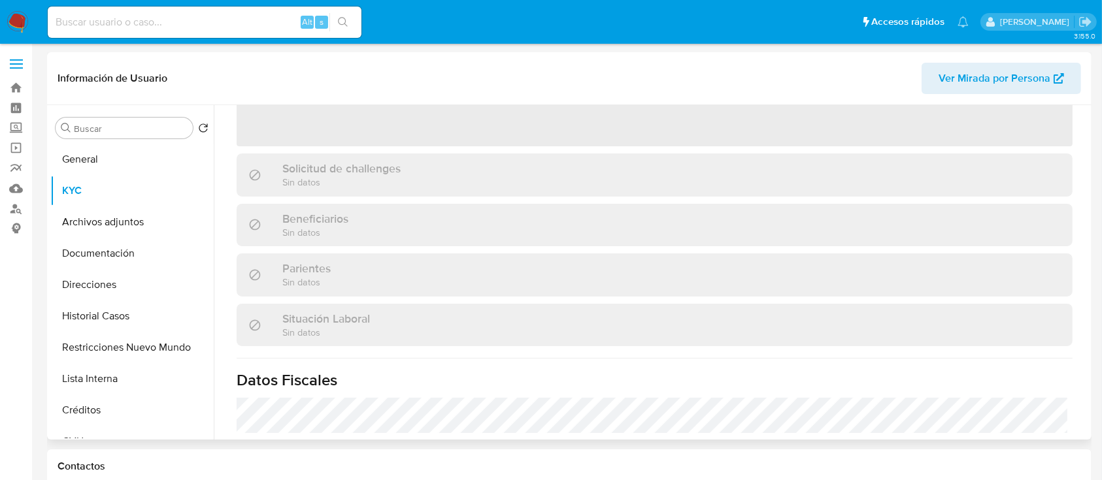
scroll to position [391, 0]
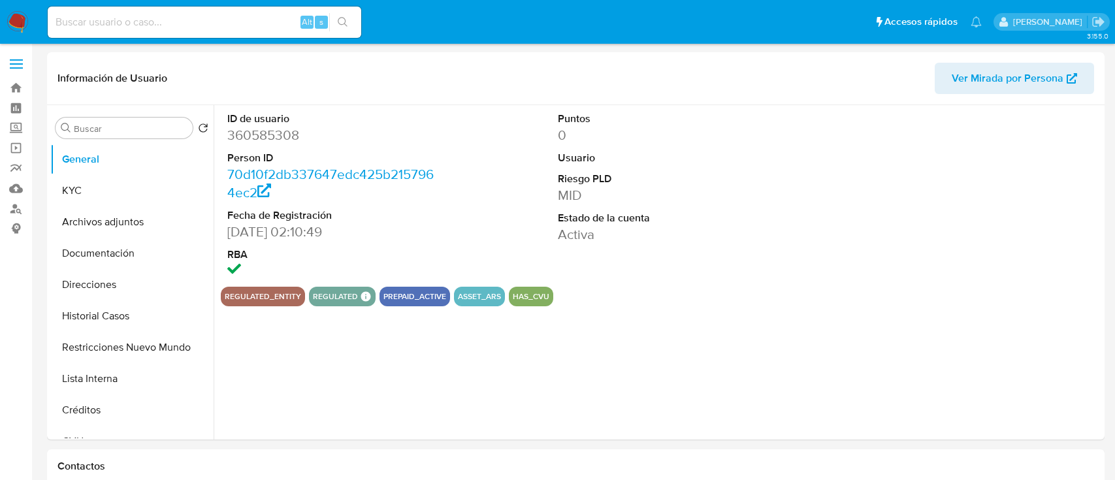
select select "10"
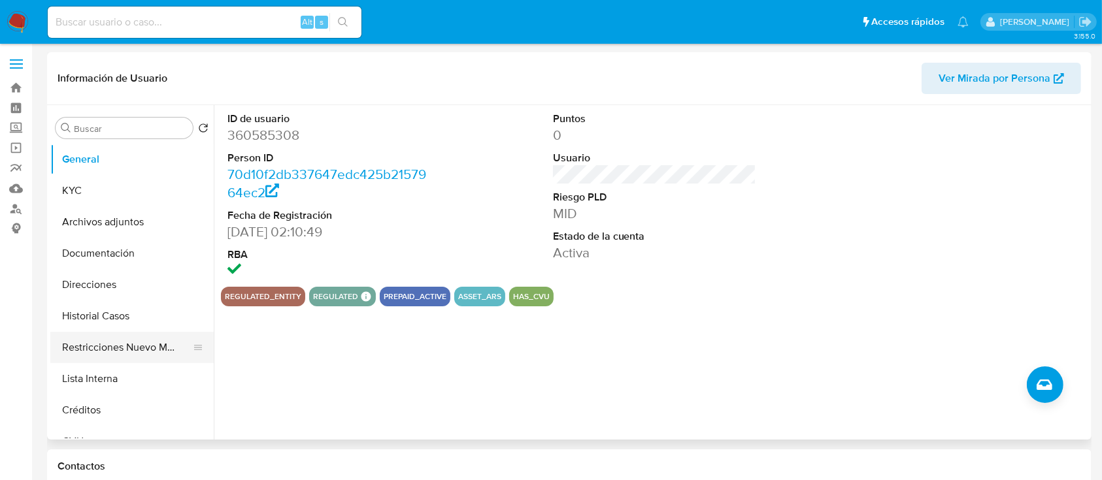
click at [129, 344] on button "Restricciones Nuevo Mundo" at bounding box center [126, 347] width 153 height 31
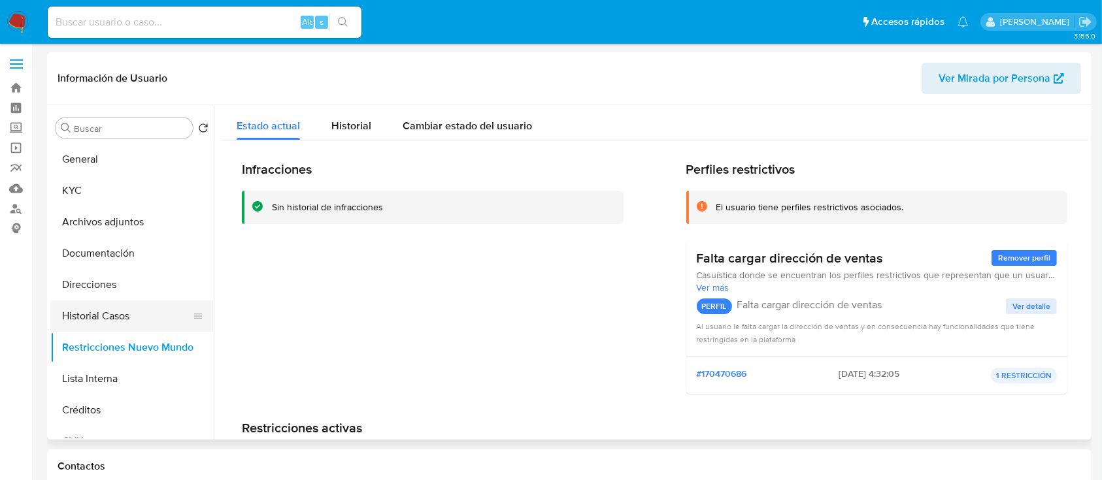
click at [118, 308] on button "Historial Casos" at bounding box center [126, 316] width 153 height 31
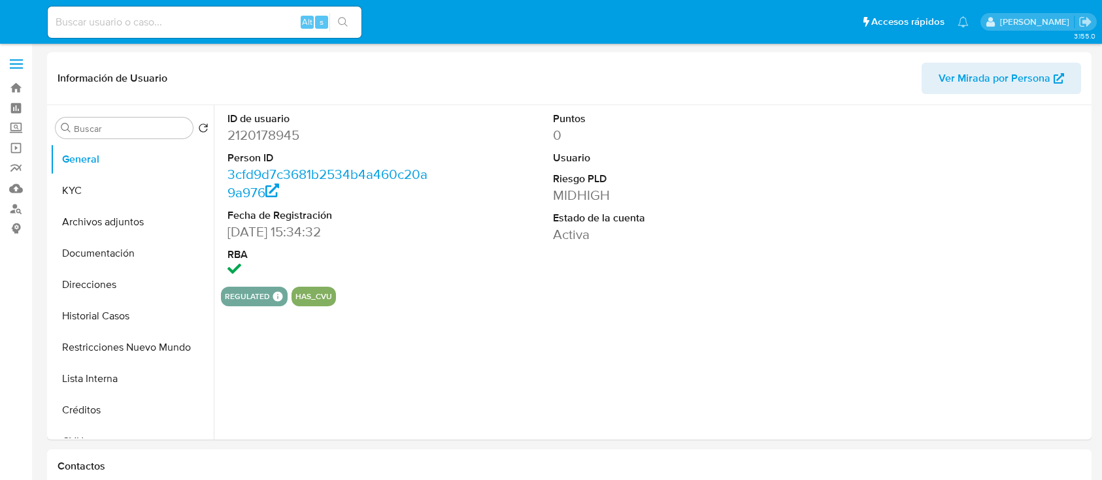
select select "10"
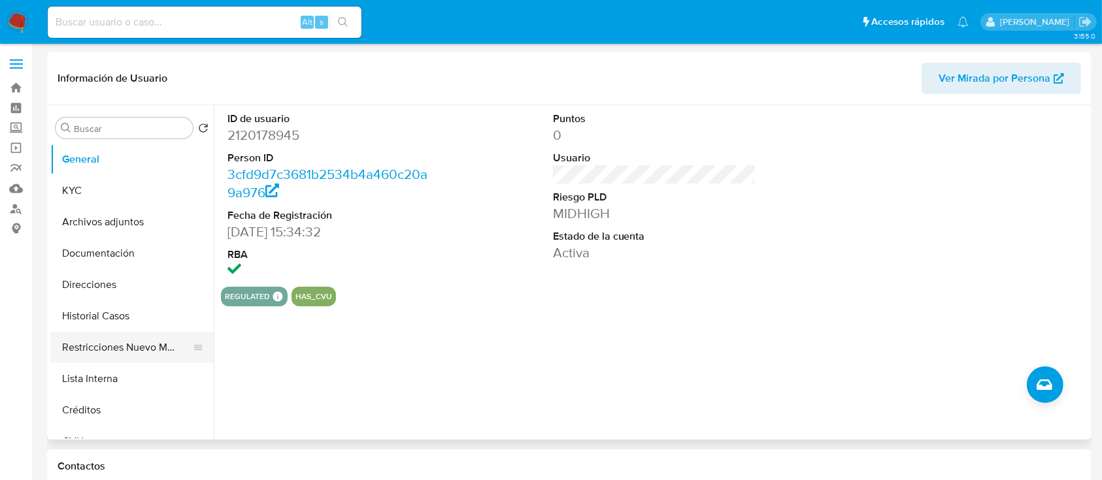
click at [118, 343] on button "Restricciones Nuevo Mundo" at bounding box center [126, 347] width 153 height 31
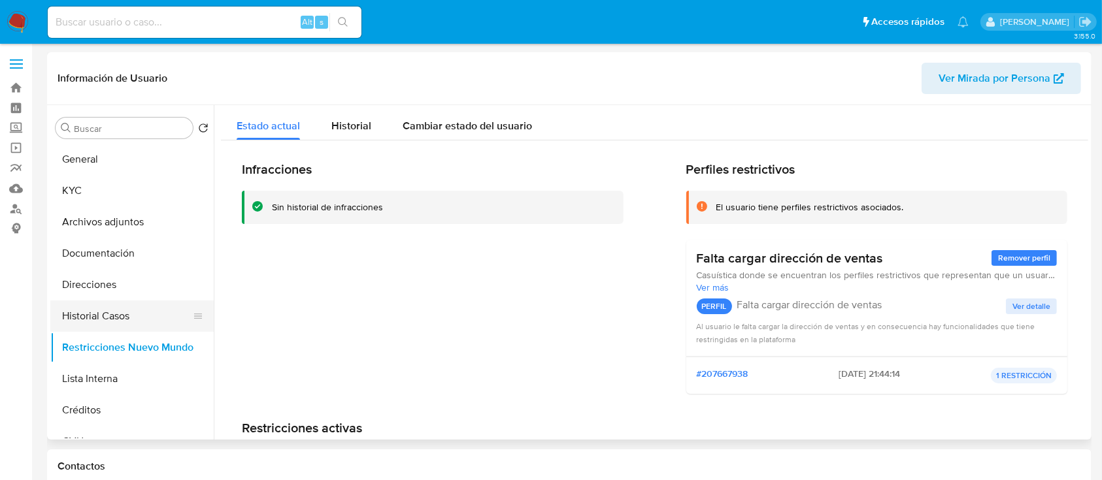
click at [125, 310] on button "Historial Casos" at bounding box center [126, 316] width 153 height 31
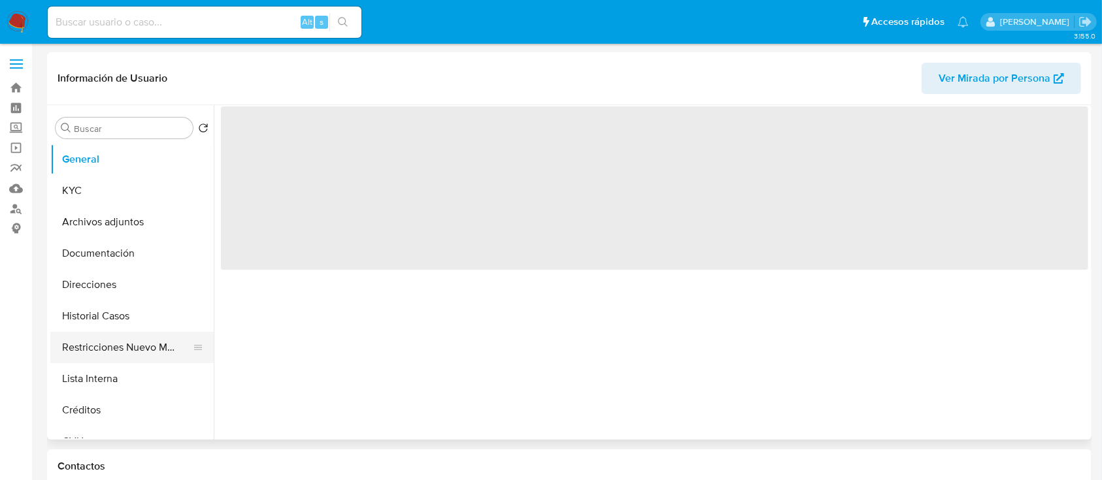
click at [129, 342] on button "Restricciones Nuevo Mundo" at bounding box center [126, 347] width 153 height 31
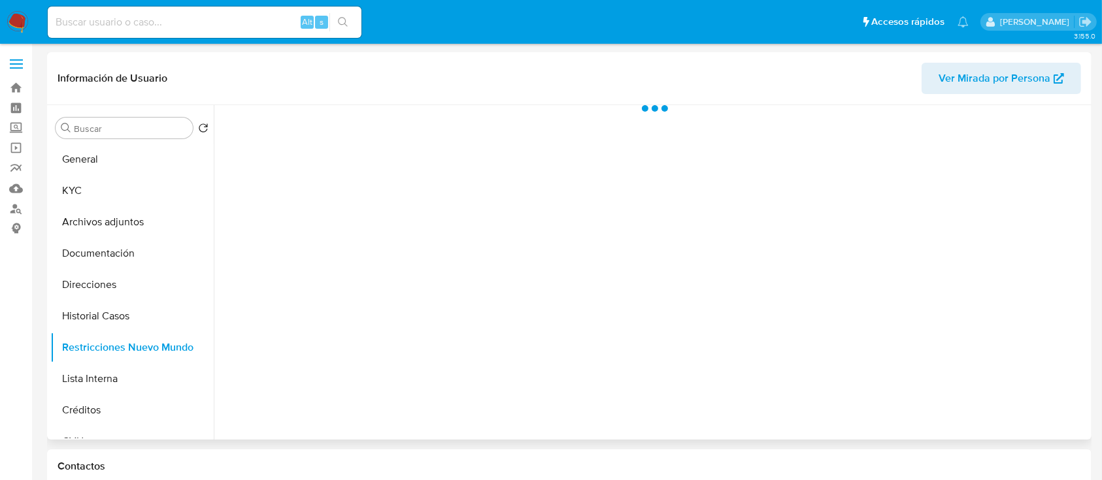
select select "10"
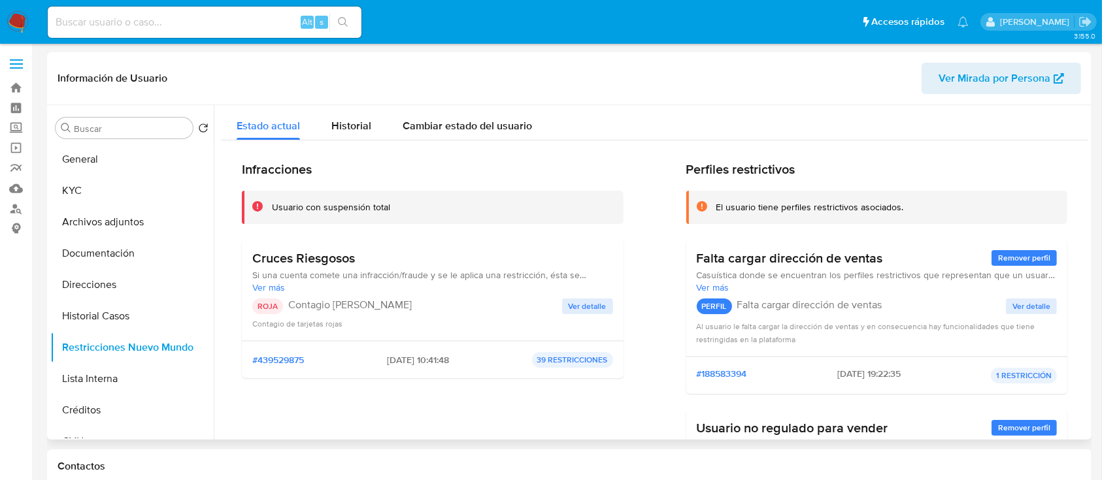
drag, startPoint x: 367, startPoint y: 361, endPoint x: 420, endPoint y: 364, distance: 53.7
click at [420, 364] on div "#439529875 2025-06-03 - 10:41:48 39 RESTRICCIONES" at bounding box center [432, 360] width 361 height 16
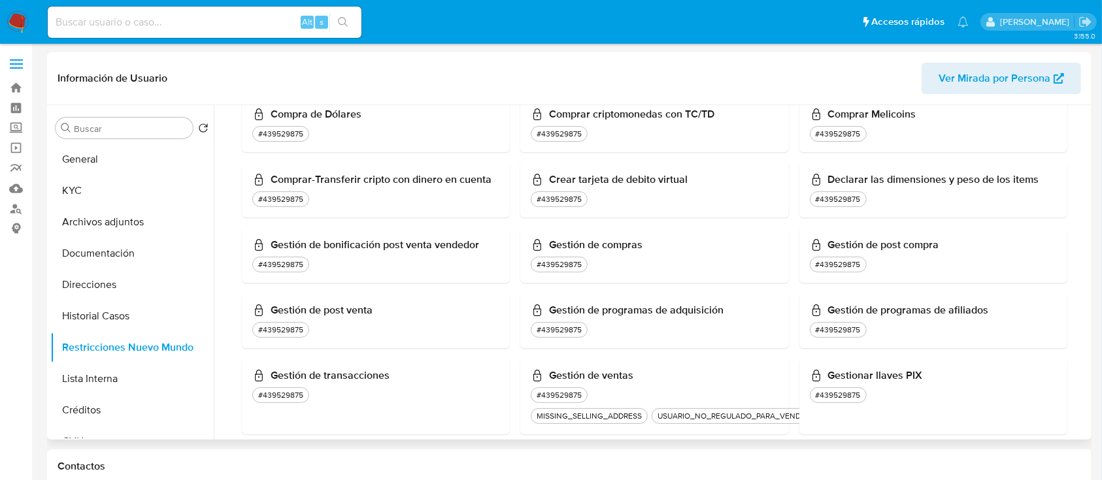
scroll to position [784, 0]
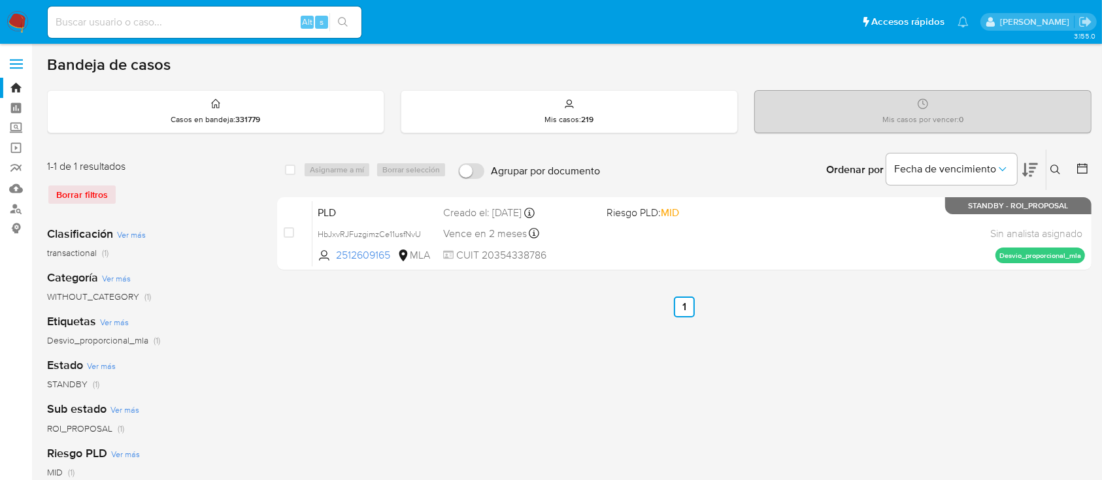
click at [1058, 172] on icon at bounding box center [1055, 170] width 10 height 10
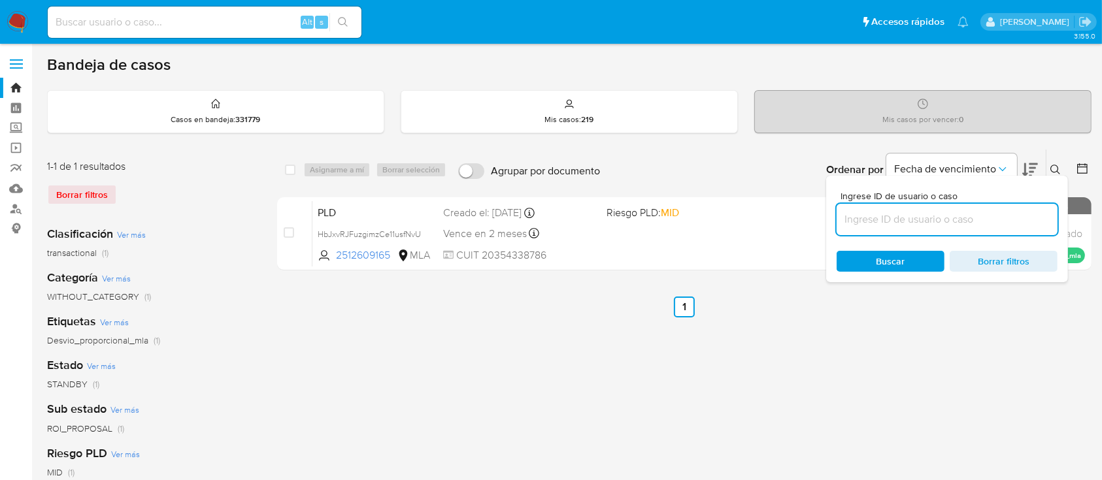
click at [975, 219] on input at bounding box center [946, 219] width 221 height 17
type input "2521767852"
click at [1055, 167] on icon at bounding box center [1055, 170] width 10 height 10
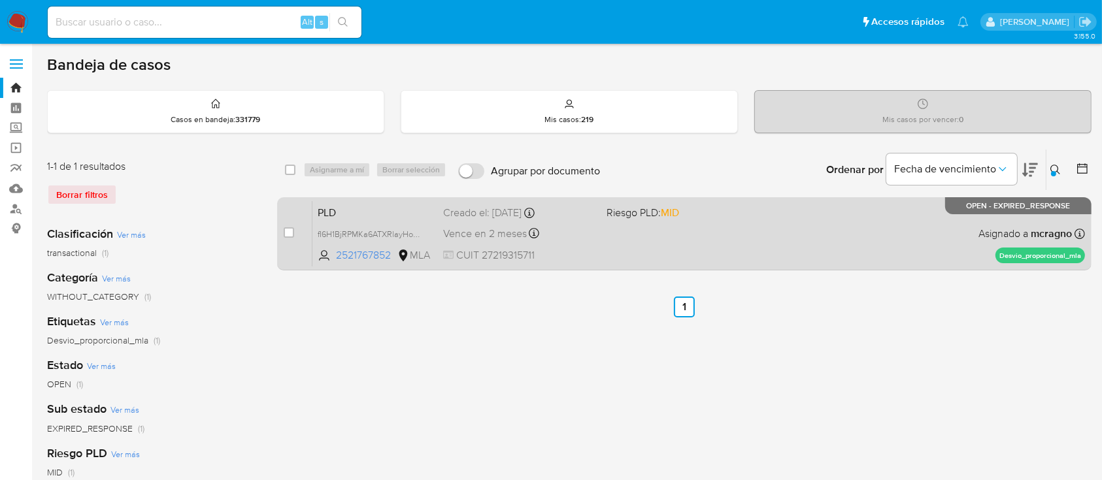
click at [282, 235] on div "case-item-checkbox No es posible asignar el caso PLD fI6H1BjRPMKa6ATXRlayHom5 2…" at bounding box center [684, 233] width 814 height 73
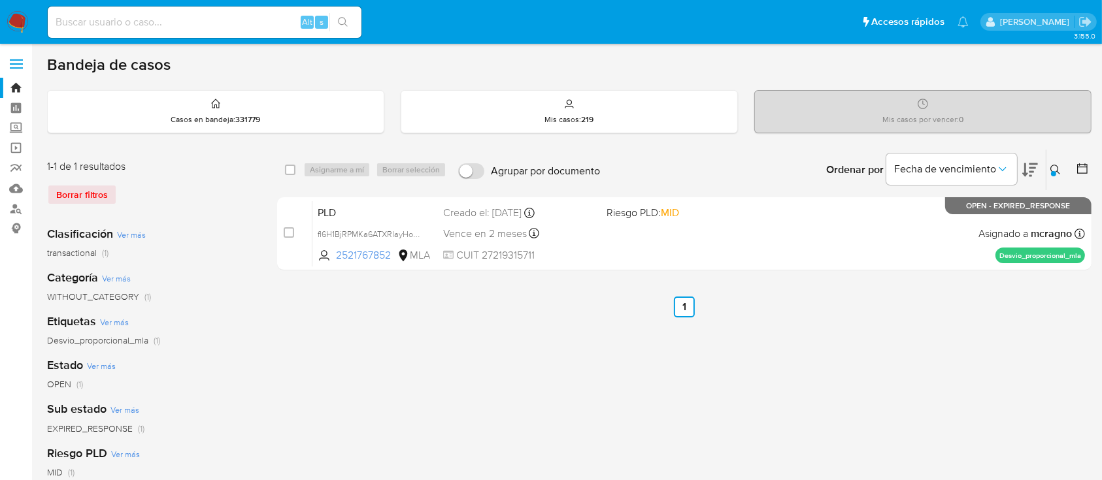
click at [346, 163] on div "Asignarme a mí Borrar selección" at bounding box center [377, 170] width 148 height 16
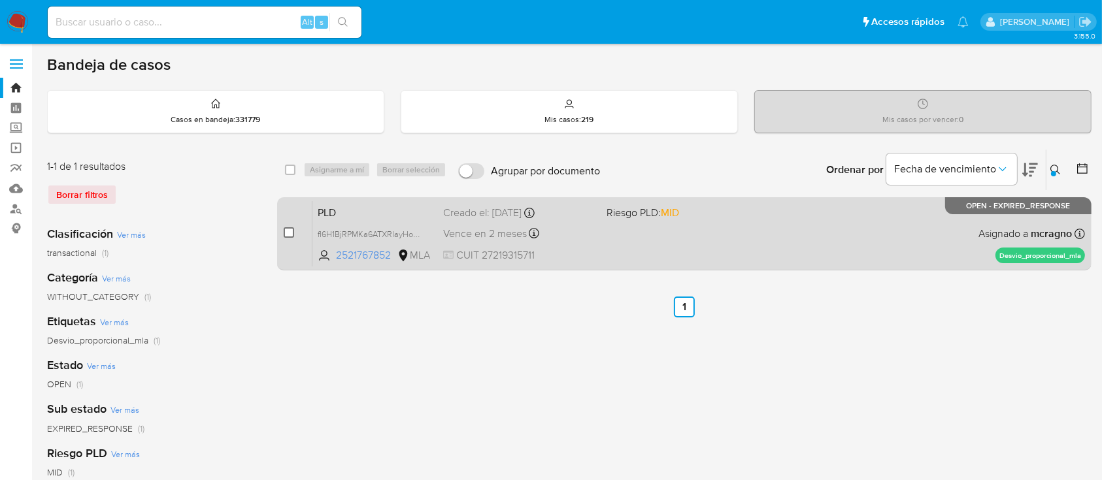
click at [289, 232] on input "checkbox" at bounding box center [289, 232] width 10 height 10
checkbox input "true"
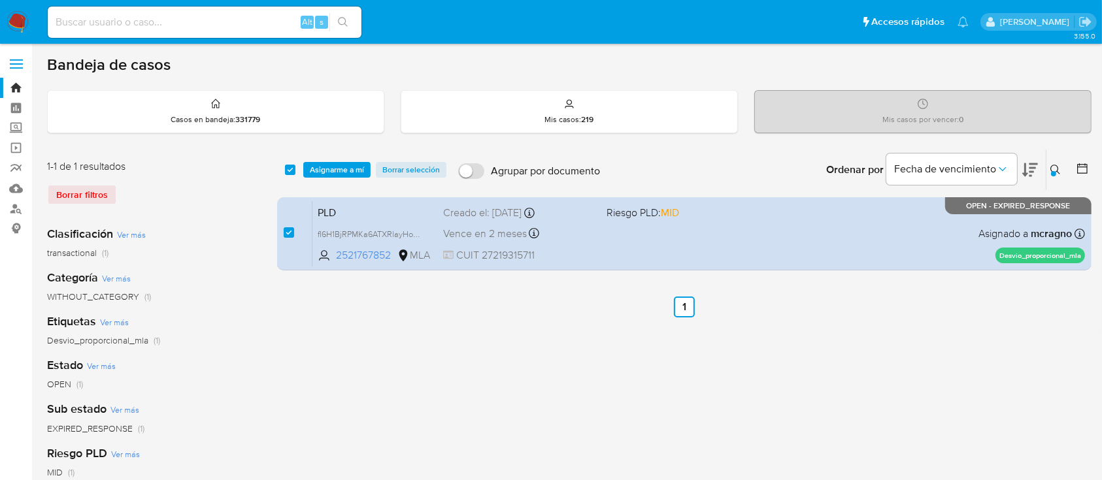
click at [344, 181] on div "select-all-cases-checkbox Asignarme a mí Borrar selección Agrupar por documento…" at bounding box center [684, 170] width 814 height 41
click at [349, 171] on span "Asignarme a mí" at bounding box center [337, 169] width 54 height 13
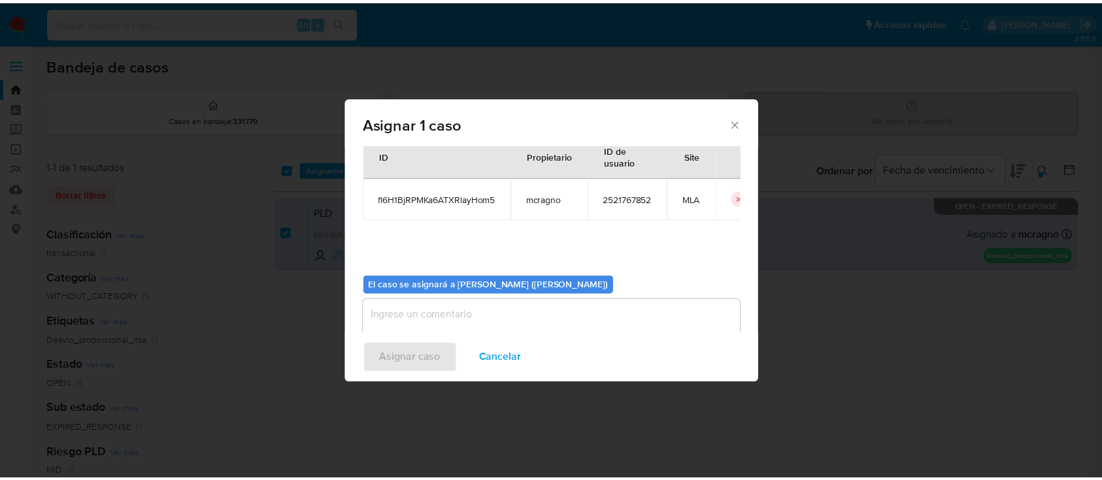
scroll to position [67, 0]
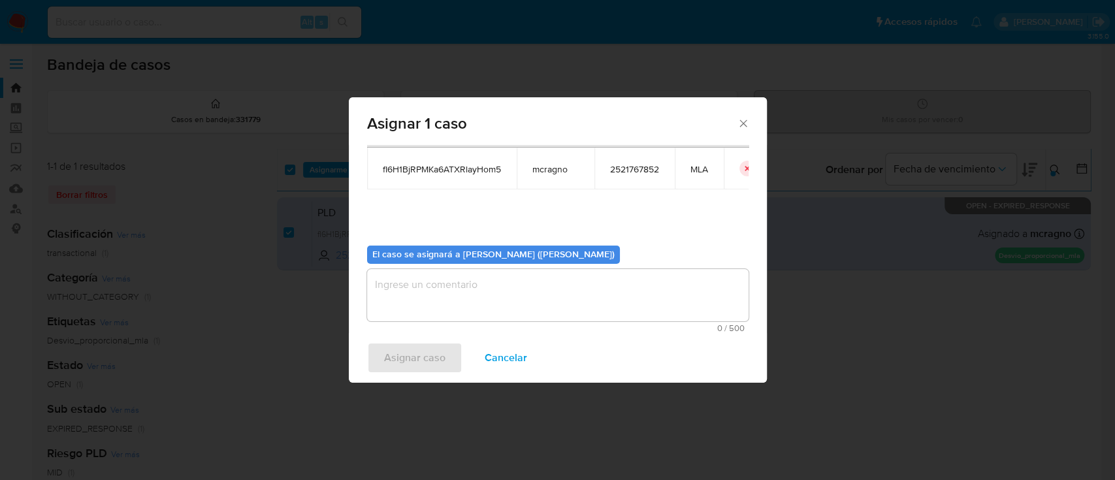
drag, startPoint x: 402, startPoint y: 292, endPoint x: 403, endPoint y: 322, distance: 30.1
click at [402, 291] on textarea "assign-modal" at bounding box center [558, 295] width 382 height 52
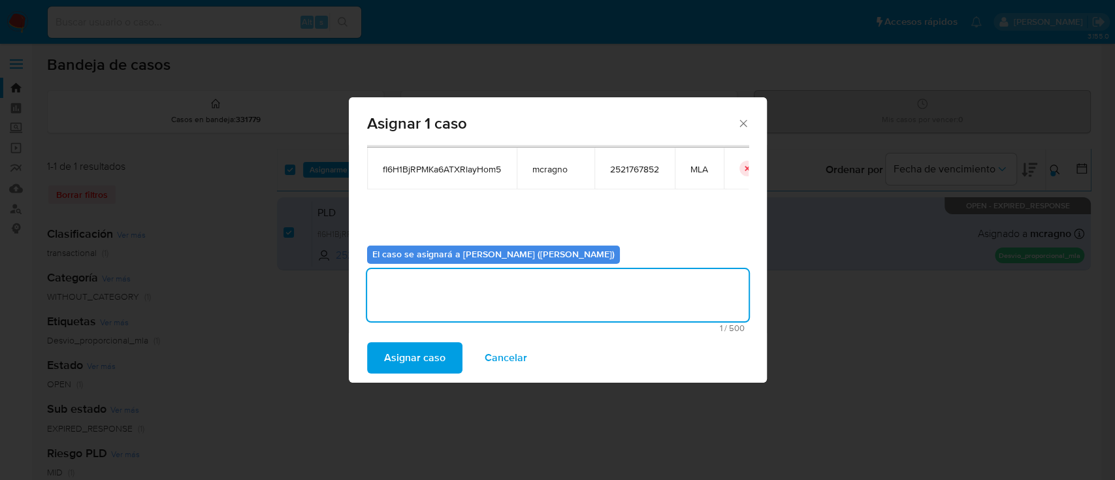
click at [404, 354] on span "Asignar caso" at bounding box center [414, 358] width 61 height 29
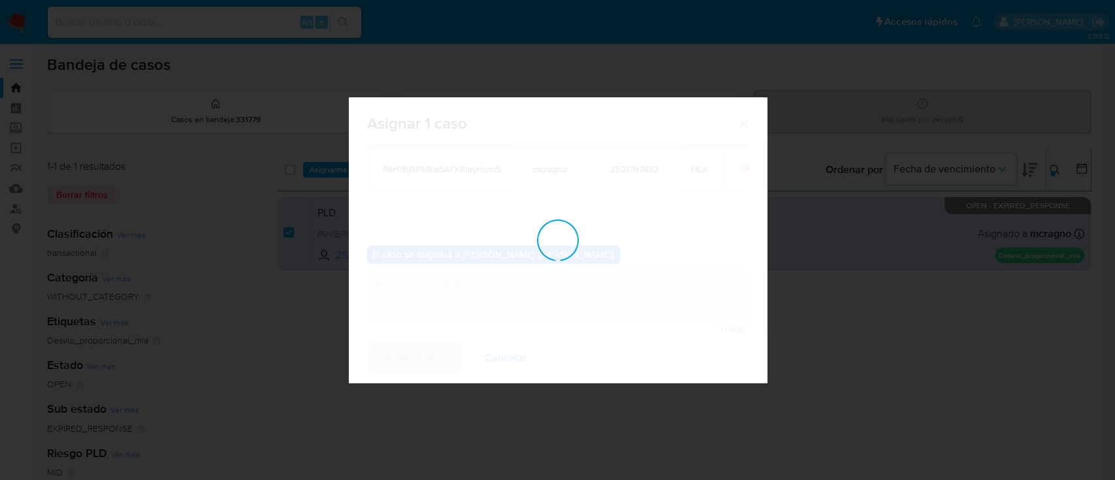
checkbox input "false"
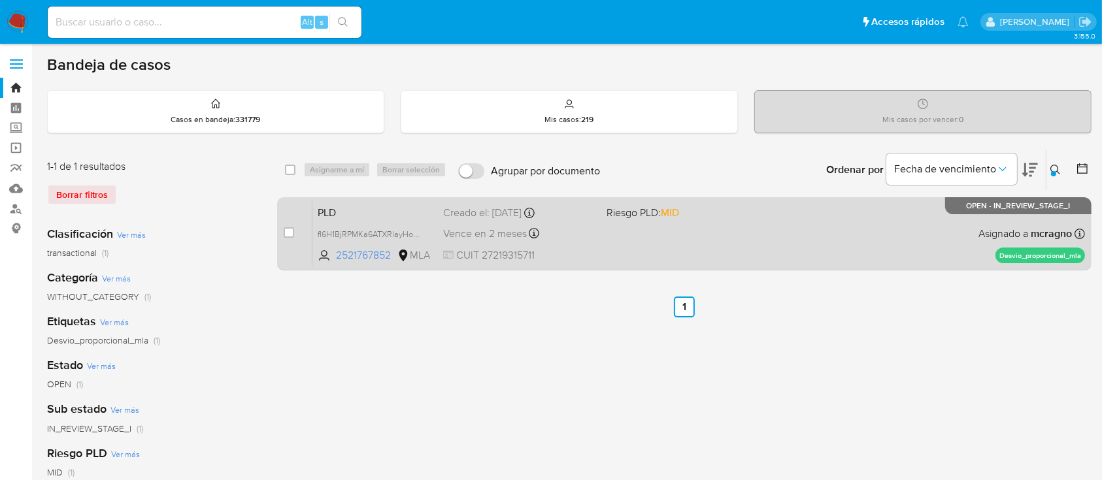
click at [829, 231] on div "PLD fI6H1BjRPMKa6ATXRlayHom5 2521767852 MLA Riesgo PLD: MID Creado el: 12/08/20…" at bounding box center [698, 234] width 772 height 66
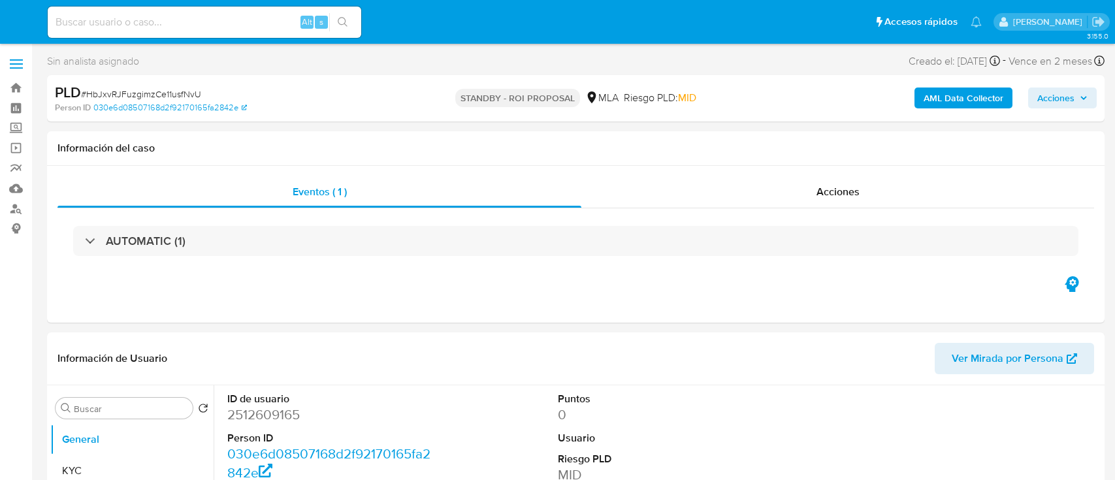
select select "10"
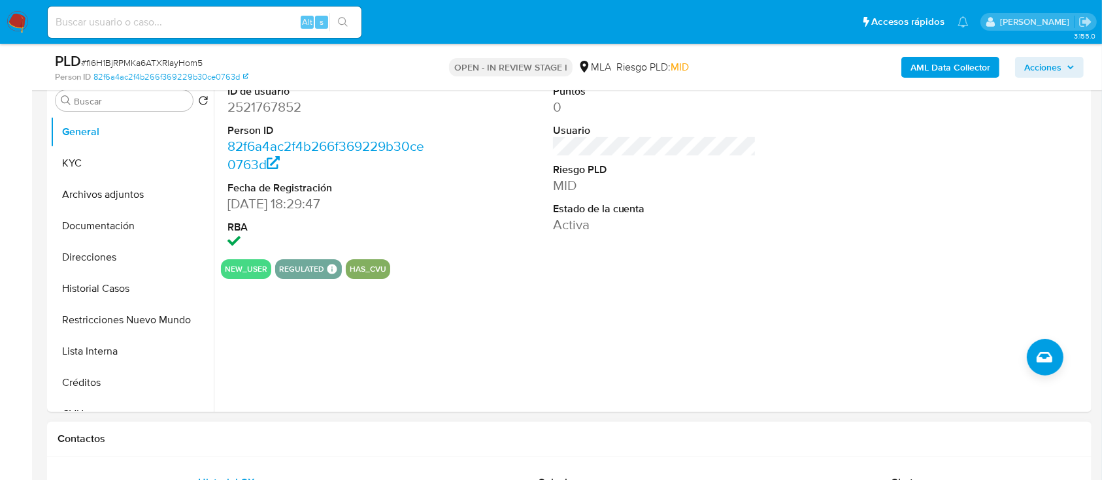
scroll to position [435, 0]
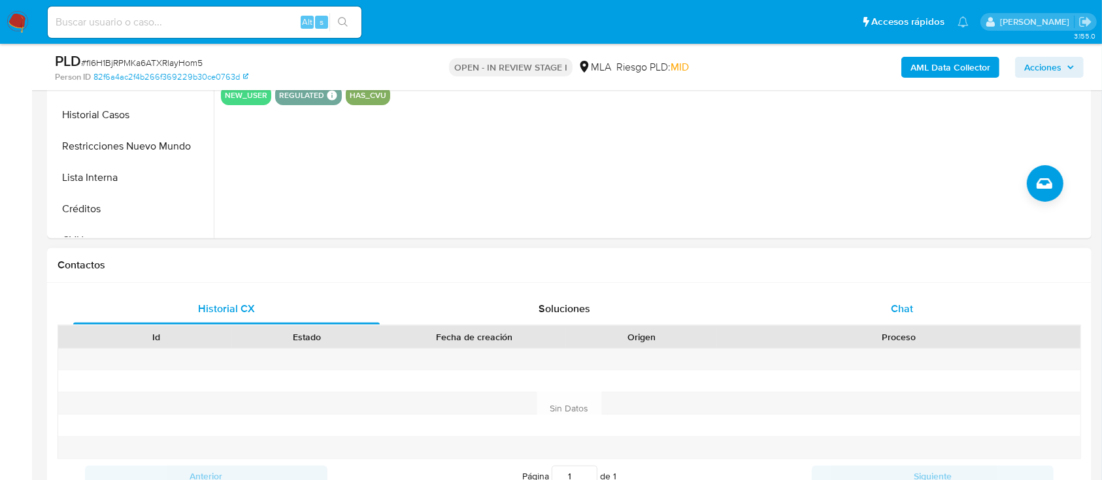
click at [889, 323] on div "Chat" at bounding box center [902, 308] width 306 height 31
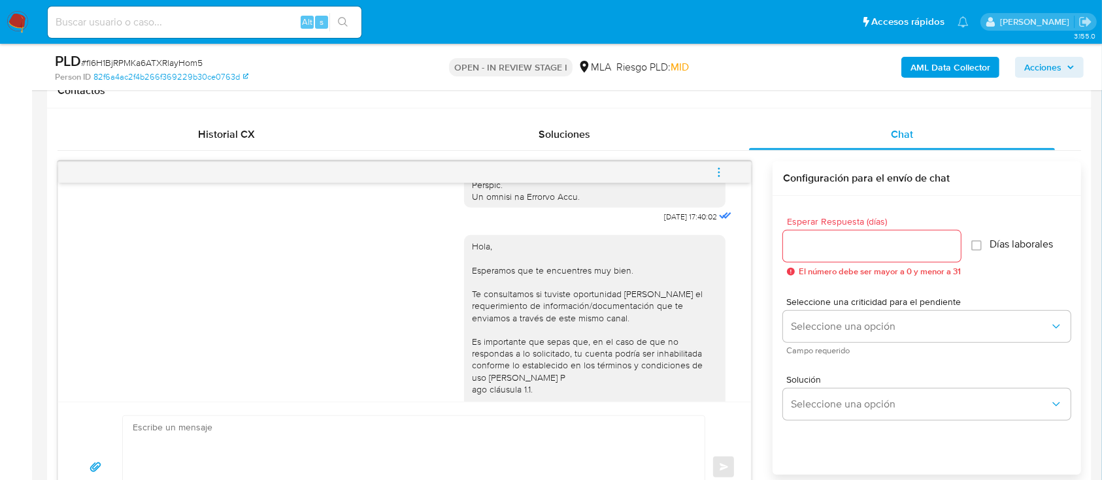
scroll to position [634, 0]
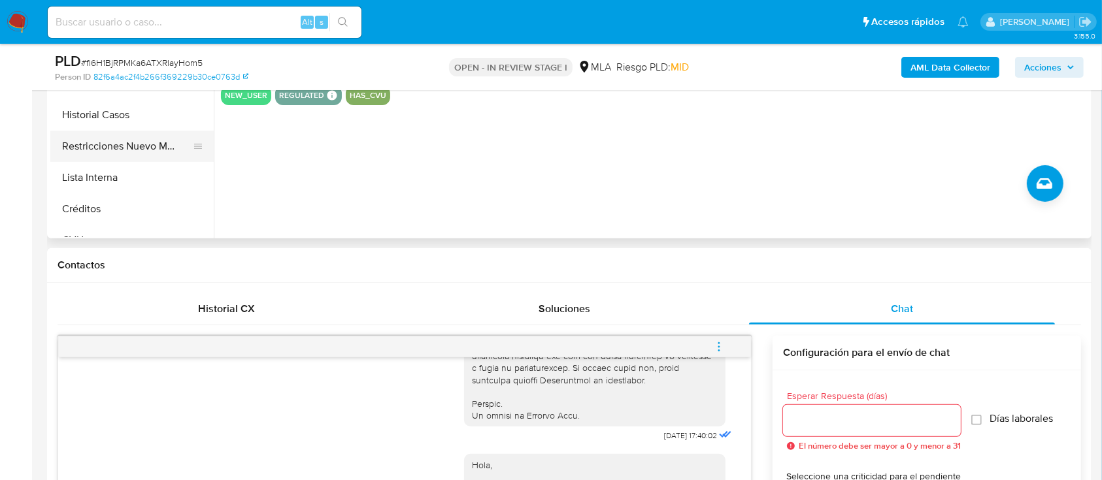
drag, startPoint x: 152, startPoint y: 130, endPoint x: 163, endPoint y: 146, distance: 19.8
click at [155, 131] on button "Restricciones Nuevo Mundo" at bounding box center [126, 146] width 153 height 31
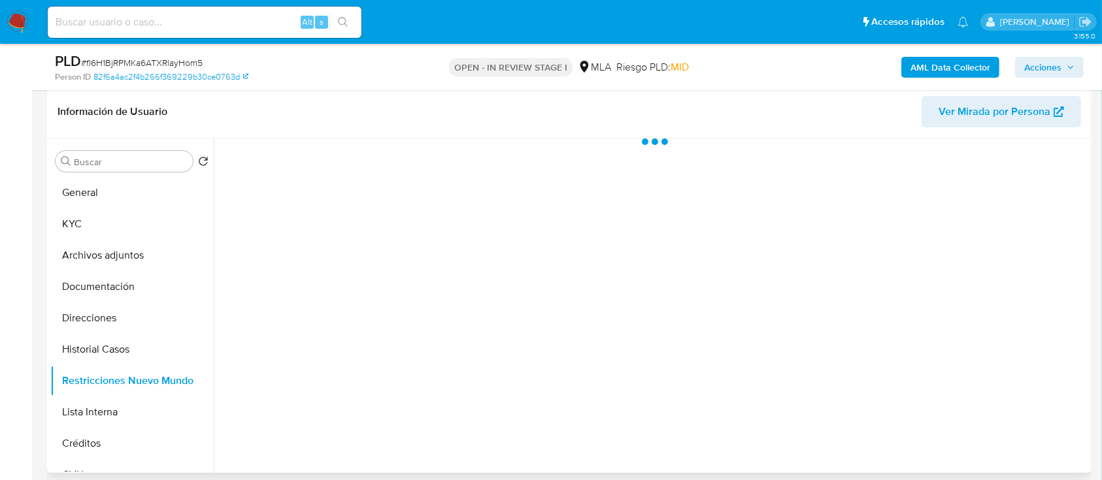
scroll to position [174, 0]
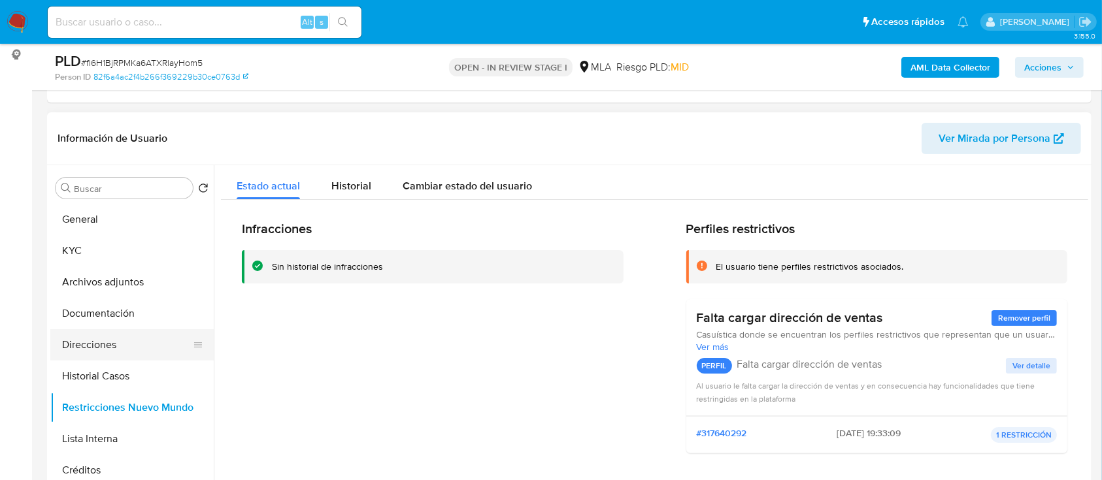
drag, startPoint x: 105, startPoint y: 382, endPoint x: 115, endPoint y: 352, distance: 31.8
click at [105, 383] on button "Historial Casos" at bounding box center [131, 376] width 163 height 31
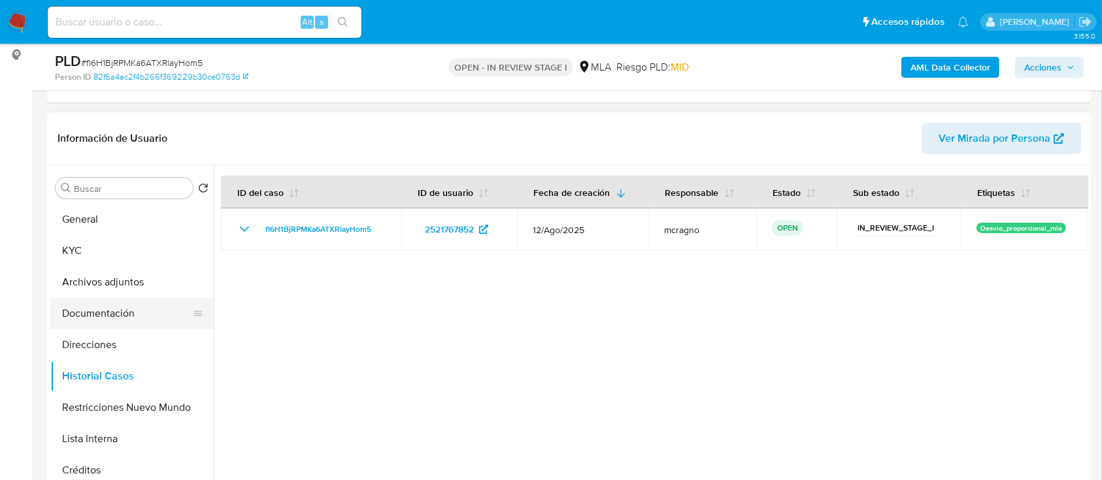
click at [71, 309] on button "Documentación" at bounding box center [126, 313] width 153 height 31
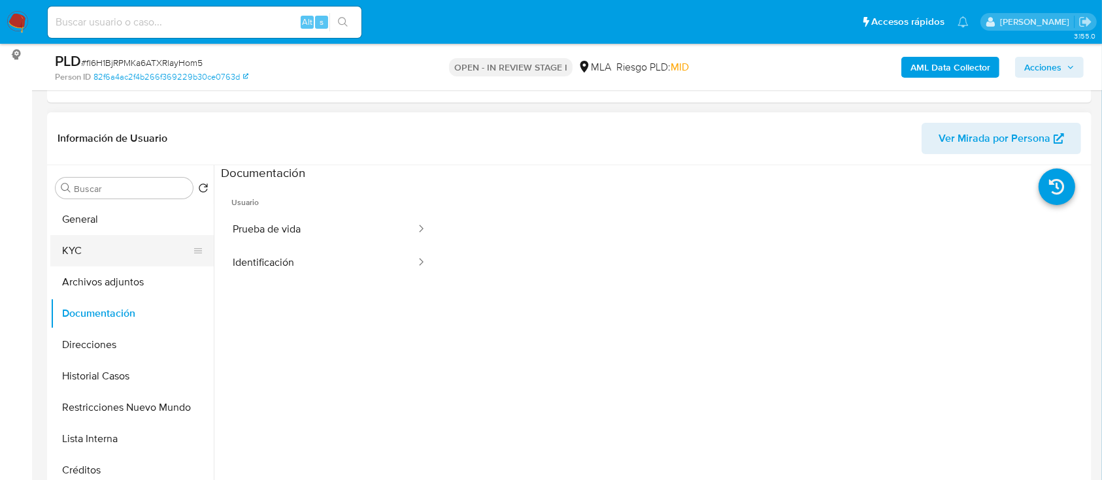
drag, startPoint x: 107, startPoint y: 248, endPoint x: 174, endPoint y: 252, distance: 67.4
click at [107, 249] on button "KYC" at bounding box center [126, 250] width 153 height 31
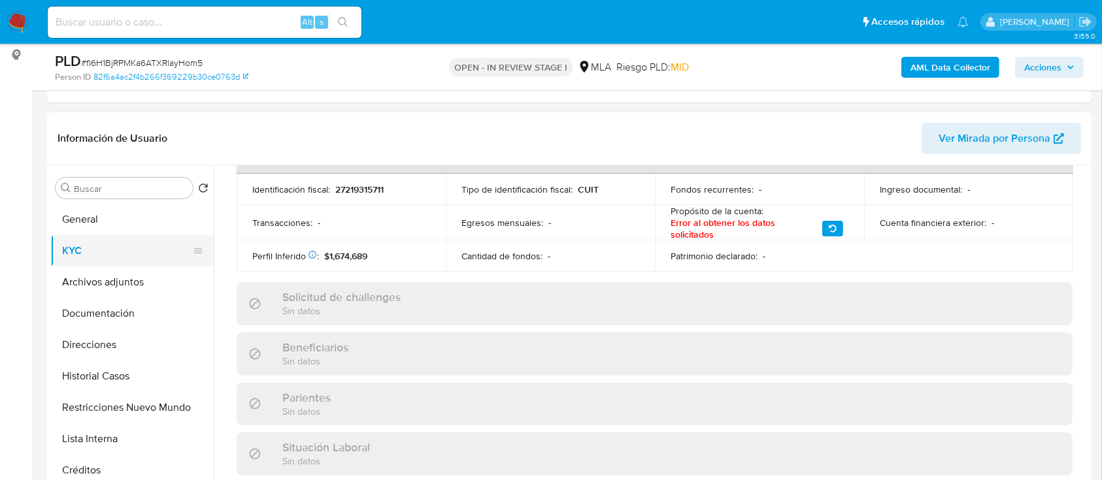
click at [122, 248] on button "KYC" at bounding box center [126, 250] width 153 height 31
click at [112, 216] on button "General" at bounding box center [126, 219] width 153 height 31
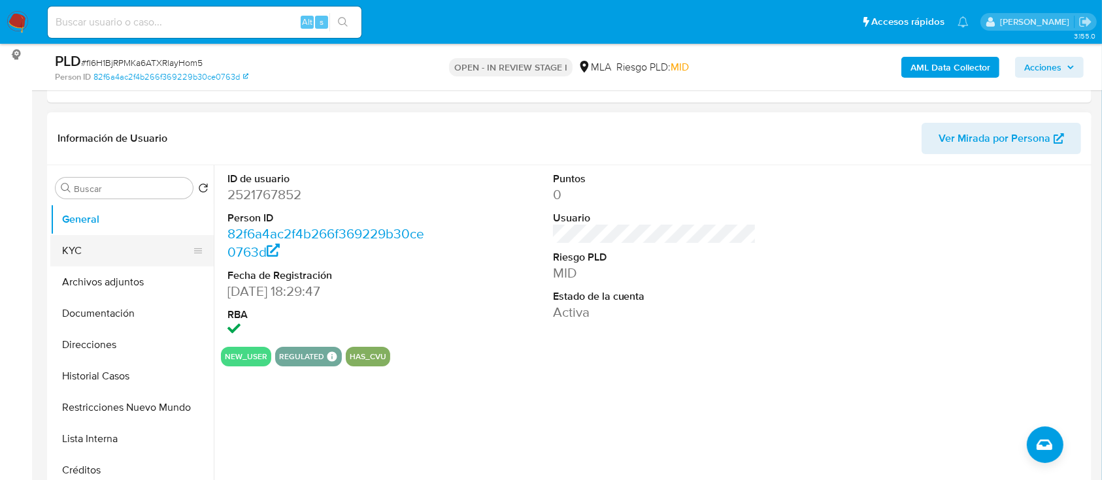
drag, startPoint x: 141, startPoint y: 253, endPoint x: 156, endPoint y: 249, distance: 15.5
click at [141, 253] on button "KYC" at bounding box center [126, 250] width 153 height 31
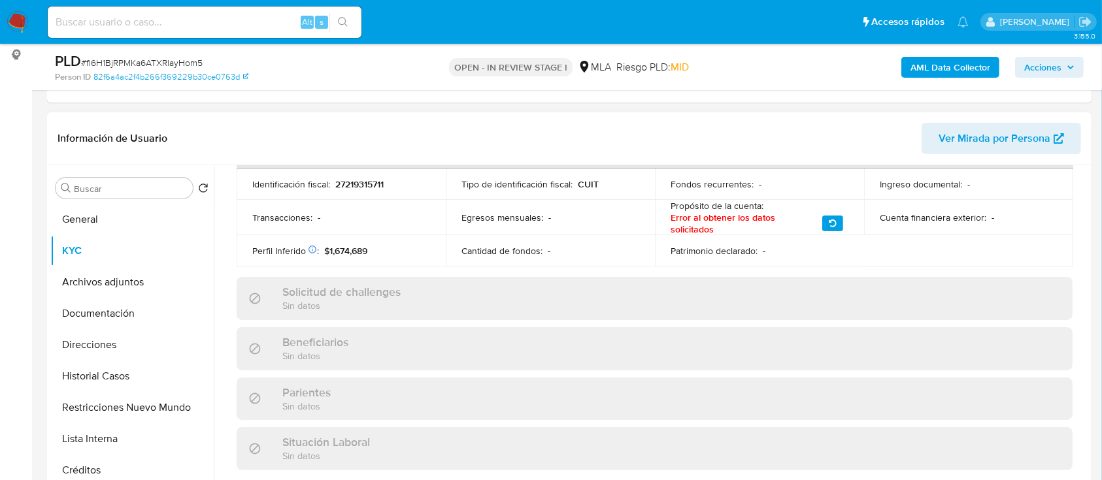
scroll to position [691, 0]
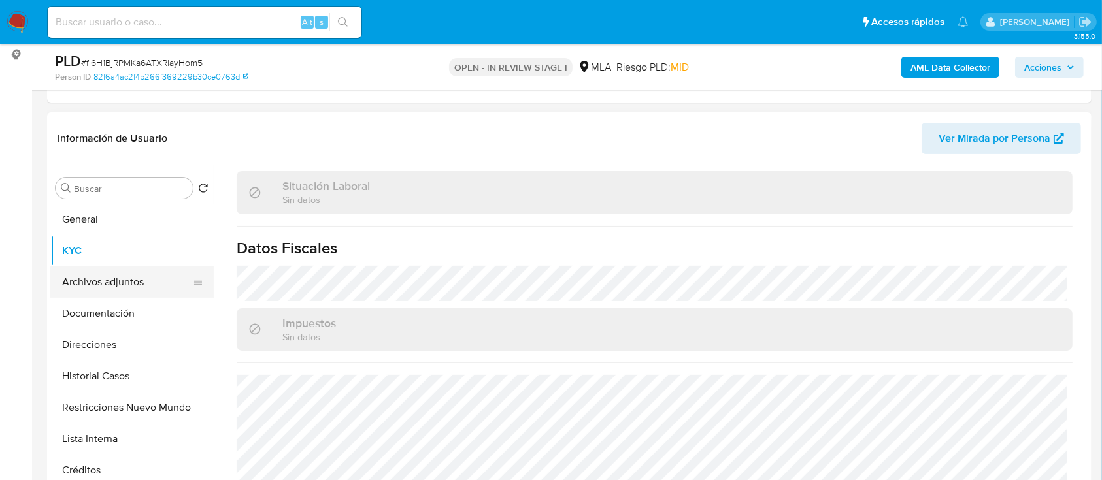
click at [74, 344] on button "Direcciones" at bounding box center [131, 344] width 163 height 31
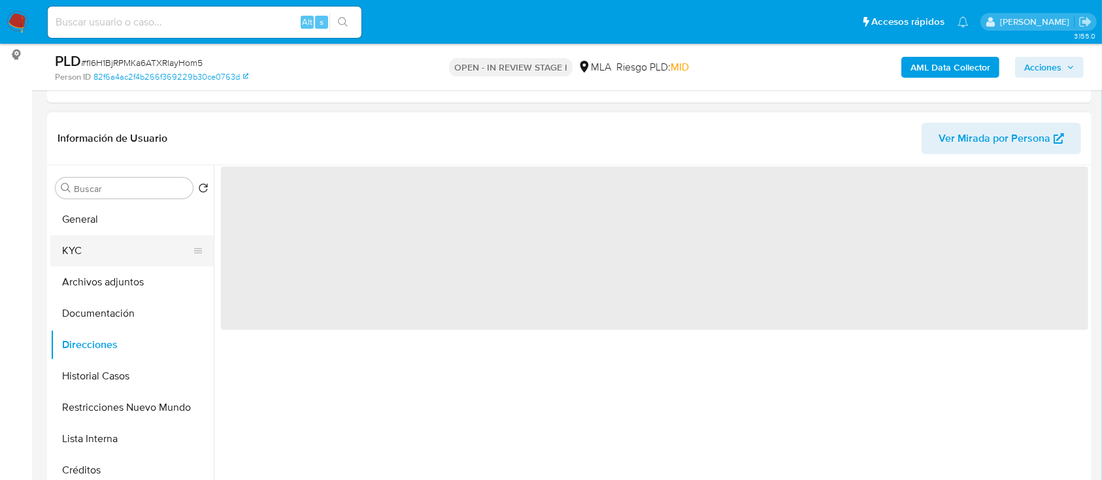
scroll to position [0, 0]
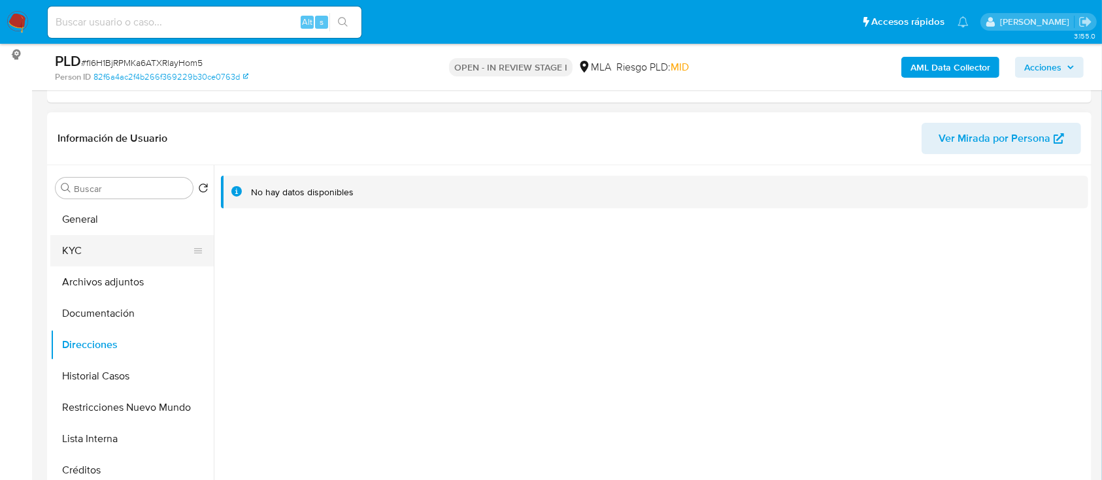
click at [118, 251] on button "KYC" at bounding box center [126, 250] width 153 height 31
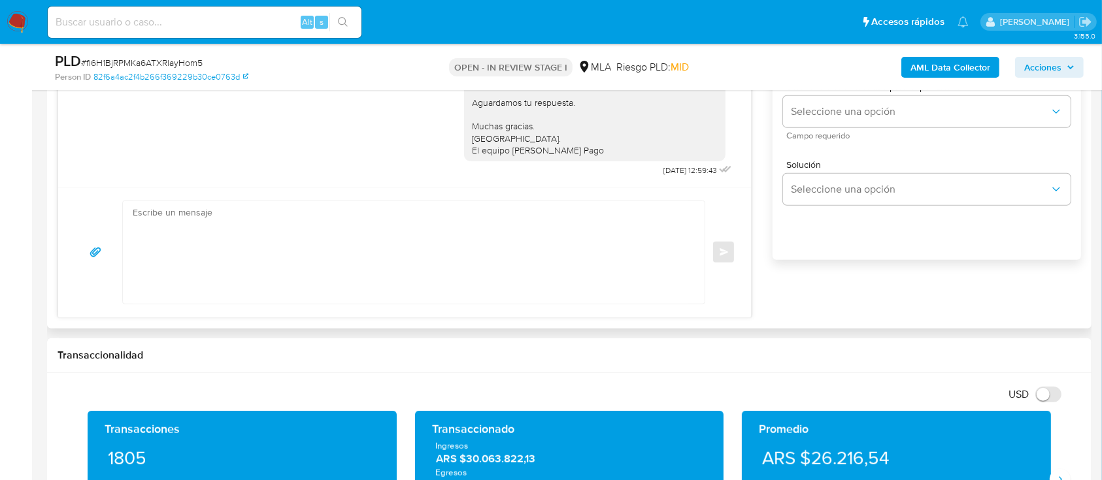
scroll to position [871, 0]
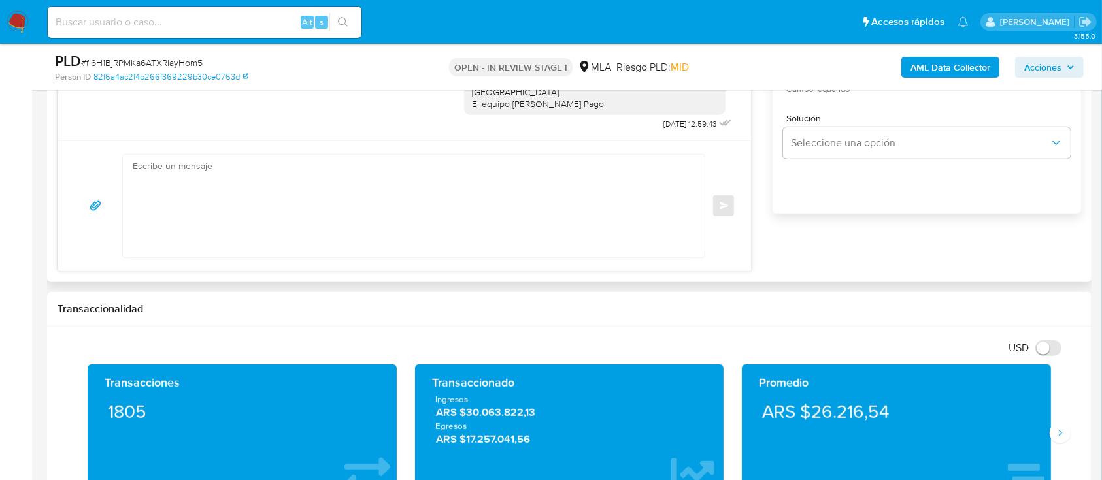
click at [365, 176] on textarea at bounding box center [410, 206] width 555 height 103
paste textarea "Hola XXX, Al analizar tu caso se encontraron algunas inconsistencias, por este …"
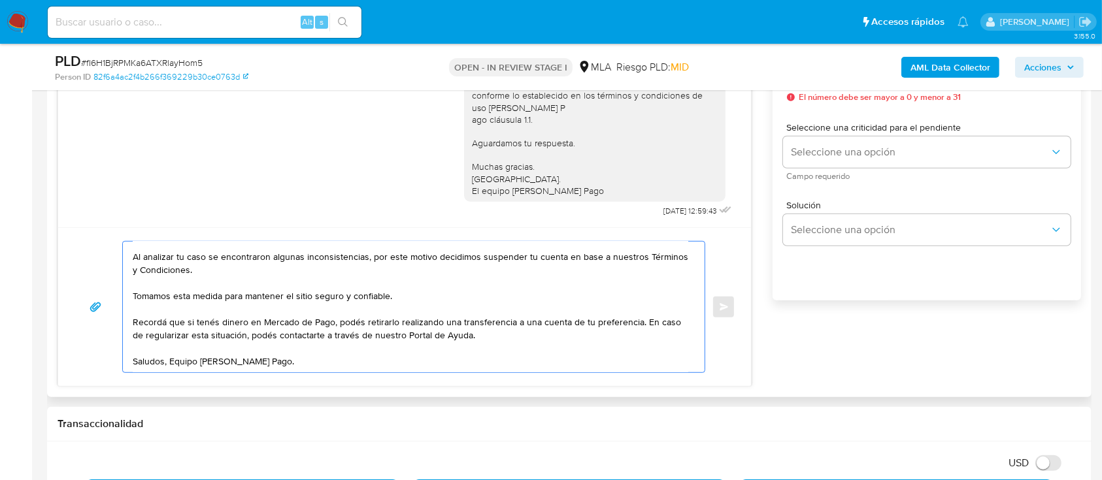
scroll to position [0, 0]
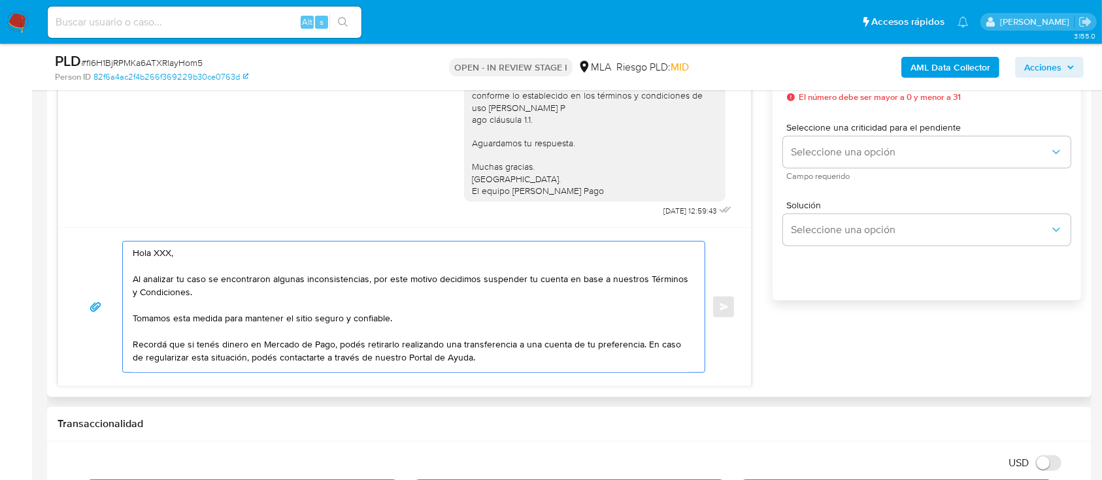
click at [253, 258] on textarea "Hola XXX, Al analizar tu caso se encontraron algunas inconsistencias, por este …" at bounding box center [410, 307] width 555 height 131
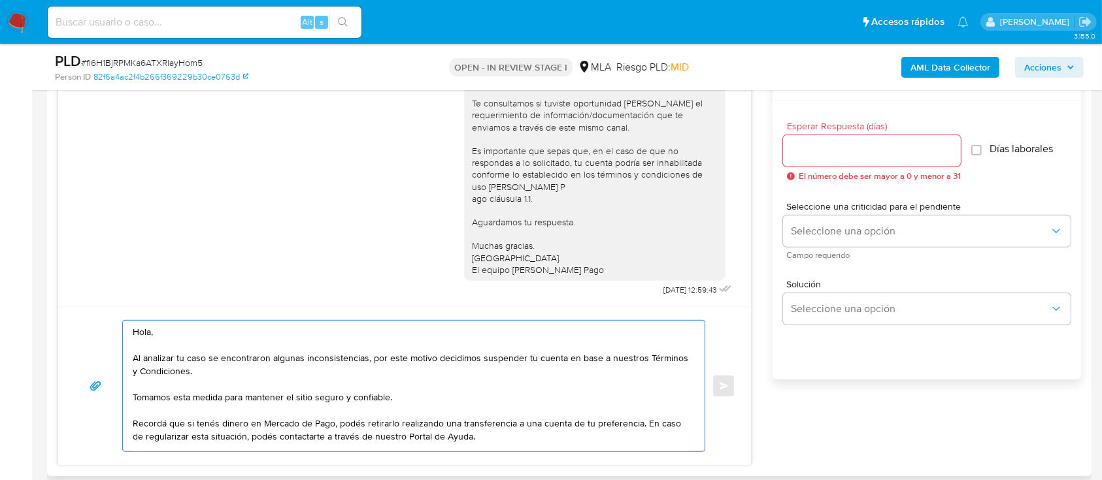
scroll to position [696, 0]
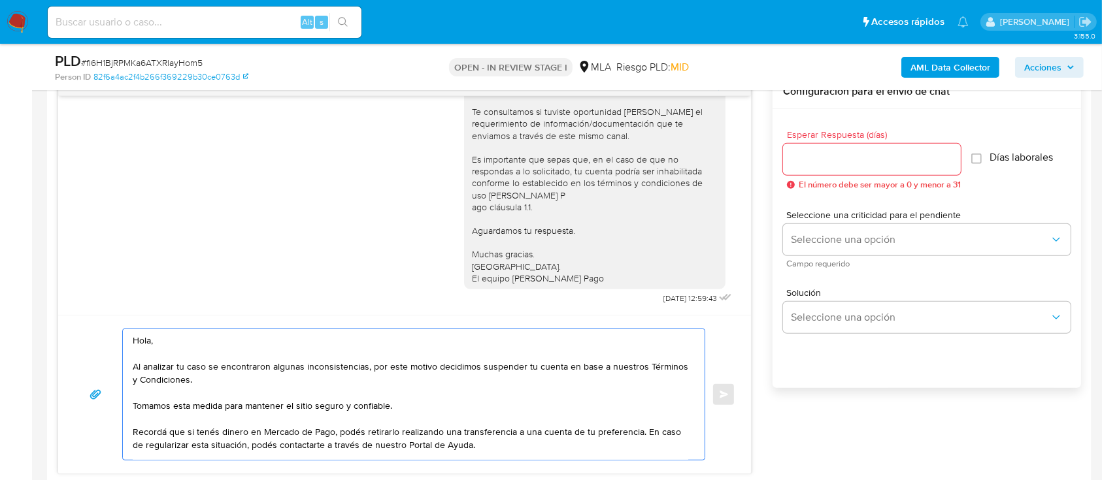
type textarea "Hola, Al analizar tu caso se encontraron algunas inconsistencias, por este moti…"
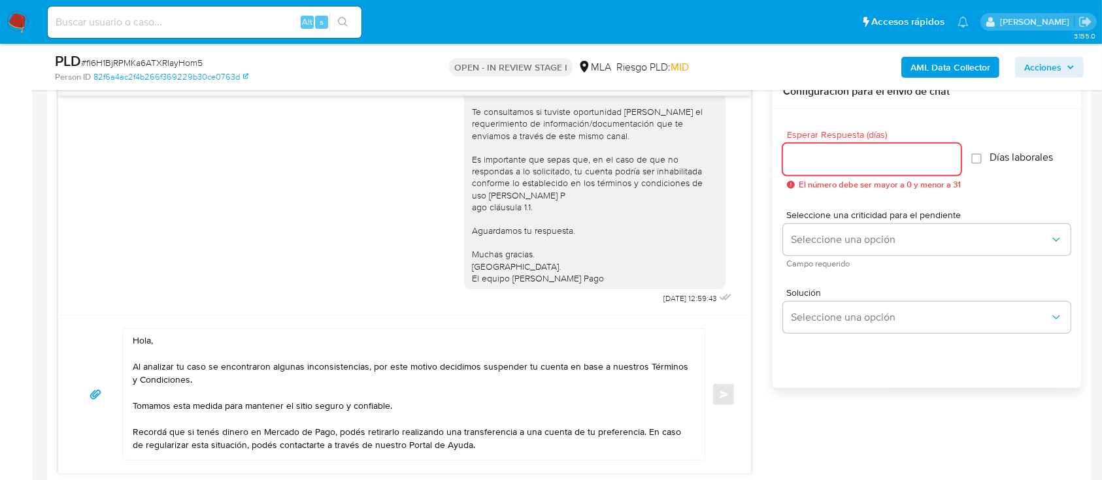
click at [852, 154] on input "Esperar Respuesta (días)" at bounding box center [872, 159] width 178 height 17
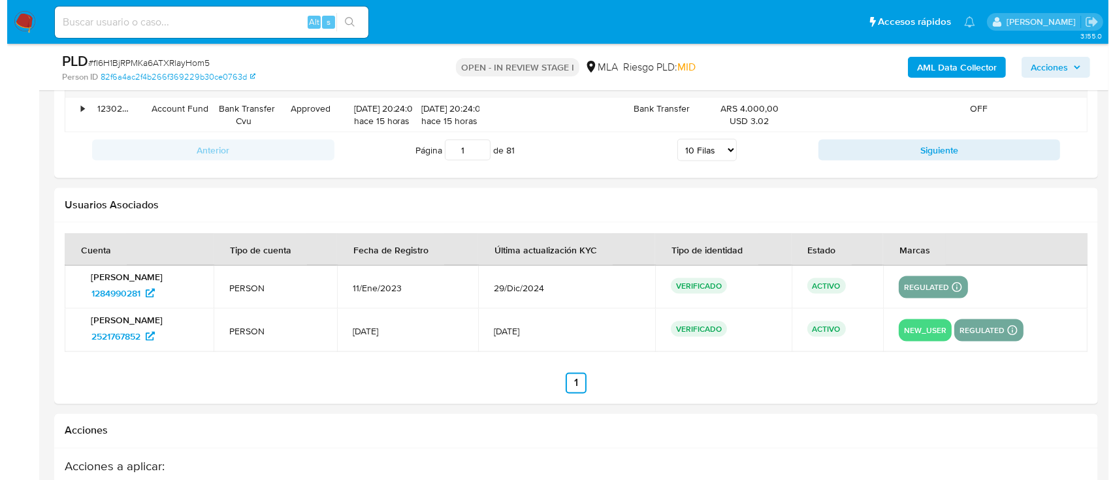
scroll to position [2369, 0]
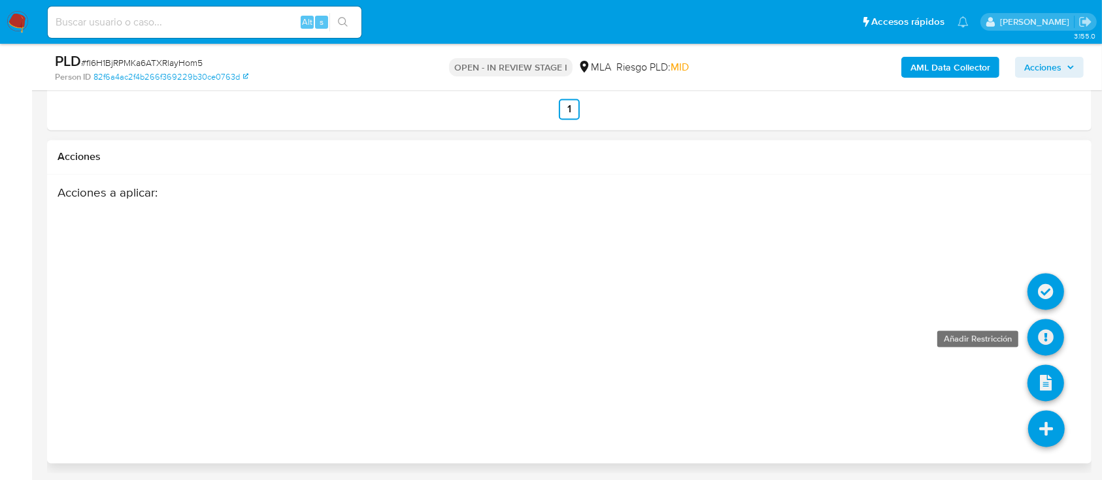
type input "0"
click at [1043, 332] on icon at bounding box center [1045, 337] width 37 height 37
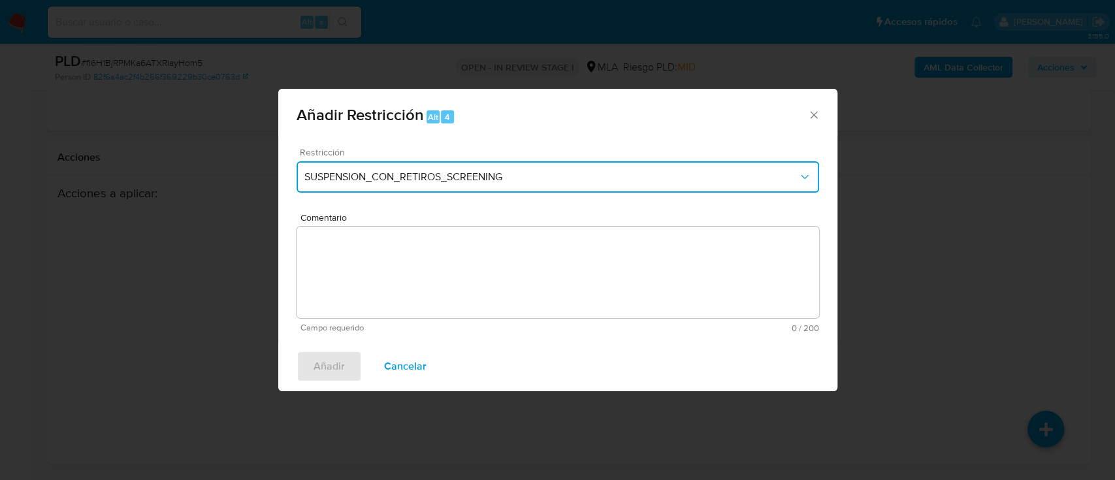
drag, startPoint x: 365, startPoint y: 182, endPoint x: 370, endPoint y: 193, distance: 11.7
click at [366, 183] on span "SUSPENSION_CON_RETIROS_SCREENING" at bounding box center [551, 177] width 494 height 13
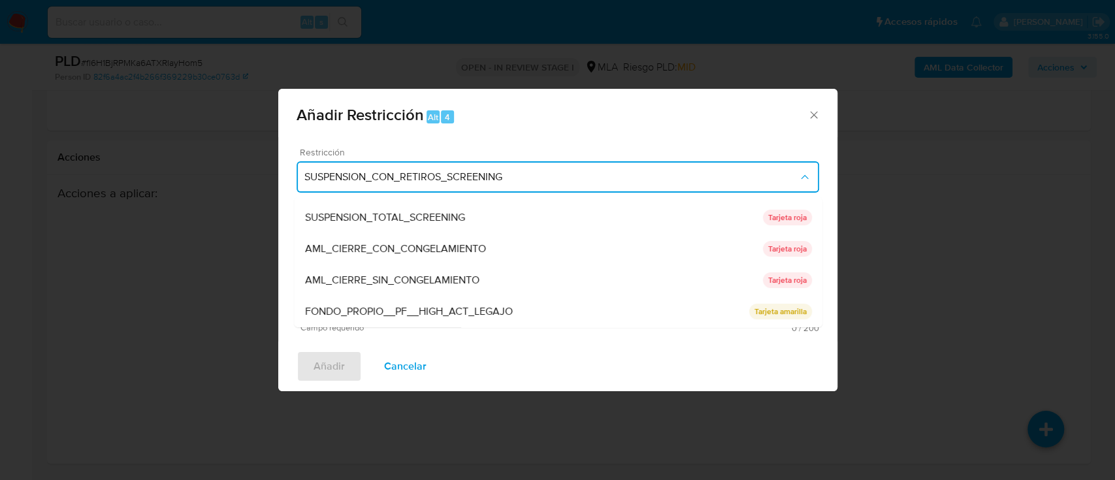
scroll to position [0, 0]
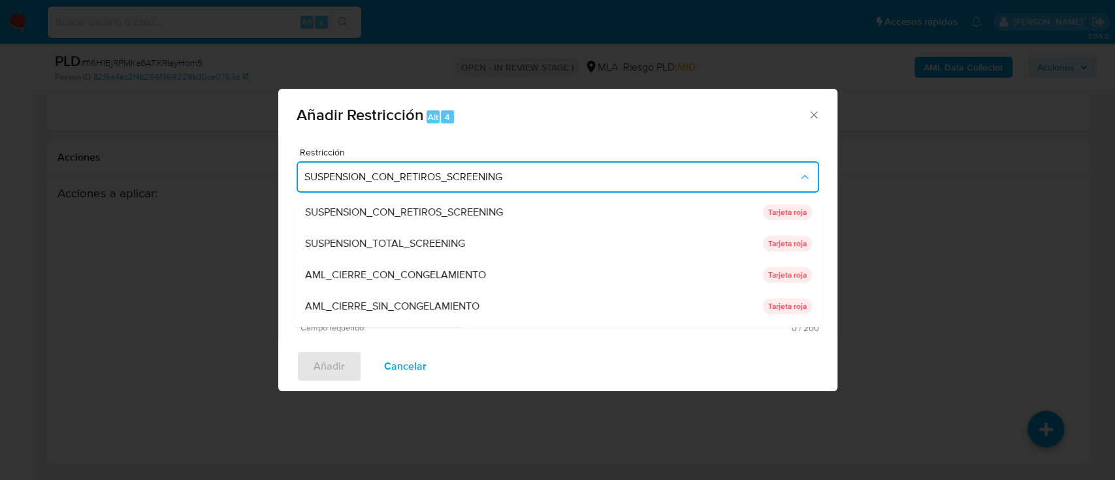
drag, startPoint x: 417, startPoint y: 245, endPoint x: 418, endPoint y: 253, distance: 7.9
click at [417, 244] on span "SUSPENSION_TOTAL_SCREENING" at bounding box center [384, 243] width 160 height 13
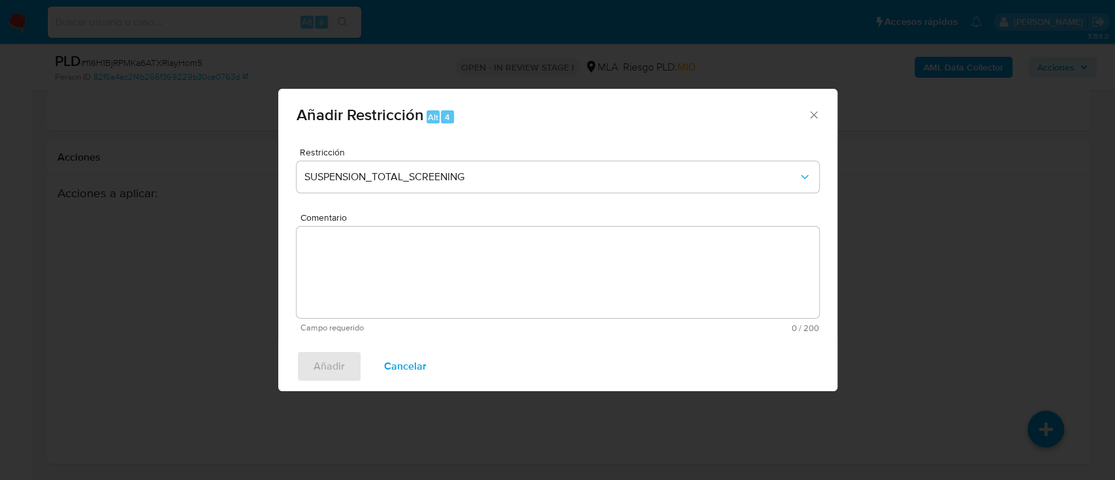
click at [419, 264] on textarea "Comentario" at bounding box center [558, 272] width 523 height 91
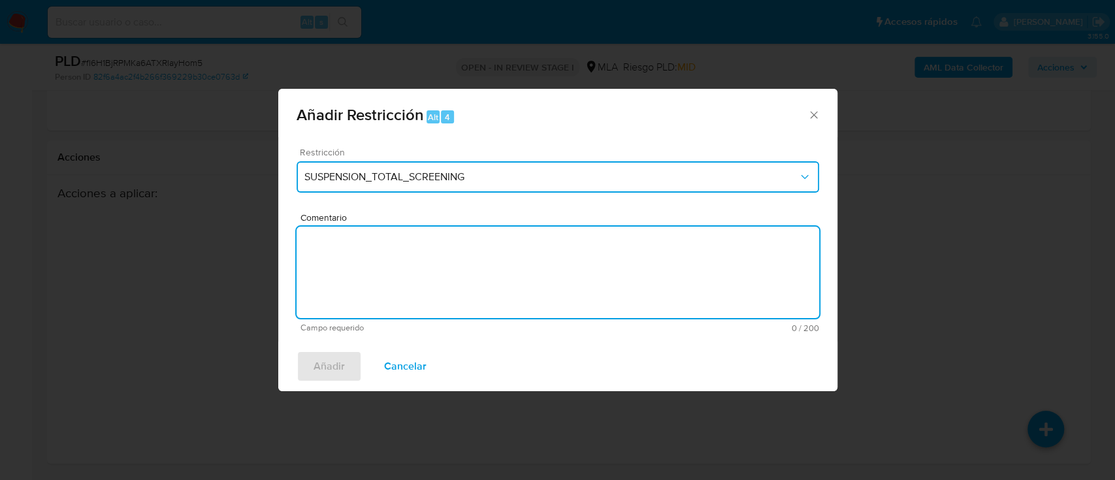
click at [447, 185] on button "SUSPENSION_TOTAL_SCREENING" at bounding box center [558, 176] width 523 height 31
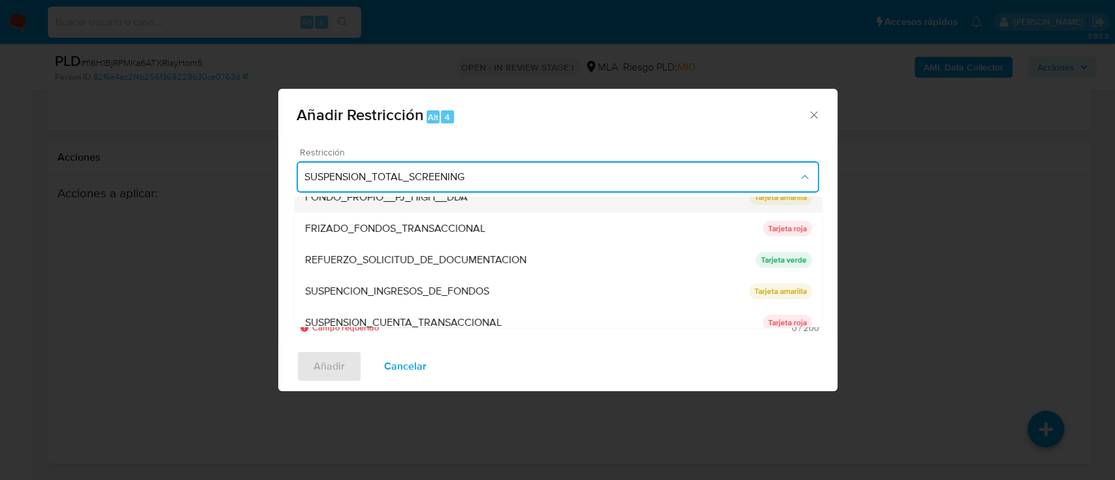
scroll to position [261, 0]
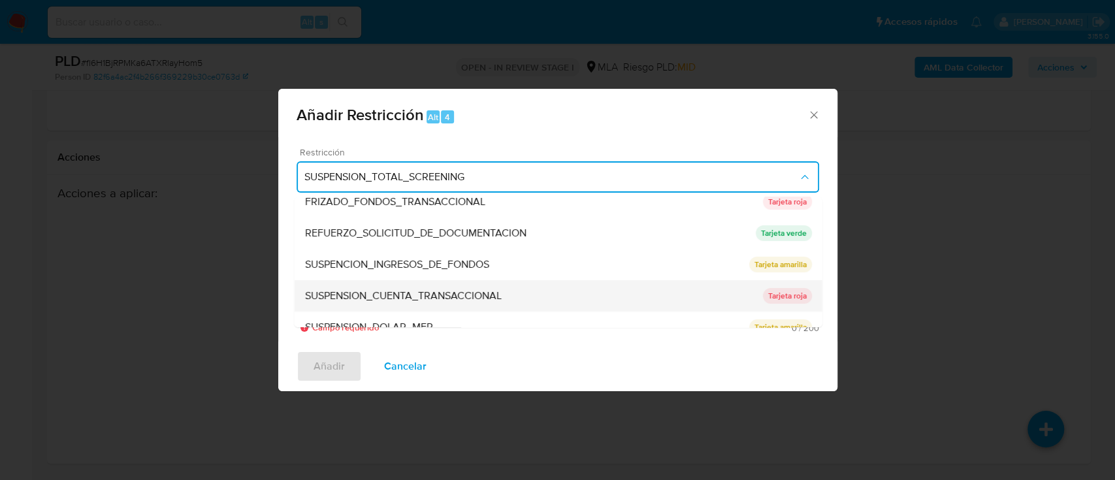
click at [460, 280] on div "SUSPENSION_CUENTA_TRANSACCIONAL" at bounding box center [533, 295] width 458 height 31
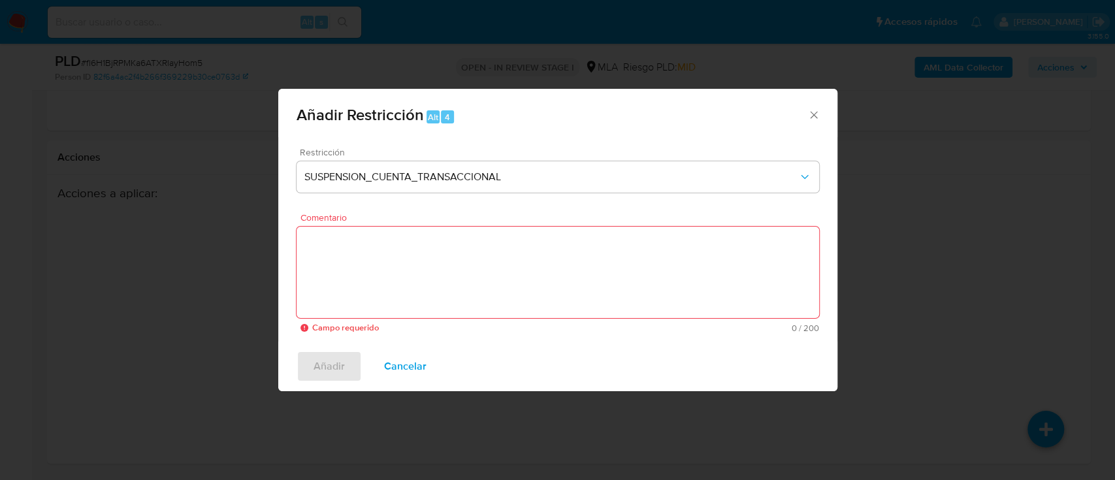
click at [459, 280] on textarea "Comentario" at bounding box center [558, 272] width 523 height 91
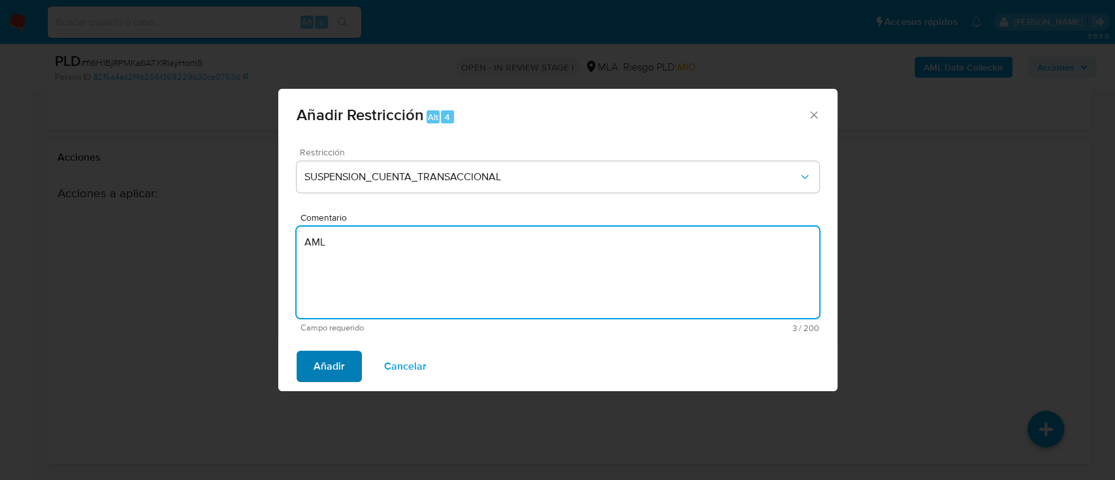
type textarea "AML"
click at [316, 365] on span "Añadir" at bounding box center [329, 366] width 31 height 29
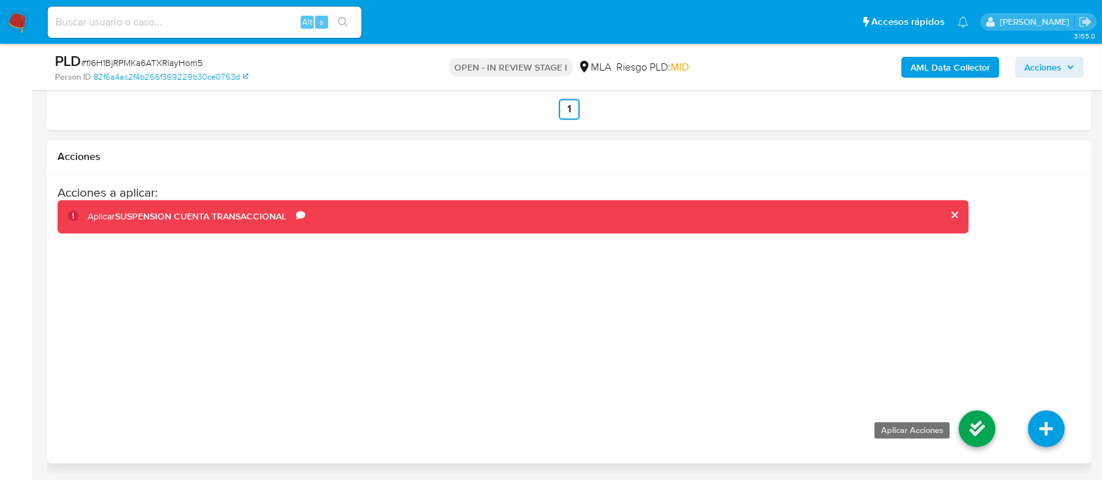
drag, startPoint x: 981, startPoint y: 436, endPoint x: 977, endPoint y: 430, distance: 7.1
click at [981, 435] on icon at bounding box center [976, 429] width 37 height 37
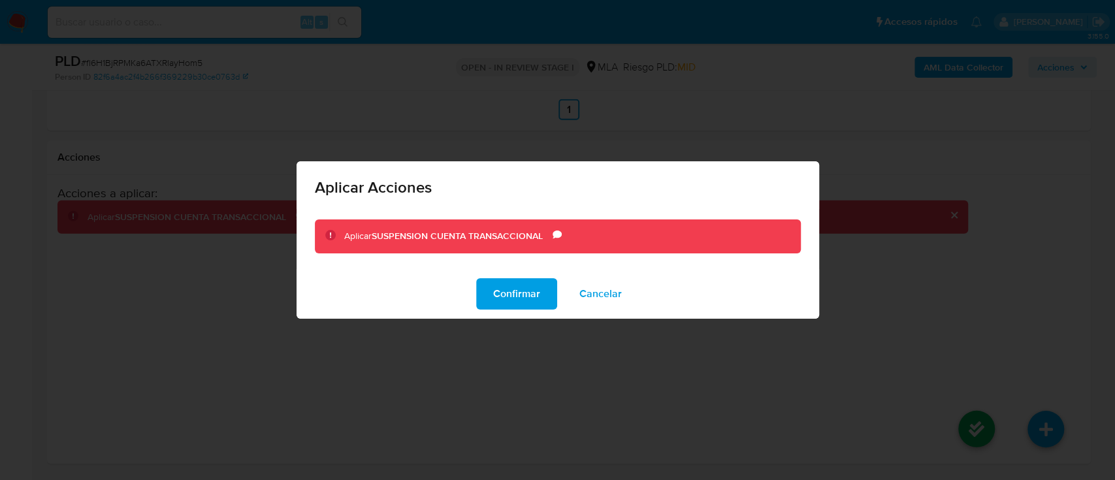
click at [537, 303] on span "Confirmar" at bounding box center [516, 294] width 47 height 29
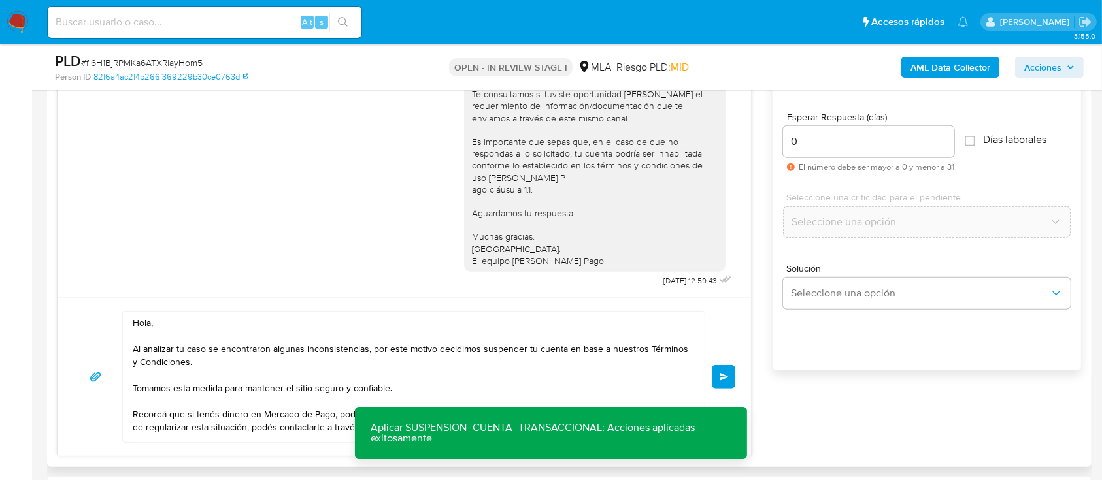
click at [717, 372] on button "Enviar" at bounding box center [723, 377] width 24 height 24
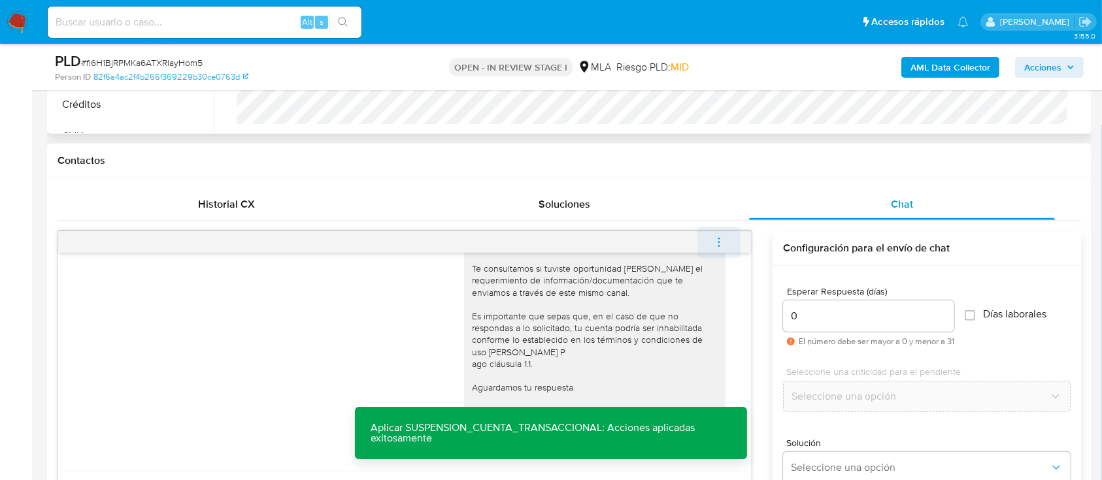
scroll to position [1024, 0]
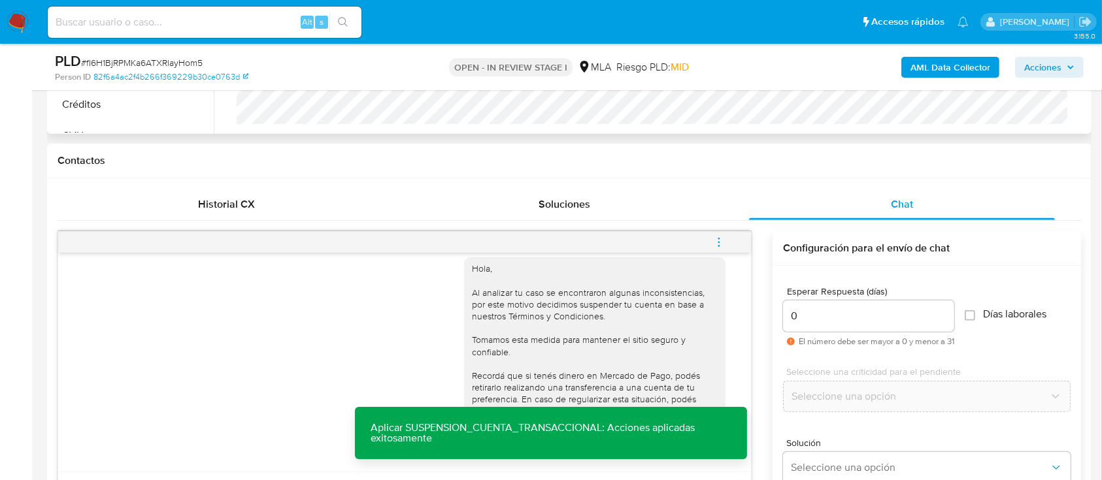
drag, startPoint x: 727, startPoint y: 239, endPoint x: 636, endPoint y: 220, distance: 92.9
click at [727, 239] on button "menu-action" at bounding box center [718, 242] width 43 height 31
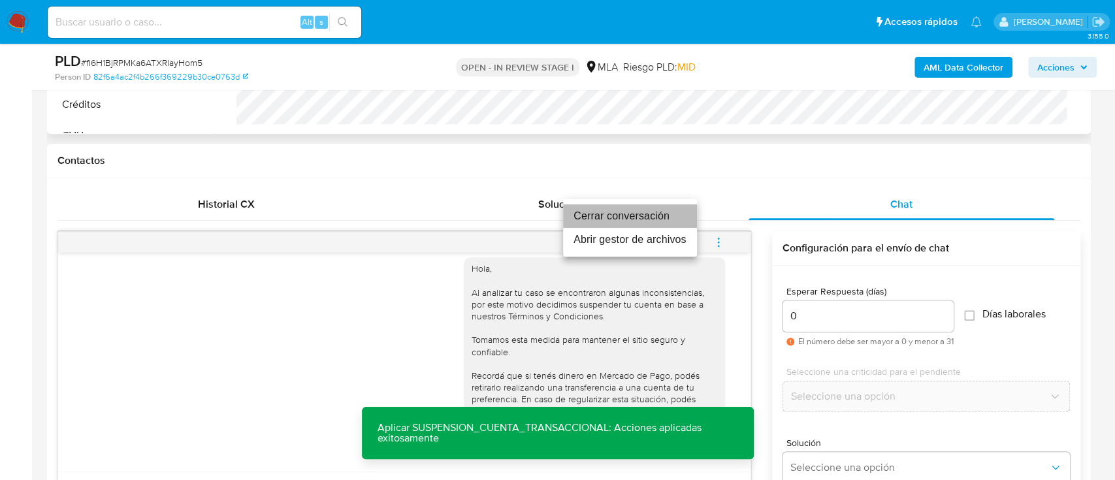
click at [630, 218] on li "Cerrar conversación" at bounding box center [630, 216] width 134 height 24
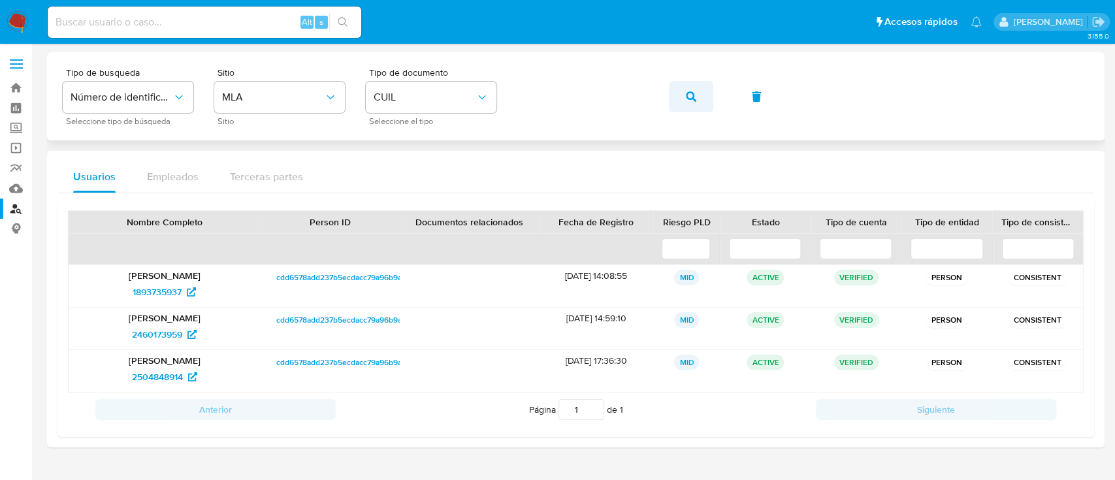
click at [686, 98] on icon "button" at bounding box center [691, 96] width 10 height 10
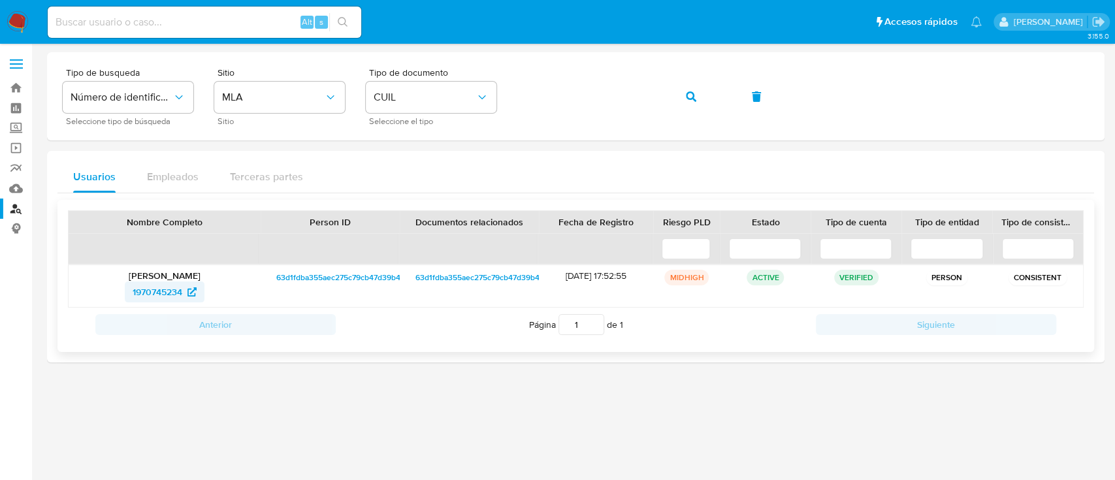
click at [136, 291] on span "1970745234" at bounding box center [158, 292] width 50 height 21
click at [698, 107] on button "button" at bounding box center [691, 96] width 44 height 31
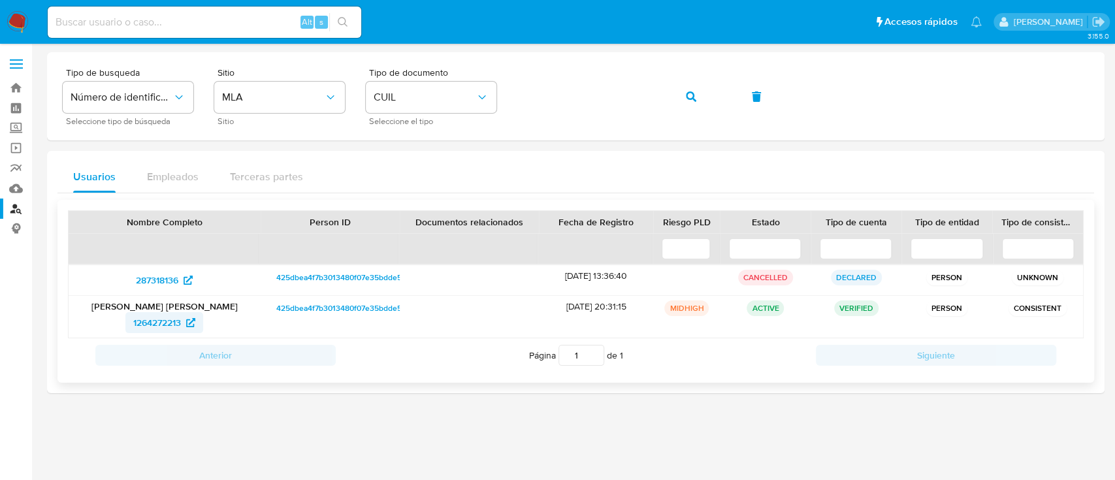
click at [172, 327] on span "1264272213" at bounding box center [157, 322] width 48 height 21
click at [704, 90] on button "button" at bounding box center [691, 96] width 44 height 31
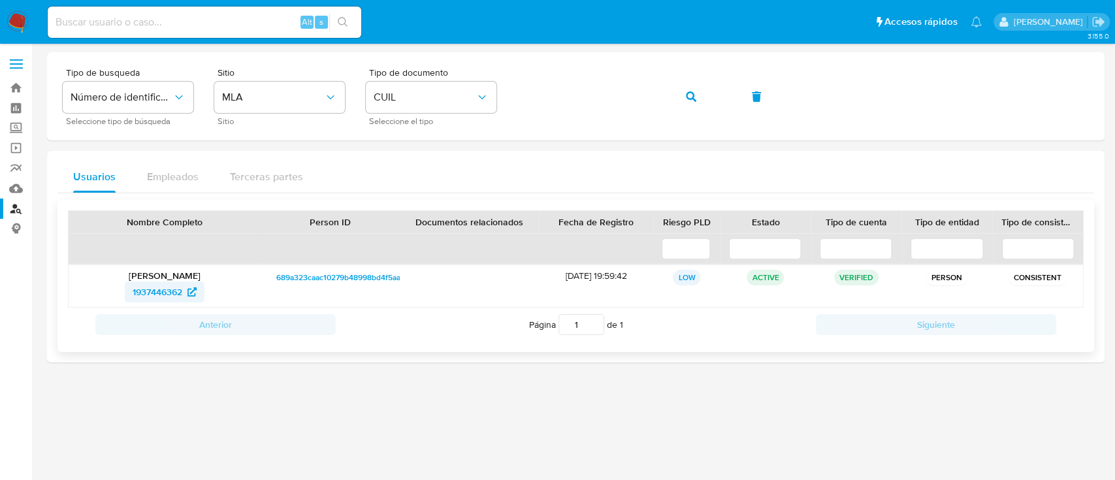
click at [172, 292] on span "1937446362" at bounding box center [158, 292] width 50 height 21
drag, startPoint x: 684, startPoint y: 95, endPoint x: 559, endPoint y: 148, distance: 135.5
click at [685, 95] on button "button" at bounding box center [691, 96] width 44 height 31
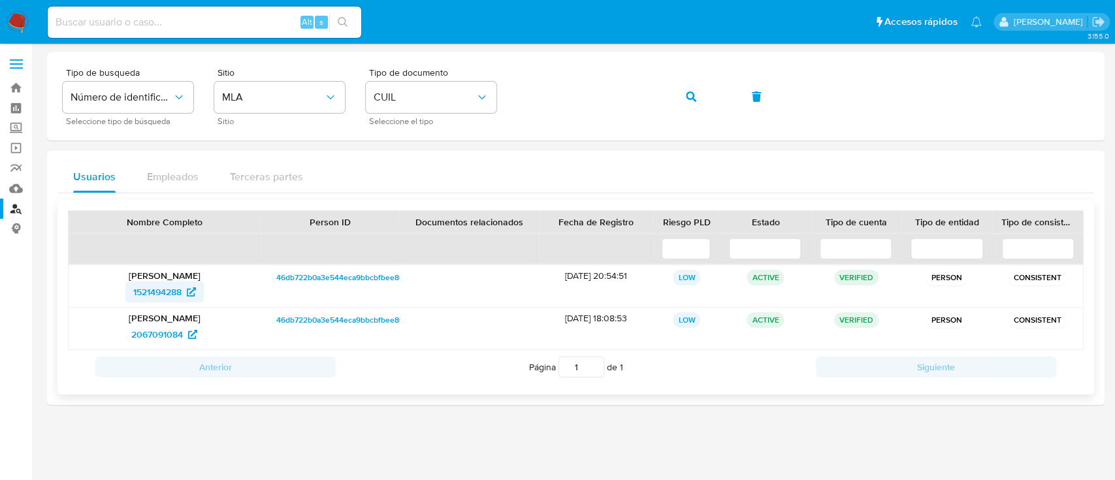
click at [158, 290] on span "1521494288" at bounding box center [157, 292] width 48 height 21
click at [692, 93] on icon "button" at bounding box center [691, 96] width 10 height 10
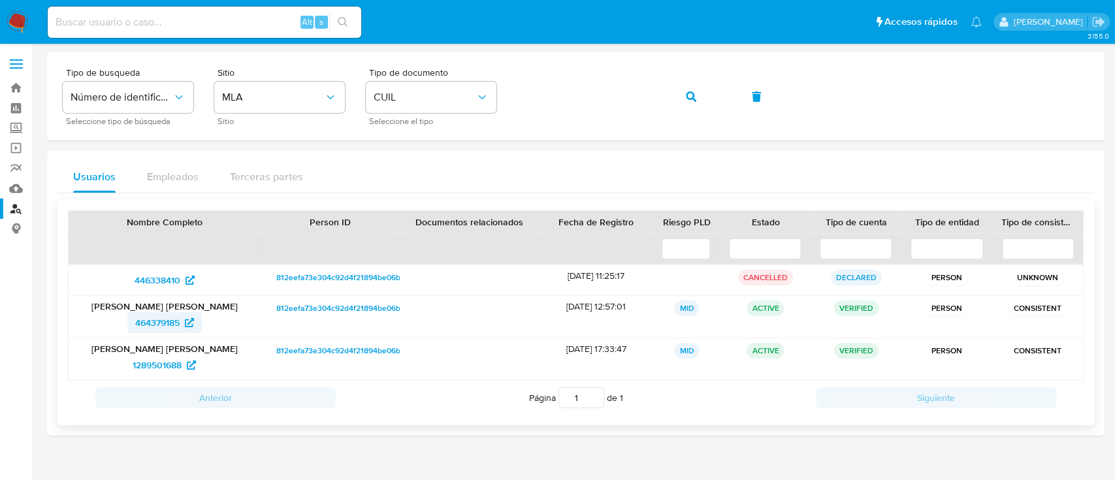
click at [162, 321] on span "464379185" at bounding box center [157, 322] width 44 height 21
click at [693, 90] on span "button" at bounding box center [691, 96] width 10 height 29
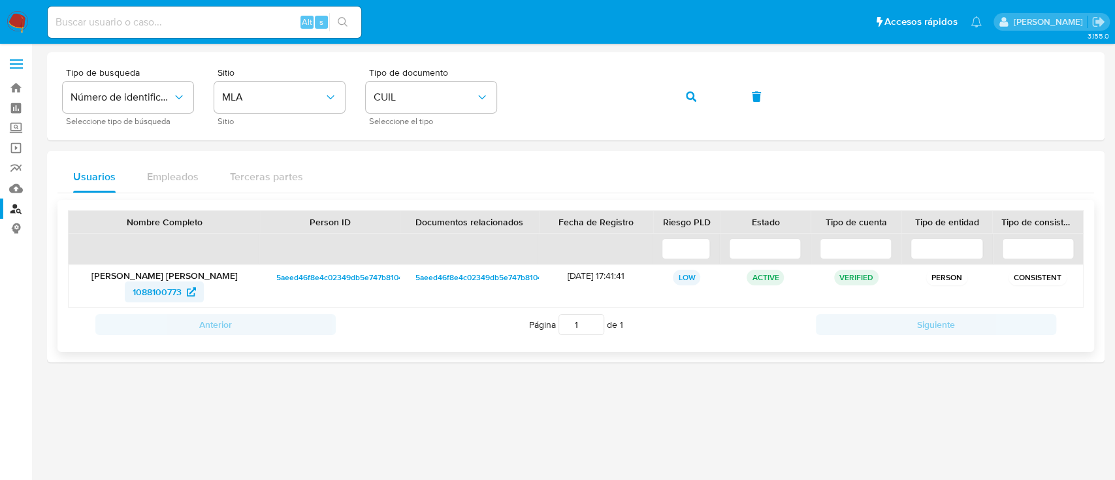
click at [169, 292] on span "1088100773" at bounding box center [157, 292] width 49 height 21
click at [704, 86] on button "button" at bounding box center [691, 96] width 44 height 31
click at [146, 287] on span "1860380327" at bounding box center [157, 292] width 51 height 21
click at [580, 116] on div "Tipo de busqueda Número de identificación Seleccione tipo de búsqueda Sitio MLA…" at bounding box center [576, 96] width 1026 height 57
click at [688, 94] on icon "button" at bounding box center [691, 96] width 10 height 10
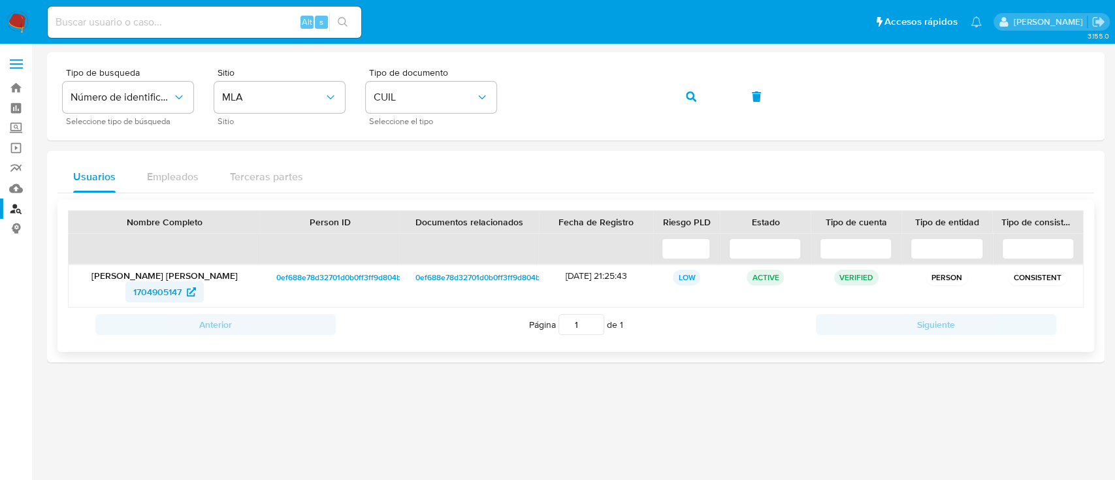
click at [154, 287] on span "1704905147" at bounding box center [157, 292] width 48 height 21
click at [687, 86] on span "button" at bounding box center [691, 96] width 10 height 29
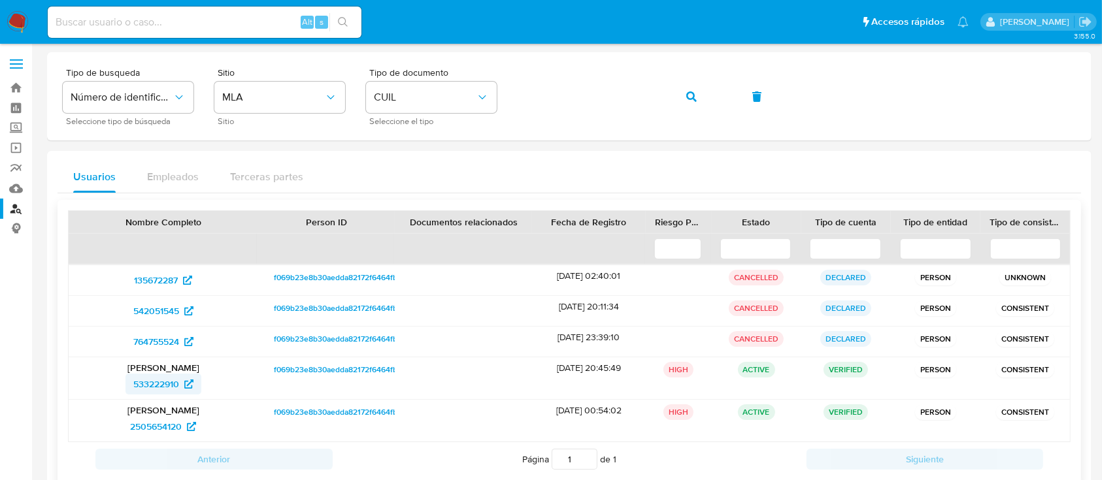
click at [162, 384] on span "533222910" at bounding box center [156, 384] width 46 height 21
click at [688, 98] on icon "button" at bounding box center [691, 96] width 10 height 10
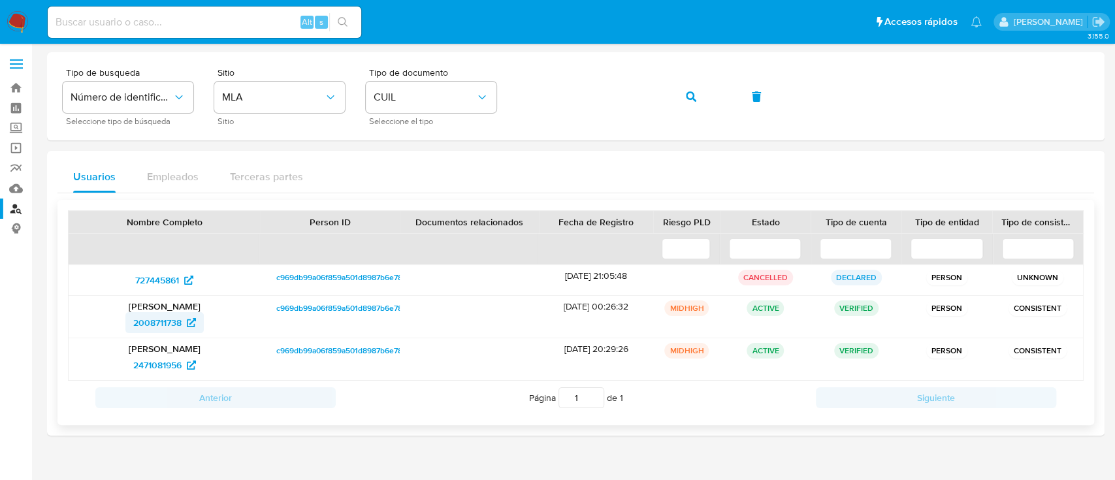
click at [181, 332] on span "2008711738" at bounding box center [157, 322] width 48 height 21
click at [698, 97] on button "button" at bounding box center [691, 96] width 44 height 31
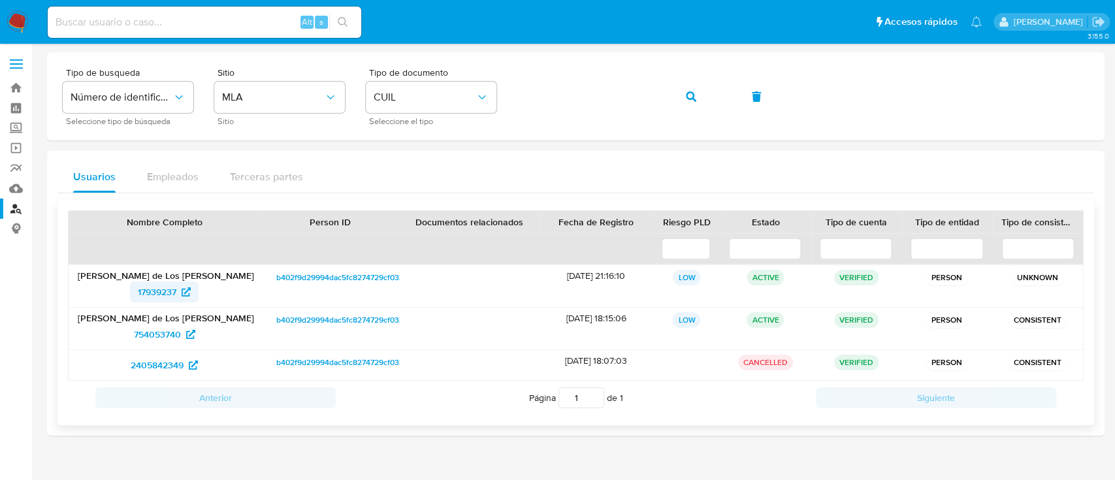
click at [159, 291] on span "17939237" at bounding box center [157, 292] width 39 height 21
click at [676, 101] on button "button" at bounding box center [691, 96] width 44 height 31
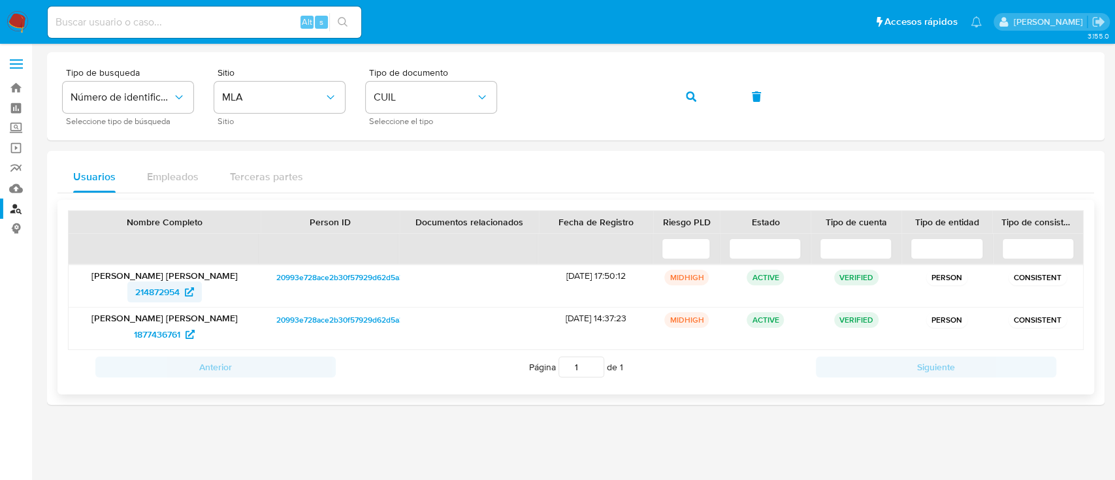
click at [175, 283] on span "214872954" at bounding box center [157, 292] width 44 height 21
click at [711, 93] on button "button" at bounding box center [691, 96] width 44 height 31
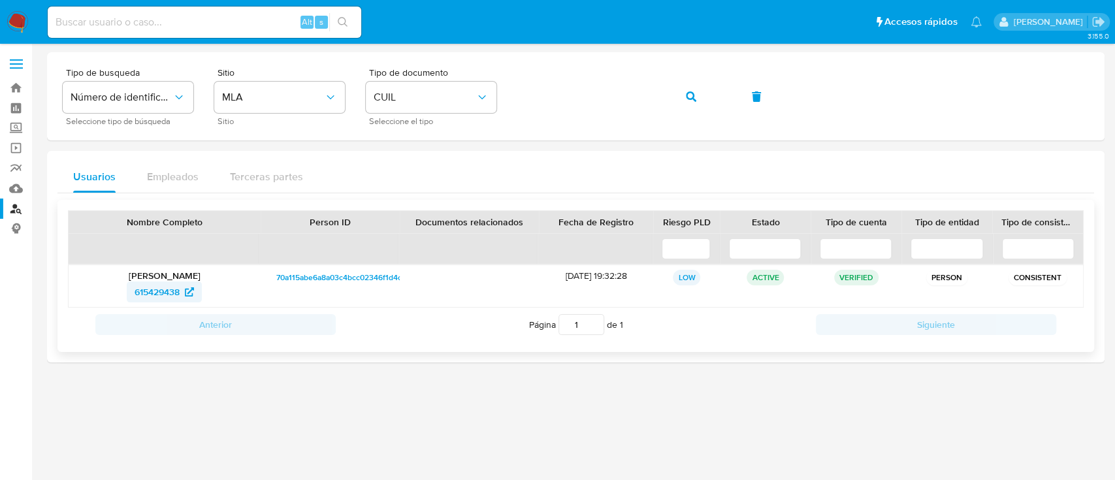
click at [189, 288] on icon at bounding box center [189, 291] width 9 height 9
click at [693, 91] on icon "button" at bounding box center [691, 96] width 10 height 10
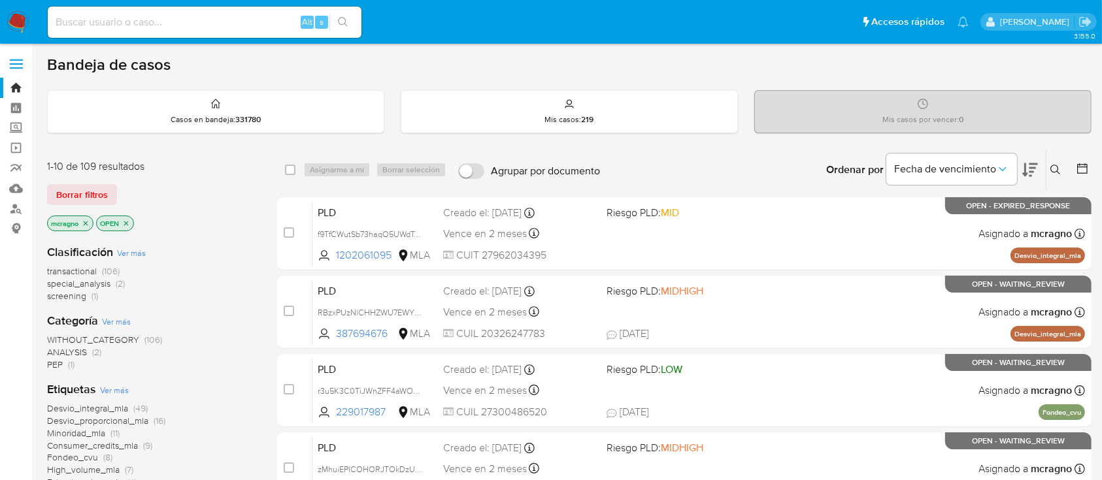
click at [127, 222] on icon "close-filter" at bounding box center [126, 223] width 5 height 5
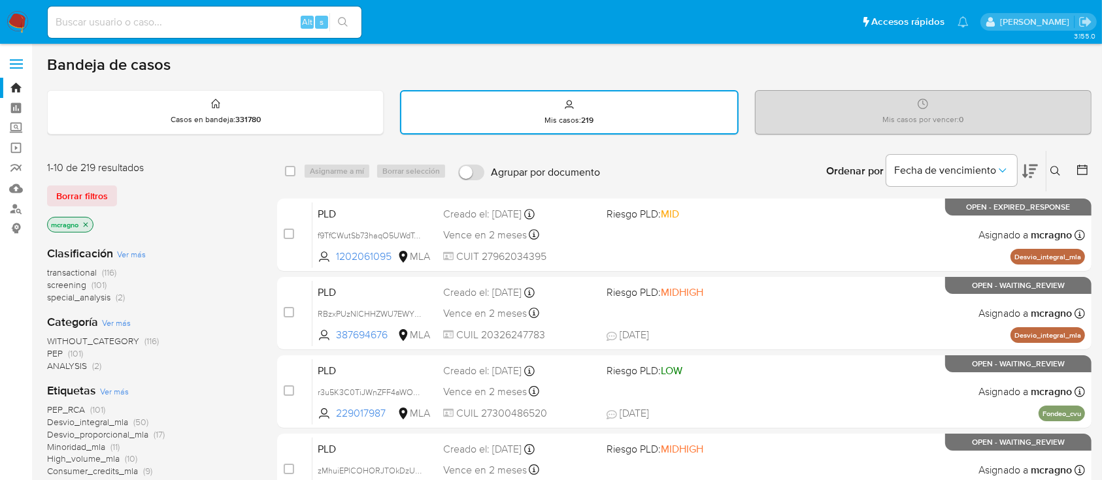
click at [88, 222] on icon "close-filter" at bounding box center [86, 225] width 8 height 8
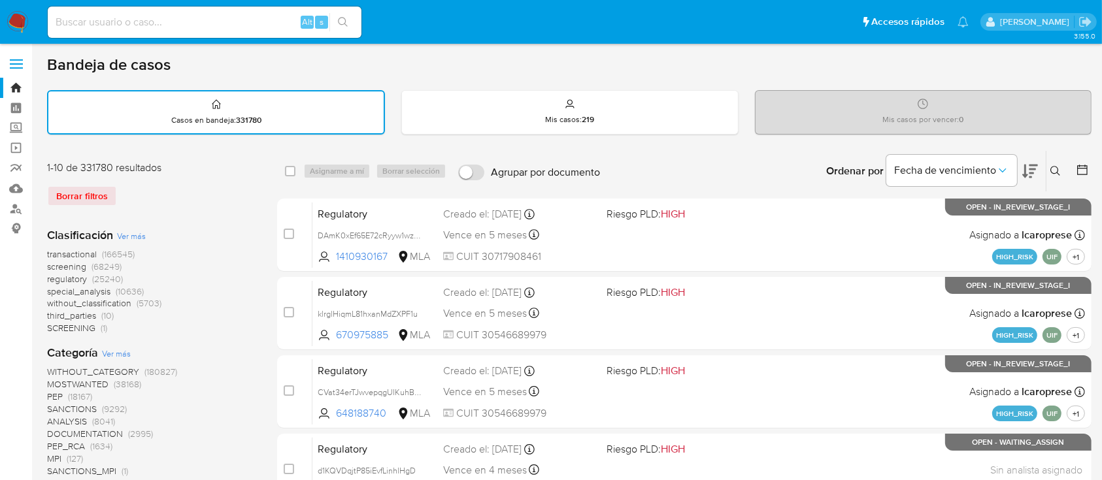
click at [1053, 169] on icon at bounding box center [1055, 171] width 10 height 10
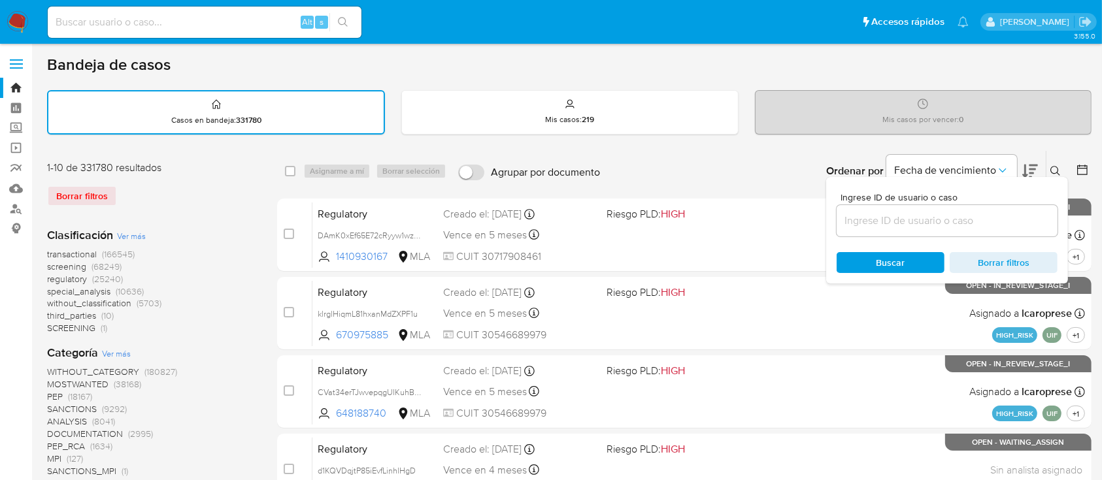
click at [994, 225] on input at bounding box center [946, 220] width 221 height 17
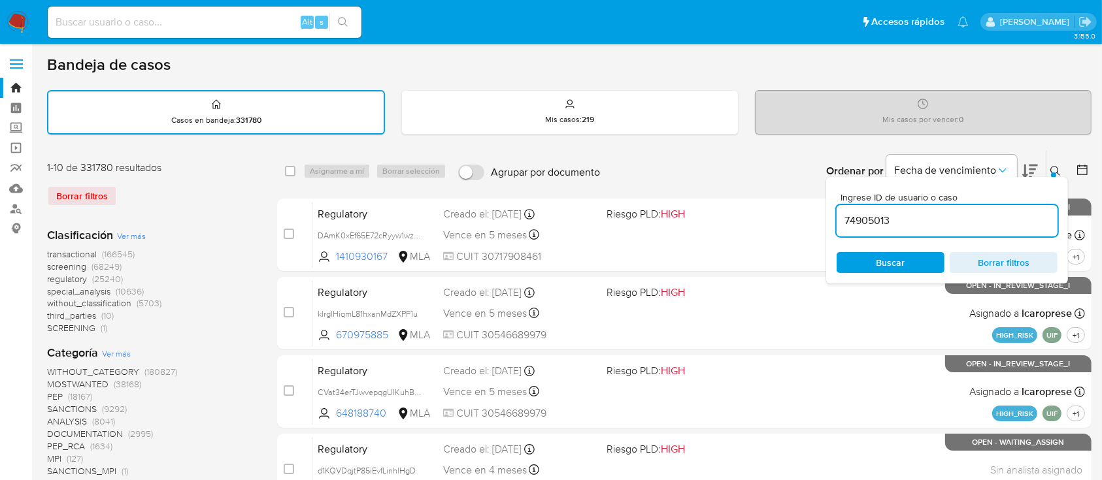
type input "74905013"
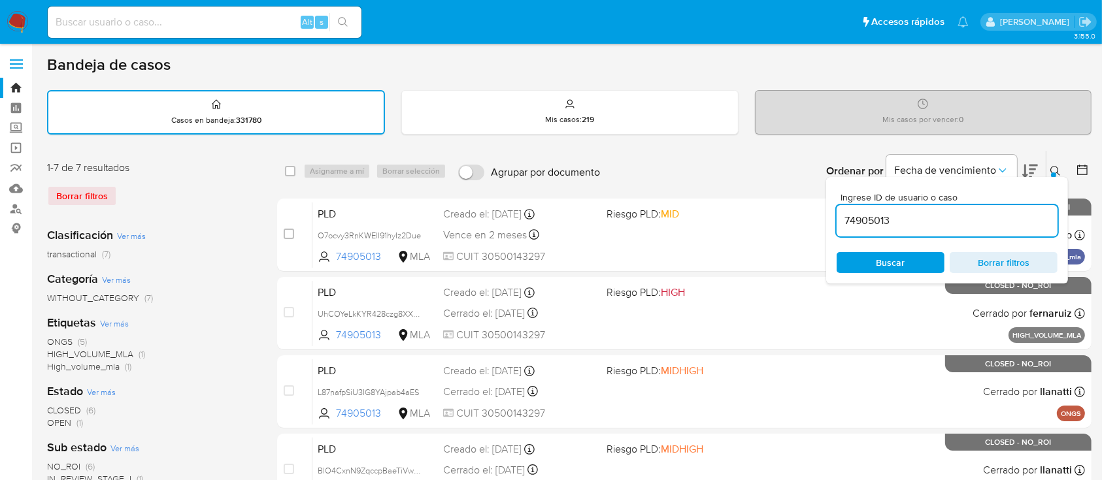
click at [1053, 167] on icon at bounding box center [1055, 171] width 10 height 10
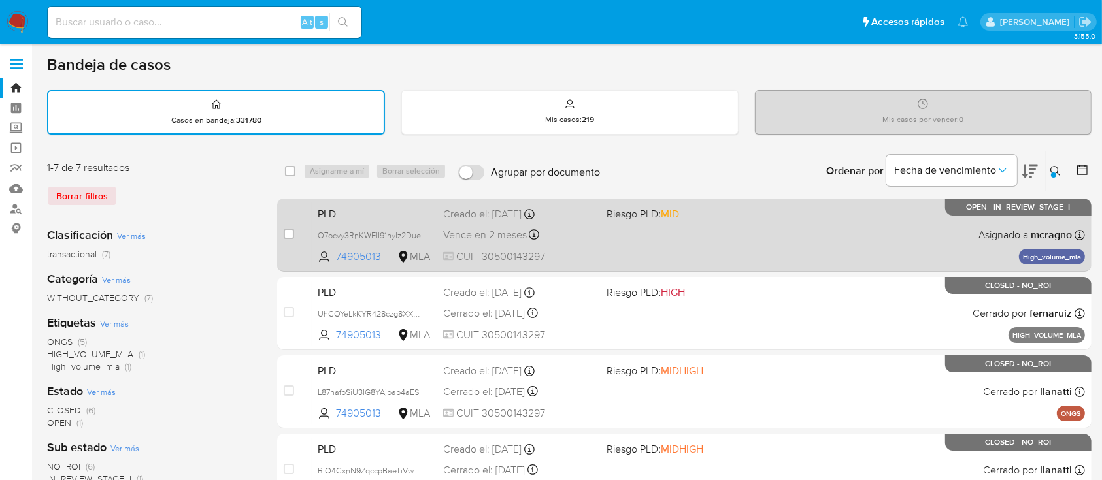
click at [676, 221] on div "PLD O7ocvy3RnKWElI91hyIz2Due 74905013 MLA Riesgo PLD: MID Creado el: 12/08/2025…" at bounding box center [698, 235] width 772 height 66
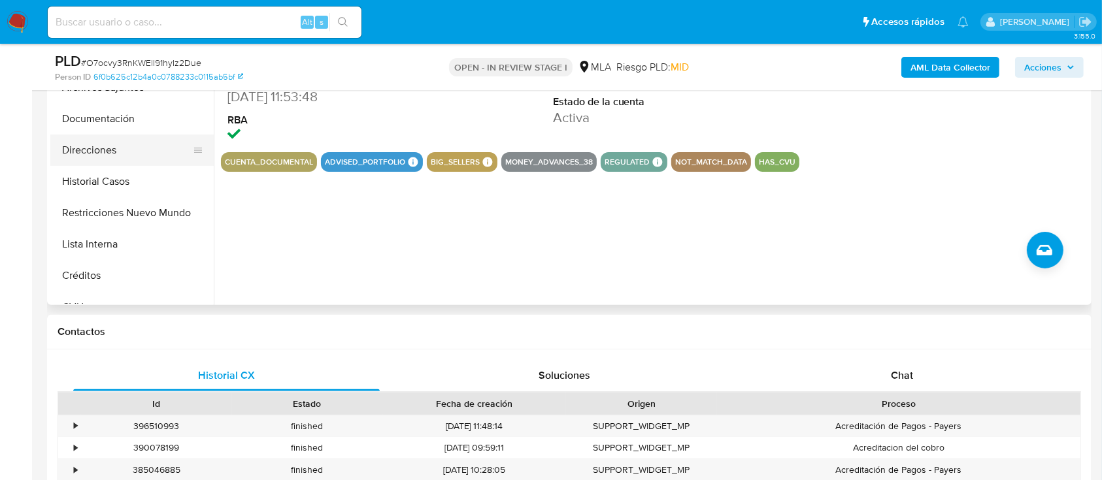
scroll to position [261, 0]
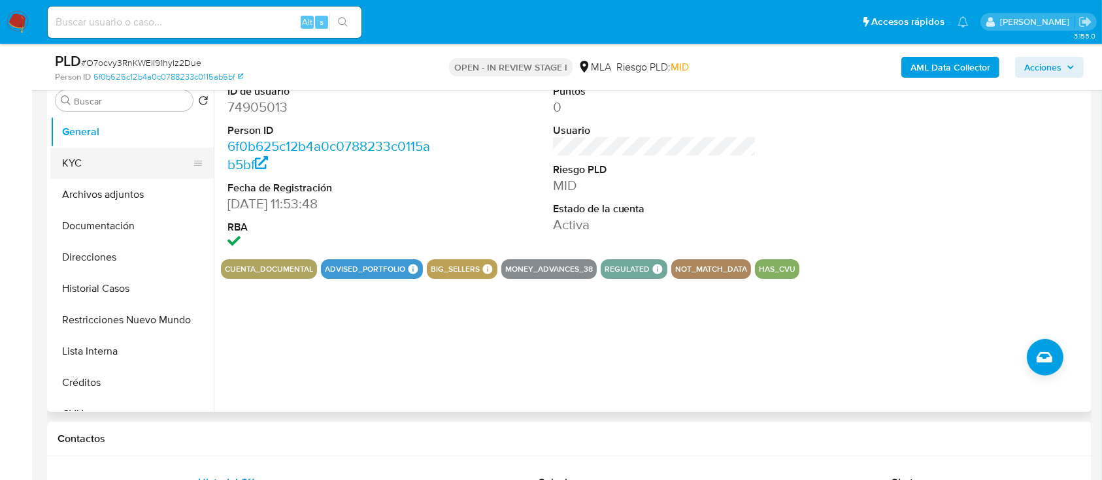
click at [139, 175] on button "KYC" at bounding box center [126, 163] width 153 height 31
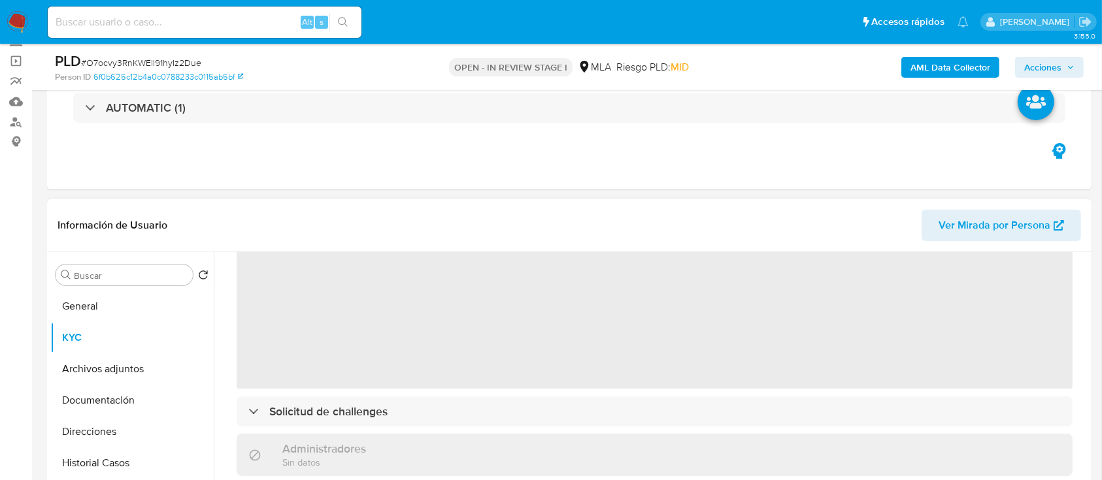
scroll to position [174, 0]
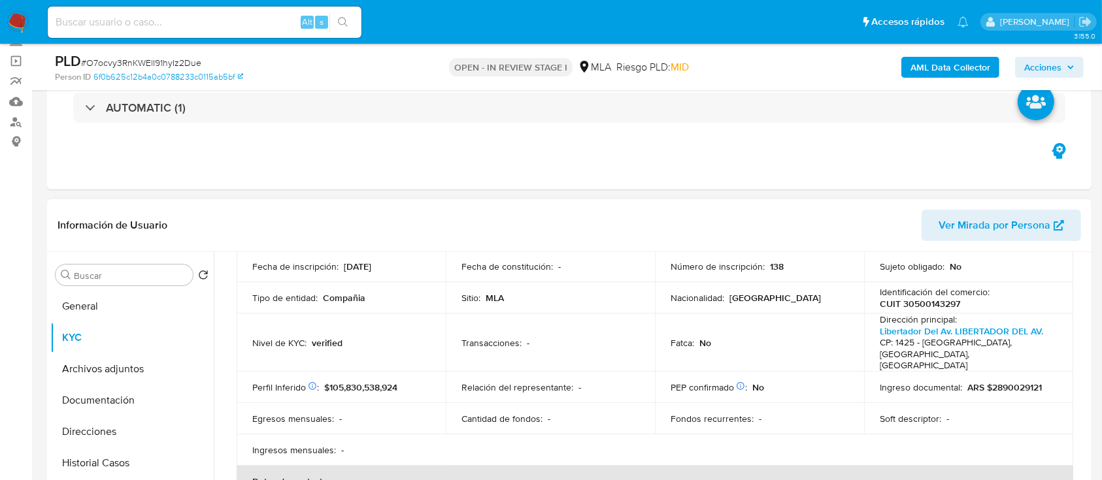
select select "10"
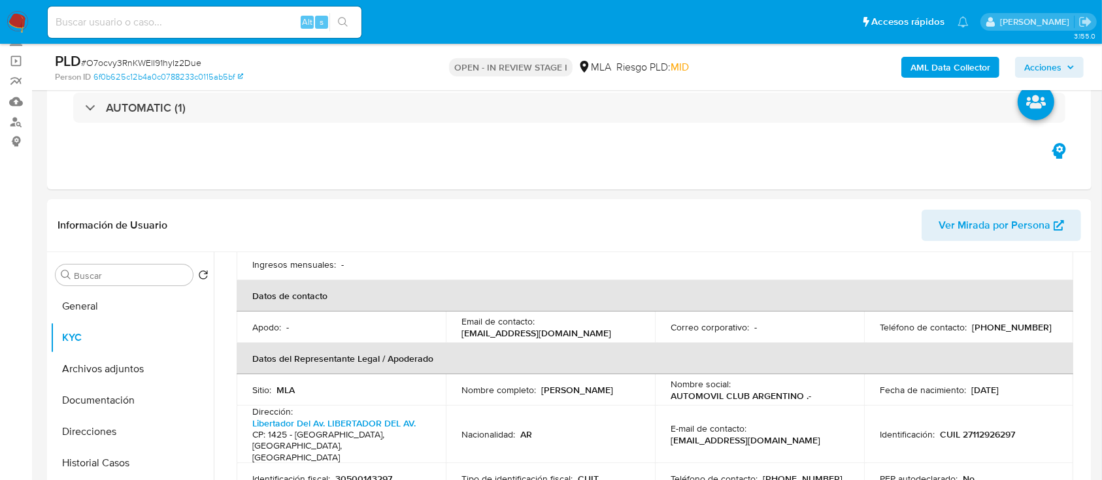
scroll to position [348, 0]
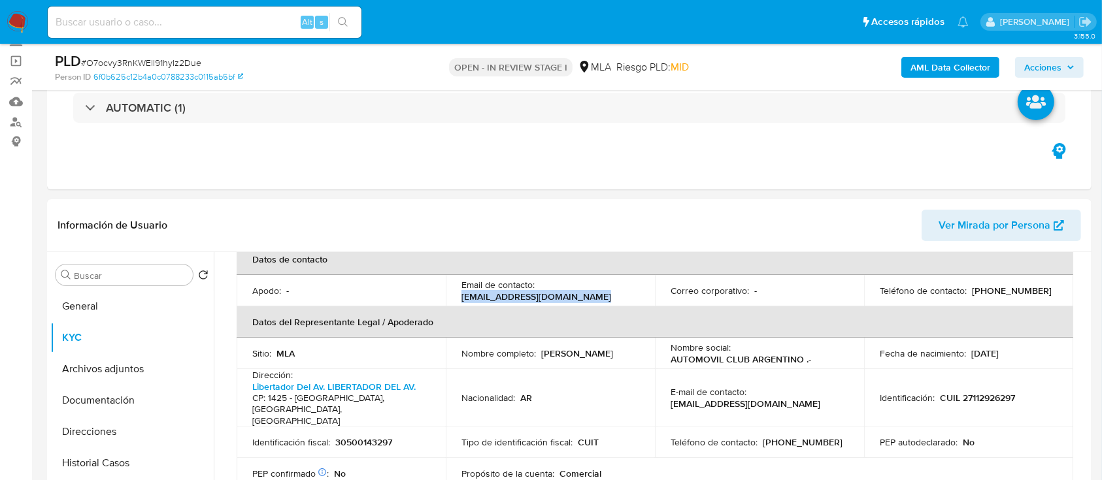
drag, startPoint x: 571, startPoint y: 281, endPoint x: 657, endPoint y: 281, distance: 85.6
click at [657, 281] on tr "Apodo : - Email de contacto : [EMAIL_ADDRESS][DOMAIN_NAME] Correo corporativo :…" at bounding box center [655, 290] width 836 height 31
copy p "[EMAIL_ADDRESS][DOMAIN_NAME]"
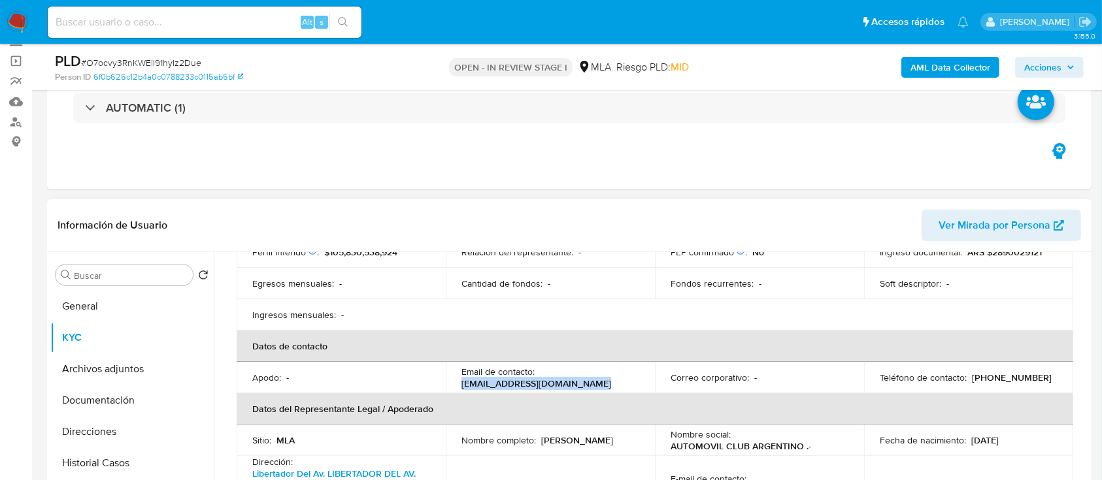
scroll to position [0, 0]
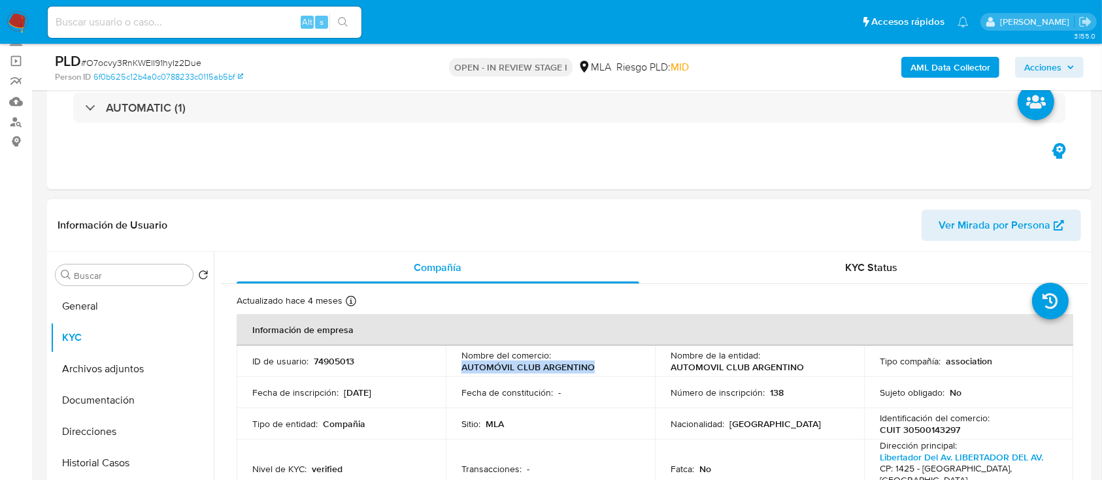
drag, startPoint x: 460, startPoint y: 373, endPoint x: 612, endPoint y: 370, distance: 151.6
click at [612, 370] on div "Nombre del comercio : AUTOMÓVIL CLUB ARGENTINO" at bounding box center [550, 362] width 178 height 24
copy p "AUTOMÓVIL CLUB ARGENTINO"
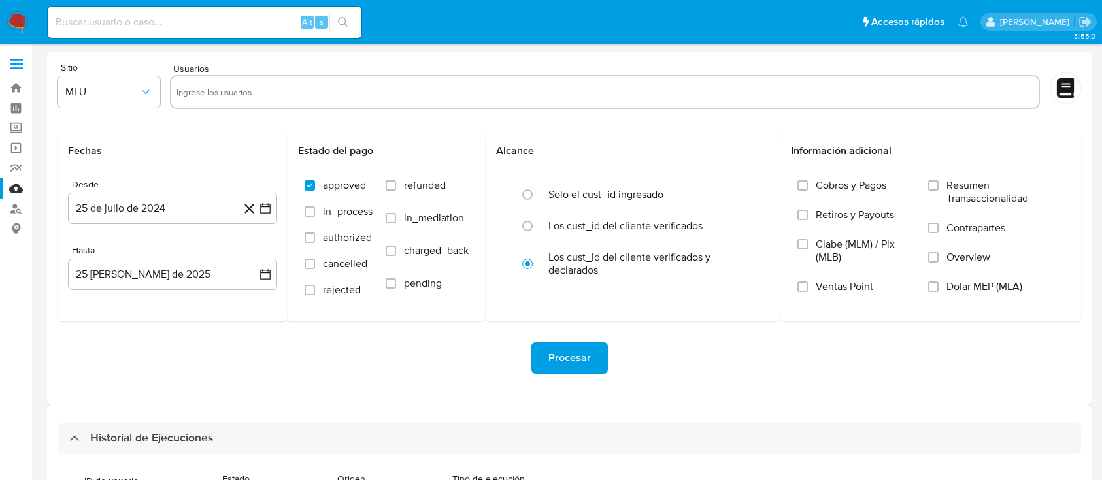
select select "10"
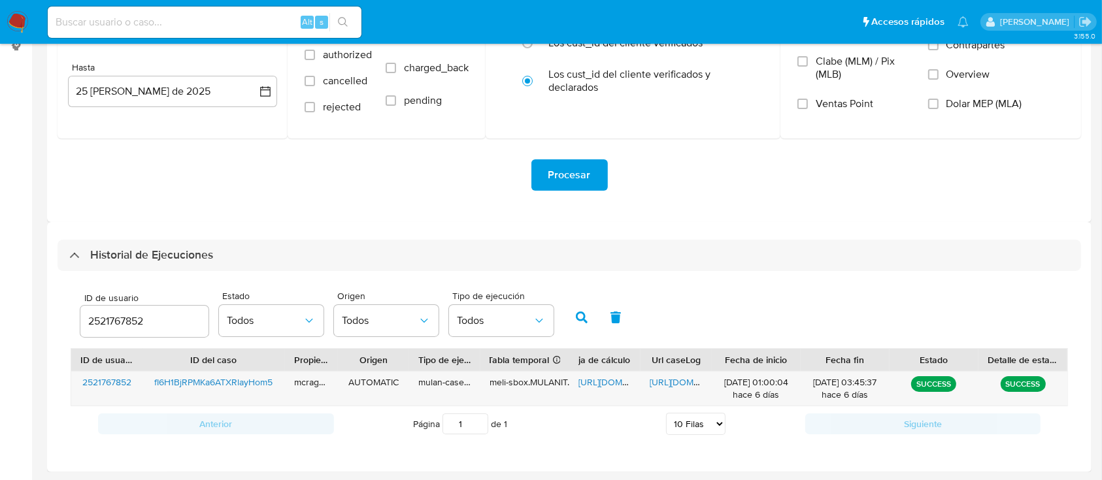
click at [116, 329] on div "2521767852" at bounding box center [144, 321] width 128 height 31
click at [116, 329] on input "2521767852" at bounding box center [144, 321] width 128 height 17
paste input "427202471"
type input "2427202471"
click at [584, 317] on icon "button" at bounding box center [582, 318] width 12 height 12
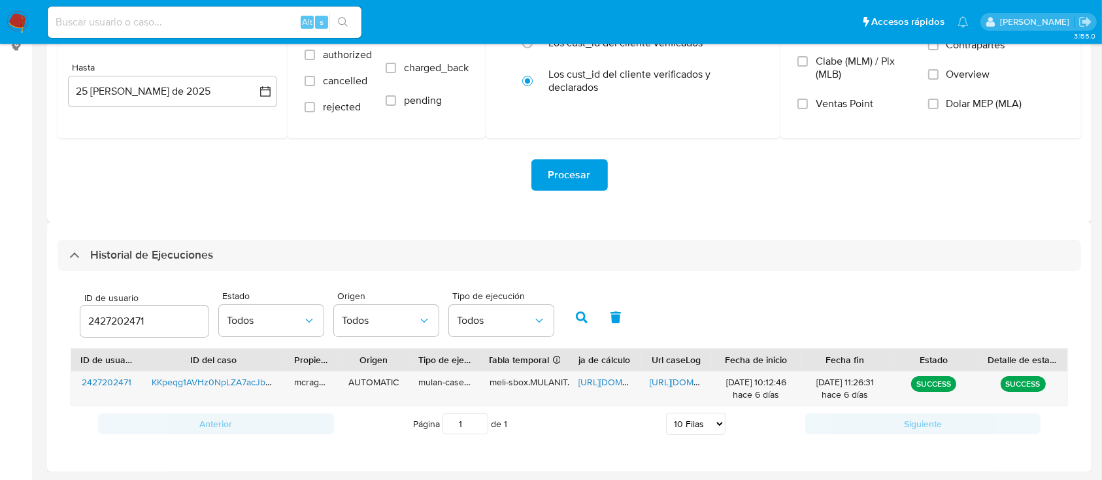
click at [610, 381] on span "https://docs.google.com/spreadsheets/d/1f-eSSPe6jquHxEhSQ__vZ-HvgvRI9gu6EtIKy9x…" at bounding box center [623, 382] width 90 height 13
click at [670, 384] on span "https://docs.google.com/document/d/1vzZnVq8EOc_rFgB2ZXRu7ugKZNxW92lPJfu0J-mMLDA…" at bounding box center [694, 382] width 90 height 13
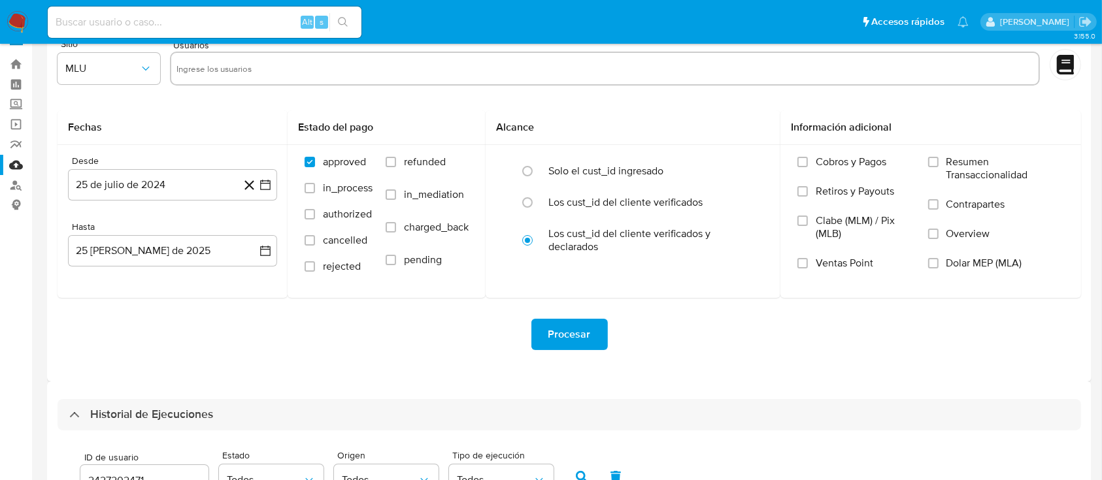
scroll to position [0, 0]
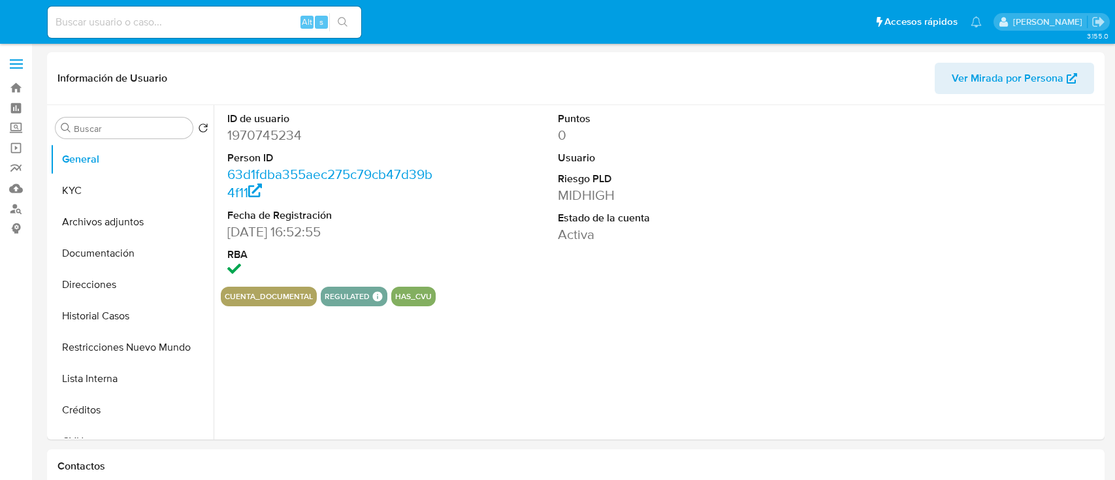
select select "10"
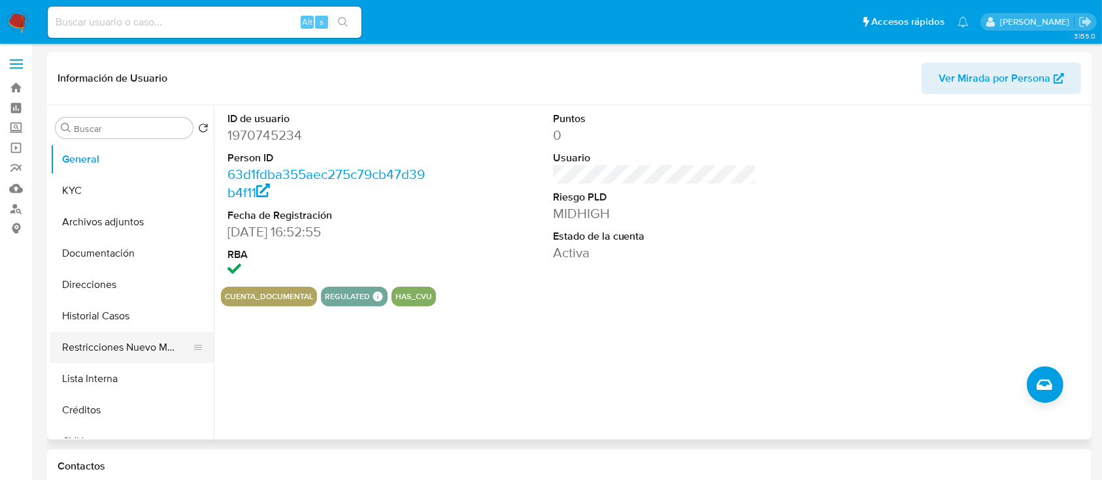
click at [131, 346] on button "Restricciones Nuevo Mundo" at bounding box center [126, 347] width 153 height 31
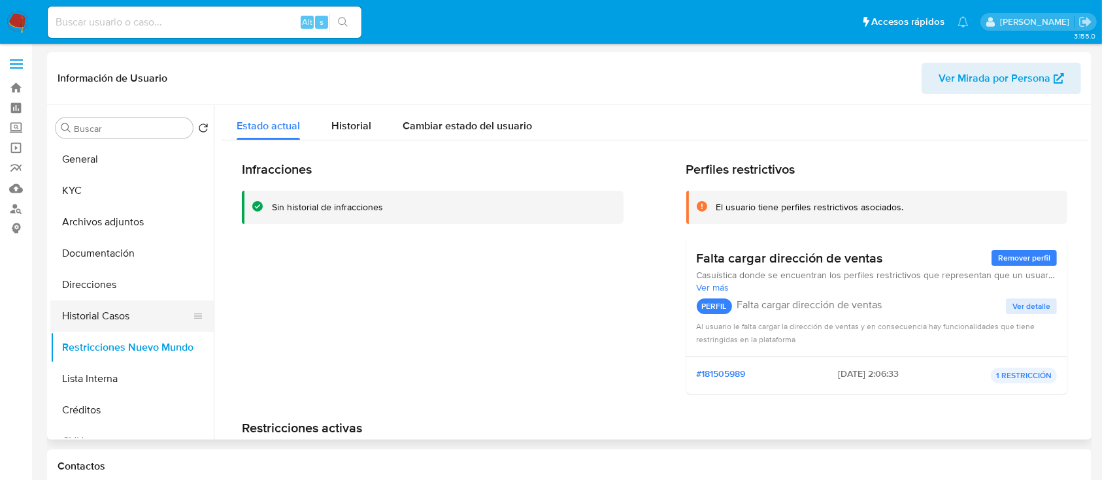
click at [127, 308] on button "Historial Casos" at bounding box center [126, 316] width 153 height 31
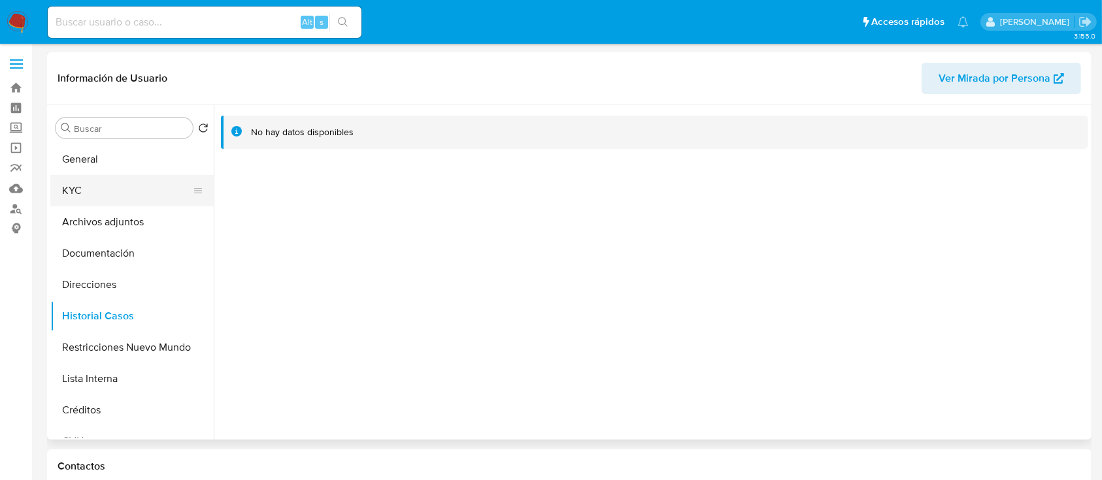
click at [116, 184] on button "KYC" at bounding box center [126, 190] width 153 height 31
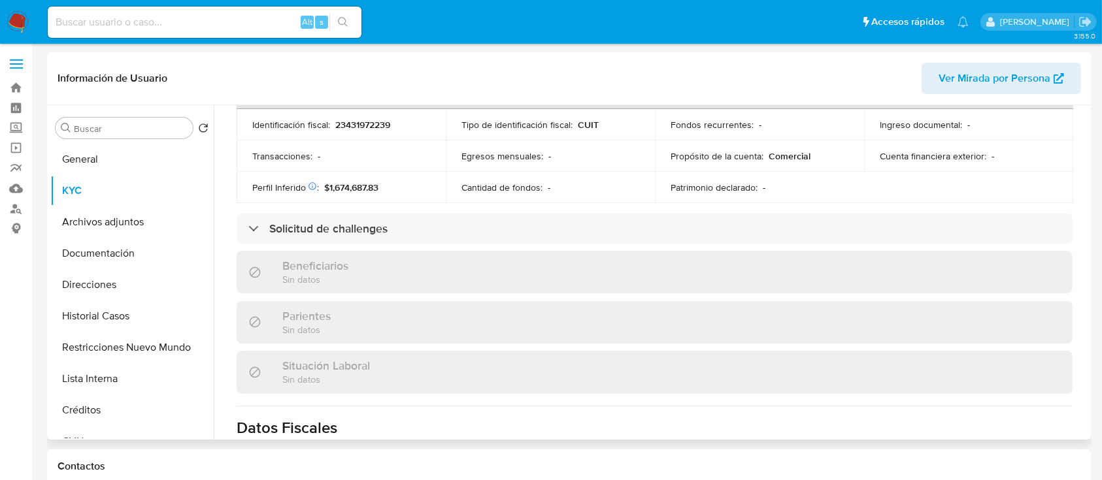
scroll to position [675, 0]
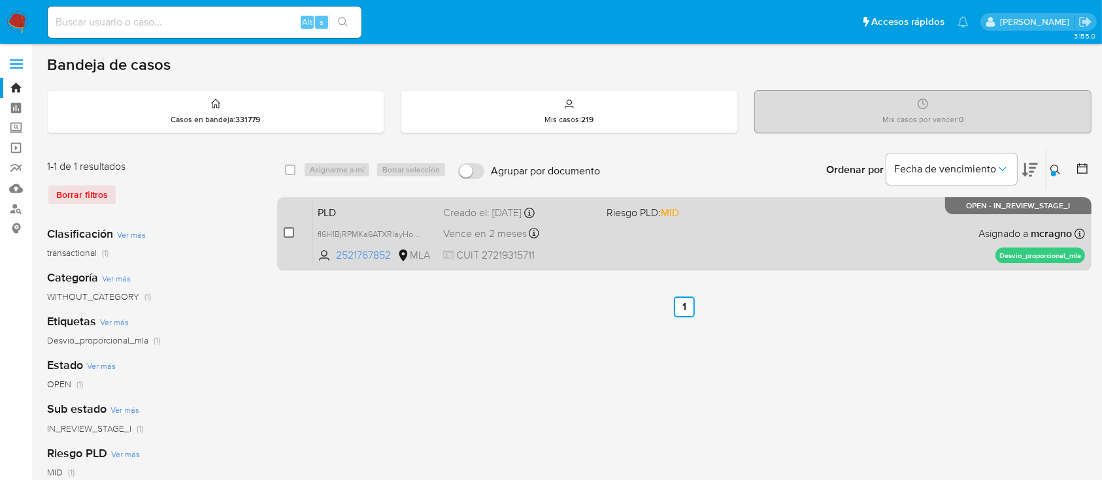
click at [289, 235] on input "checkbox" at bounding box center [289, 232] width 10 height 10
checkbox input "true"
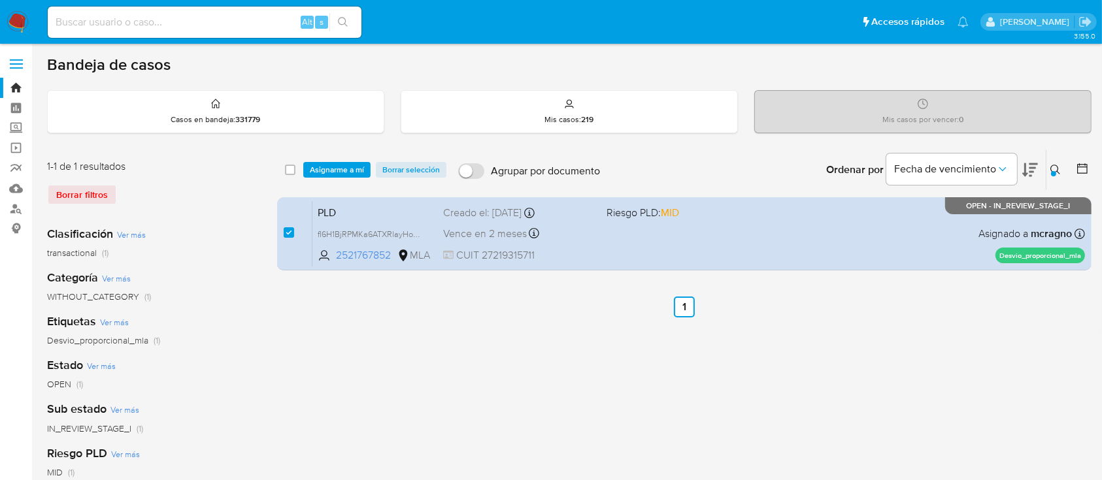
click at [339, 173] on span "Asignarme a mí" at bounding box center [337, 169] width 54 height 13
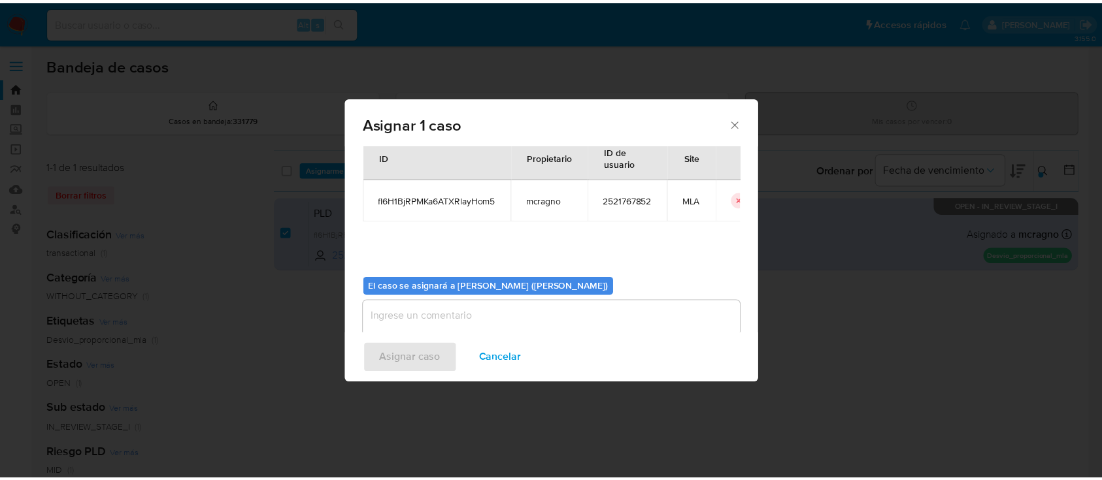
scroll to position [67, 0]
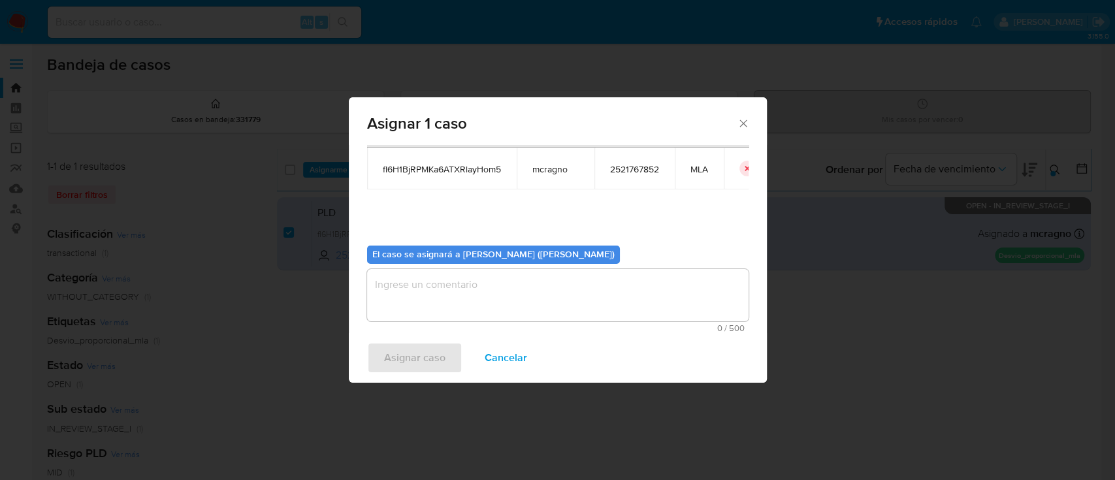
click at [419, 305] on textarea "assign-modal" at bounding box center [558, 295] width 382 height 52
click at [408, 379] on div "Asignar caso Cancelar" at bounding box center [558, 358] width 418 height 50
click at [408, 370] on span "Asignar caso" at bounding box center [414, 358] width 61 height 29
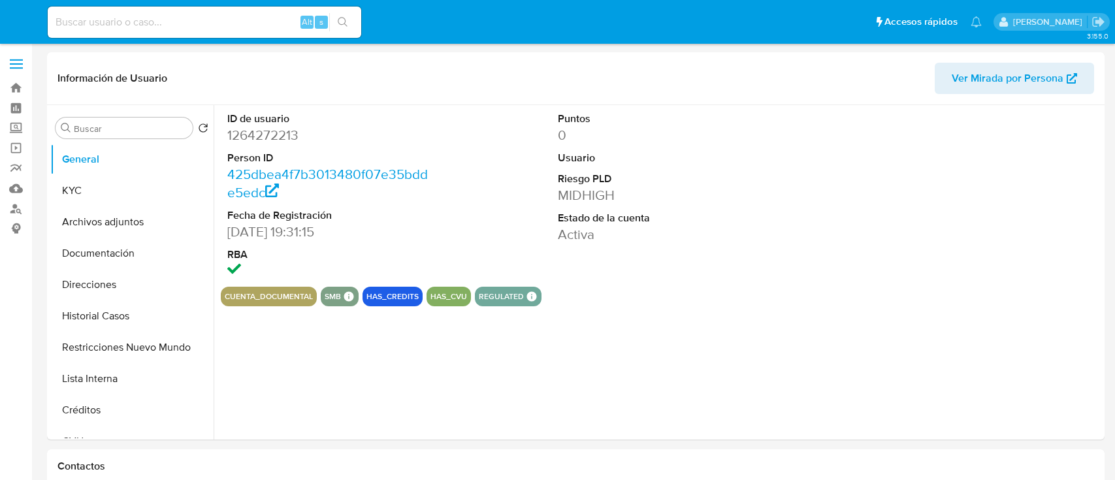
select select "10"
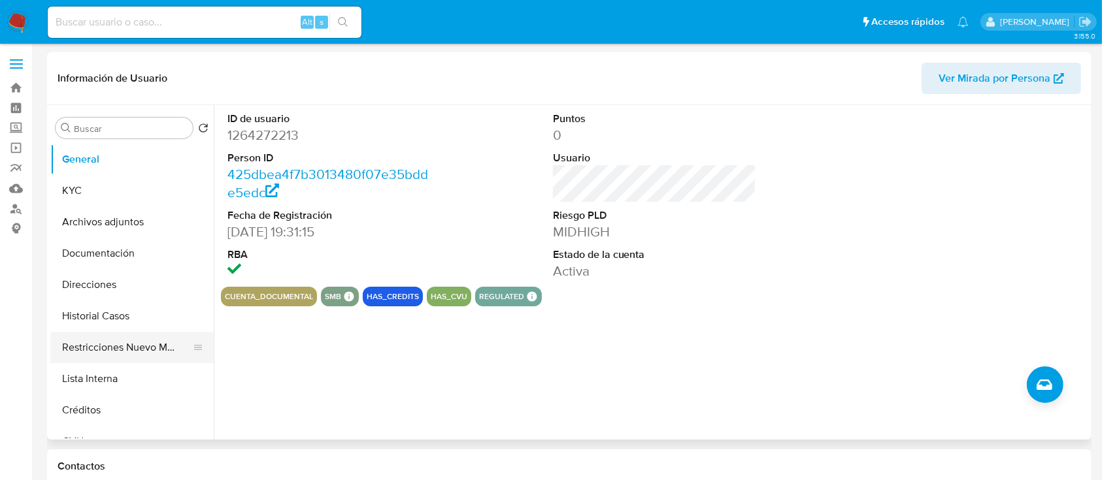
click at [101, 348] on button "Restricciones Nuevo Mundo" at bounding box center [126, 347] width 153 height 31
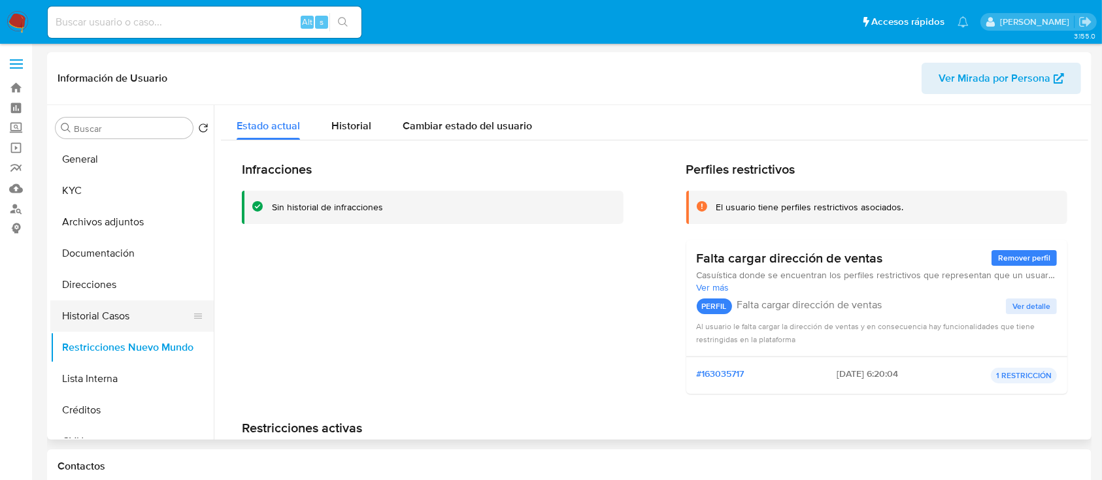
click at [127, 319] on button "Historial Casos" at bounding box center [126, 316] width 153 height 31
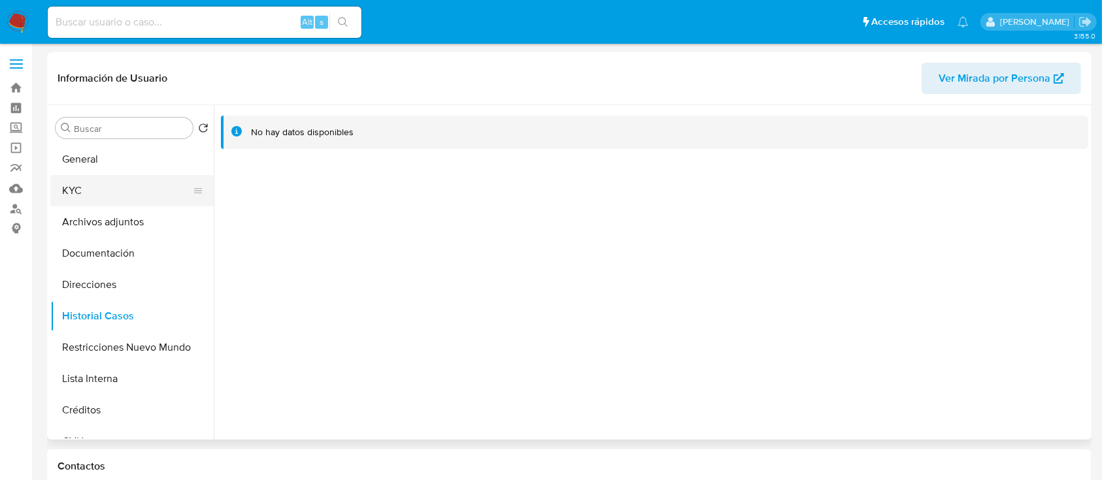
click at [135, 195] on button "KYC" at bounding box center [126, 190] width 153 height 31
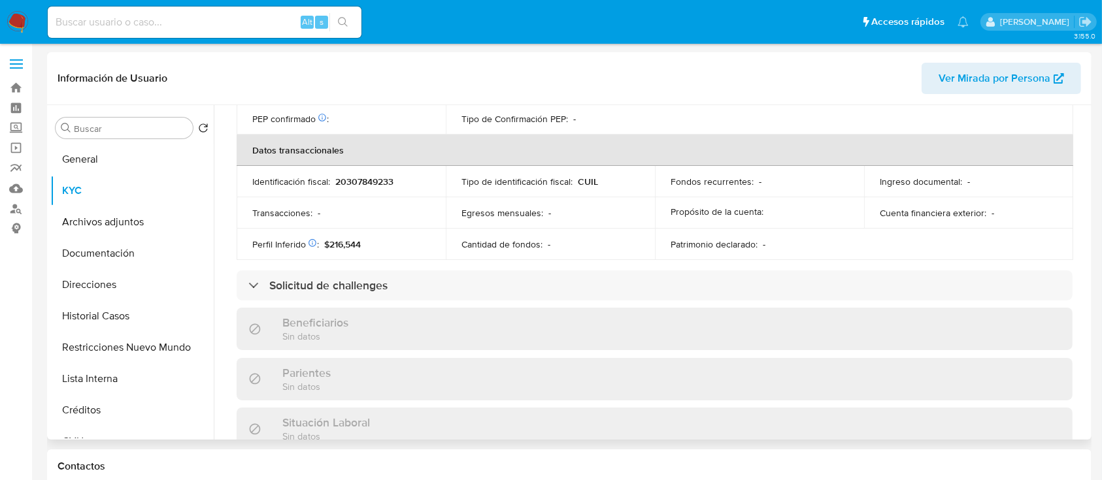
scroll to position [675, 0]
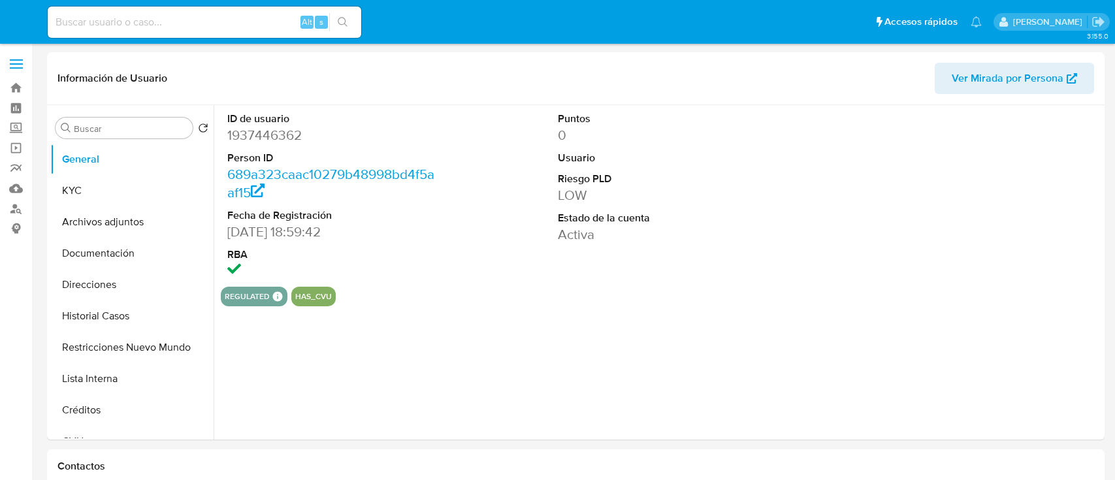
select select "10"
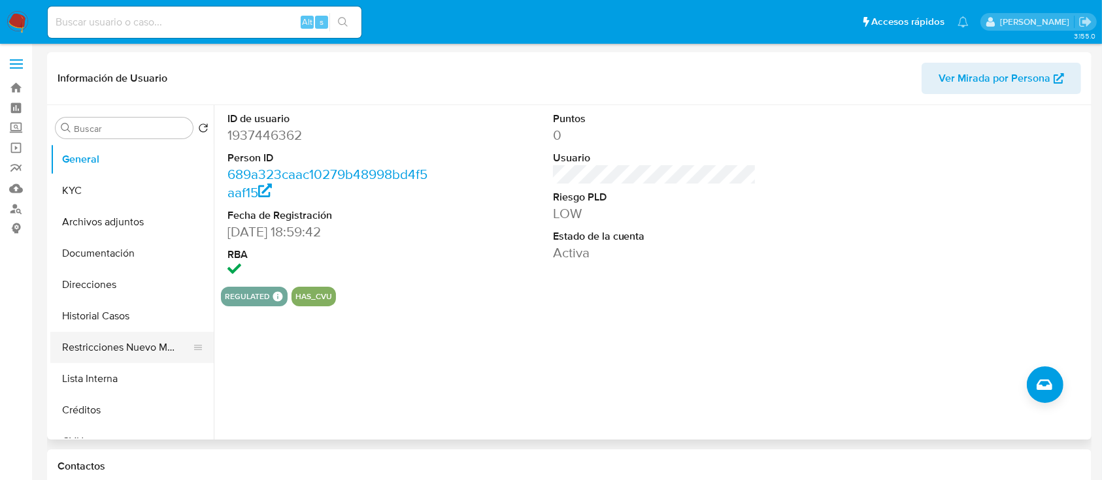
click at [133, 347] on button "Restricciones Nuevo Mundo" at bounding box center [126, 347] width 153 height 31
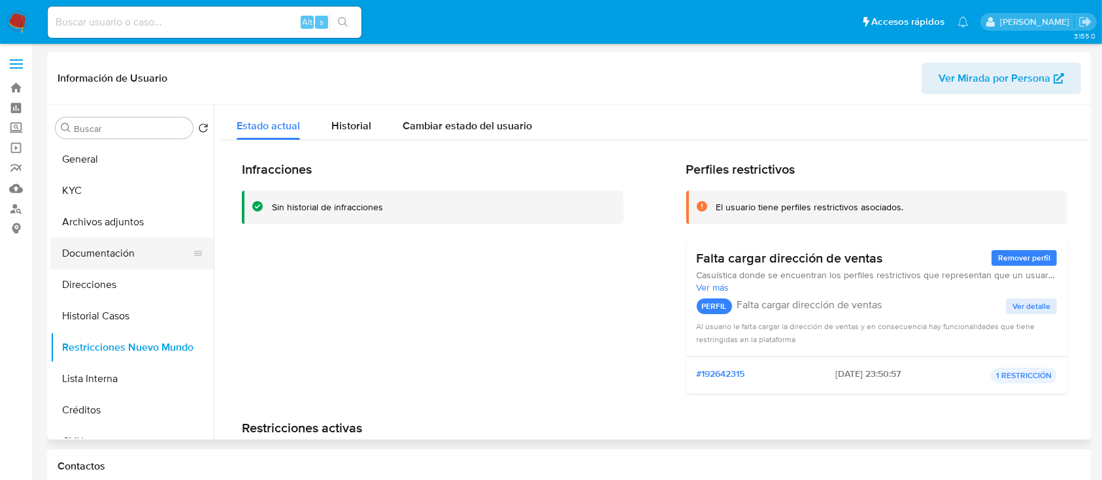
drag, startPoint x: 118, startPoint y: 315, endPoint x: 121, endPoint y: 263, distance: 51.7
click at [119, 314] on button "Historial Casos" at bounding box center [131, 316] width 163 height 31
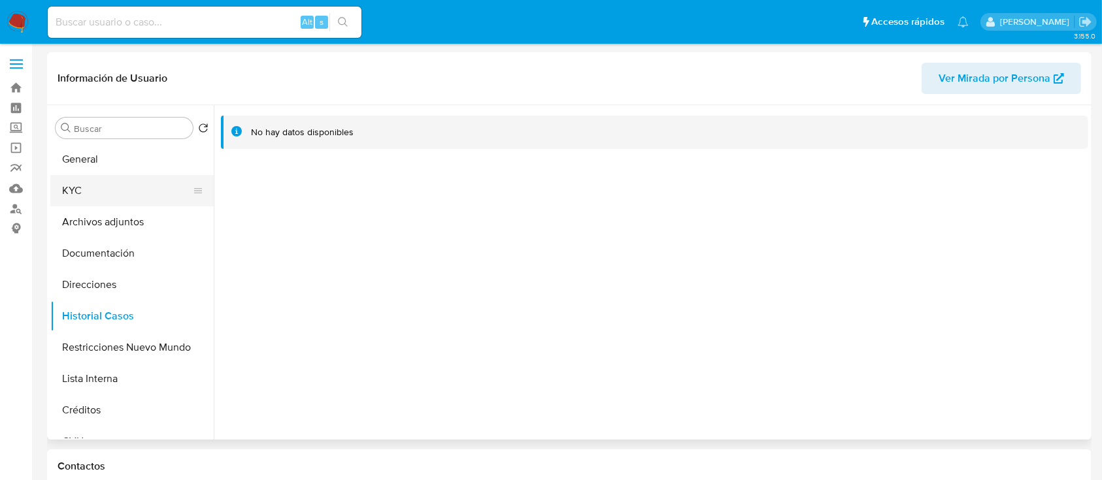
drag, startPoint x: 134, startPoint y: 183, endPoint x: 140, endPoint y: 188, distance: 7.4
click at [134, 184] on button "KYC" at bounding box center [126, 190] width 153 height 31
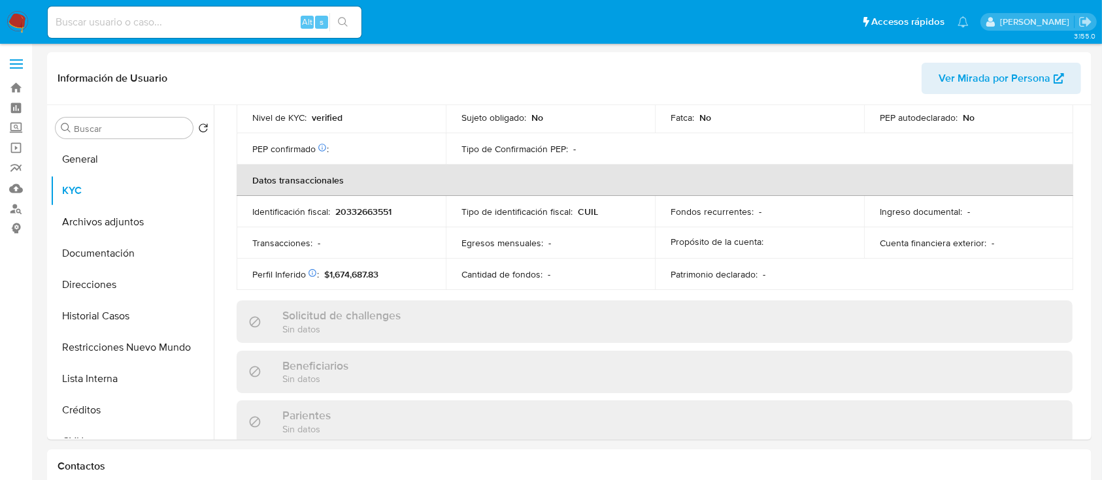
scroll to position [657, 0]
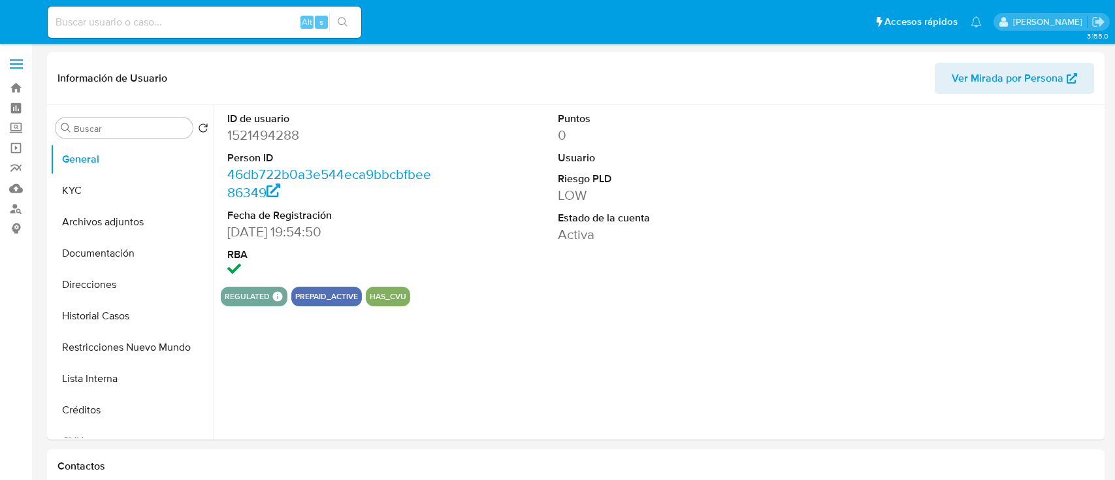
select select "10"
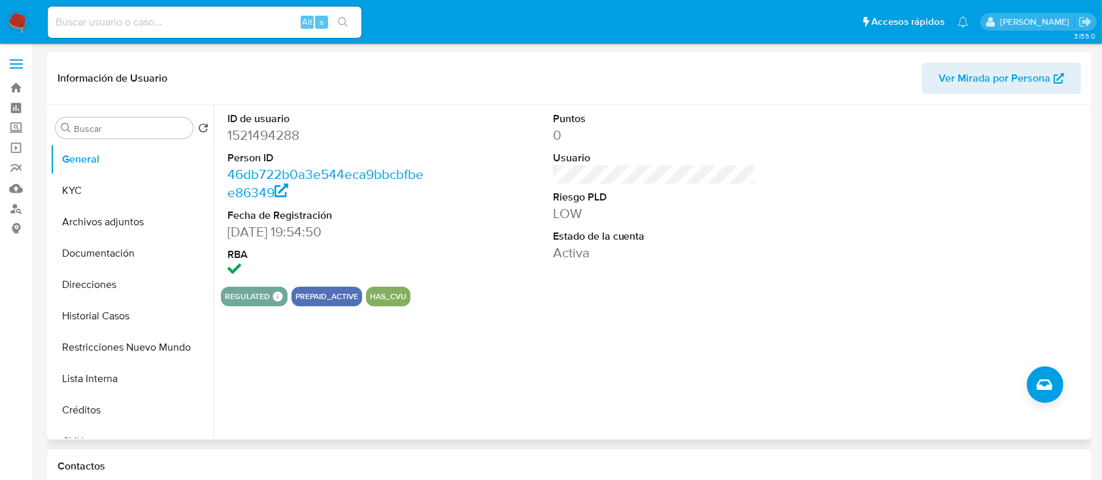
drag, startPoint x: 129, startPoint y: 341, endPoint x: 340, endPoint y: 398, distance: 218.5
click at [130, 340] on button "Restricciones Nuevo Mundo" at bounding box center [131, 347] width 163 height 31
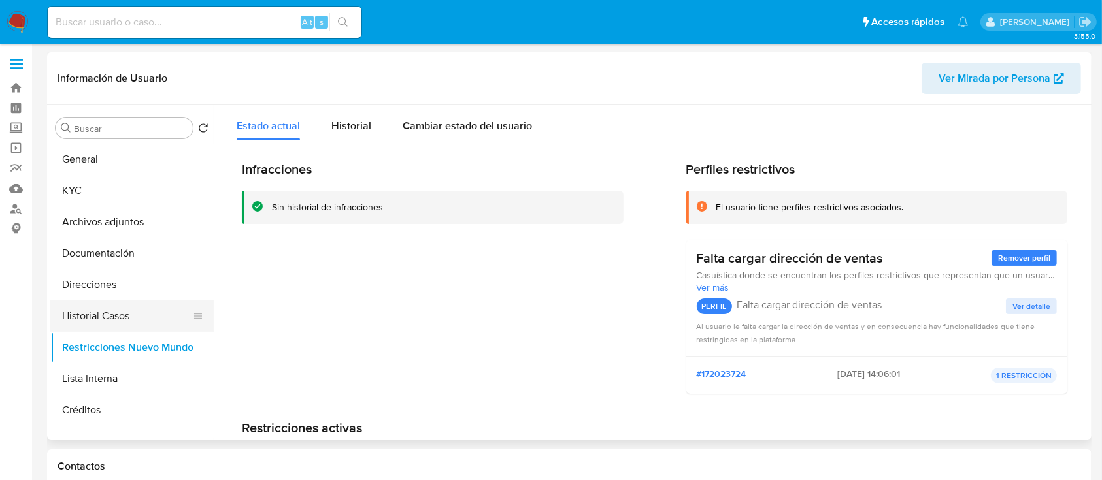
click at [110, 314] on button "Historial Casos" at bounding box center [126, 316] width 153 height 31
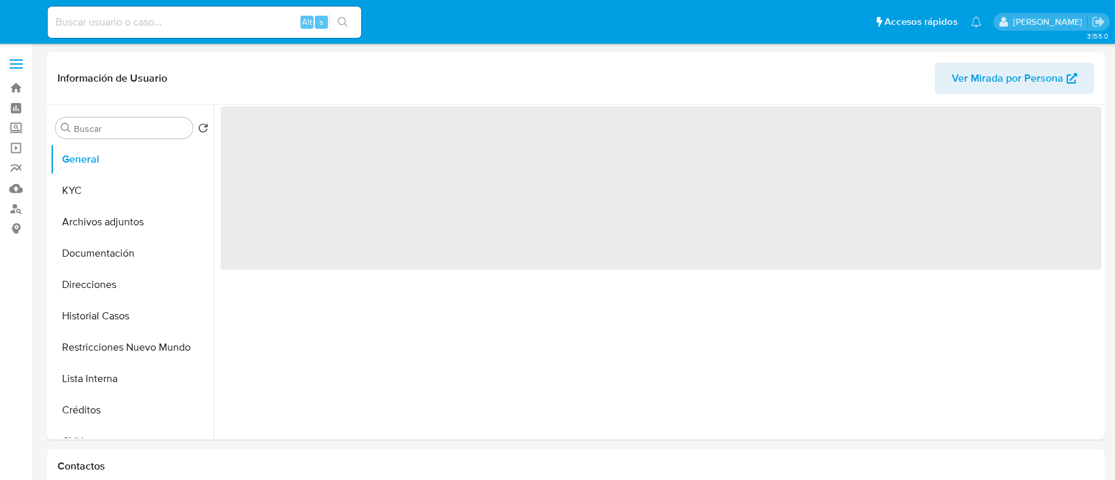
select select "10"
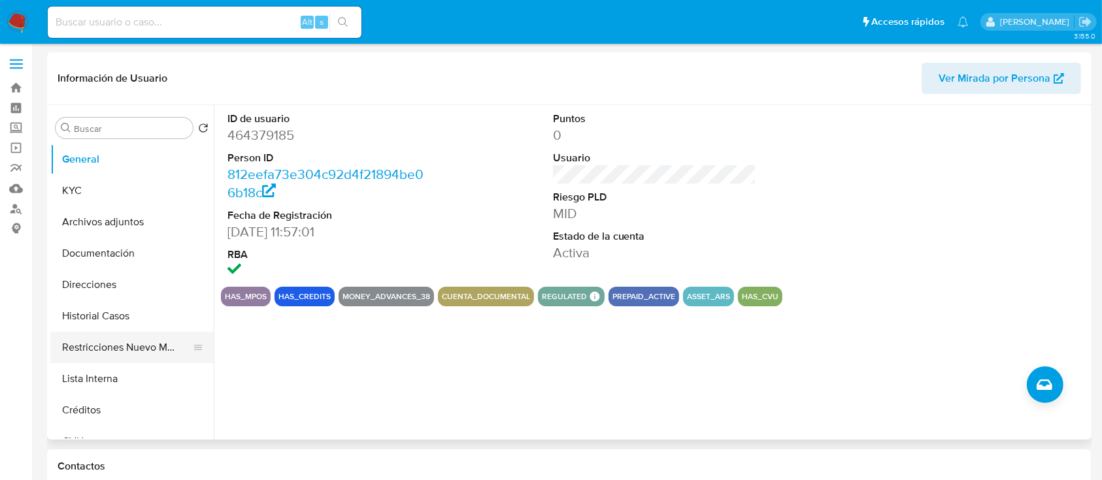
click at [125, 351] on button "Restricciones Nuevo Mundo" at bounding box center [126, 347] width 153 height 31
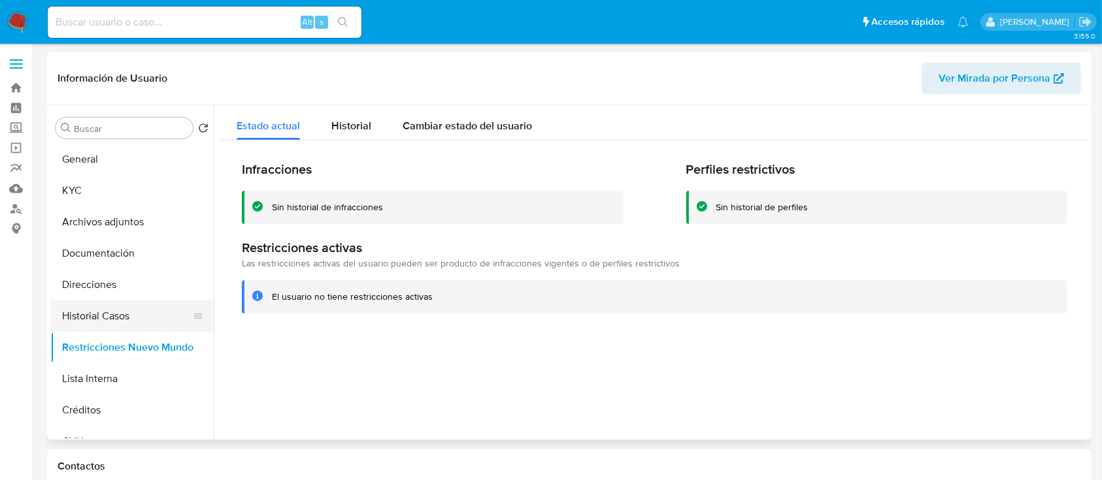
click at [139, 316] on button "Historial Casos" at bounding box center [126, 316] width 153 height 31
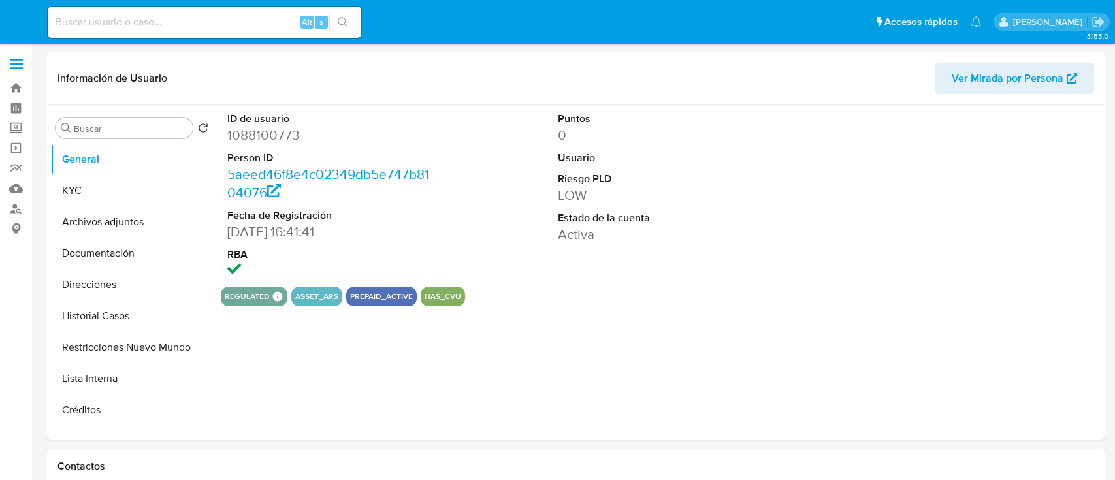
select select "10"
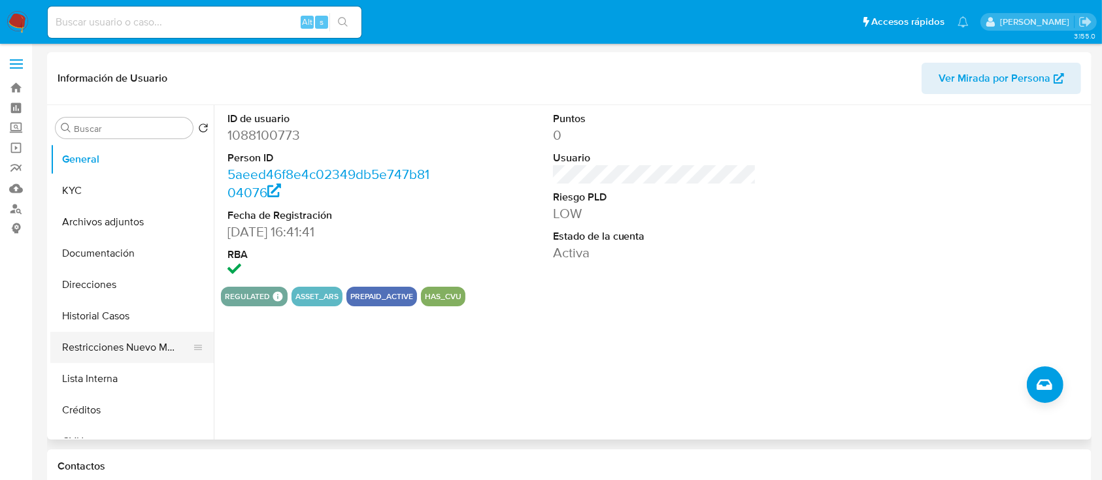
click at [114, 344] on button "Restricciones Nuevo Mundo" at bounding box center [126, 347] width 153 height 31
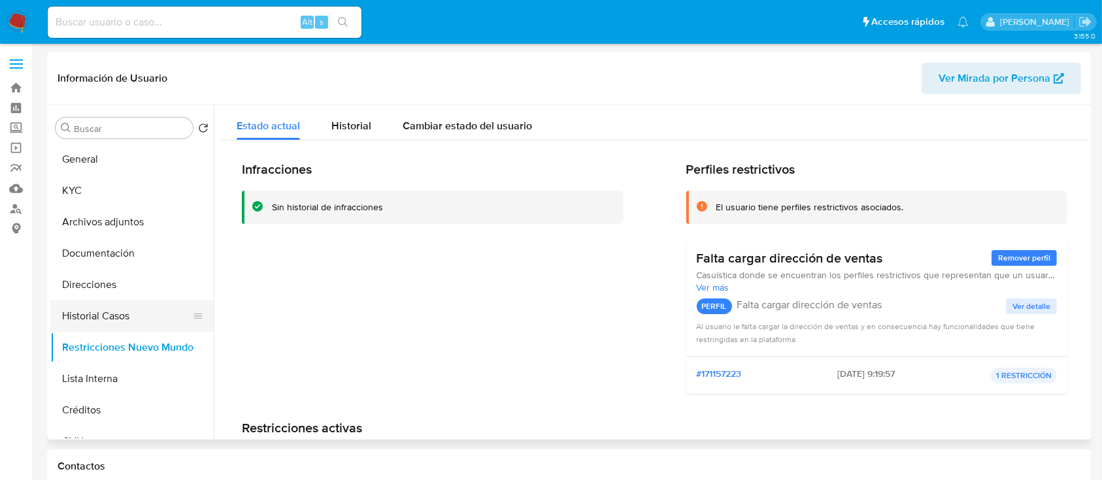
click at [120, 317] on button "Historial Casos" at bounding box center [126, 316] width 153 height 31
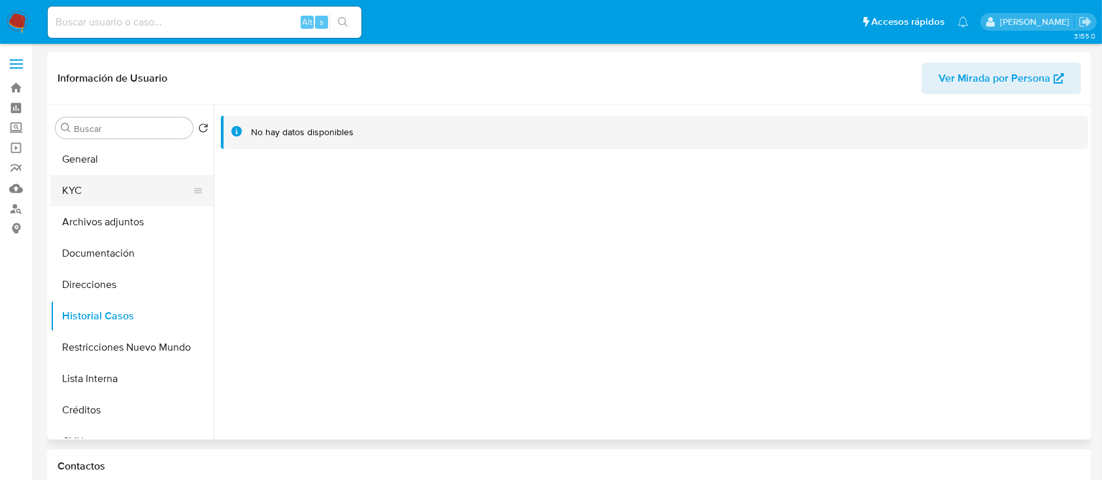
click at [123, 178] on button "KYC" at bounding box center [126, 190] width 153 height 31
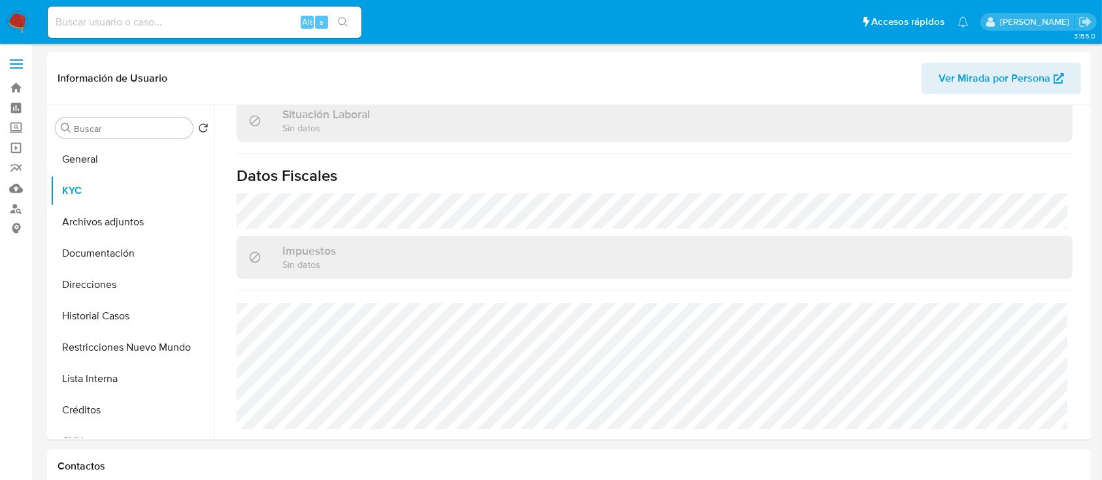
scroll to position [688, 0]
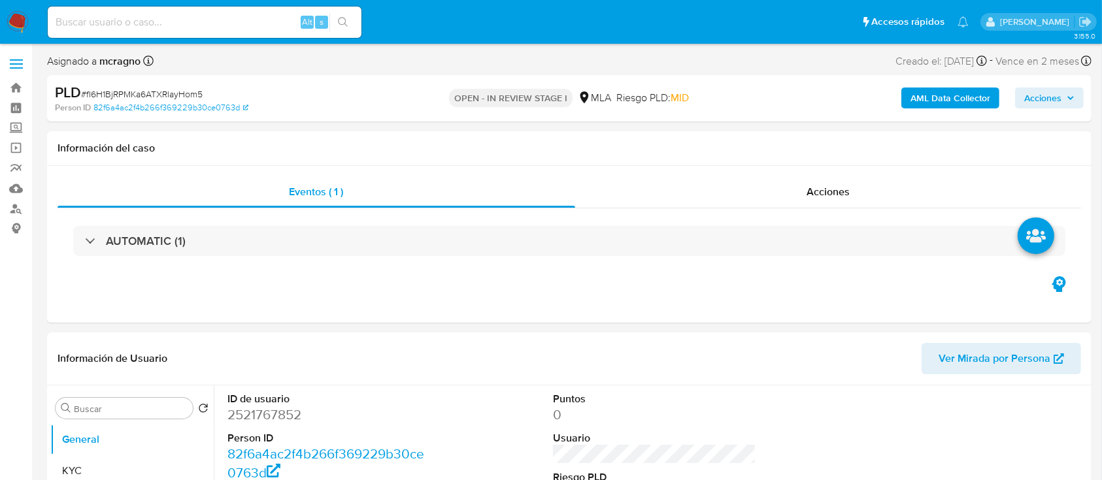
select select "10"
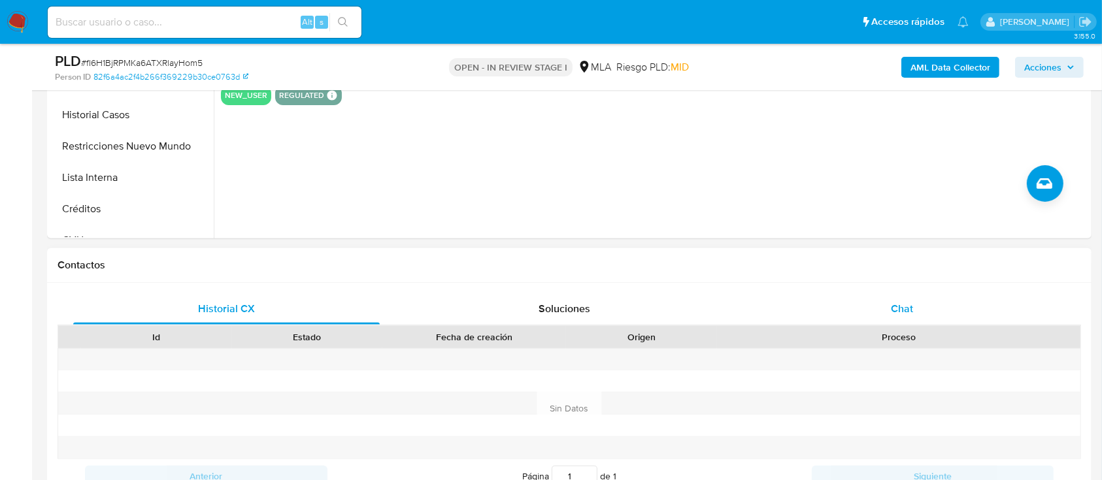
click at [900, 297] on div "Chat" at bounding box center [902, 308] width 306 height 31
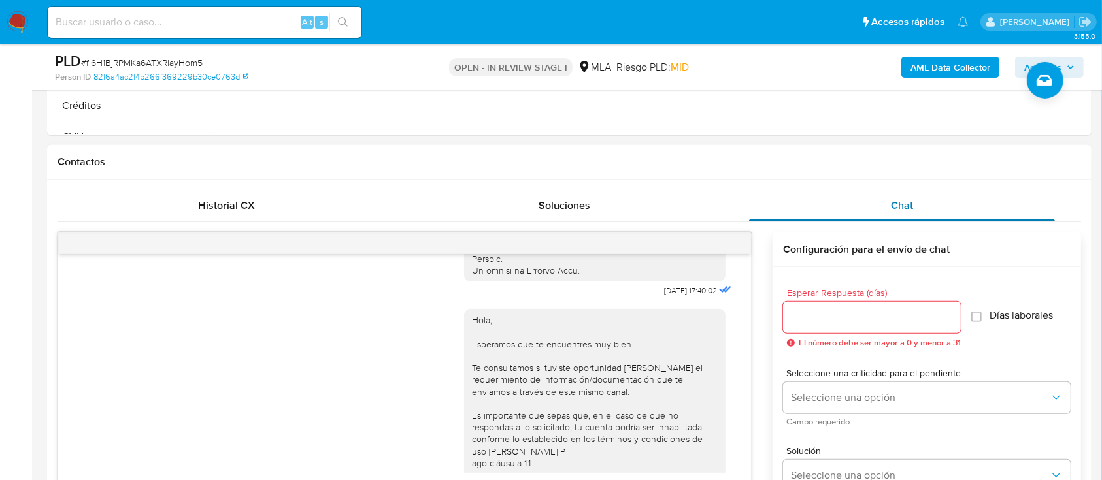
scroll to position [435, 0]
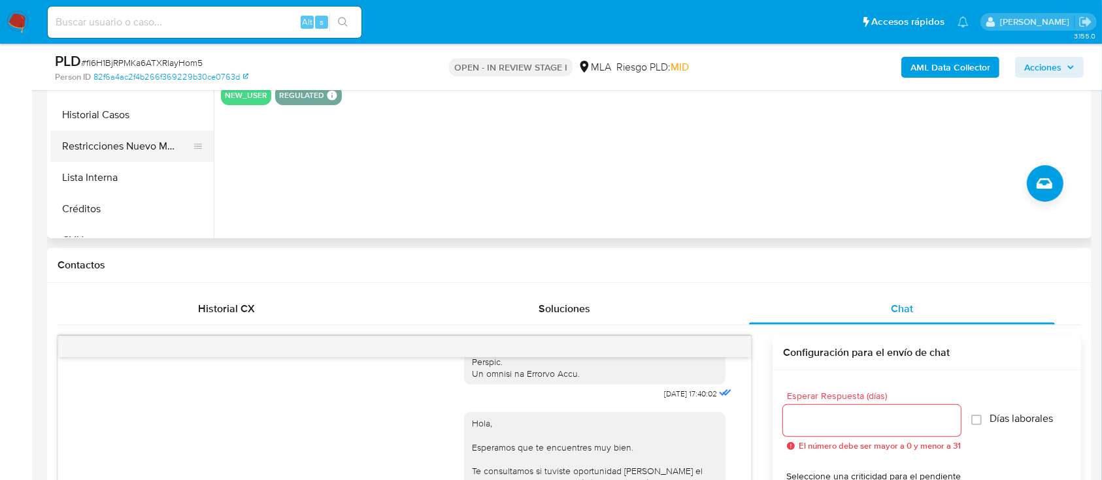
click at [144, 144] on button "Restricciones Nuevo Mundo" at bounding box center [126, 146] width 153 height 31
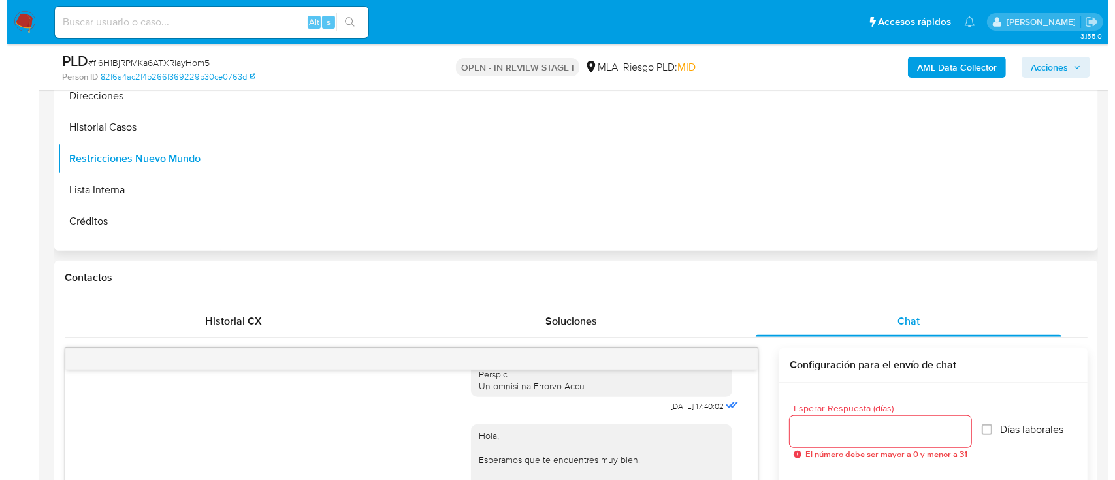
scroll to position [261, 0]
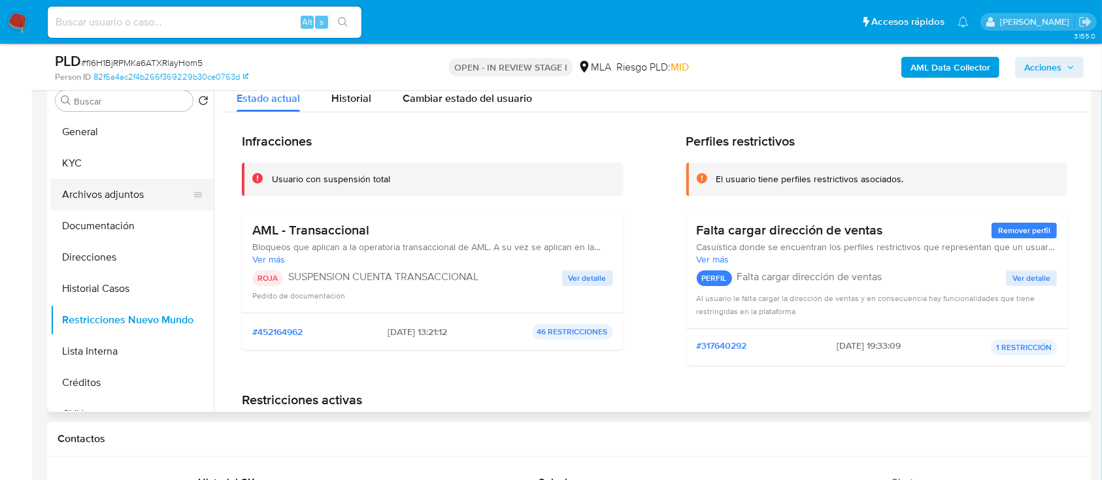
click at [131, 197] on button "Archivos adjuntos" at bounding box center [126, 194] width 153 height 31
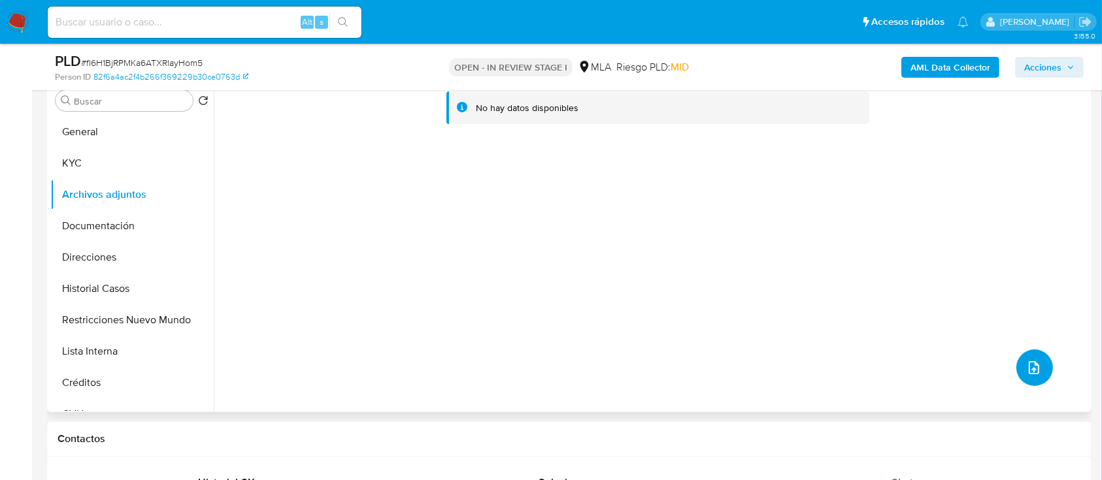
click at [1028, 370] on icon "upload-file" at bounding box center [1033, 367] width 10 height 13
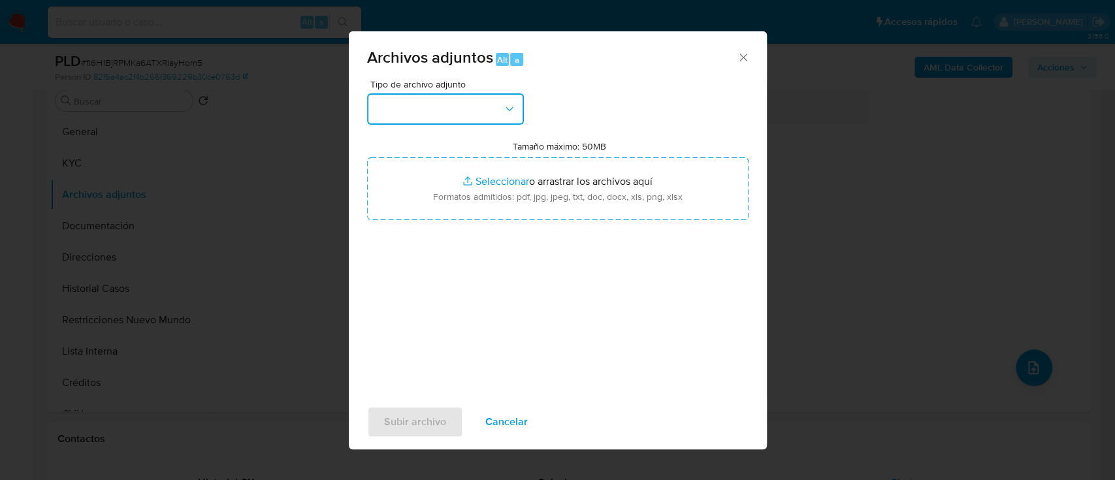
click at [509, 105] on icon "button" at bounding box center [509, 109] width 13 height 13
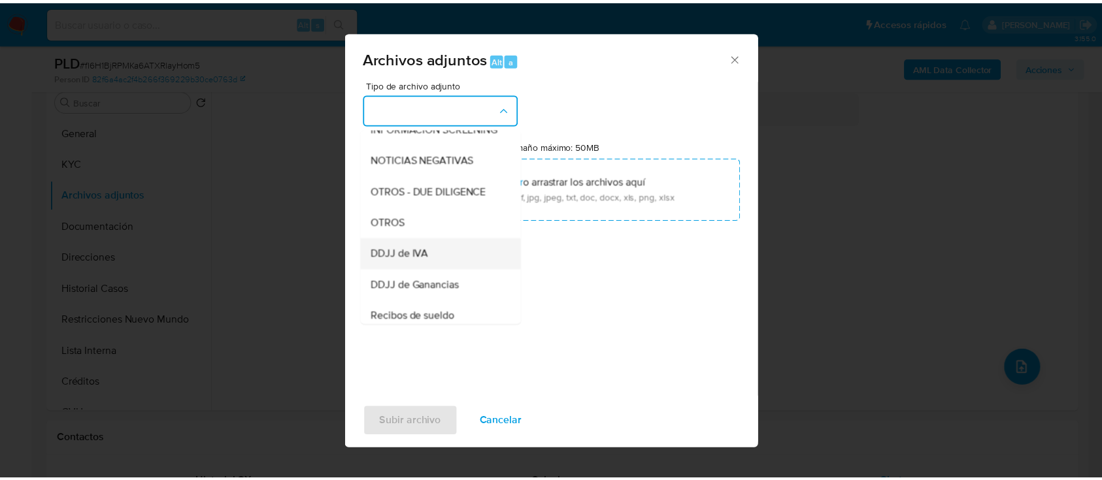
scroll to position [174, 0]
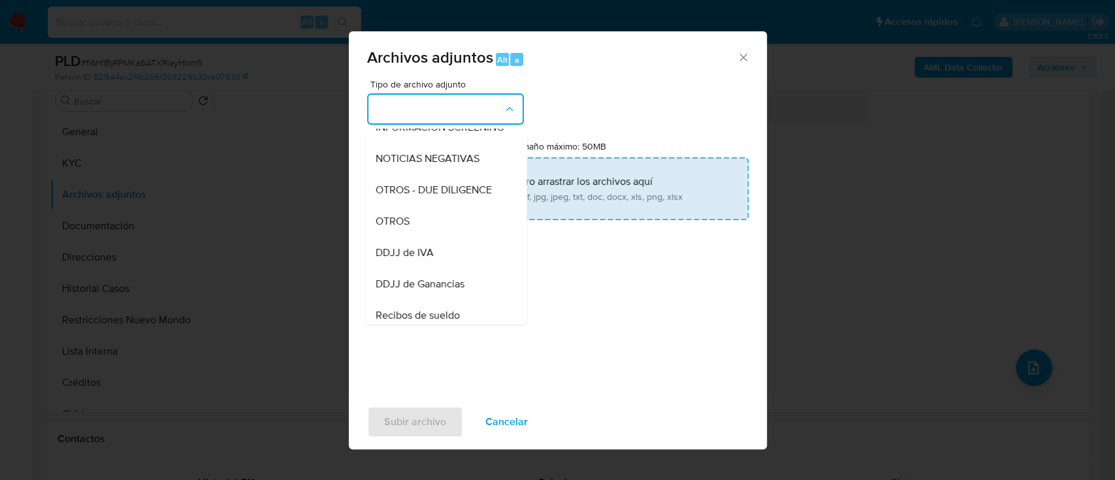
drag, startPoint x: 416, startPoint y: 228, endPoint x: 531, endPoint y: 196, distance: 120.0
click at [418, 229] on div "OTROS" at bounding box center [441, 221] width 133 height 31
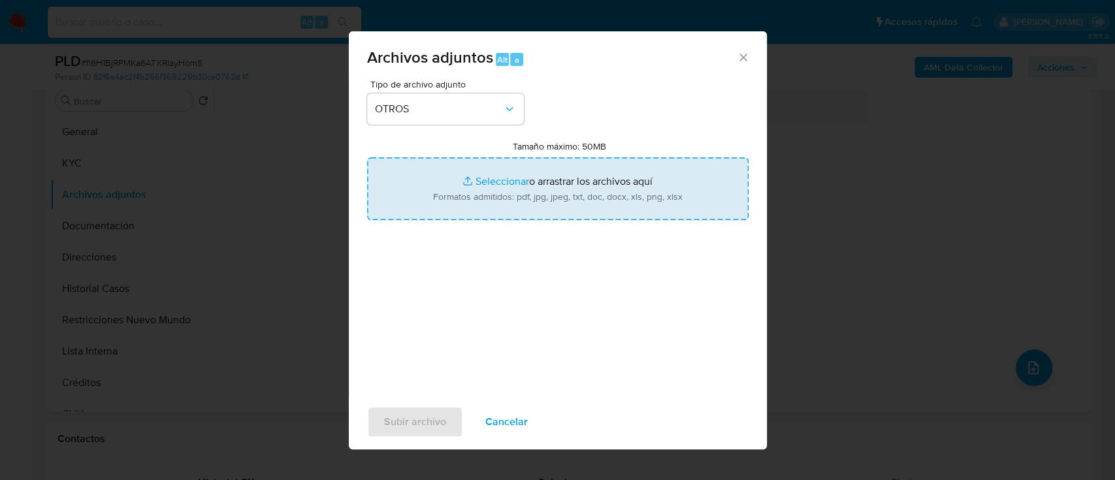
click at [532, 195] on input "Tamaño máximo: 50MB Seleccionar archivos" at bounding box center [558, 188] width 382 height 63
type input "C:\fakepath\2521767852 - Movimientos.xlsx"
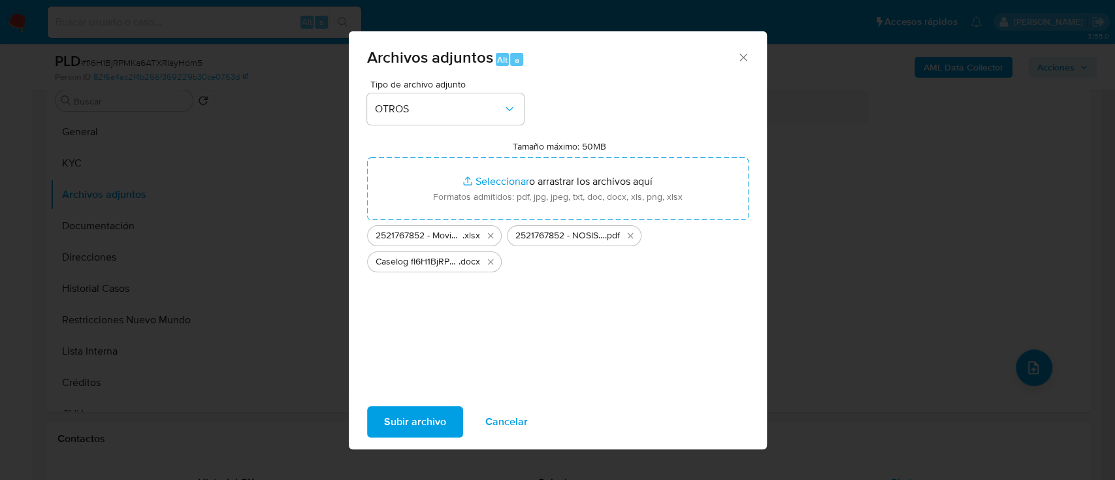
click at [429, 414] on span "Subir archivo" at bounding box center [415, 422] width 62 height 29
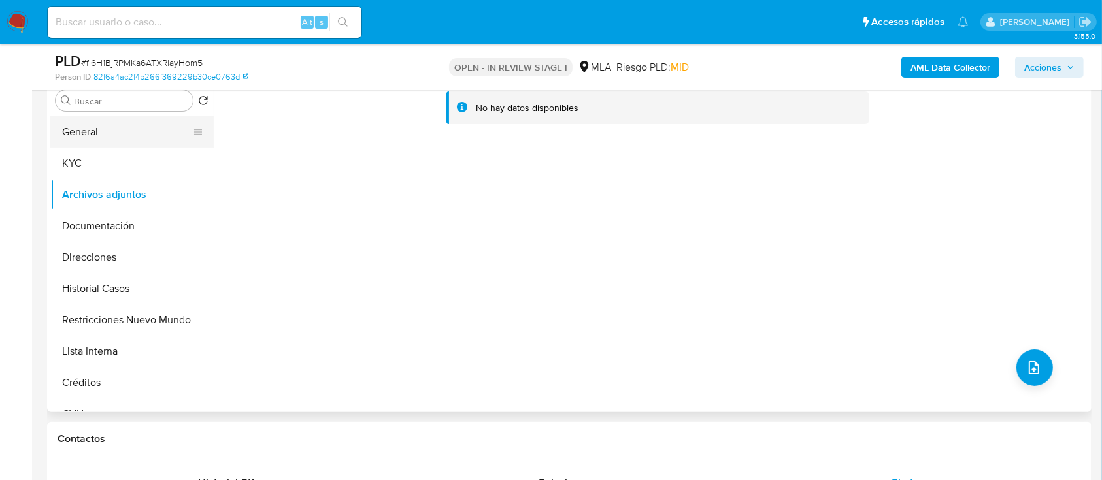
click at [109, 126] on button "General" at bounding box center [126, 131] width 153 height 31
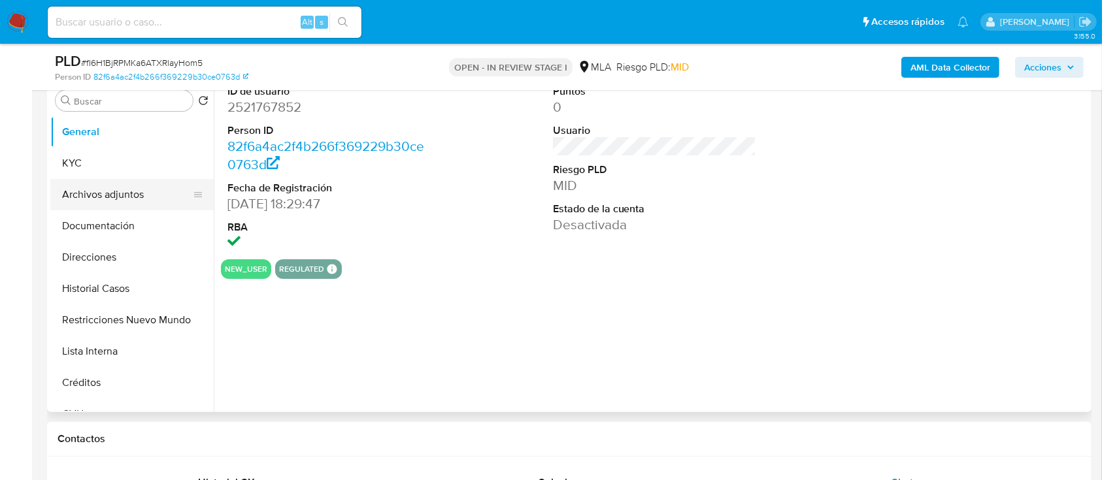
click at [117, 194] on button "Archivos adjuntos" at bounding box center [126, 194] width 153 height 31
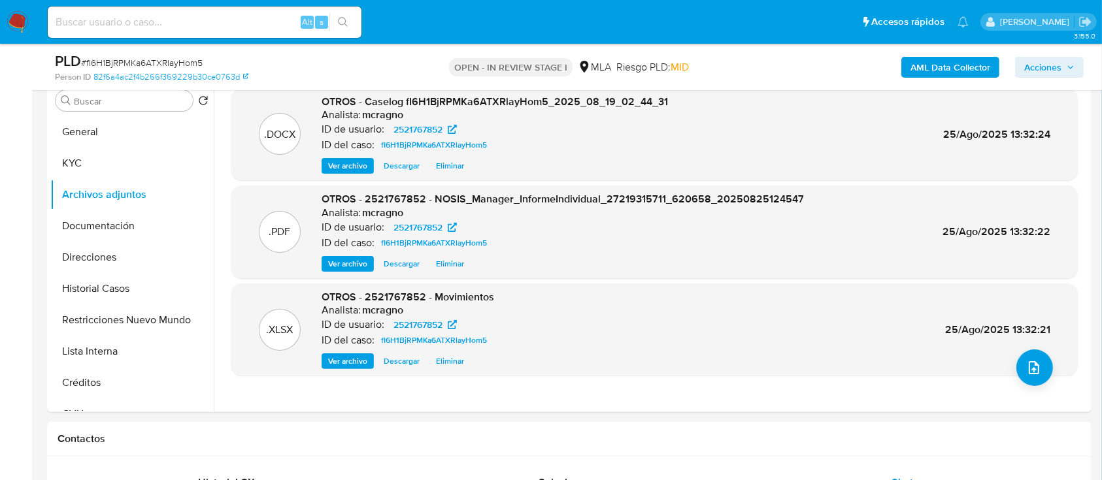
click at [1071, 64] on icon "button" at bounding box center [1070, 67] width 8 height 8
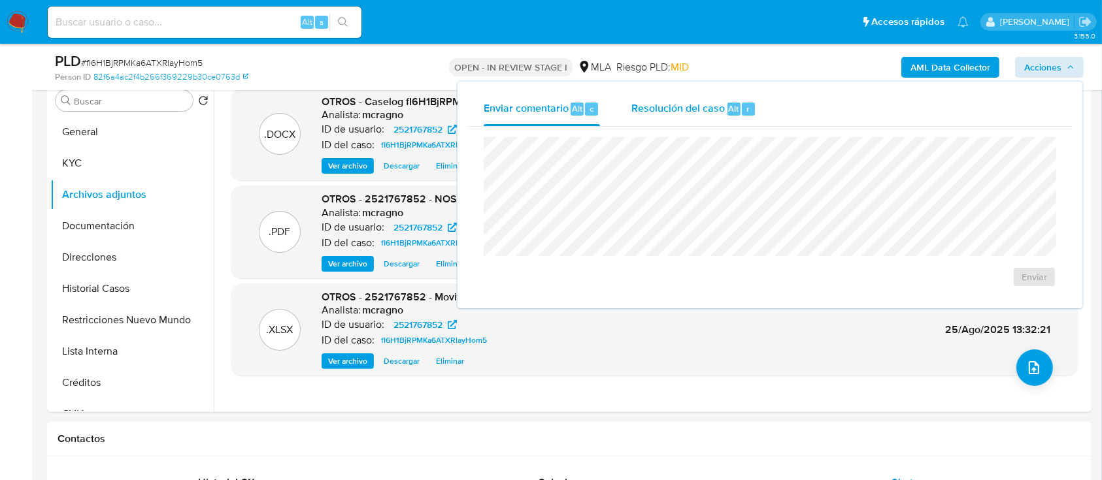
drag, startPoint x: 670, startPoint y: 102, endPoint x: 681, endPoint y: 118, distance: 19.8
click at [673, 102] on span "Resolución del caso" at bounding box center [677, 108] width 93 height 15
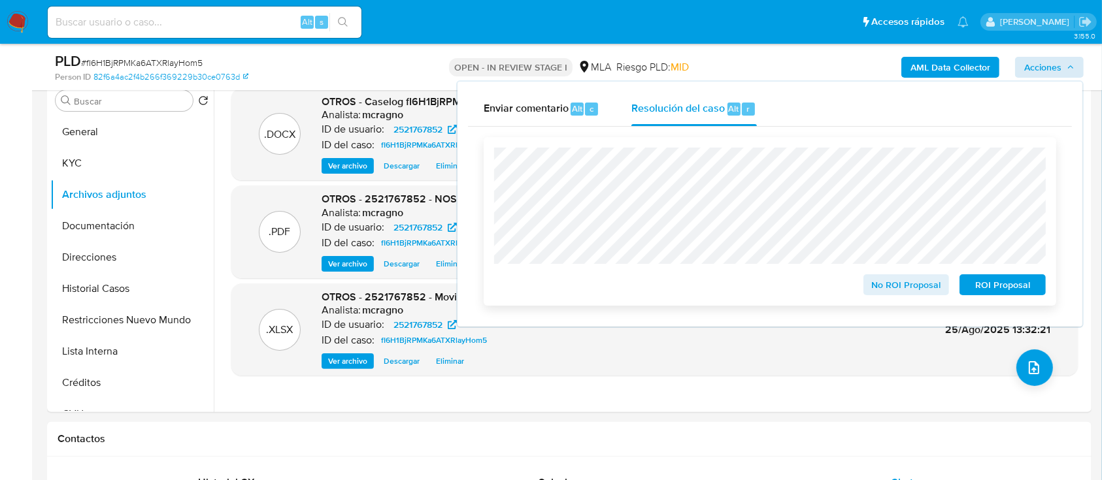
click at [979, 283] on span "ROI Proposal" at bounding box center [1002, 285] width 68 height 18
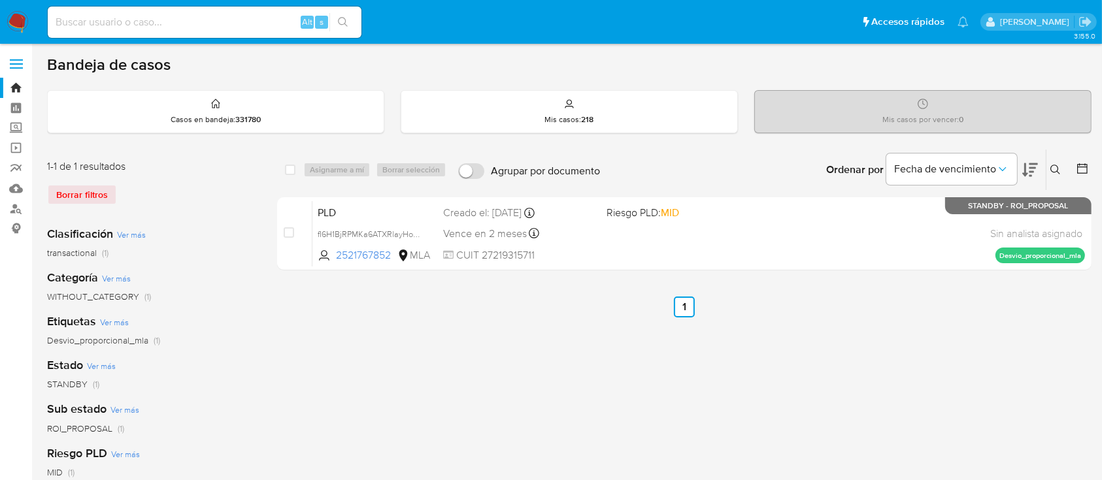
click at [1056, 165] on icon at bounding box center [1055, 170] width 10 height 10
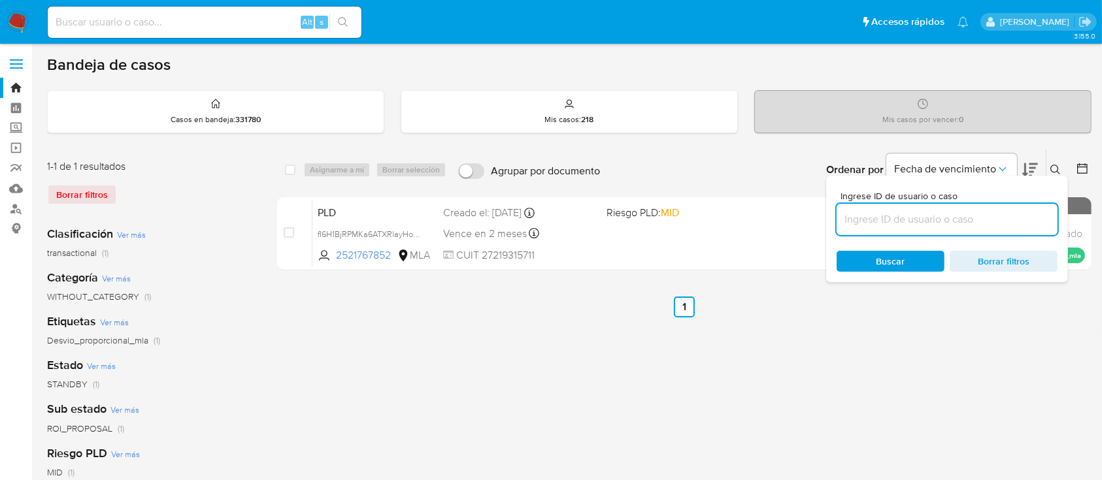
click at [1010, 211] on input at bounding box center [946, 219] width 221 height 17
type input "2427202471"
click at [1050, 165] on icon at bounding box center [1055, 170] width 10 height 10
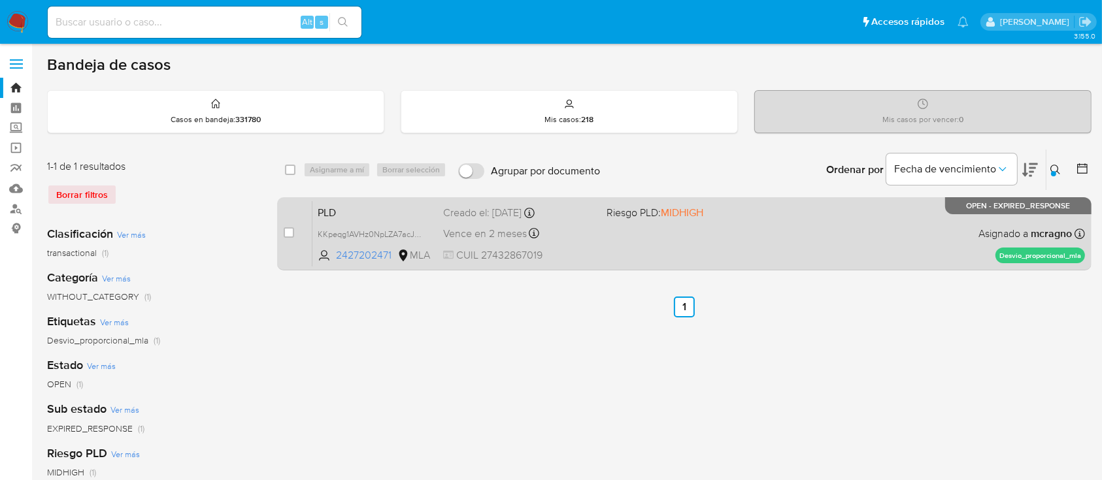
click at [288, 227] on input "checkbox" at bounding box center [289, 232] width 10 height 10
checkbox input "true"
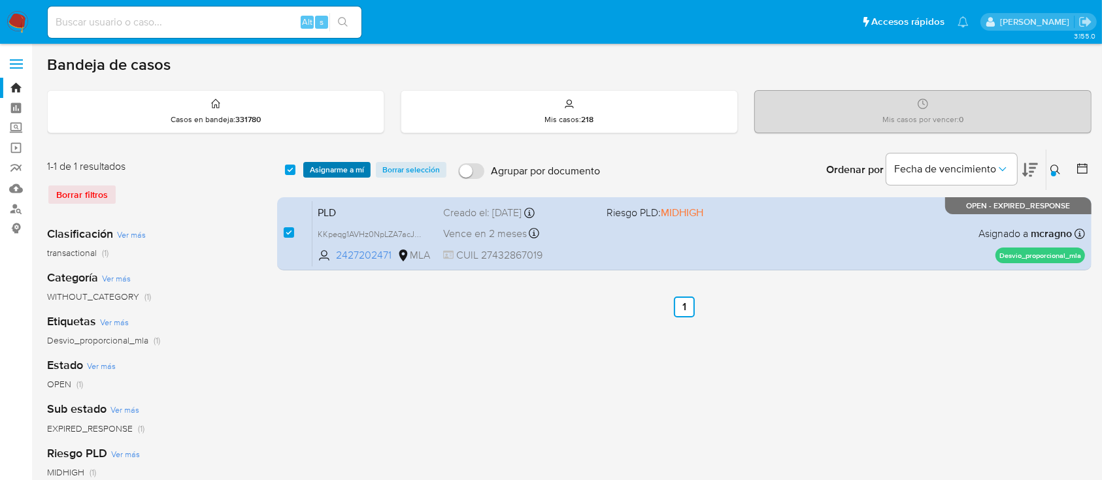
click at [345, 163] on span "Asignarme a mí" at bounding box center [337, 169] width 54 height 13
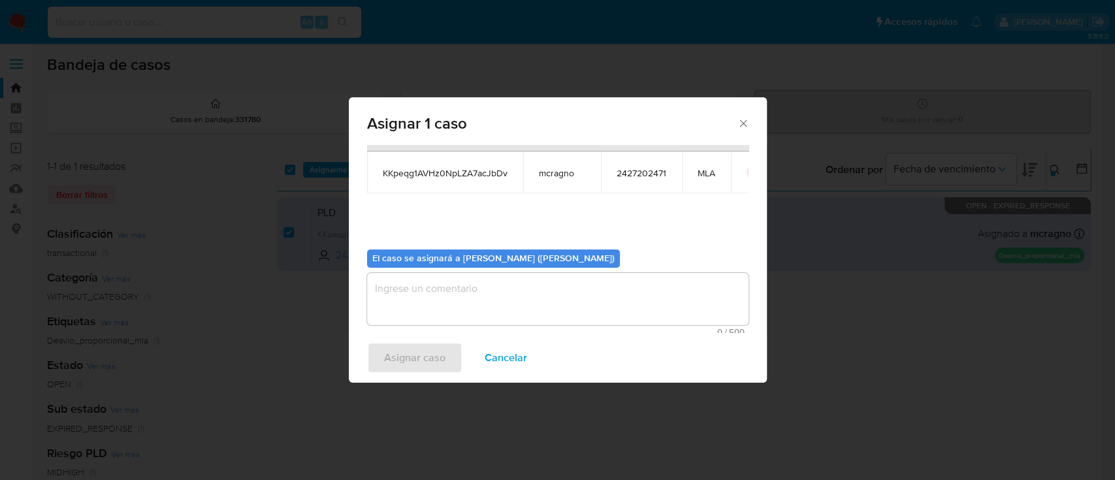
scroll to position [67, 0]
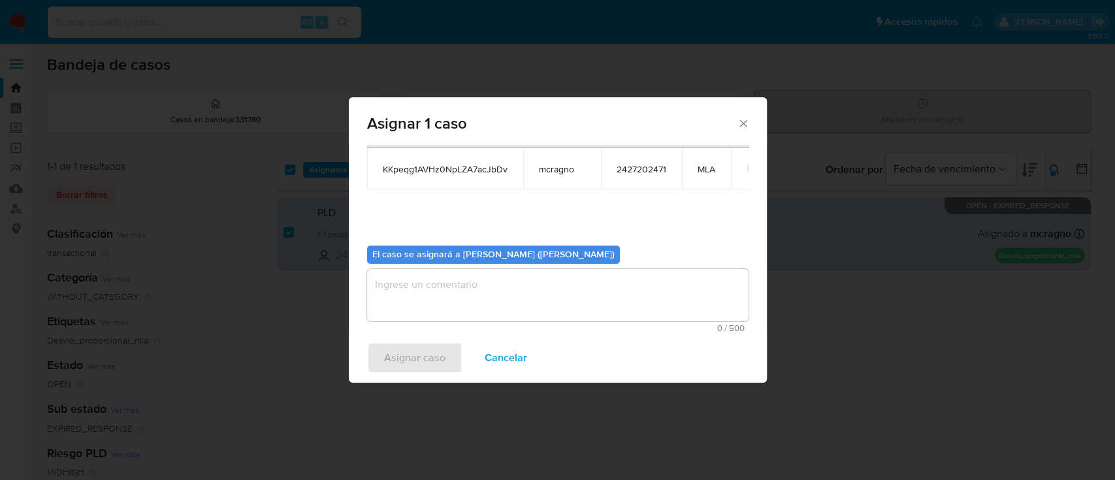
click at [389, 301] on textarea "assign-modal" at bounding box center [558, 295] width 382 height 52
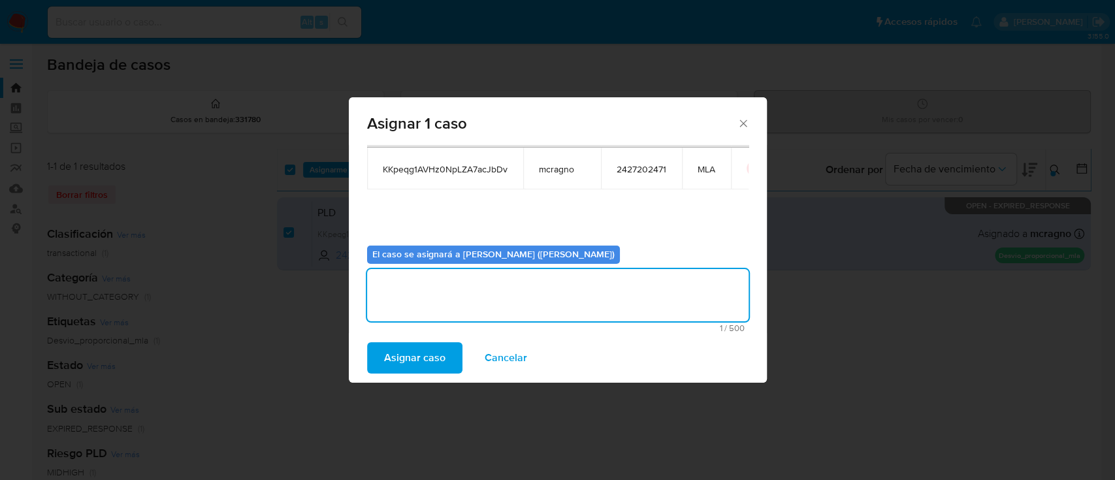
click at [403, 350] on span "Asignar caso" at bounding box center [414, 358] width 61 height 29
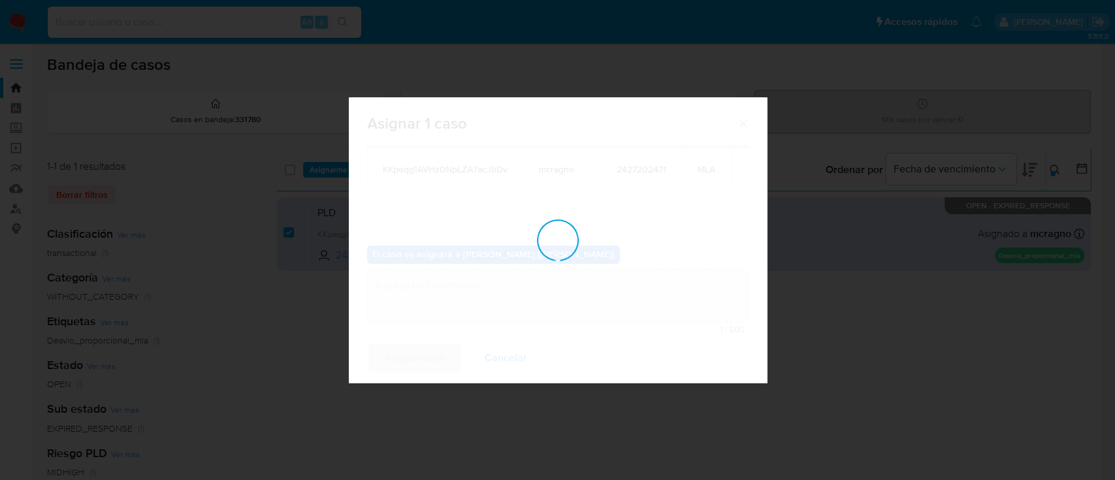
checkbox input "false"
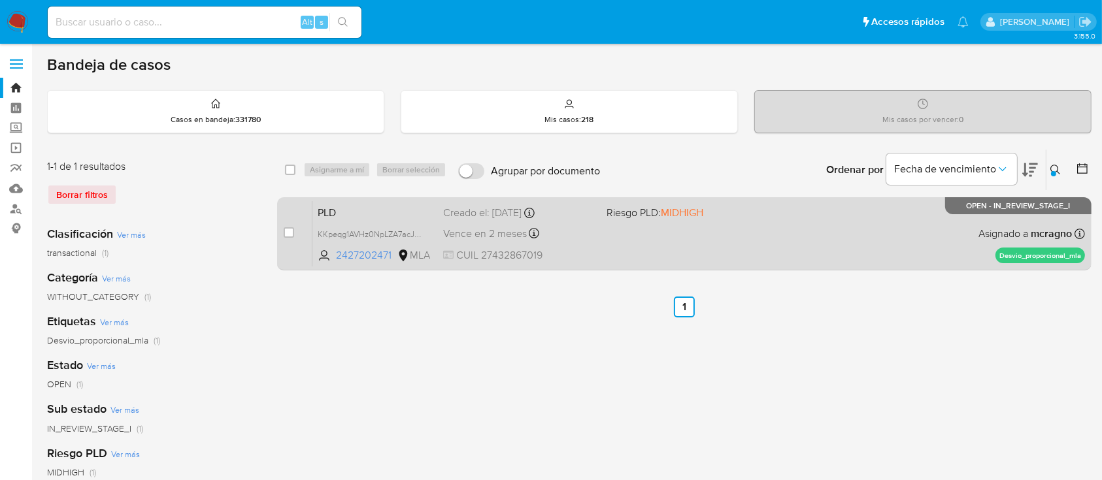
click at [830, 254] on div "PLD KKpeqg1AVHz0NpLZA7acJbDv 2427202471 MLA Riesgo PLD: MIDHIGH Creado el: 12/0…" at bounding box center [698, 234] width 772 height 66
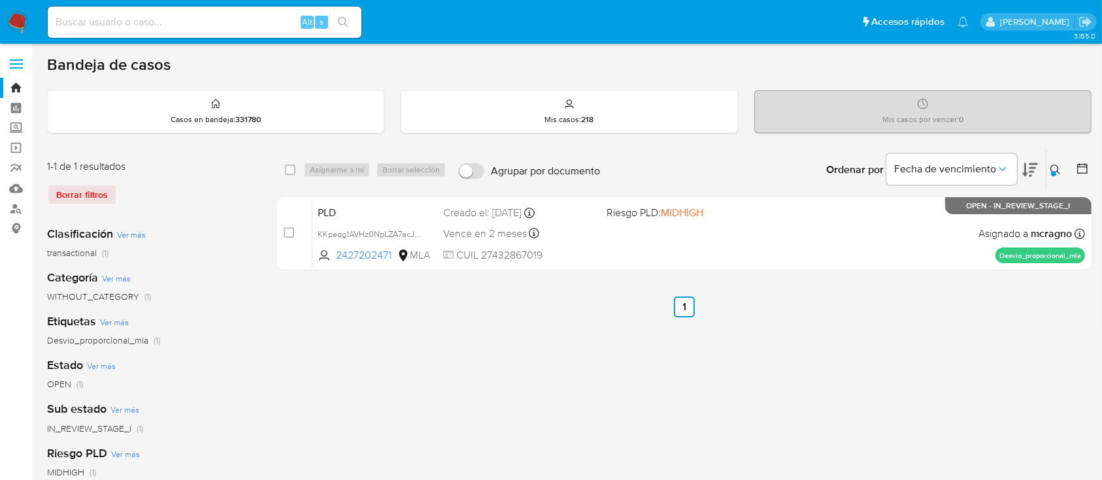
drag, startPoint x: 286, startPoint y: 233, endPoint x: 361, endPoint y: 191, distance: 86.0
click at [287, 233] on input "checkbox" at bounding box center [289, 232] width 10 height 10
checkbox input "true"
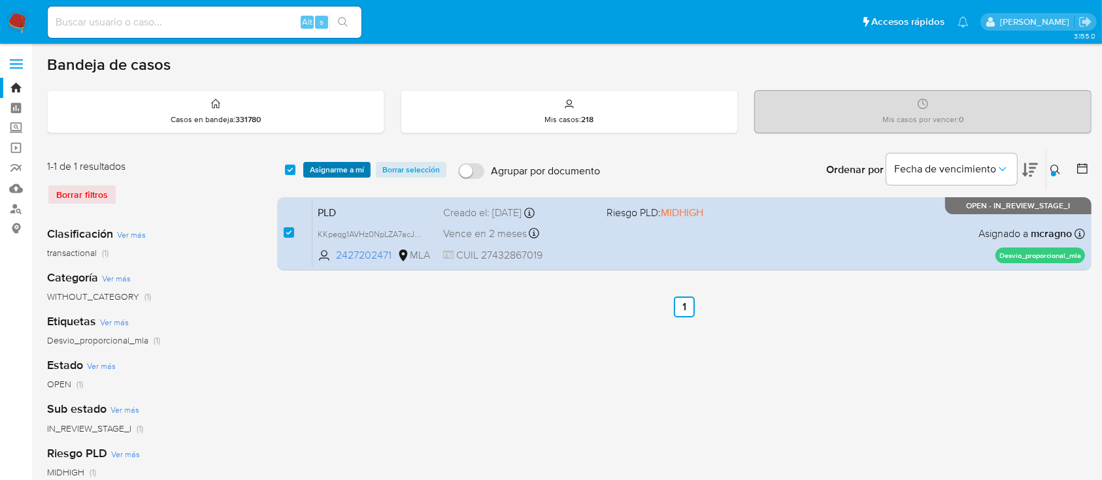
click at [345, 167] on span "Asignarme a mí" at bounding box center [337, 169] width 54 height 13
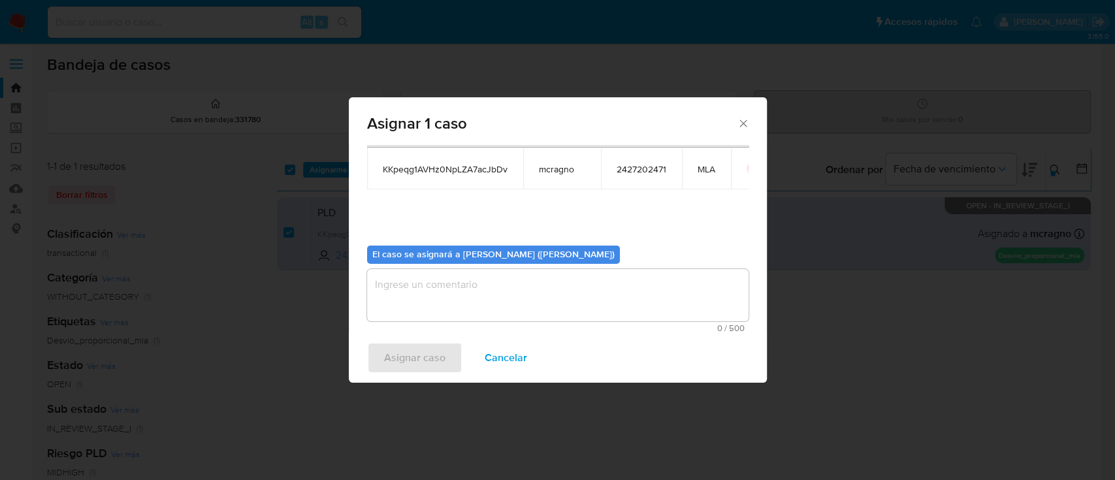
click at [459, 280] on textarea "assign-modal" at bounding box center [558, 295] width 382 height 52
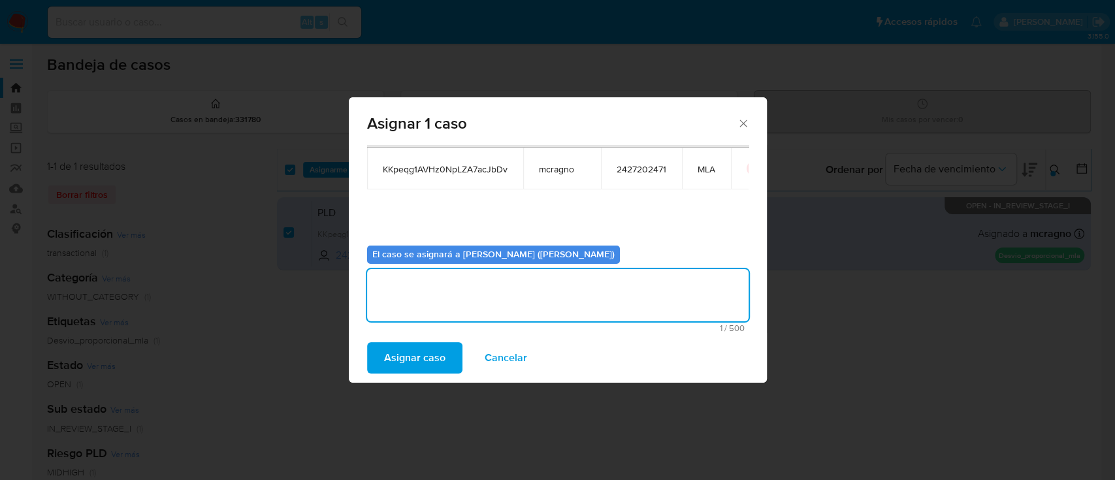
click at [433, 359] on span "Asignar caso" at bounding box center [414, 358] width 61 height 29
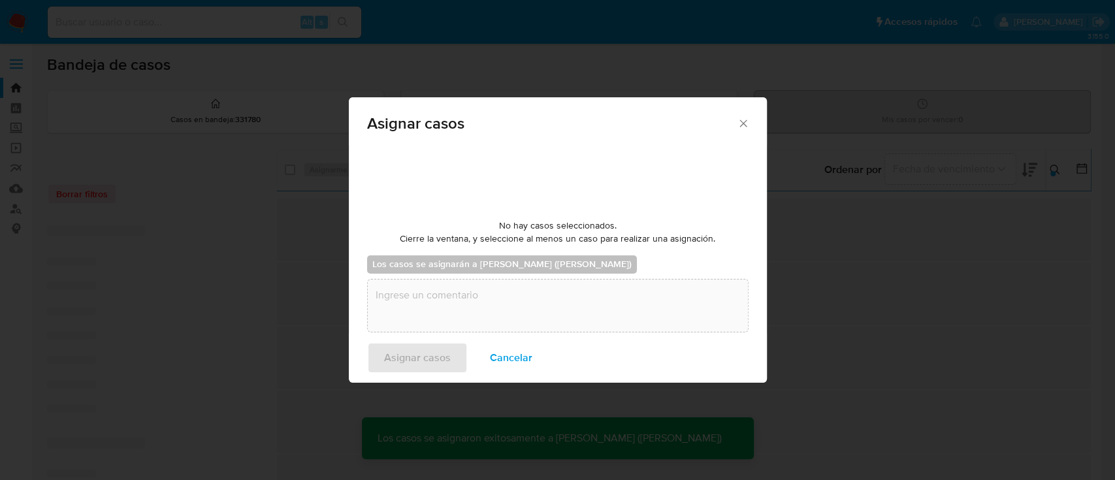
checkbox input "false"
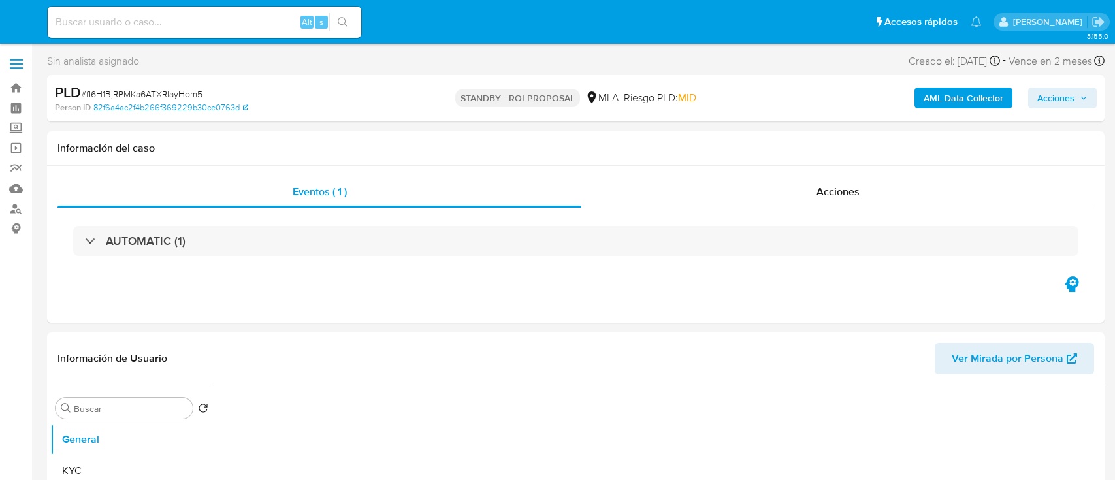
select select "10"
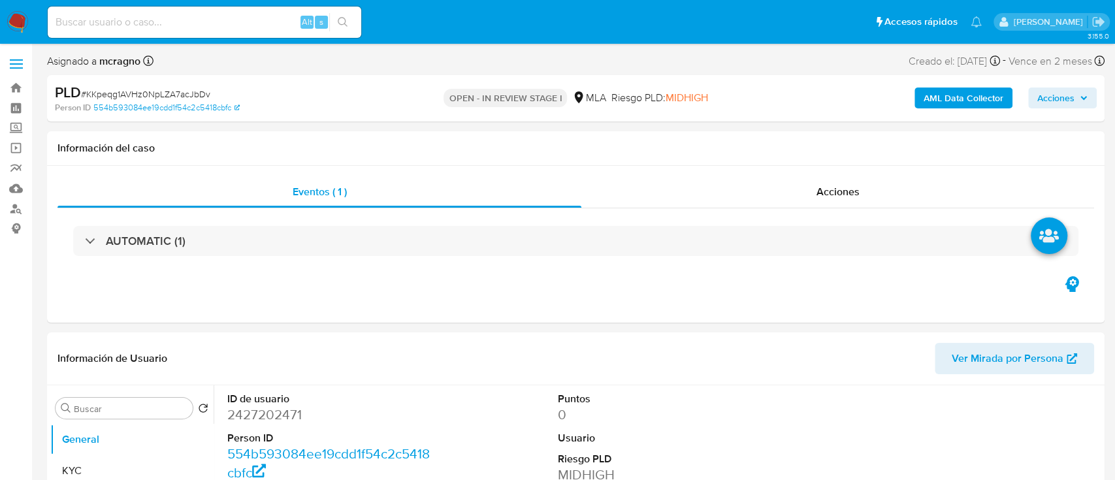
select select "10"
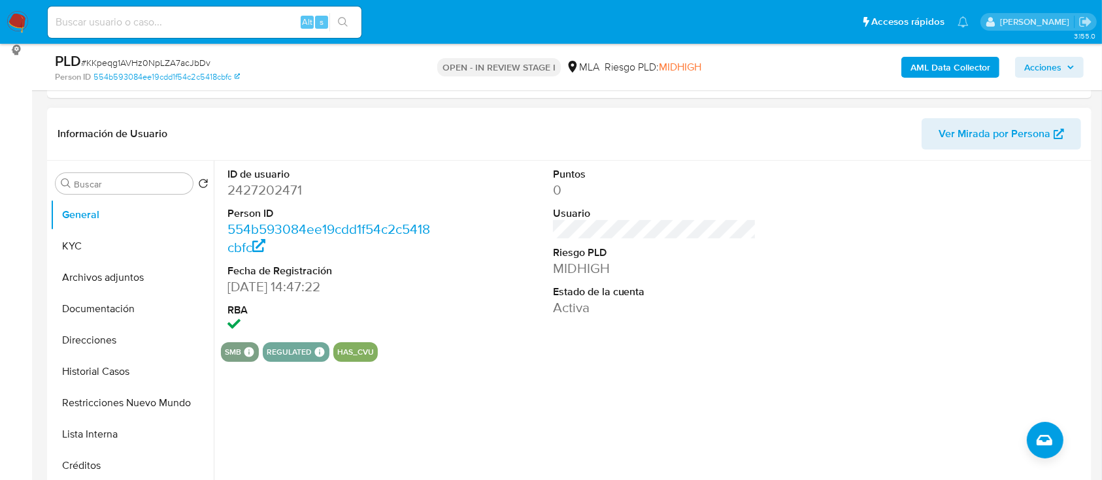
scroll to position [435, 0]
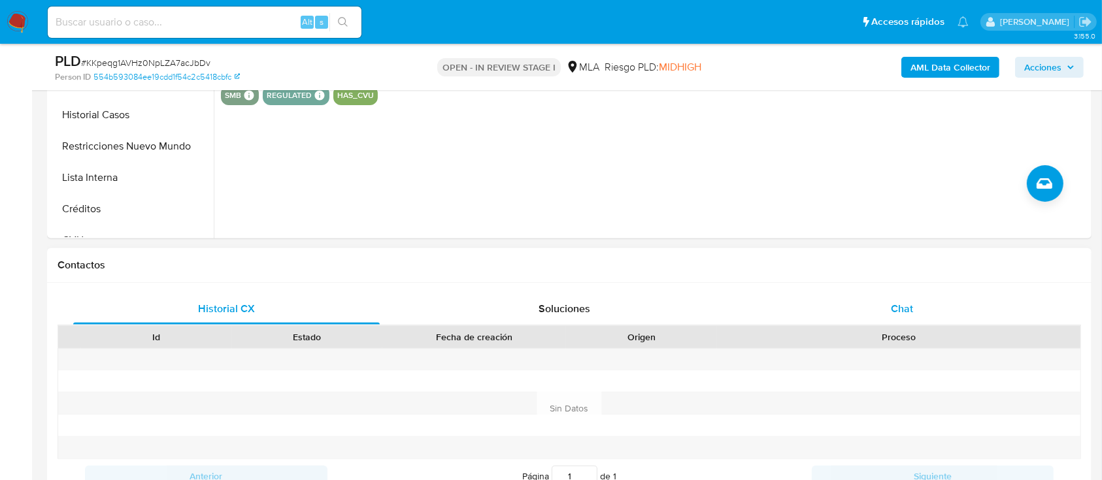
click at [910, 308] on span "Chat" at bounding box center [901, 308] width 22 height 15
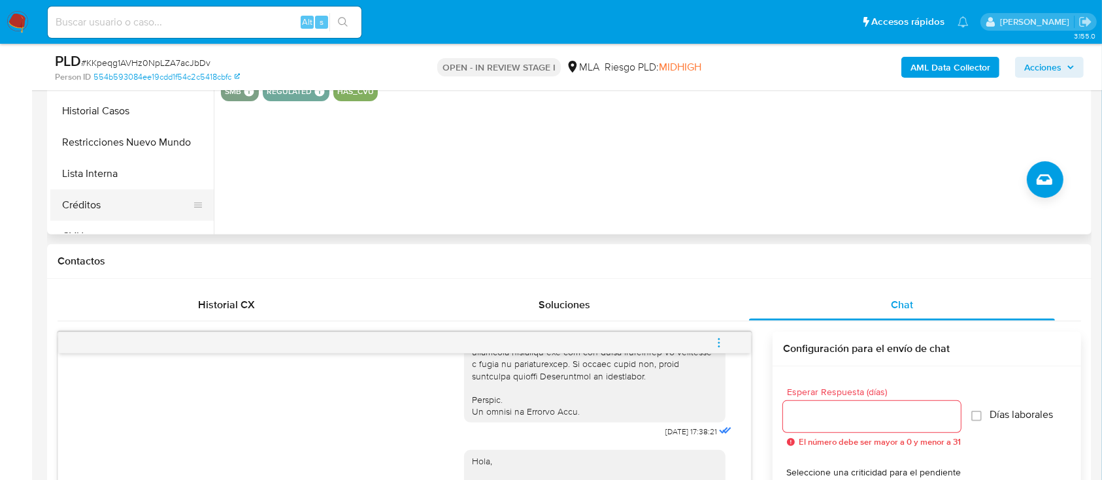
scroll to position [348, 0]
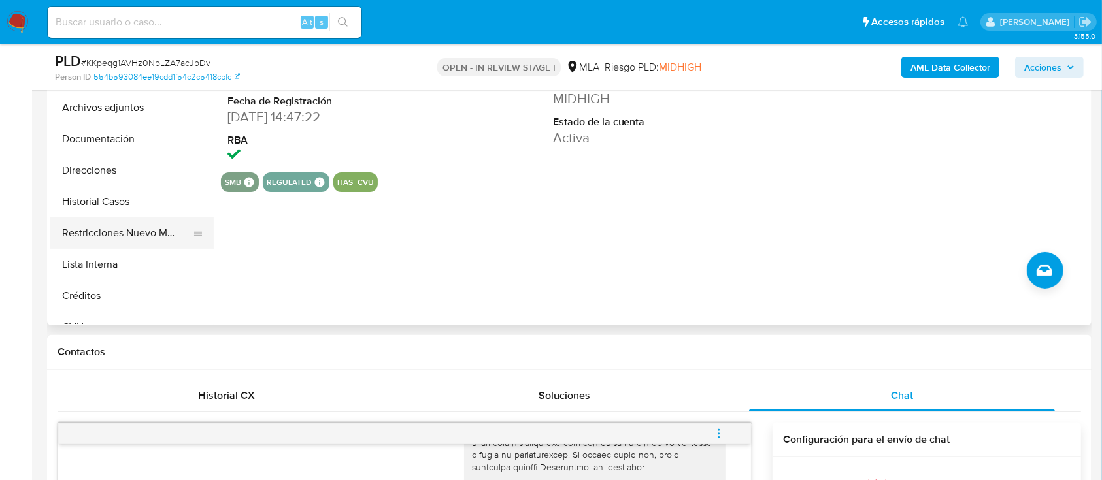
click at [152, 228] on button "Restricciones Nuevo Mundo" at bounding box center [126, 233] width 153 height 31
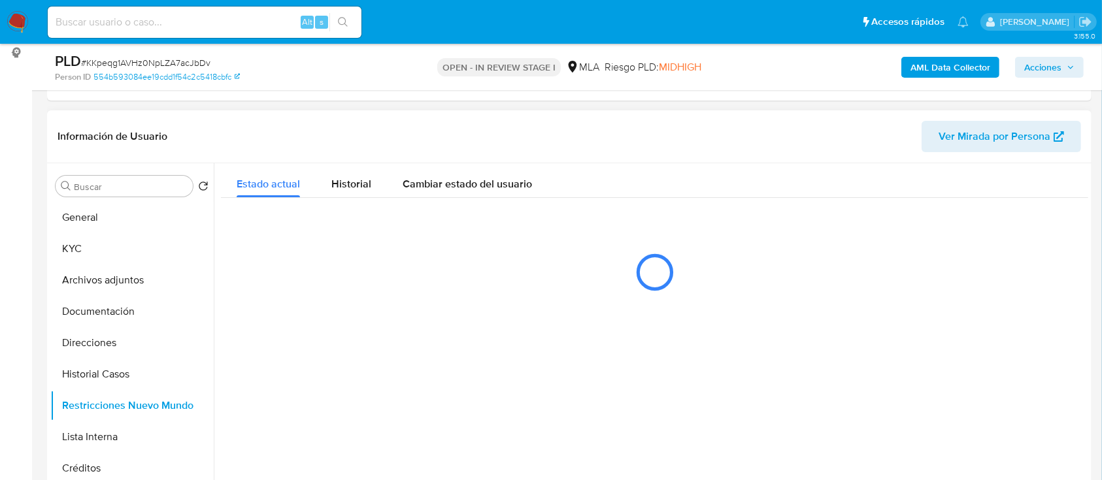
scroll to position [174, 0]
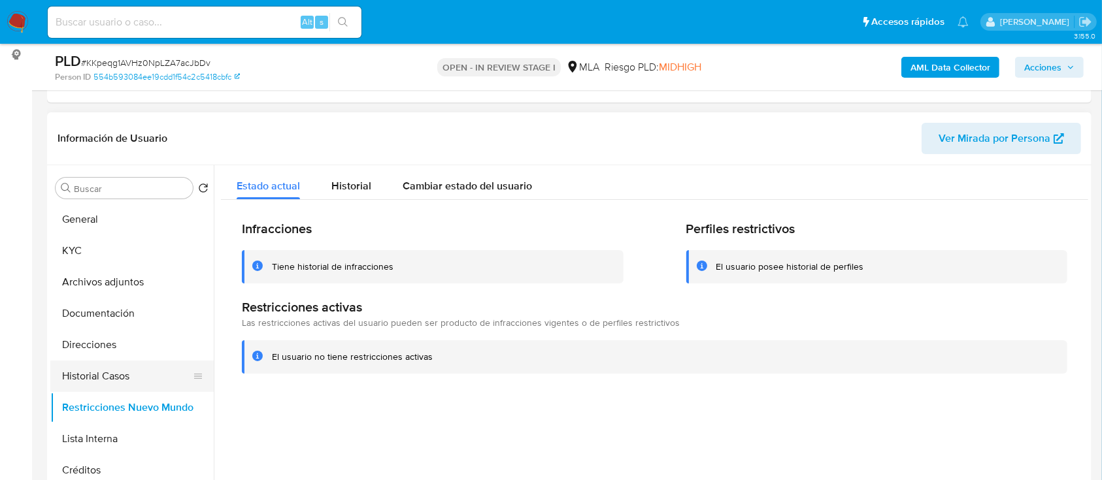
click at [120, 363] on button "Historial Casos" at bounding box center [126, 376] width 153 height 31
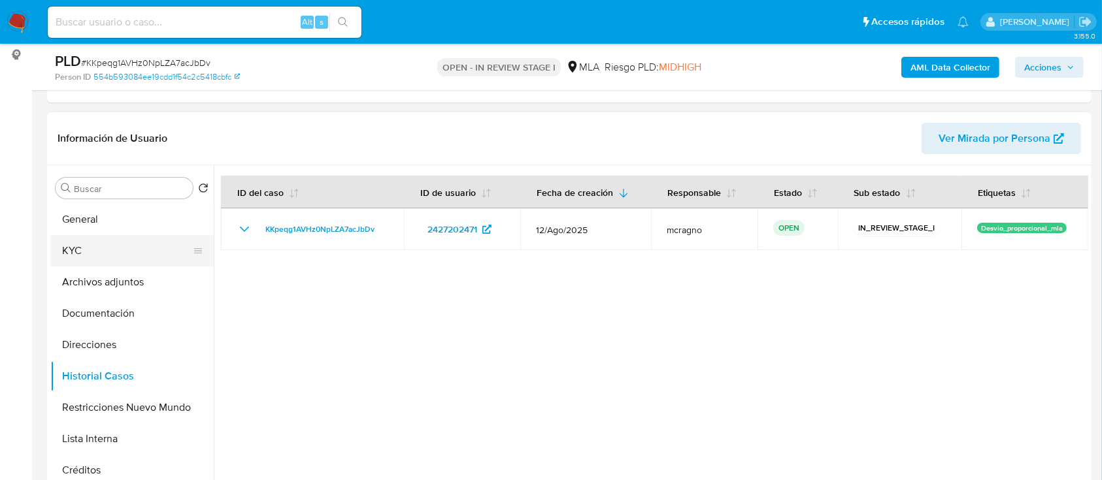
click at [111, 245] on button "KYC" at bounding box center [126, 250] width 153 height 31
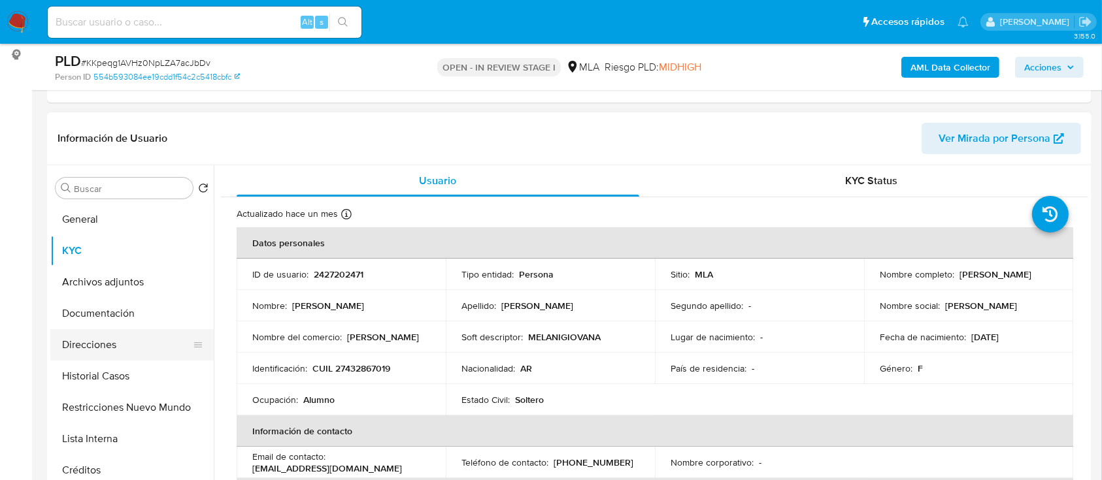
click at [106, 346] on button "Direcciones" at bounding box center [126, 344] width 153 height 31
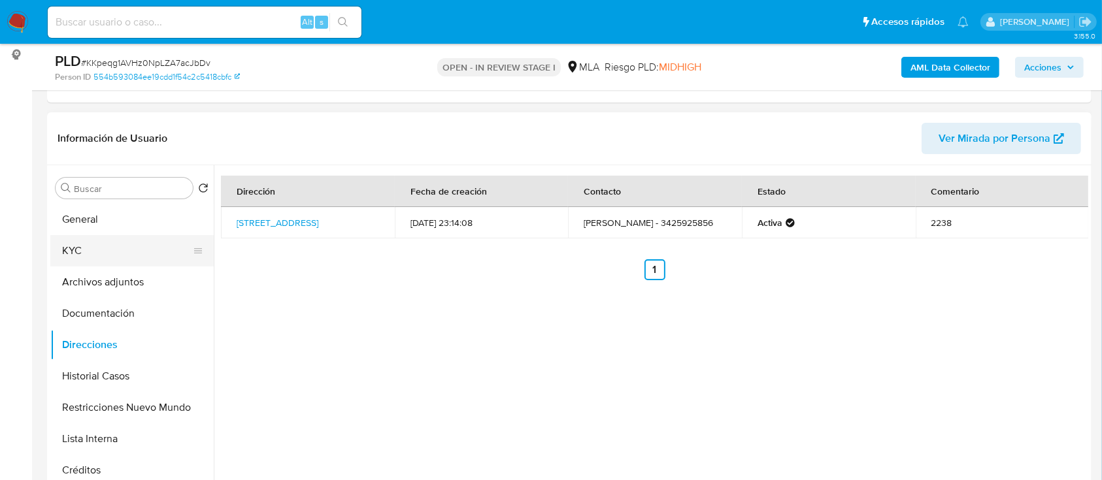
click at [119, 250] on button "KYC" at bounding box center [126, 250] width 153 height 31
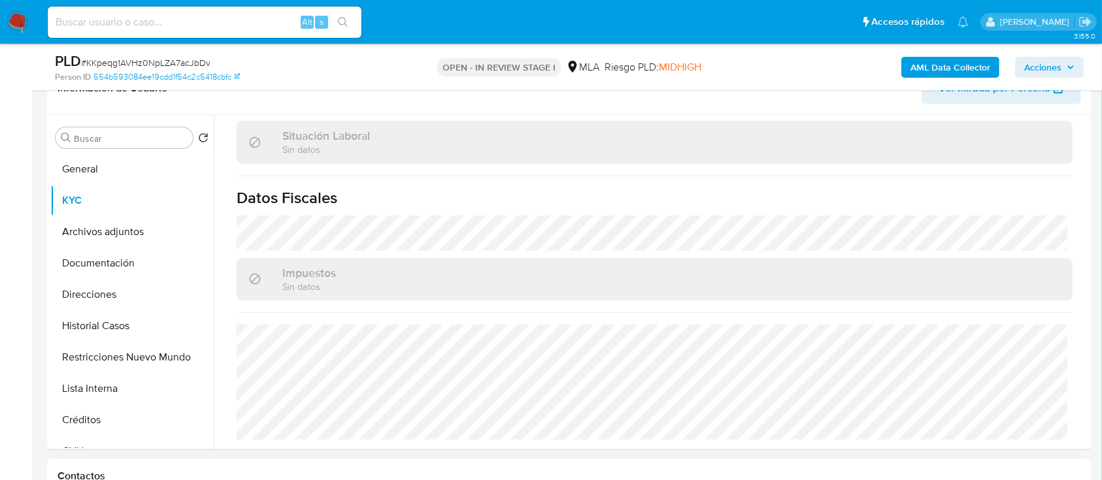
scroll to position [659, 0]
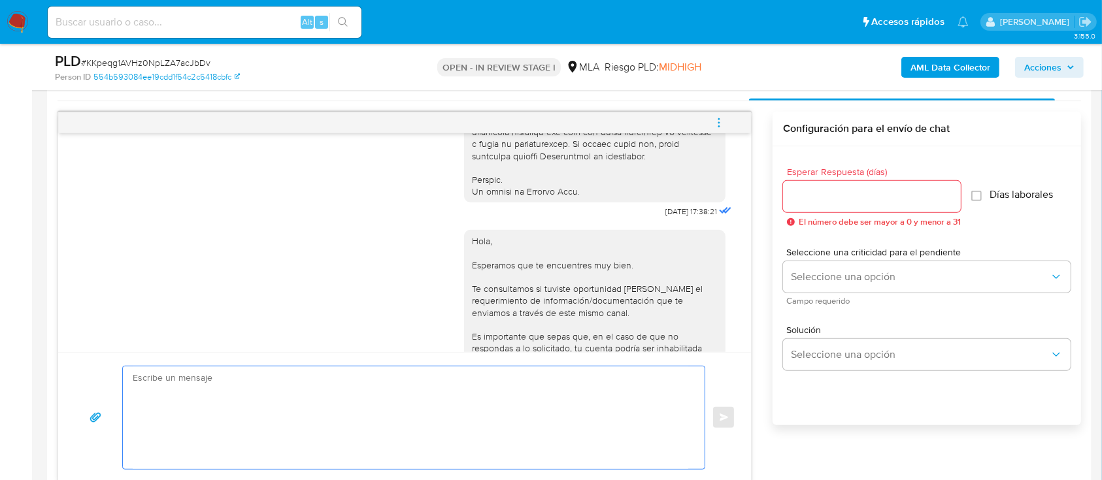
click at [334, 423] on textarea at bounding box center [410, 418] width 555 height 103
paste textarea "Hola XXX, Al analizar tu caso se encontraron algunas inconsistencias, por este …"
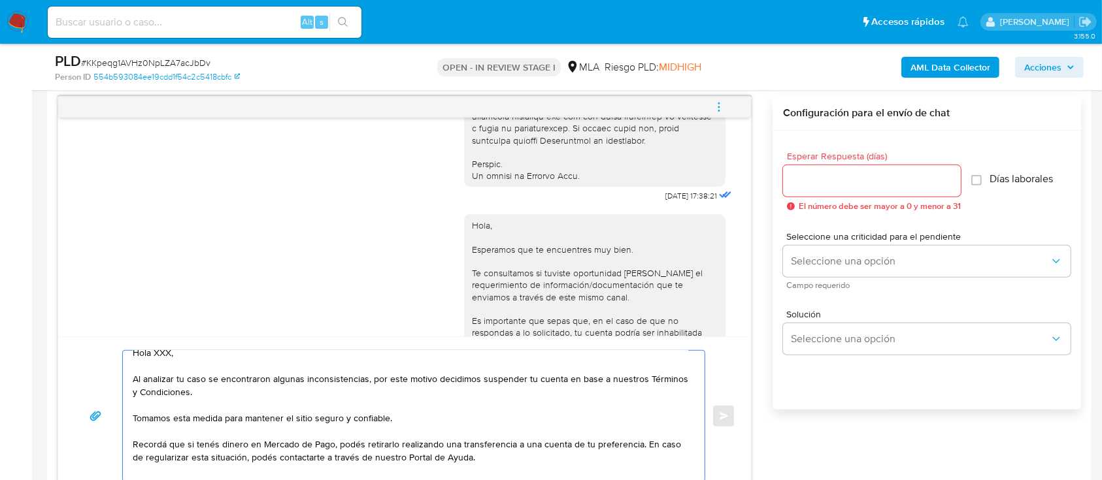
scroll to position [0, 0]
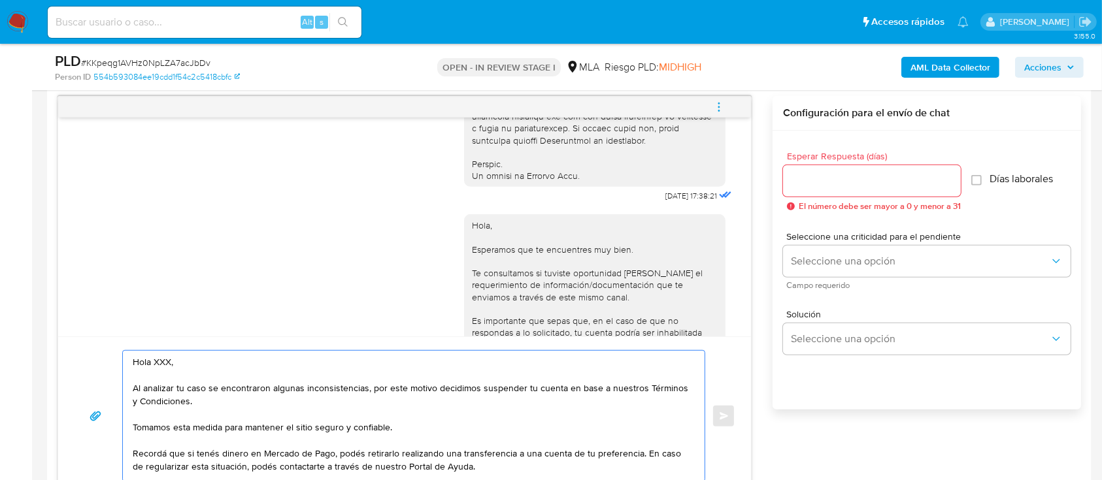
click at [225, 363] on textarea "Hola XXX, Al analizar tu caso se encontraron algunas inconsistencias, por este …" at bounding box center [410, 416] width 555 height 131
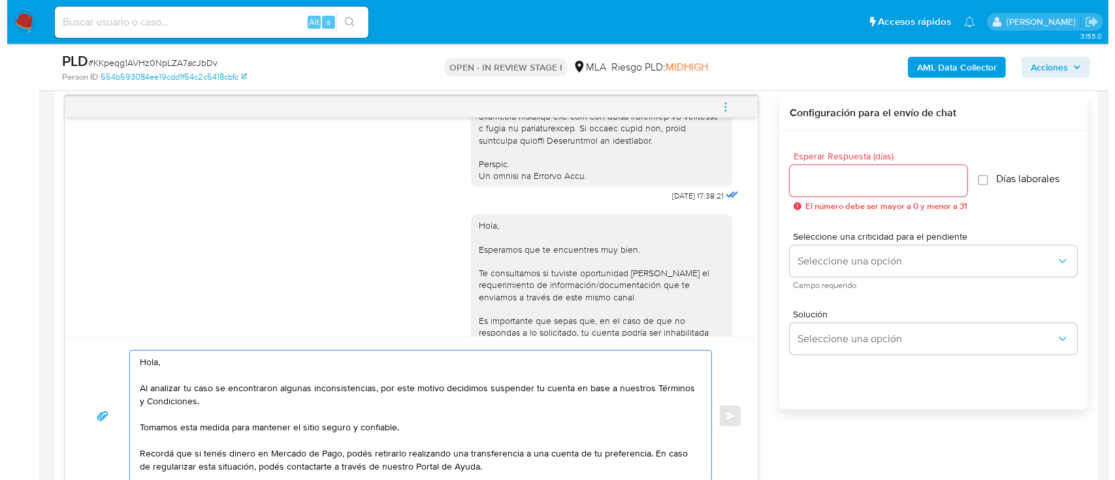
scroll to position [2411, 0]
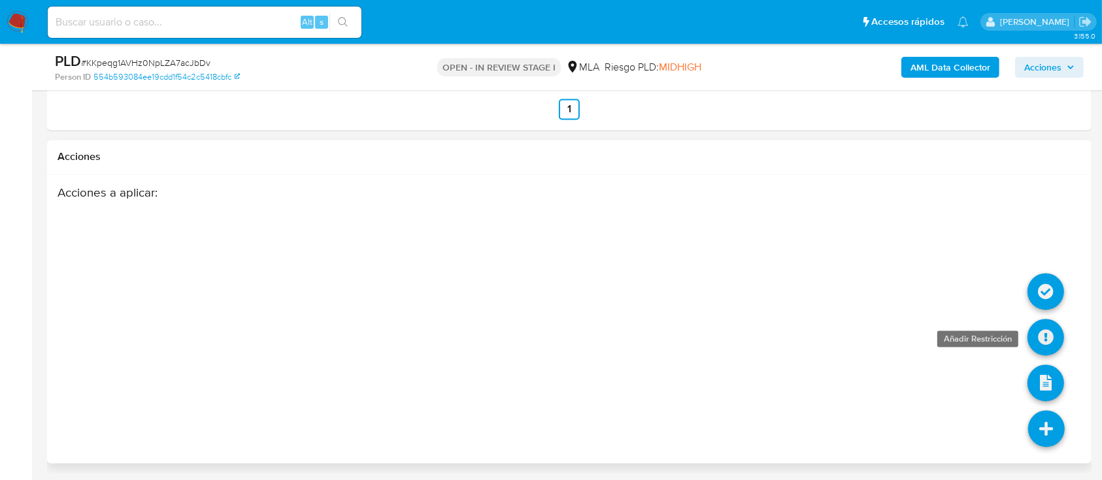
type textarea "Hola, Al analizar tu caso se encontraron algunas inconsistencias, por este moti…"
click at [1039, 343] on icon at bounding box center [1045, 337] width 37 height 37
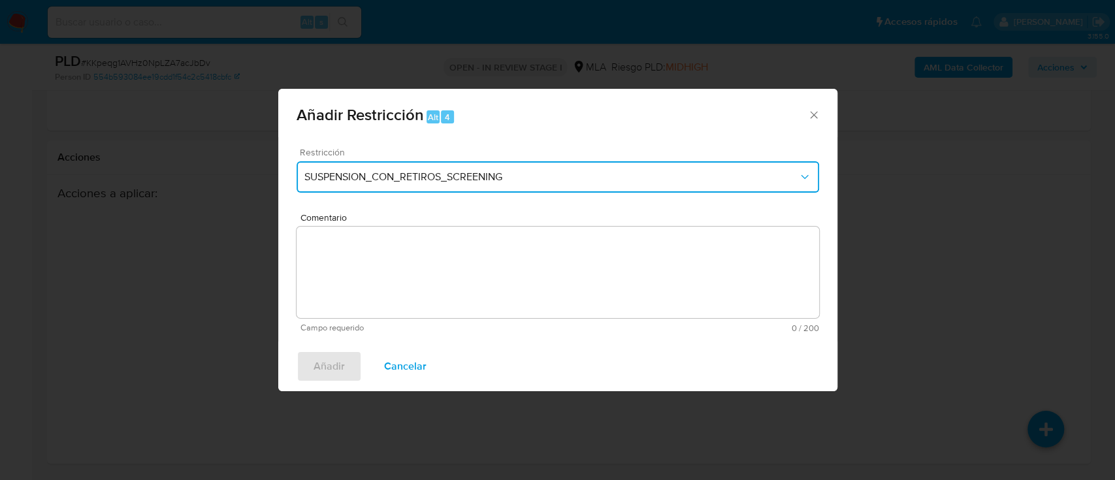
click at [366, 175] on span "SUSPENSION_CON_RETIROS_SCREENING" at bounding box center [551, 177] width 494 height 13
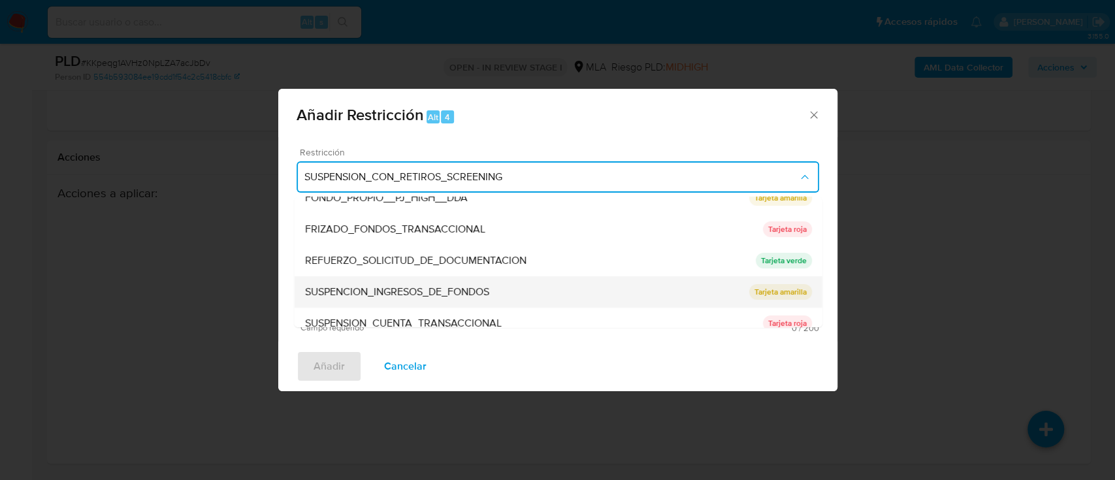
scroll to position [261, 0]
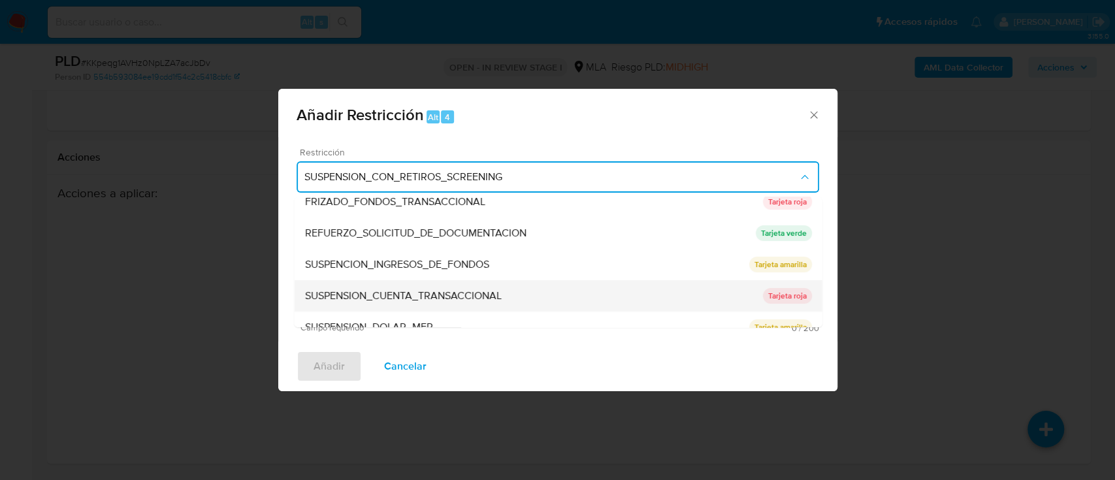
click at [462, 295] on span "SUSPENSION_CUENTA_TRANSACCIONAL" at bounding box center [402, 295] width 197 height 13
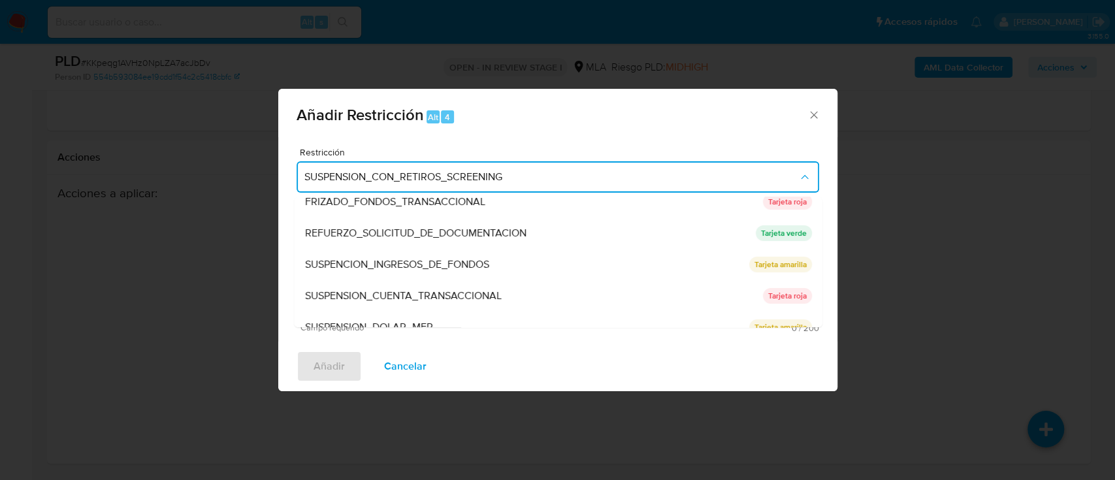
click at [463, 291] on textarea "Comentario" at bounding box center [558, 272] width 523 height 91
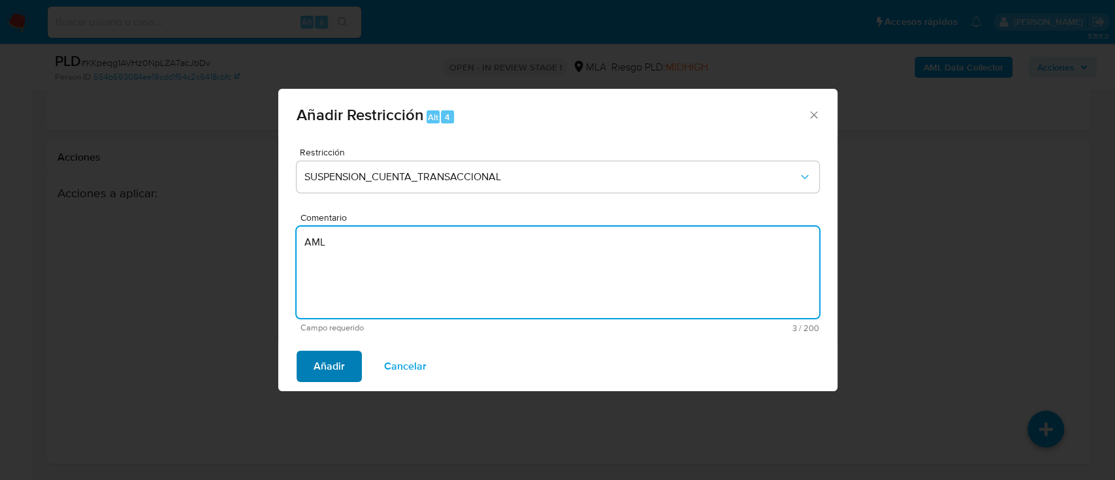
type textarea "AML"
click at [328, 379] on span "Añadir" at bounding box center [329, 366] width 31 height 29
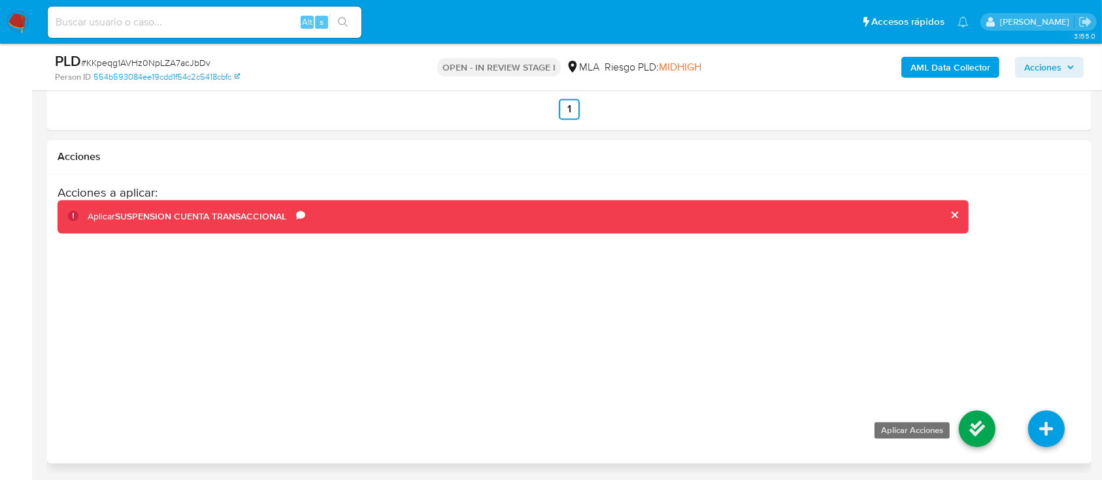
click at [977, 434] on icon at bounding box center [976, 429] width 37 height 37
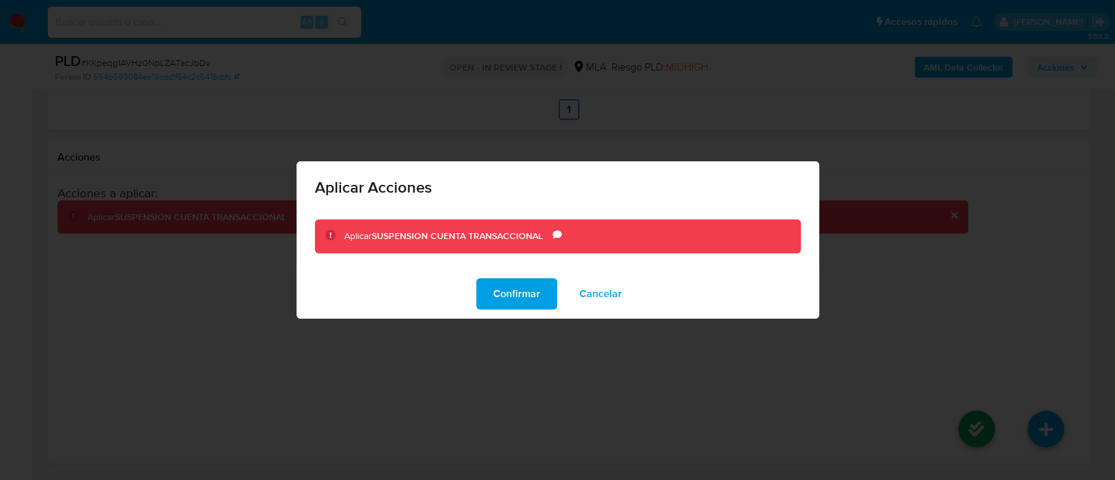
click at [516, 293] on span "Confirmar" at bounding box center [516, 294] width 47 height 29
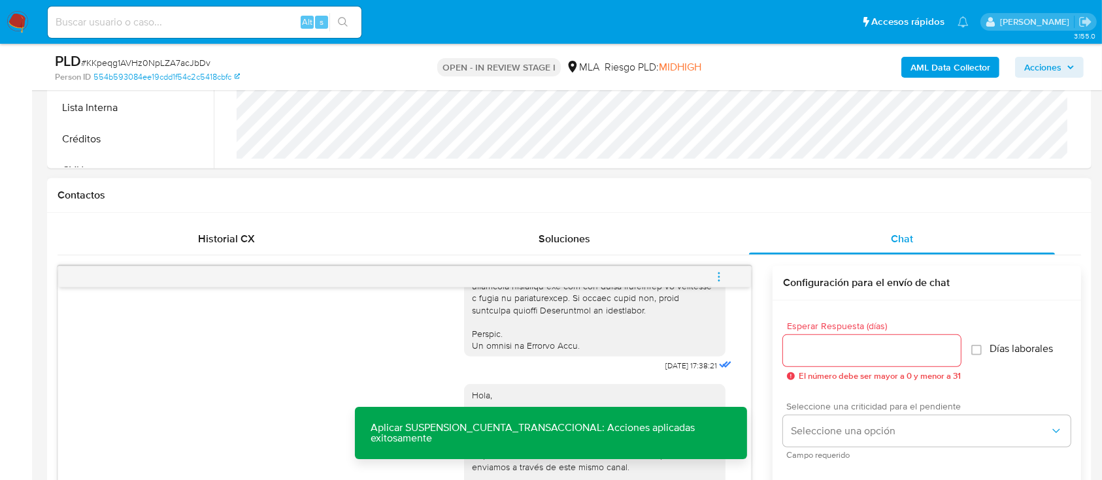
scroll to position [581, 0]
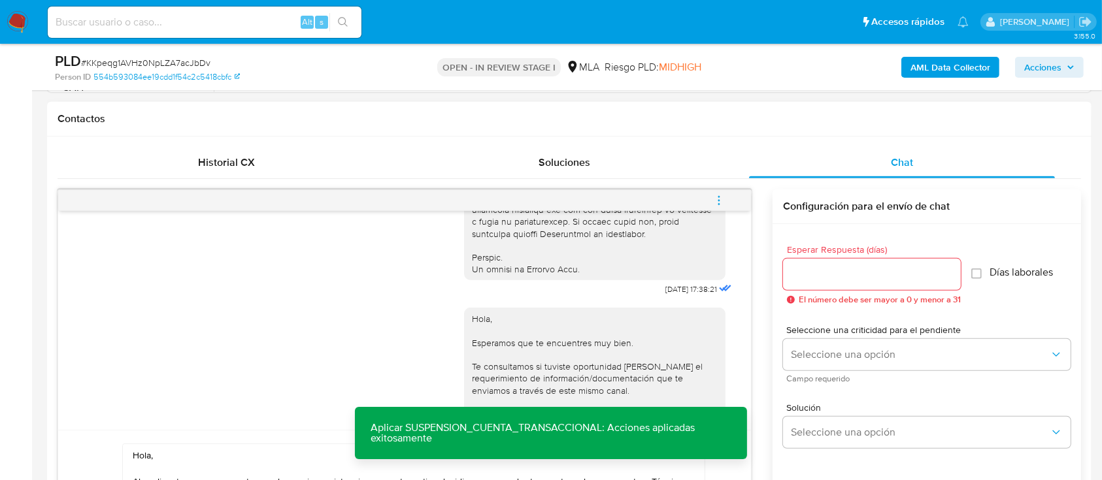
click at [819, 266] on input "Esperar Respuesta (días)" at bounding box center [872, 274] width 178 height 17
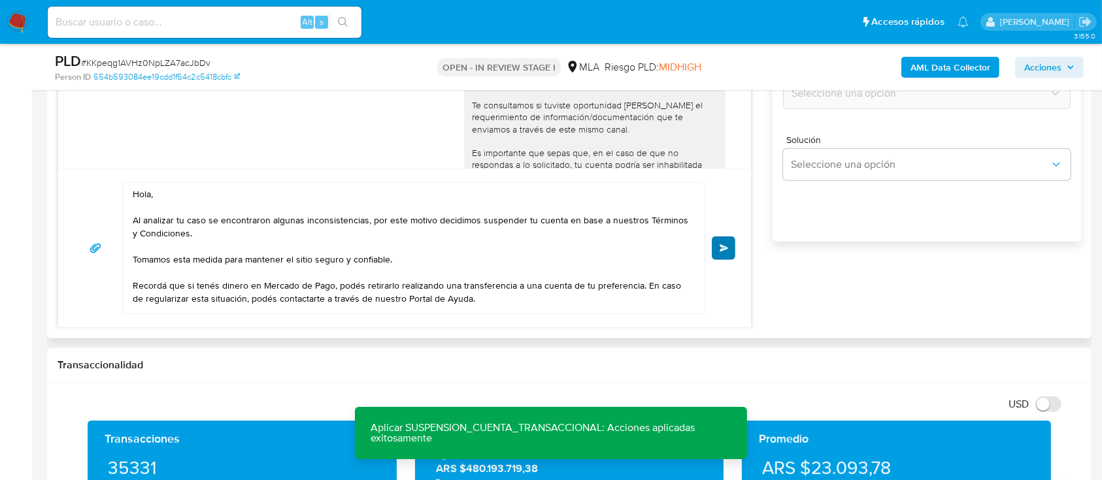
type input "0"
click at [732, 252] on button "Enviar" at bounding box center [723, 249] width 24 height 24
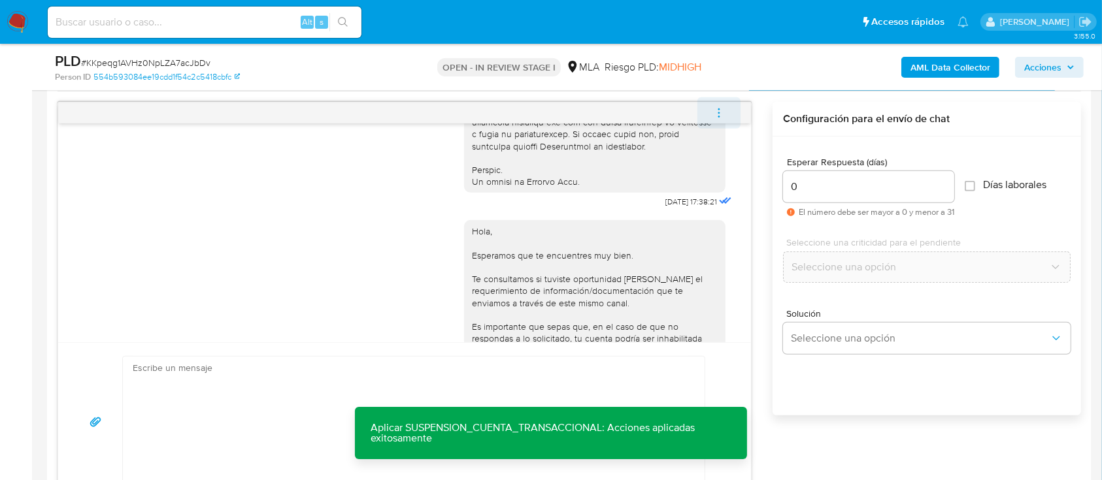
scroll to position [1024, 0]
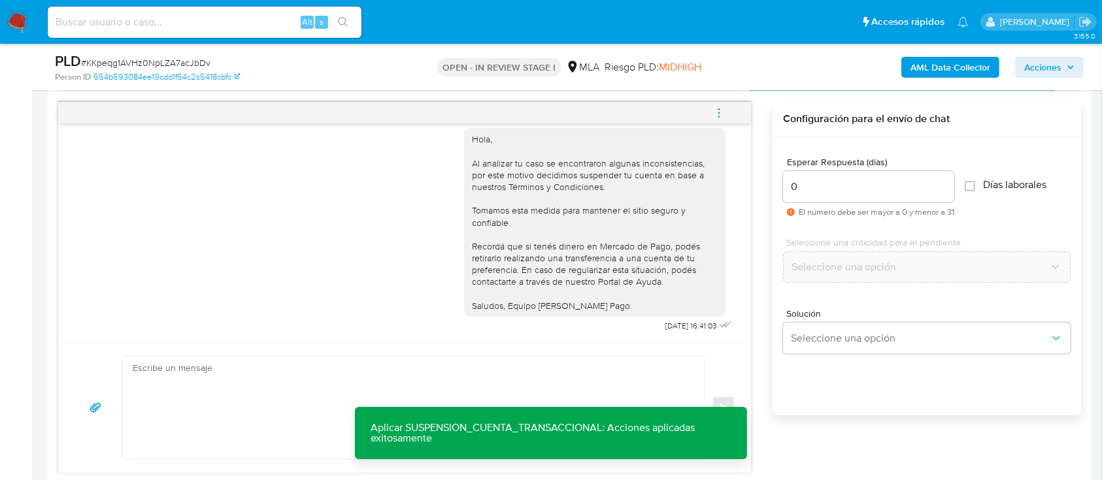
click at [717, 107] on icon "menu-action" at bounding box center [719, 113] width 12 height 12
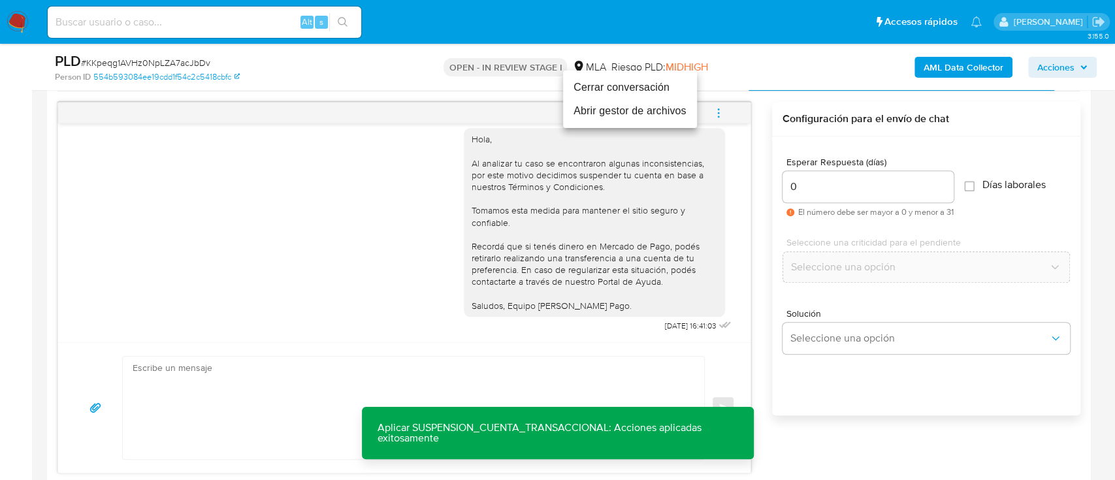
click at [634, 87] on li "Cerrar conversación" at bounding box center [630, 88] width 134 height 24
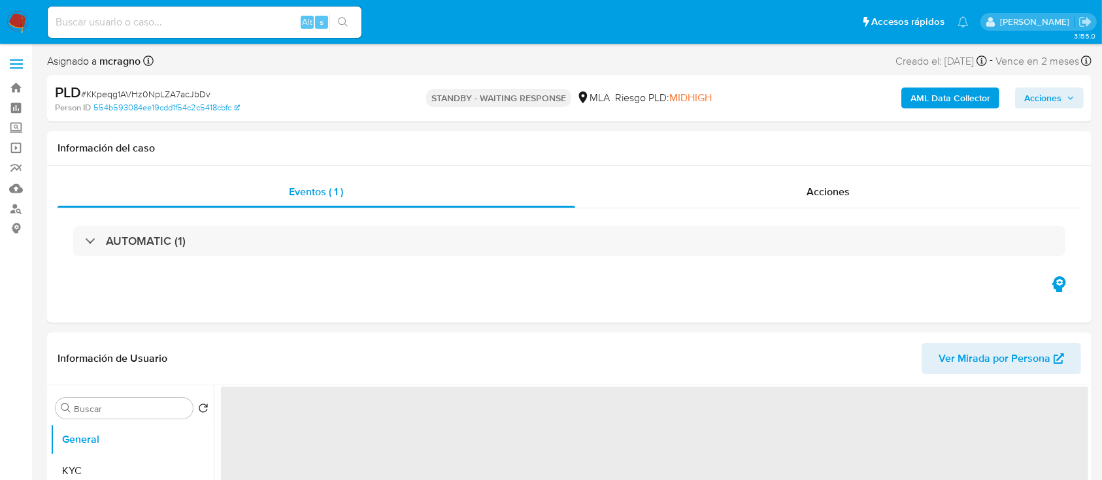
select select "10"
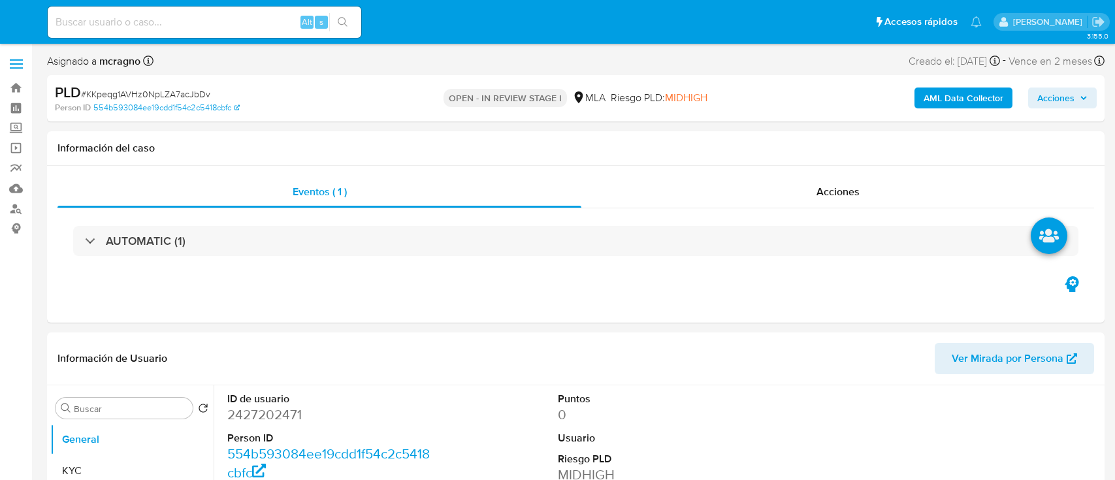
select select "10"
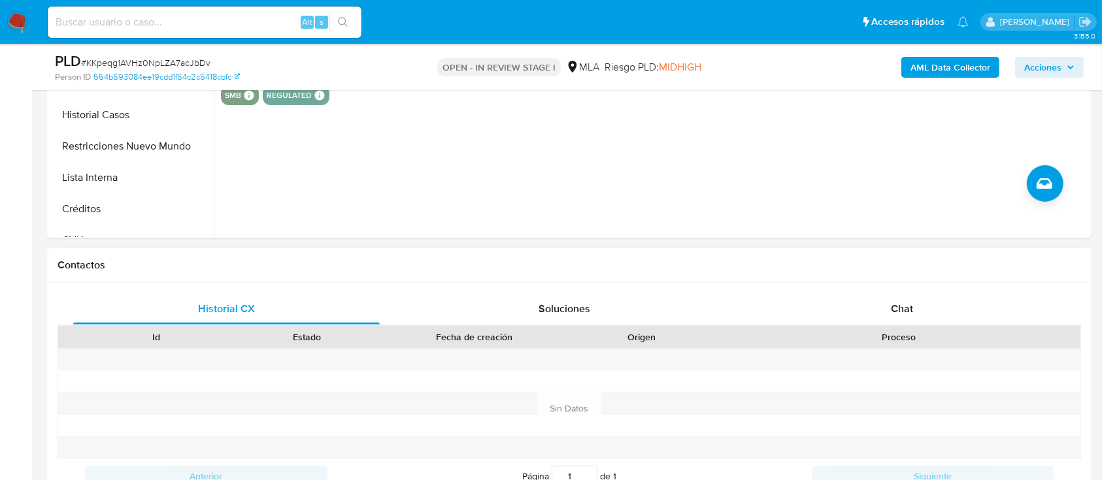
scroll to position [261, 0]
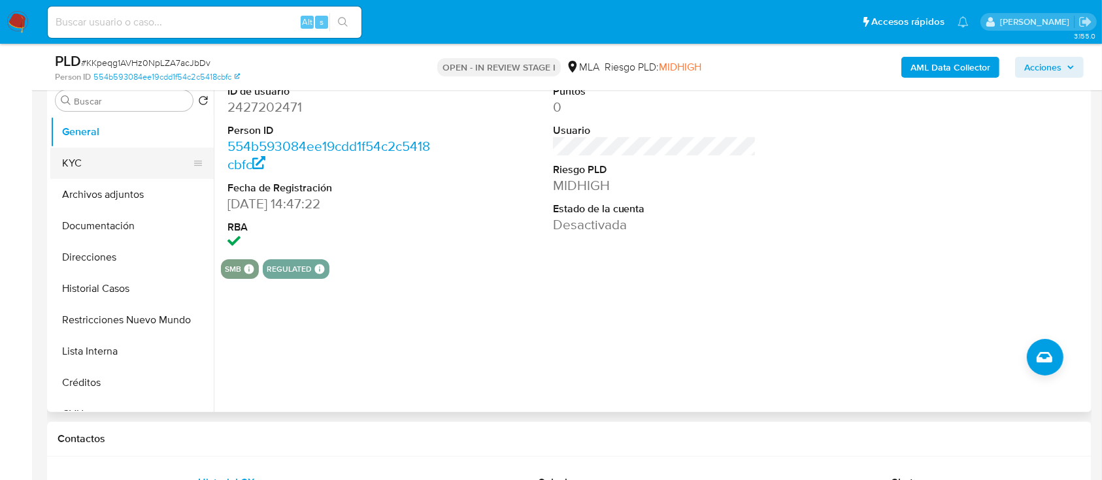
drag, startPoint x: 101, startPoint y: 151, endPoint x: 193, endPoint y: 172, distance: 94.6
click at [105, 150] on button "KYC" at bounding box center [126, 163] width 153 height 31
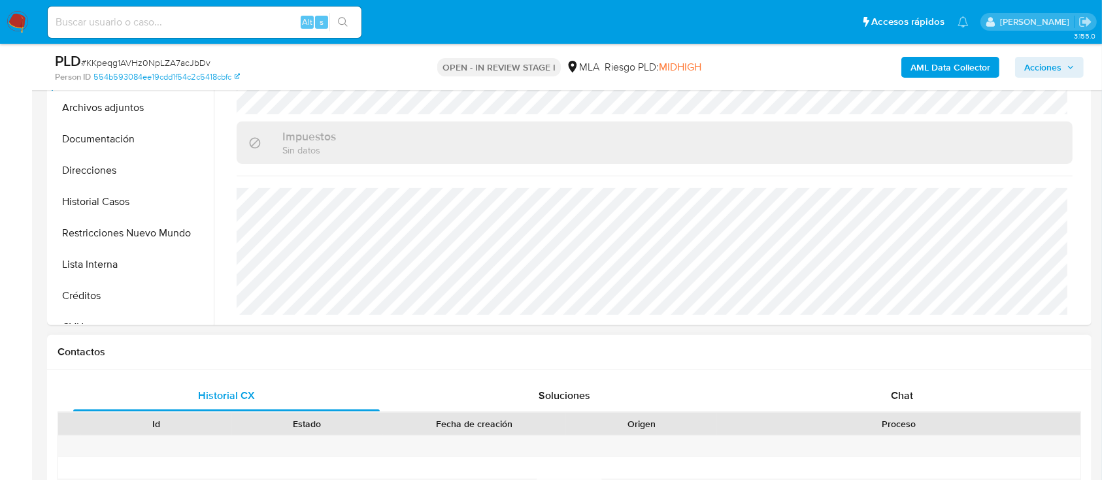
scroll to position [688, 0]
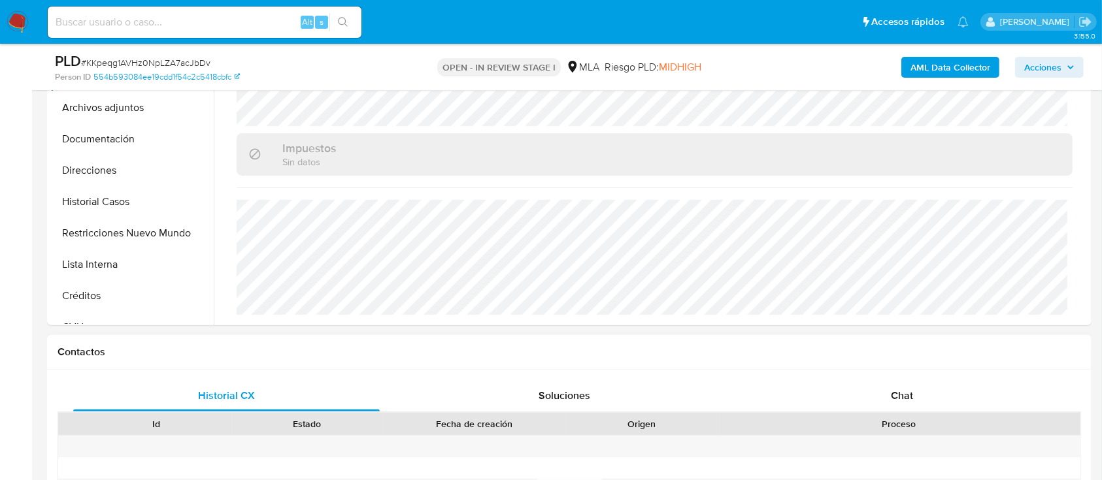
drag, startPoint x: 944, startPoint y: 402, endPoint x: 869, endPoint y: 364, distance: 84.4
click at [943, 402] on div "Chat" at bounding box center [902, 395] width 306 height 31
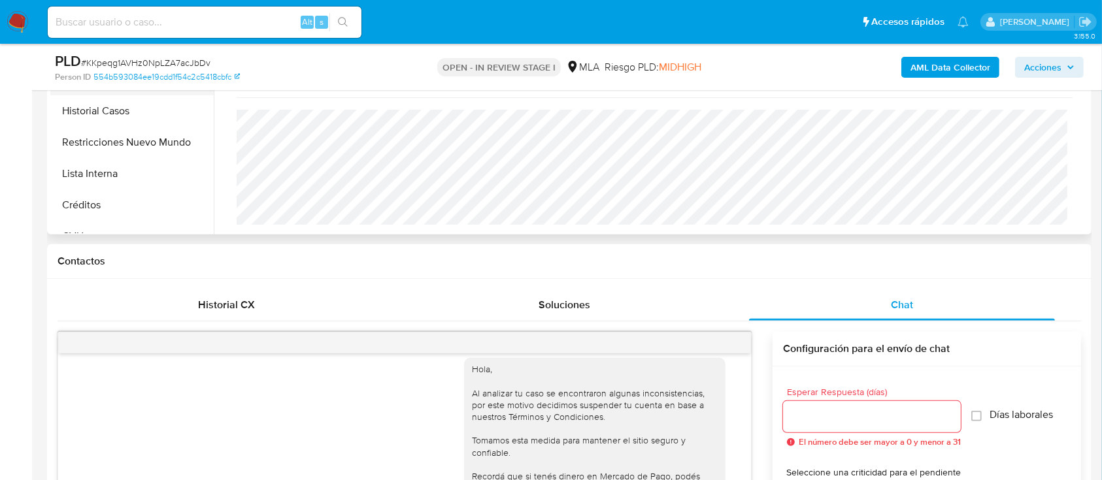
scroll to position [261, 0]
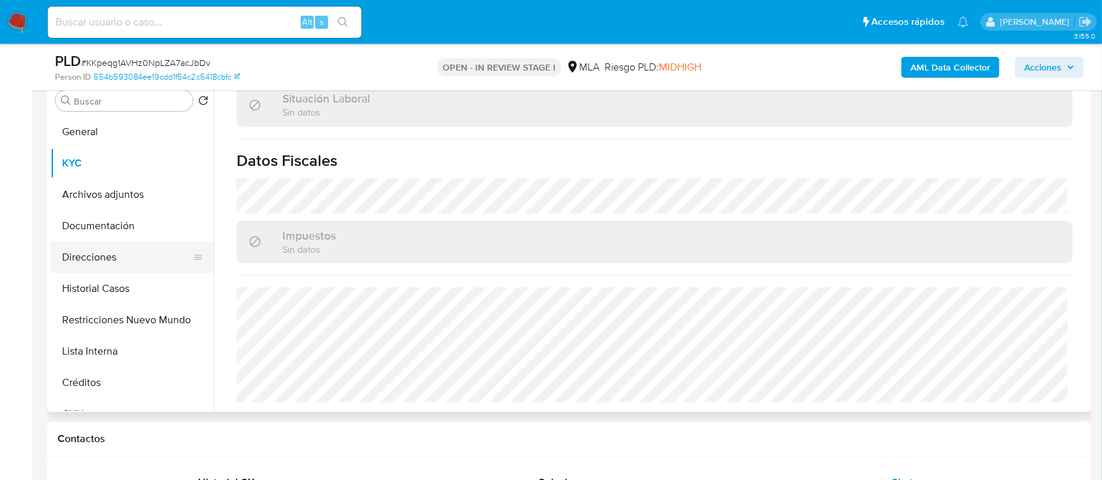
drag, startPoint x: 123, startPoint y: 251, endPoint x: 164, endPoint y: 267, distance: 43.4
click at [123, 251] on button "Direcciones" at bounding box center [126, 257] width 153 height 31
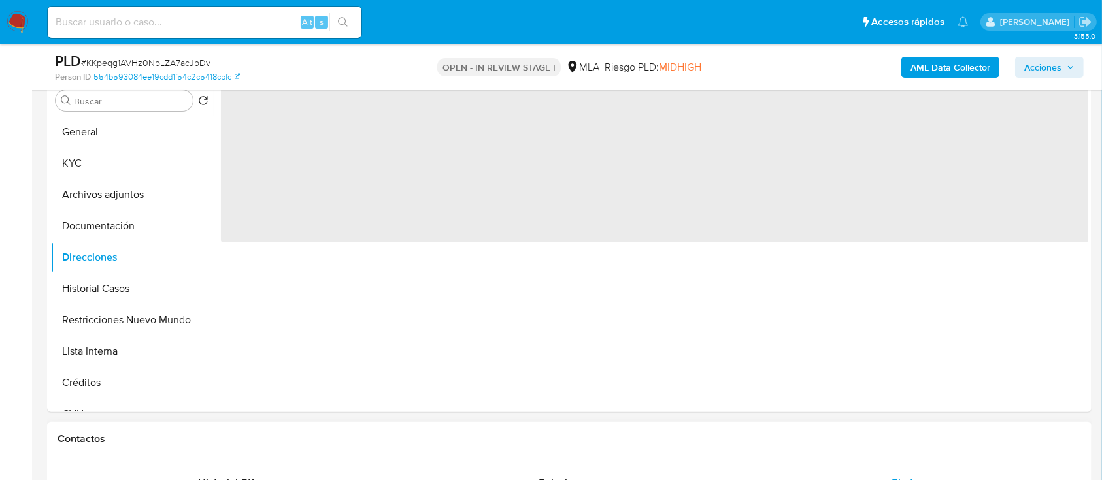
scroll to position [0, 0]
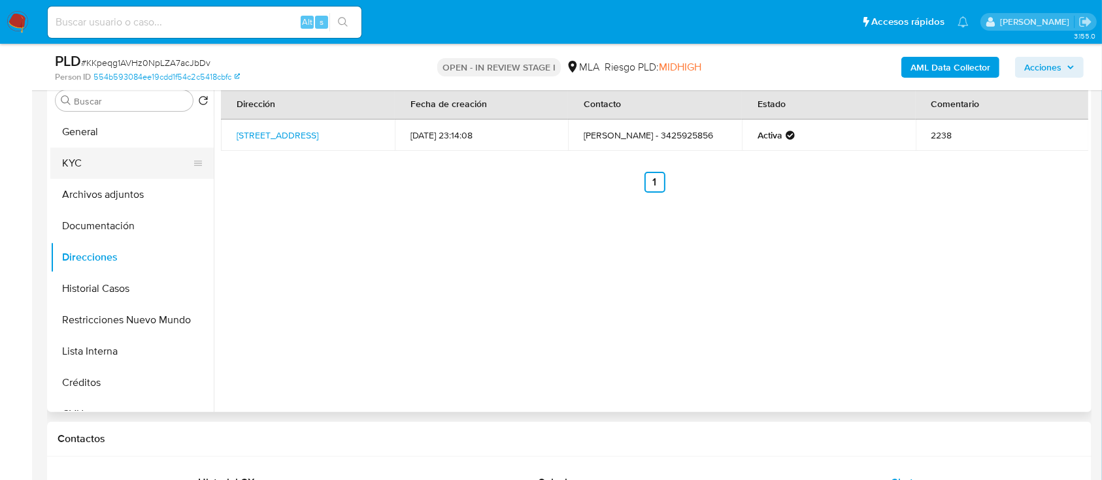
drag, startPoint x: 135, startPoint y: 163, endPoint x: 177, endPoint y: 164, distance: 41.8
click at [135, 163] on button "KYC" at bounding box center [126, 163] width 153 height 31
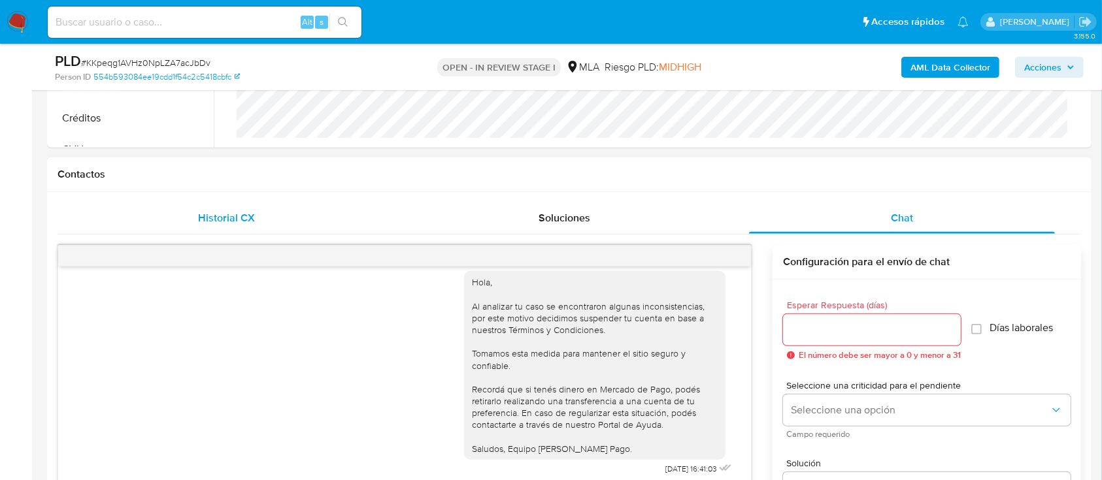
scroll to position [435, 0]
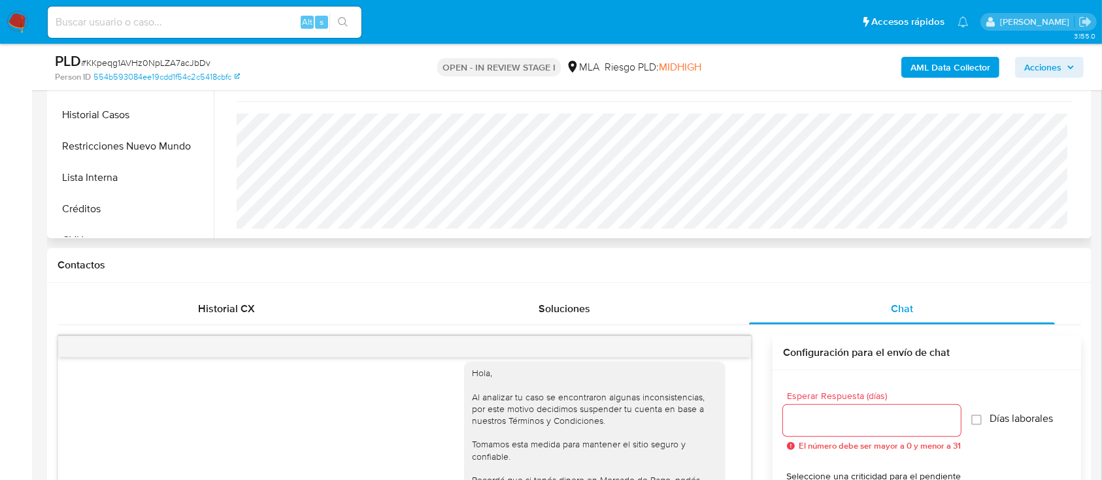
drag, startPoint x: 141, startPoint y: 142, endPoint x: 242, endPoint y: 169, distance: 104.0
click at [141, 143] on button "Restricciones Nuevo Mundo" at bounding box center [131, 146] width 163 height 31
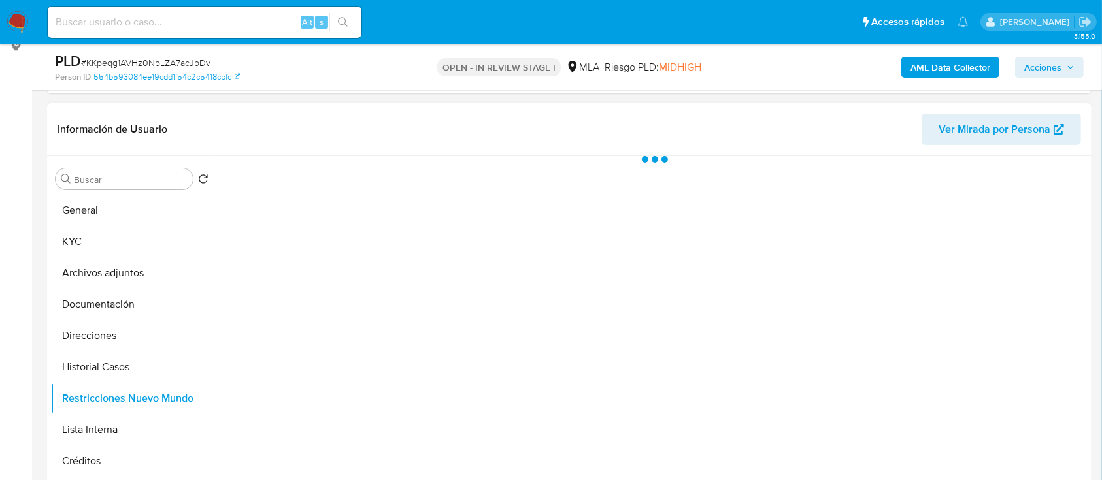
scroll to position [87, 0]
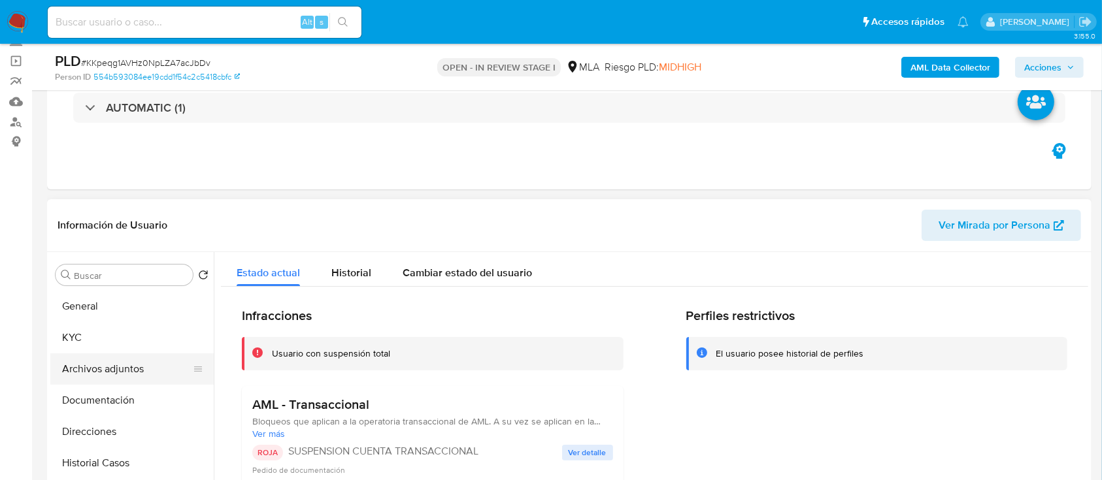
click at [133, 353] on button "Archivos adjuntos" at bounding box center [126, 368] width 153 height 31
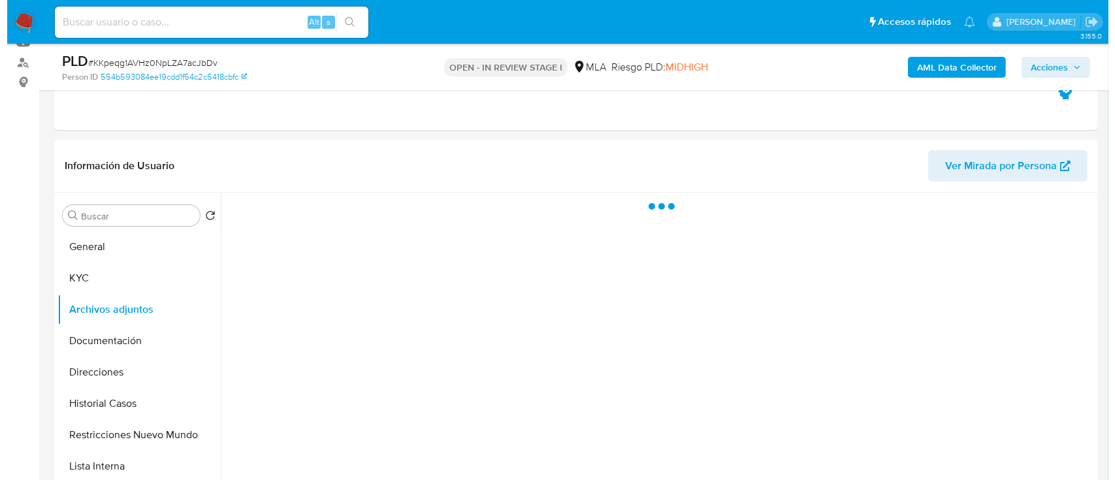
scroll to position [174, 0]
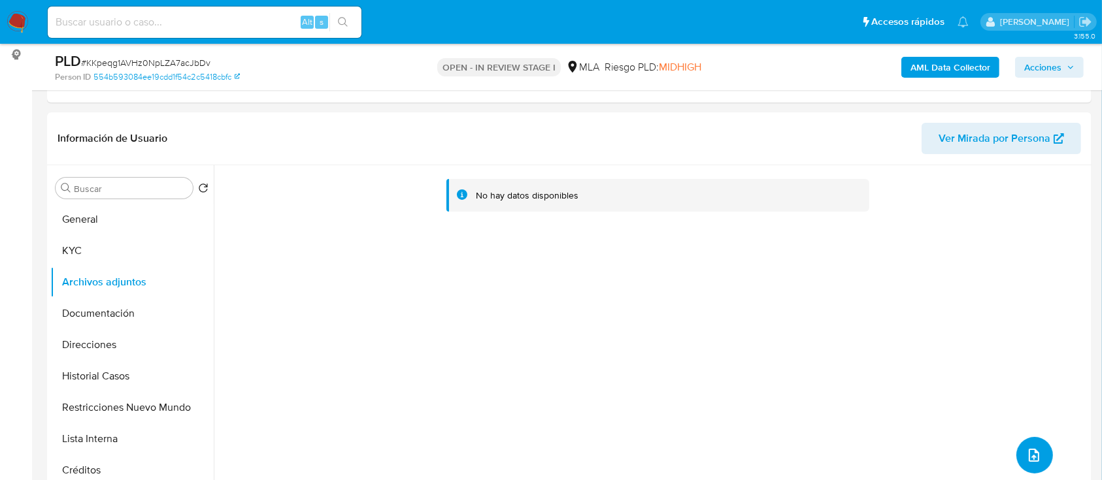
click at [1026, 449] on icon "upload-file" at bounding box center [1034, 456] width 16 height 16
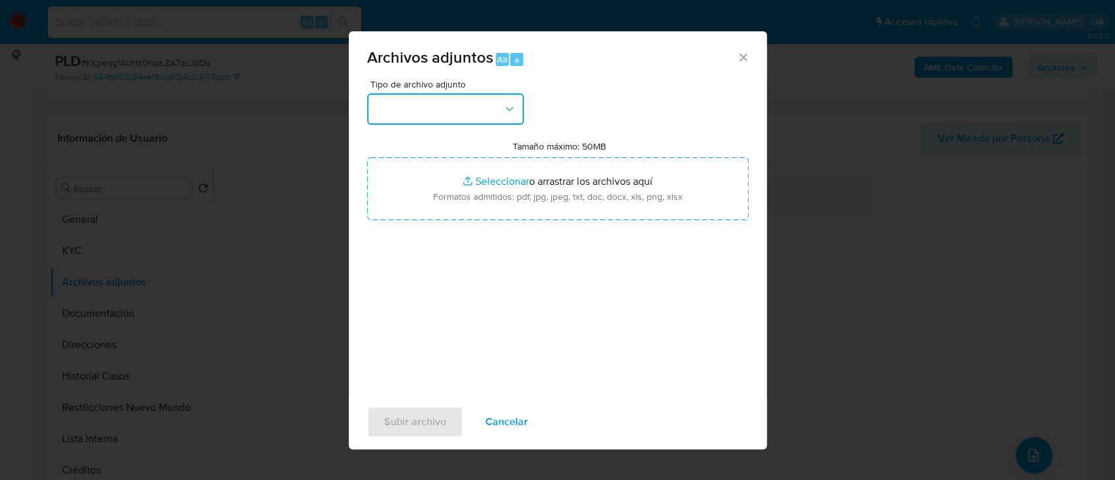
click at [429, 104] on button "button" at bounding box center [445, 108] width 157 height 31
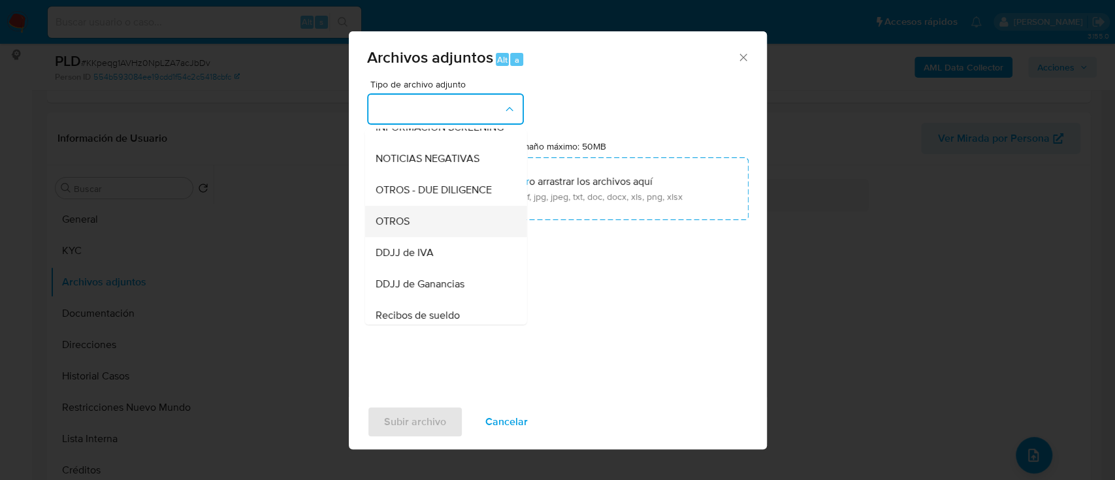
click at [419, 237] on div "OTROS" at bounding box center [441, 221] width 133 height 31
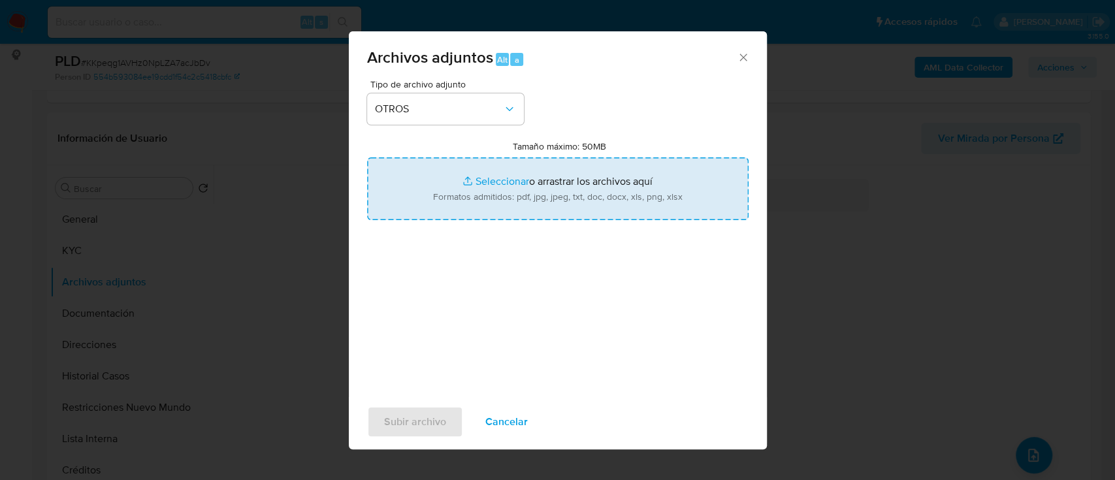
click at [501, 195] on input "Tamaño máximo: 50MB Seleccionar archivos" at bounding box center [558, 188] width 382 height 63
type input "C:\fakepath\2427202471 - Movimientos.xlsx"
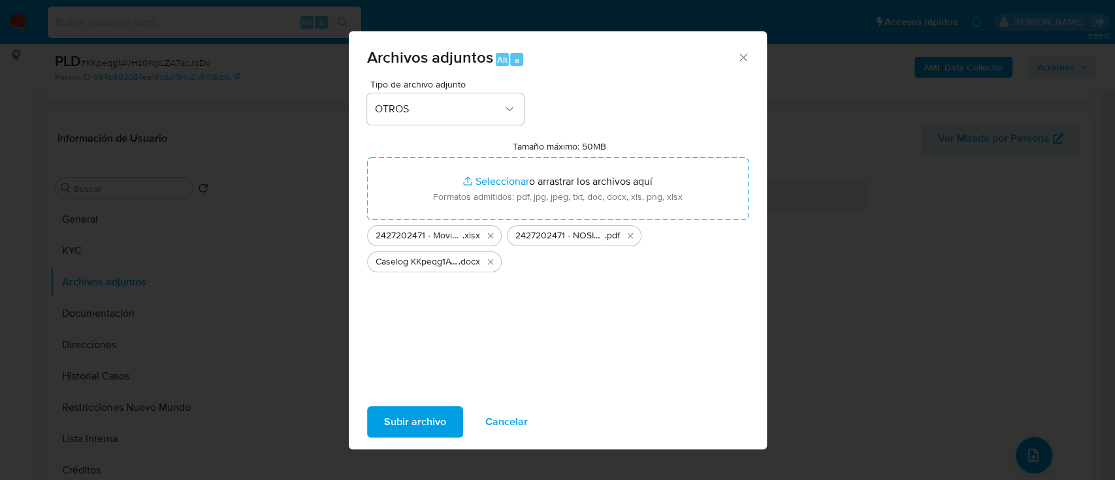
click at [409, 417] on span "Subir archivo" at bounding box center [415, 422] width 62 height 29
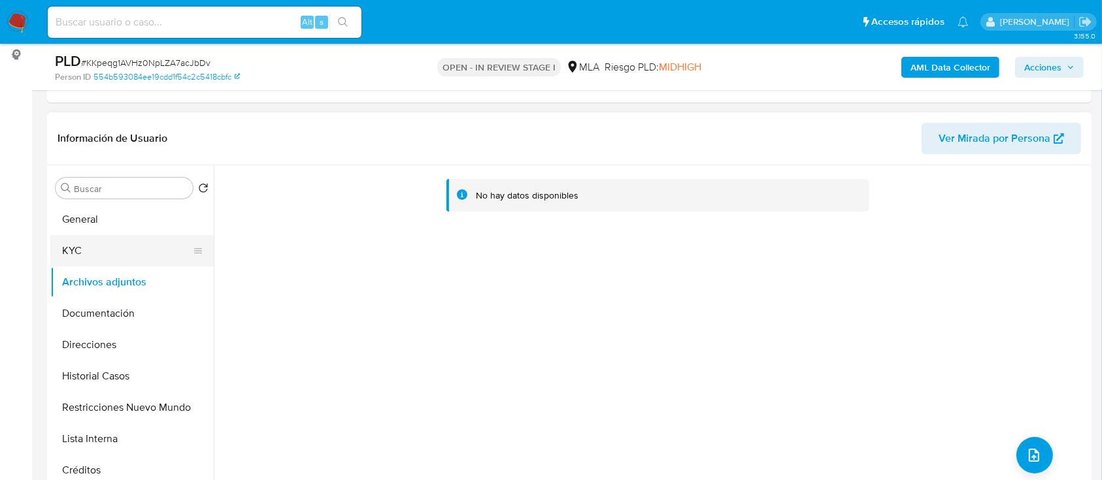
drag, startPoint x: 123, startPoint y: 228, endPoint x: 122, endPoint y: 252, distance: 23.5
click at [122, 228] on button "General" at bounding box center [131, 219] width 163 height 31
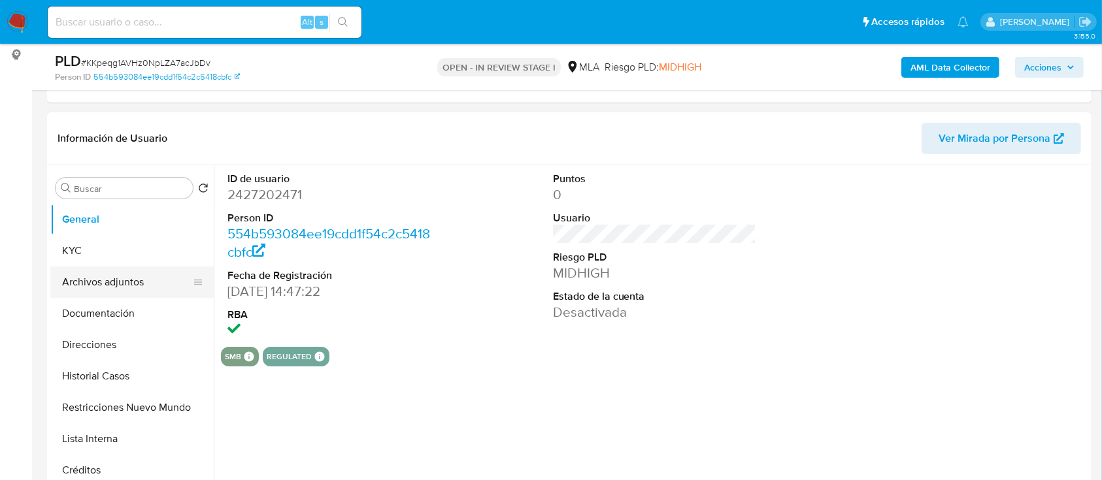
click at [122, 290] on button "Archivos adjuntos" at bounding box center [126, 282] width 153 height 31
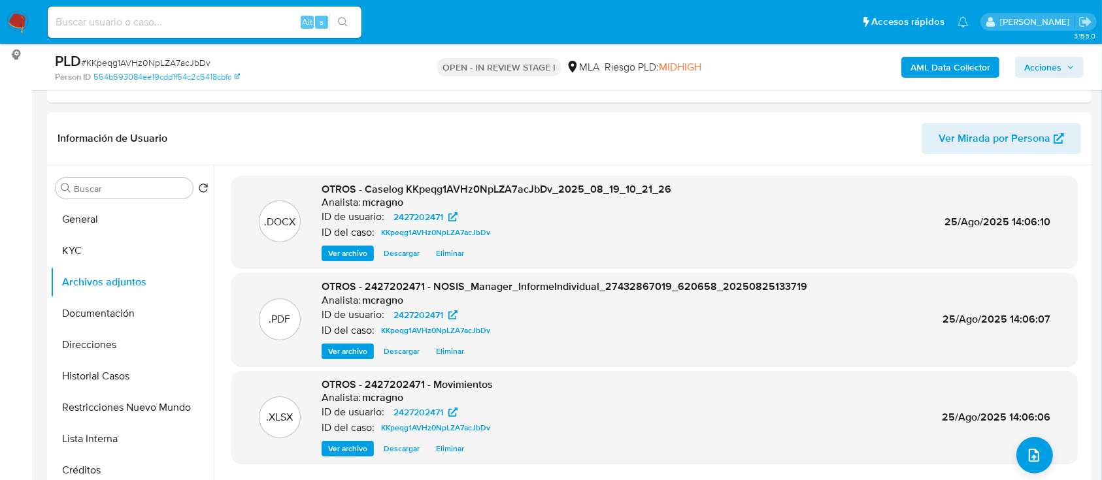
click at [1068, 75] on span "Acciones" at bounding box center [1049, 67] width 50 height 18
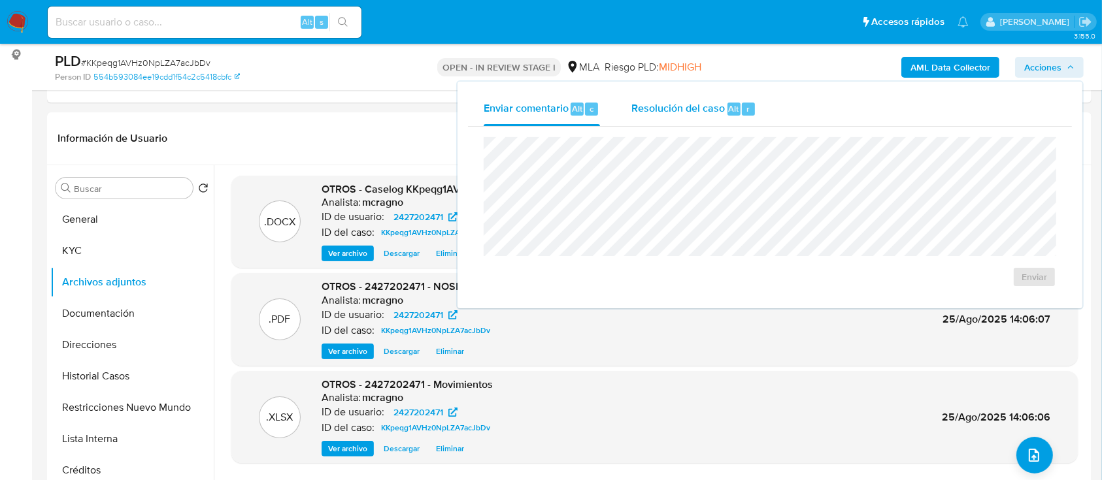
click at [742, 114] on div "r" at bounding box center [748, 109] width 13 height 13
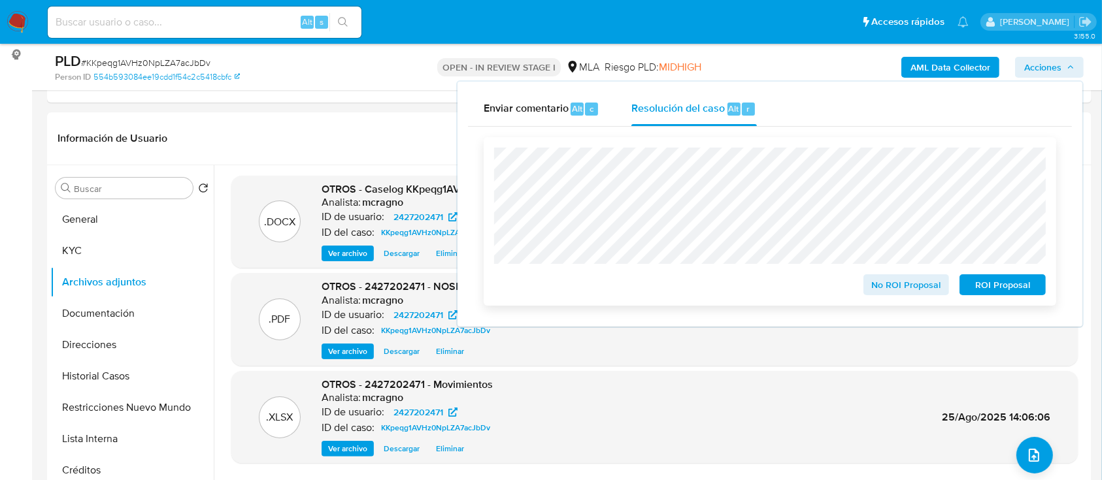
click at [995, 289] on span "ROI Proposal" at bounding box center [1002, 285] width 68 height 18
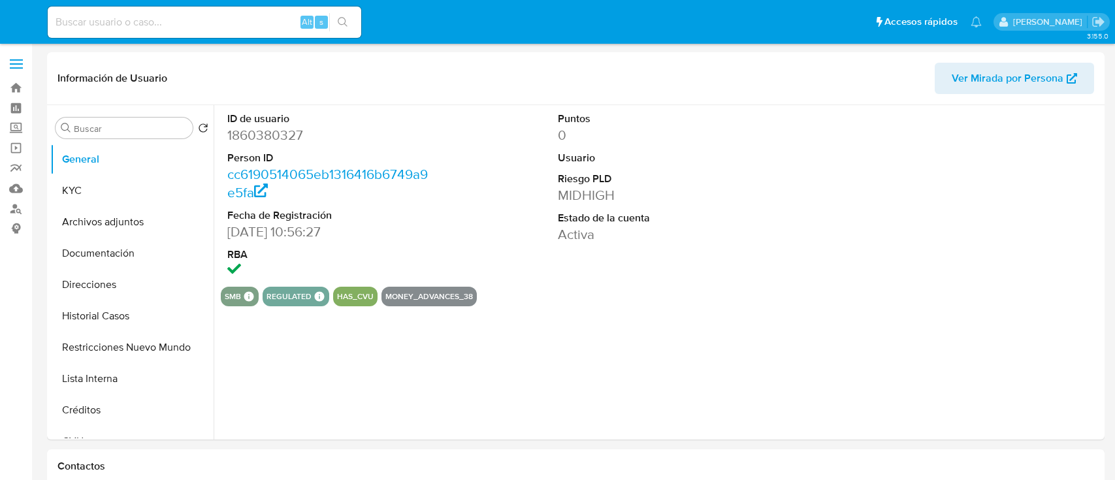
select select "10"
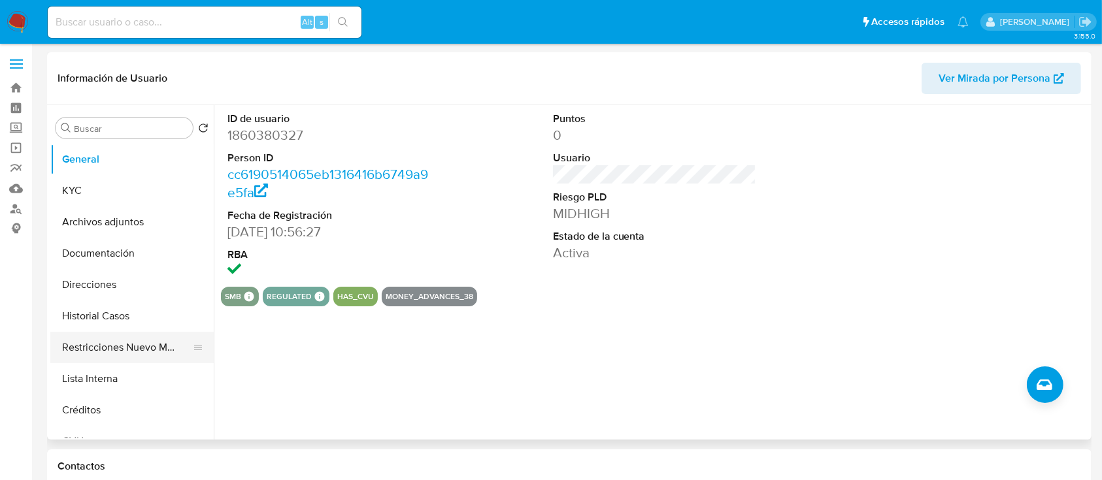
click at [152, 350] on button "Restricciones Nuevo Mundo" at bounding box center [126, 347] width 153 height 31
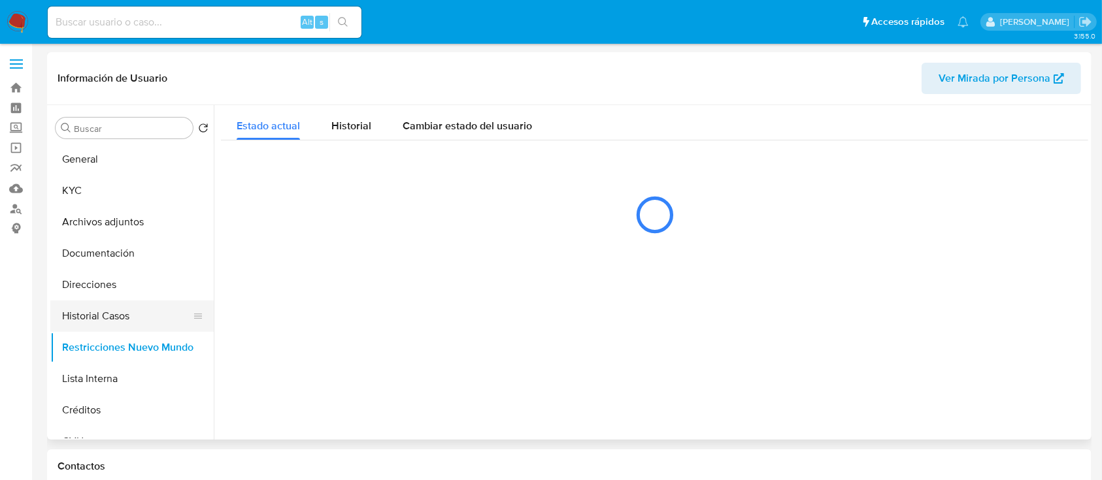
click at [124, 306] on button "Historial Casos" at bounding box center [126, 316] width 153 height 31
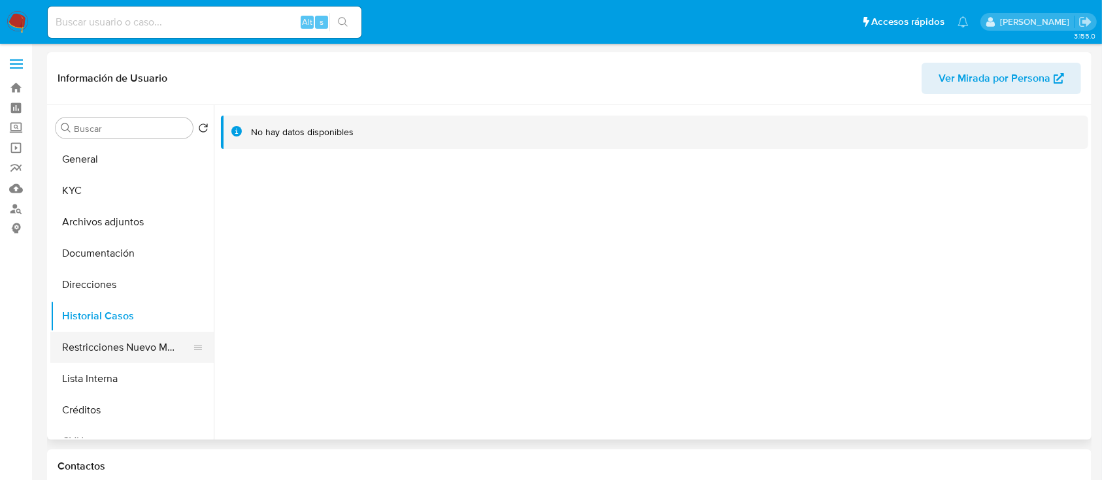
click at [124, 341] on button "Restricciones Nuevo Mundo" at bounding box center [126, 347] width 153 height 31
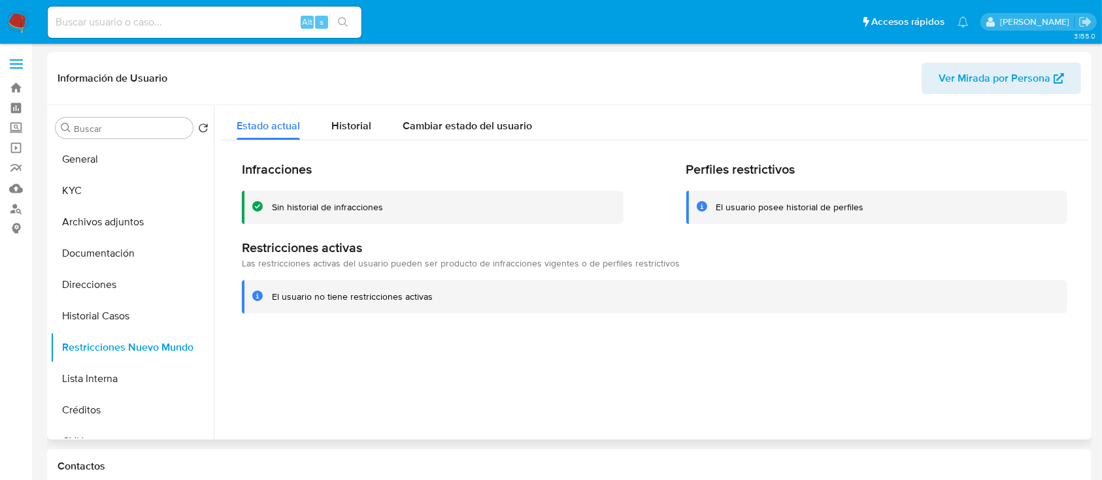
drag, startPoint x: 127, startPoint y: 191, endPoint x: 216, endPoint y: 188, distance: 88.3
click at [127, 191] on button "KYC" at bounding box center [131, 190] width 163 height 31
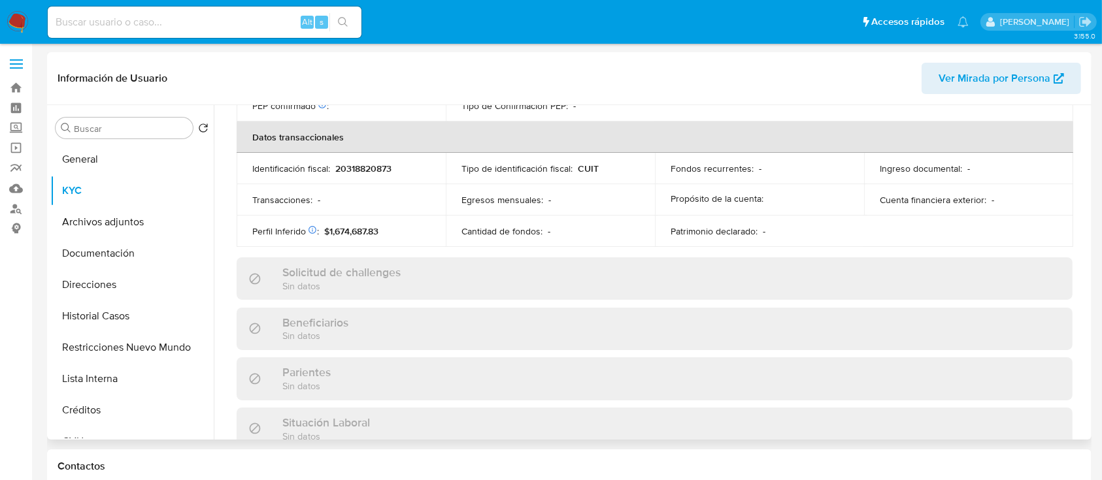
scroll to position [688, 0]
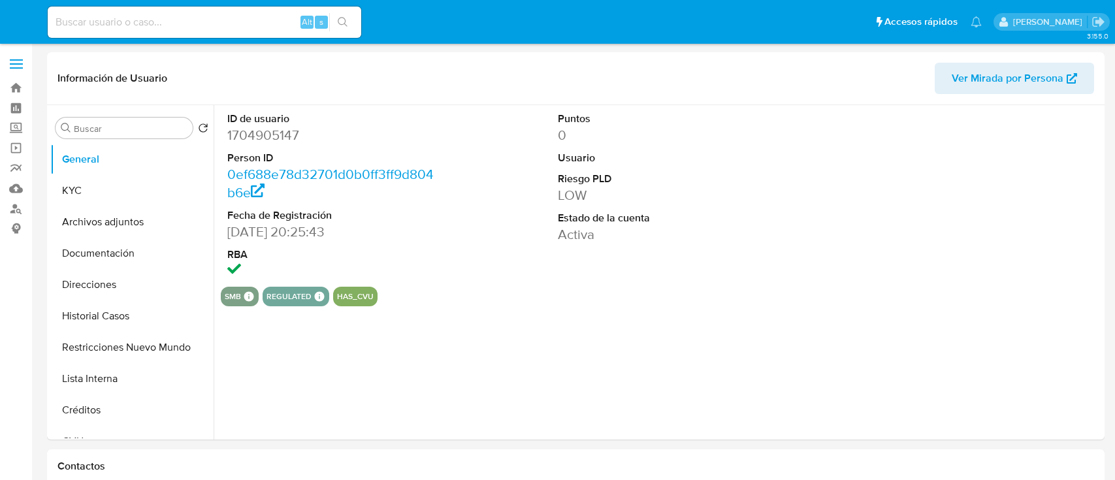
select select "10"
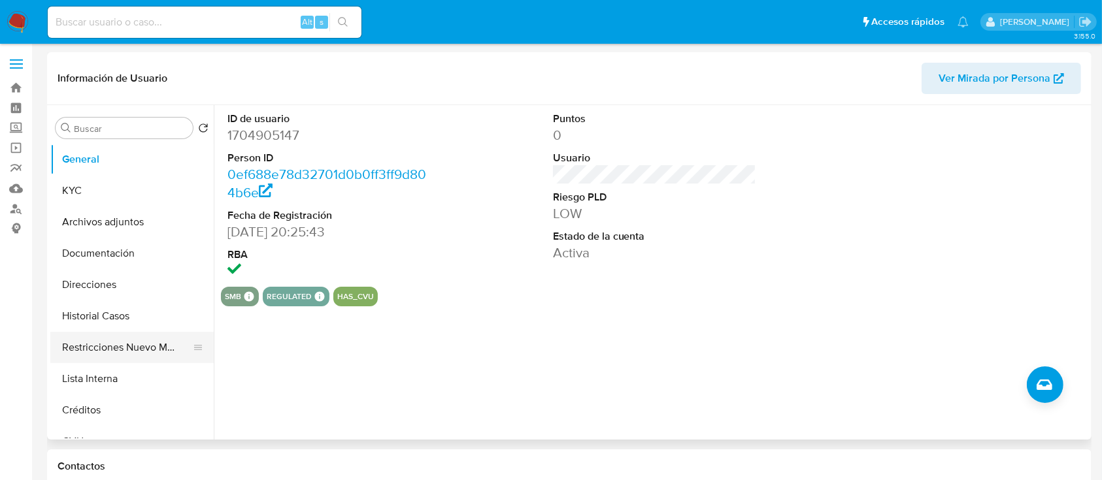
click at [114, 350] on button "Restricciones Nuevo Mundo" at bounding box center [126, 347] width 153 height 31
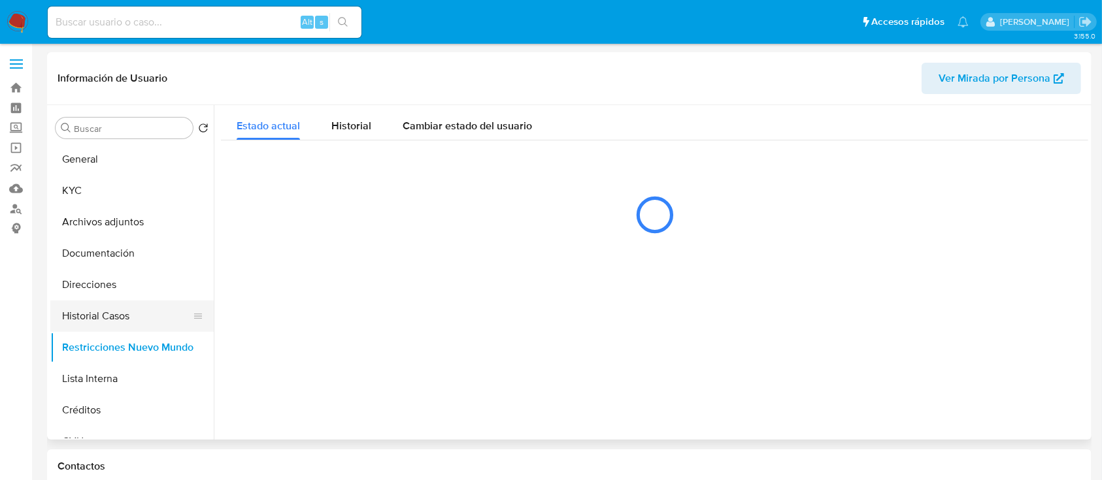
click at [109, 331] on button "Historial Casos" at bounding box center [126, 316] width 153 height 31
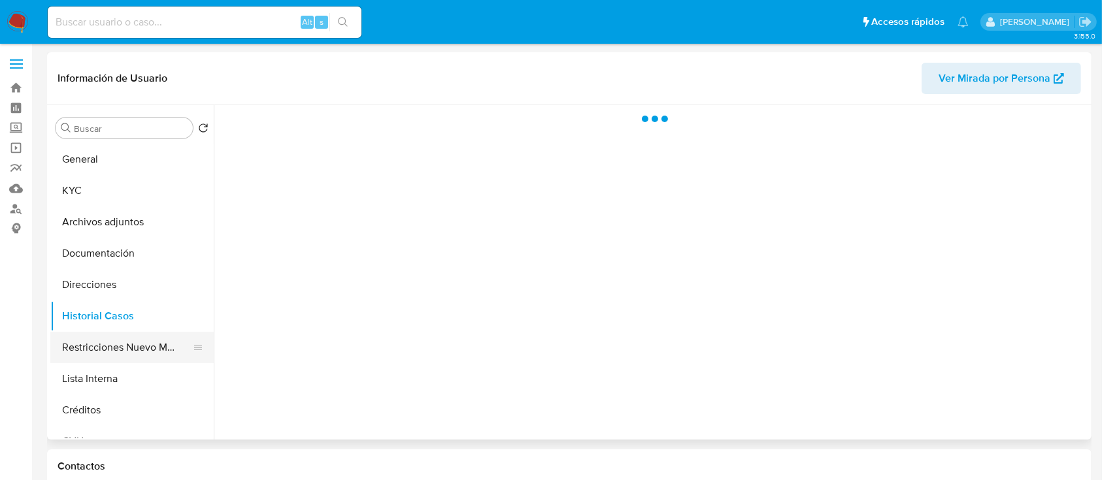
click at [110, 344] on button "Restricciones Nuevo Mundo" at bounding box center [126, 347] width 153 height 31
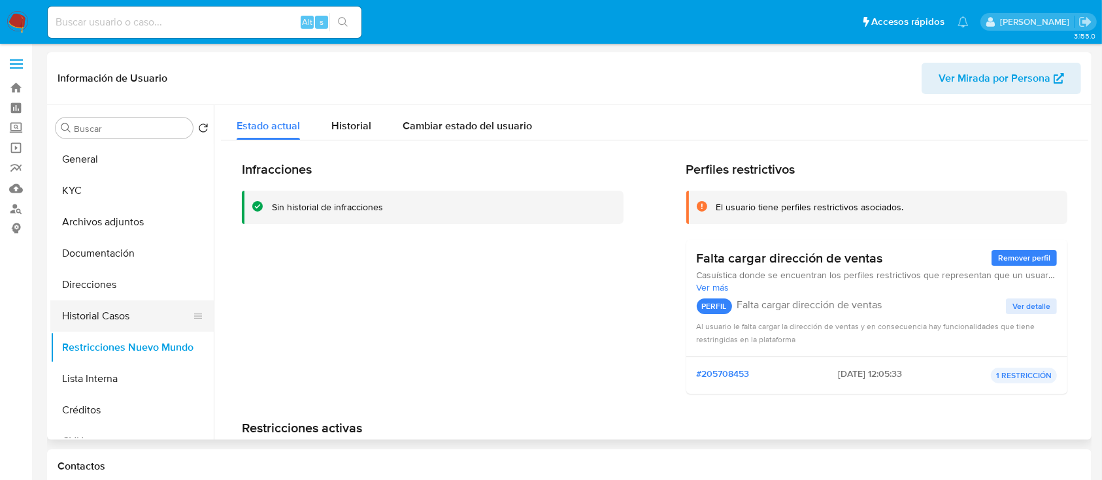
click at [133, 320] on button "Historial Casos" at bounding box center [126, 316] width 153 height 31
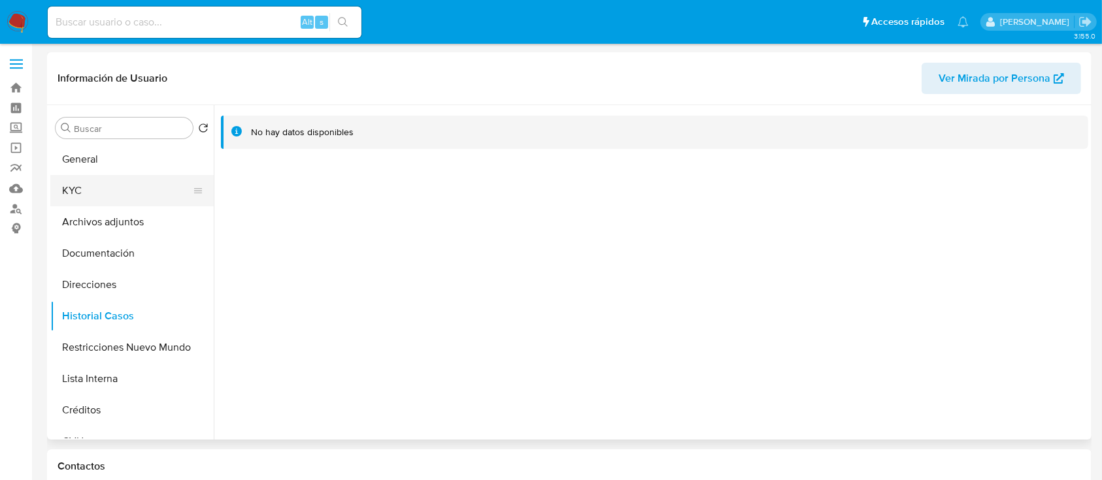
click at [115, 193] on button "KYC" at bounding box center [126, 190] width 153 height 31
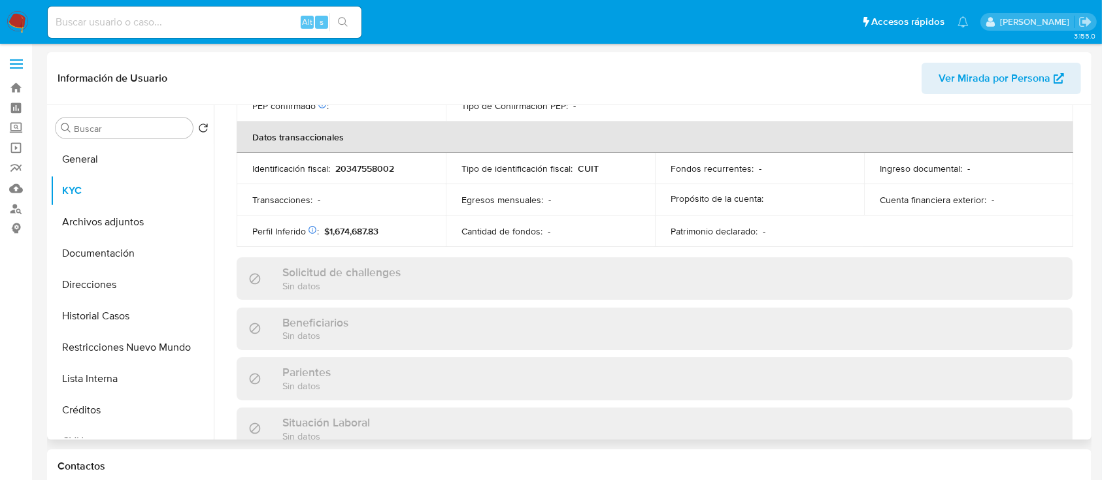
scroll to position [688, 0]
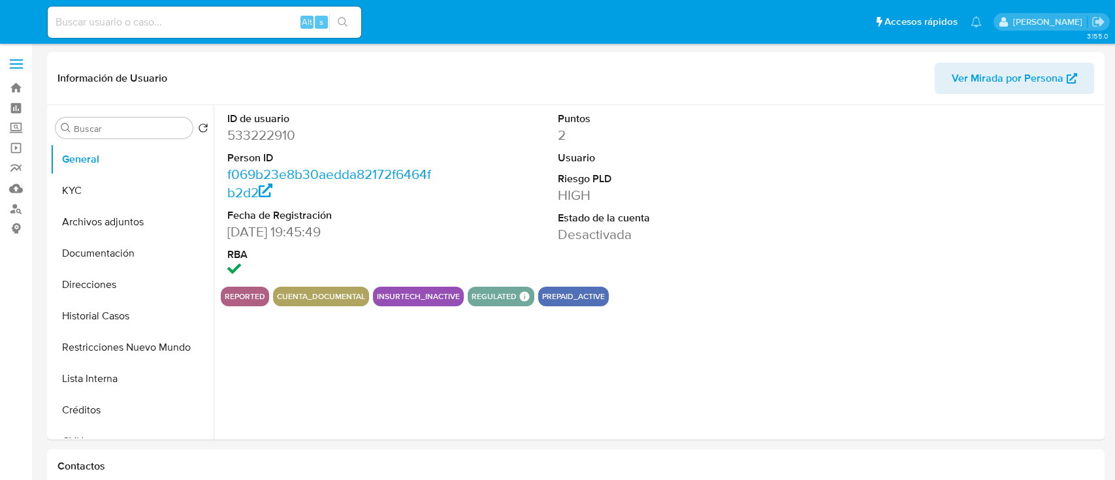
select select "10"
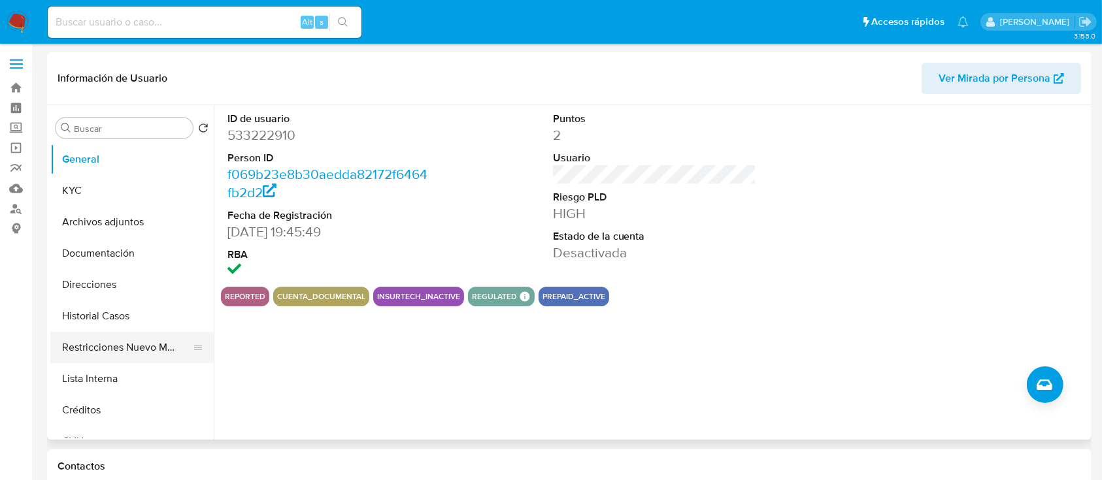
click at [139, 346] on button "Restricciones Nuevo Mundo" at bounding box center [126, 347] width 153 height 31
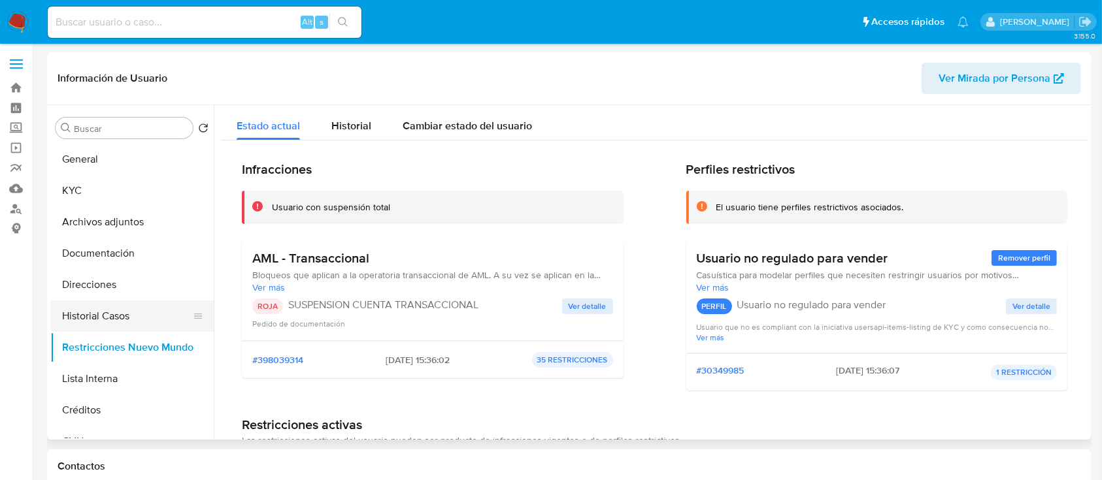
click at [111, 311] on button "Historial Casos" at bounding box center [126, 316] width 153 height 31
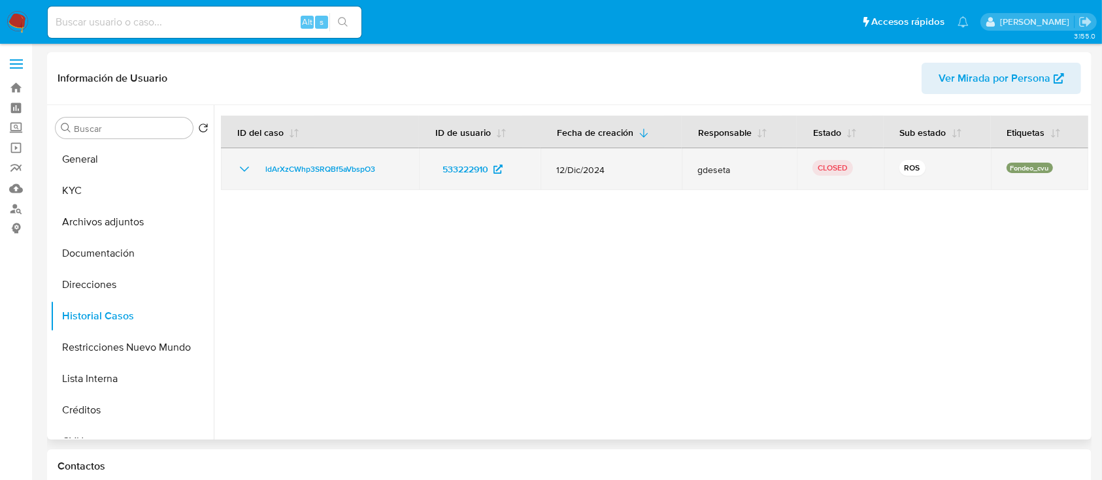
drag, startPoint x: 244, startPoint y: 172, endPoint x: 344, endPoint y: 200, distance: 103.7
click at [245, 172] on icon "Mostrar/Ocultar" at bounding box center [245, 169] width 16 height 16
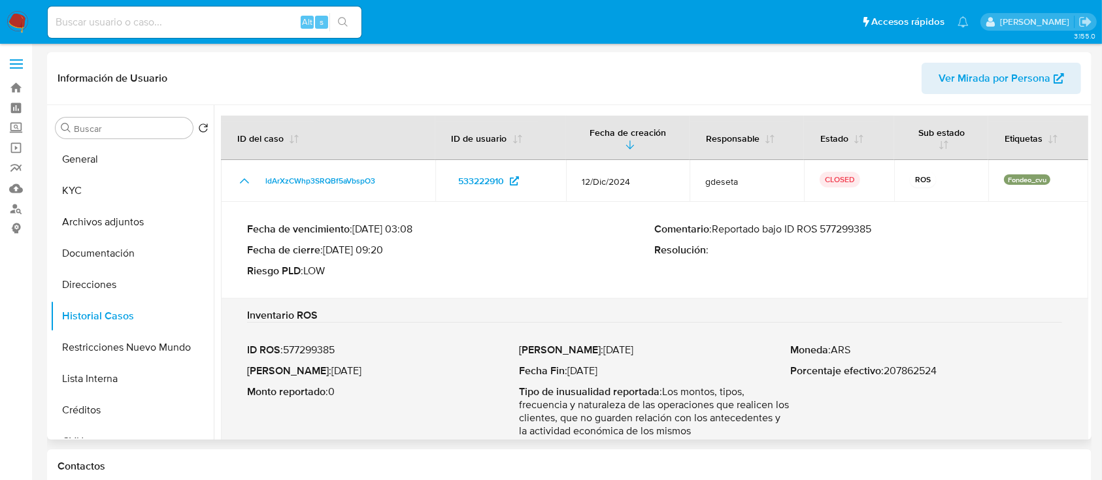
drag, startPoint x: 345, startPoint y: 244, endPoint x: 382, endPoint y: 252, distance: 37.4
click at [382, 252] on p "Fecha de cierre : [DATE] 09:20" at bounding box center [451, 250] width 408 height 13
click at [137, 271] on button "Direcciones" at bounding box center [126, 284] width 153 height 31
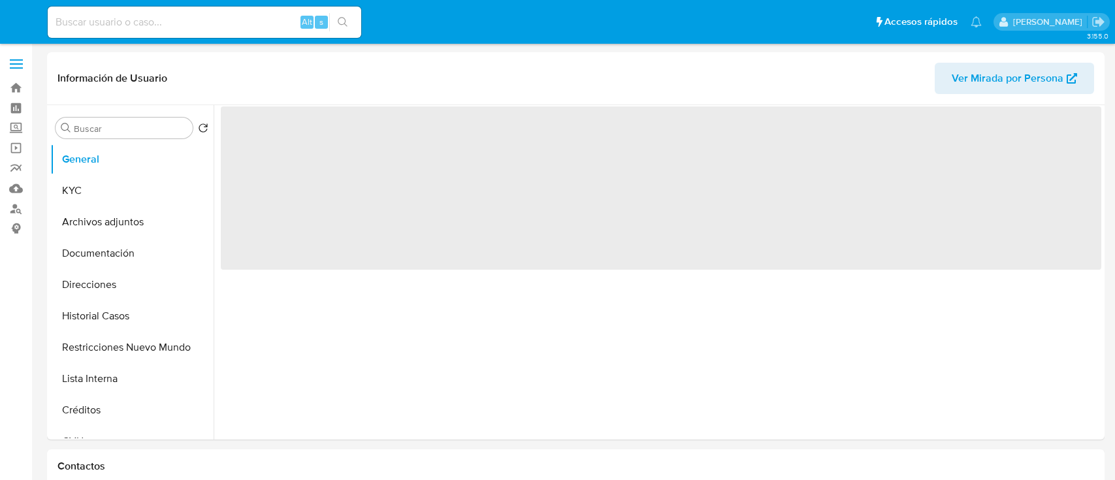
select select "10"
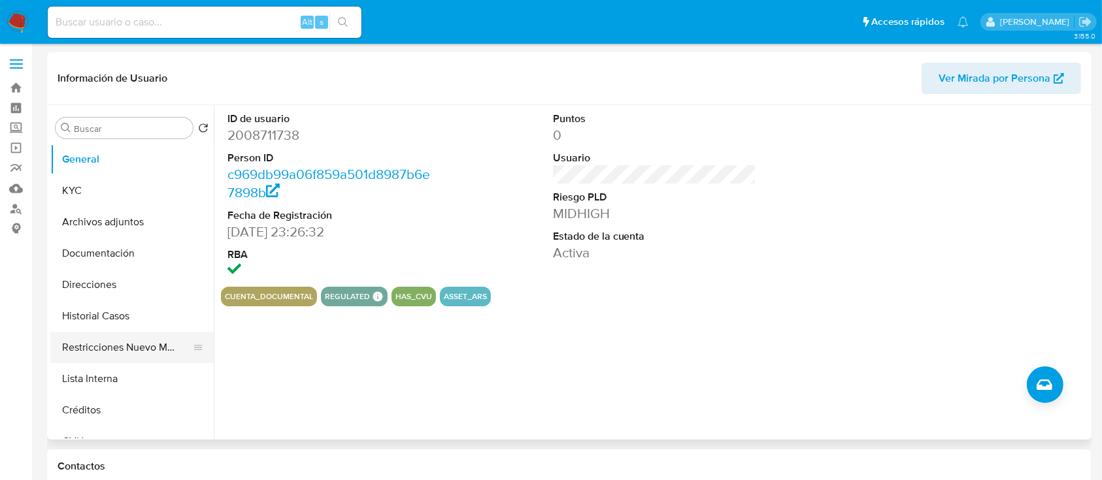
click at [130, 338] on button "Restricciones Nuevo Mundo" at bounding box center [126, 347] width 153 height 31
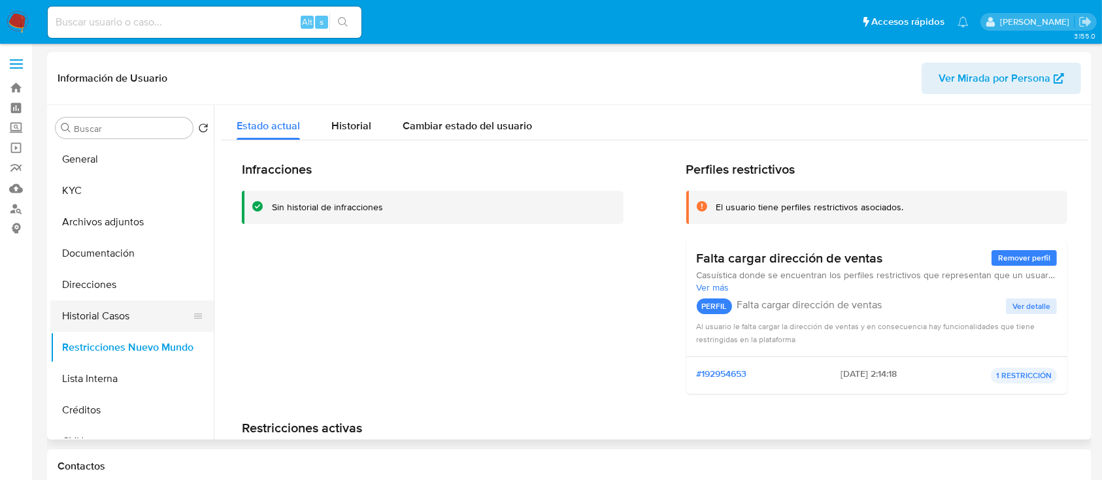
click at [144, 308] on button "Historial Casos" at bounding box center [126, 316] width 153 height 31
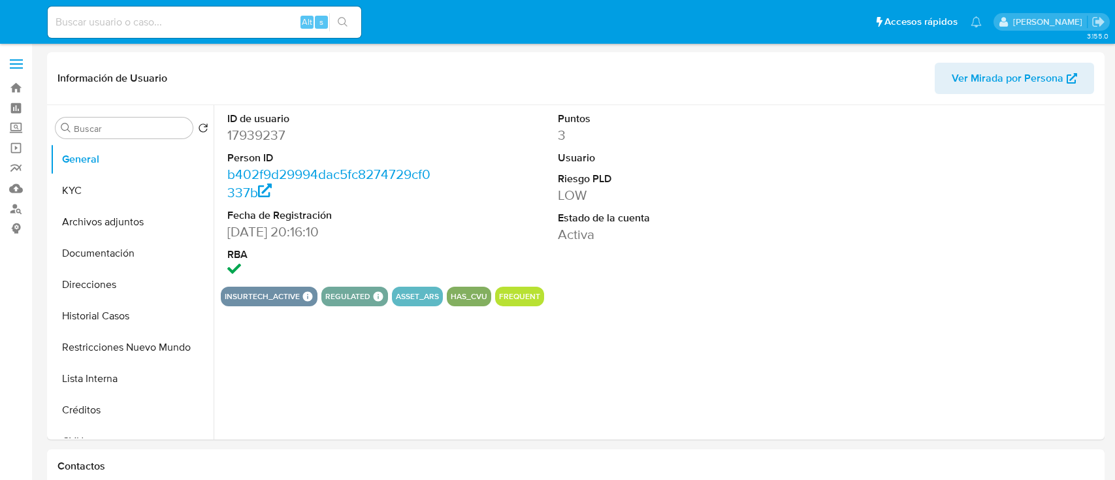
select select "10"
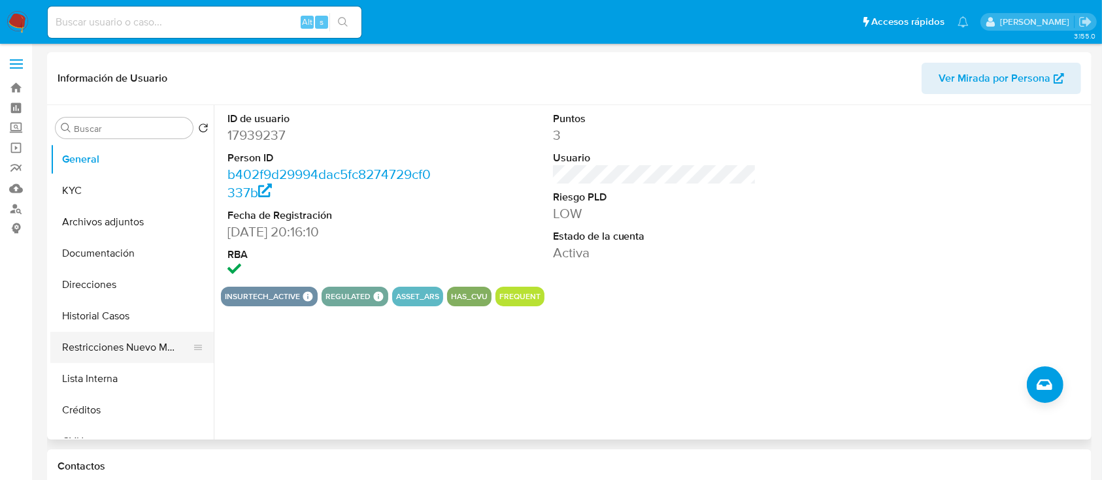
click at [110, 347] on button "Restricciones Nuevo Mundo" at bounding box center [126, 347] width 153 height 31
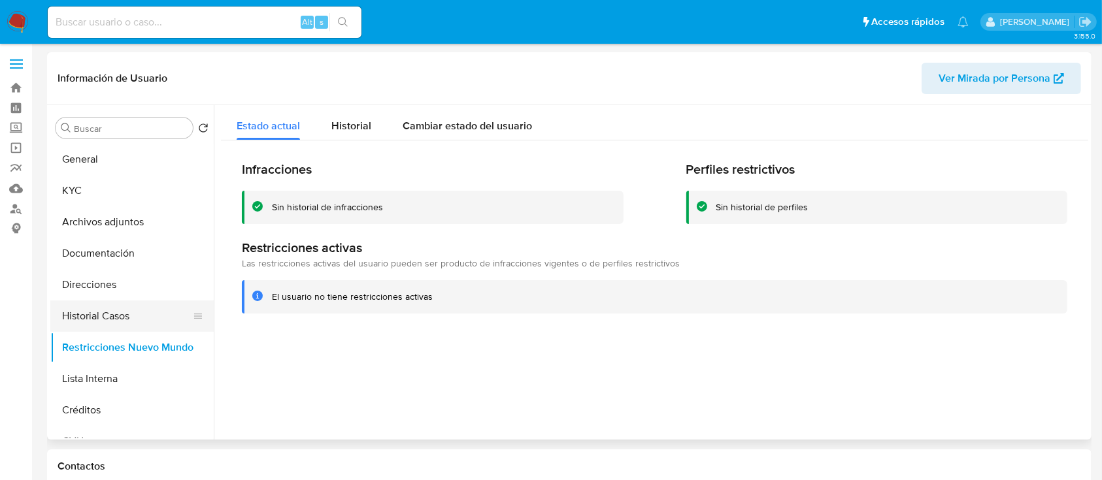
click at [138, 304] on button "Historial Casos" at bounding box center [126, 316] width 153 height 31
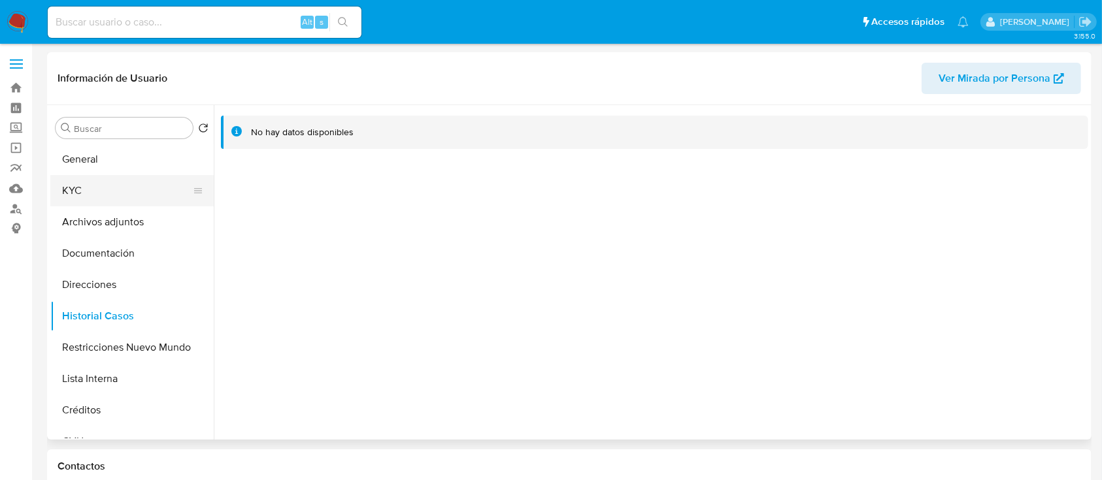
click at [99, 199] on button "KYC" at bounding box center [126, 190] width 153 height 31
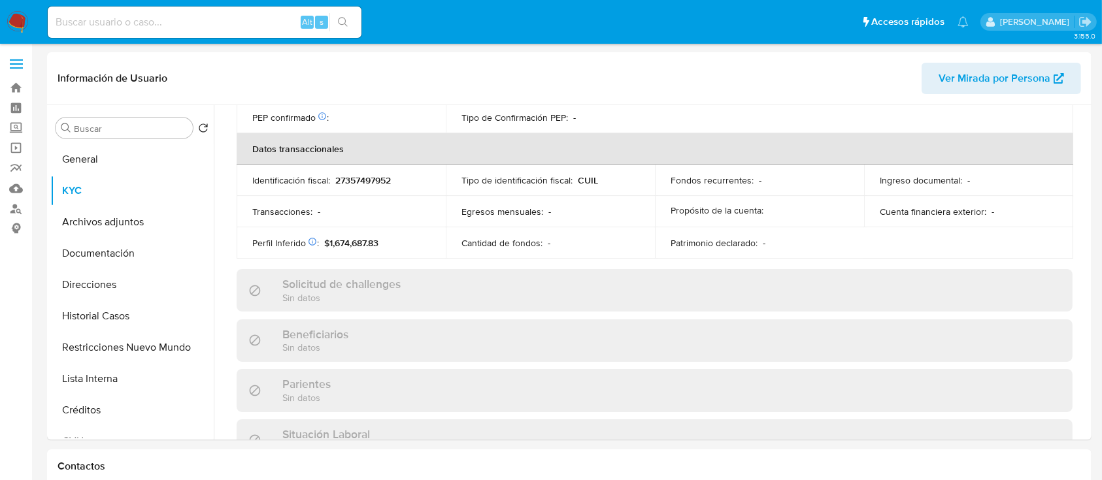
scroll to position [688, 0]
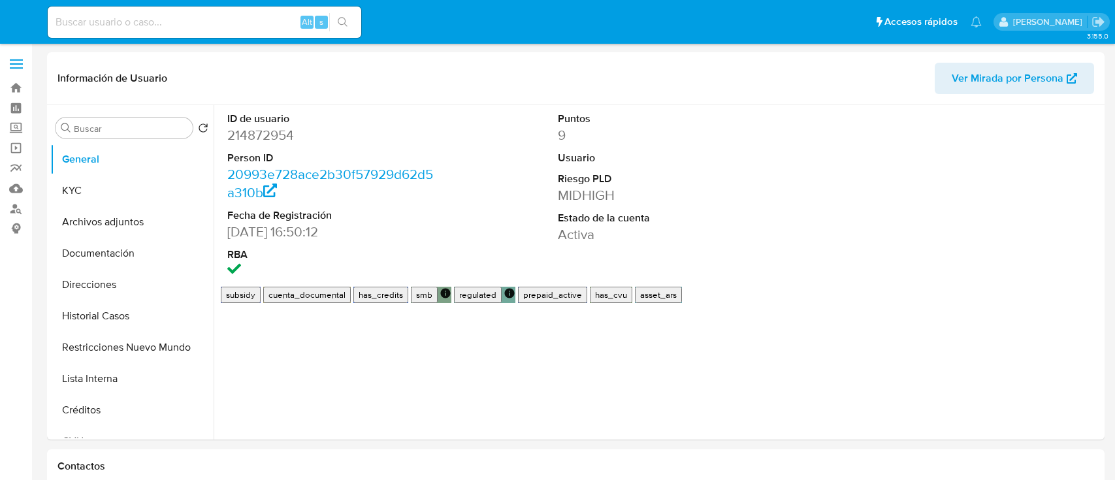
select select "10"
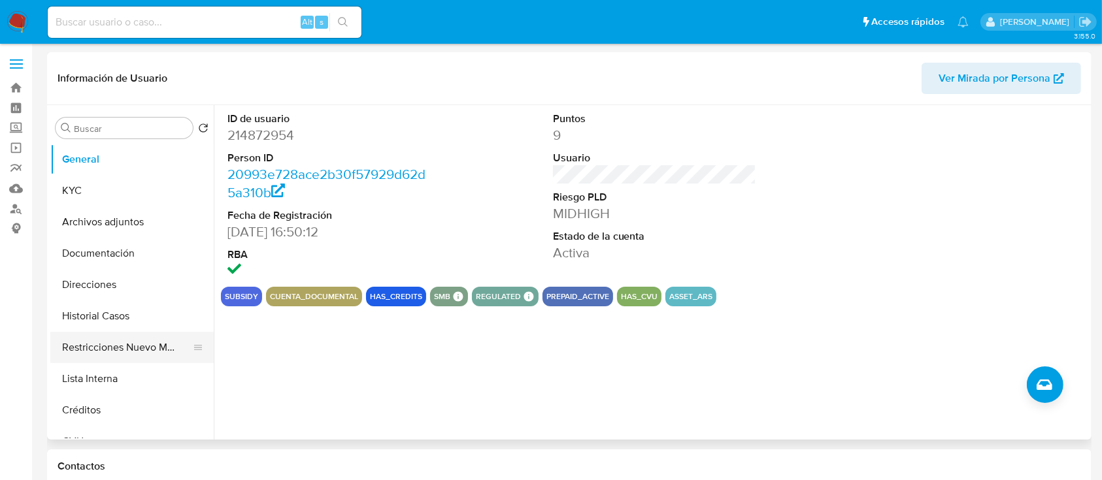
click at [123, 350] on button "Restricciones Nuevo Mundo" at bounding box center [126, 347] width 153 height 31
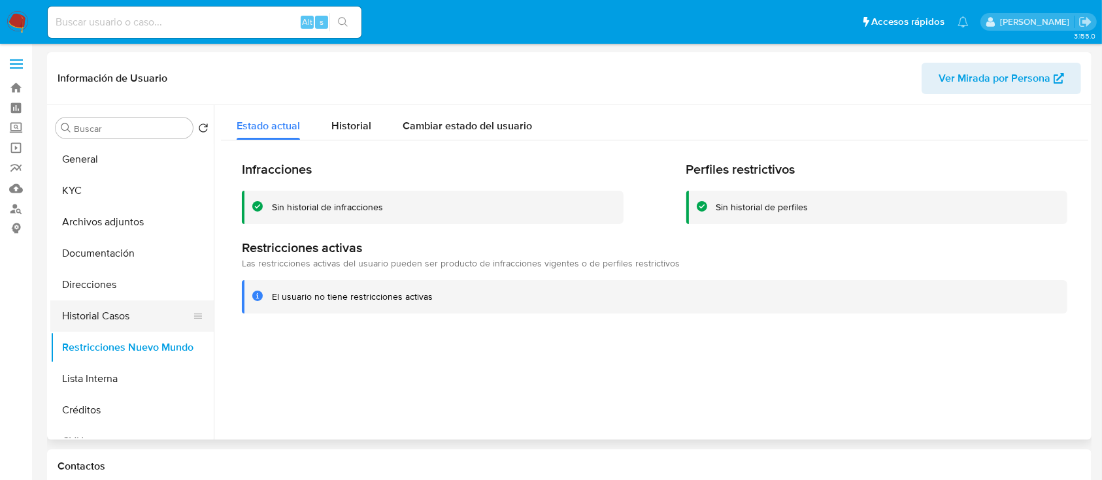
click at [144, 311] on button "Historial Casos" at bounding box center [126, 316] width 153 height 31
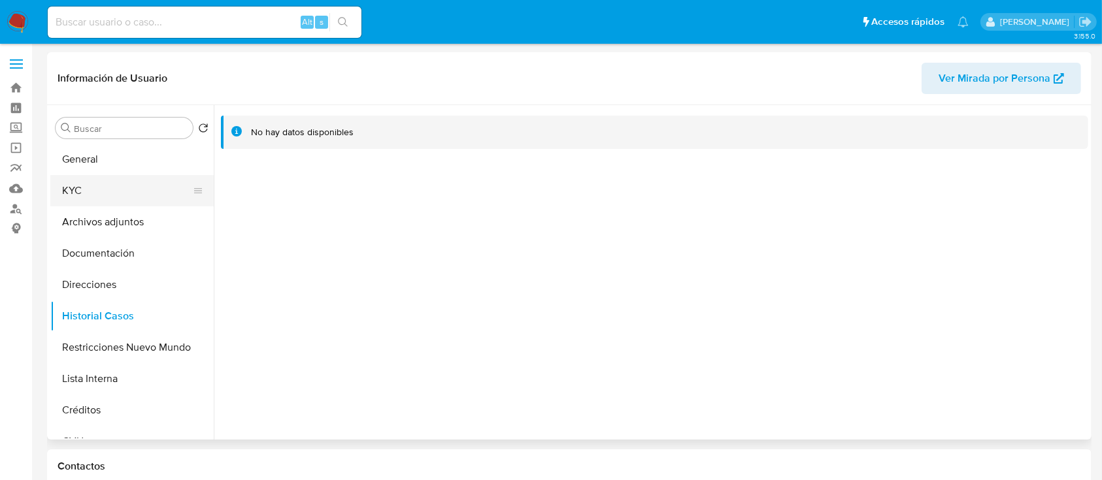
click at [131, 181] on button "KYC" at bounding box center [126, 190] width 153 height 31
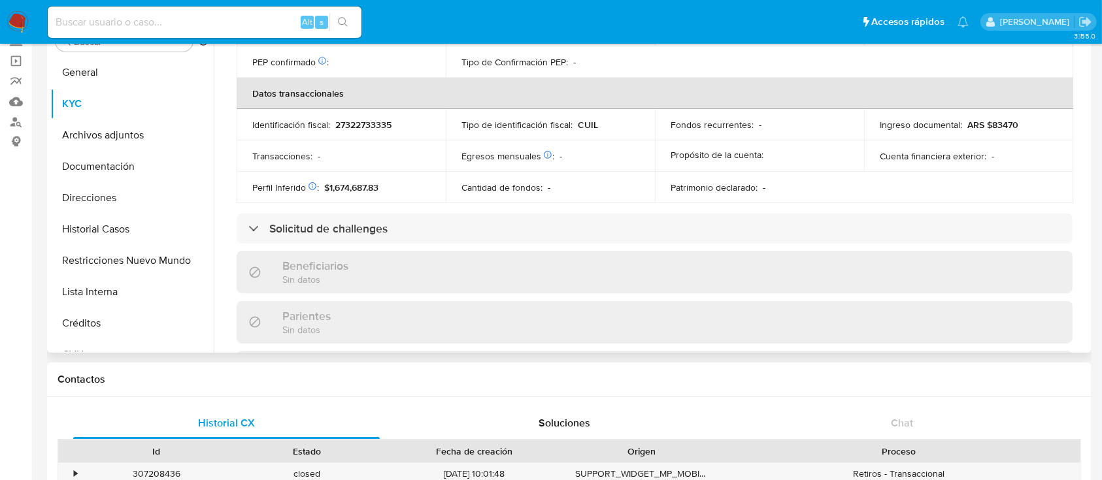
scroll to position [657, 0]
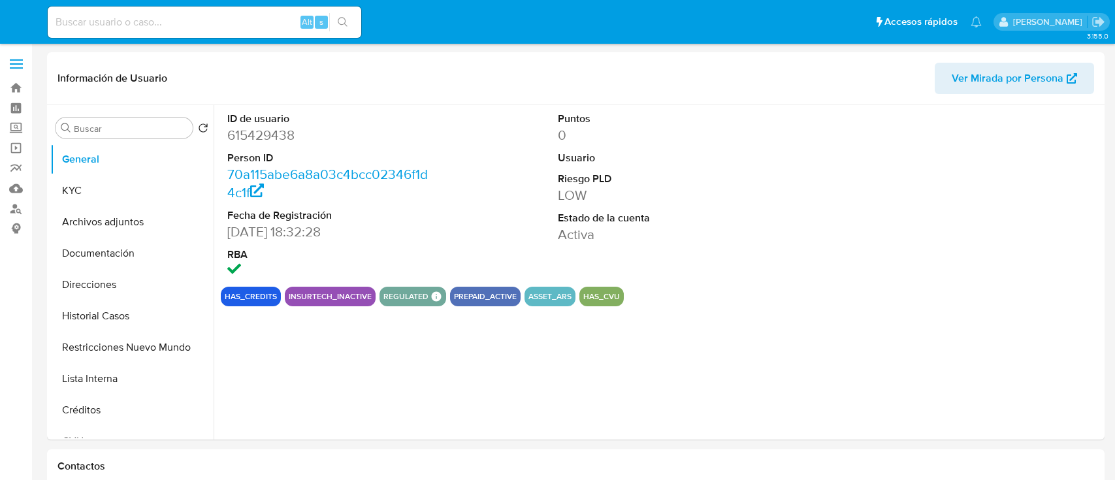
select select "10"
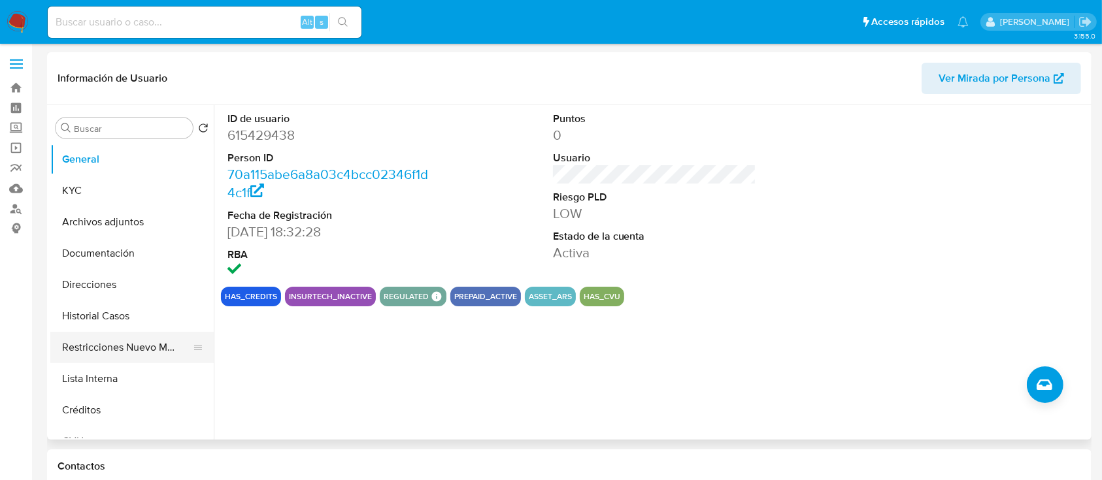
click at [102, 360] on button "Restricciones Nuevo Mundo" at bounding box center [126, 347] width 153 height 31
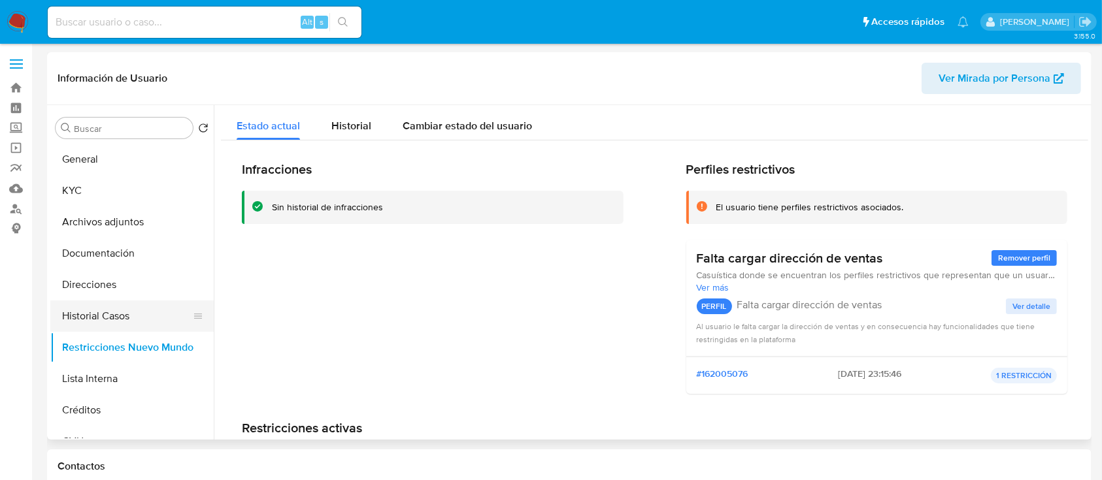
click at [137, 318] on button "Historial Casos" at bounding box center [126, 316] width 153 height 31
